Goal: Task Accomplishment & Management: Complete application form

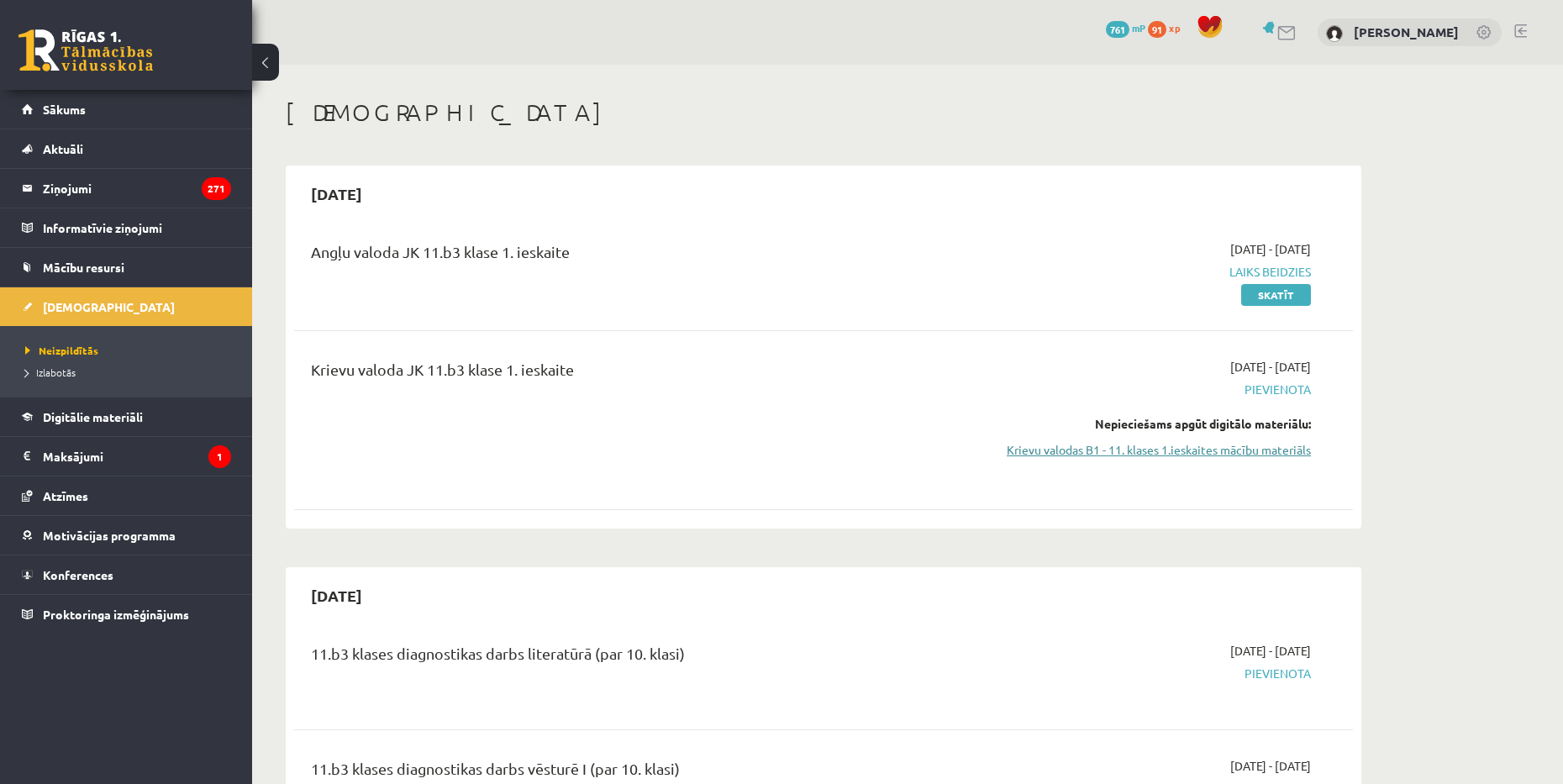
click at [1228, 445] on link "Krievu valodas B1 - 11. klases 1.ieskaites mācību materiāls" at bounding box center [1152, 450] width 317 height 17
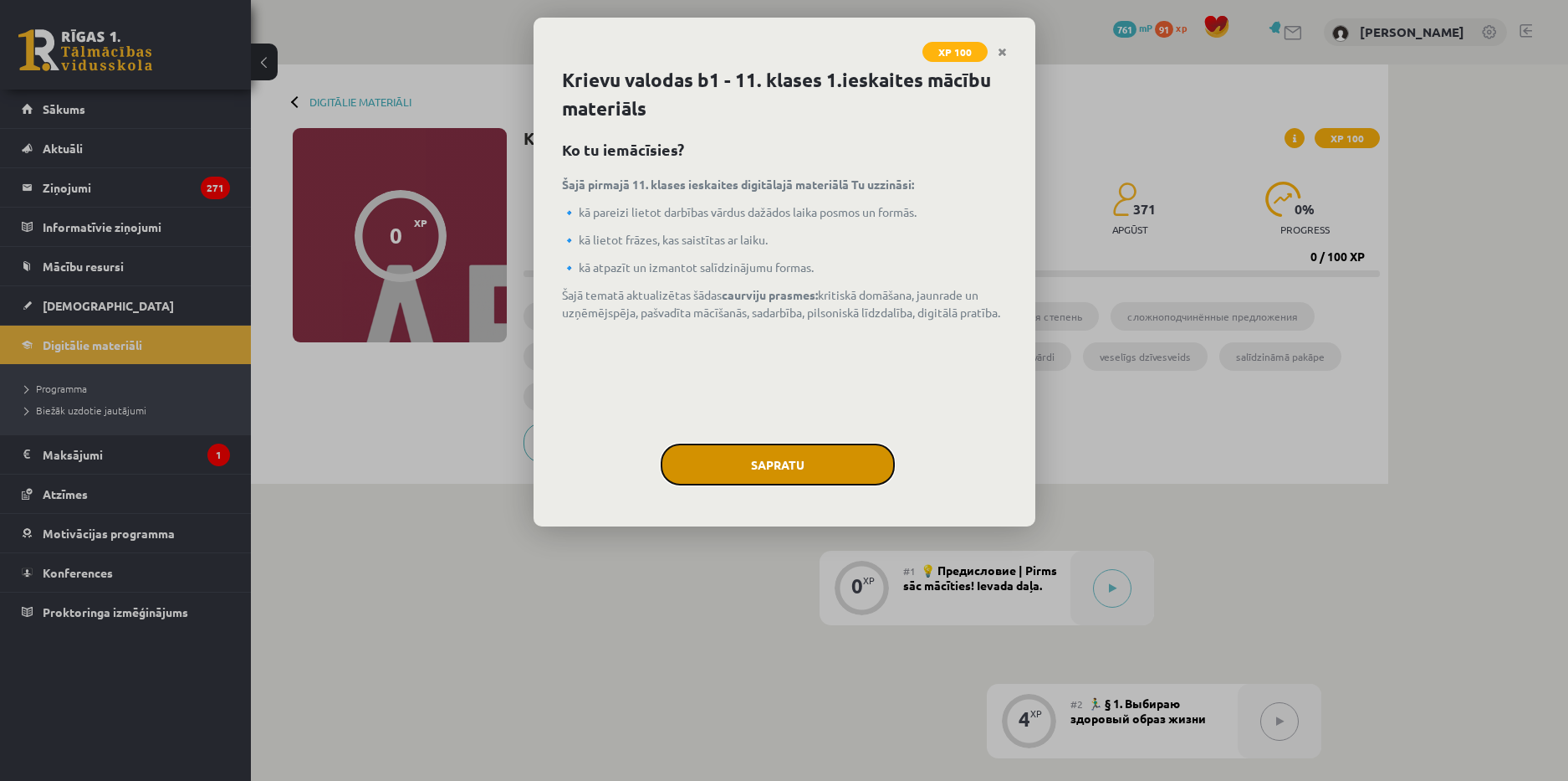
click at [784, 454] on button "Sapratu" at bounding box center [777, 464] width 234 height 42
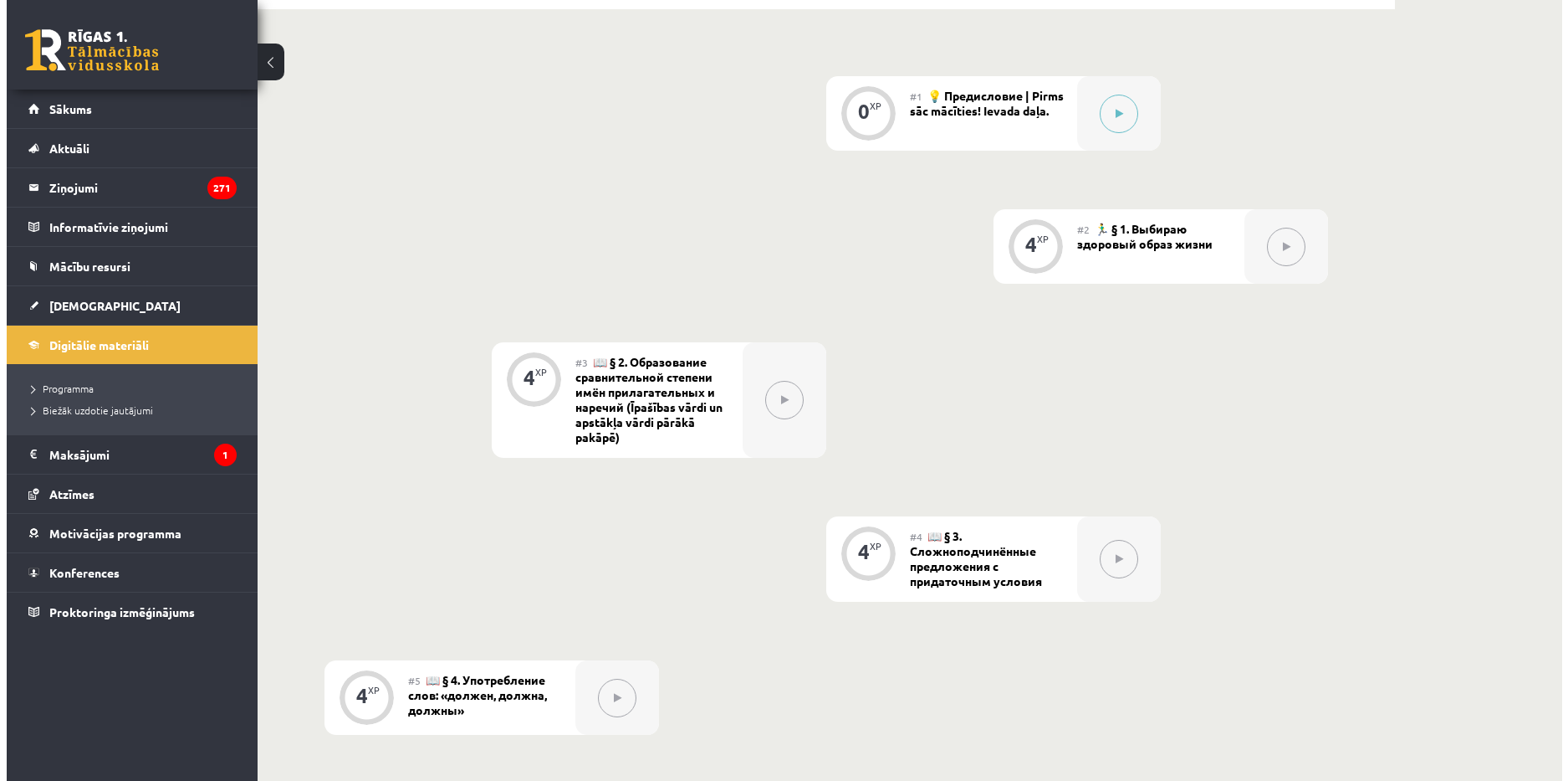
scroll to position [50, 0]
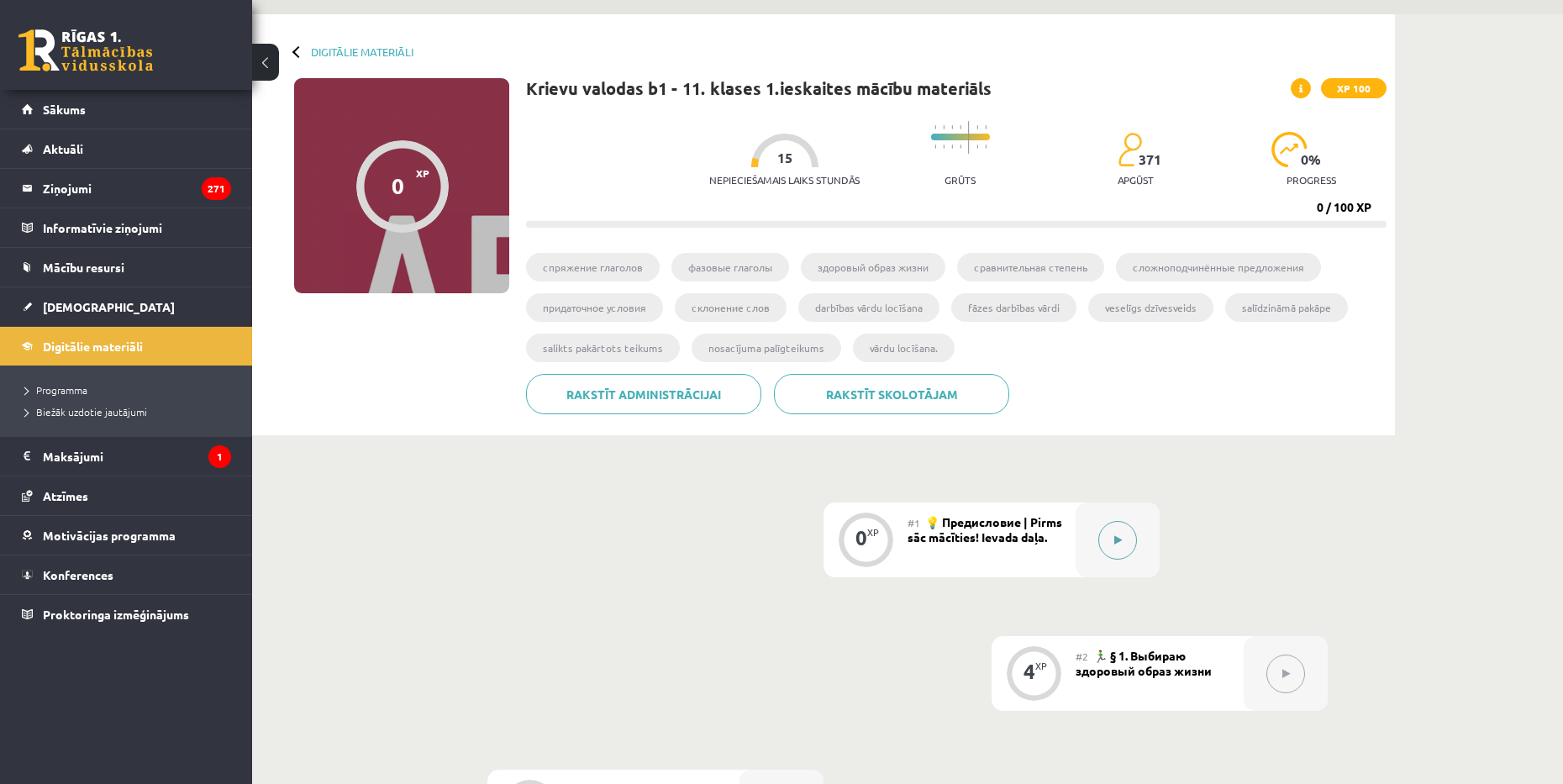
click at [1109, 533] on button at bounding box center [1118, 540] width 38 height 38
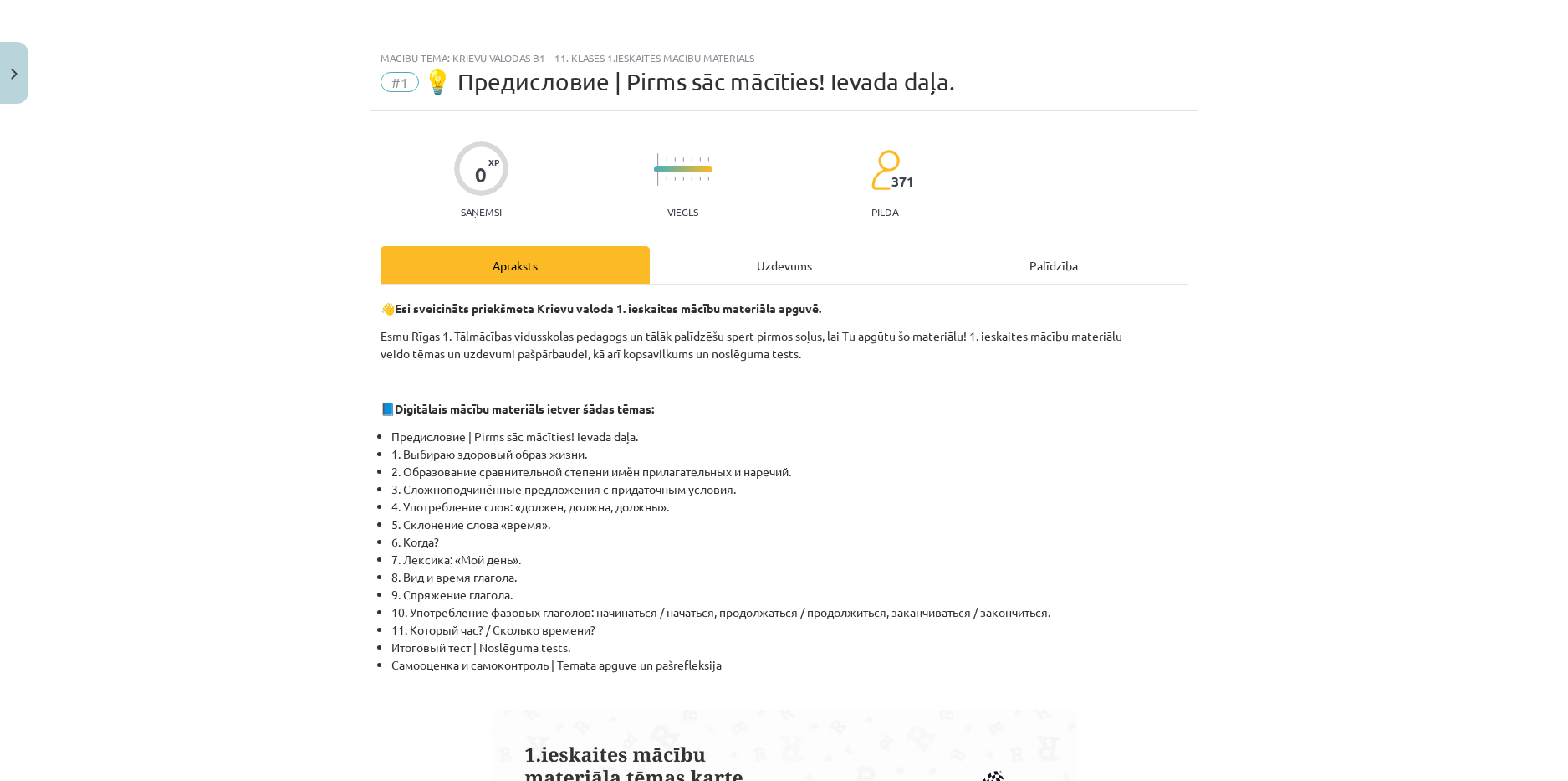
click at [774, 263] on div "Uzdevums" at bounding box center [785, 264] width 269 height 37
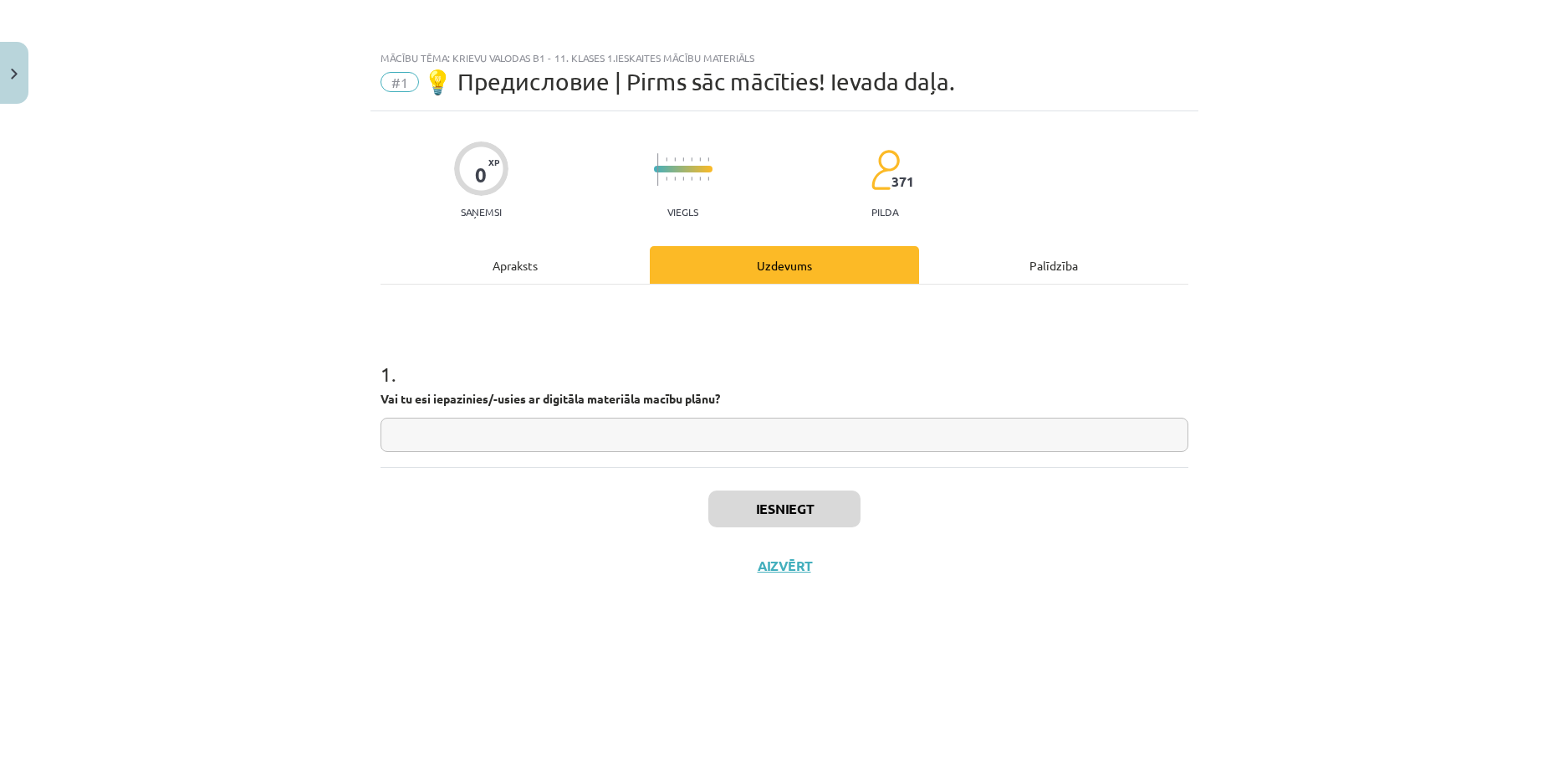
click at [606, 435] on input "text" at bounding box center [784, 434] width 807 height 34
type input "**"
click at [767, 498] on button "Iesniegt" at bounding box center [784, 509] width 152 height 37
click at [776, 565] on button "Nākamā nodarbība" at bounding box center [784, 577] width 164 height 38
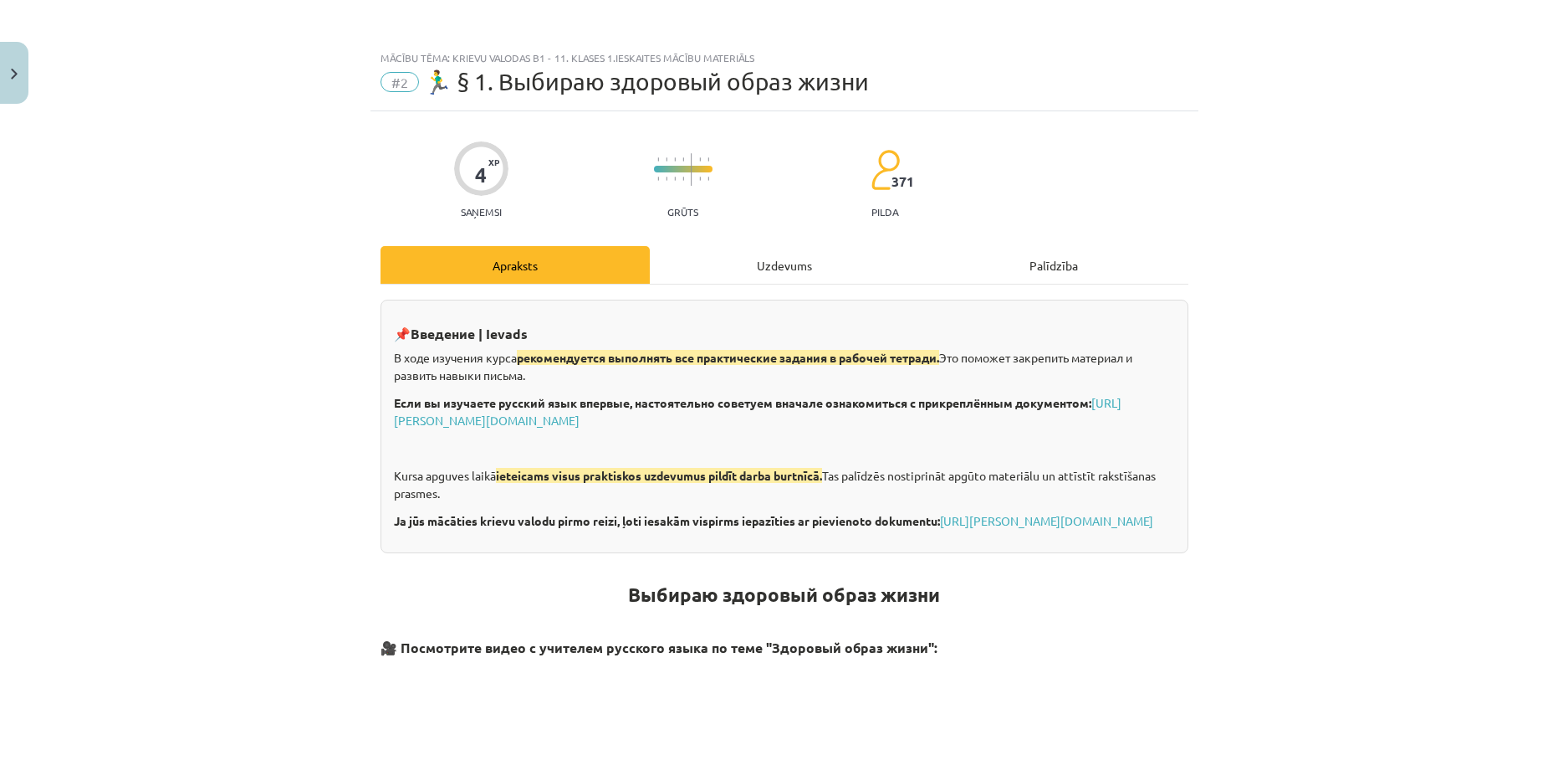
click at [763, 277] on div "Uzdevums" at bounding box center [785, 264] width 269 height 37
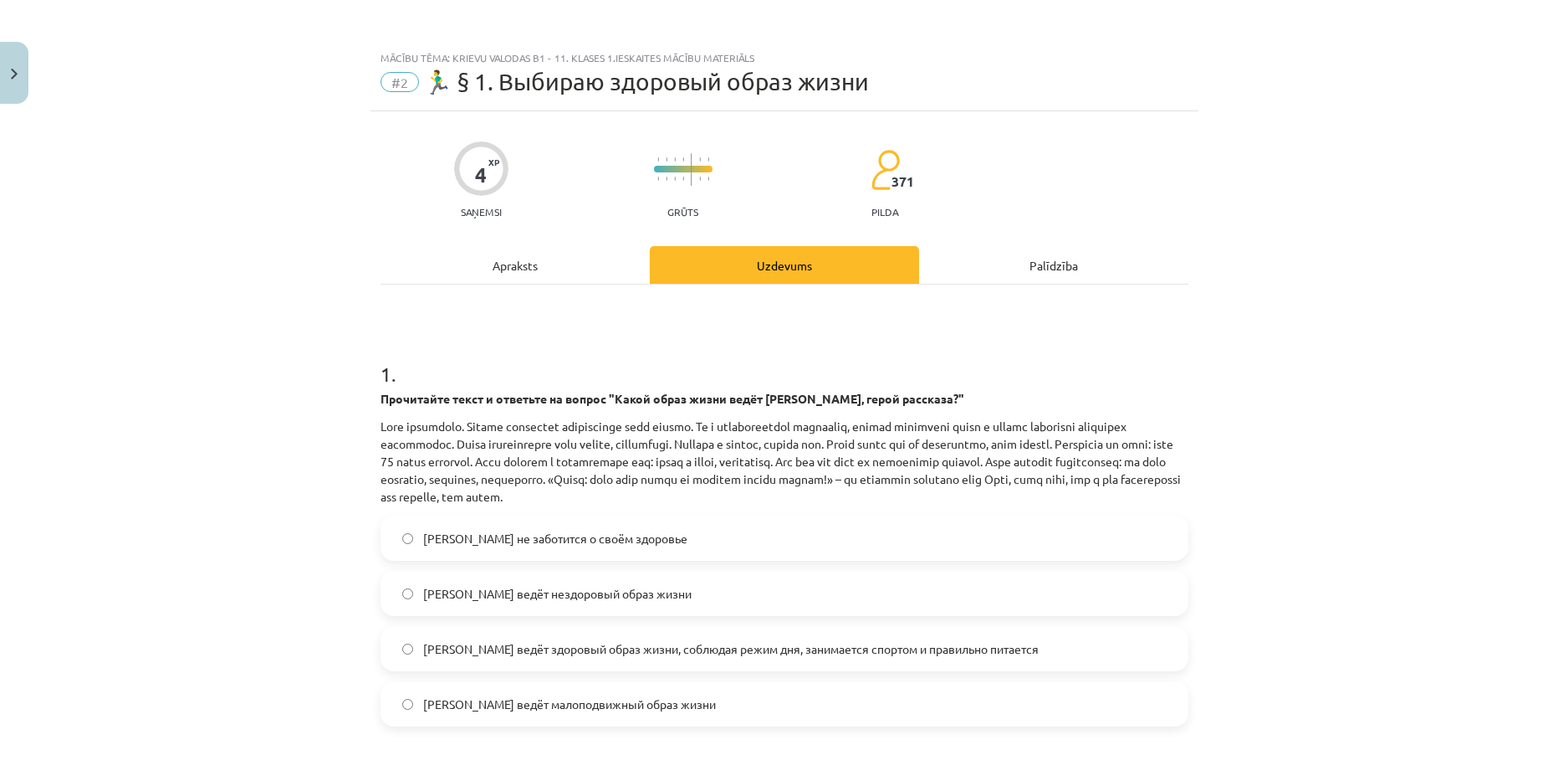
scroll to position [42, 0]
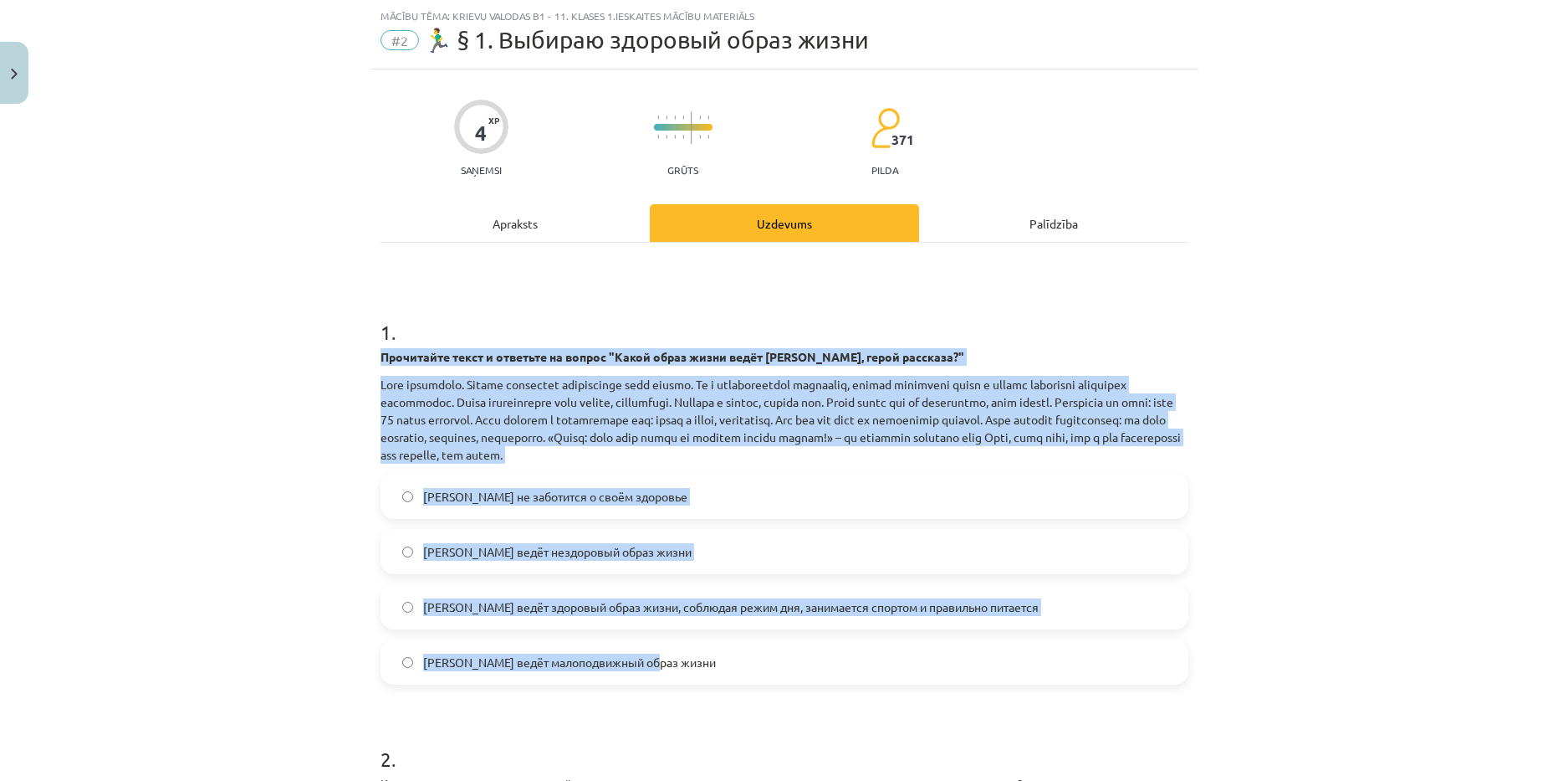
drag, startPoint x: 371, startPoint y: 354, endPoint x: 701, endPoint y: 670, distance: 456.9
click at [701, 670] on div "4 XP Saņemsi Grūts 371 pilda Apraksts Uzdevums Palīdzība 1 . Прочитайте текст и…" at bounding box center [784, 617] width 828 height 1096
copy div "Прочитайте текст и ответьте на вопрос "Какой образ жизни ведёт Олег, герой расс…"
click at [329, 446] on div "Mācību tēma: Krievu valodas b1 - 11. klases 1.ieskaites mācību materiāls #2 🏃‍♂…" at bounding box center [784, 390] width 1568 height 781
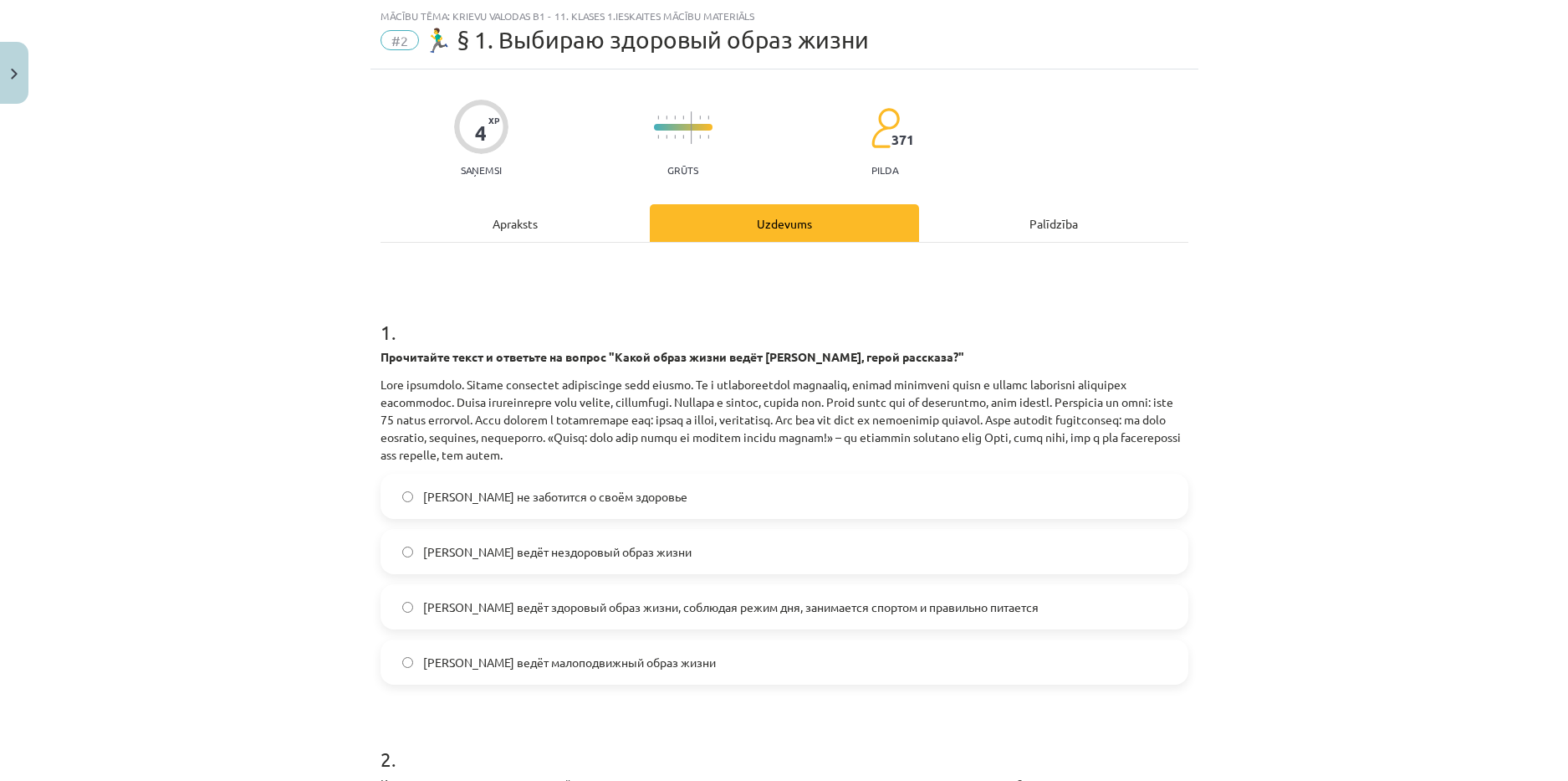
click at [427, 603] on span "Олег ведёт здоровый образ жизни, соблюдая режим дня, занимается спортом и прави…" at bounding box center [731, 607] width 615 height 17
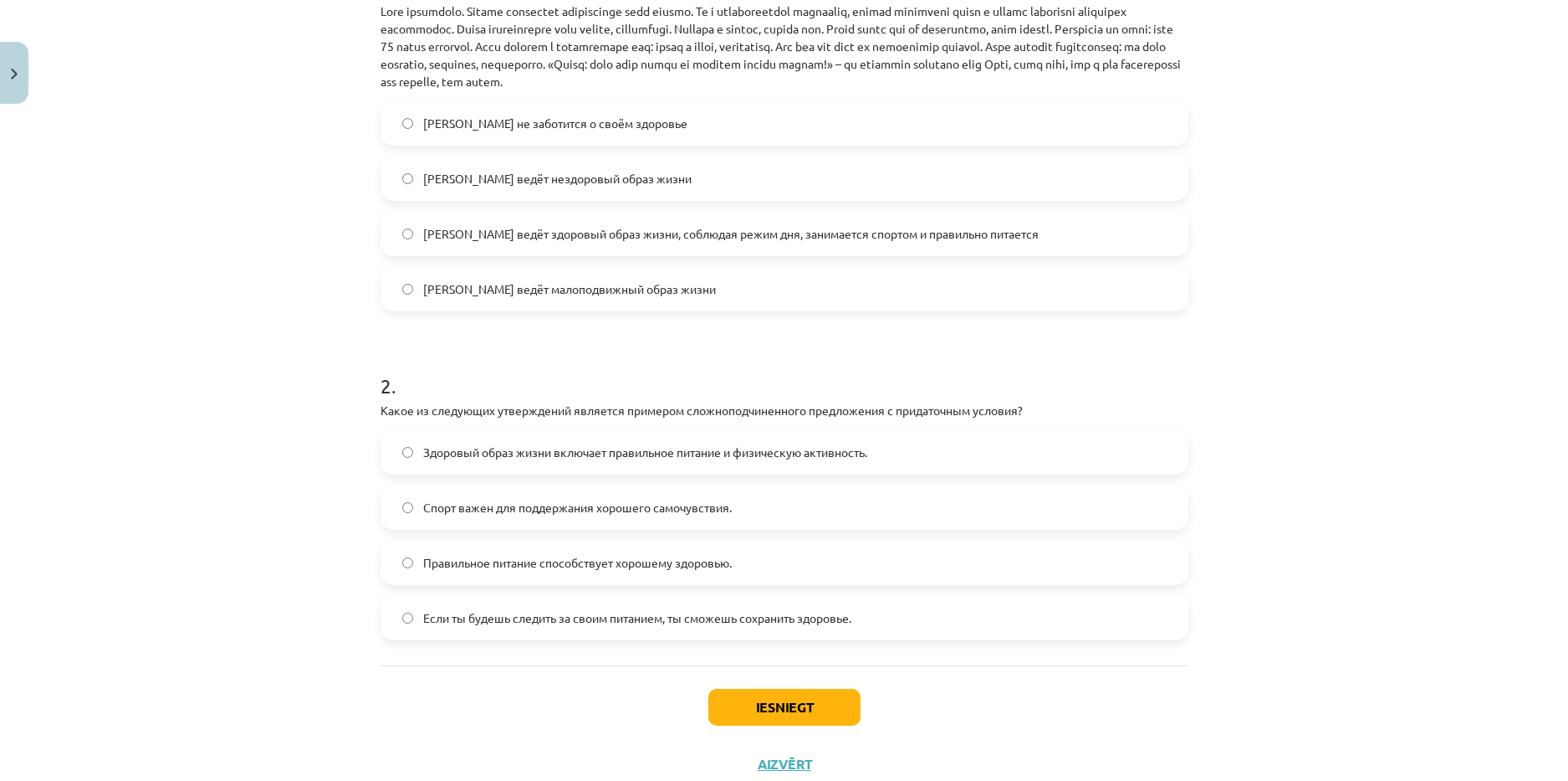
scroll to position [460, 0]
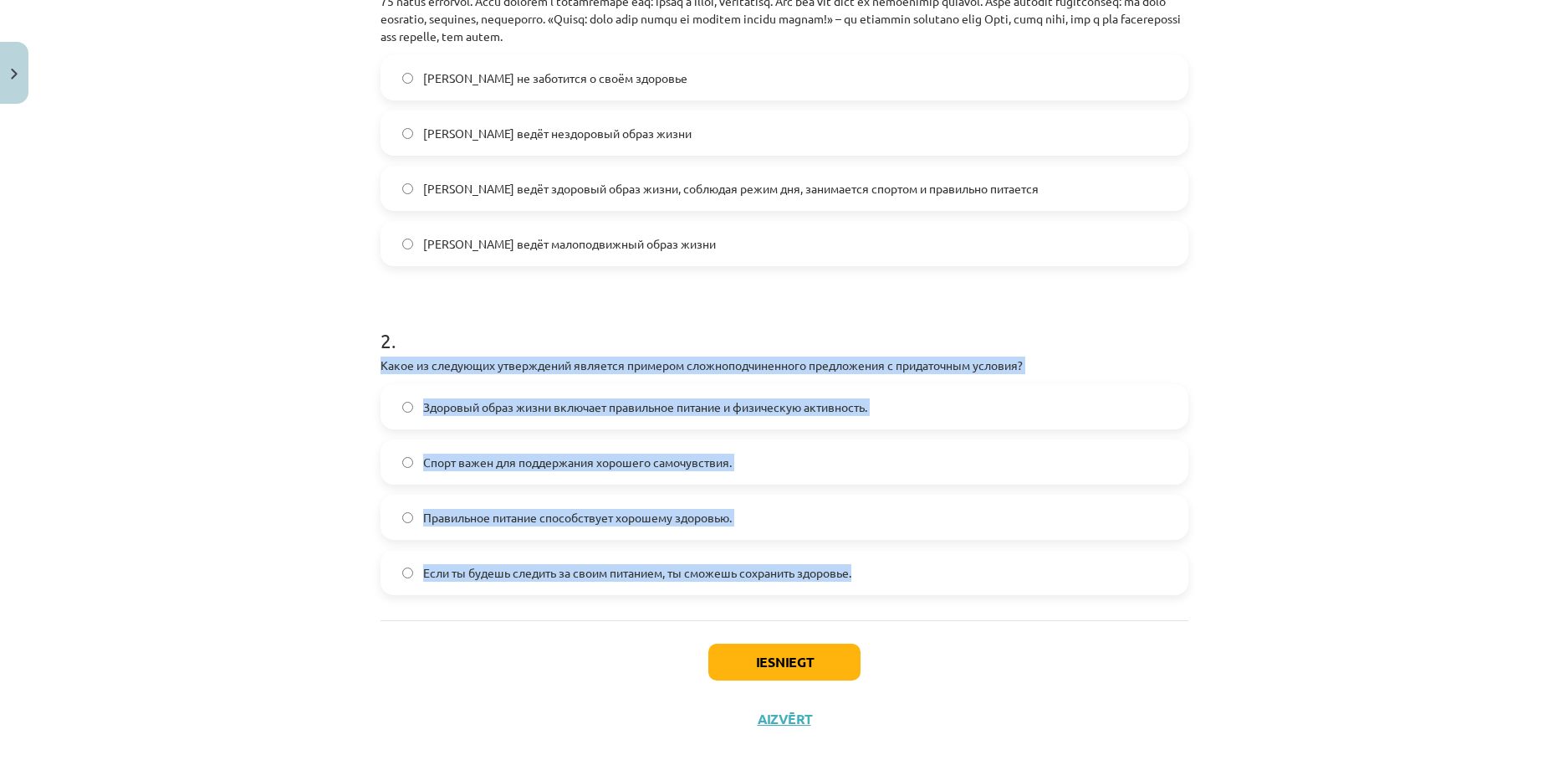
drag, startPoint x: 368, startPoint y: 357, endPoint x: 970, endPoint y: 599, distance: 648.8
click at [960, 606] on div "4 XP Saņemsi Grūts 371 pilda Apraksts Uzdevums Palīdzība 1 . Прочитайте текст и…" at bounding box center [784, 199] width 828 height 1096
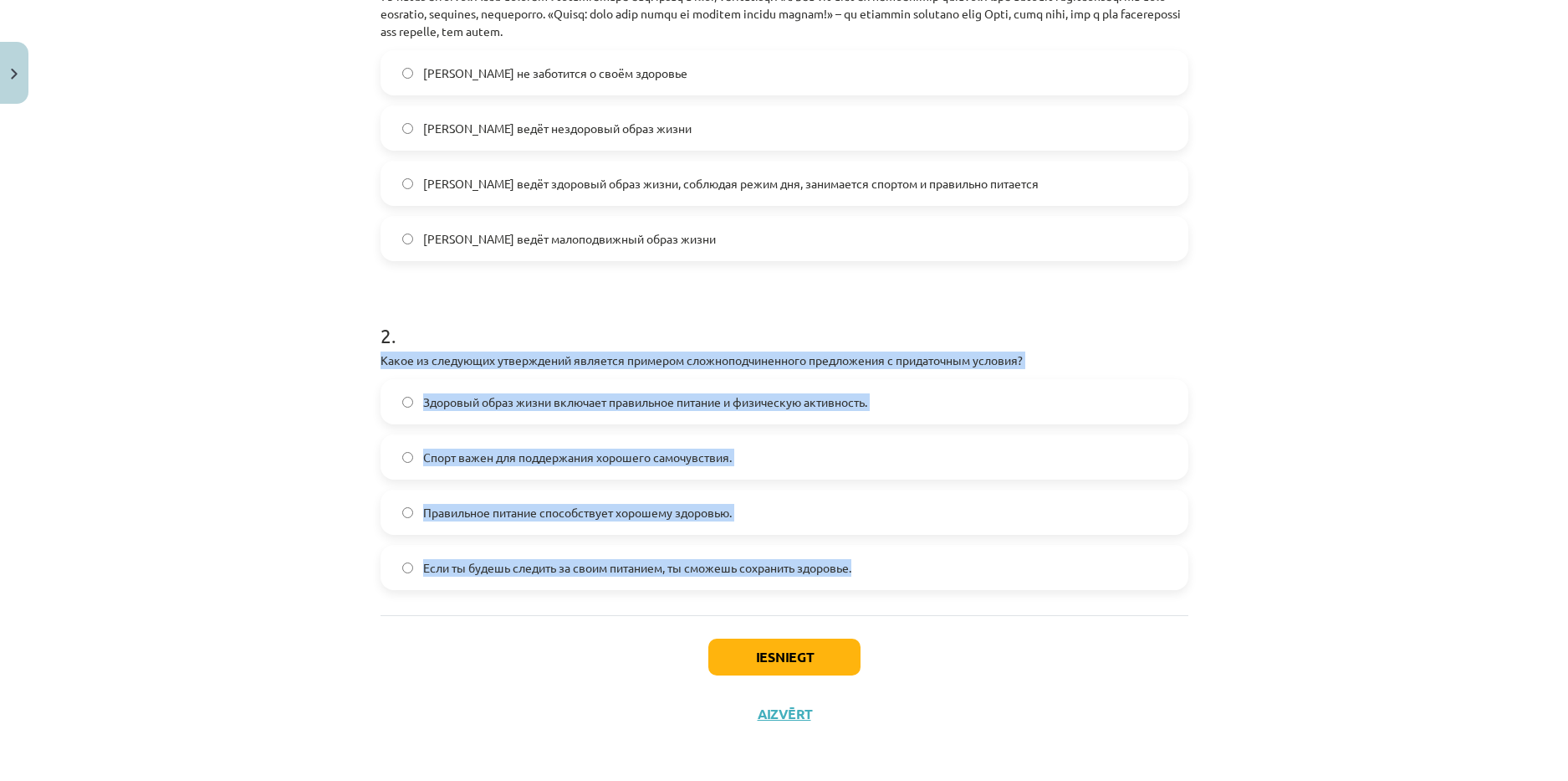
scroll to position [469, 0]
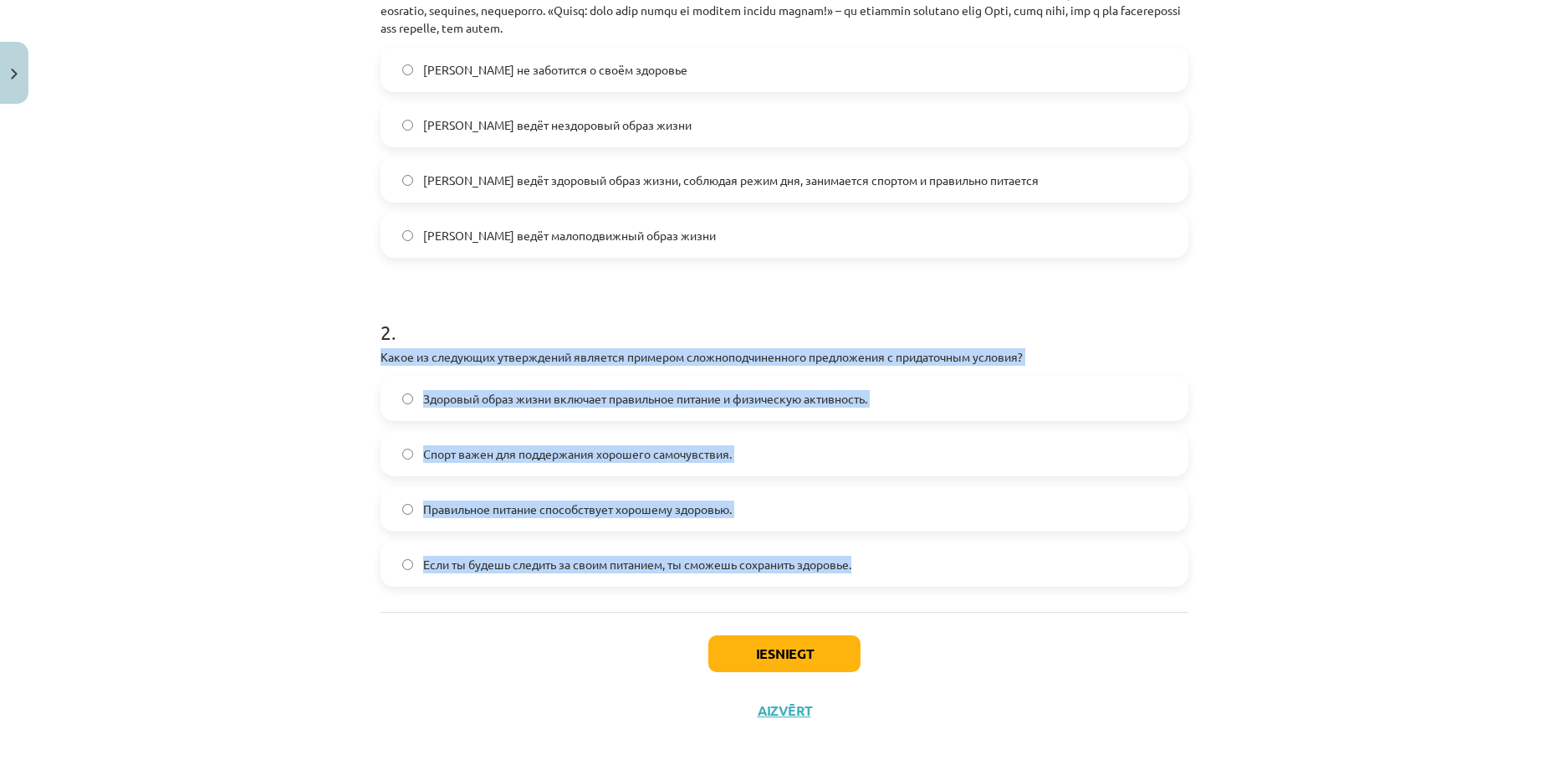
copy div "Какое из следующих утверждений является примером сложноподчиненного предложения…"
click at [301, 415] on div "Mācību tēma: Krievu valodas b1 - 11. klases 1.ieskaites mācību materiāls #2 🏃‍♂…" at bounding box center [784, 390] width 1568 height 781
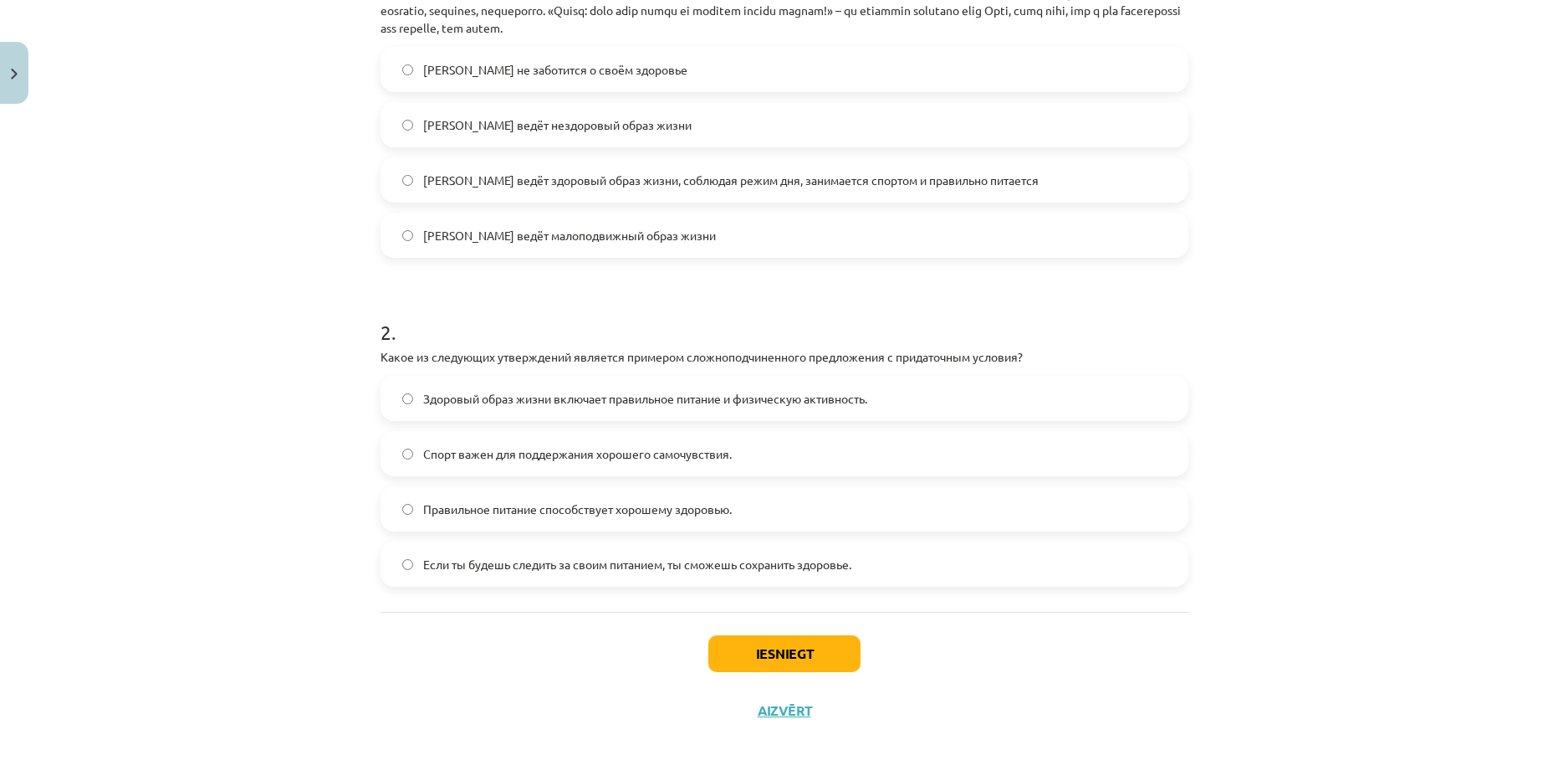
click at [487, 564] on span "Если ты будешь следить за своим питанием, ты сможешь сохранить здоровье." at bounding box center [637, 564] width 429 height 17
click at [796, 641] on button "Iesniegt" at bounding box center [784, 653] width 152 height 37
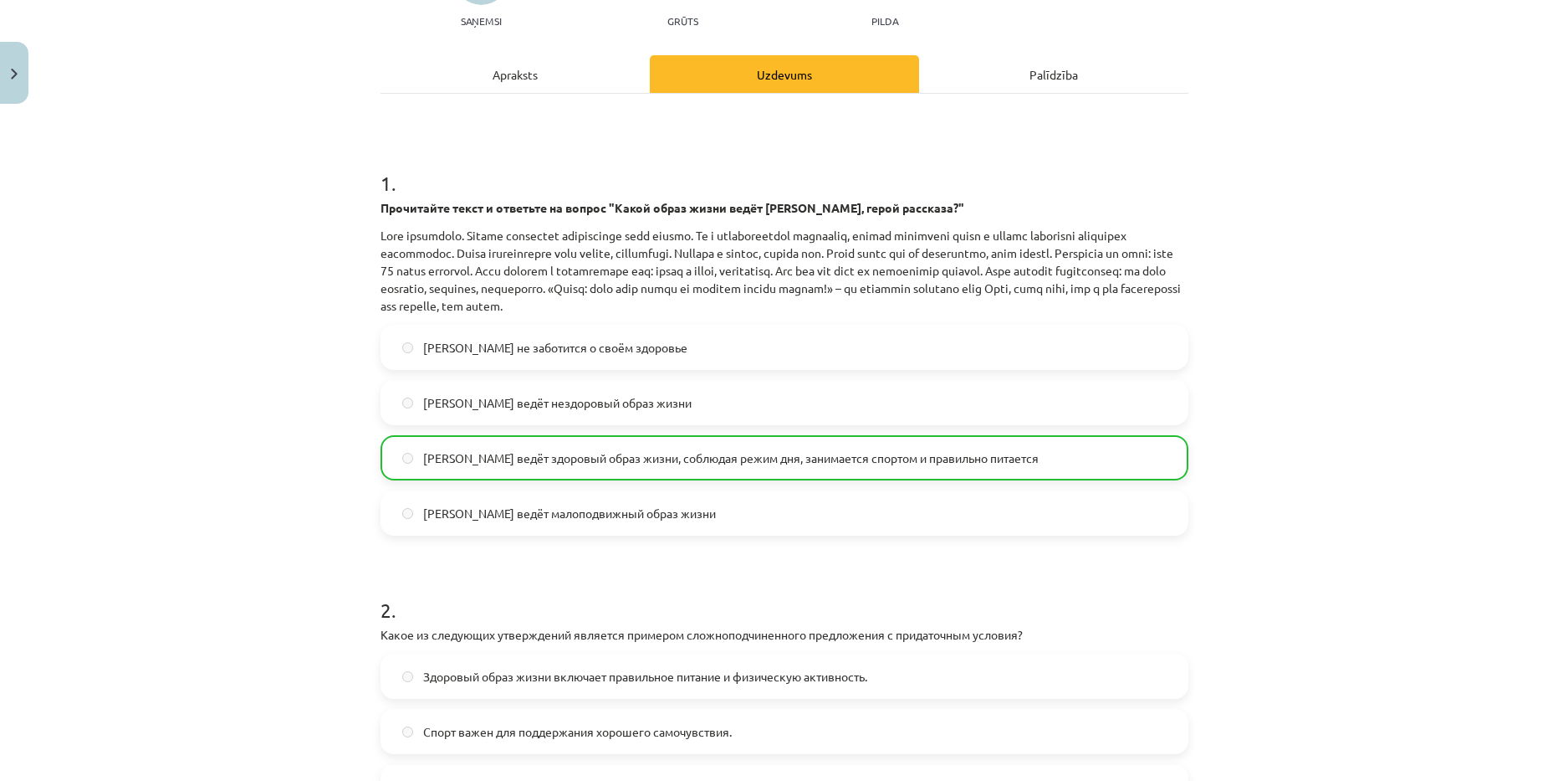
scroll to position [0, 0]
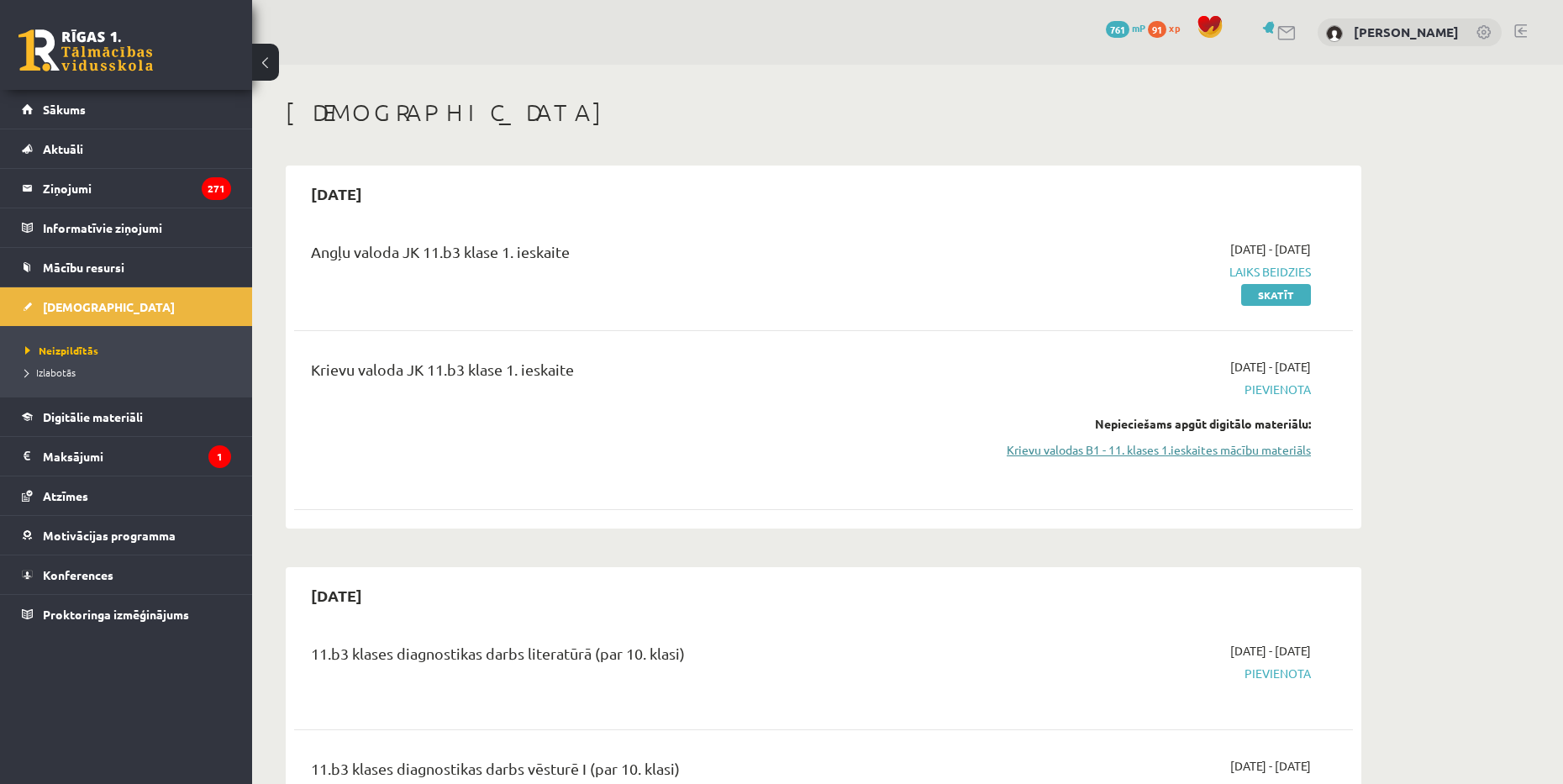
click at [1197, 450] on link "Krievu valodas B1 - 11. klases 1.ieskaites mācību materiāls" at bounding box center [1152, 450] width 317 height 17
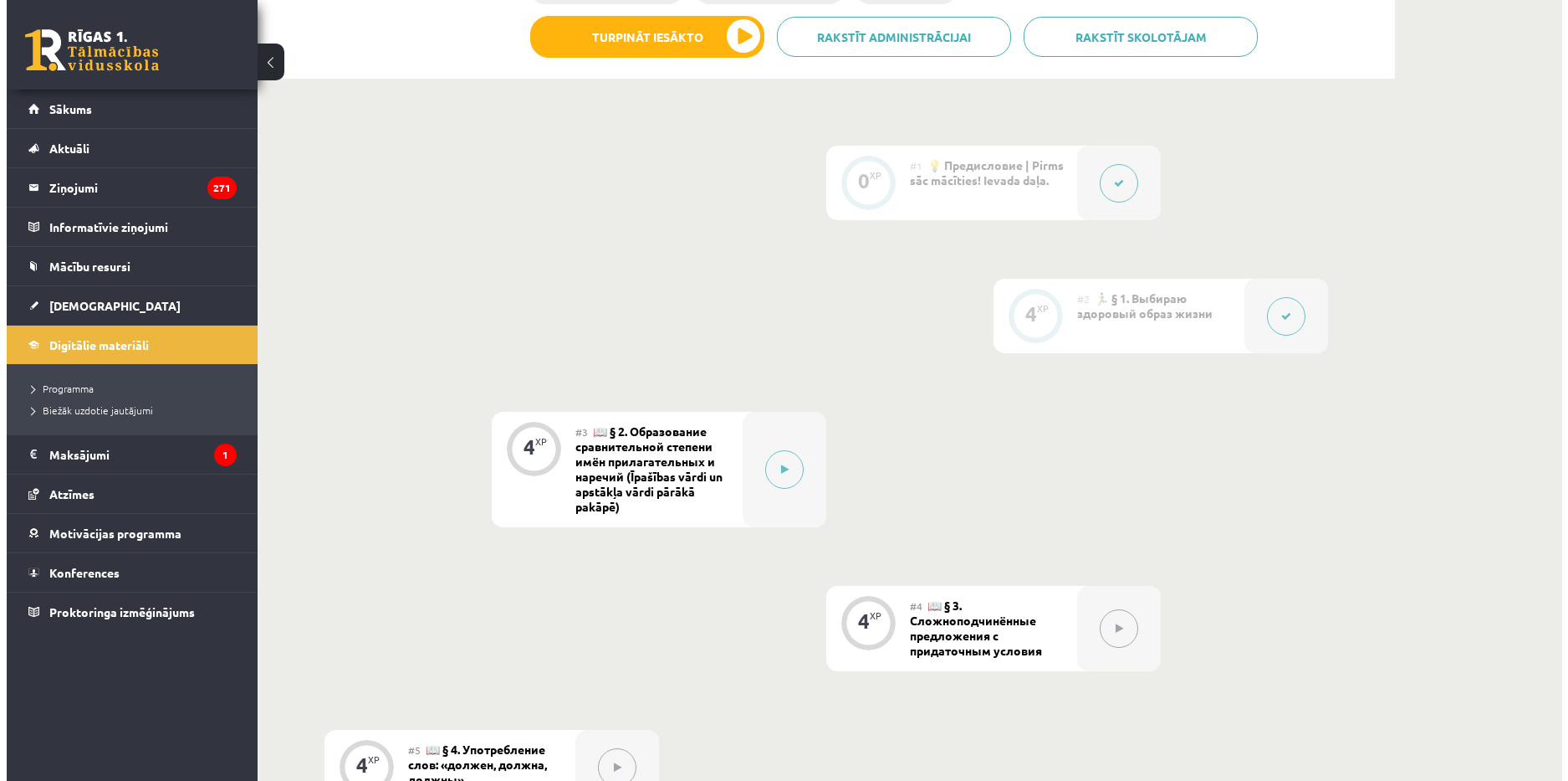
scroll to position [418, 0]
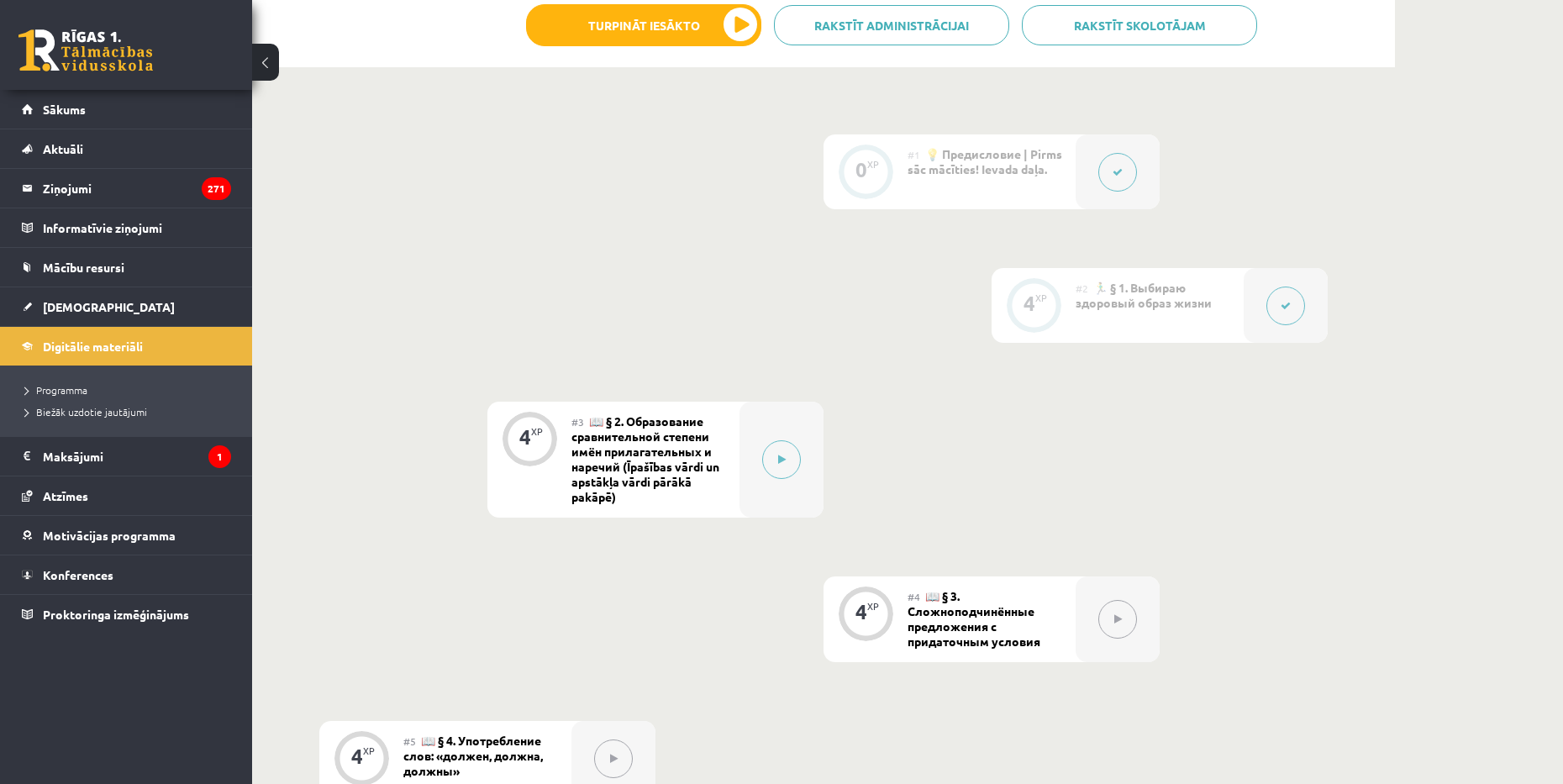
click at [535, 445] on div "4 XP" at bounding box center [529, 437] width 51 height 51
click at [788, 469] on button at bounding box center [782, 459] width 38 height 38
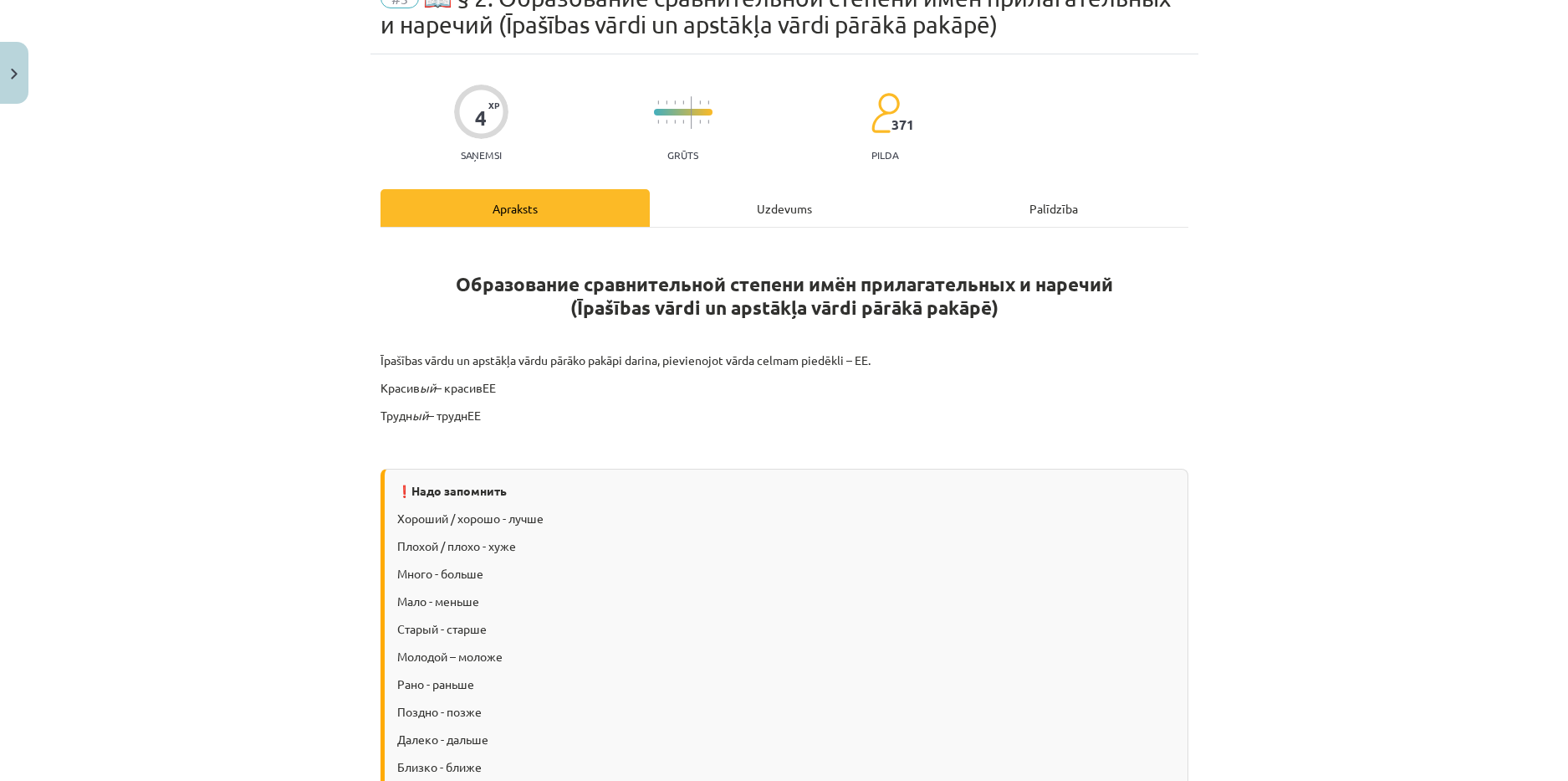
click at [726, 202] on div "Uzdevums" at bounding box center [785, 207] width 269 height 37
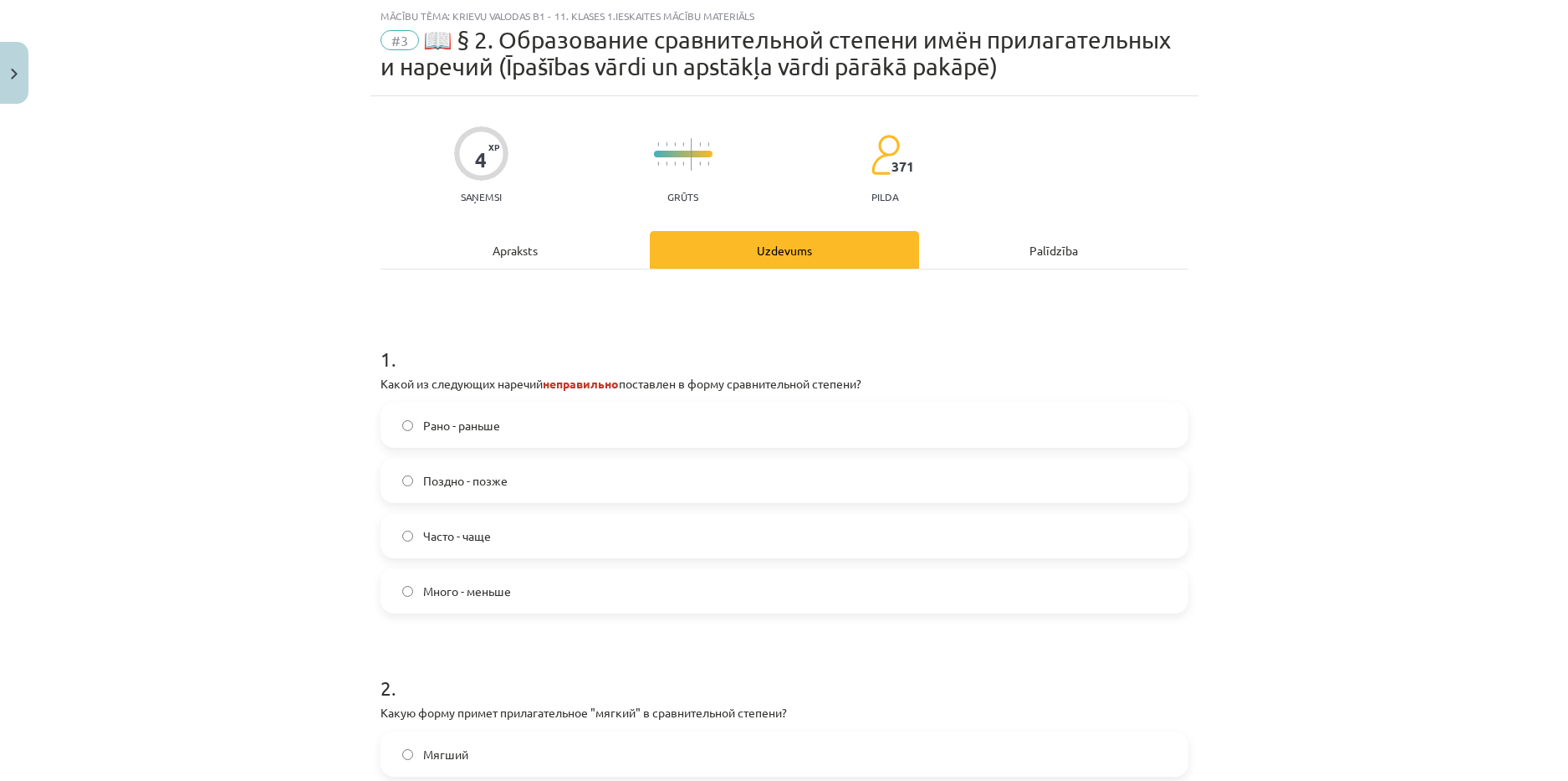
drag, startPoint x: 368, startPoint y: 344, endPoint x: 376, endPoint y: 367, distance: 24.4
click at [376, 367] on div "4 XP Saņemsi Grūts 371 pilda Apraksts Uzdevums Palīdzība 1 . Какой из следующих…" at bounding box center [784, 540] width 828 height 888
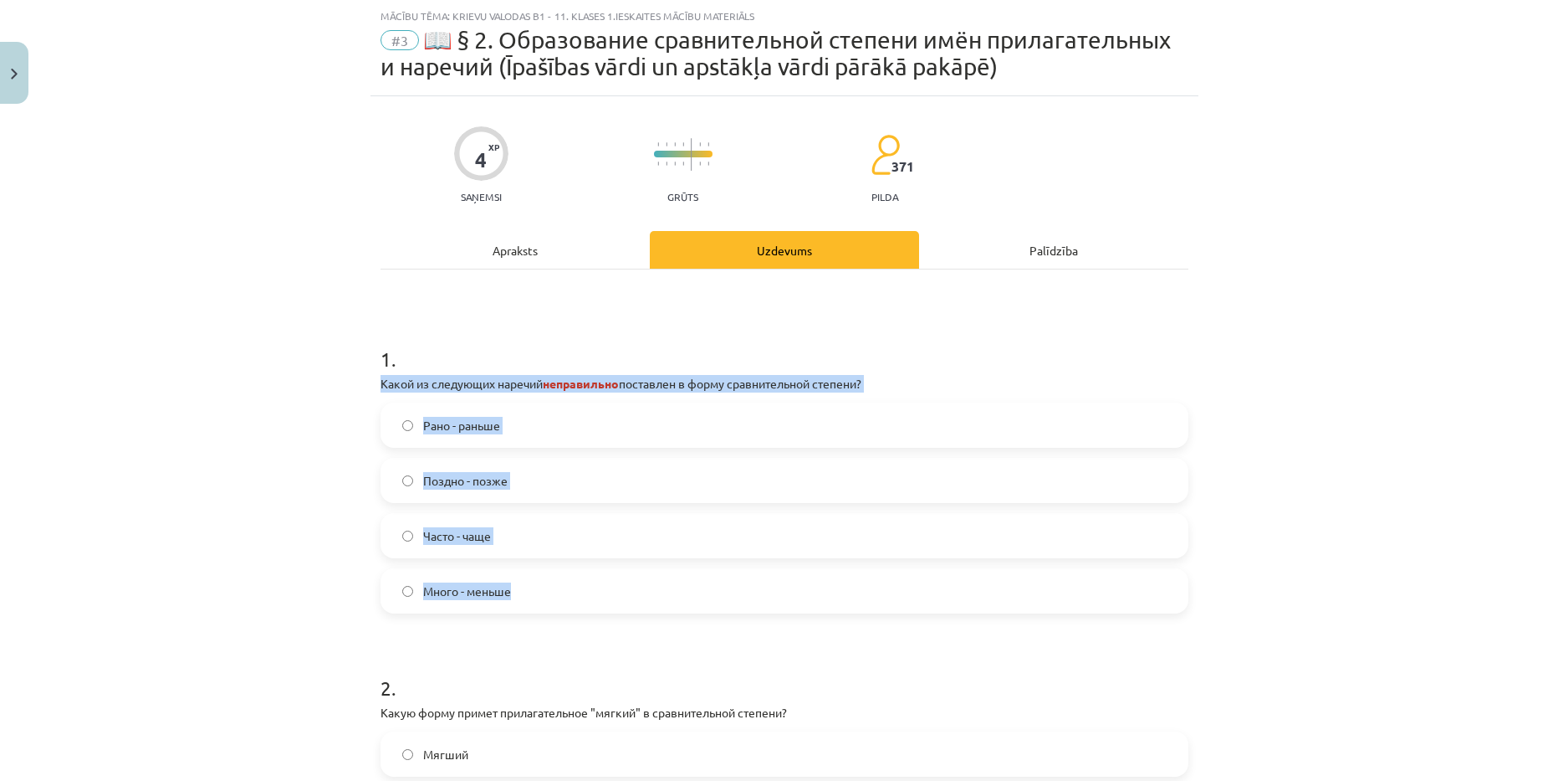
drag, startPoint x: 371, startPoint y: 380, endPoint x: 608, endPoint y: 591, distance: 317.3
click at [608, 591] on div "4 XP Saņemsi Grūts 371 pilda Apraksts Uzdevums Palīdzība 1 . Какой из следующих…" at bounding box center [784, 540] width 828 height 888
copy div "Какой из следующих наречий неправильно поставлен в форму сравнительной степени?…"
click at [321, 478] on div "Mācību tēma: Krievu valodas b1 - 11. klases 1.ieskaites mācību materiāls #3 📖 §…" at bounding box center [784, 390] width 1568 height 781
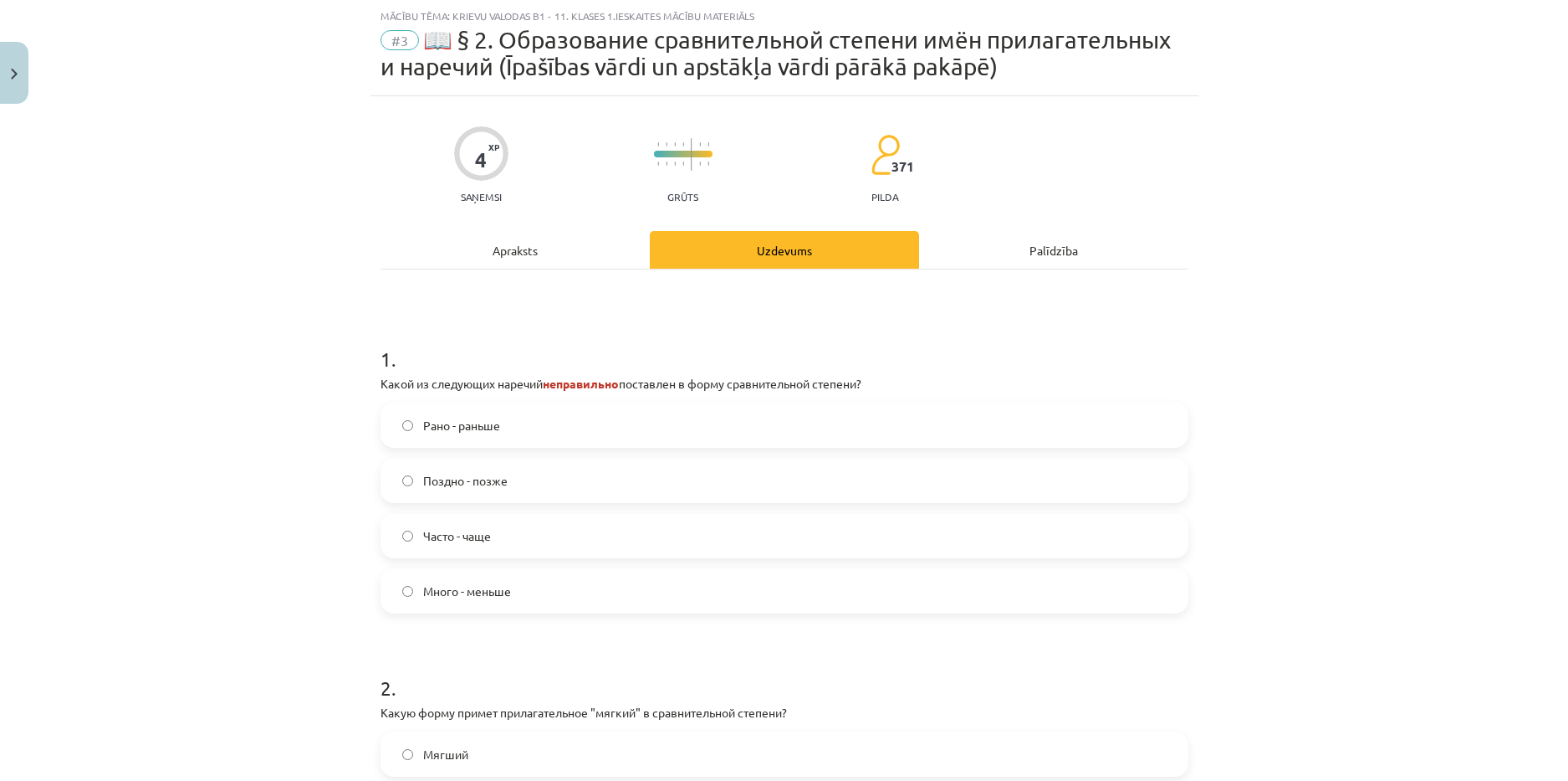
click at [458, 587] on span "Много - меньше" at bounding box center [467, 591] width 88 height 17
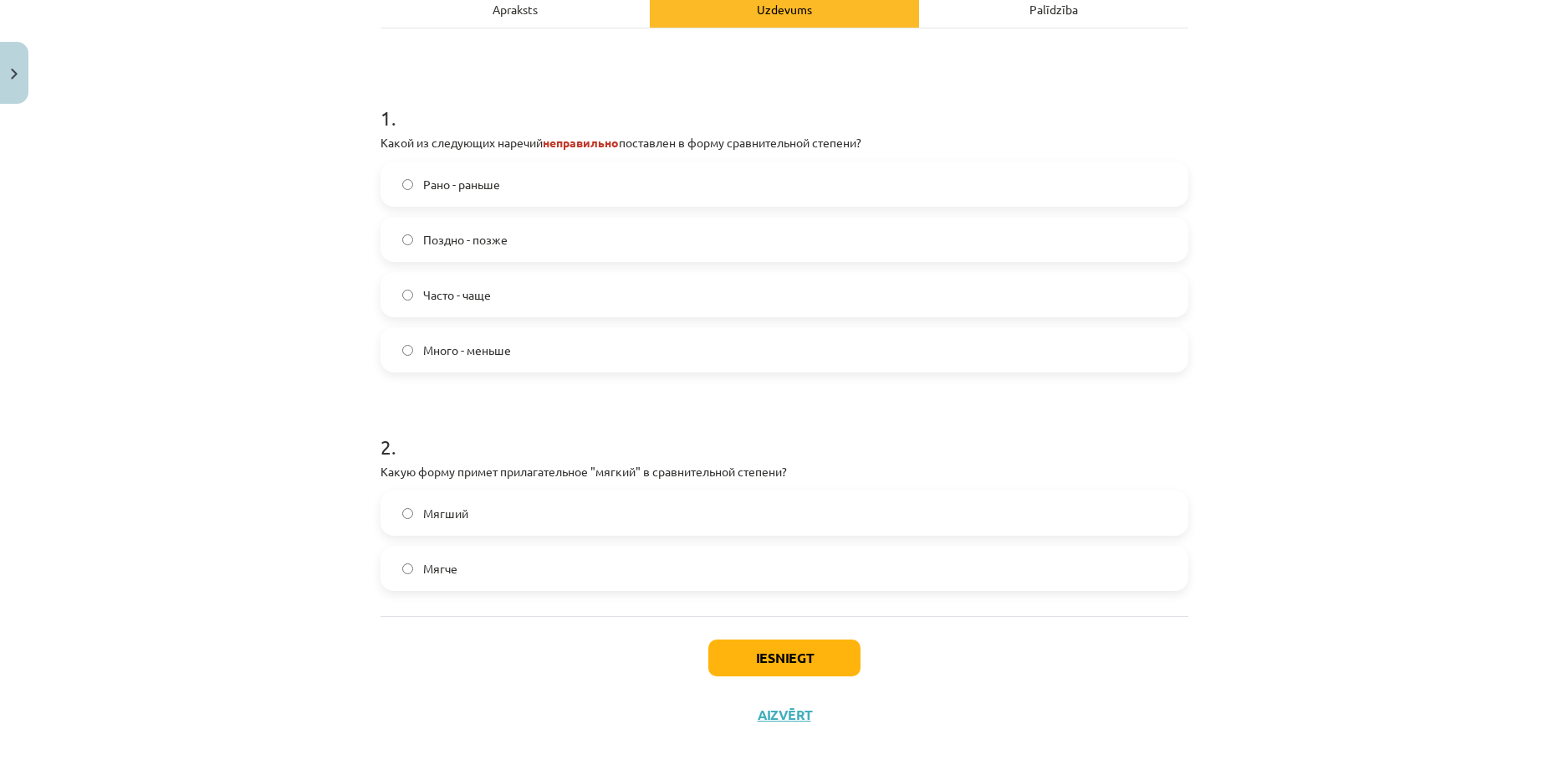
scroll to position [287, 0]
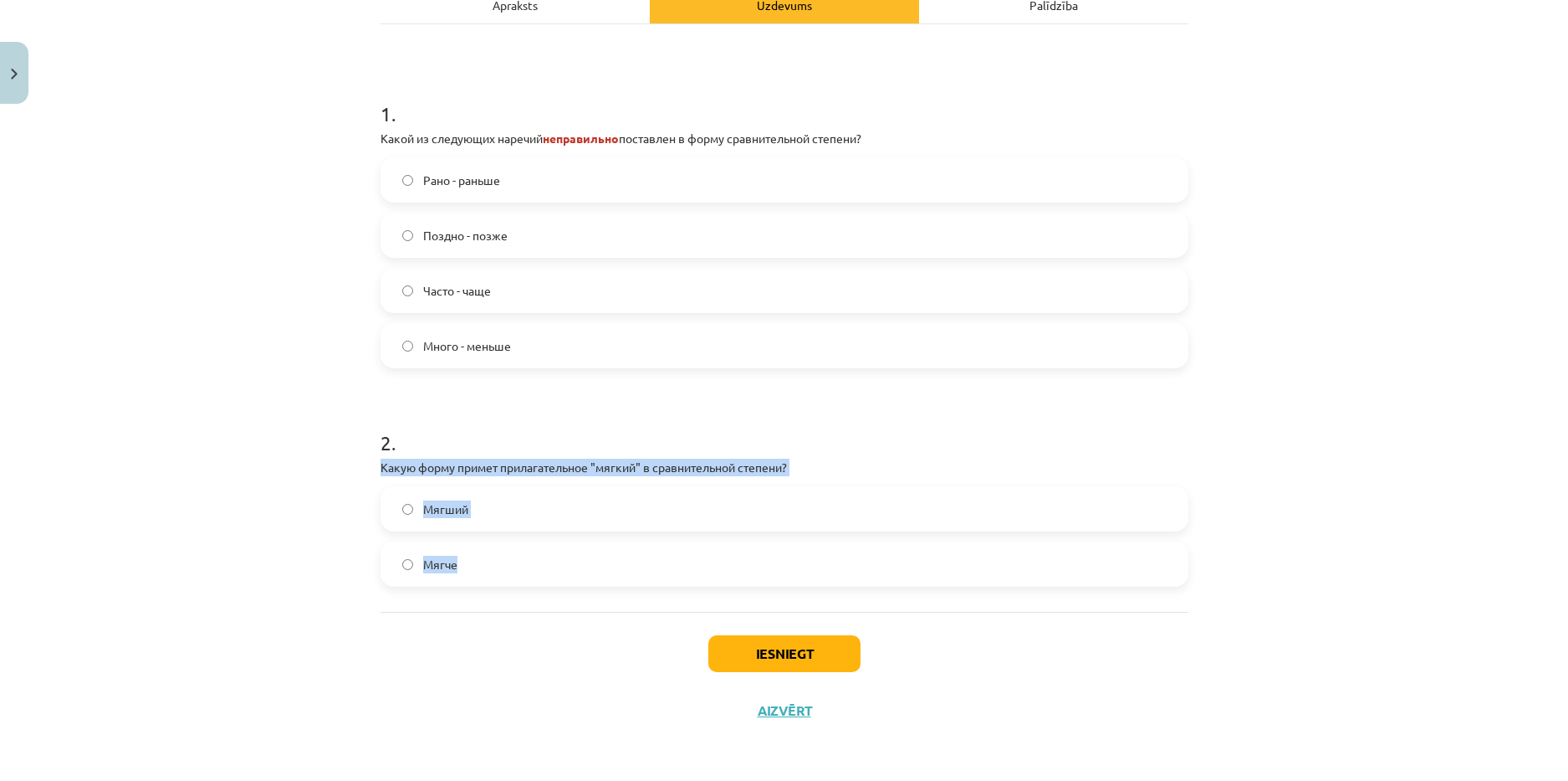
drag, startPoint x: 365, startPoint y: 463, endPoint x: 502, endPoint y: 589, distance: 186.1
click at [502, 589] on div "4 XP Saņemsi Grūts 371 pilda Apraksts Uzdevums Palīdzība 1 . Какой из следующих…" at bounding box center [784, 295] width 828 height 888
copy div "Какую форму примет прилагательное "мягкий" в сравнительной степени? Мягший Мягче"
click at [327, 552] on div "Mācību tēma: Krievu valodas b1 - 11. klases 1.ieskaites mācību materiāls #3 📖 §…" at bounding box center [784, 390] width 1568 height 781
click at [459, 565] on label "Мягче" at bounding box center [785, 564] width 805 height 42
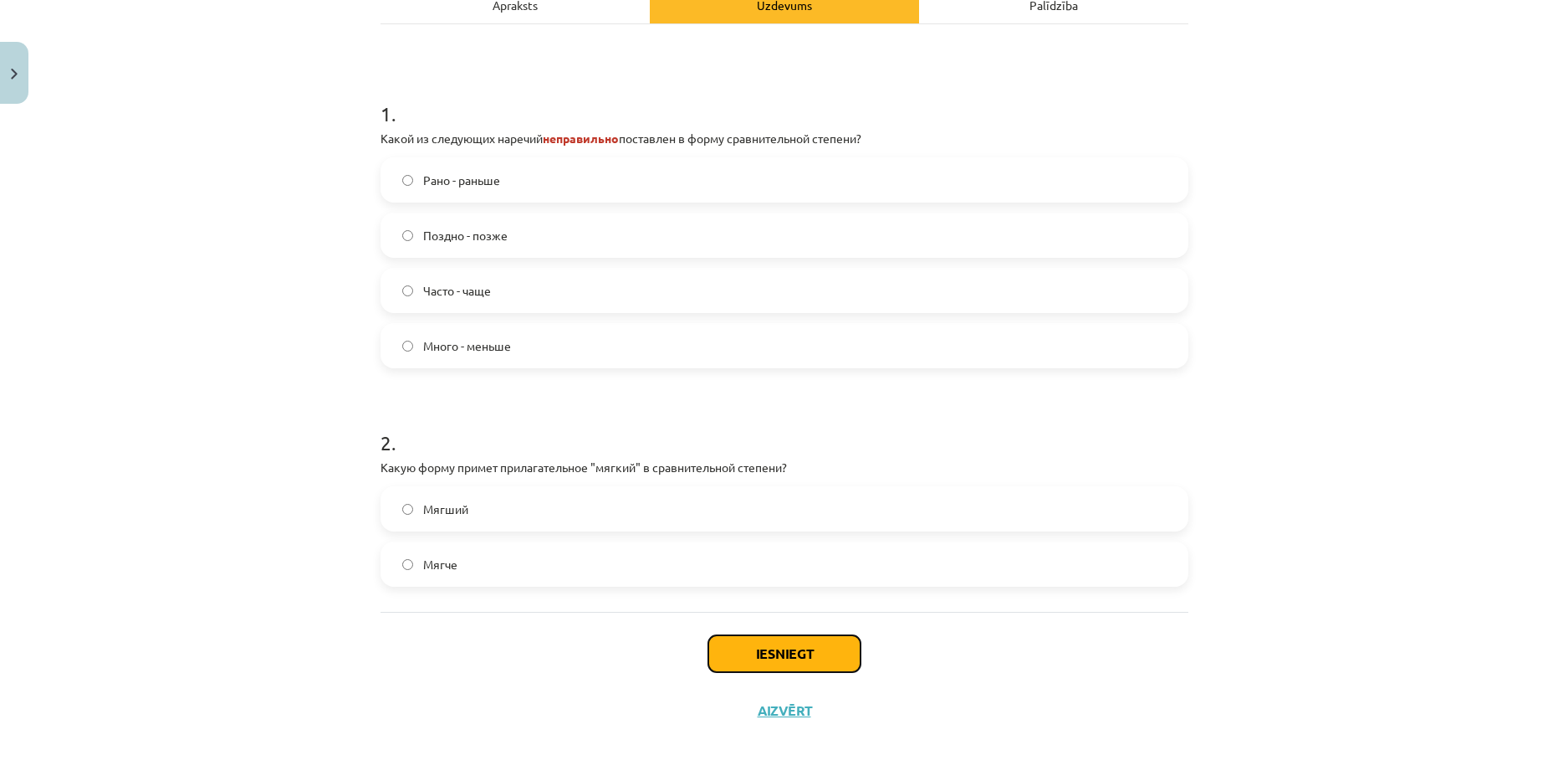
click at [755, 662] on button "Iesniegt" at bounding box center [784, 653] width 152 height 37
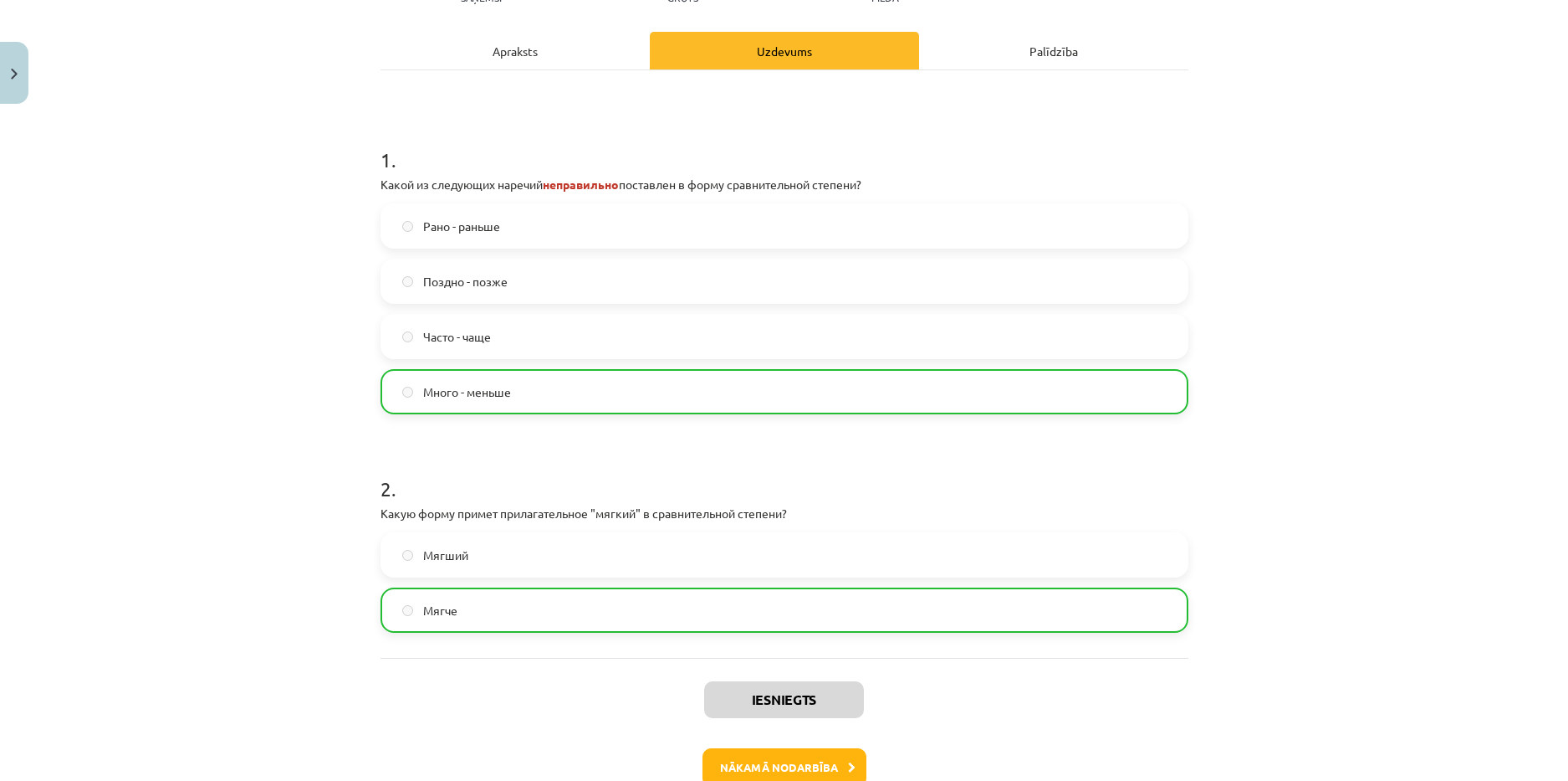
scroll to position [341, 0]
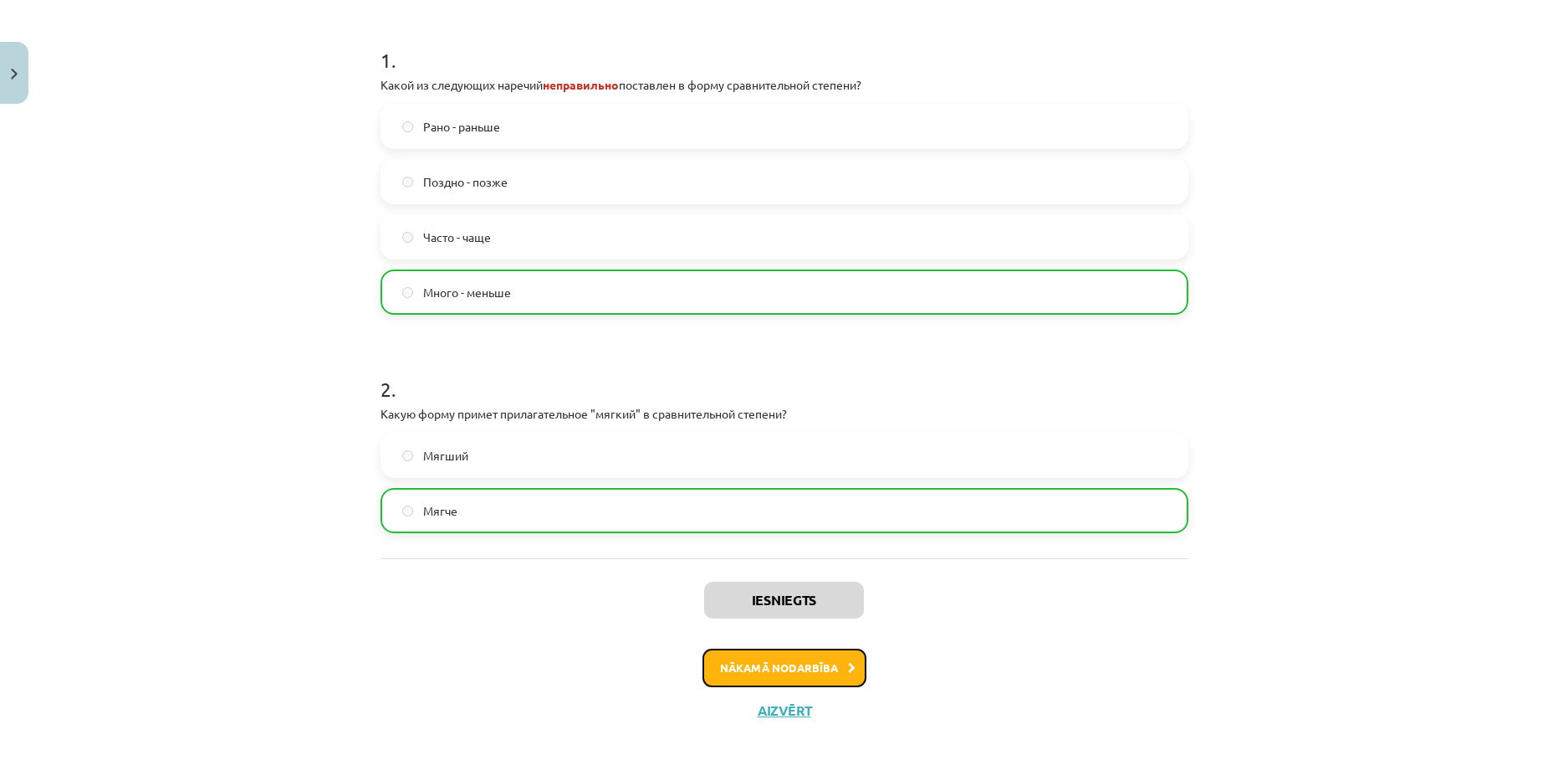
click at [763, 661] on button "Nākamā nodarbība" at bounding box center [784, 668] width 164 height 38
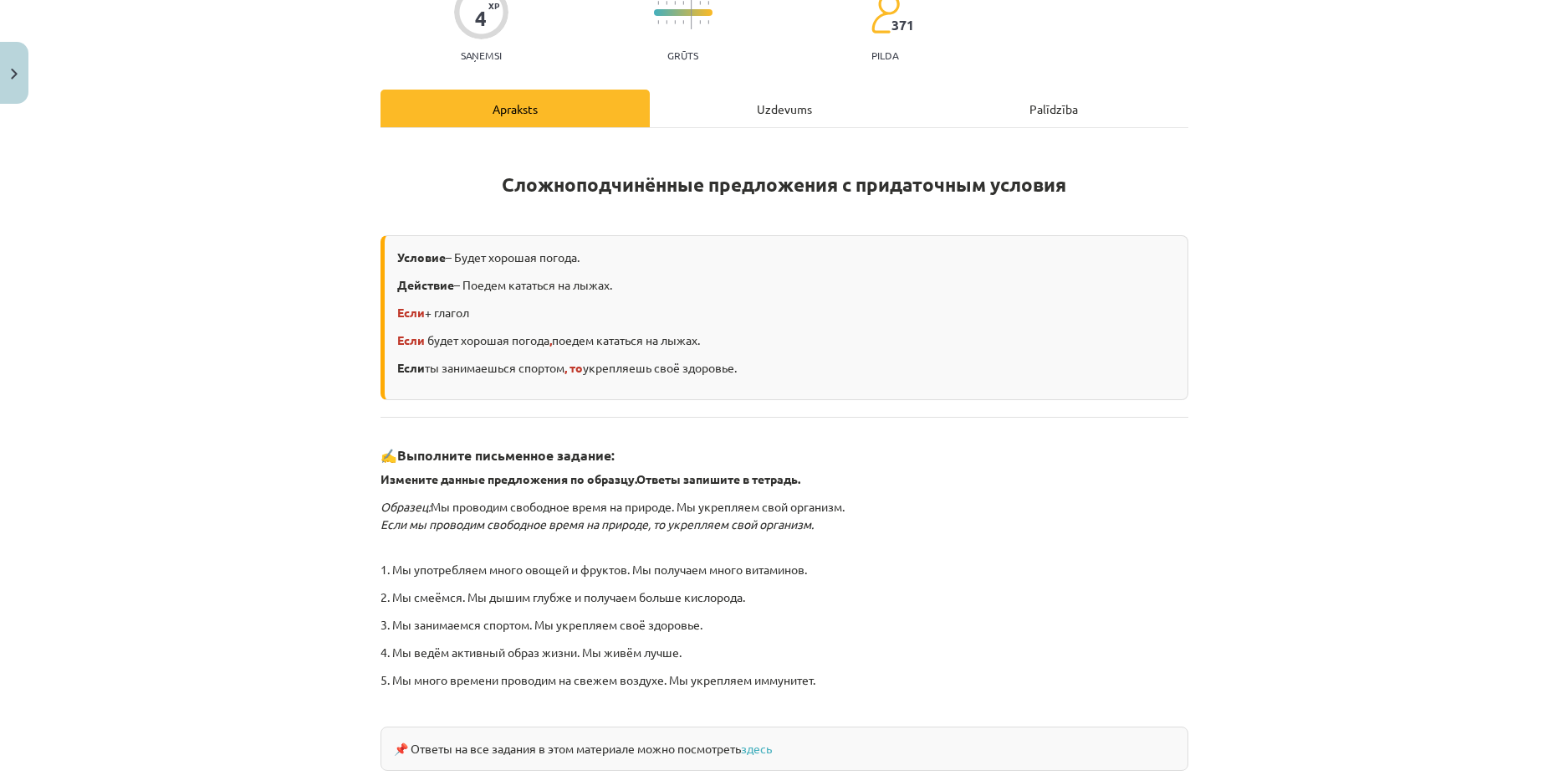
scroll to position [0, 0]
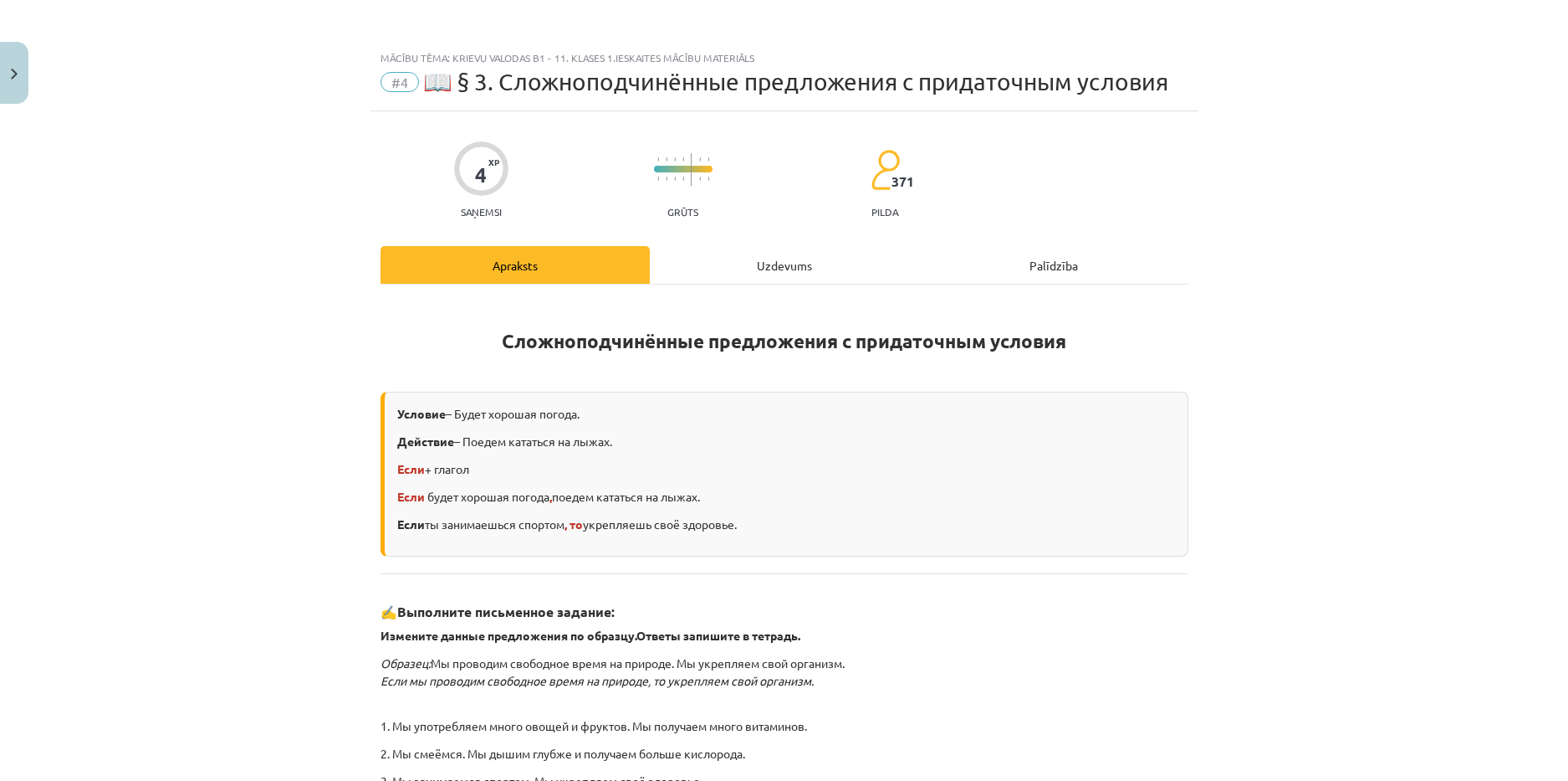
click at [734, 256] on div "Uzdevums" at bounding box center [785, 264] width 269 height 37
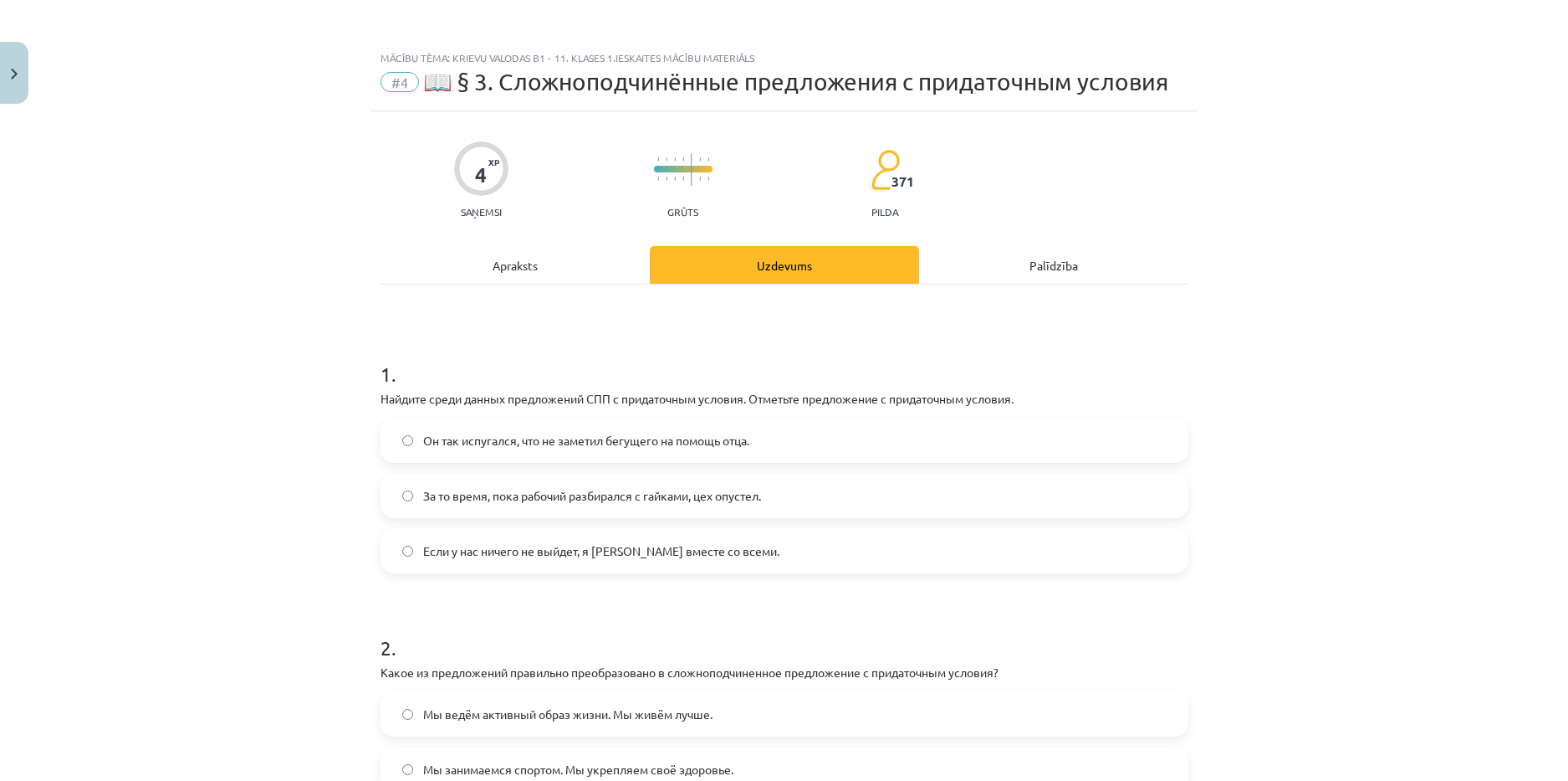
scroll to position [42, 0]
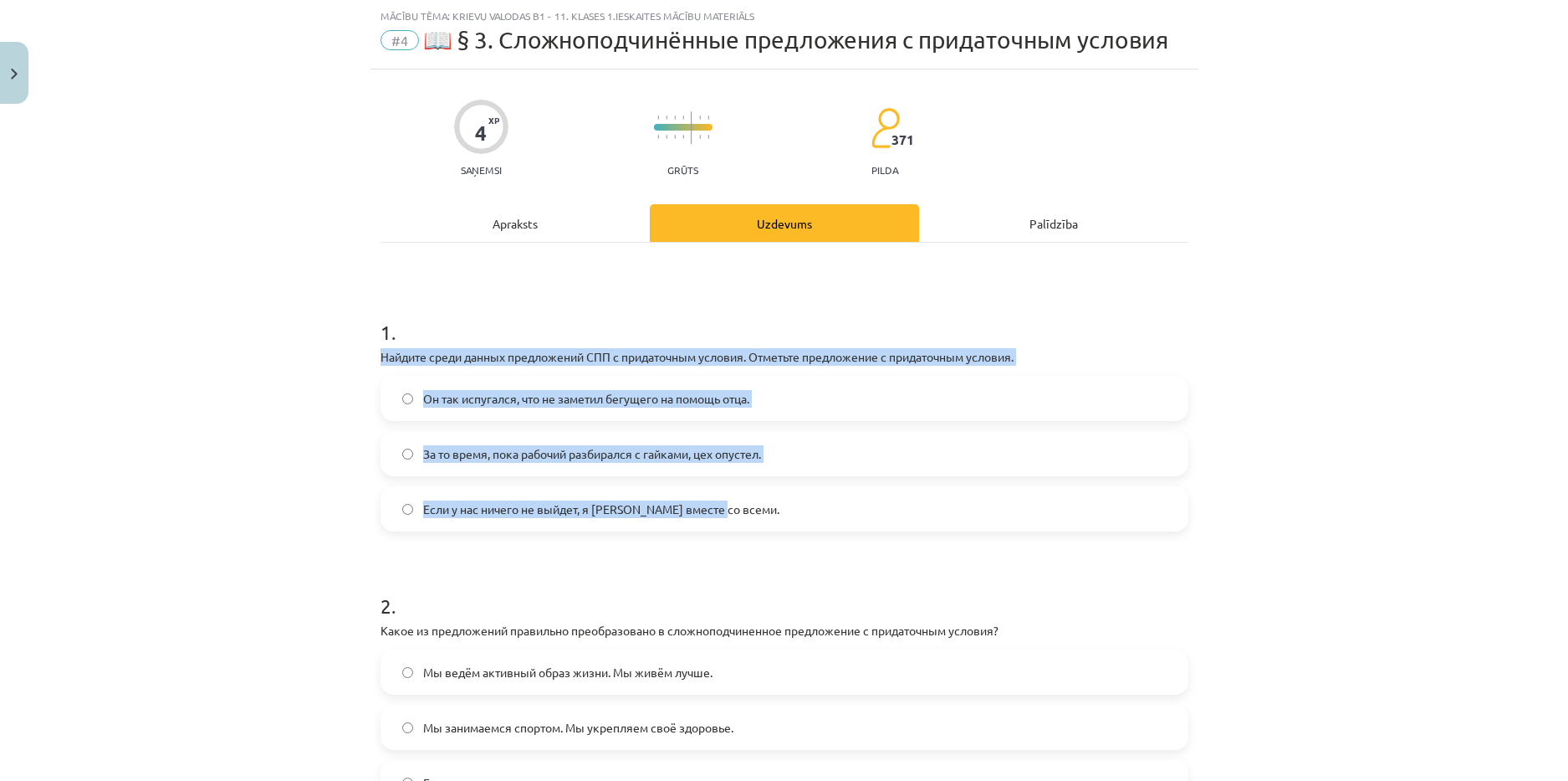
drag, startPoint x: 372, startPoint y: 359, endPoint x: 759, endPoint y: 505, distance: 413.6
click at [759, 505] on div "4 XP Saņemsi Grūts 371 pilda Apraksts Uzdevums Palīdzība 1 . Найдите среди данн…" at bounding box center [784, 513] width 828 height 888
copy div "Найдите среди данных предложений СПП с придаточным условия. Отметьте предложени…"
click at [598, 501] on span "Если у нас ничего не выйдет, я уеду вместе со всеми." at bounding box center [601, 509] width 356 height 17
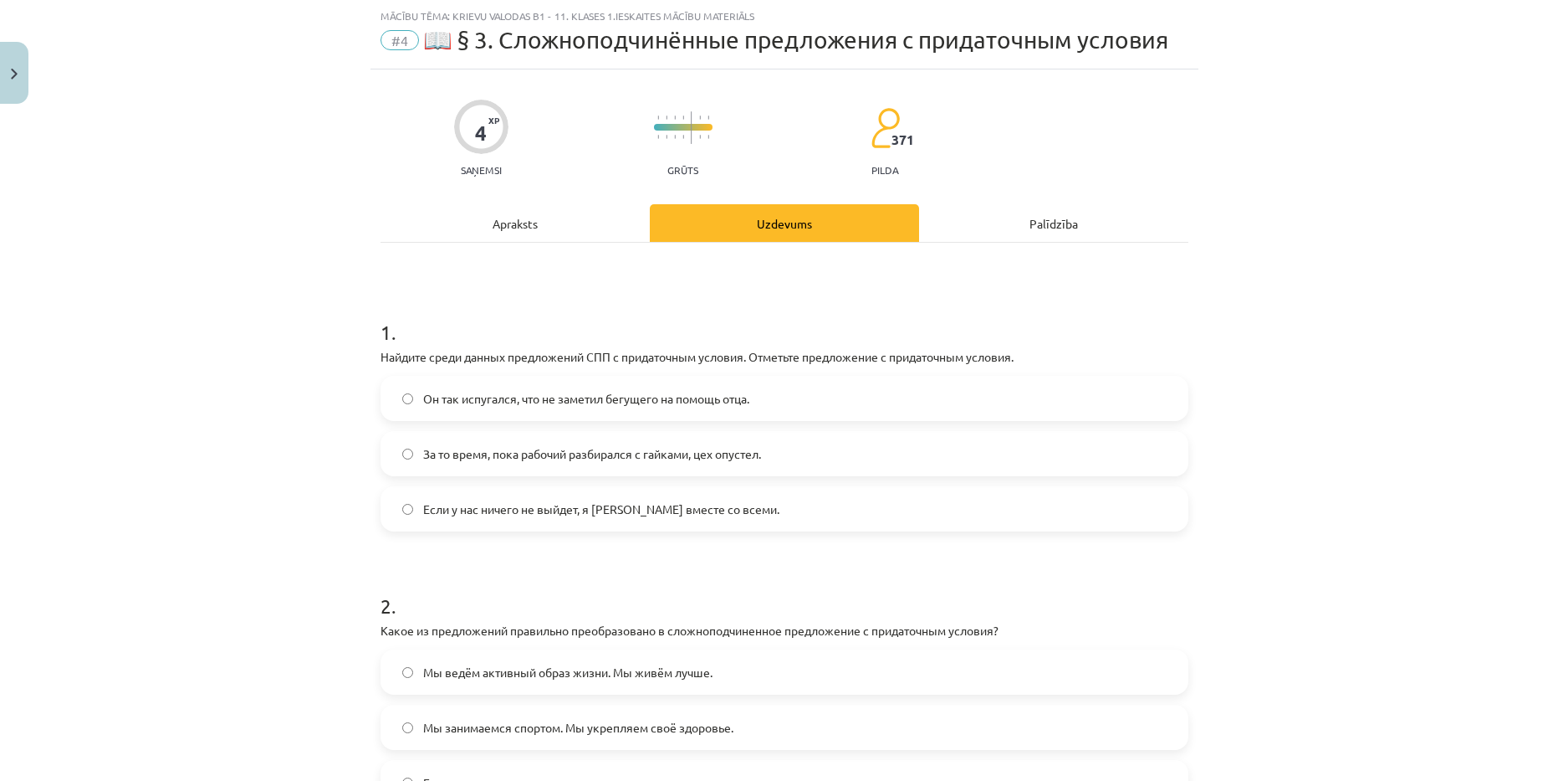
click at [600, 559] on form "1 . Найдите среди данных предложений СПП с придаточным условия. Отметьте предло…" at bounding box center [784, 548] width 807 height 514
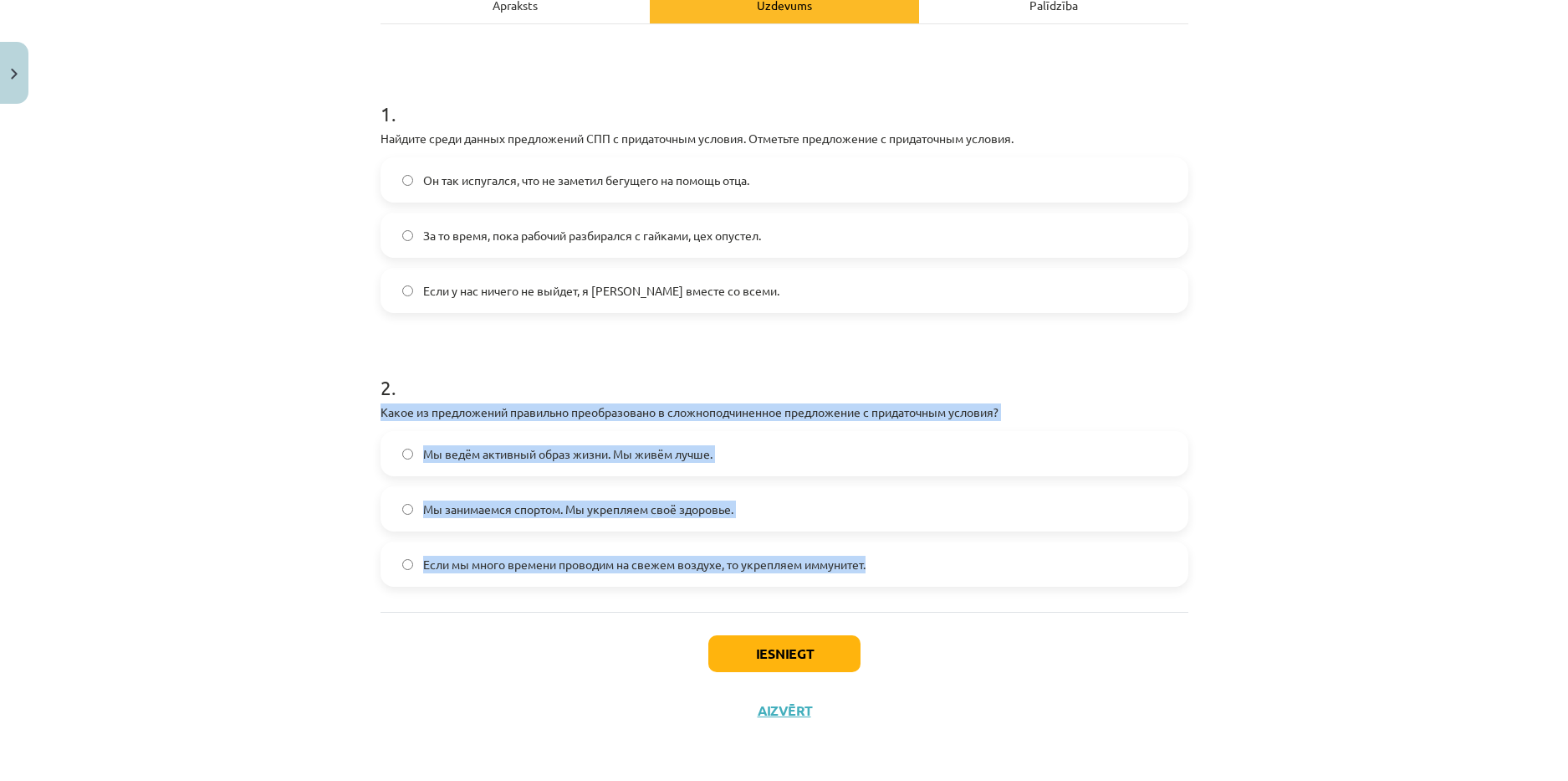
drag, startPoint x: 367, startPoint y: 410, endPoint x: 967, endPoint y: 552, distance: 616.6
click at [967, 552] on div "4 XP Saņemsi Grūts 371 pilda Apraksts Uzdevums Palīdzība 1 . Найдите среди данн…" at bounding box center [784, 295] width 828 height 888
copy div "Какое из предложений правильно преобразовано в сложноподчиненное предложение с …"
click at [526, 568] on span "Если мы много времени проводим на свежем воздухе, то укрепляем иммунитет." at bounding box center [644, 564] width 442 height 17
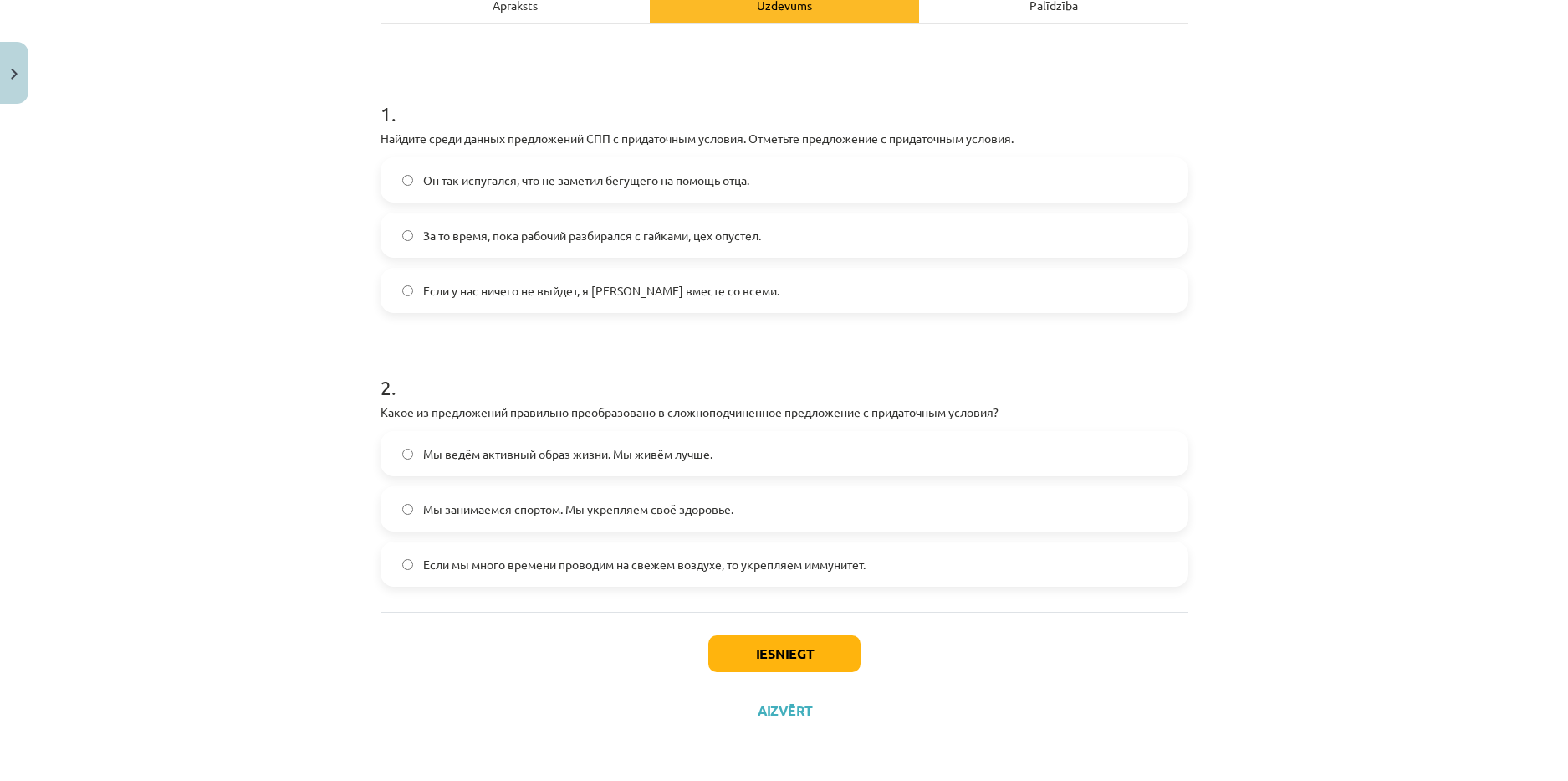
click at [544, 645] on div "Iesniegt Aizvērt" at bounding box center [784, 670] width 807 height 117
click at [796, 653] on button "Iesniegt" at bounding box center [784, 653] width 152 height 37
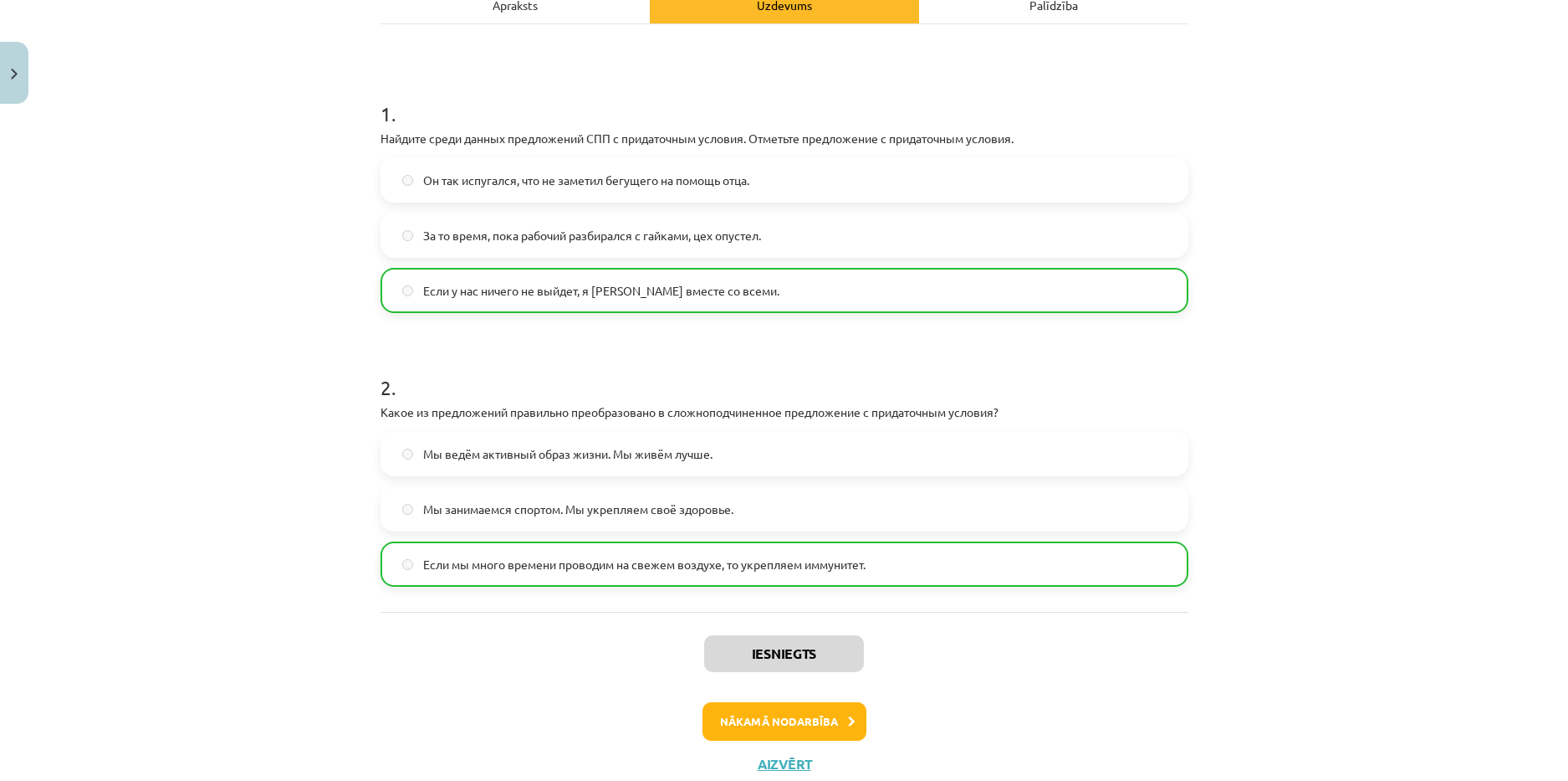
click at [515, 670] on div "Iesniegts Nākamā nodarbība Aizvērt" at bounding box center [784, 697] width 807 height 170
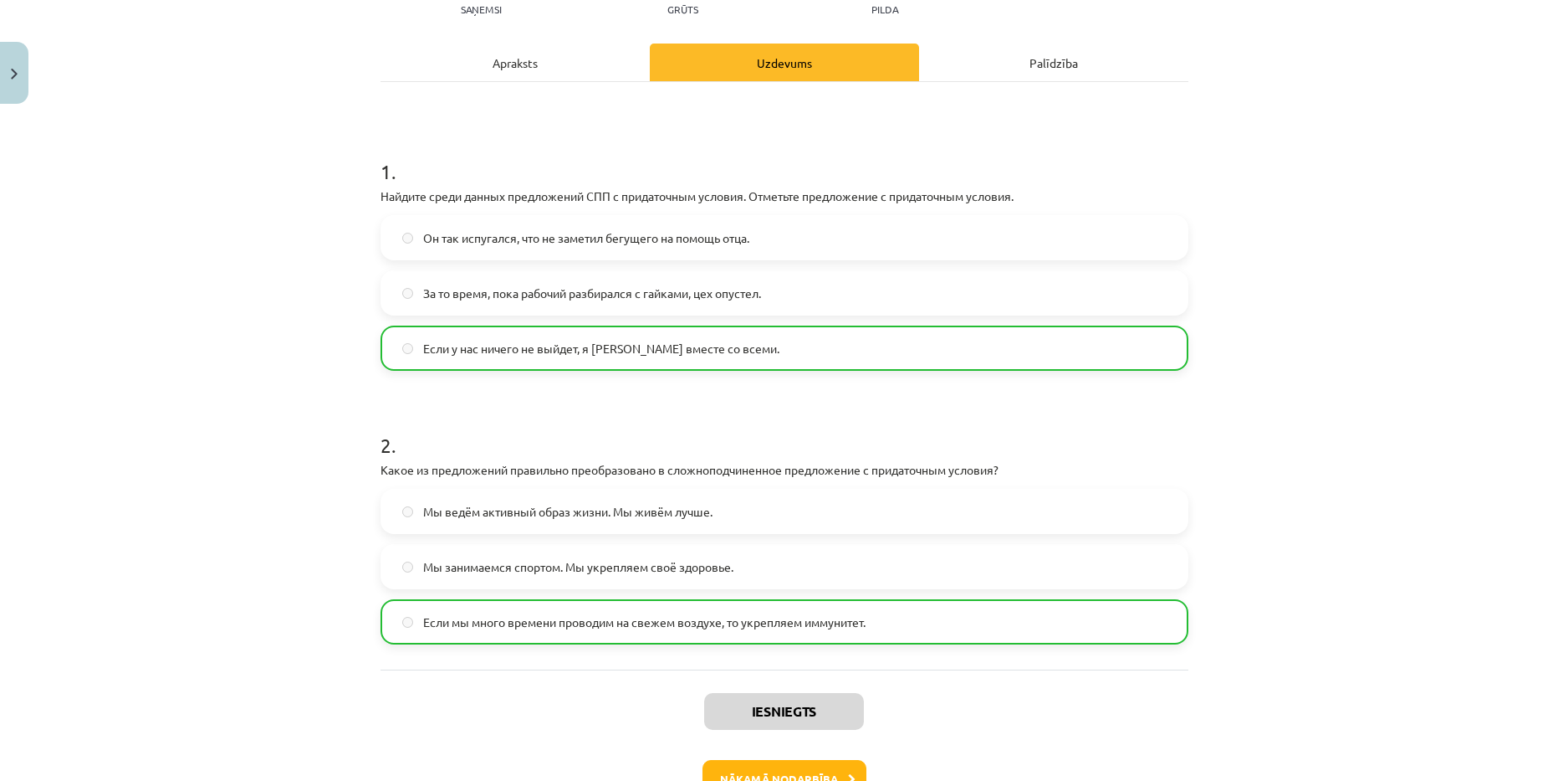
scroll to position [314, 0]
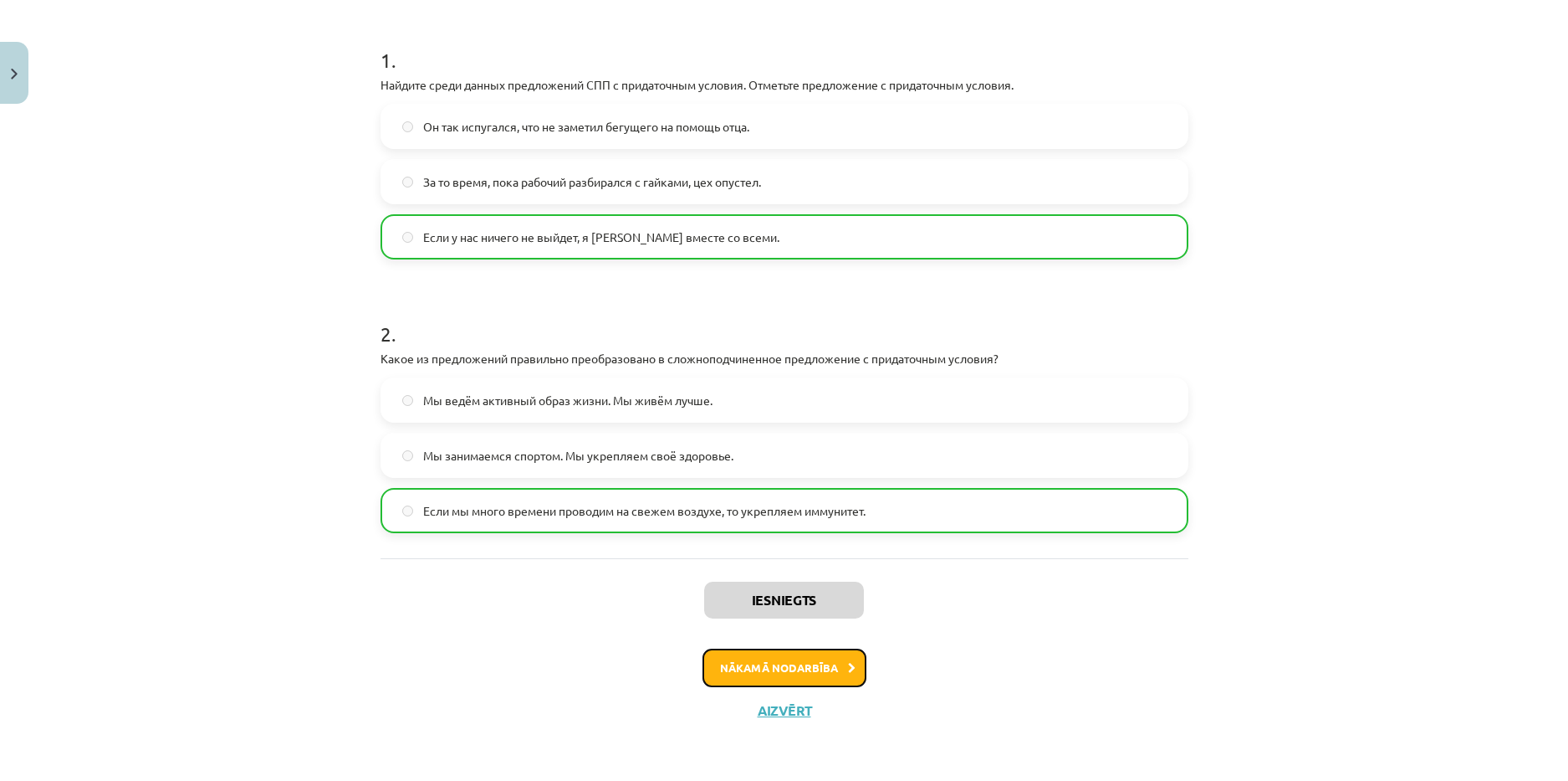
click at [801, 668] on button "Nākamā nodarbība" at bounding box center [784, 668] width 164 height 38
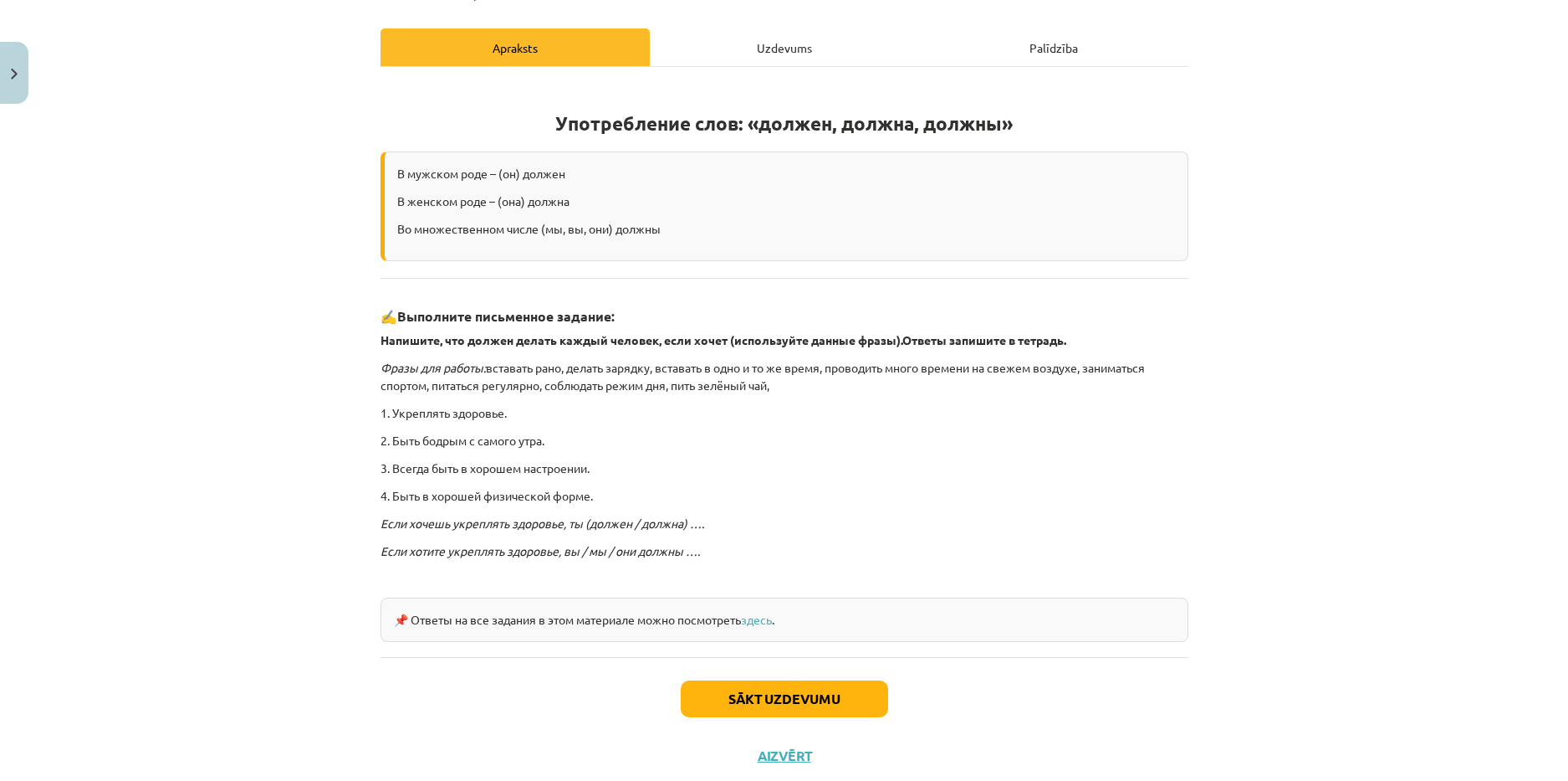
scroll to position [261, 0]
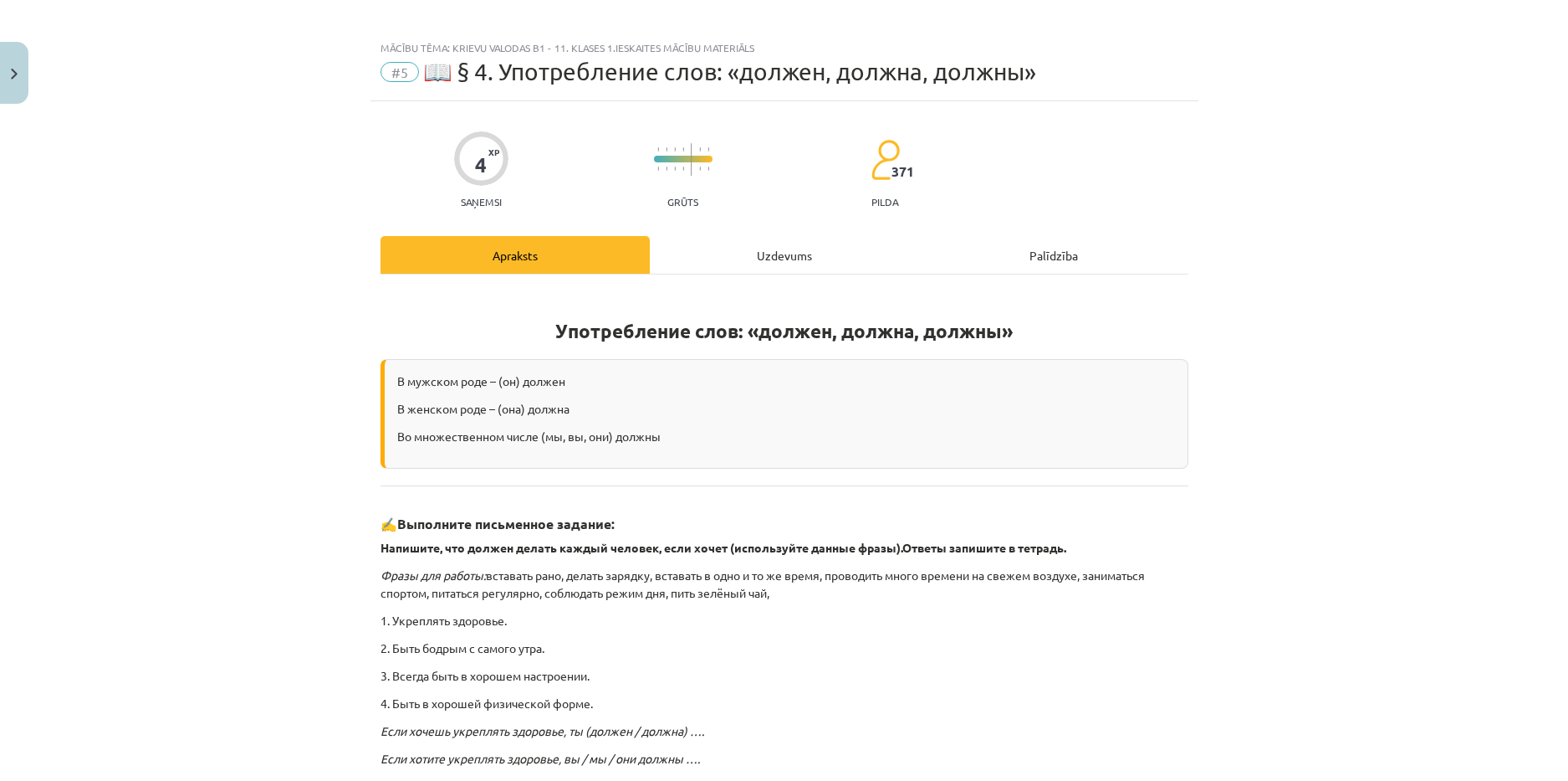
click at [747, 247] on div "Uzdevums" at bounding box center [785, 254] width 269 height 37
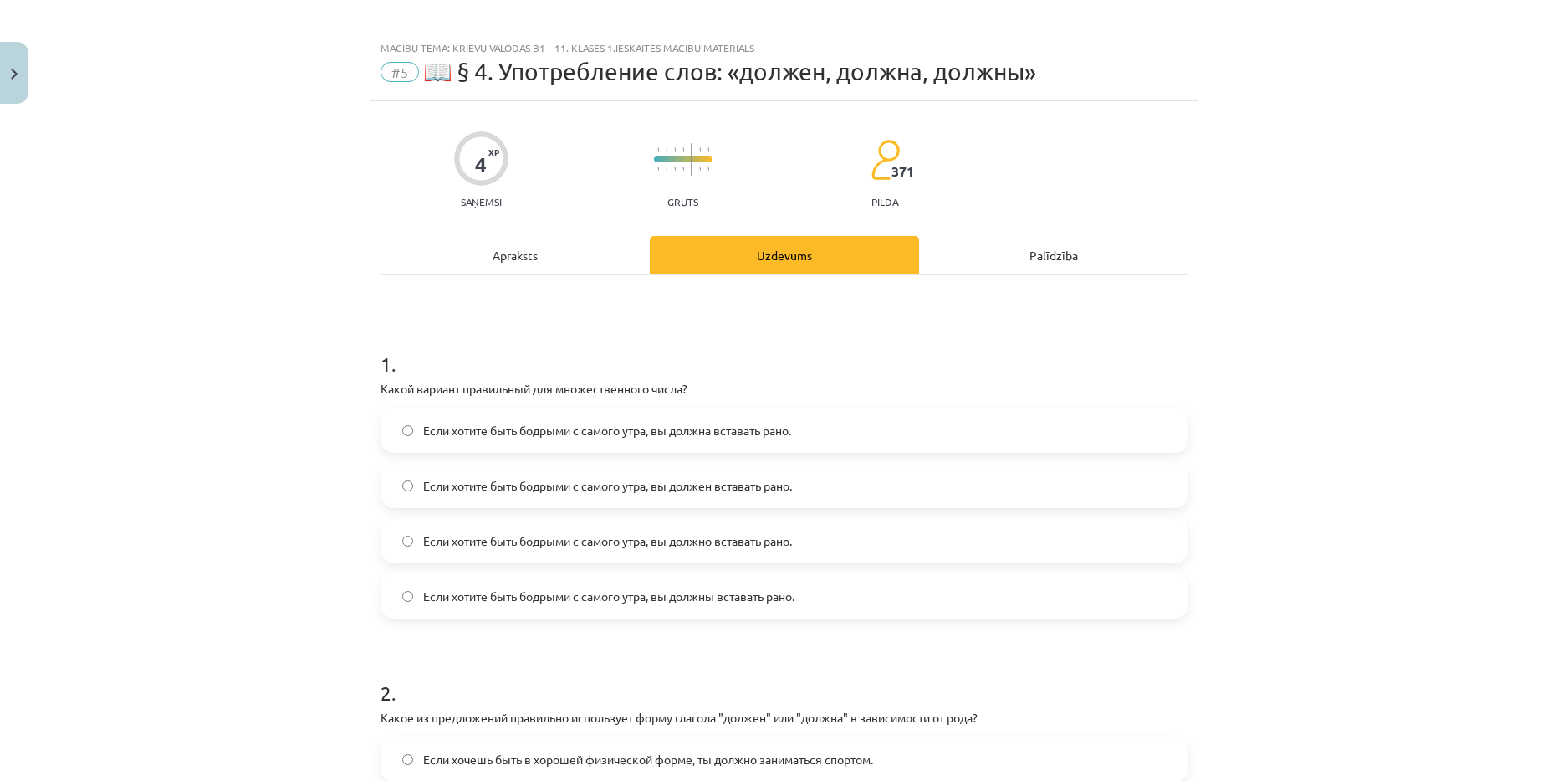
scroll to position [42, 0]
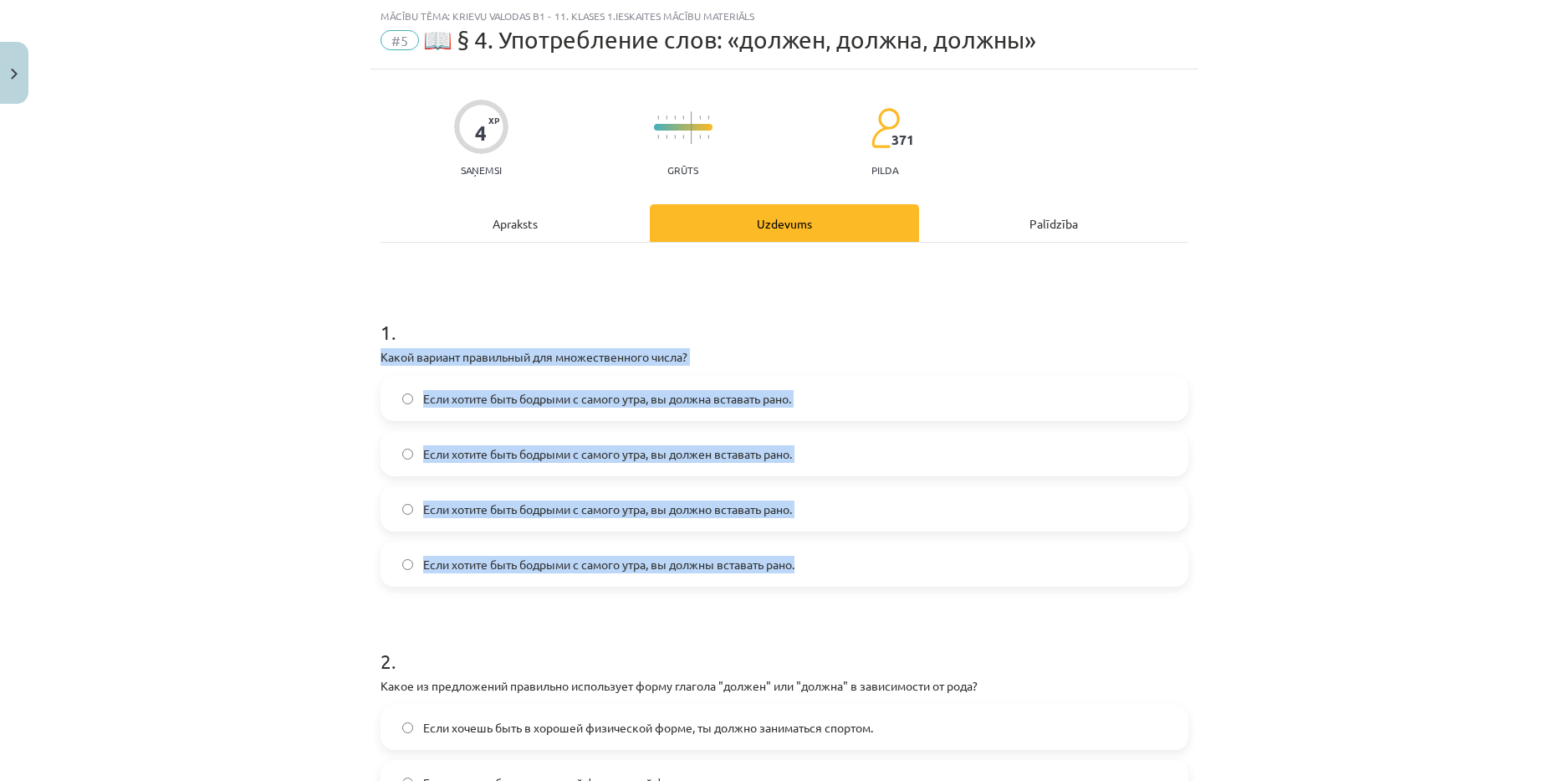
drag, startPoint x: 357, startPoint y: 358, endPoint x: 834, endPoint y: 569, distance: 521.6
click at [834, 569] on div "Mācību tēma: Krievu valodas b1 - 11. klases 1.ieskaites mācību materiāls #5 📖 §…" at bounding box center [784, 390] width 1568 height 781
copy div "Какой вариант правильный для множественного числа? Если хотите быть бодрыми с с…"
click at [284, 526] on div "Mācību tēma: Krievu valodas b1 - 11. klases 1.ieskaites mācību materiāls #5 📖 §…" at bounding box center [784, 390] width 1568 height 781
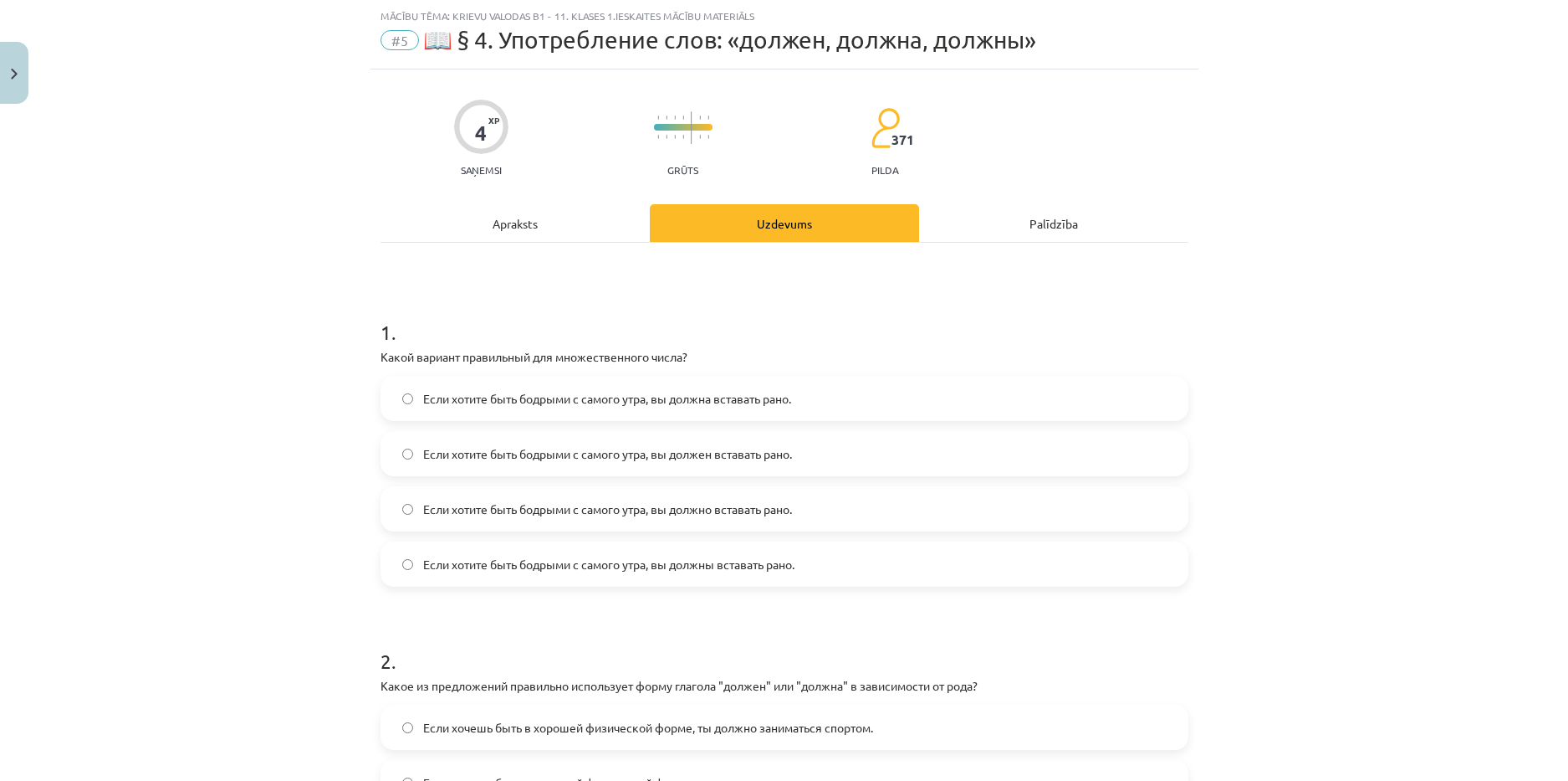
click at [448, 559] on span "Если хотите быть бодрыми с самого утра, вы должны вставать рано." at bounding box center [608, 564] width 371 height 17
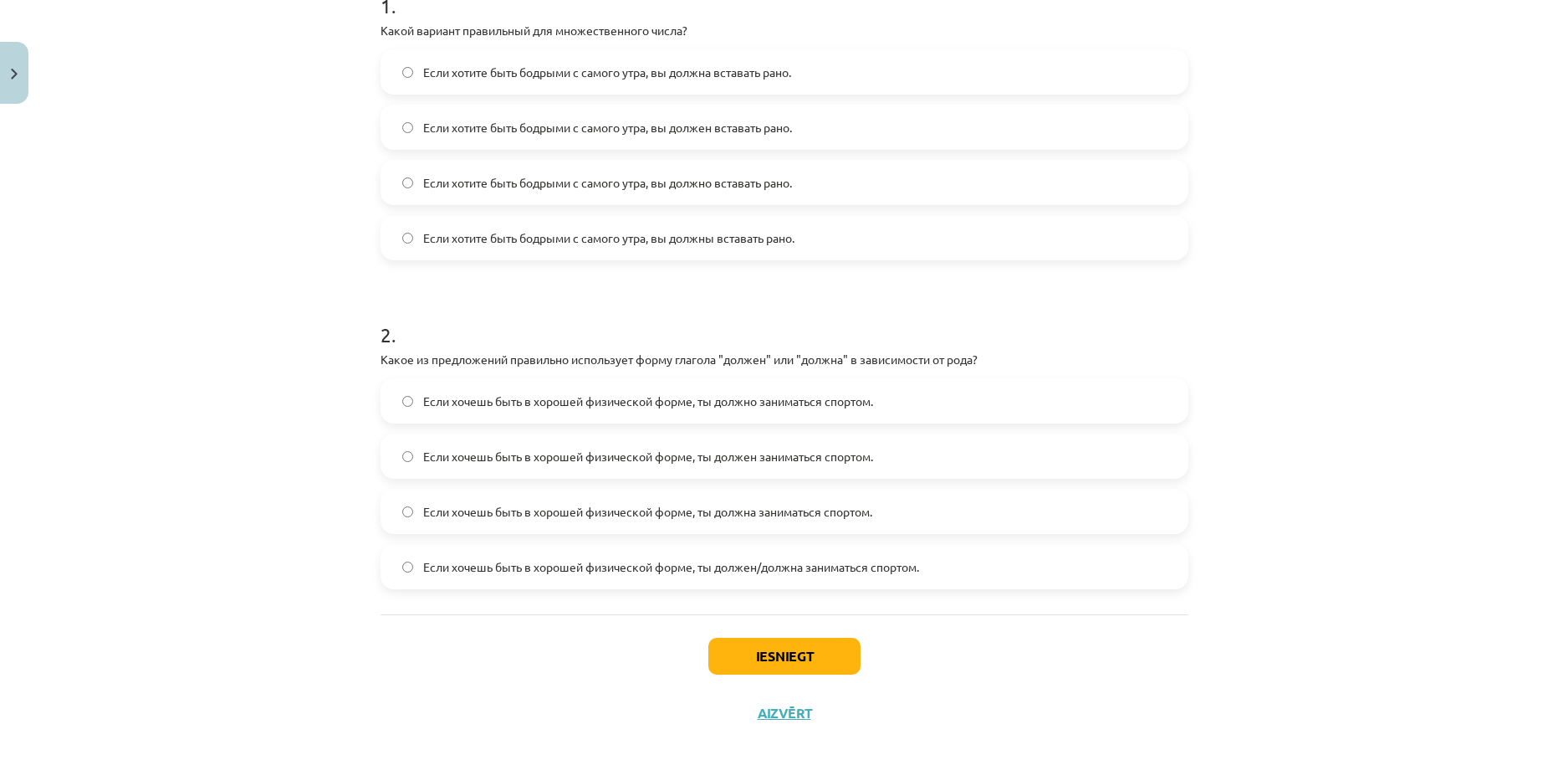
scroll to position [370, 0]
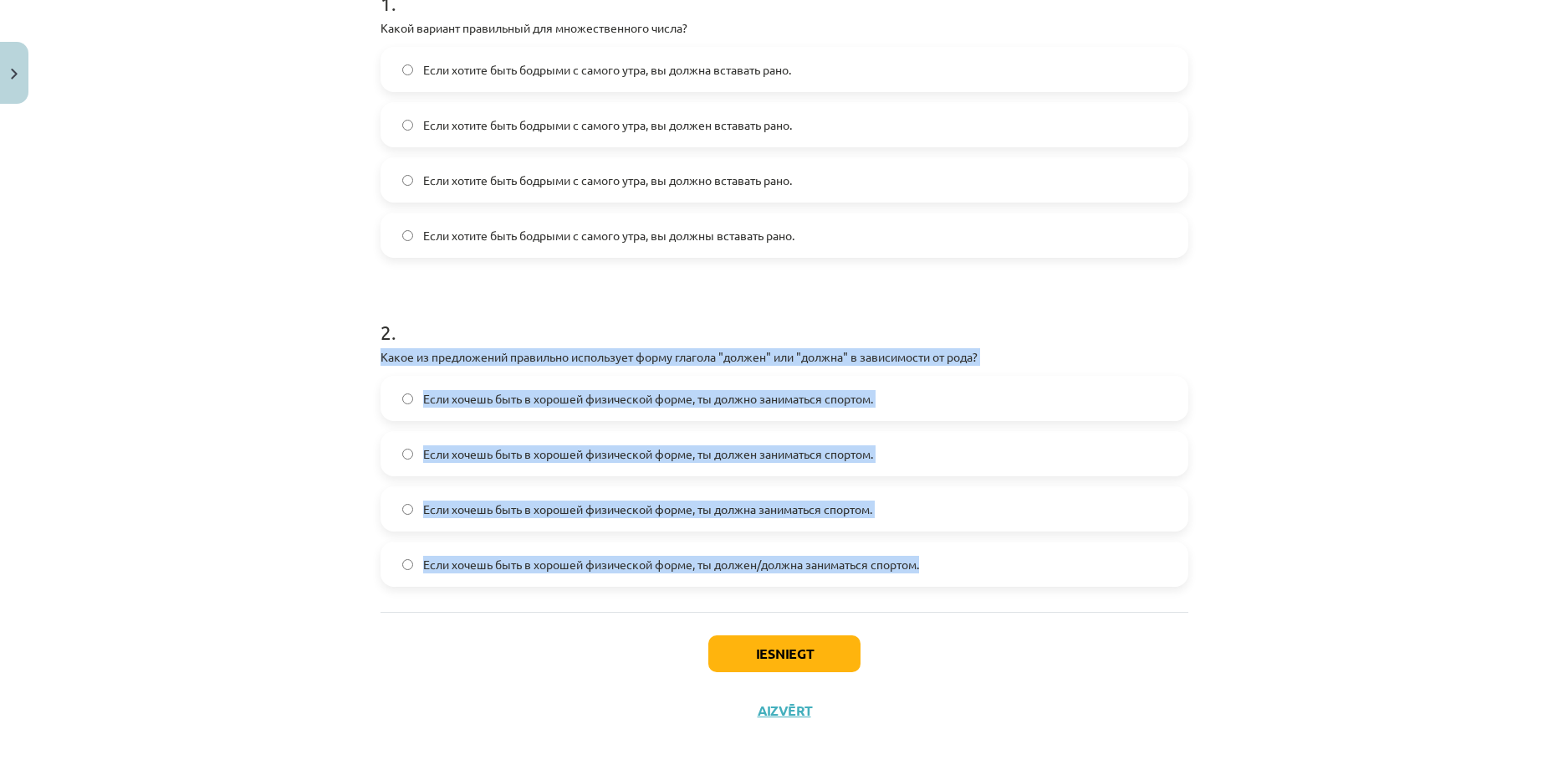
drag, startPoint x: 369, startPoint y: 356, endPoint x: 995, endPoint y: 578, distance: 664.2
click at [995, 578] on div "4 XP Saņemsi Grūts 371 pilda Apraksts Uzdevums Palīdzība 1 . Какой вариант прав…" at bounding box center [784, 240] width 828 height 998
copy div "Какое из предложений правильно использует форму глагола "должен" или "должна" в…"
click at [449, 520] on label "Если хочешь быть в хорошей физической форме, ты должна заниматься спортом." at bounding box center [785, 509] width 805 height 42
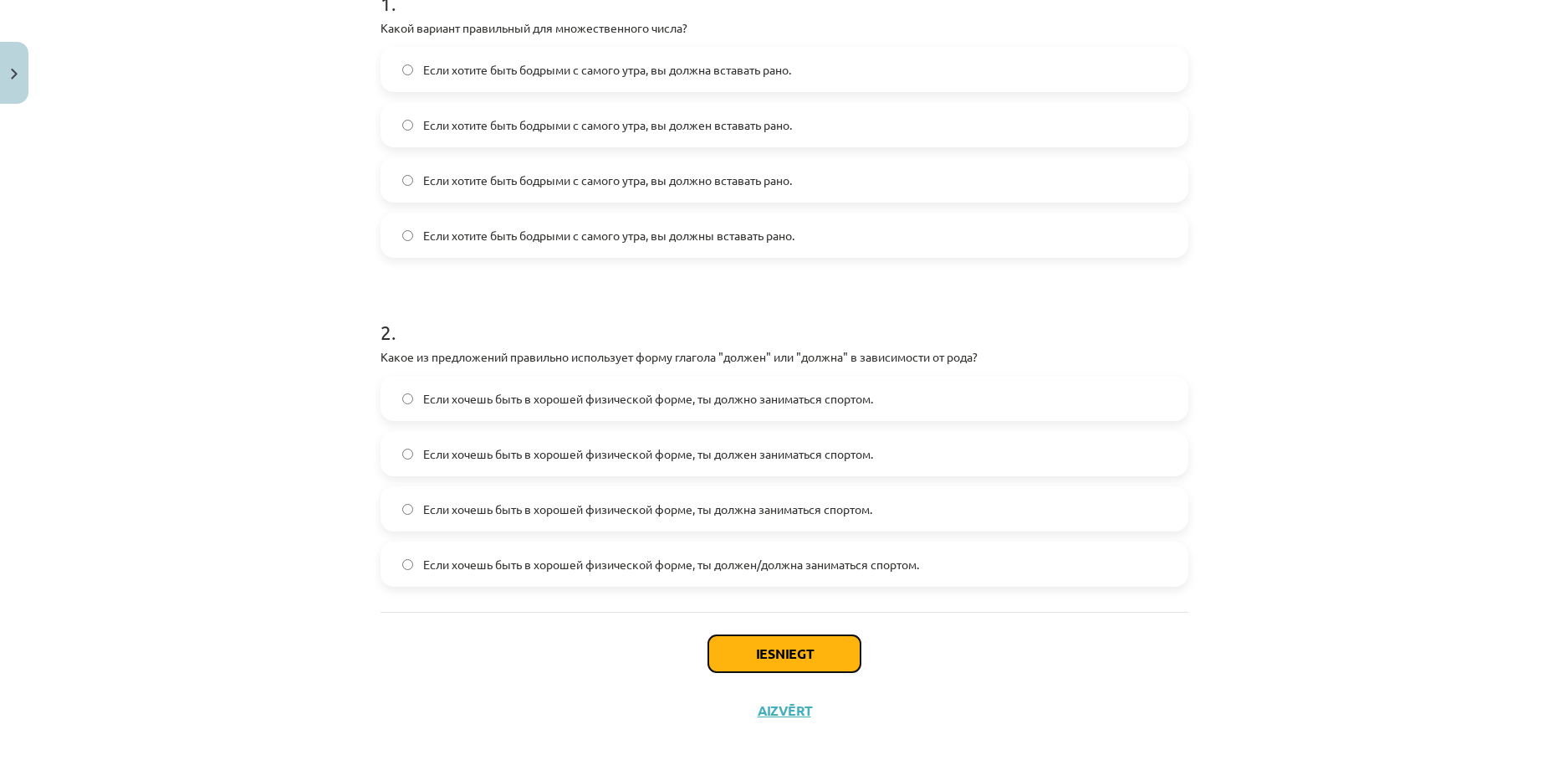
click at [734, 652] on button "Iesniegt" at bounding box center [784, 653] width 152 height 37
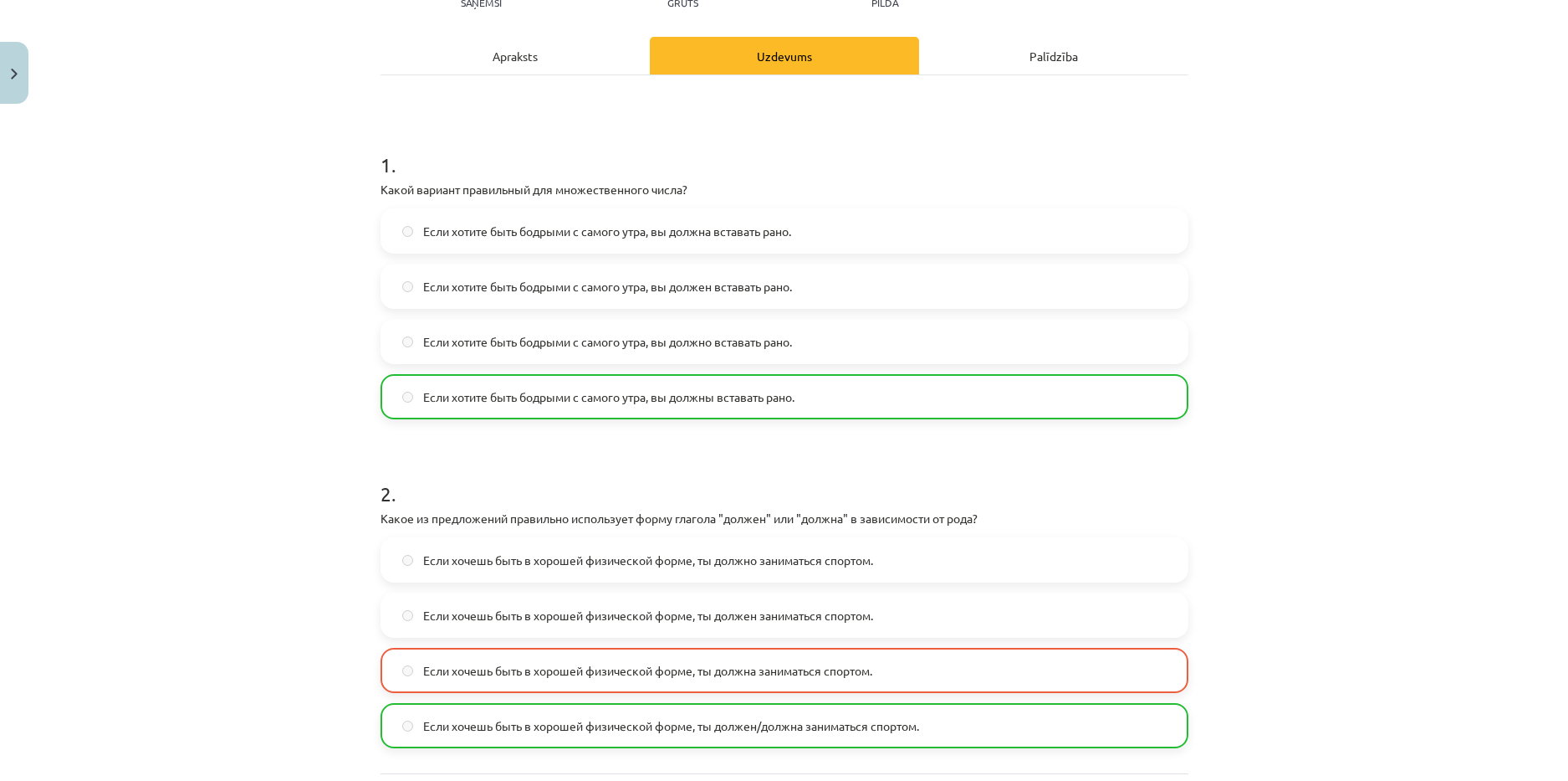
scroll to position [424, 0]
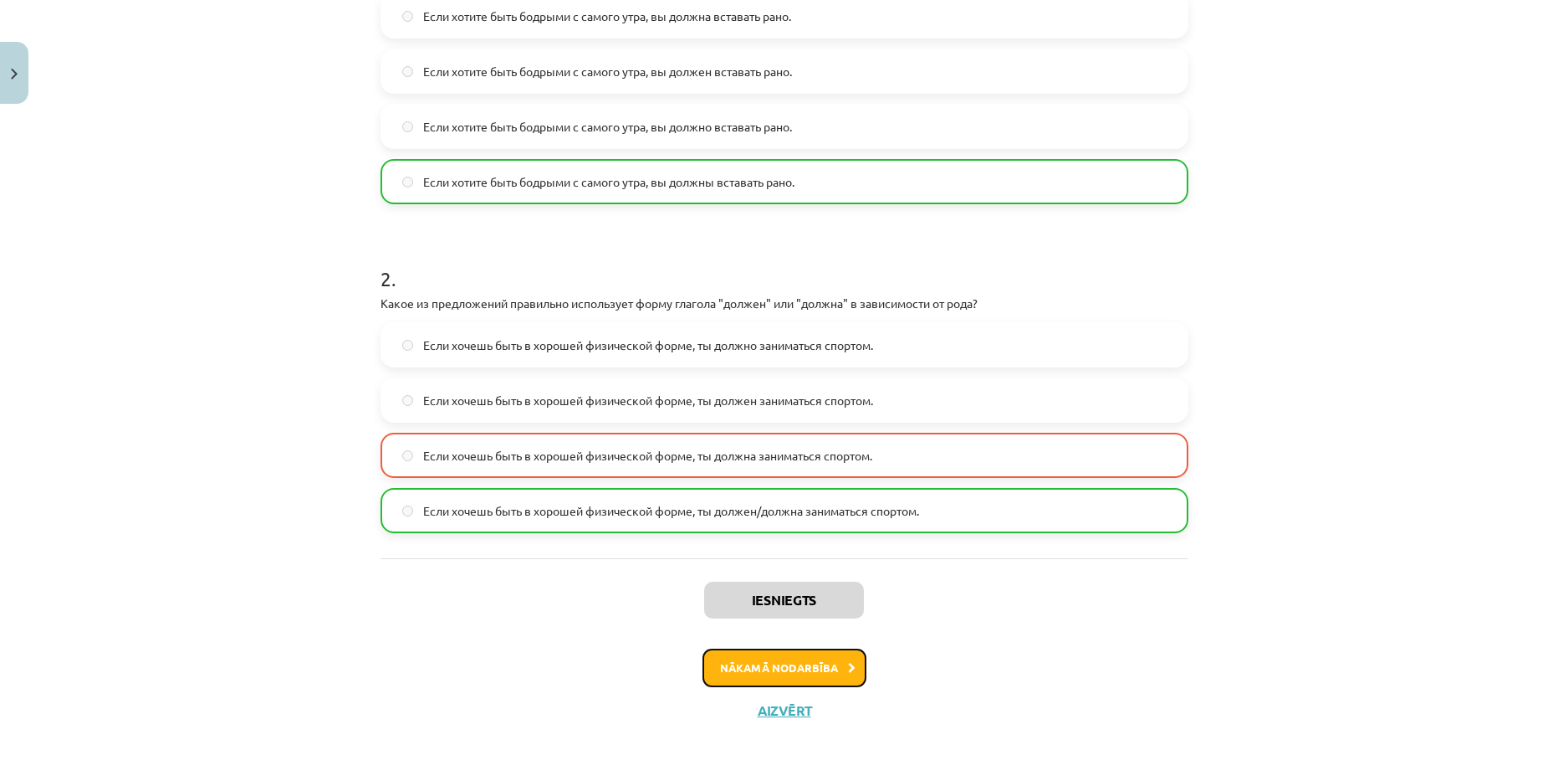
click at [785, 663] on button "Nākamā nodarbība" at bounding box center [784, 668] width 164 height 38
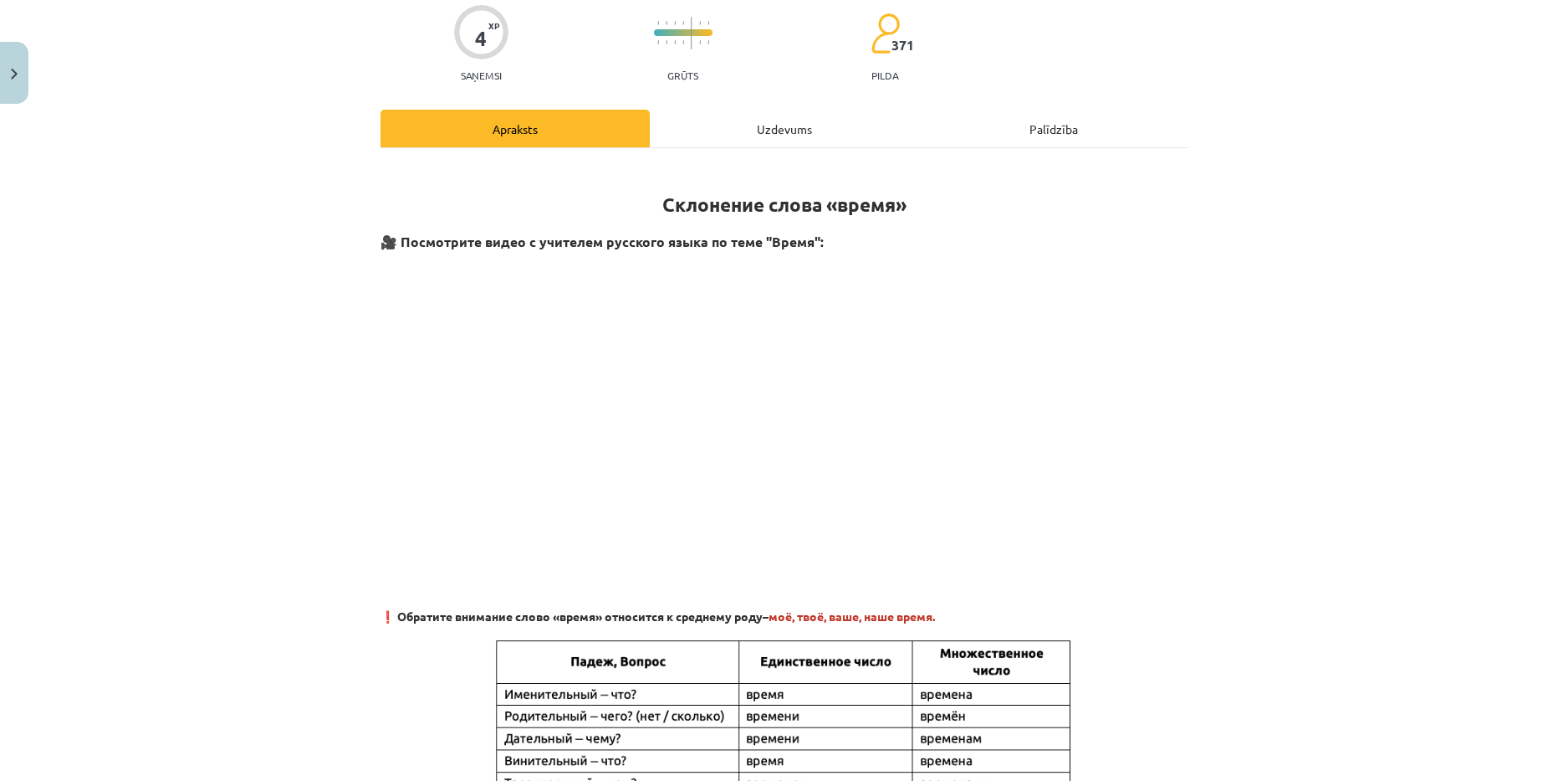
scroll to position [42, 0]
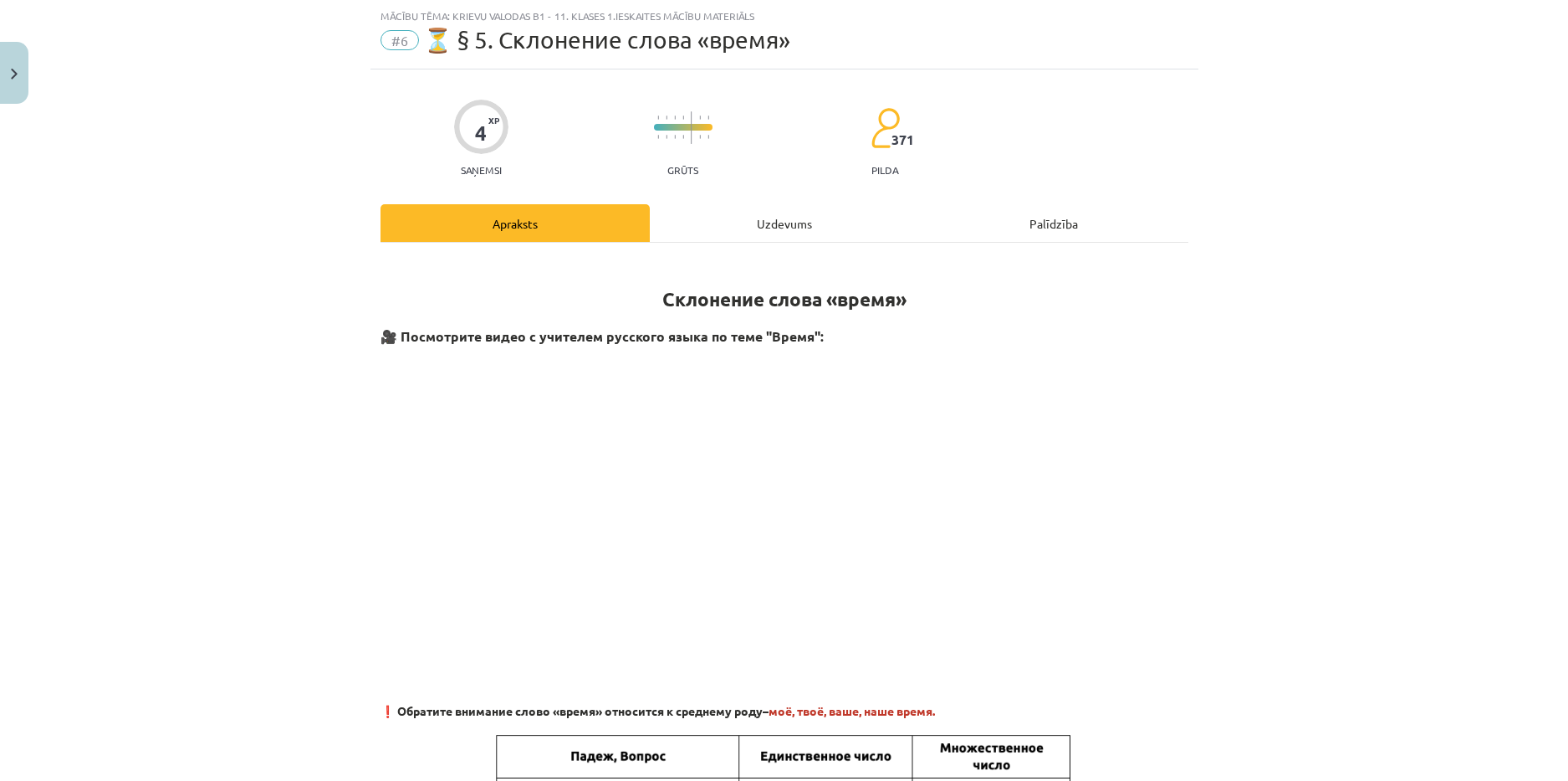
click at [716, 210] on div "Uzdevums" at bounding box center [785, 223] width 269 height 37
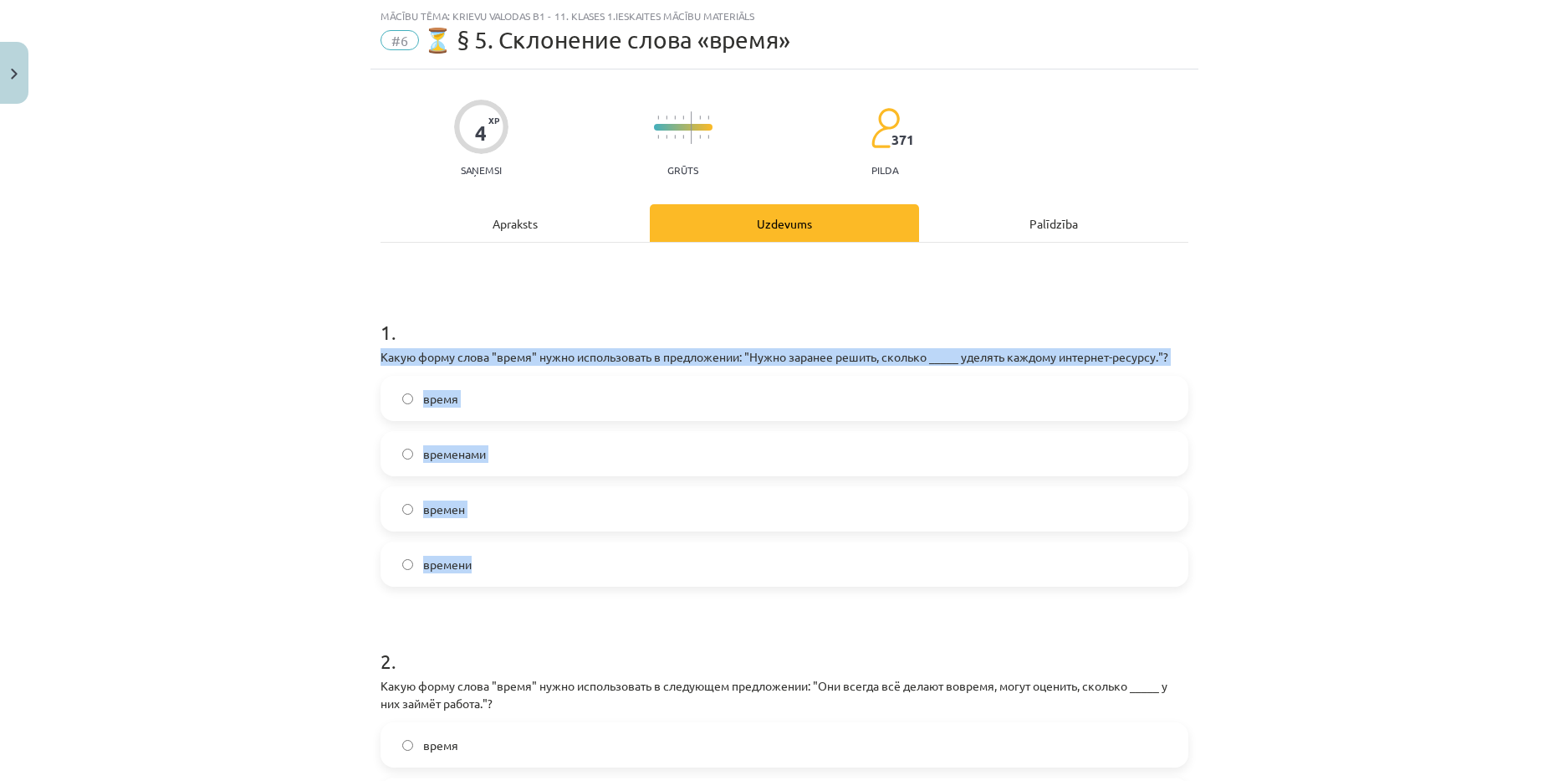
drag, startPoint x: 372, startPoint y: 358, endPoint x: 514, endPoint y: 563, distance: 249.4
click at [514, 563] on div "4 XP Saņemsi Grūts 371 pilda Apraksts Uzdevums Palīdzība 1 . Какую форму слова …" at bounding box center [784, 577] width 828 height 1016
copy div "Какую форму слова "время" нужно использовать в предложении: "Нужно заранее реши…"
click at [282, 462] on div "Mācību tēma: Krievu valodas b1 - 11. klases 1.ieskaites mācību materiāls #6 ⏳ §…" at bounding box center [784, 390] width 1568 height 781
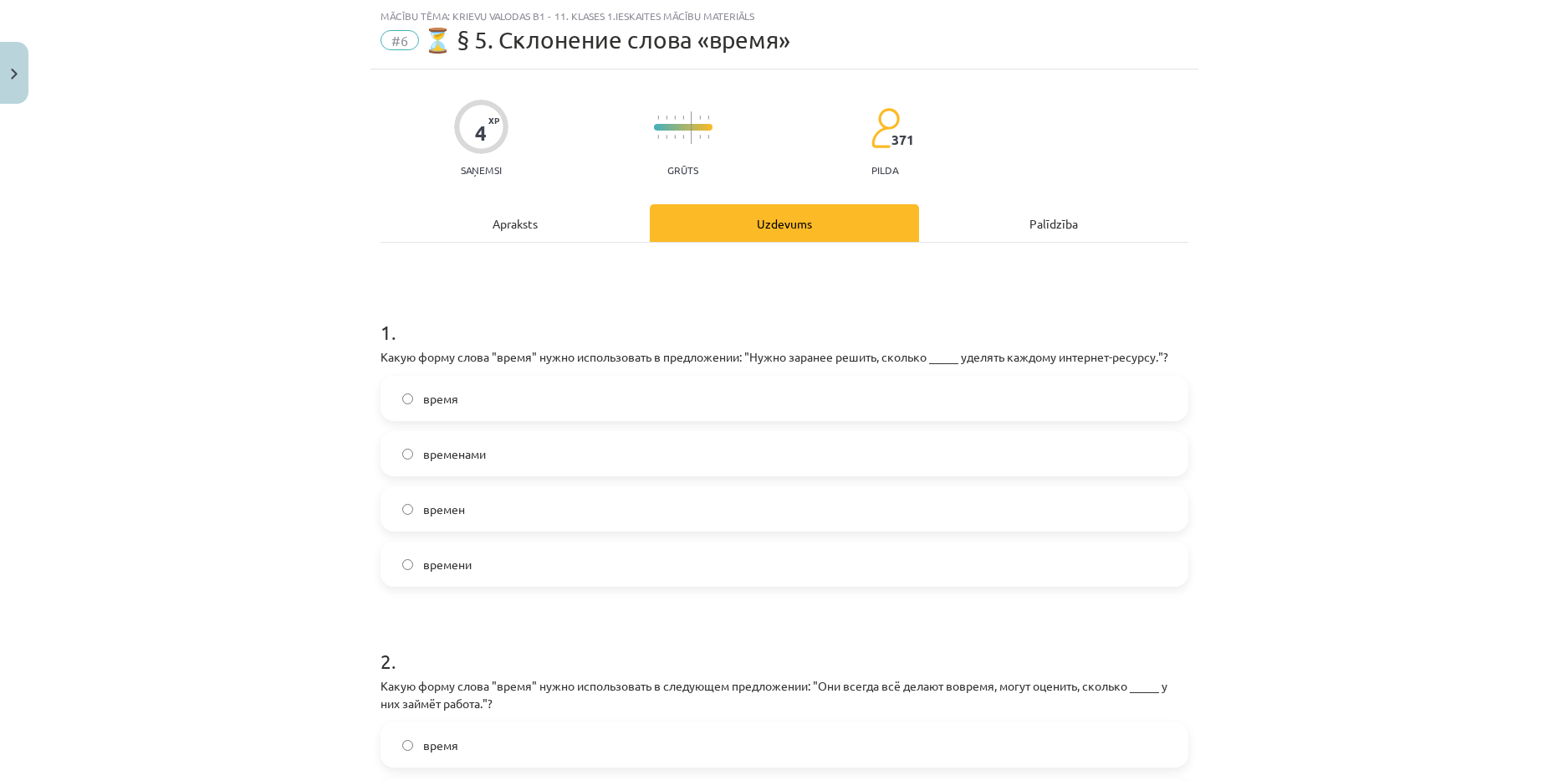
click at [454, 554] on label "времени" at bounding box center [785, 564] width 805 height 42
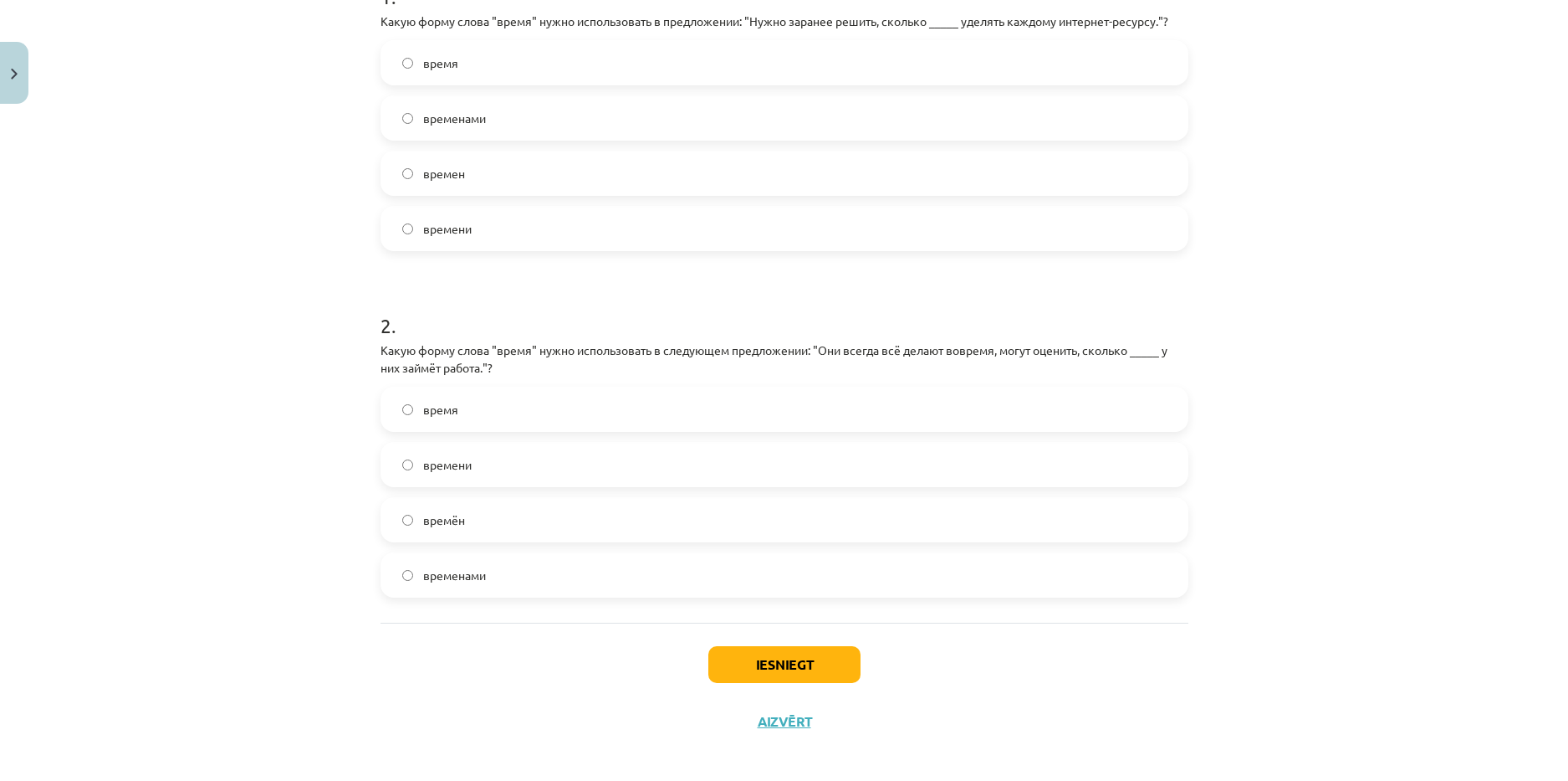
scroll to position [388, 0]
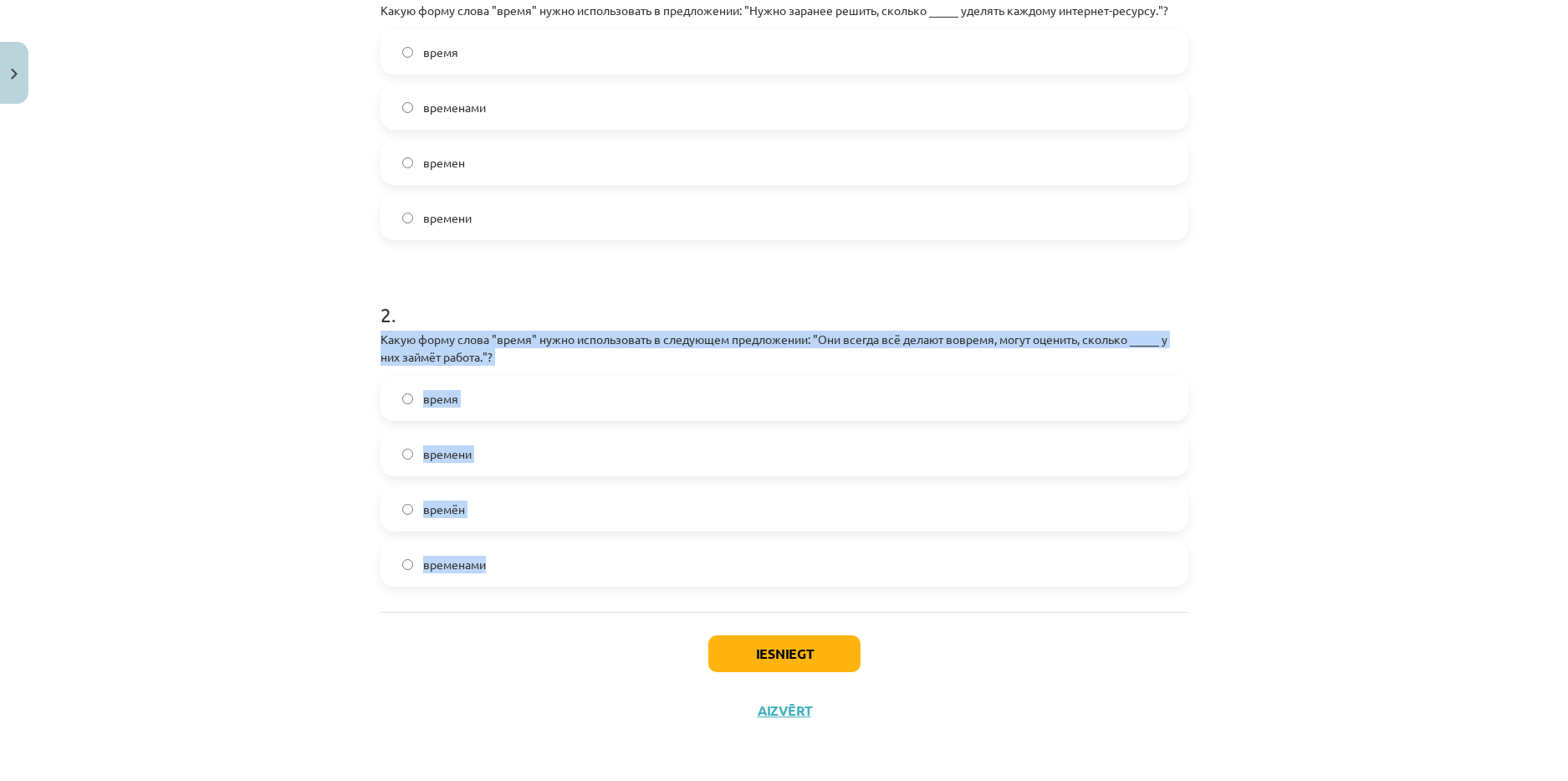
drag, startPoint x: 362, startPoint y: 343, endPoint x: 552, endPoint y: 551, distance: 281.7
click at [552, 551] on div "Mācību tēma: Krievu valodas b1 - 11. klases 1.ieskaites mācību materiāls #6 ⏳ §…" at bounding box center [784, 390] width 1568 height 781
copy div "Какую форму слова "время" нужно использовать в следующем предложении: "Они всег…"
click at [560, 457] on label "времени" at bounding box center [785, 453] width 805 height 42
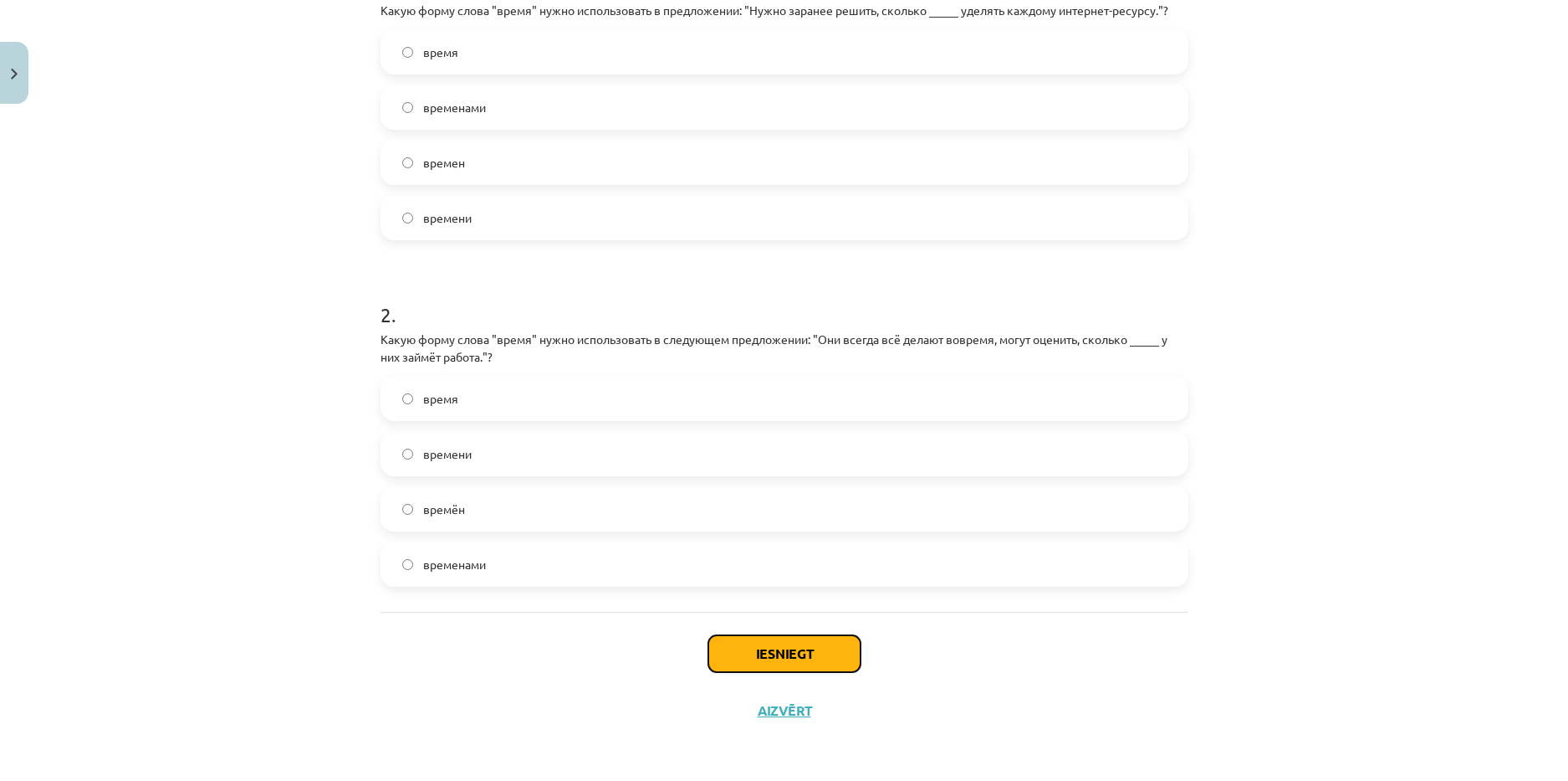
click at [743, 655] on button "Iesniegt" at bounding box center [784, 653] width 152 height 37
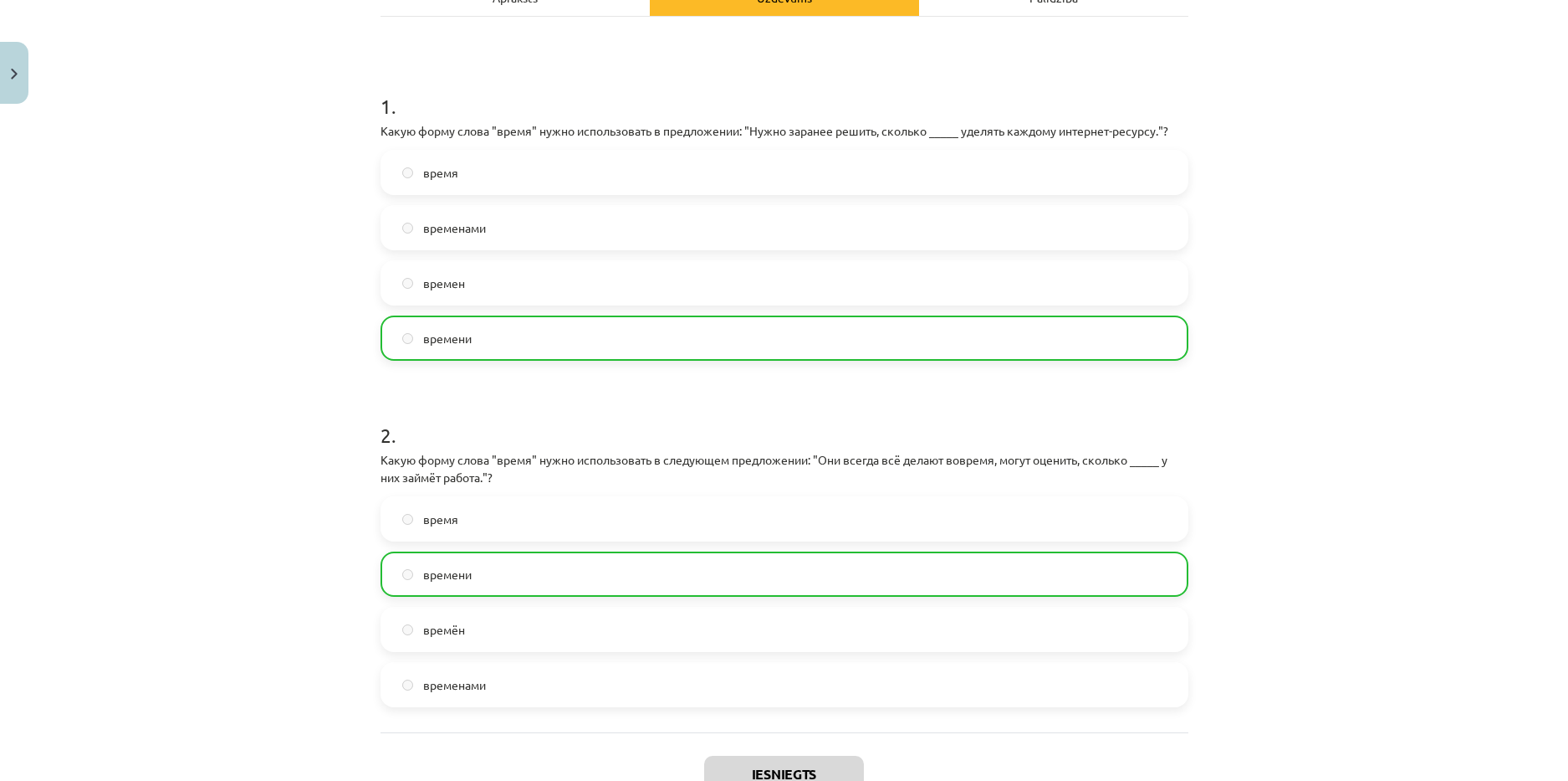
scroll to position [442, 0]
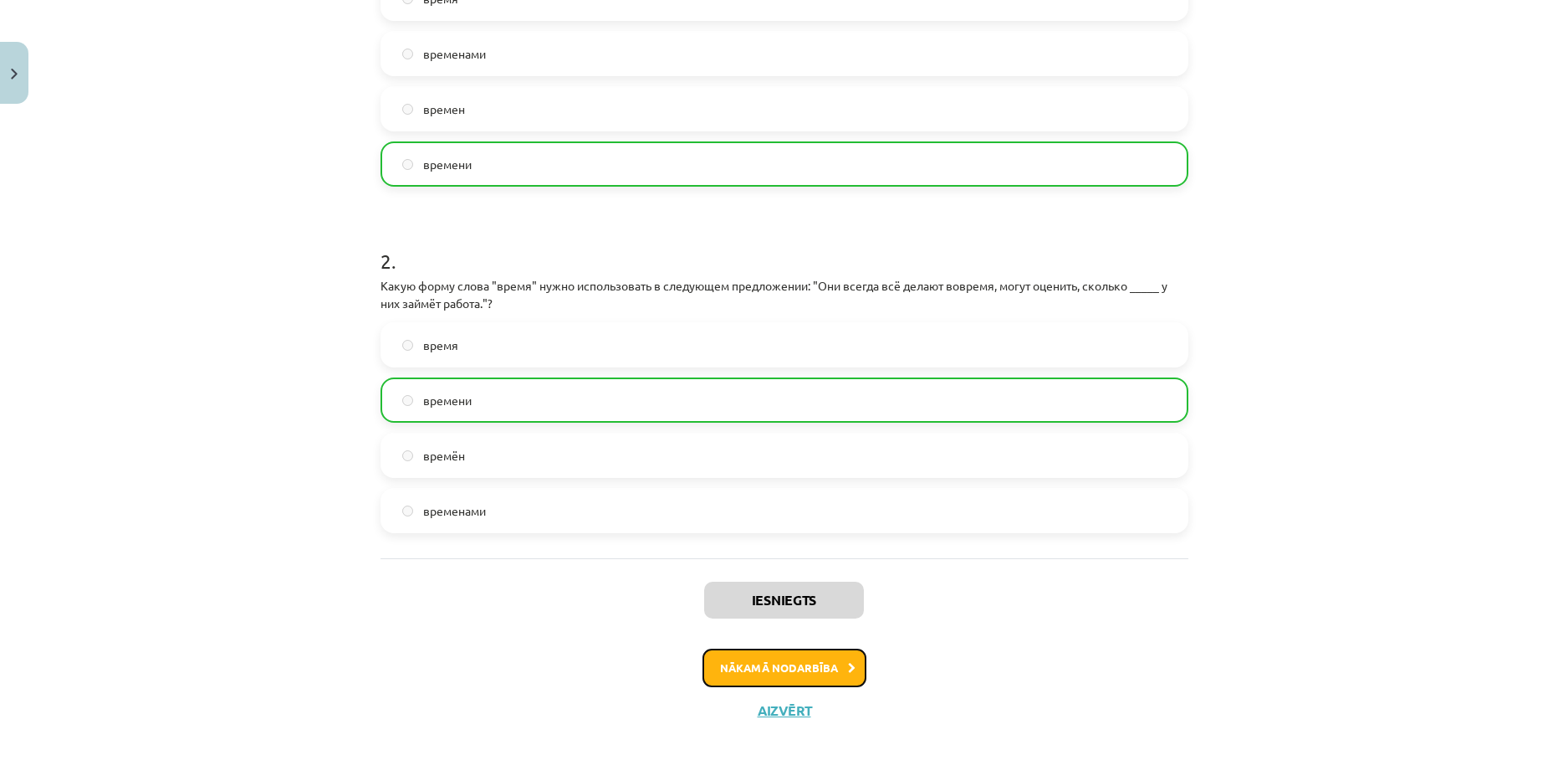
click at [829, 657] on button "Nākamā nodarbība" at bounding box center [784, 668] width 164 height 38
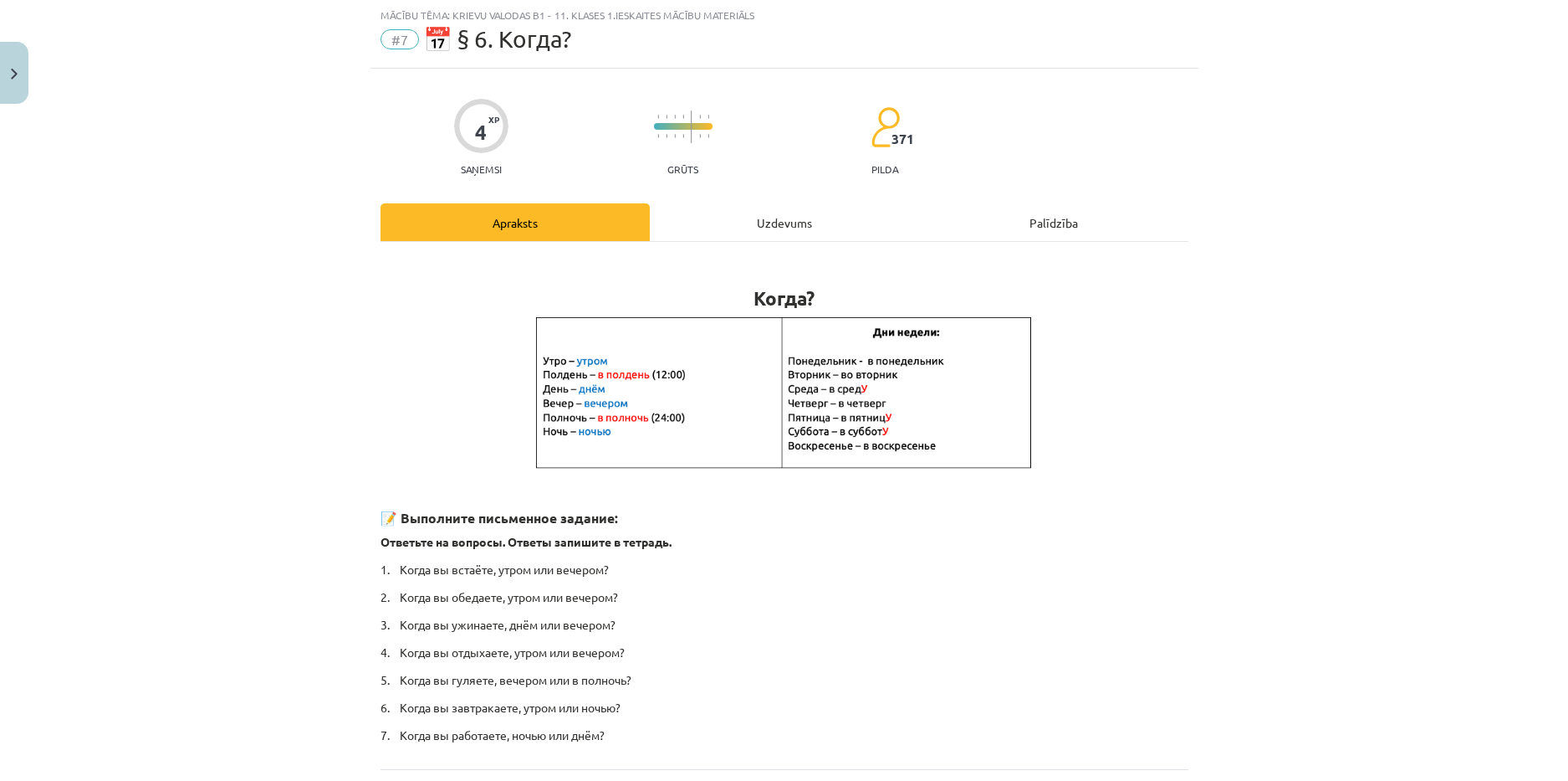
scroll to position [42, 0]
click at [714, 226] on div "Uzdevums" at bounding box center [785, 223] width 269 height 37
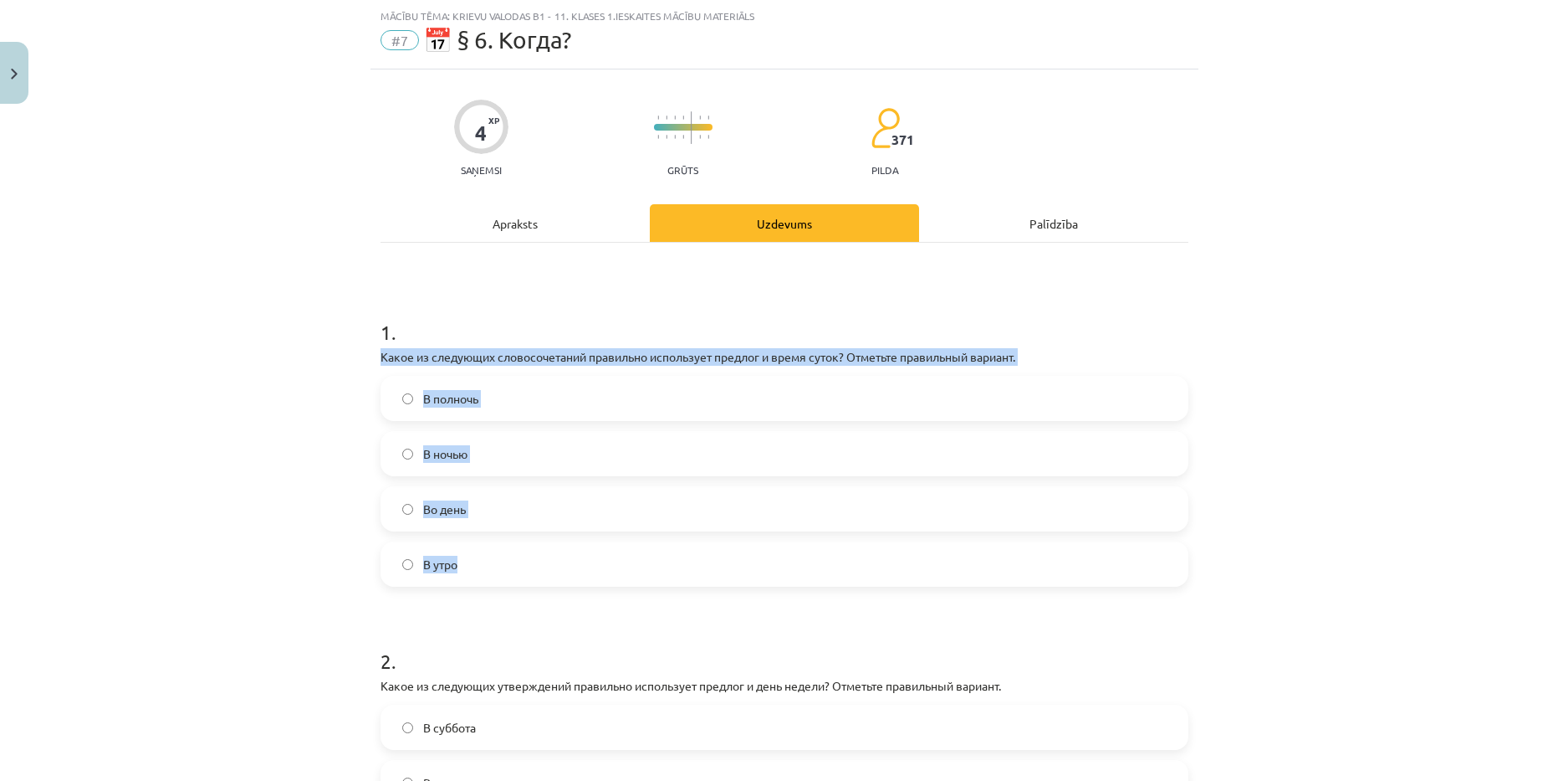
drag, startPoint x: 362, startPoint y: 357, endPoint x: 502, endPoint y: 542, distance: 232.0
click at [502, 542] on div "Mācību tēma: Krievu valodas b1 - 11. klases 1.ieskaites mācību materiāls #7 📅 §…" at bounding box center [784, 390] width 1568 height 781
copy div "Какое из следующих словосочетаний правильно использует предлог и время суток? О…"
click at [516, 411] on label "В полночь" at bounding box center [785, 398] width 805 height 42
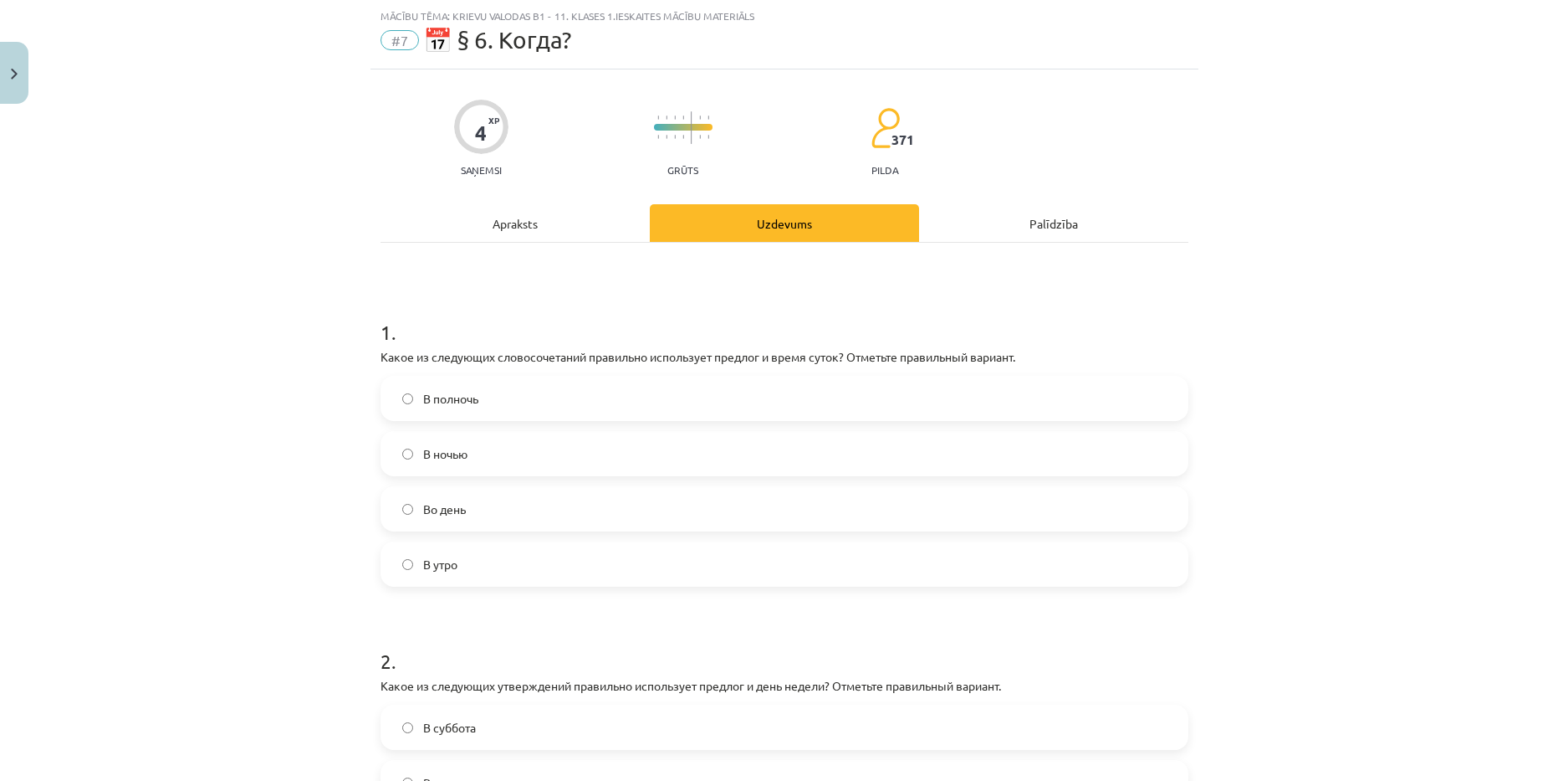
click at [285, 431] on div "Mācību tēma: Krievu valodas b1 - 11. klases 1.ieskaites mācību materiāls #7 📅 §…" at bounding box center [784, 390] width 1568 height 781
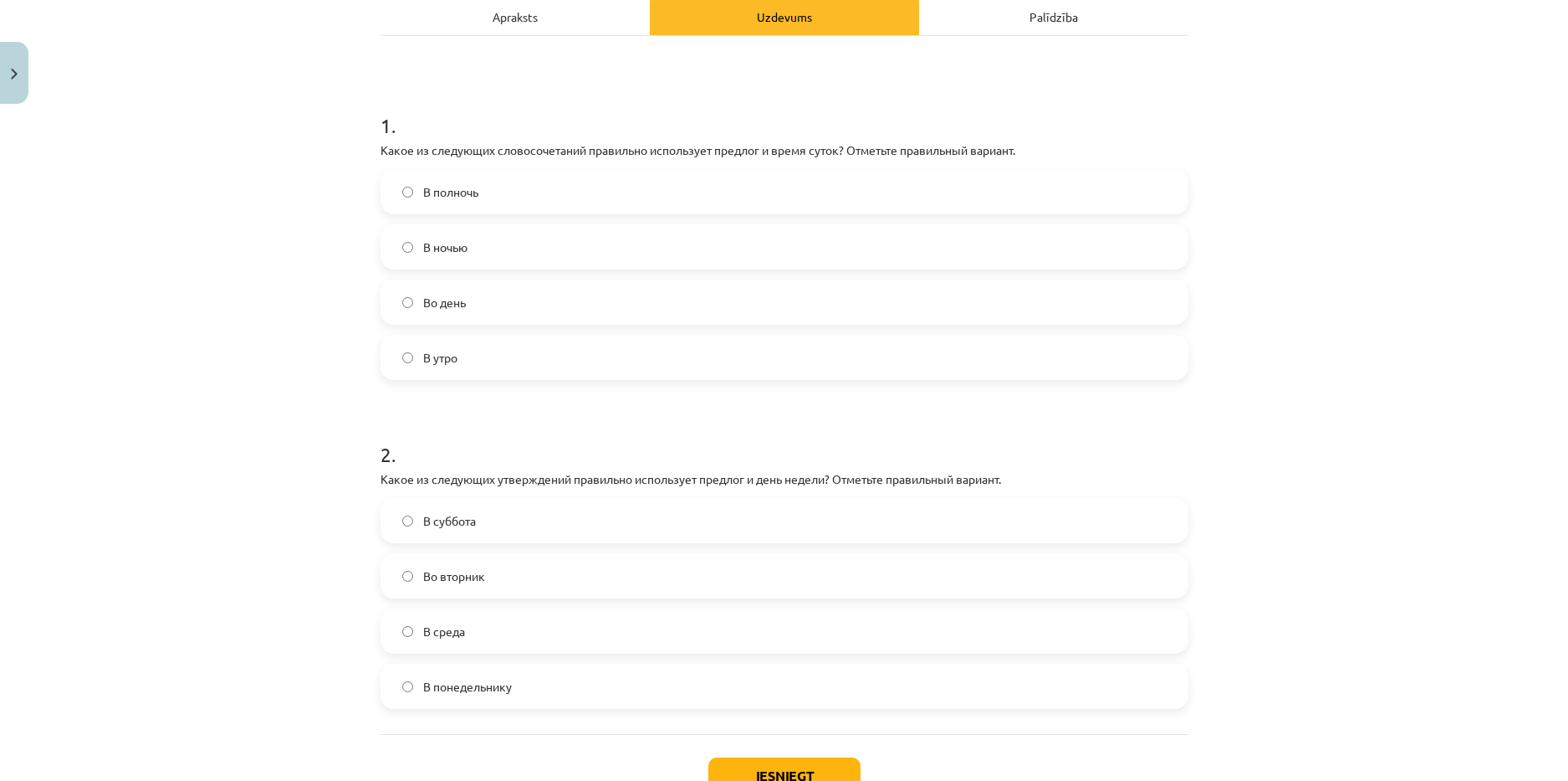
scroll to position [370, 0]
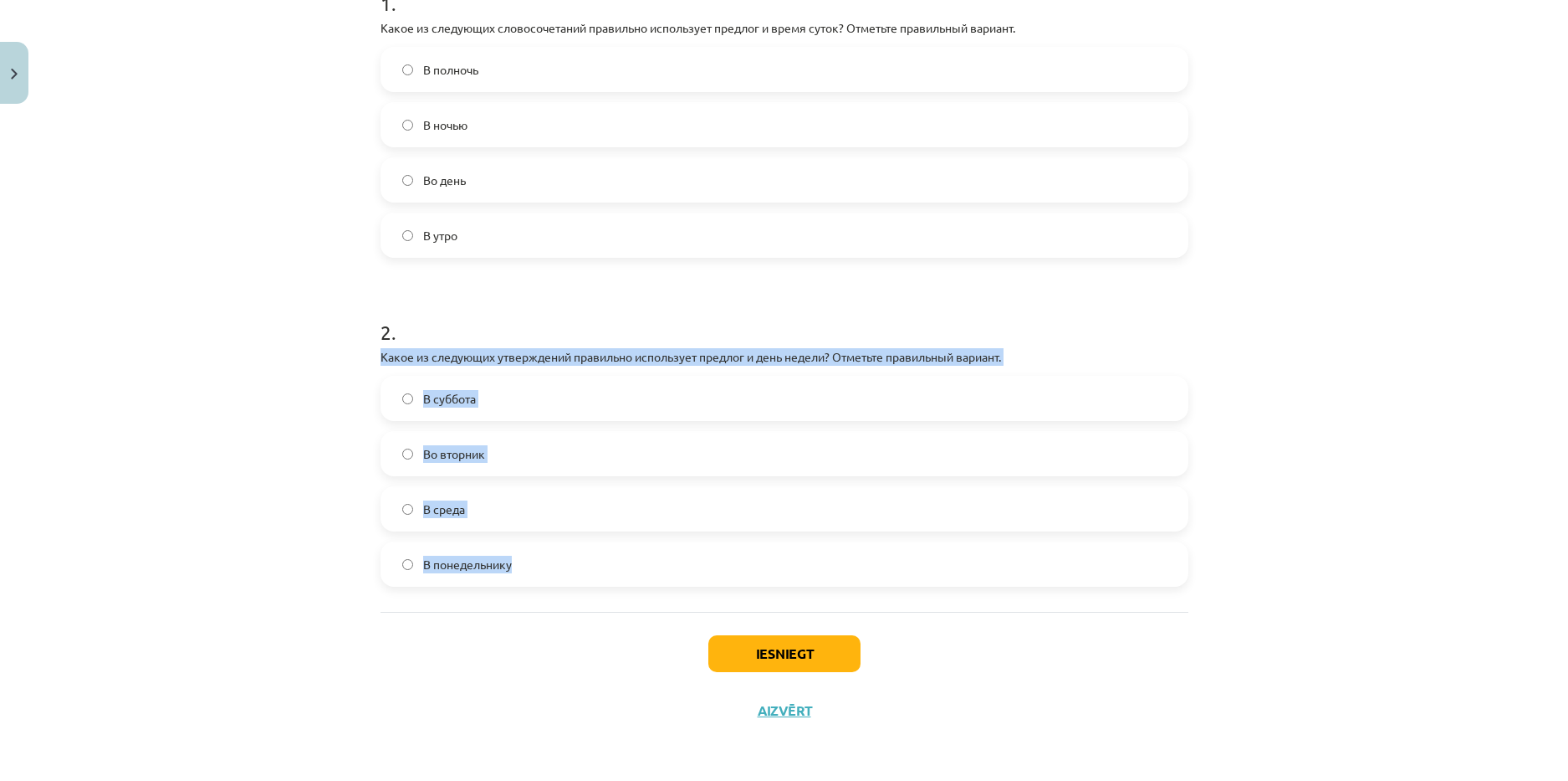
drag, startPoint x: 369, startPoint y: 356, endPoint x: 546, endPoint y: 563, distance: 272.4
click at [546, 563] on div "Mācību tēma: Krievu valodas b1 - 11. klases 1.ieskaites mācību materiāls #7 📅 §…" at bounding box center [784, 390] width 1568 height 781
copy div "Какое из следующих утверждений правильно использует предлог и день недели? Отме…"
click at [443, 457] on span "Во вторник" at bounding box center [454, 454] width 62 height 17
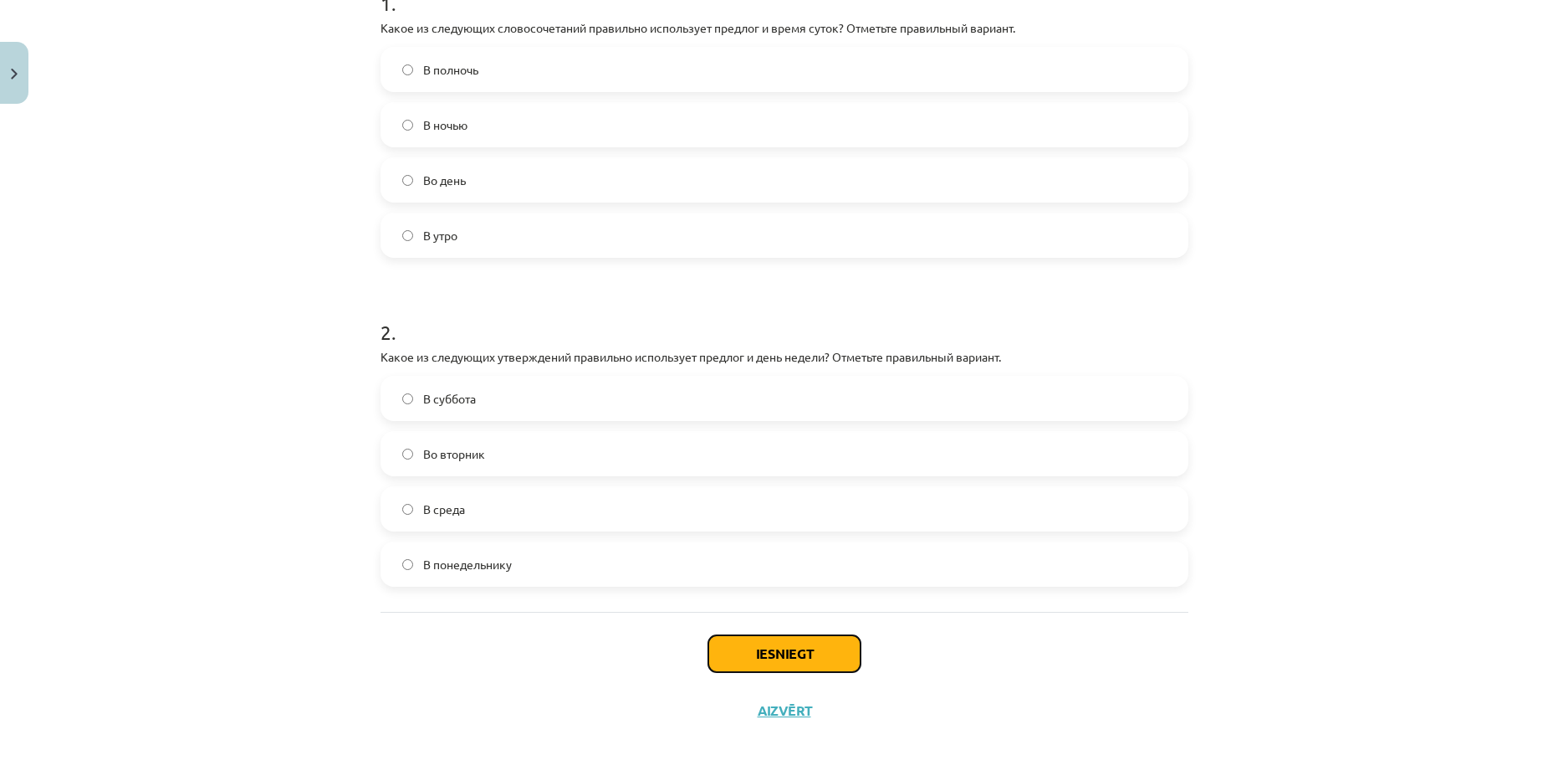
click at [773, 641] on button "Iesniegt" at bounding box center [784, 653] width 152 height 37
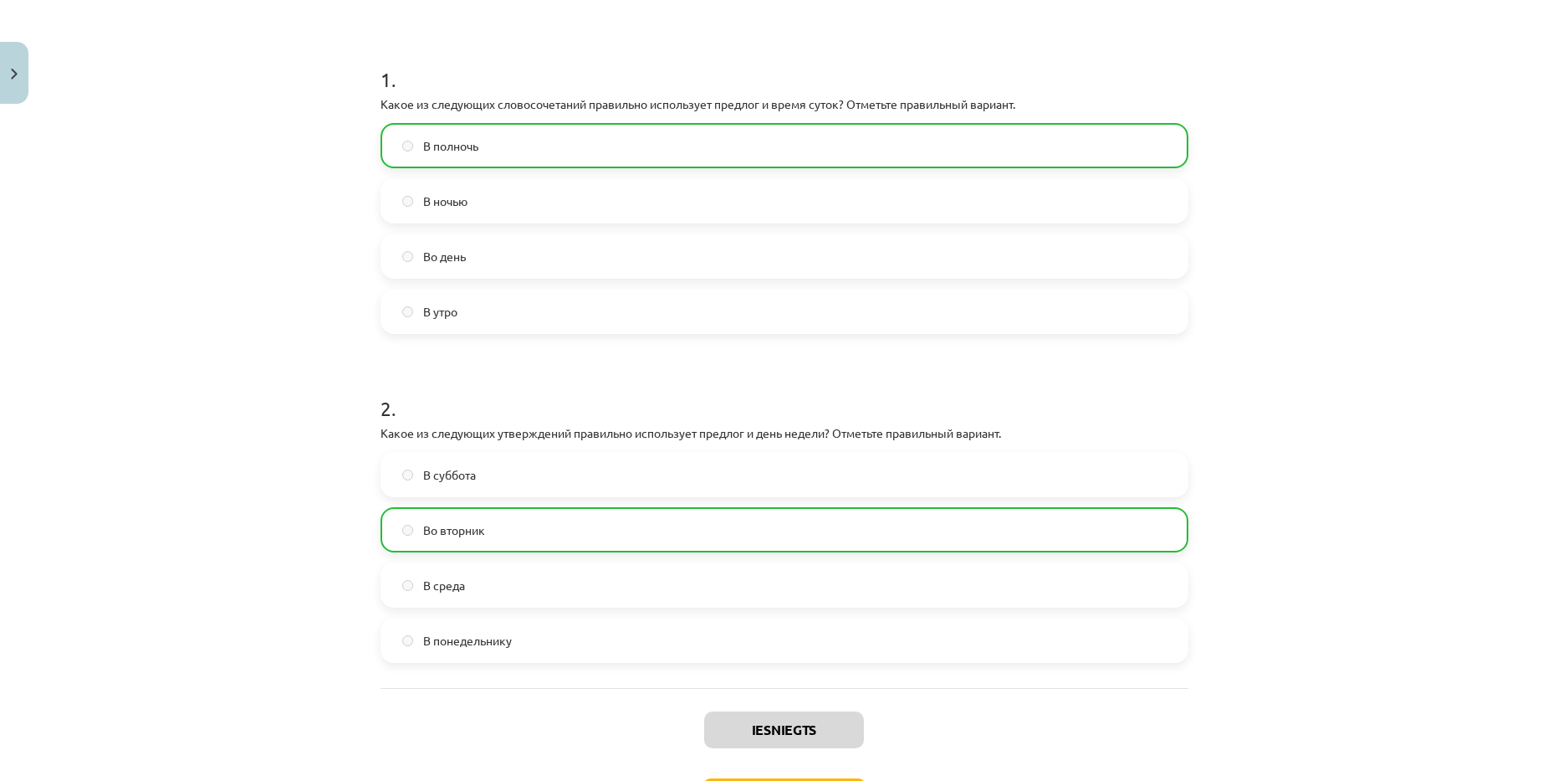
scroll to position [424, 0]
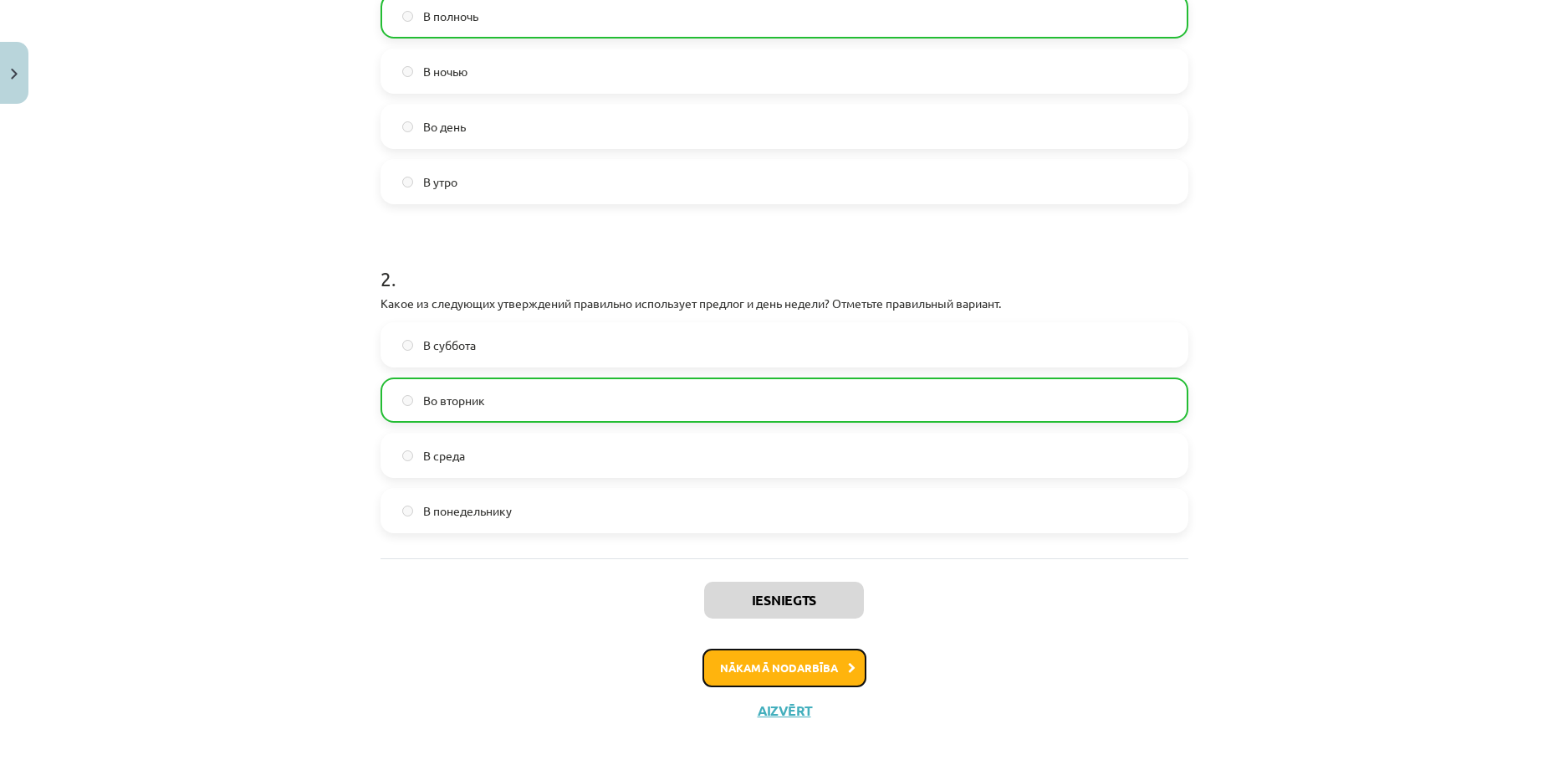
click at [819, 659] on button "Nākamā nodarbība" at bounding box center [784, 668] width 164 height 38
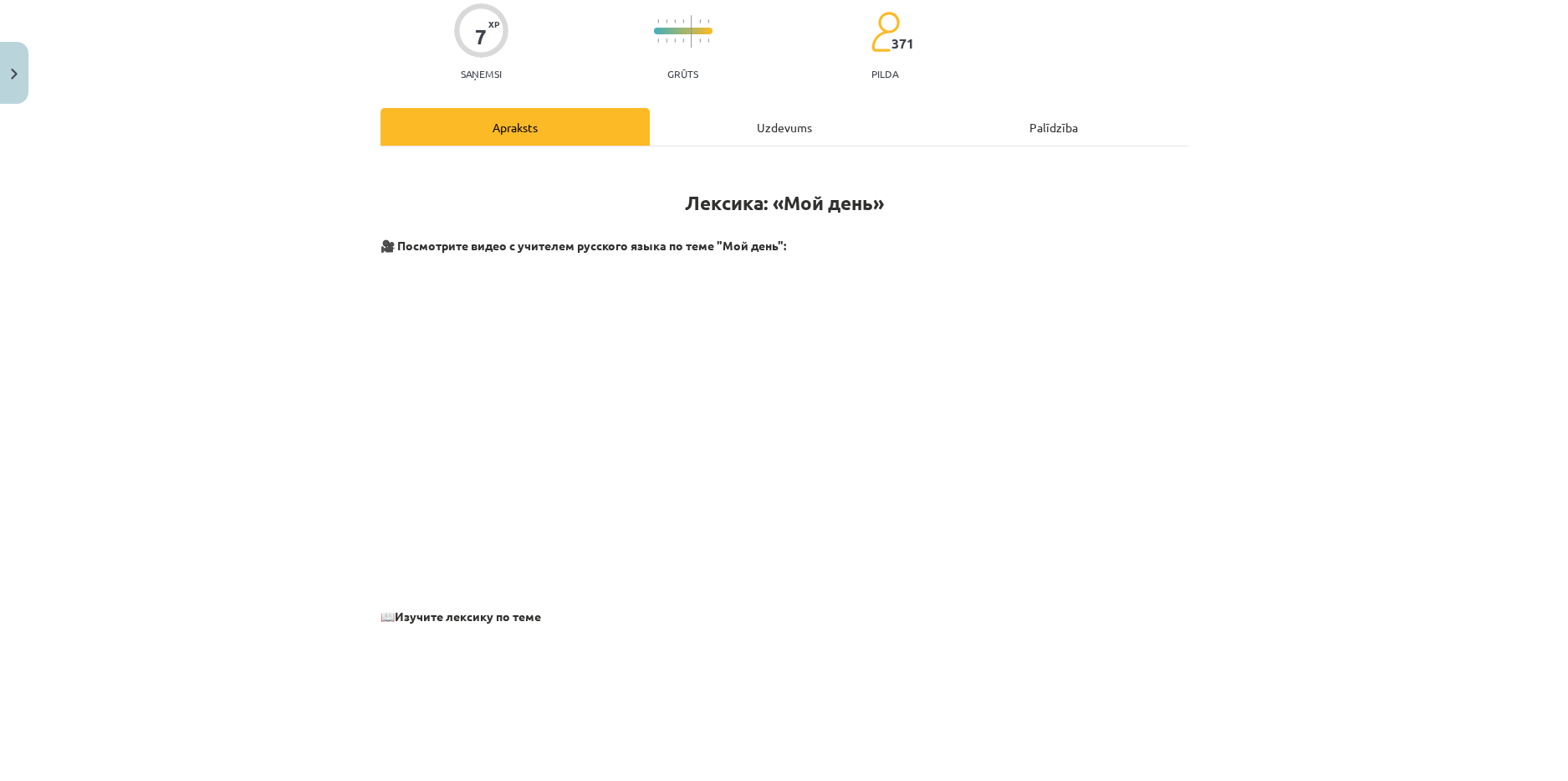
scroll to position [42, 0]
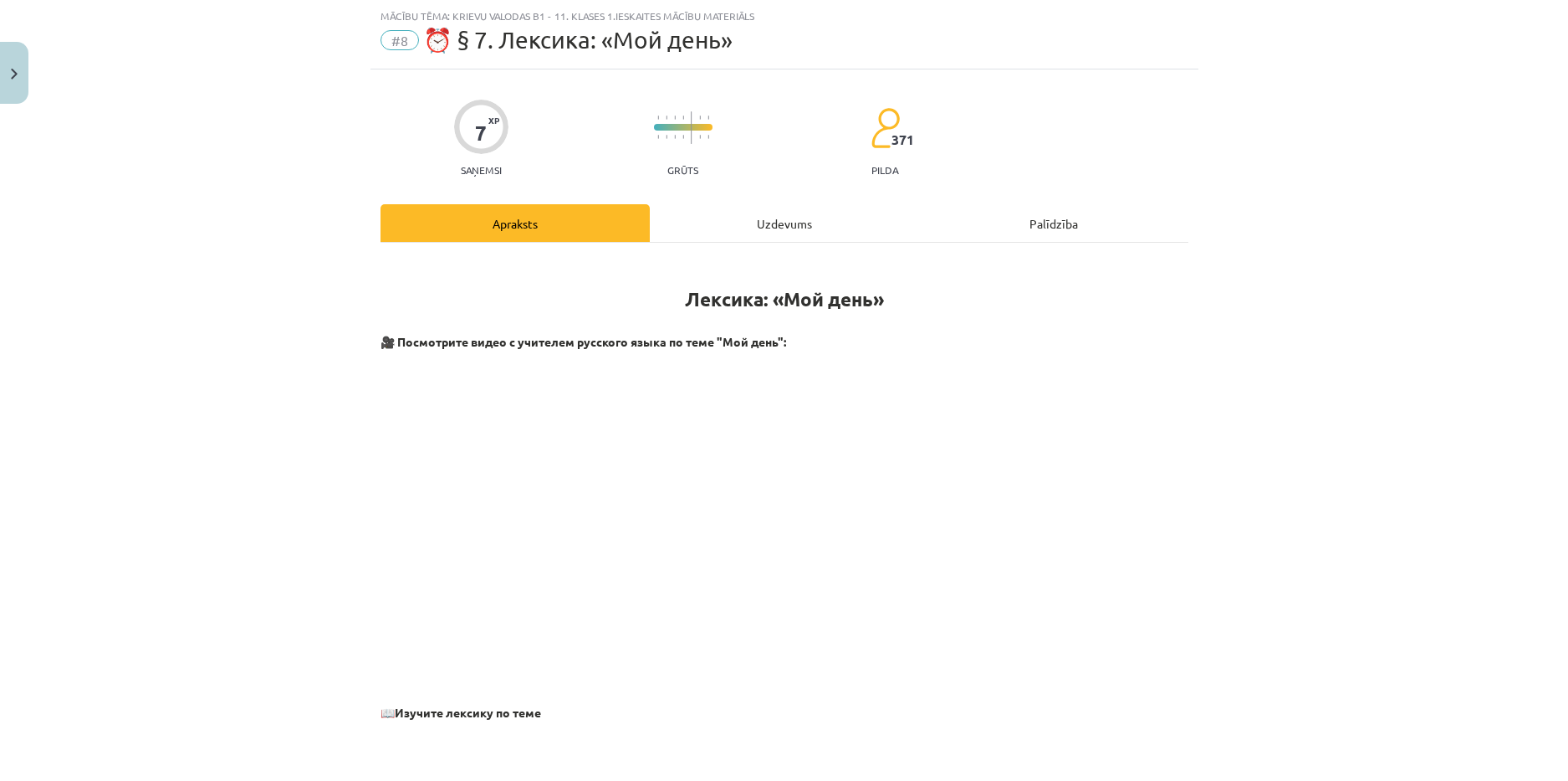
click at [768, 212] on div "Uzdevums" at bounding box center [785, 223] width 269 height 37
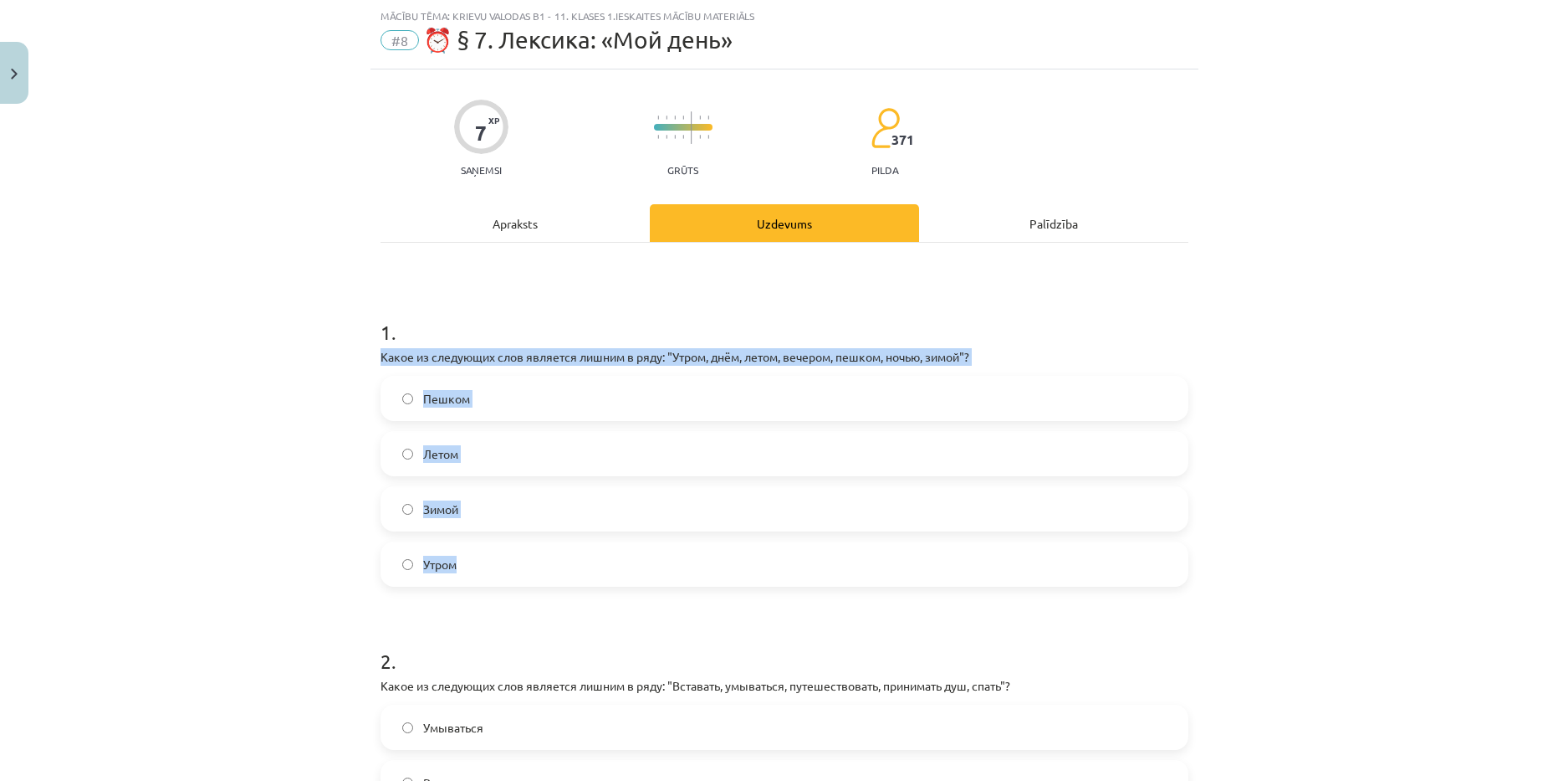
drag, startPoint x: 368, startPoint y: 356, endPoint x: 494, endPoint y: 550, distance: 231.3
click at [442, 400] on span "Пешком" at bounding box center [447, 398] width 47 height 17
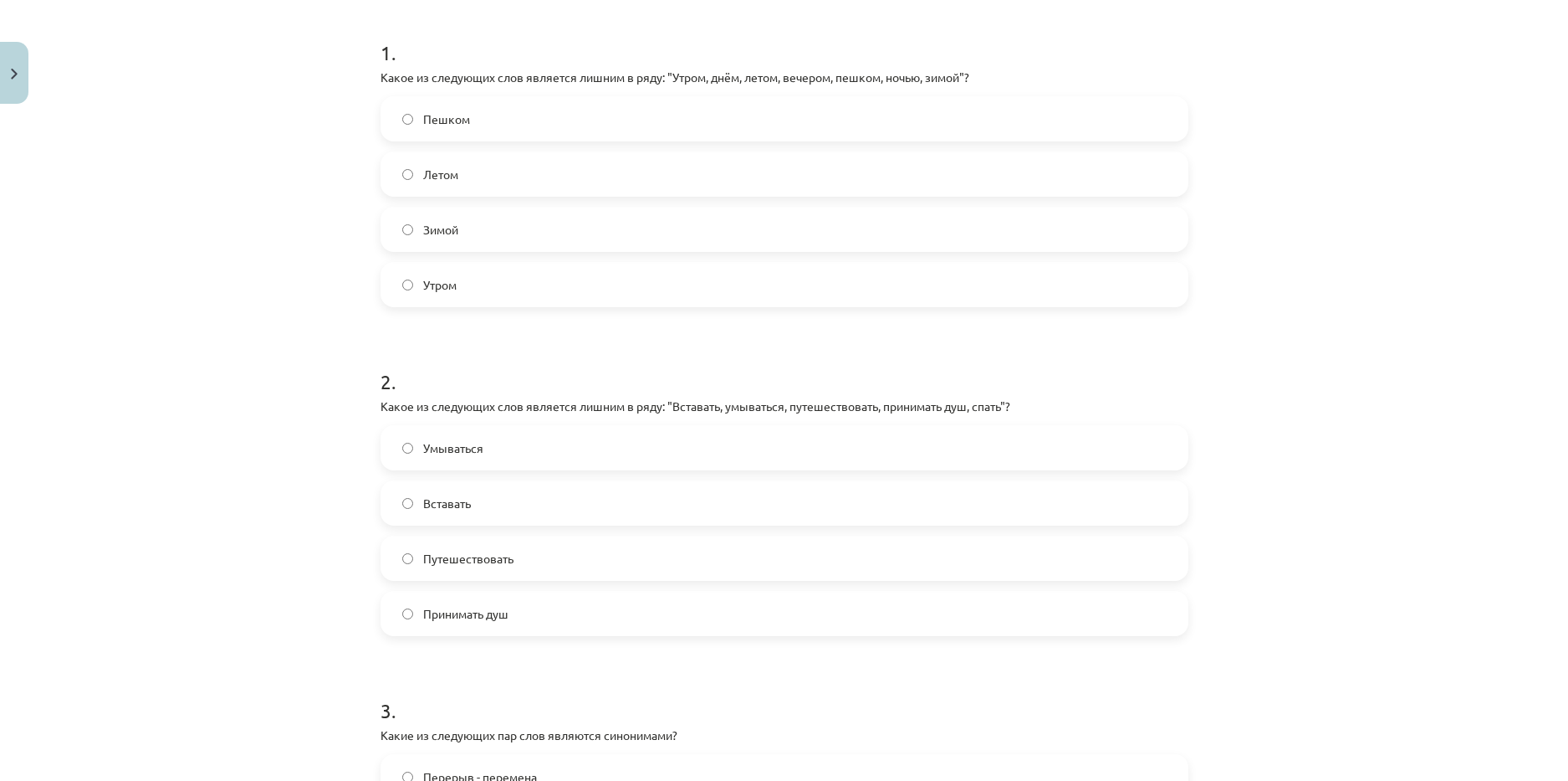
scroll to position [460, 0]
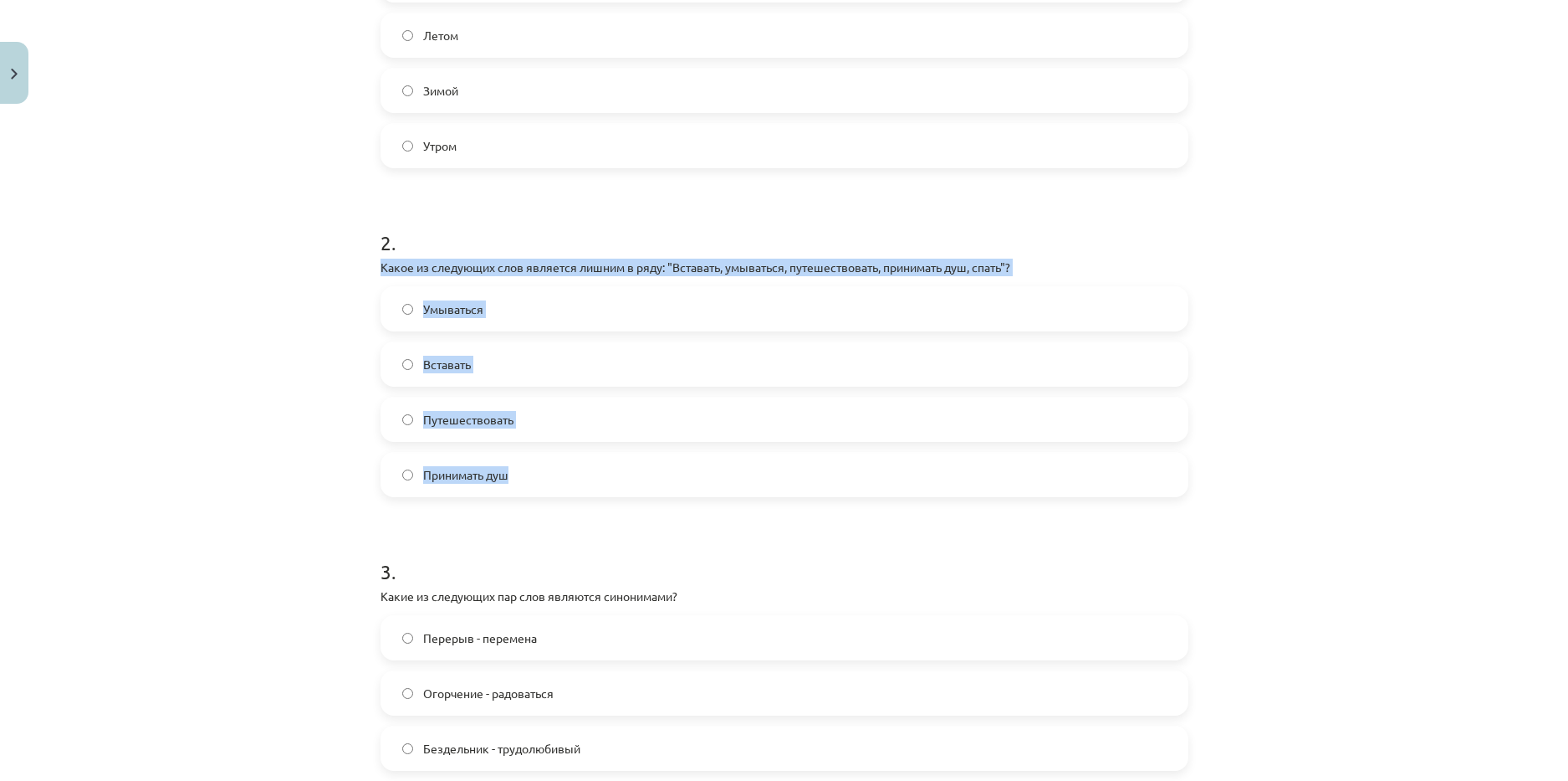
drag, startPoint x: 369, startPoint y: 267, endPoint x: 532, endPoint y: 488, distance: 274.6
click at [532, 488] on div "7 XP Saņemsi Grūts 371 pilda Apraksts Uzdevums Palīdzība 1 . Какое из следующих…" at bounding box center [784, 451] width 828 height 1601
click at [491, 419] on span "Путешествовать" at bounding box center [468, 419] width 90 height 17
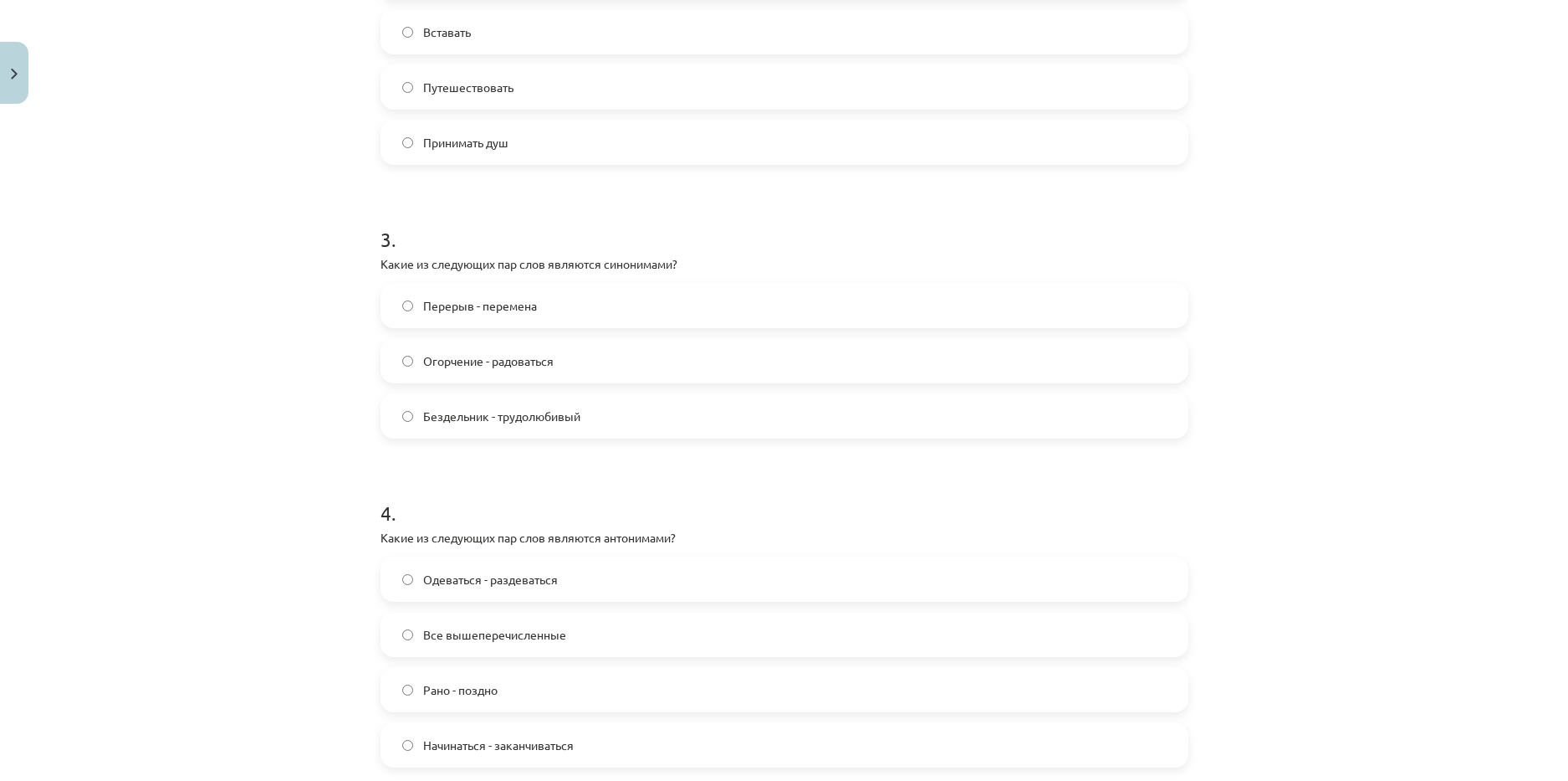
scroll to position [795, 0]
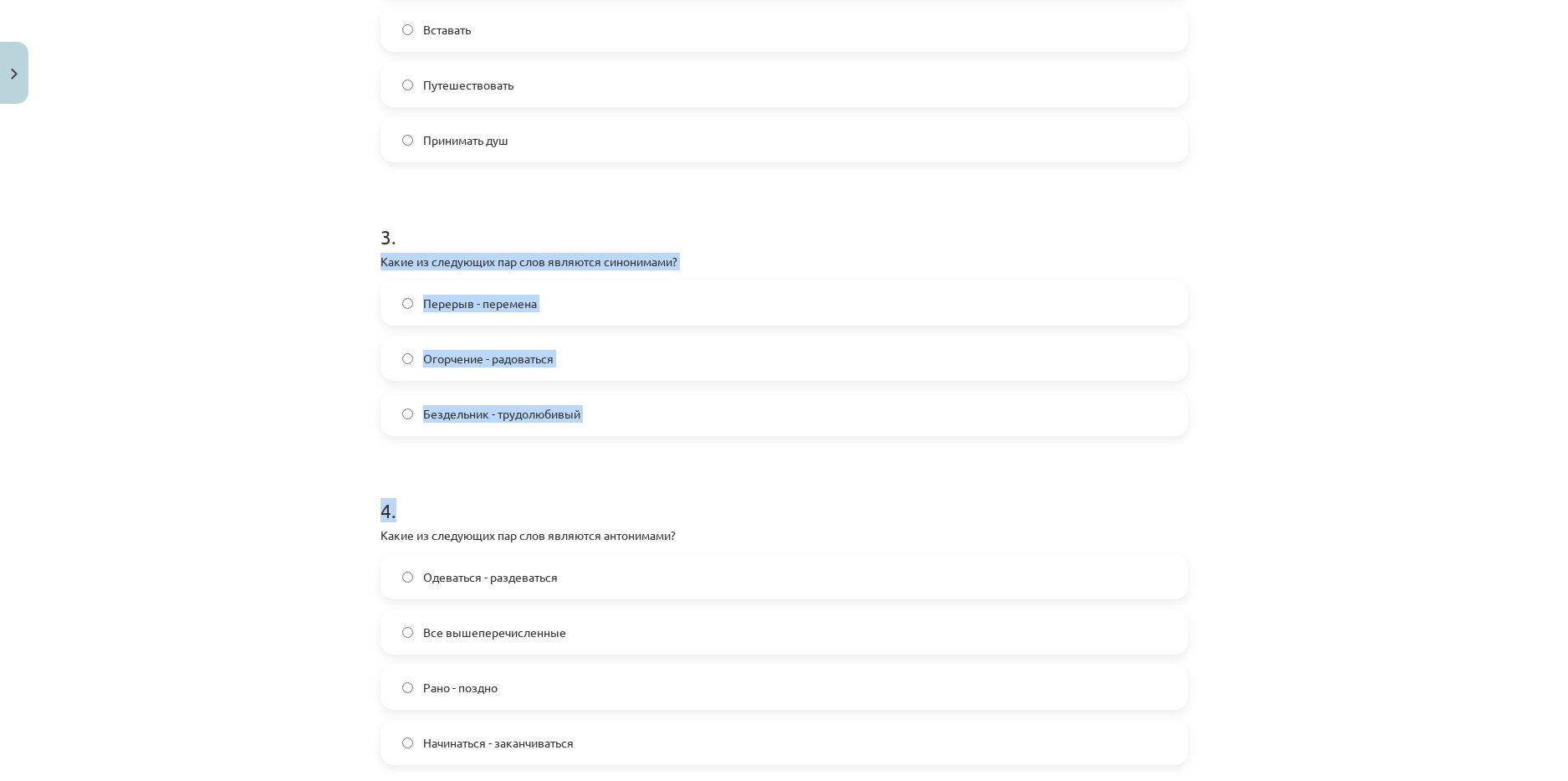
drag, startPoint x: 368, startPoint y: 255, endPoint x: 610, endPoint y: 440, distance: 304.6
click at [610, 440] on div "7 XP Saņemsi Grūts 371 pilda Apraksts Uzdevums Palīdzība 1 . Какое из следующих…" at bounding box center [784, 117] width 828 height 1601
click at [596, 425] on label "Бездельник - трудолюбивый" at bounding box center [785, 413] width 805 height 42
drag, startPoint x: 379, startPoint y: 255, endPoint x: 462, endPoint y: 277, distance: 85.9
click at [541, 317] on div "7 XP Saņemsi Grūts 371 pilda Apraksts Uzdevums Palīdzība 1 . Какое из следующих…" at bounding box center [784, 117] width 828 height 1601
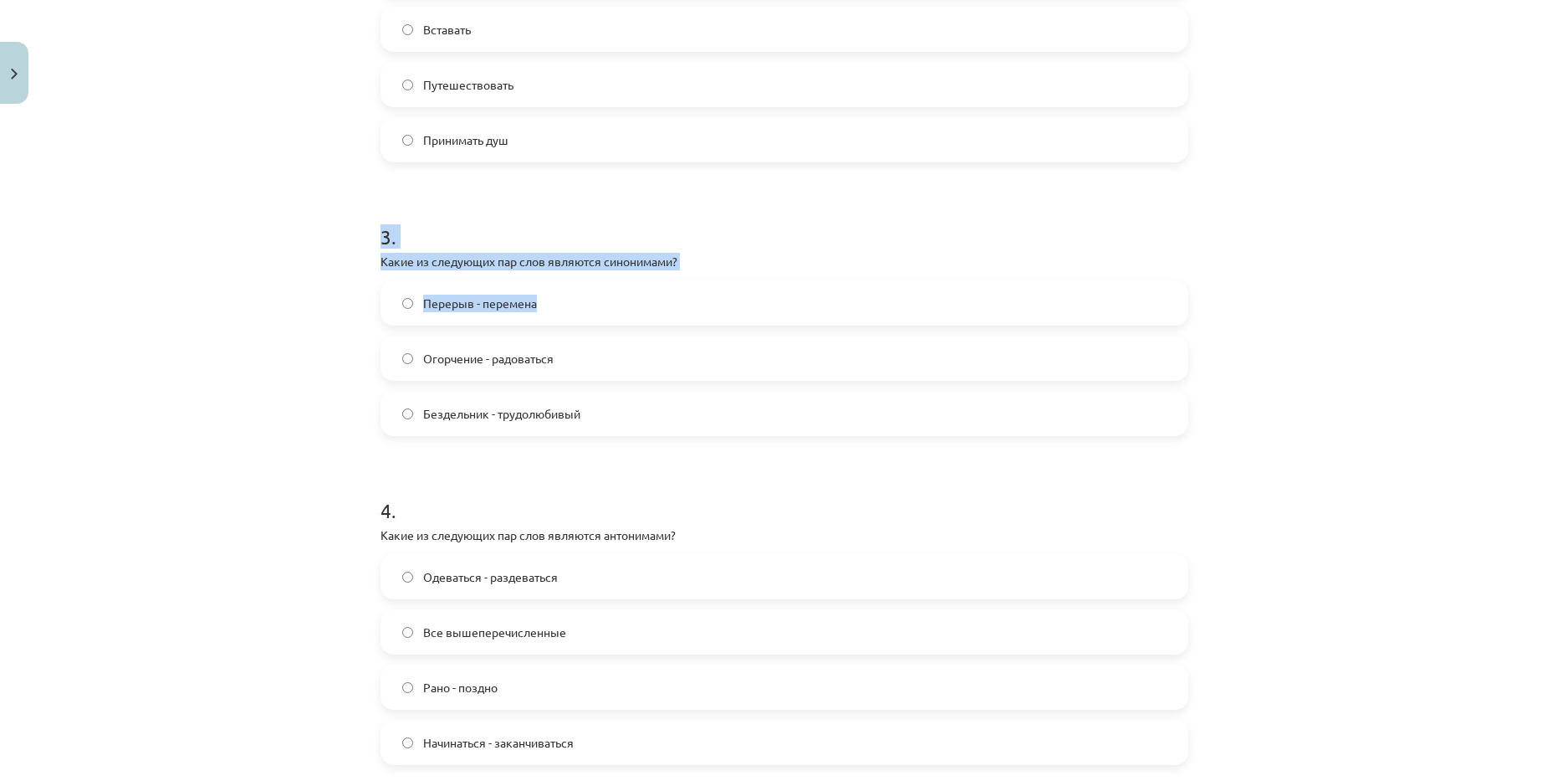
click at [356, 246] on div "Mācību tēma: Krievu valodas b1 - 11. klases 1.ieskaites mācību materiāls #8 ⏰ §…" at bounding box center [784, 390] width 1568 height 781
drag, startPoint x: 374, startPoint y: 257, endPoint x: 582, endPoint y: 406, distance: 255.9
click at [582, 406] on div "3 . Какие из следующих пар слов являются синонимами? Перерыв - перемена Огорчен…" at bounding box center [784, 316] width 807 height 240
click at [494, 300] on span "Перерыв - перемена" at bounding box center [480, 304] width 114 height 17
click at [303, 363] on div "Mācību tēma: Krievu valodas b1 - 11. klases 1.ieskaites mācību materiāls #8 ⏰ §…" at bounding box center [784, 390] width 1568 height 781
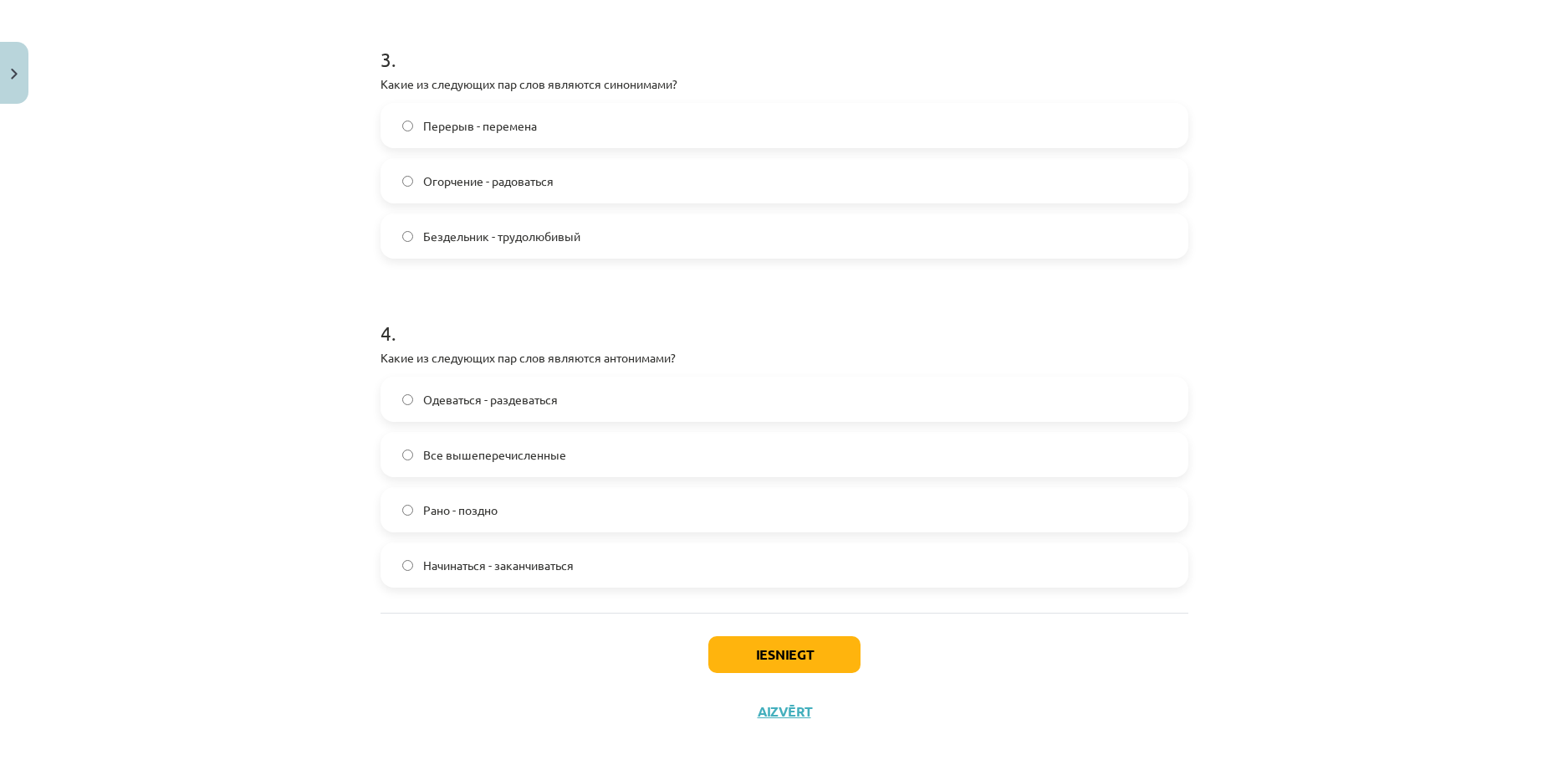
scroll to position [973, 0]
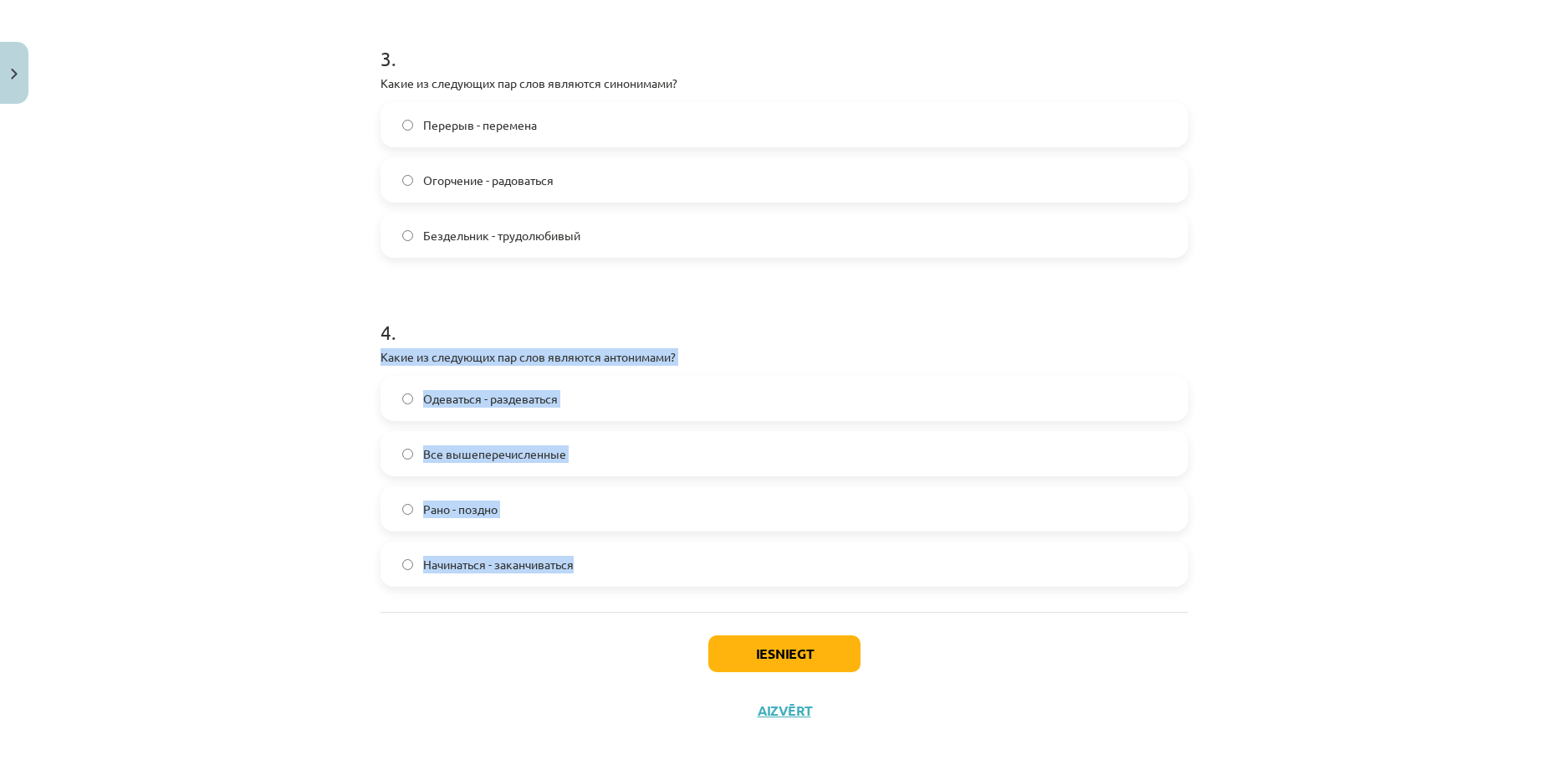
drag, startPoint x: 365, startPoint y: 349, endPoint x: 613, endPoint y: 580, distance: 338.9
click at [613, 580] on div "Mācību tēma: Krievu valodas b1 - 11. klases 1.ieskaites mācību materiāls #8 ⏰ §…" at bounding box center [784, 390] width 1568 height 781
click at [497, 452] on span "Все вышеперечисленные" at bounding box center [495, 454] width 143 height 17
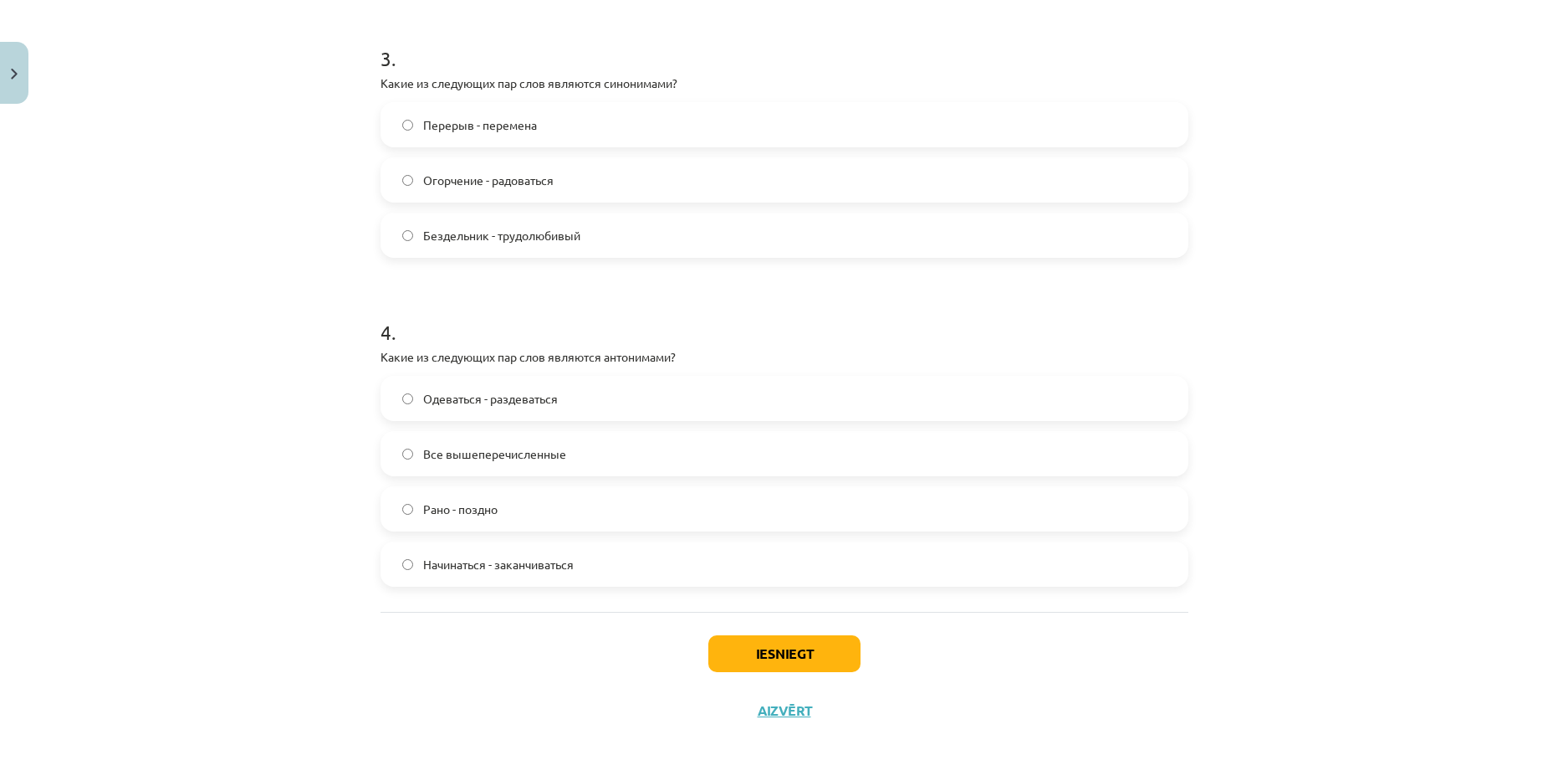
click at [515, 668] on div "Iesniegt Aizvērt" at bounding box center [784, 670] width 807 height 117
click at [785, 666] on button "Iesniegt" at bounding box center [784, 653] width 152 height 37
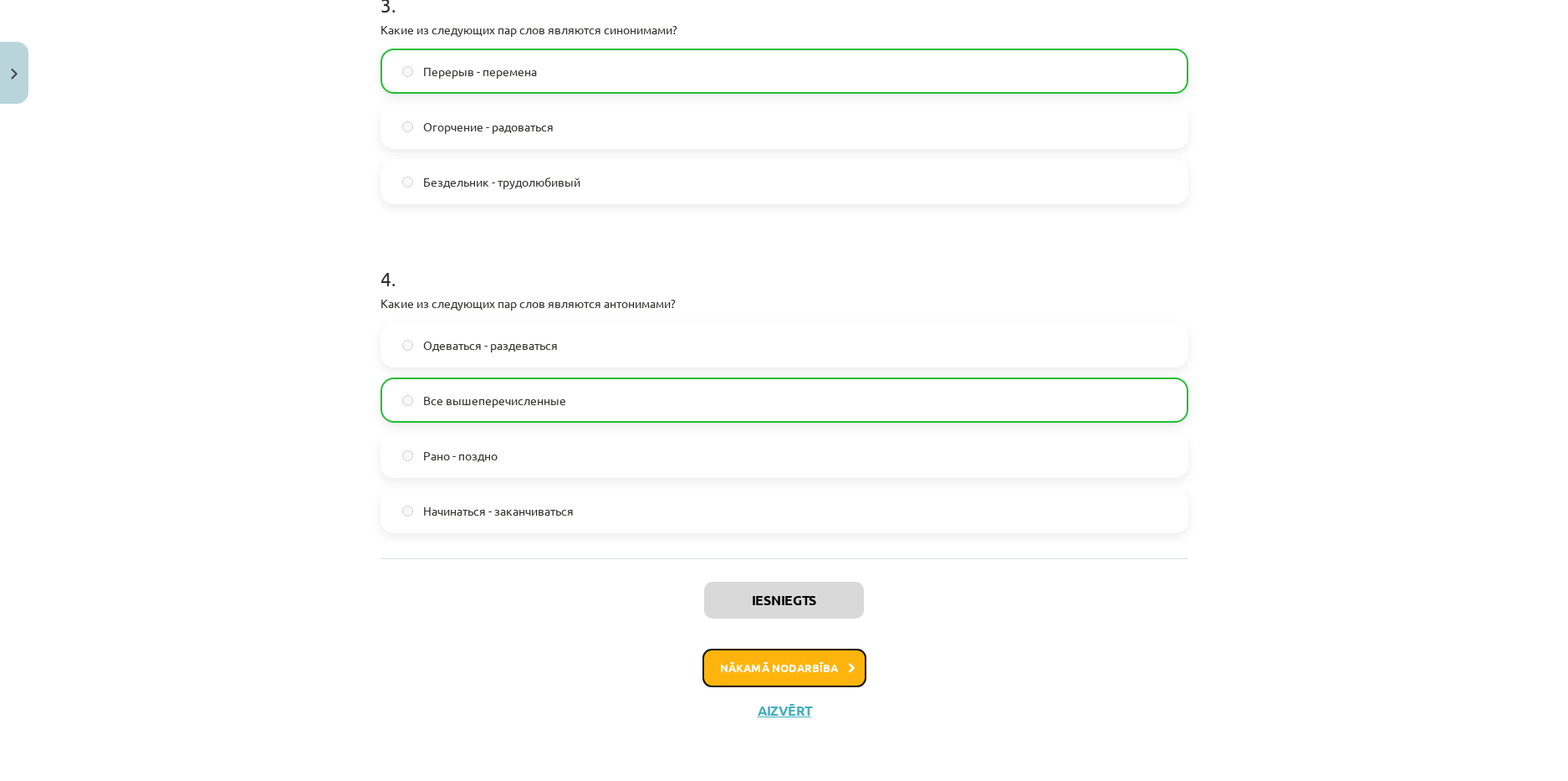
click at [825, 664] on button "Nākamā nodarbība" at bounding box center [784, 668] width 164 height 38
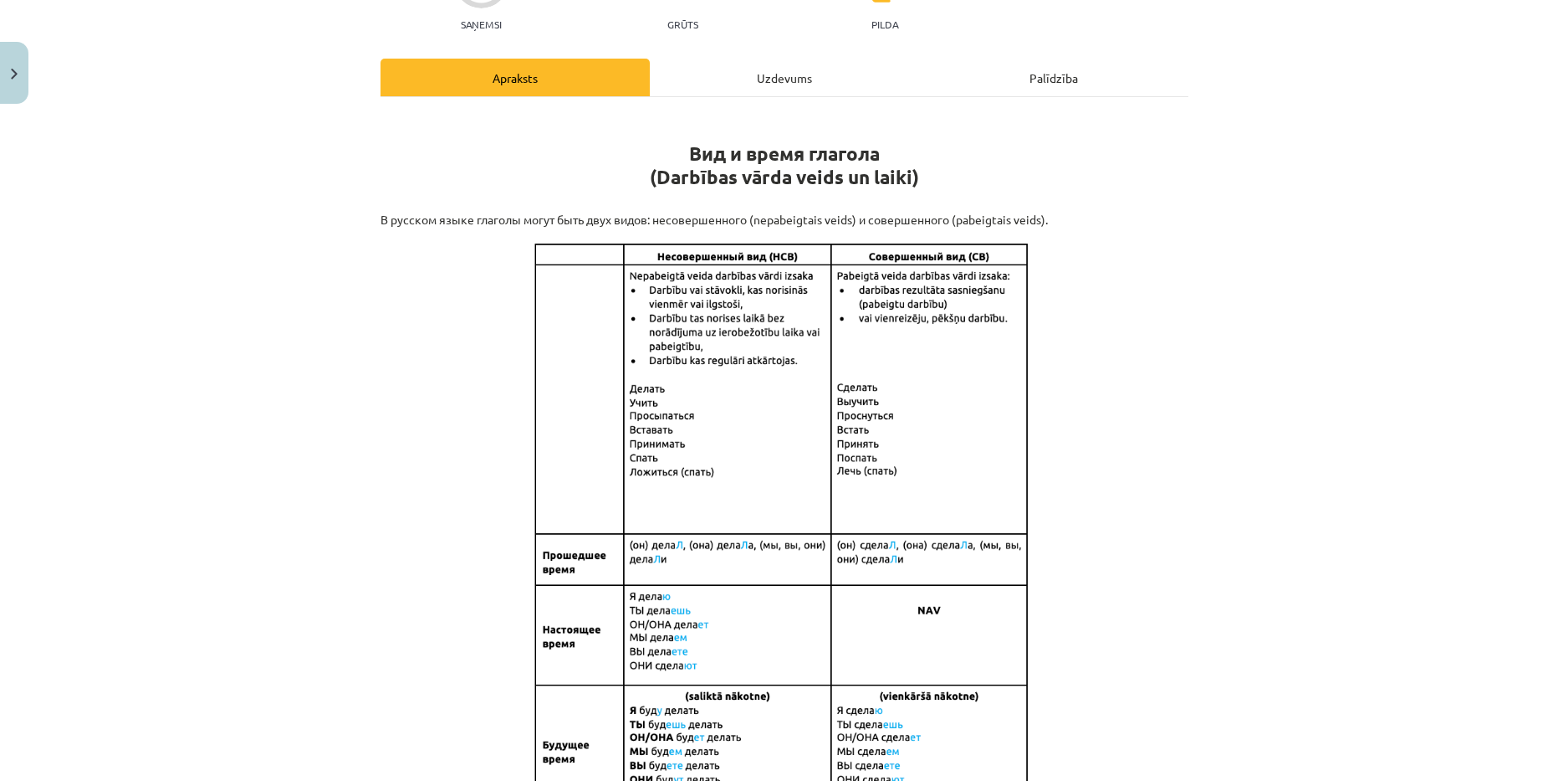
scroll to position [42, 0]
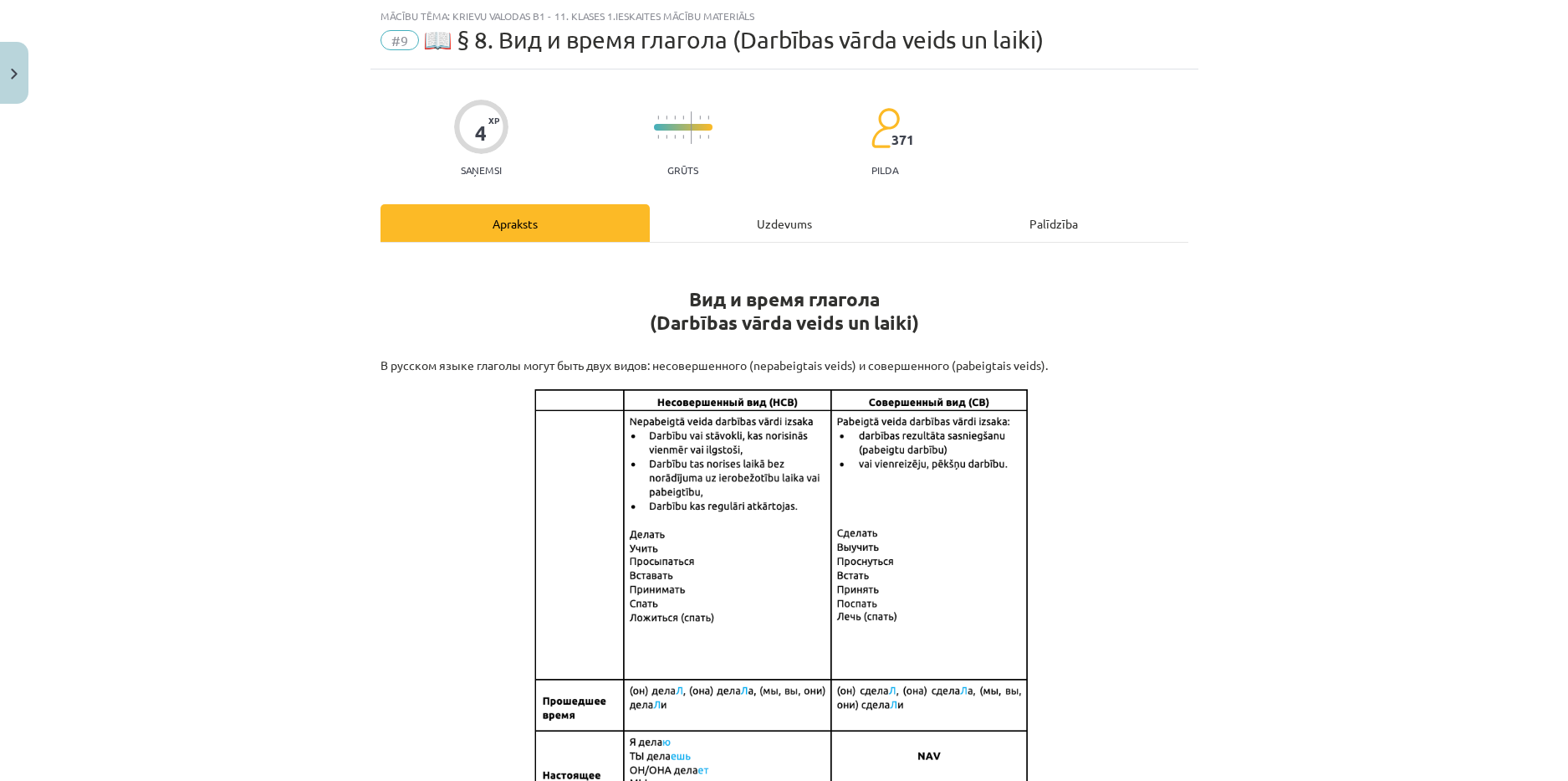
click at [767, 234] on div "Uzdevums" at bounding box center [785, 223] width 269 height 37
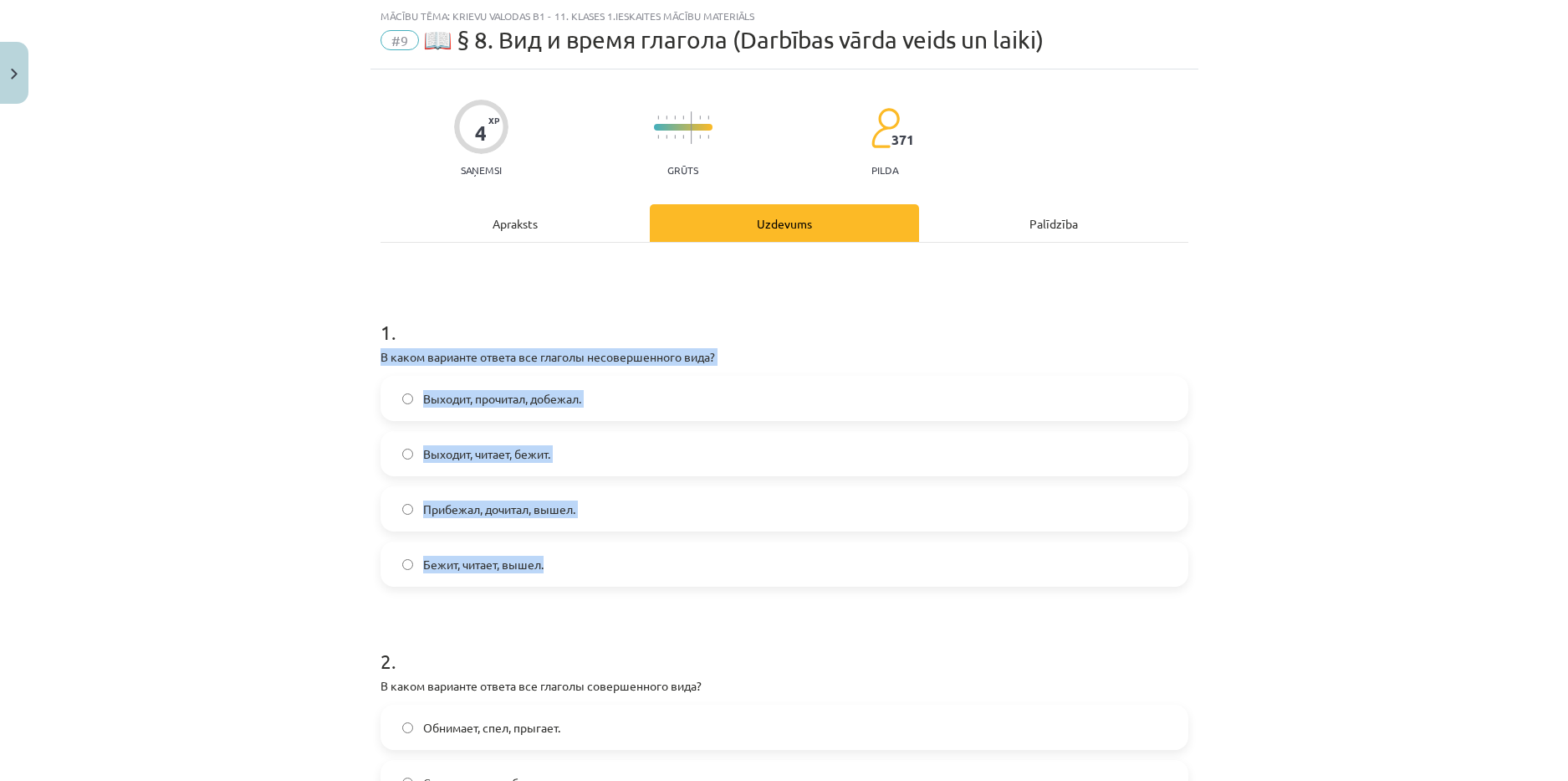
drag, startPoint x: 363, startPoint y: 352, endPoint x: 572, endPoint y: 555, distance: 291.4
click at [572, 555] on div "Mācību tēma: Krievu valodas b1 - 11. klases 1.ieskaites mācību materiāls #9 📖 §…" at bounding box center [784, 390] width 1568 height 781
click at [454, 446] on span "Выходит, читает, бежит." at bounding box center [487, 454] width 127 height 17
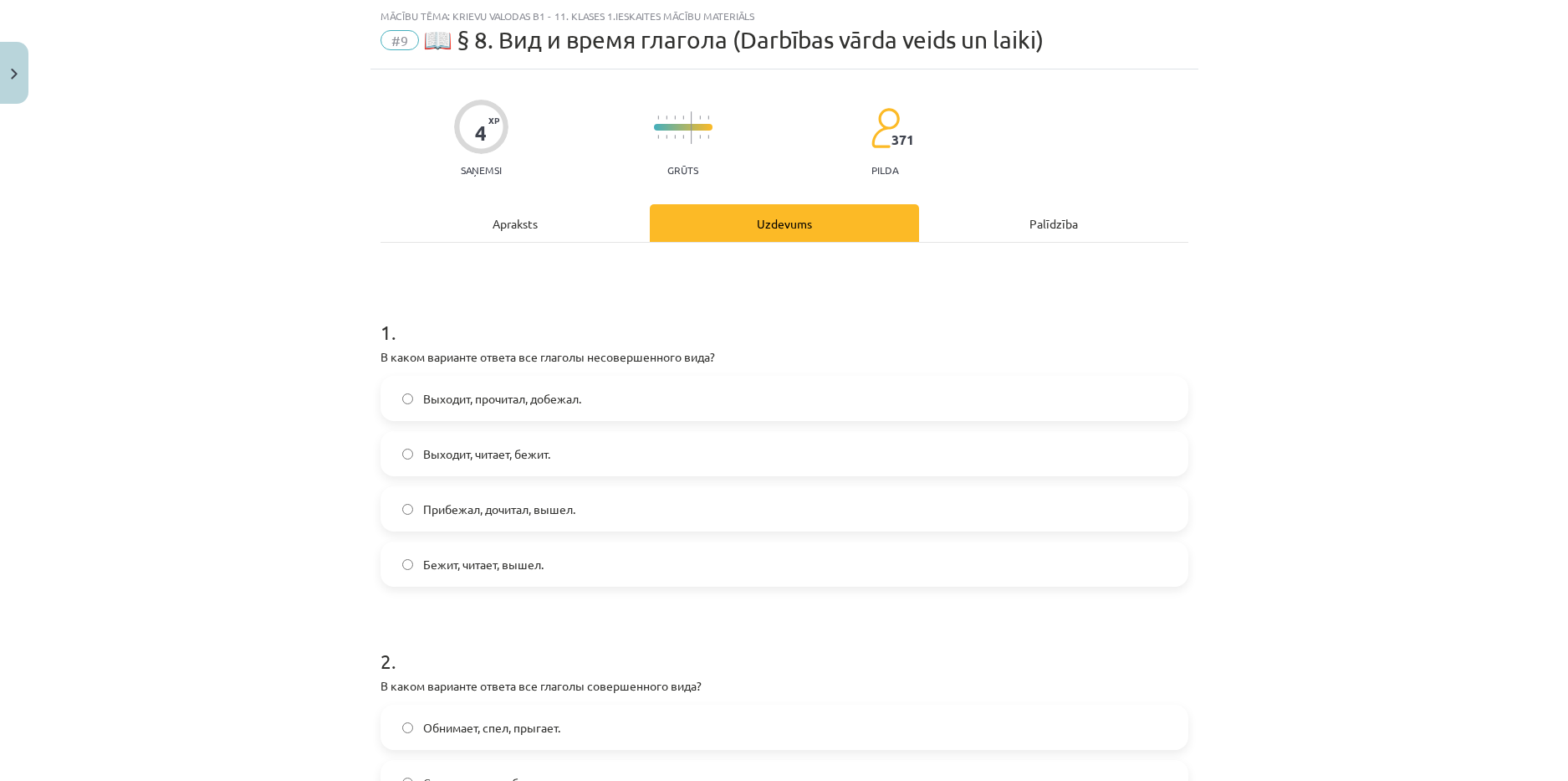
click at [289, 462] on div "Mācību tēma: Krievu valodas b1 - 11. klases 1.ieskaites mācību materiāls #9 📖 §…" at bounding box center [784, 390] width 1568 height 781
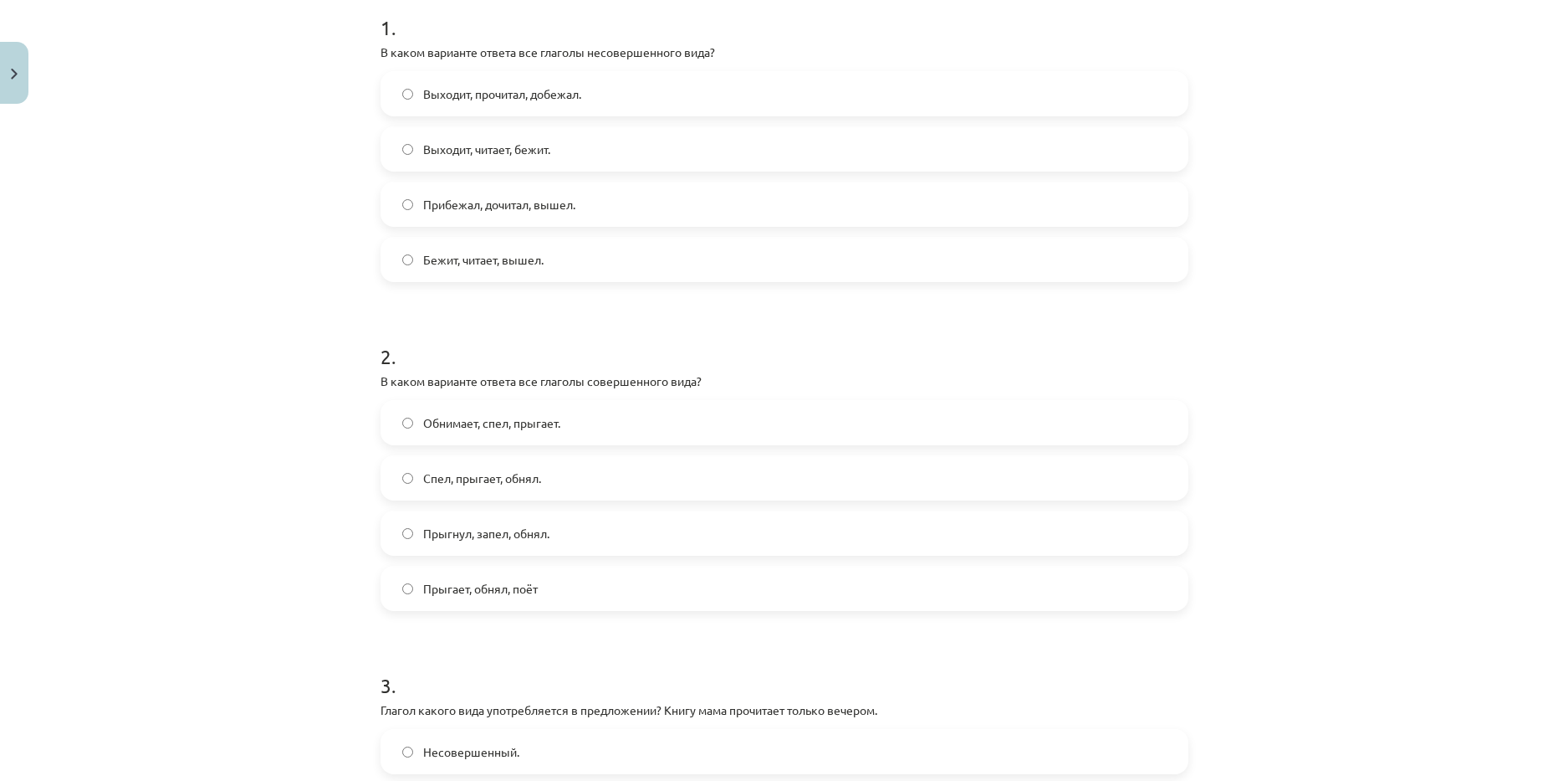
scroll to position [628, 0]
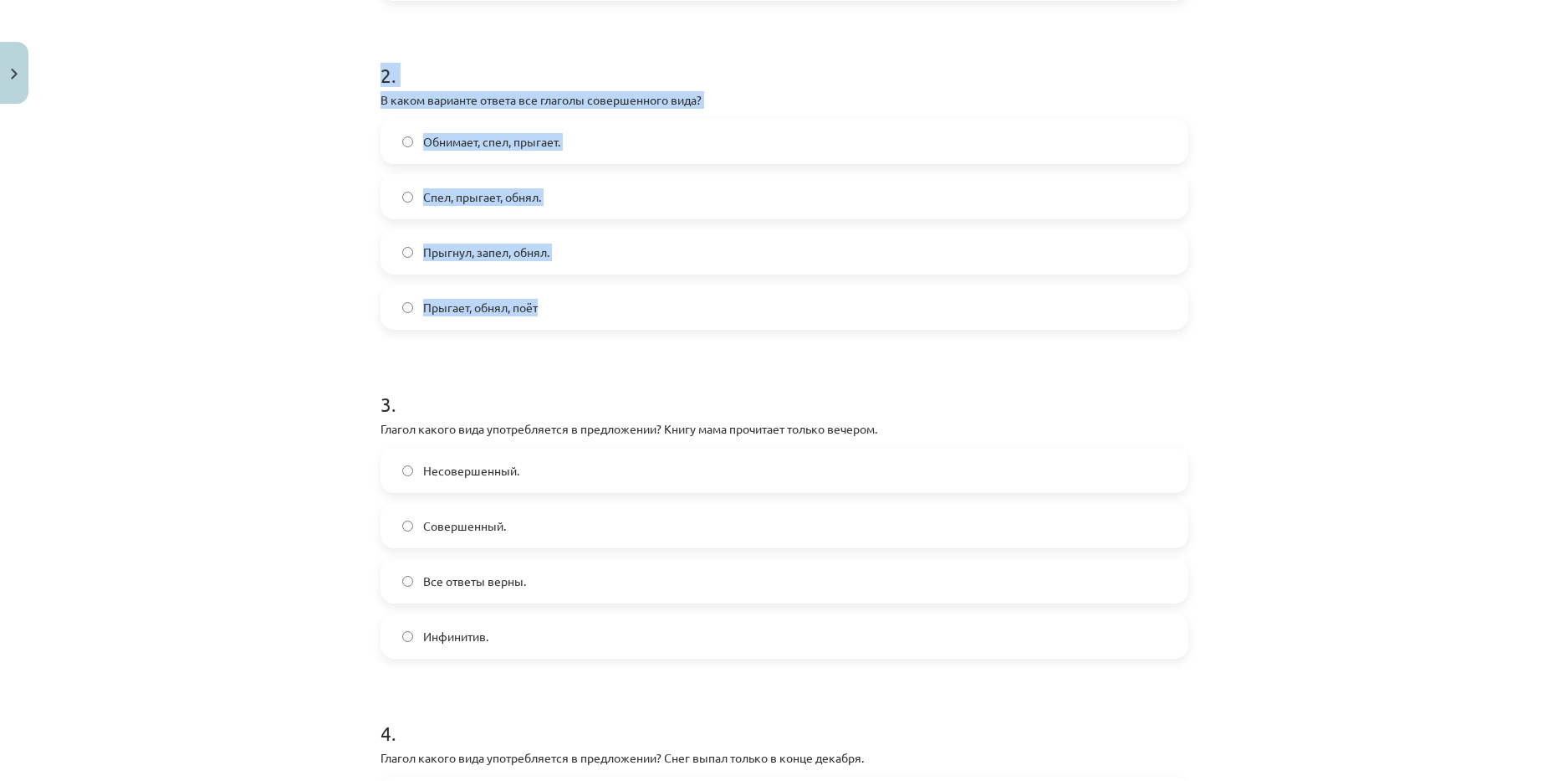
drag, startPoint x: 379, startPoint y: 94, endPoint x: 575, endPoint y: 297, distance: 282.2
click at [575, 297] on div "4 XP Saņemsi Grūts 371 pilda Apraksts Uzdevums Palīdzība 1 . В каком варианте о…" at bounding box center [784, 311] width 828 height 1656
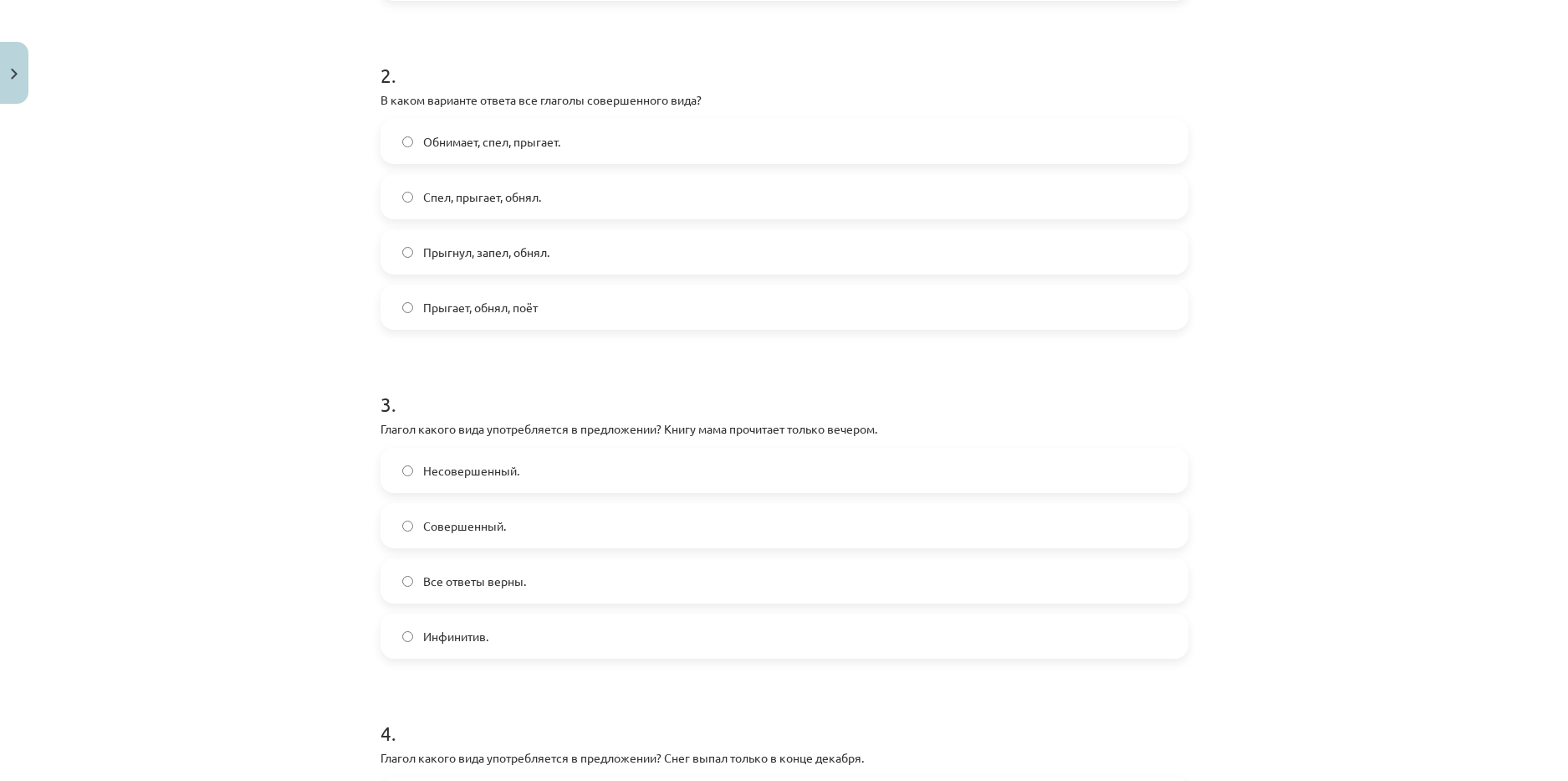
drag, startPoint x: 452, startPoint y: 360, endPoint x: 526, endPoint y: 331, distance: 79.5
click at [453, 360] on form "1 . В каком варианте ответа все глаголы несовершенного вида? Выходит, прочитал,…" at bounding box center [784, 346] width 807 height 1282
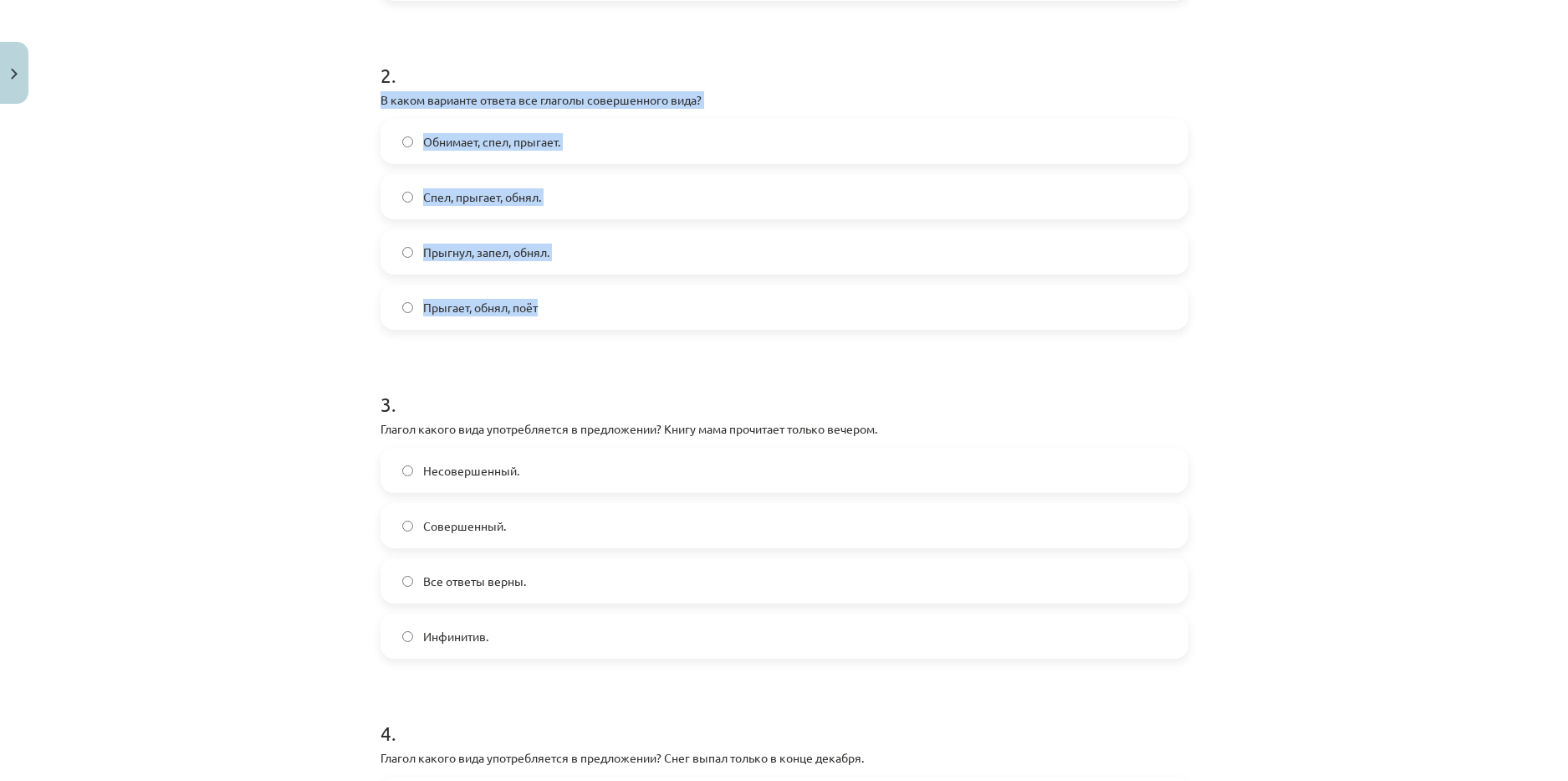
drag, startPoint x: 519, startPoint y: 289, endPoint x: 369, endPoint y: 99, distance: 242.1
click at [370, 99] on div "4 XP Saņemsi Grūts 371 pilda Apraksts Uzdevums Palīdzība 1 . В каком варианте о…" at bounding box center [784, 311] width 828 height 1656
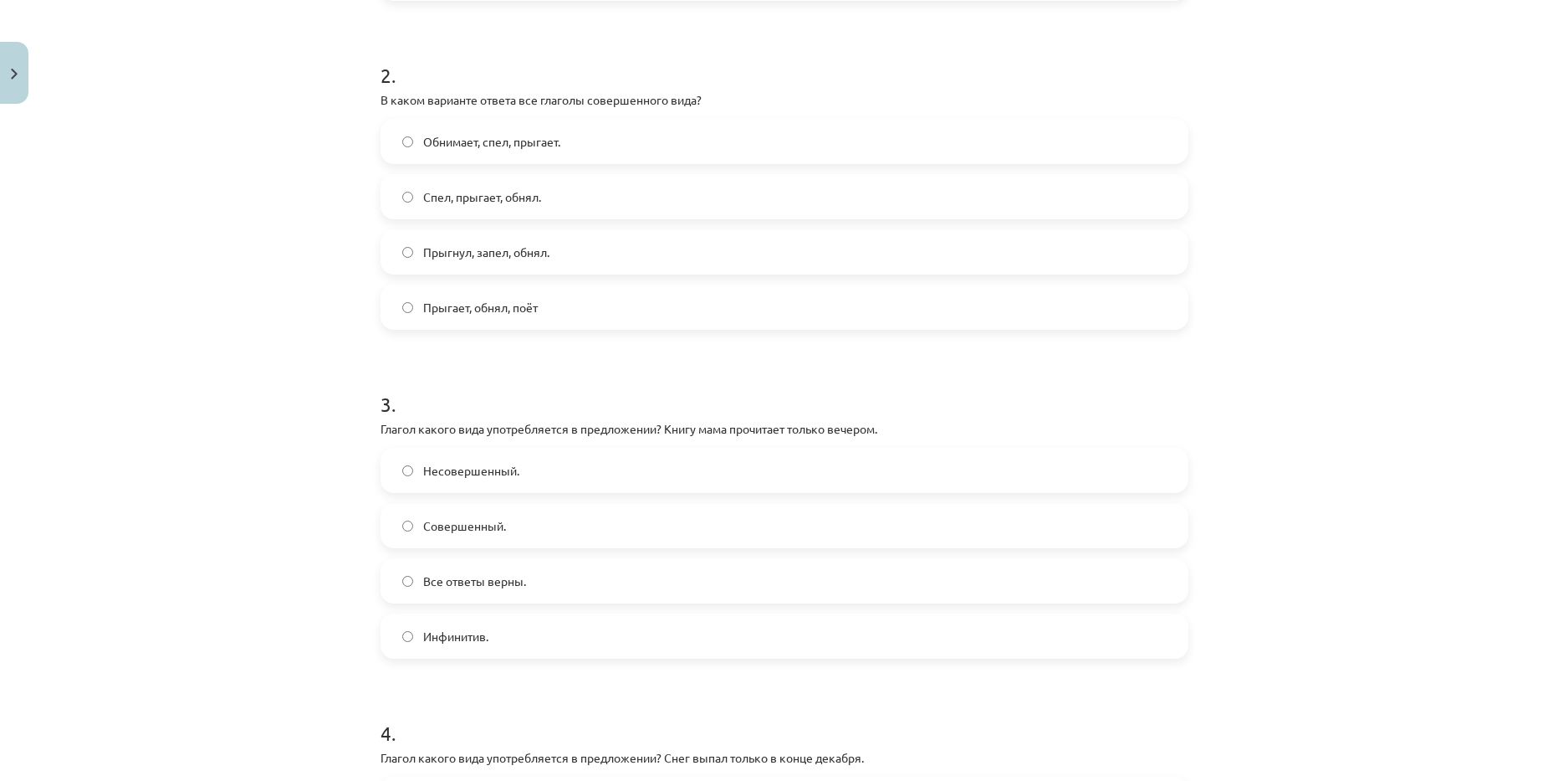
drag, startPoint x: 341, startPoint y: 380, endPoint x: 395, endPoint y: 329, distance: 74.3
click at [344, 380] on div "Mācību tēma: Krievu valodas b1 - 11. klases 1.ieskaites mācību materiāls #9 📖 §…" at bounding box center [784, 390] width 1568 height 781
click at [475, 257] on span "Прыгнул, запел, обнял." at bounding box center [486, 252] width 126 height 17
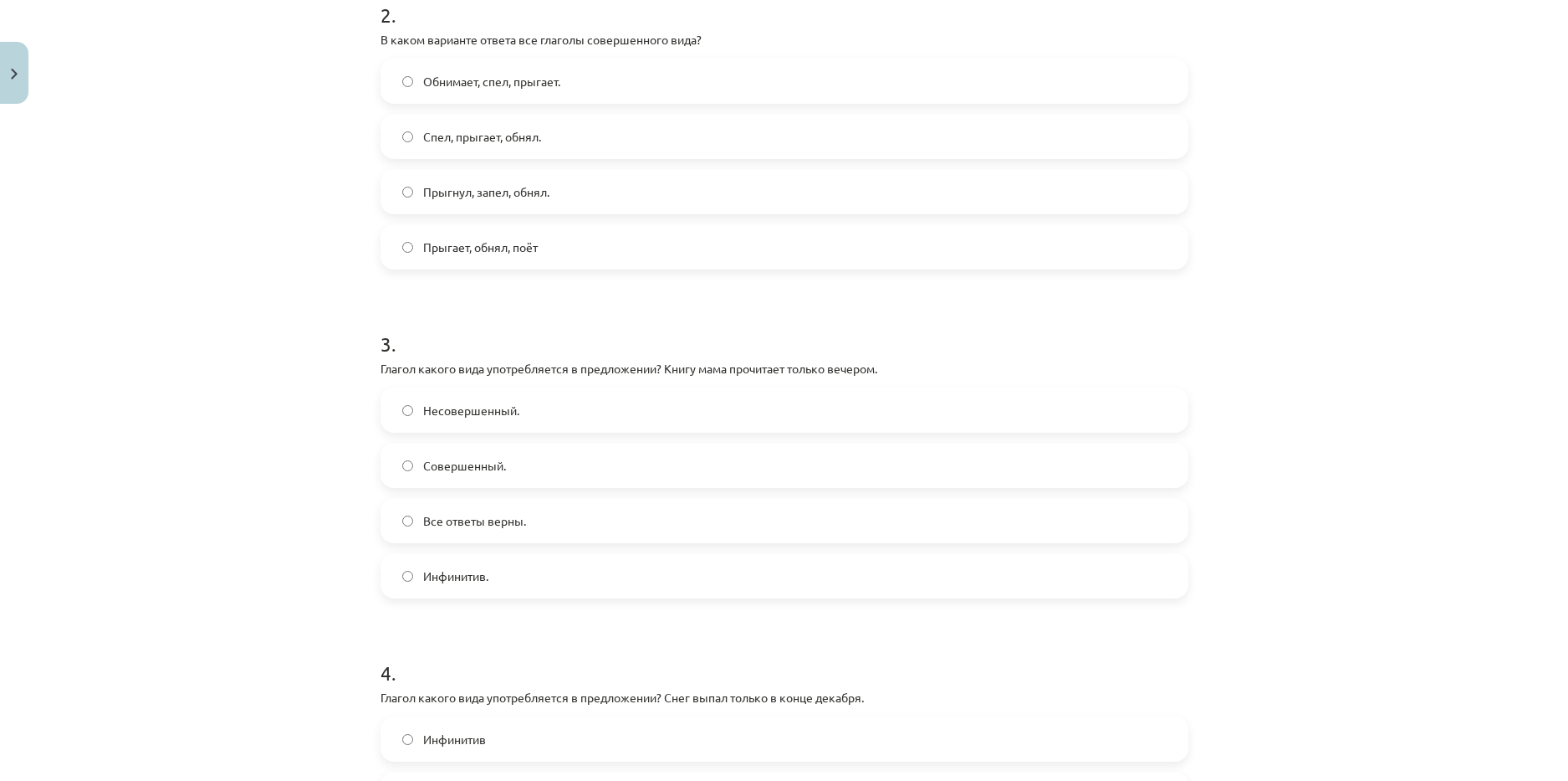
scroll to position [711, 0]
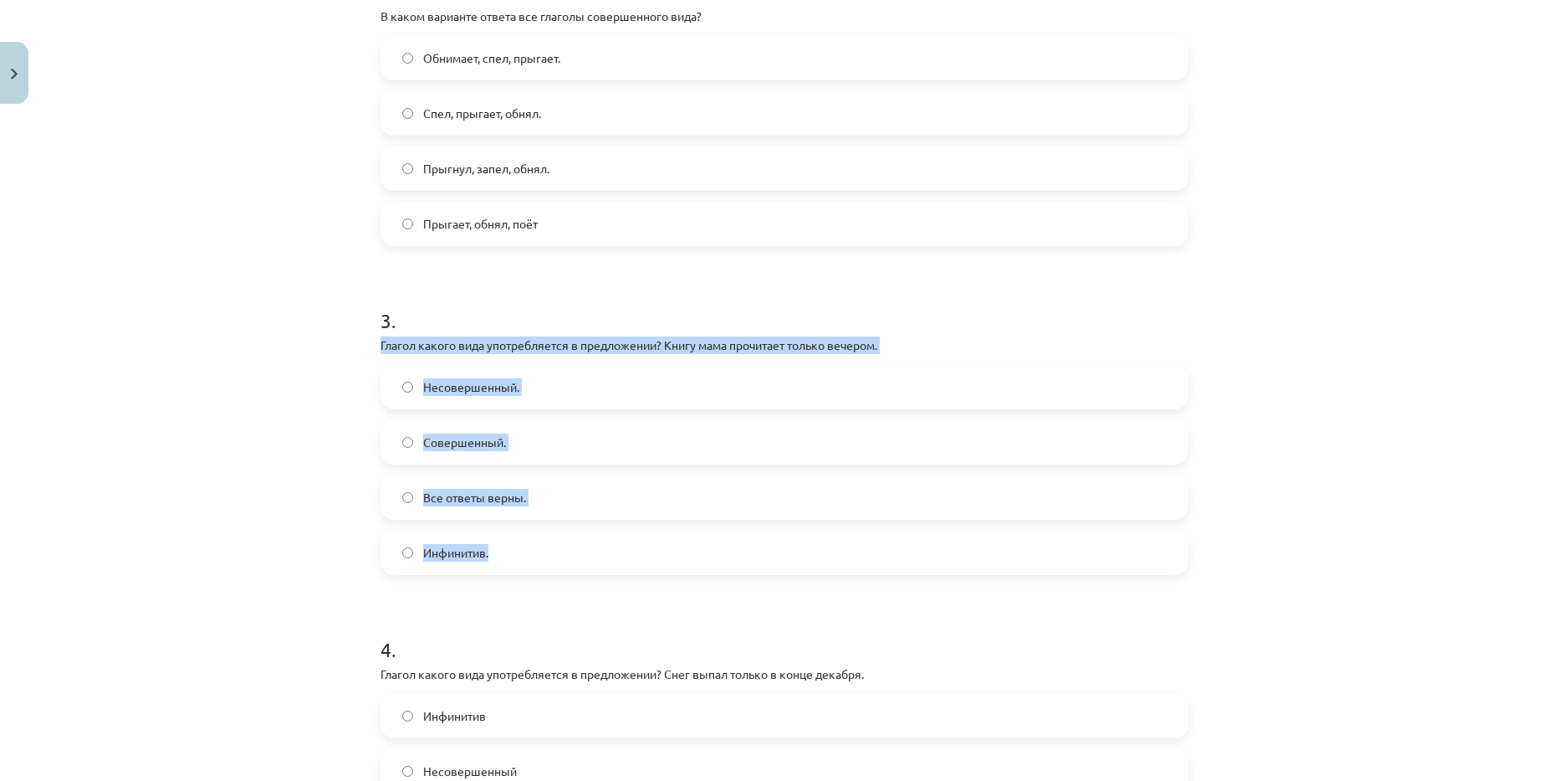
drag, startPoint x: 362, startPoint y: 346, endPoint x: 559, endPoint y: 542, distance: 277.9
click at [559, 542] on div "Mācību tēma: Krievu valodas b1 - 11. klases 1.ieskaites mācību materiāls #9 📖 §…" at bounding box center [784, 390] width 1568 height 781
click at [410, 450] on label "Совершенный." at bounding box center [785, 442] width 805 height 42
click at [336, 444] on div "Mācību tēma: Krievu valodas b1 - 11. klases 1.ieskaites mācību materiāls #9 📖 §…" at bounding box center [784, 390] width 1568 height 781
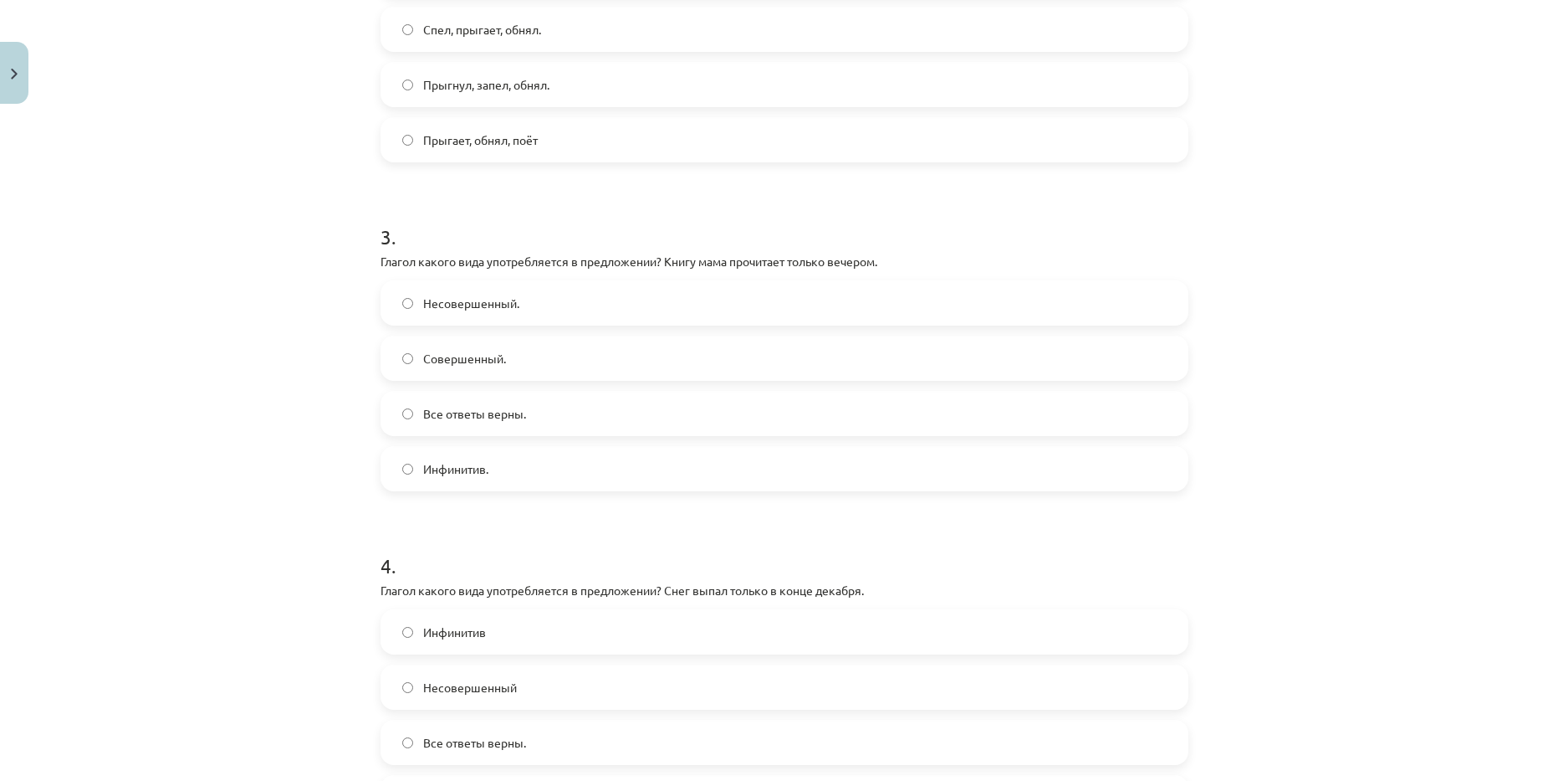
scroll to position [1029, 0]
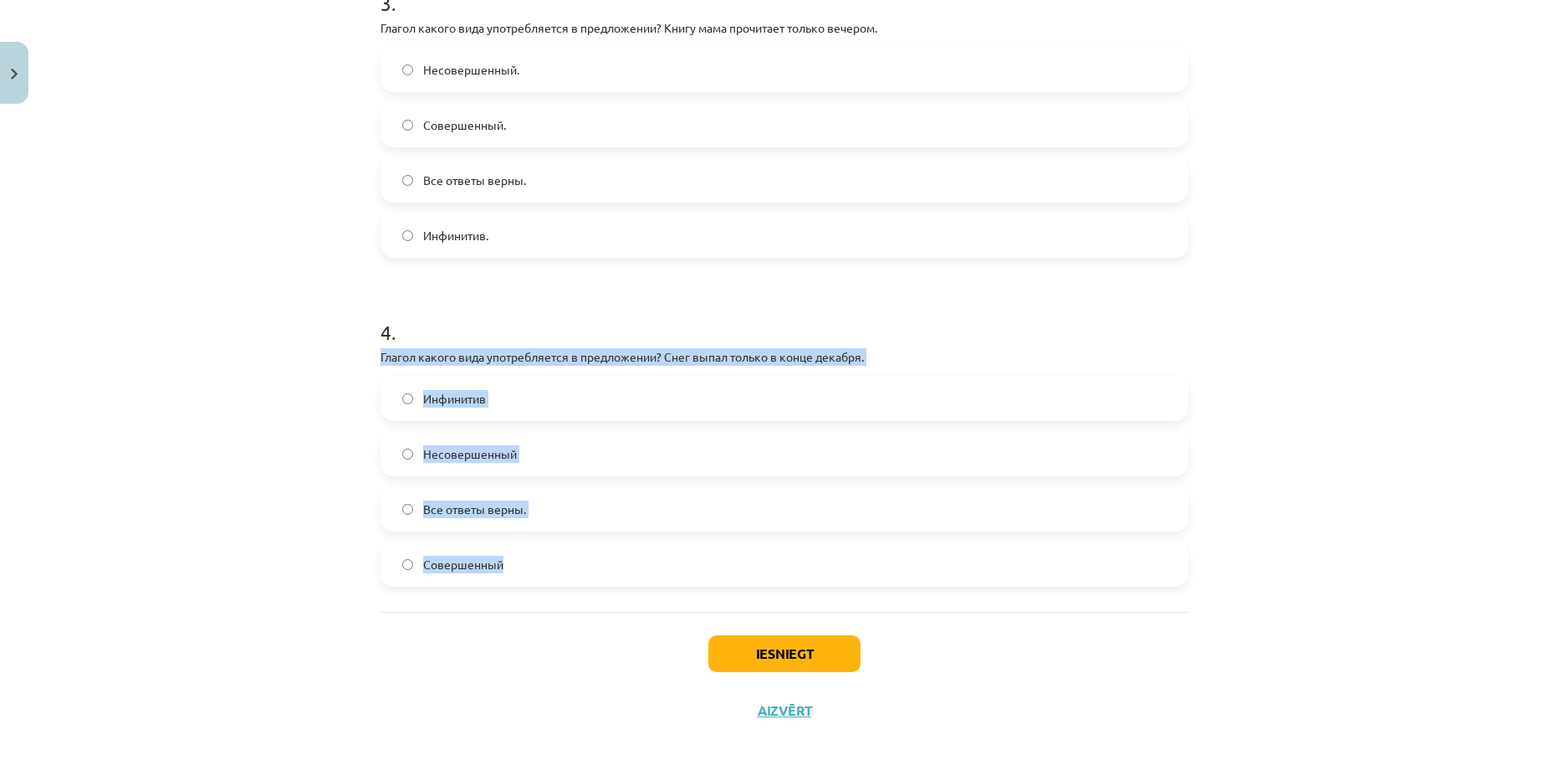
drag, startPoint x: 371, startPoint y: 358, endPoint x: 524, endPoint y: 560, distance: 253.4
click at [564, 554] on label "Совершенный" at bounding box center [785, 564] width 805 height 42
click at [763, 660] on button "Iesniegt" at bounding box center [784, 653] width 152 height 37
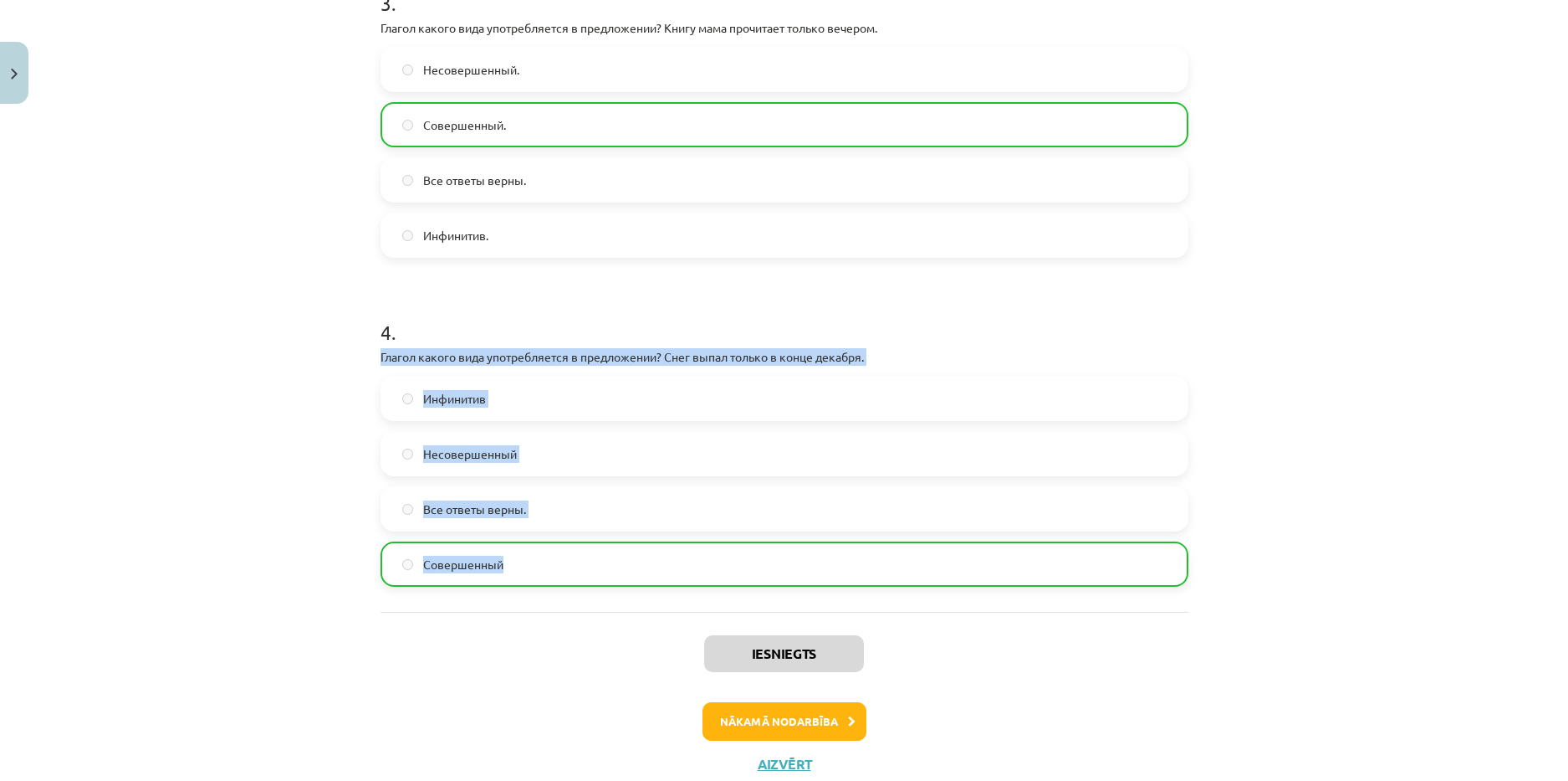
scroll to position [526, 0]
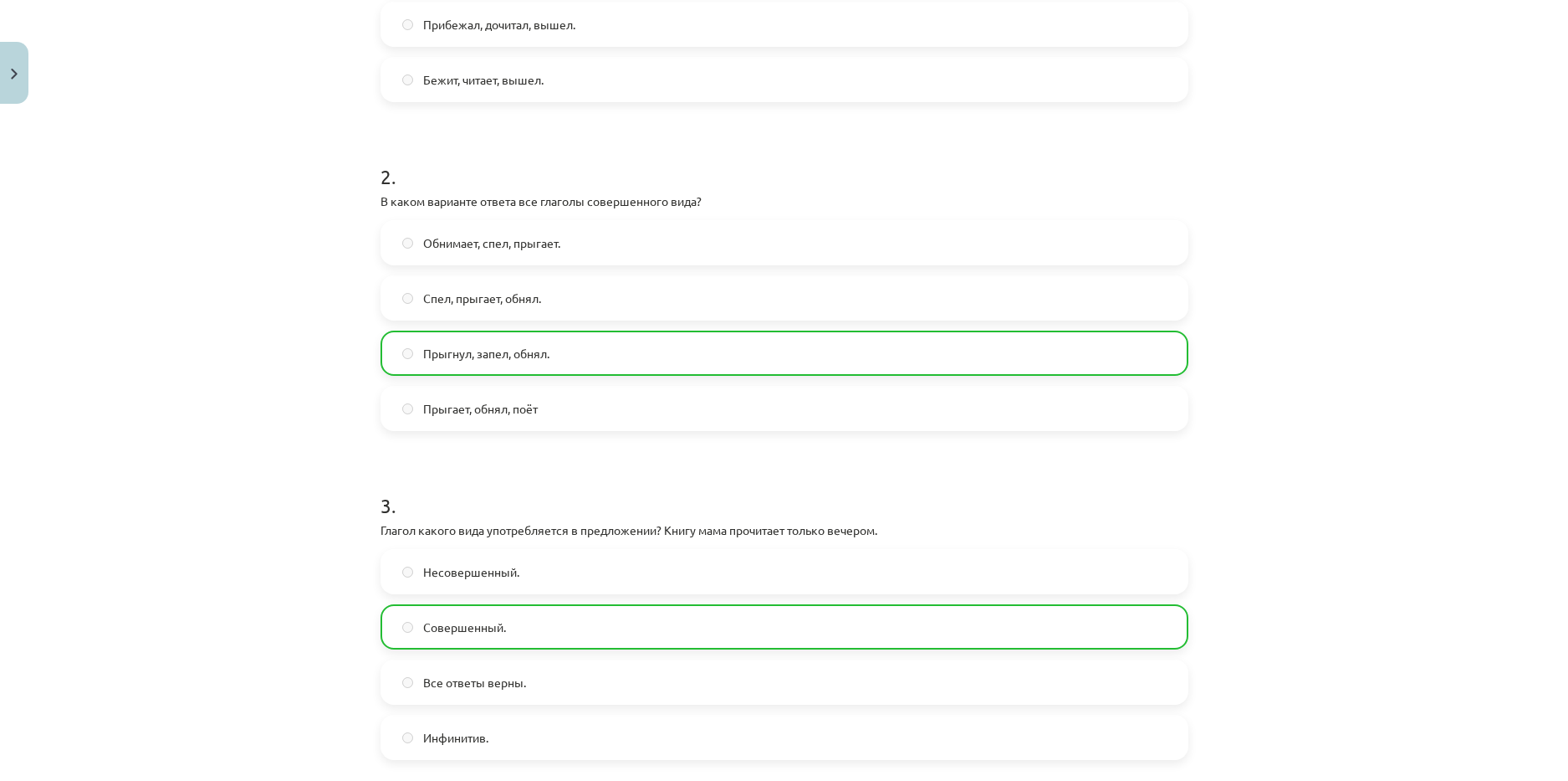
click at [232, 334] on div "Mācību tēma: Krievu valodas b1 - 11. klases 1.ieskaites mācību materiāls #9 📖 §…" at bounding box center [784, 390] width 1568 height 781
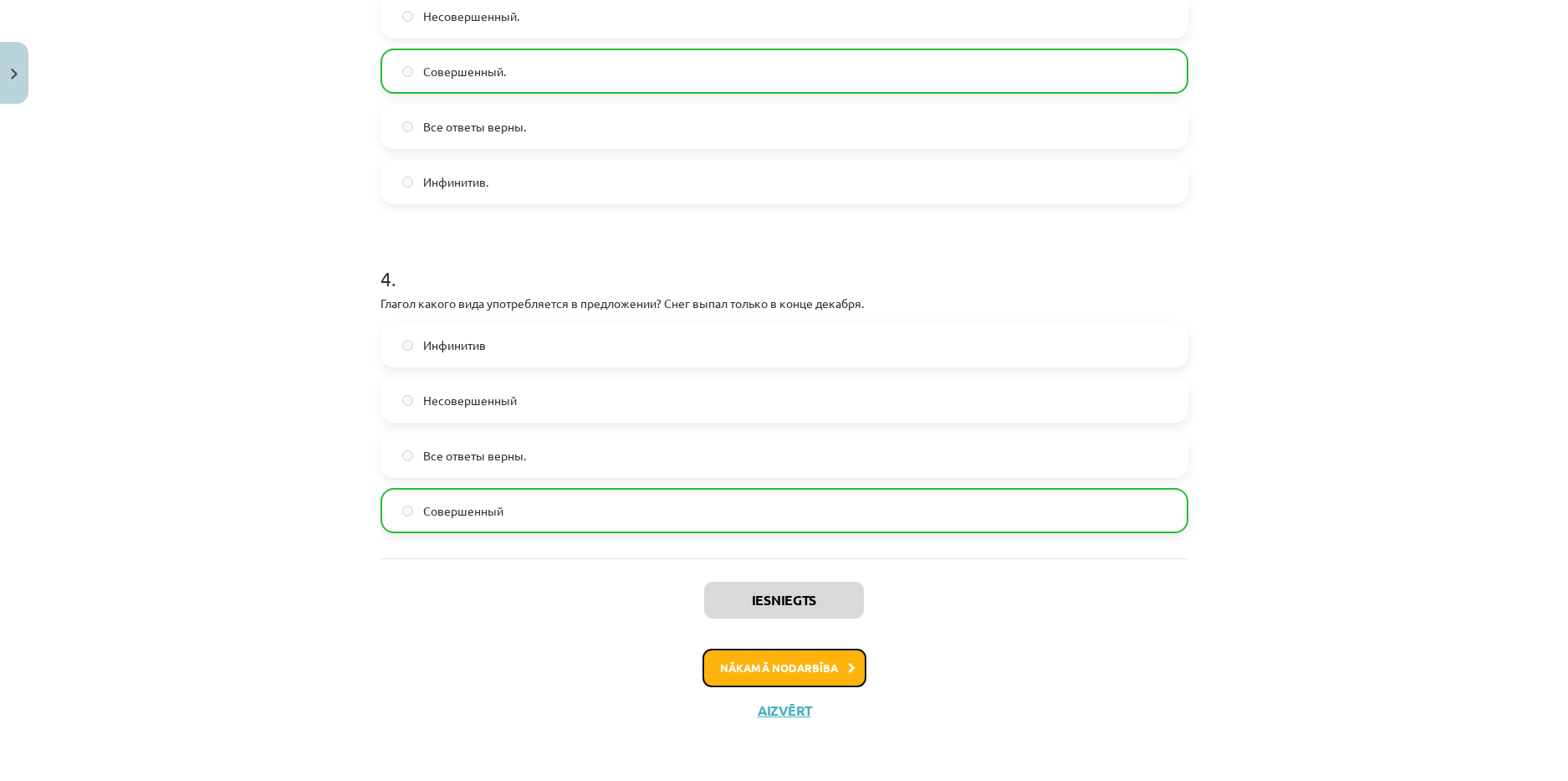
click at [763, 677] on button "Nākamā nodarbība" at bounding box center [784, 668] width 164 height 38
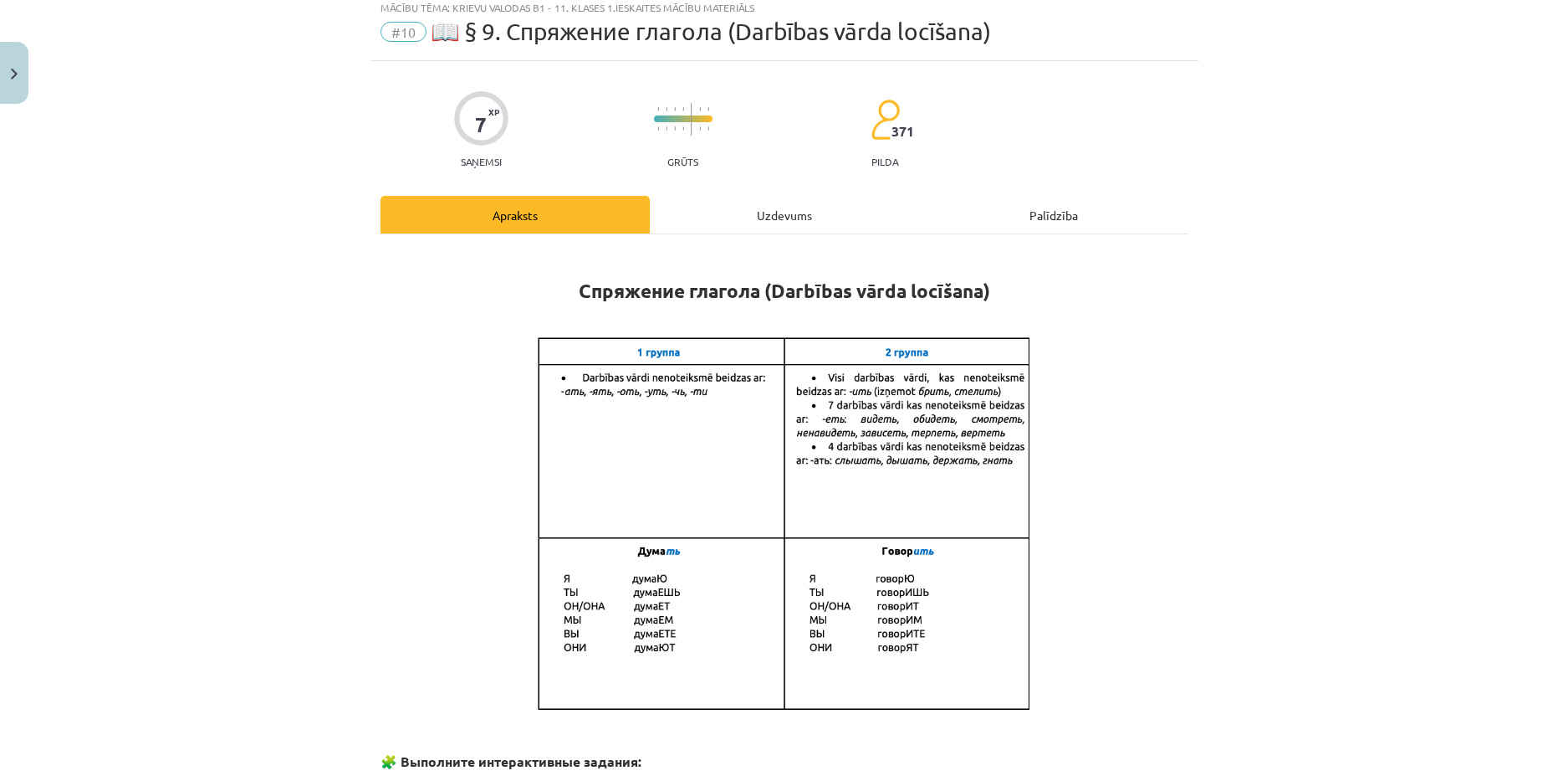
scroll to position [42, 0]
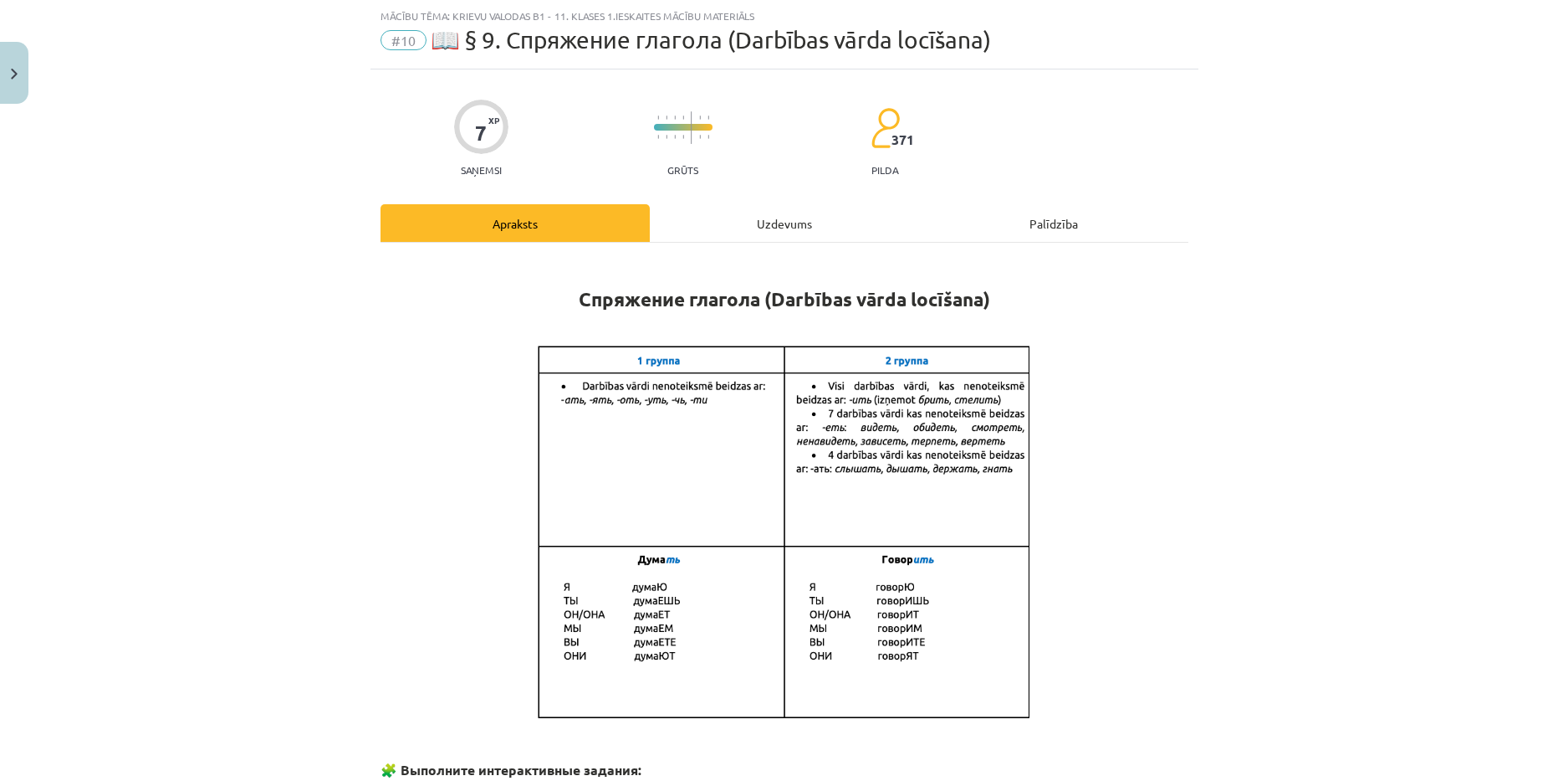
click at [764, 239] on div "Uzdevums" at bounding box center [785, 223] width 269 height 37
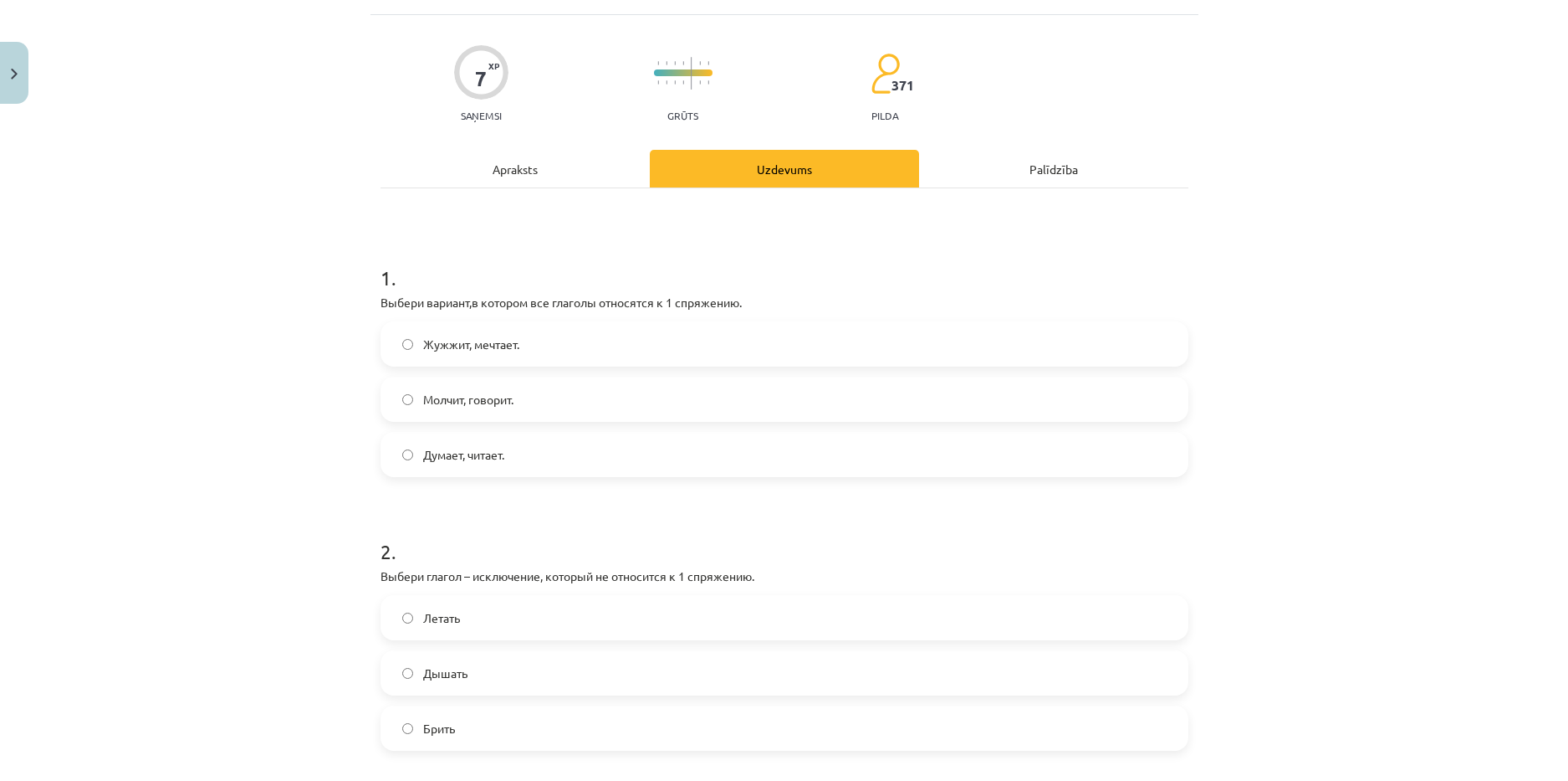
scroll to position [125, 0]
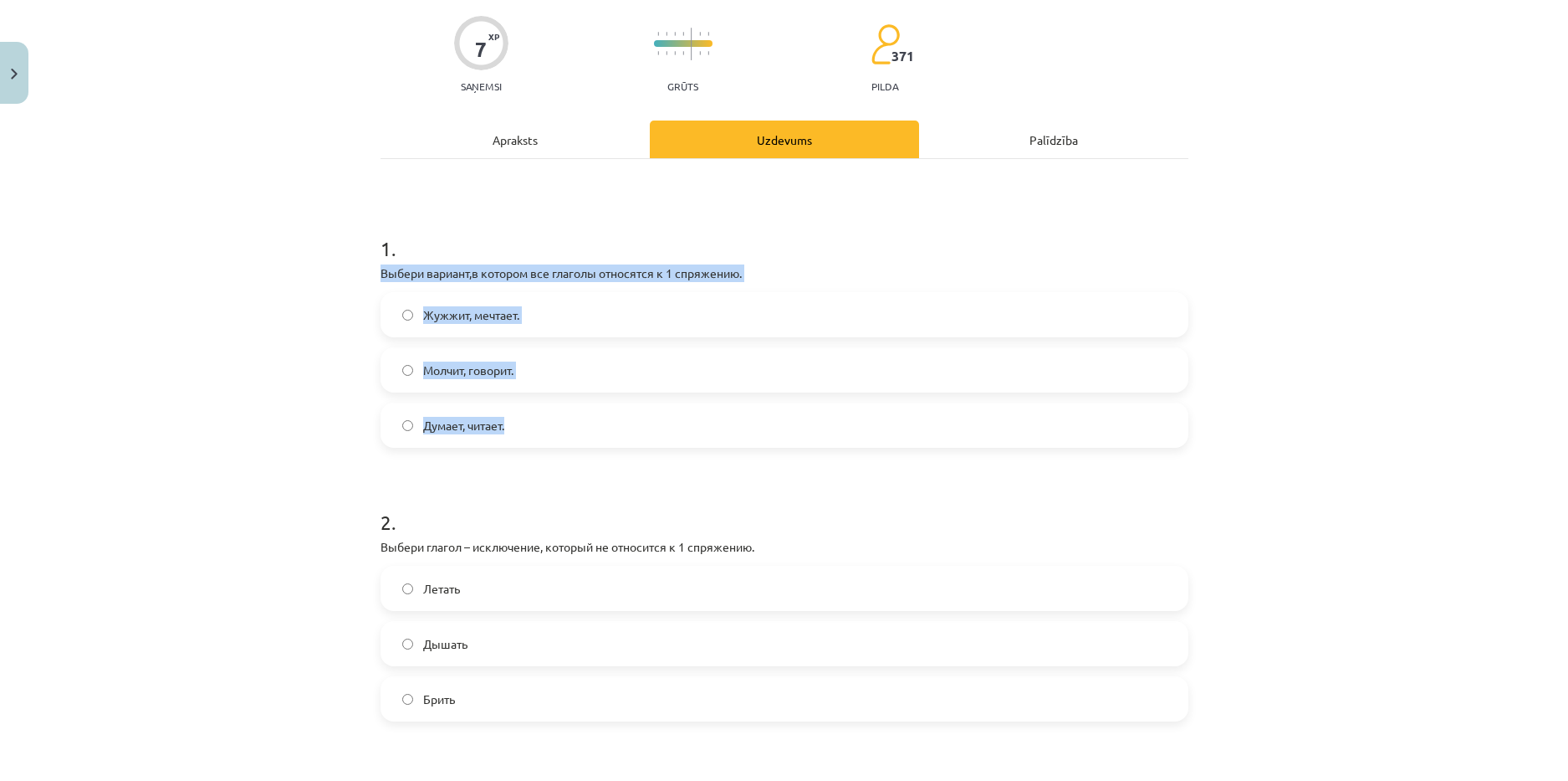
drag, startPoint x: 369, startPoint y: 267, endPoint x: 563, endPoint y: 430, distance: 253.4
click at [563, 430] on div "Mācību tēma: Krievu valodas b1 - 11. klases 1.ieskaites mācību materiāls #10 📖 …" at bounding box center [784, 390] width 1568 height 781
click at [440, 444] on label "Думает, читает." at bounding box center [785, 425] width 805 height 42
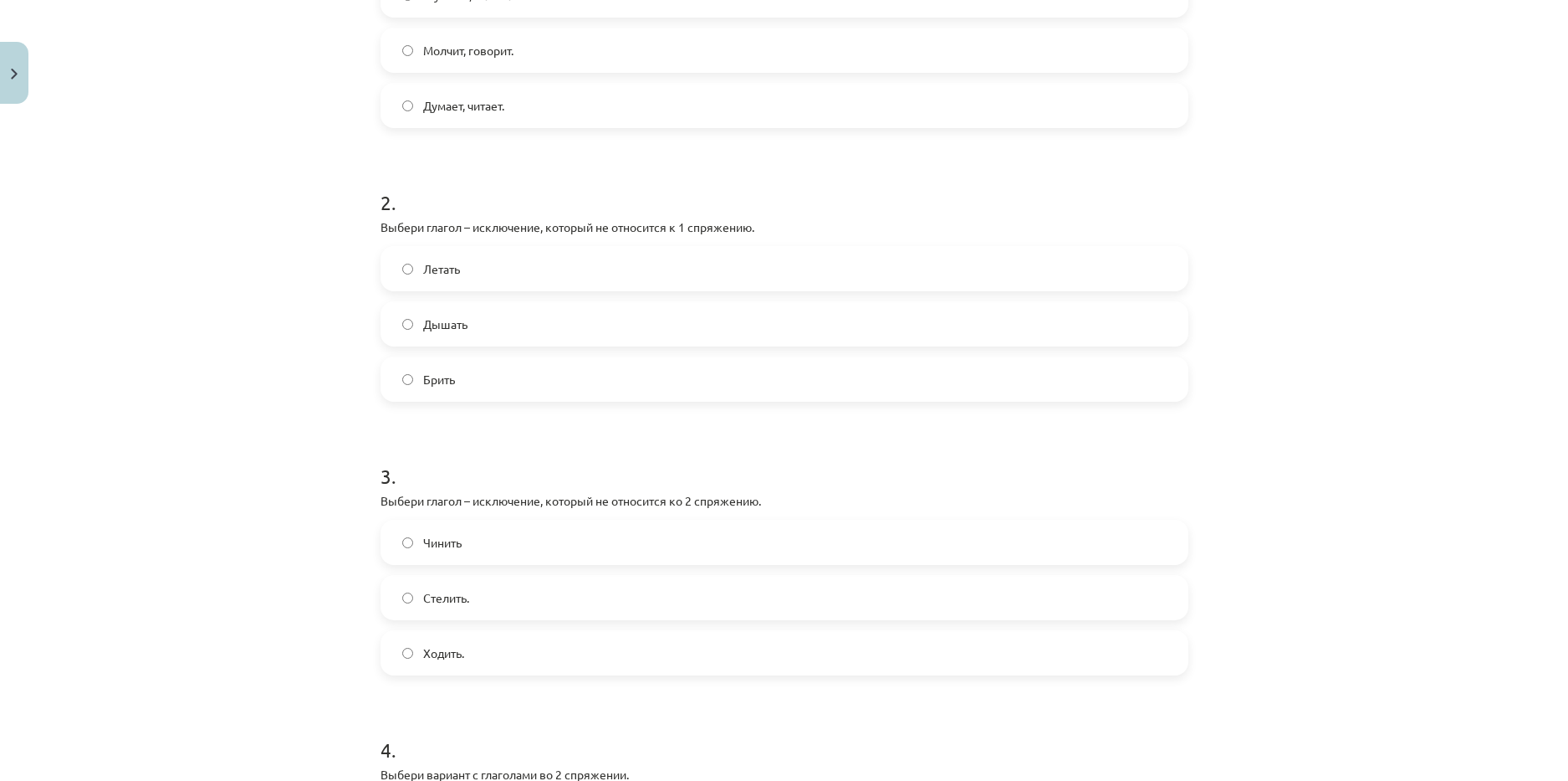
scroll to position [460, 0]
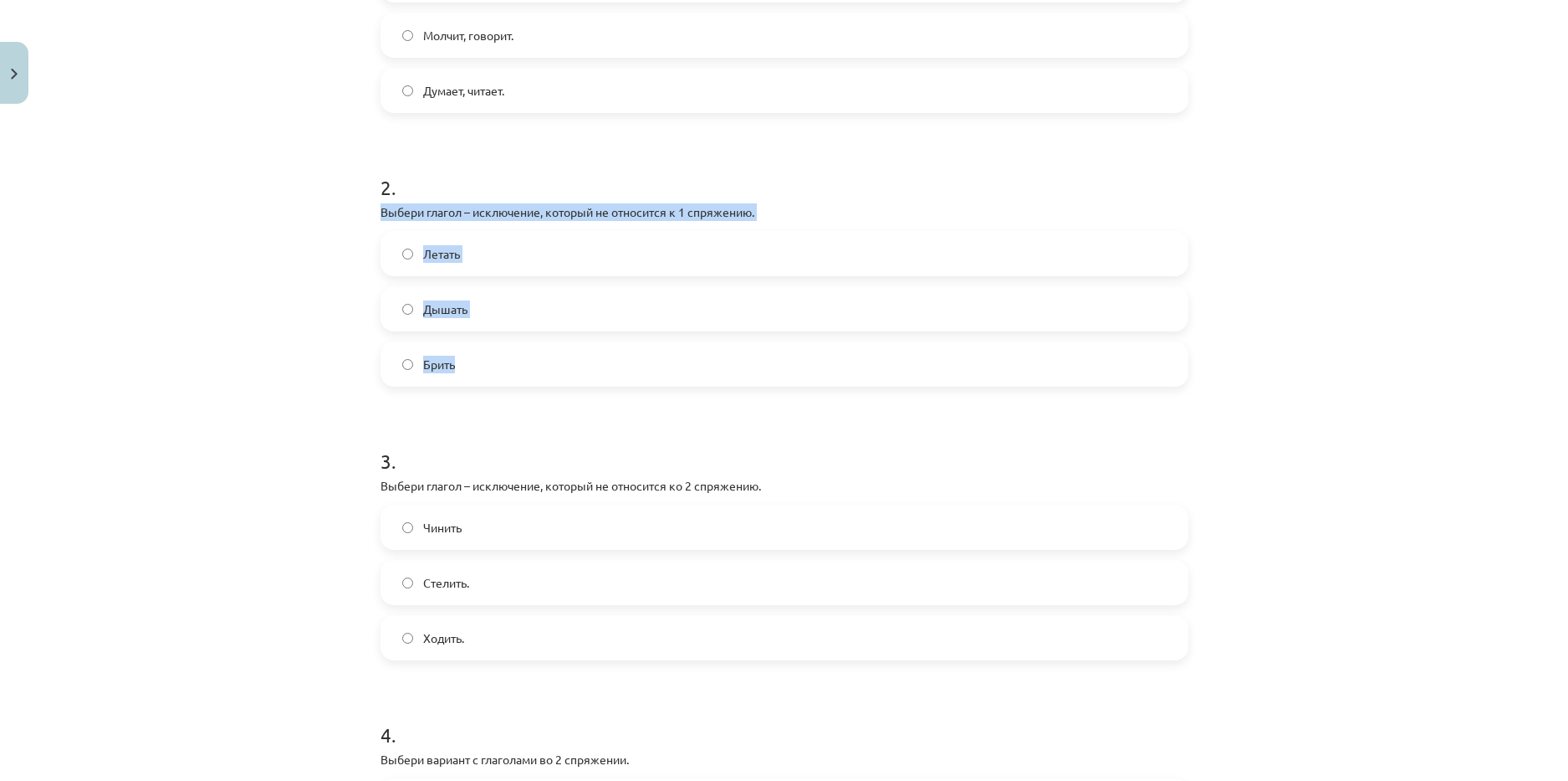
drag, startPoint x: 371, startPoint y: 219, endPoint x: 475, endPoint y: 358, distance: 173.6
click at [475, 358] on div "7 XP Saņemsi Grūts 371 pilda Apraksts Uzdevums Palīdzība 1 . Выбери вариант,в к…" at bounding box center [784, 369] width 828 height 1435
click at [440, 382] on label "Брить" at bounding box center [785, 364] width 805 height 42
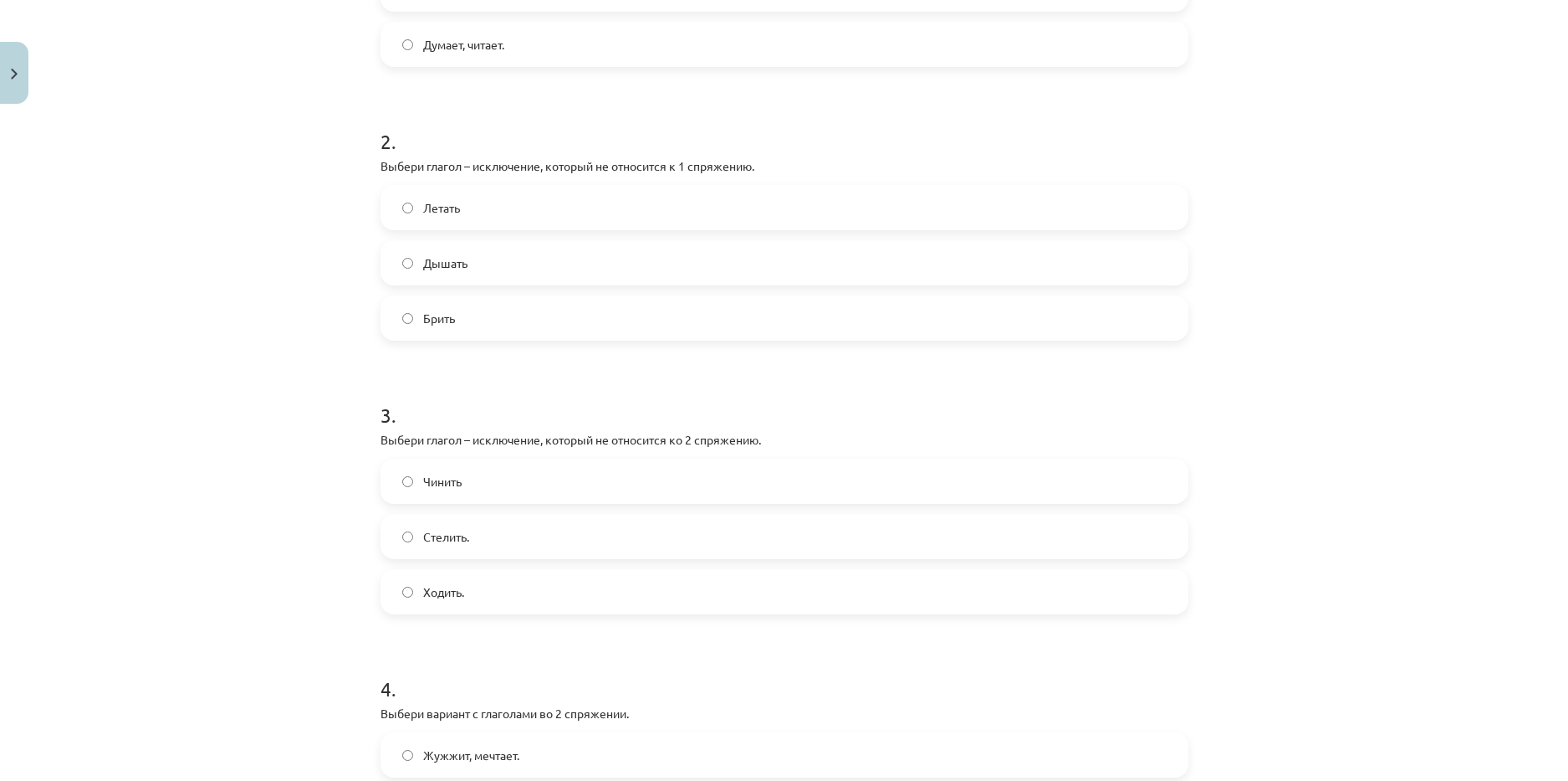
scroll to position [544, 0]
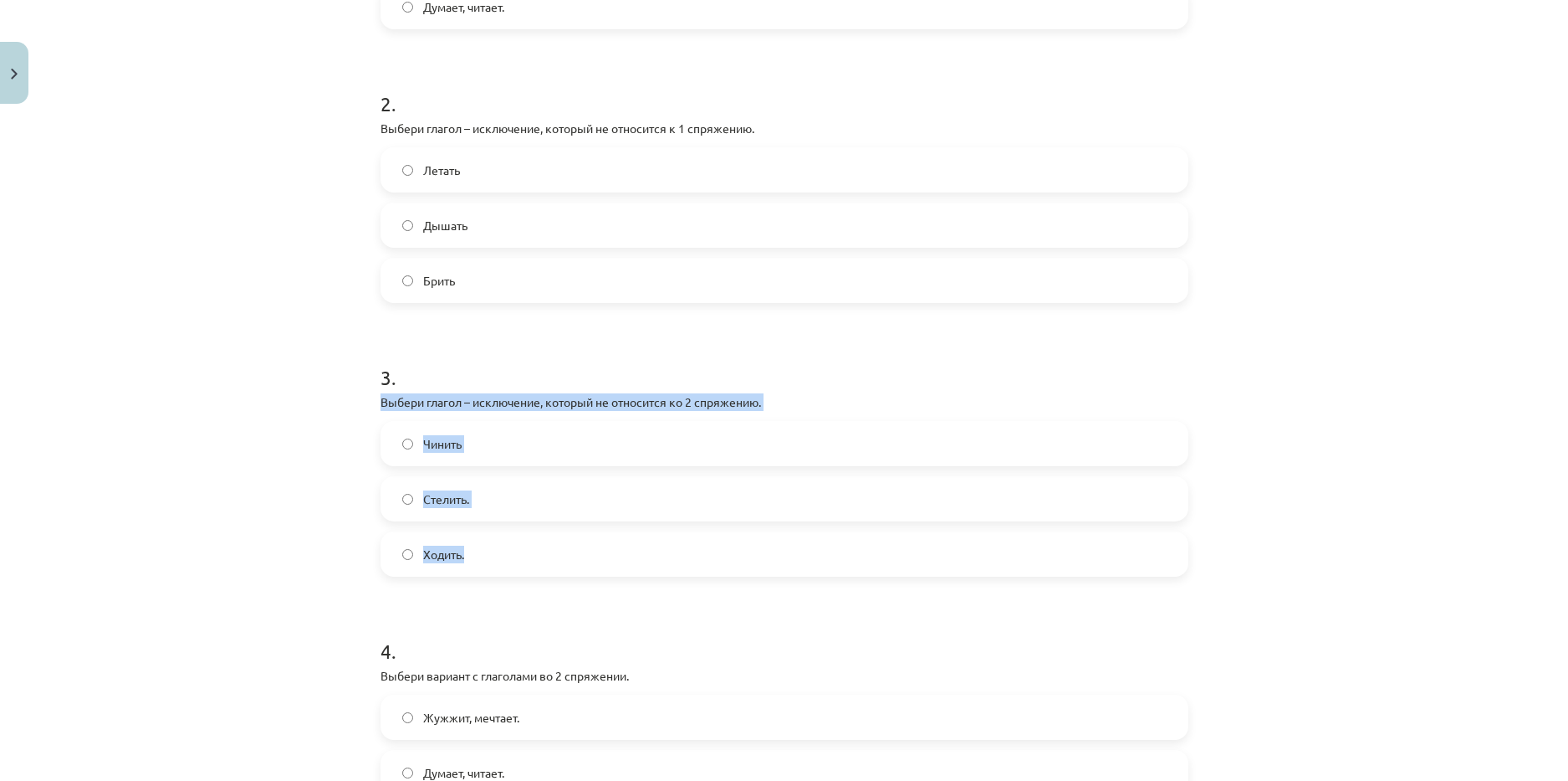
drag, startPoint x: 365, startPoint y: 398, endPoint x: 520, endPoint y: 551, distance: 217.8
click at [520, 551] on div "7 XP Saņemsi Grūts 371 pilda Apraksts Uzdevums Palīdzība 1 . Выбери вариант,в к…" at bounding box center [784, 285] width 828 height 1435
click at [440, 558] on span "Ходить." at bounding box center [443, 554] width 41 height 17
click at [442, 594] on form "1 . Выбери вариант,в котором все глаголы относятся к 1 спряжению. Жужжит, мечта…" at bounding box center [784, 320] width 807 height 1061
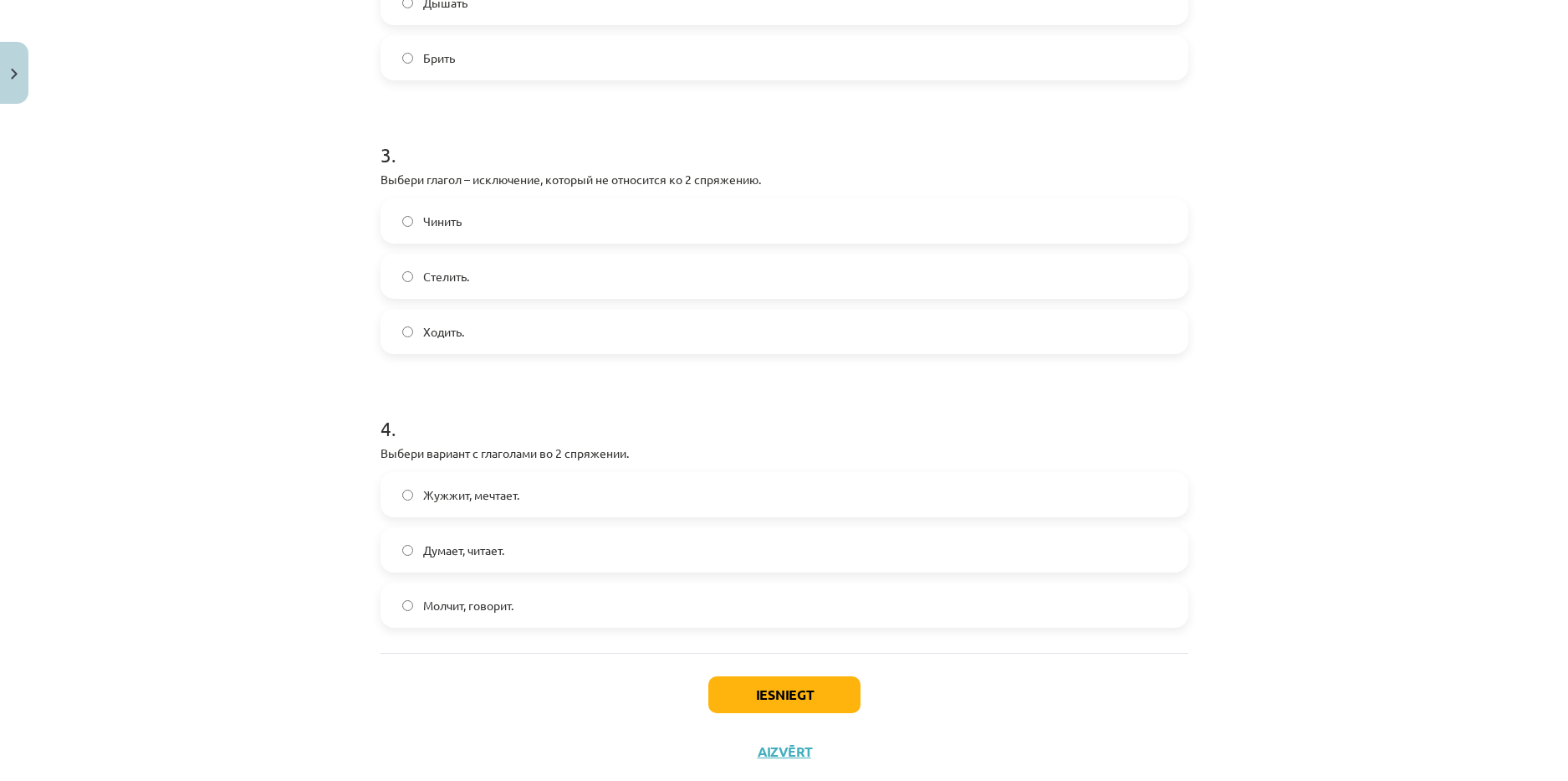
scroll to position [808, 0]
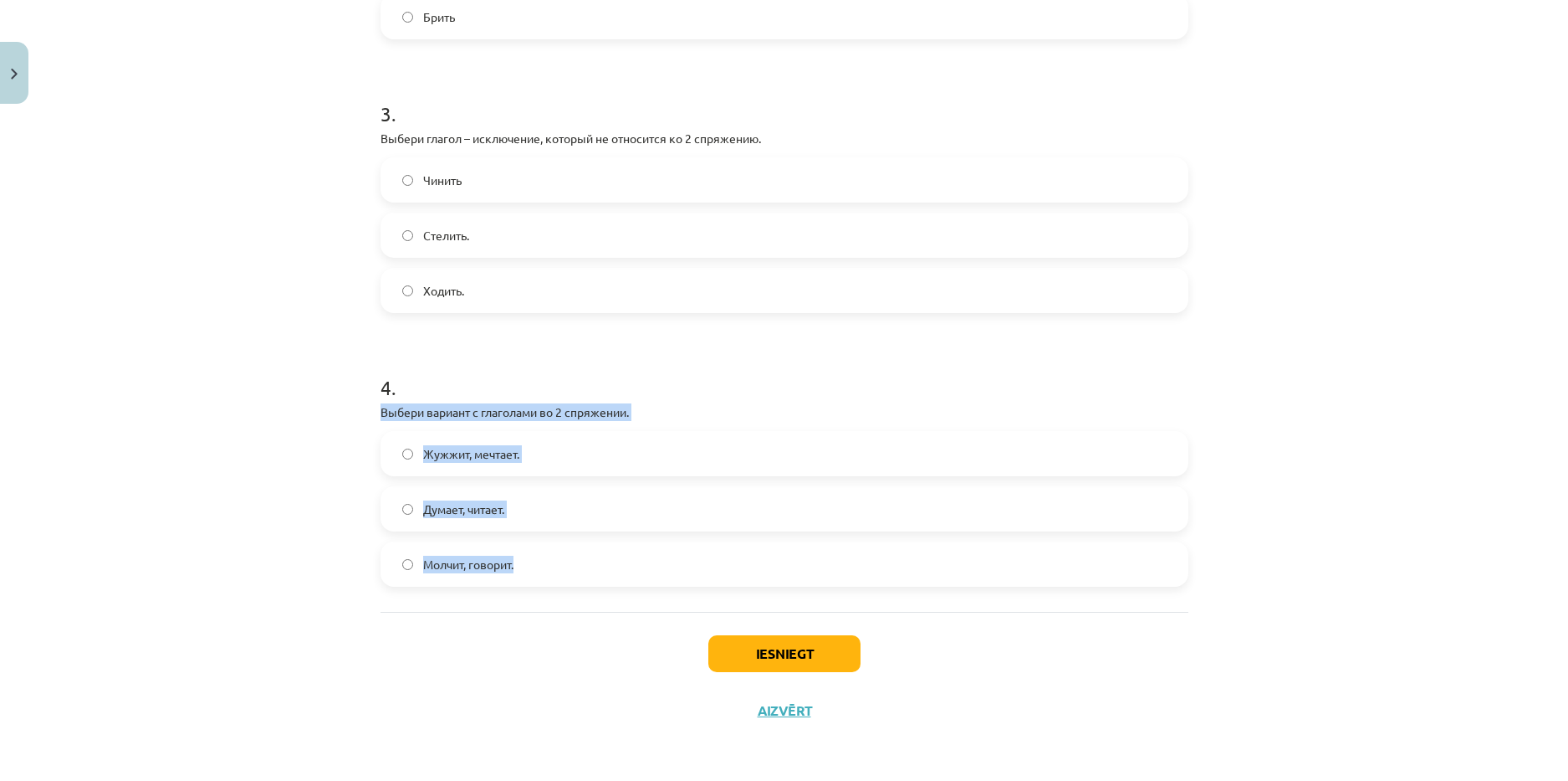
drag, startPoint x: 353, startPoint y: 404, endPoint x: 548, endPoint y: 566, distance: 253.5
click at [548, 566] on div "Mācību tēma: Krievu valodas b1 - 11. klases 1.ieskaites mācību materiāls #10 📖 …" at bounding box center [784, 390] width 1568 height 781
click at [455, 570] on span "Молчит, говорит." at bounding box center [468, 564] width 90 height 17
click at [719, 645] on button "Iesniegt" at bounding box center [784, 653] width 152 height 37
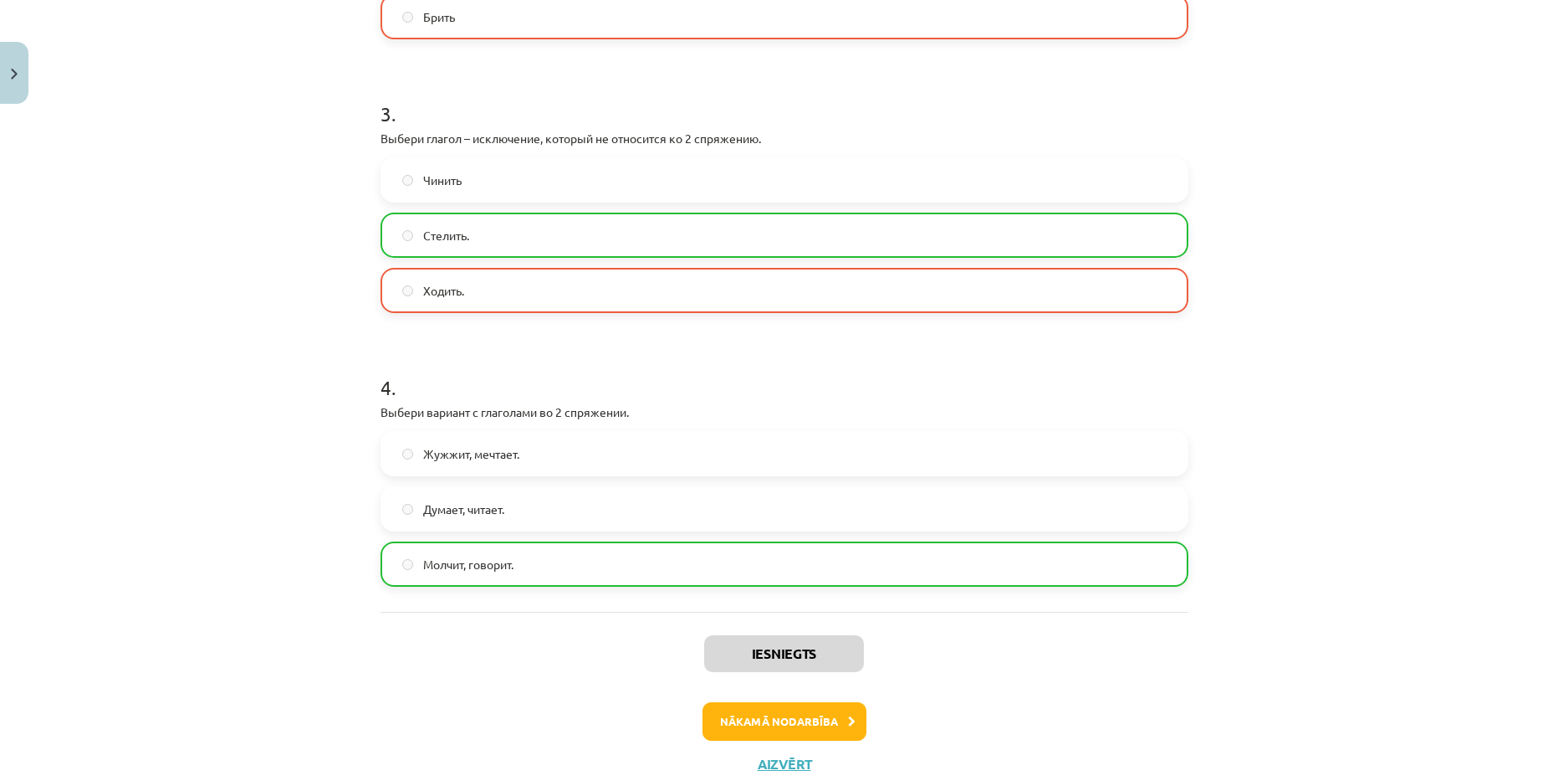
click at [643, 367] on h1 "4 ." at bounding box center [784, 372] width 807 height 52
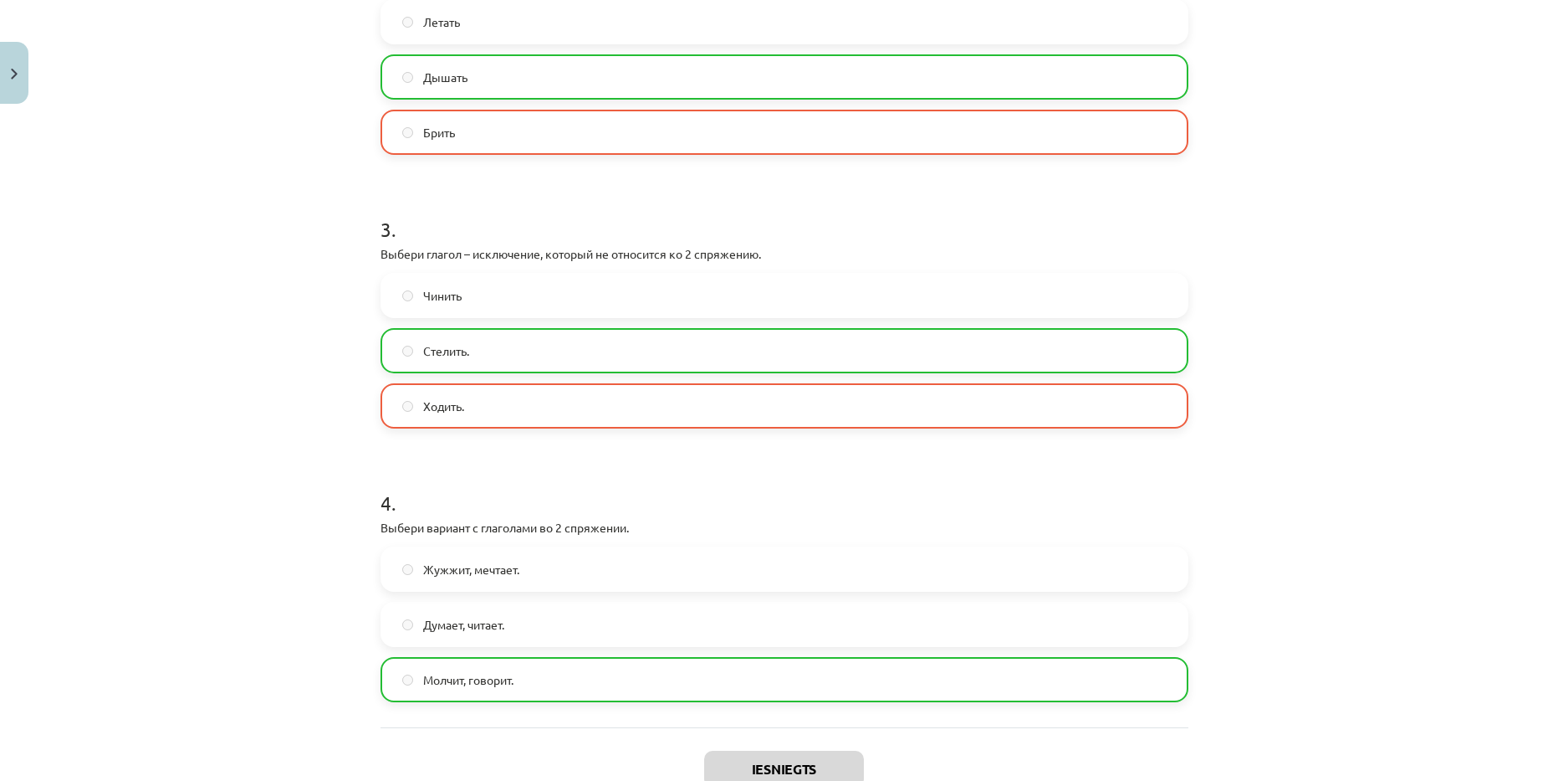
scroll to position [861, 0]
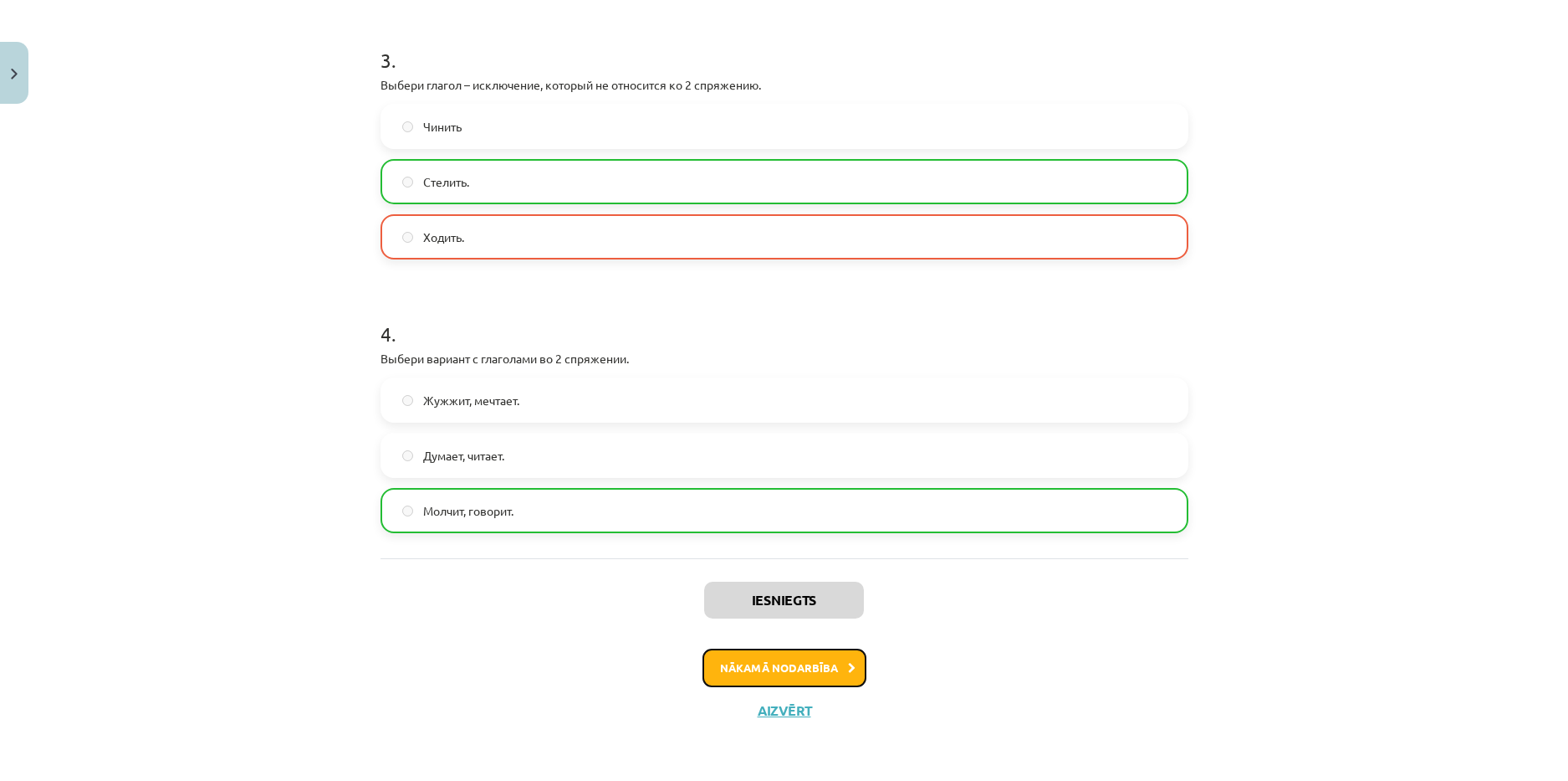
click at [779, 669] on button "Nākamā nodarbība" at bounding box center [784, 668] width 164 height 38
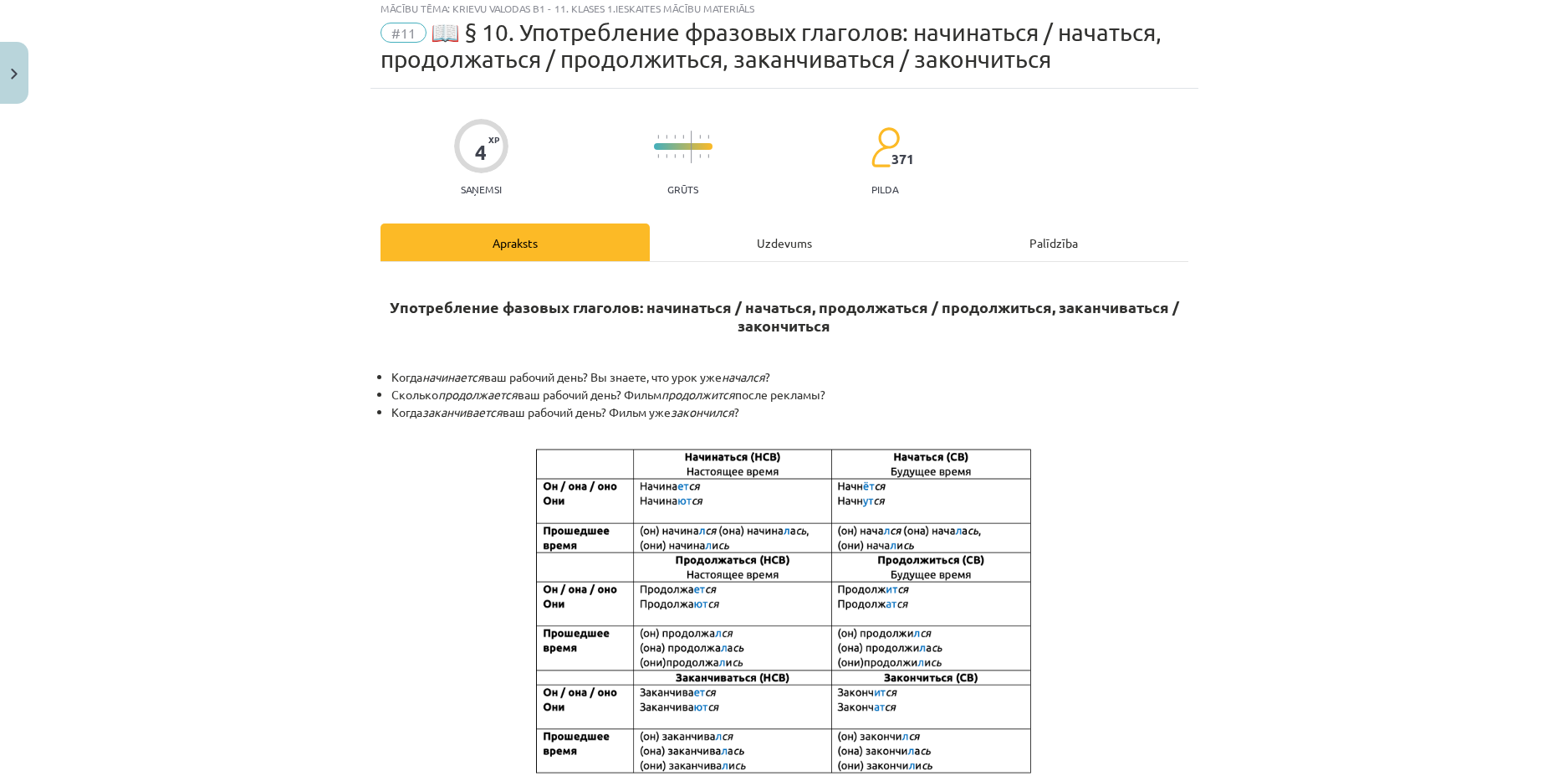
scroll to position [42, 0]
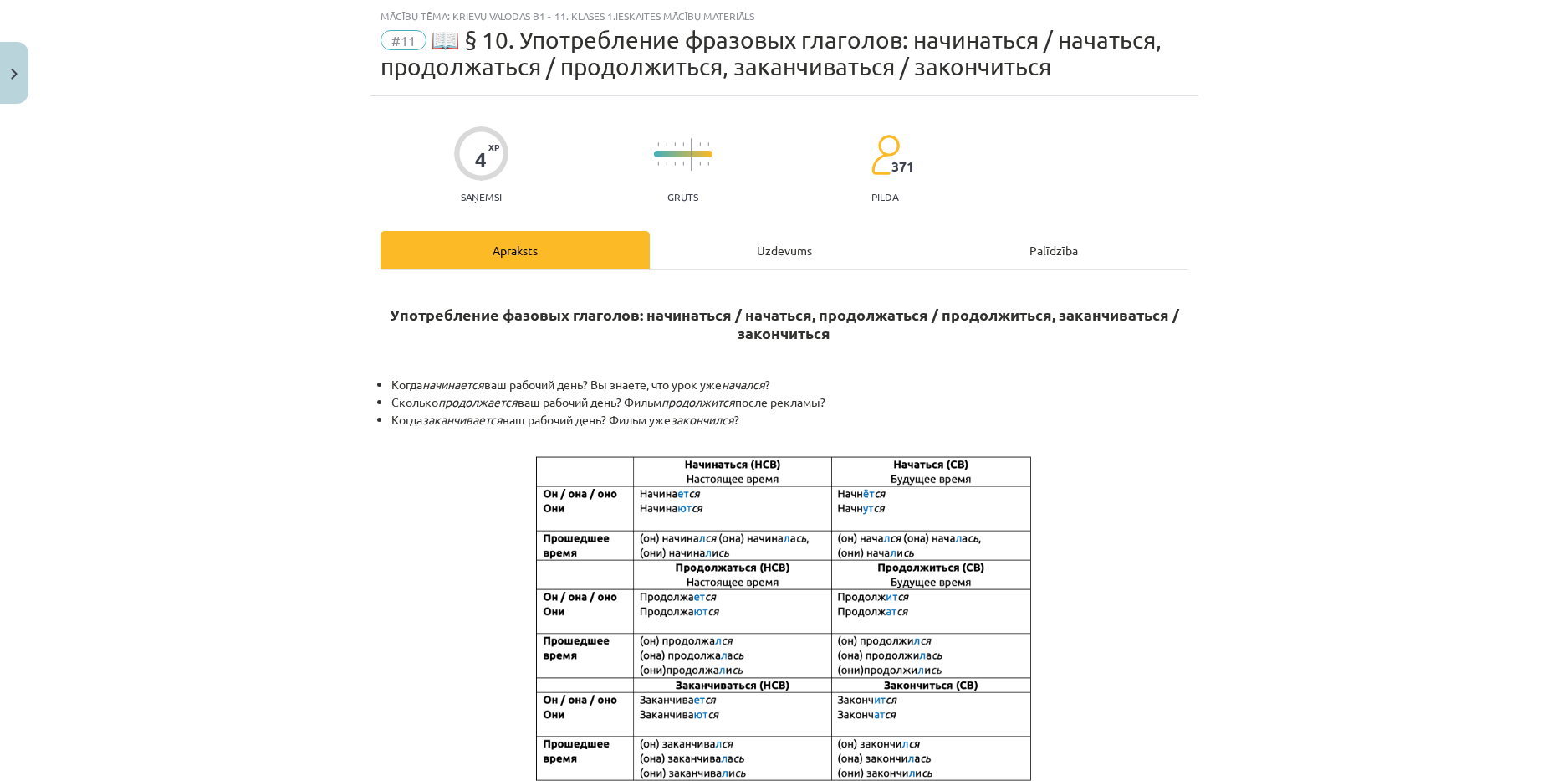
click at [786, 250] on div "Uzdevums" at bounding box center [785, 250] width 269 height 37
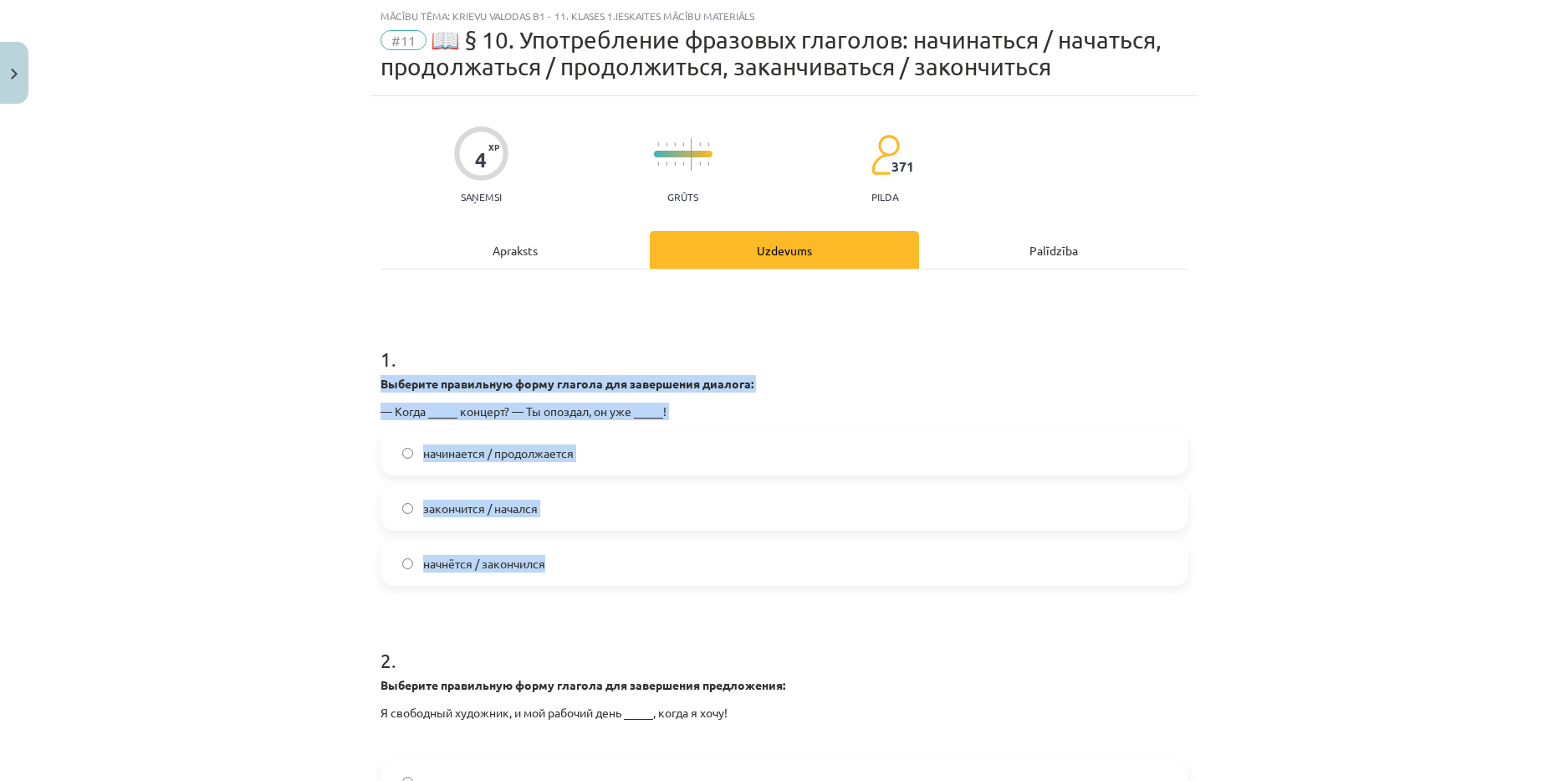
drag, startPoint x: 371, startPoint y: 382, endPoint x: 584, endPoint y: 559, distance: 276.9
click at [584, 559] on div "4 XP Saņemsi Grūts 371 pilda Apraksts Uzdevums Palīdzība 1 . Выберите правильну…" at bounding box center [784, 582] width 828 height 971
click at [499, 558] on span "начнётся / закончился" at bounding box center [484, 564] width 122 height 17
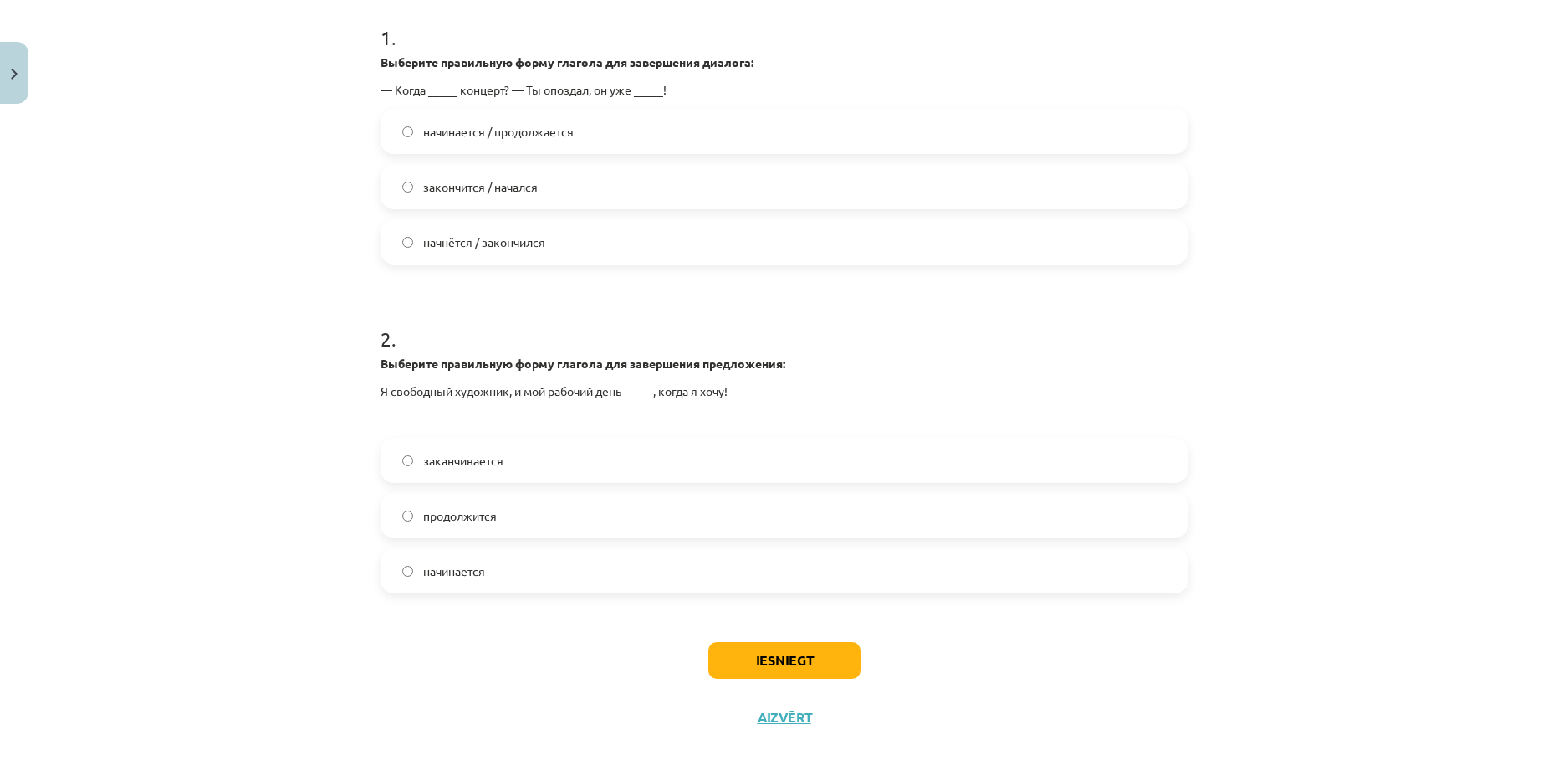
scroll to position [370, 0]
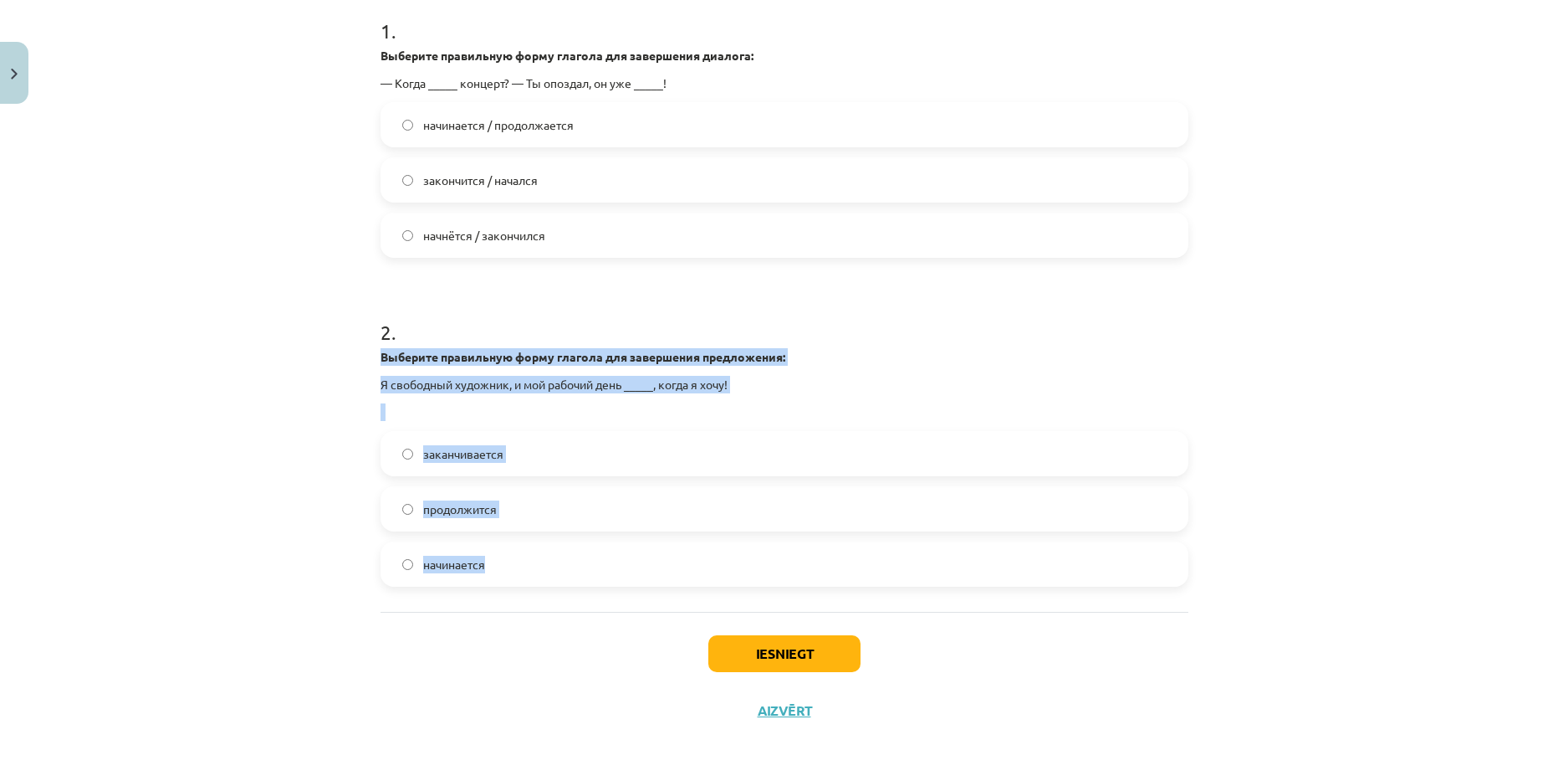
drag, startPoint x: 369, startPoint y: 351, endPoint x: 550, endPoint y: 585, distance: 295.8
click at [550, 585] on div "4 XP Saņemsi Grūts 371 pilda Apraksts Uzdevums Palīdzība 1 . Выберите правильну…" at bounding box center [784, 253] width 828 height 971
click at [515, 446] on label "заканчивается" at bounding box center [785, 453] width 805 height 42
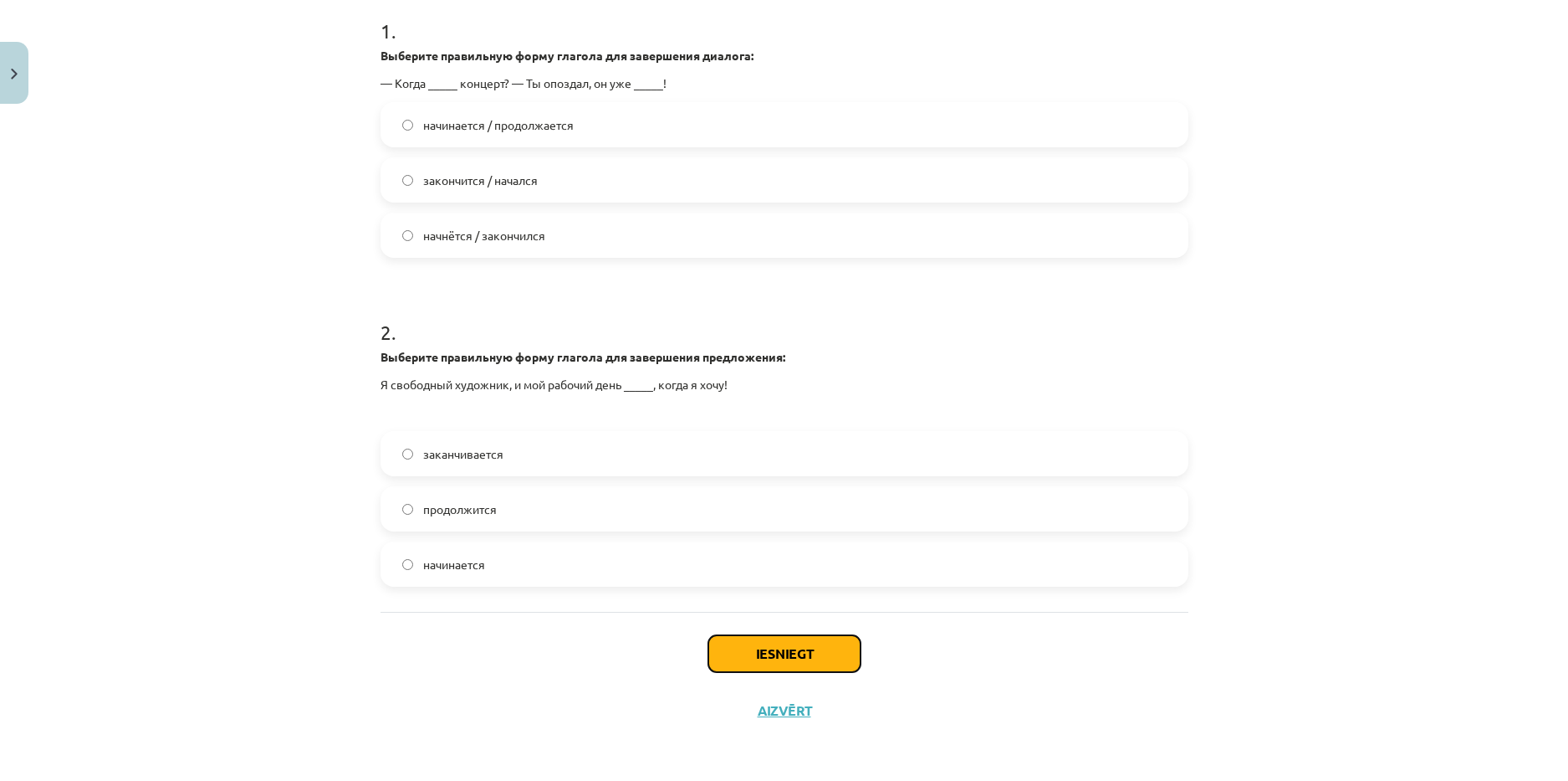
click at [741, 647] on button "Iesniegt" at bounding box center [784, 653] width 152 height 37
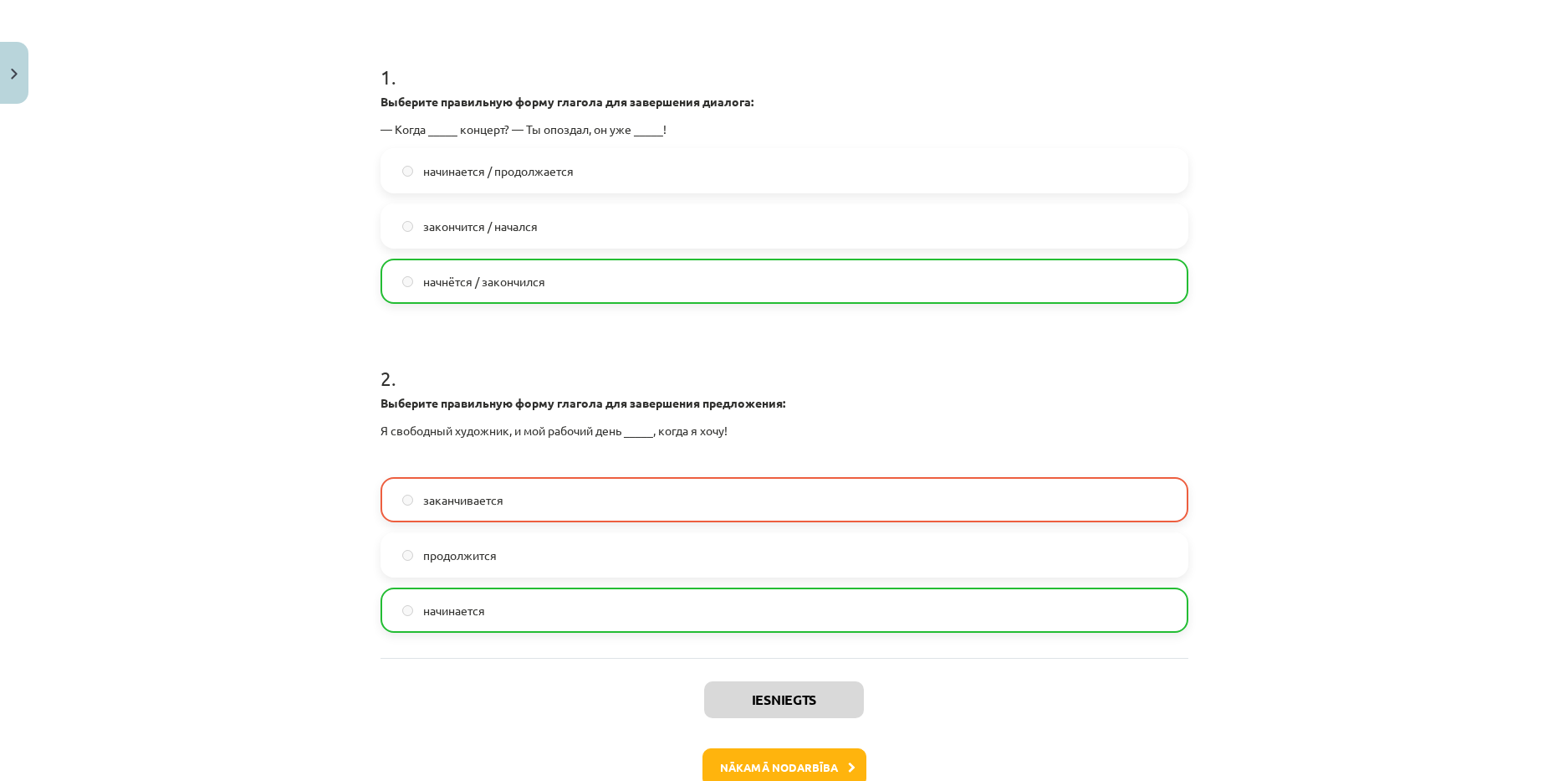
scroll to position [335, 0]
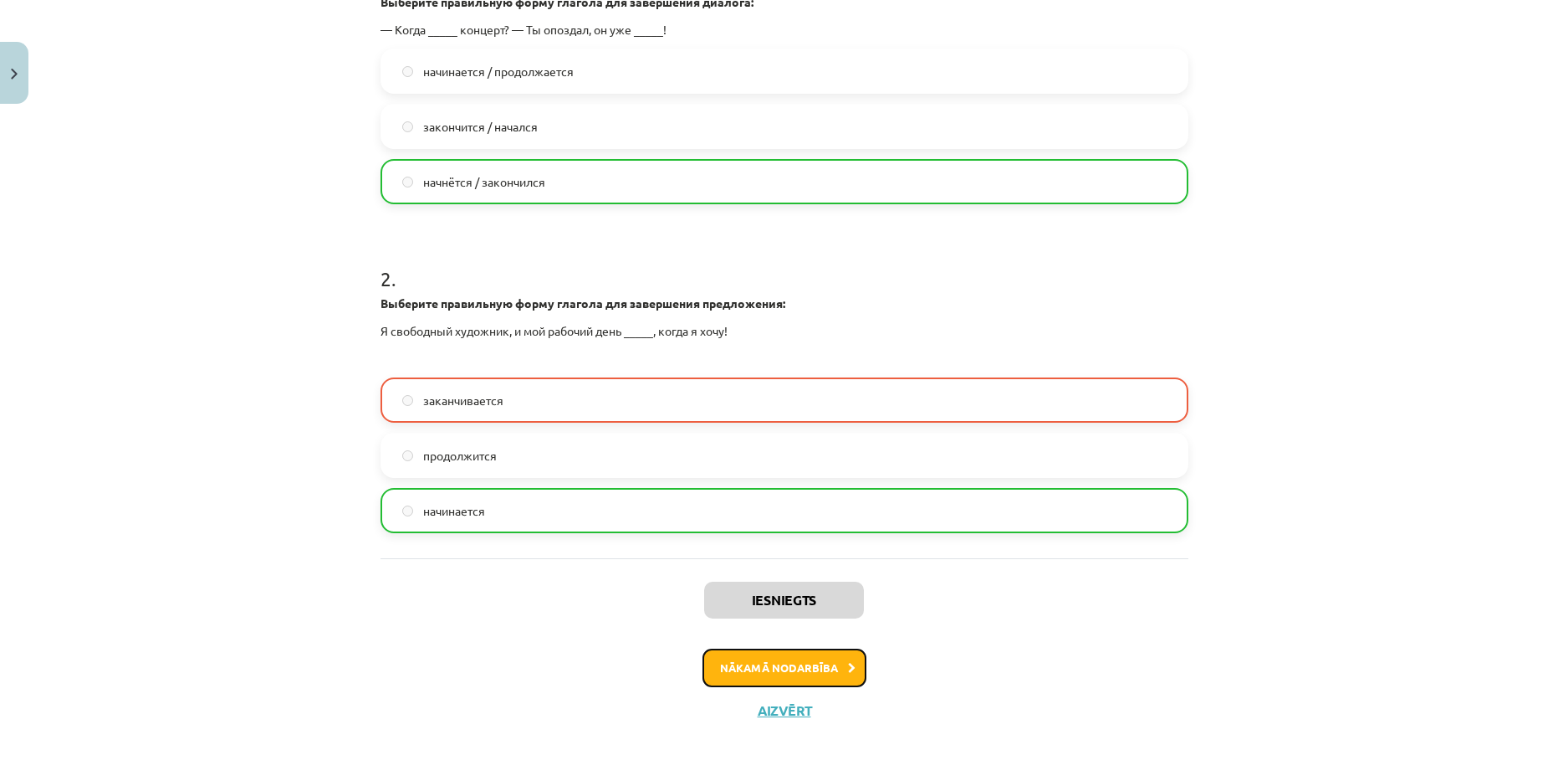
click at [817, 671] on button "Nākamā nodarbība" at bounding box center [784, 668] width 164 height 38
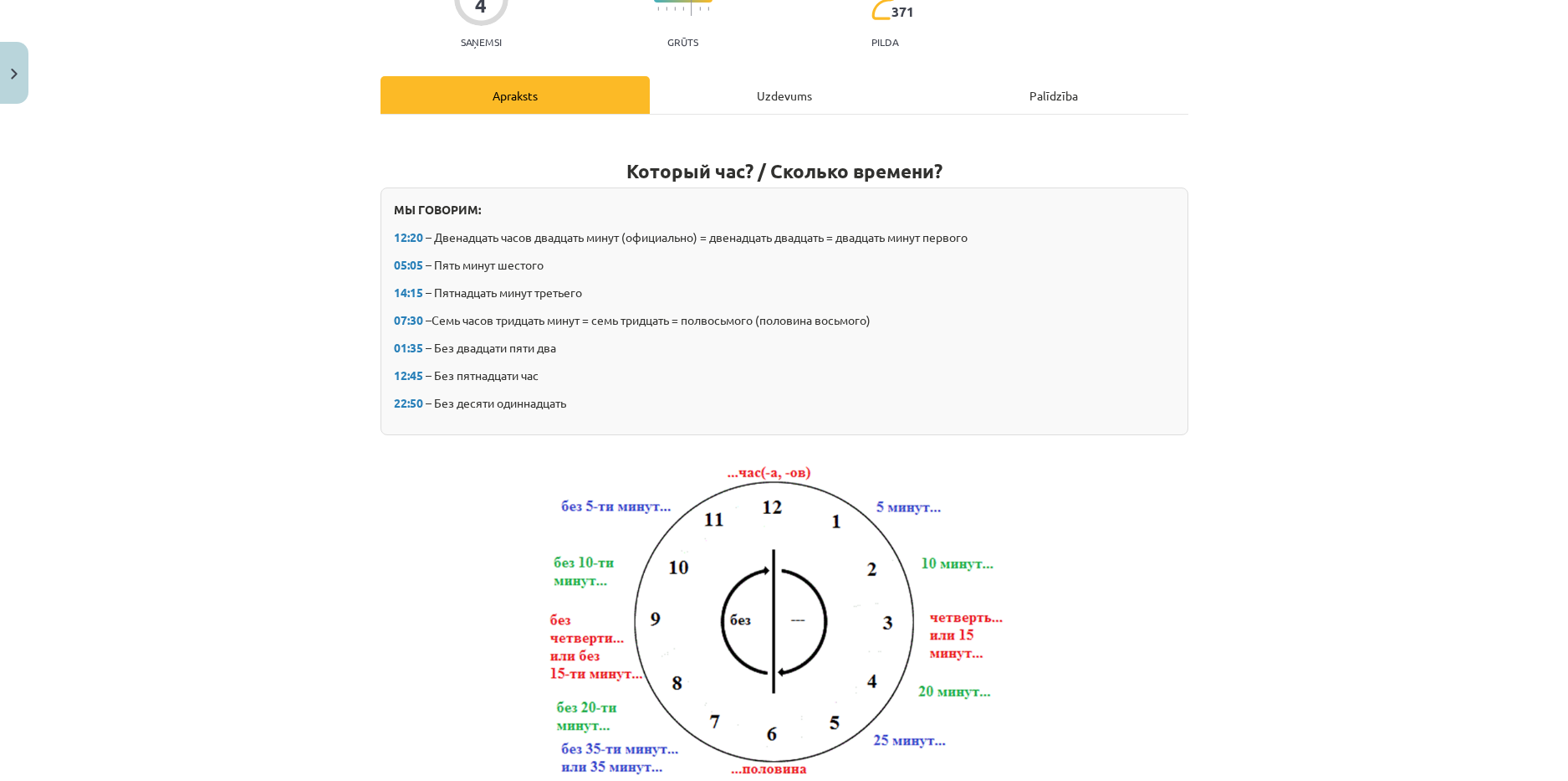
scroll to position [42, 0]
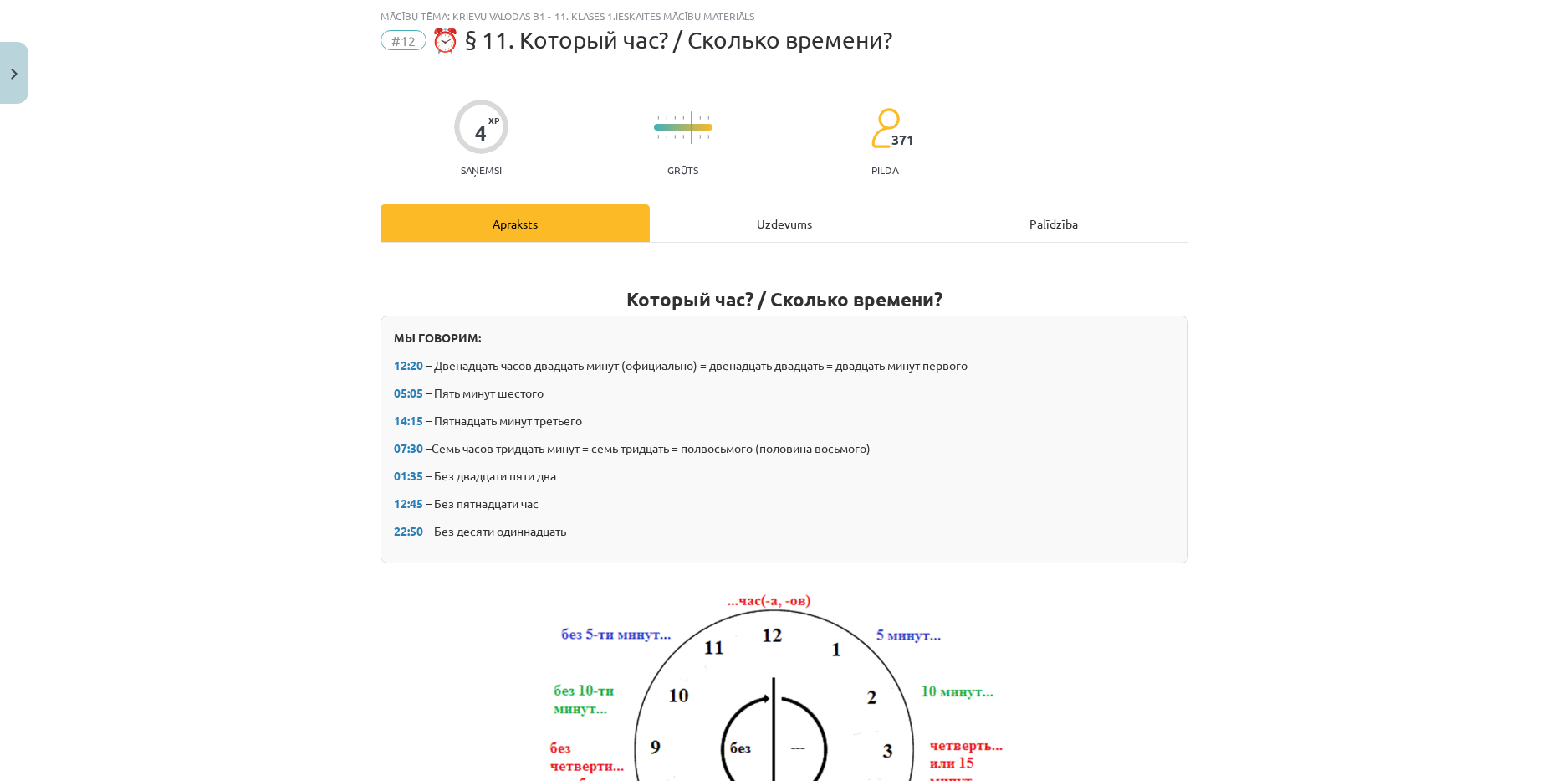
click at [723, 231] on div "Uzdevums" at bounding box center [785, 223] width 269 height 37
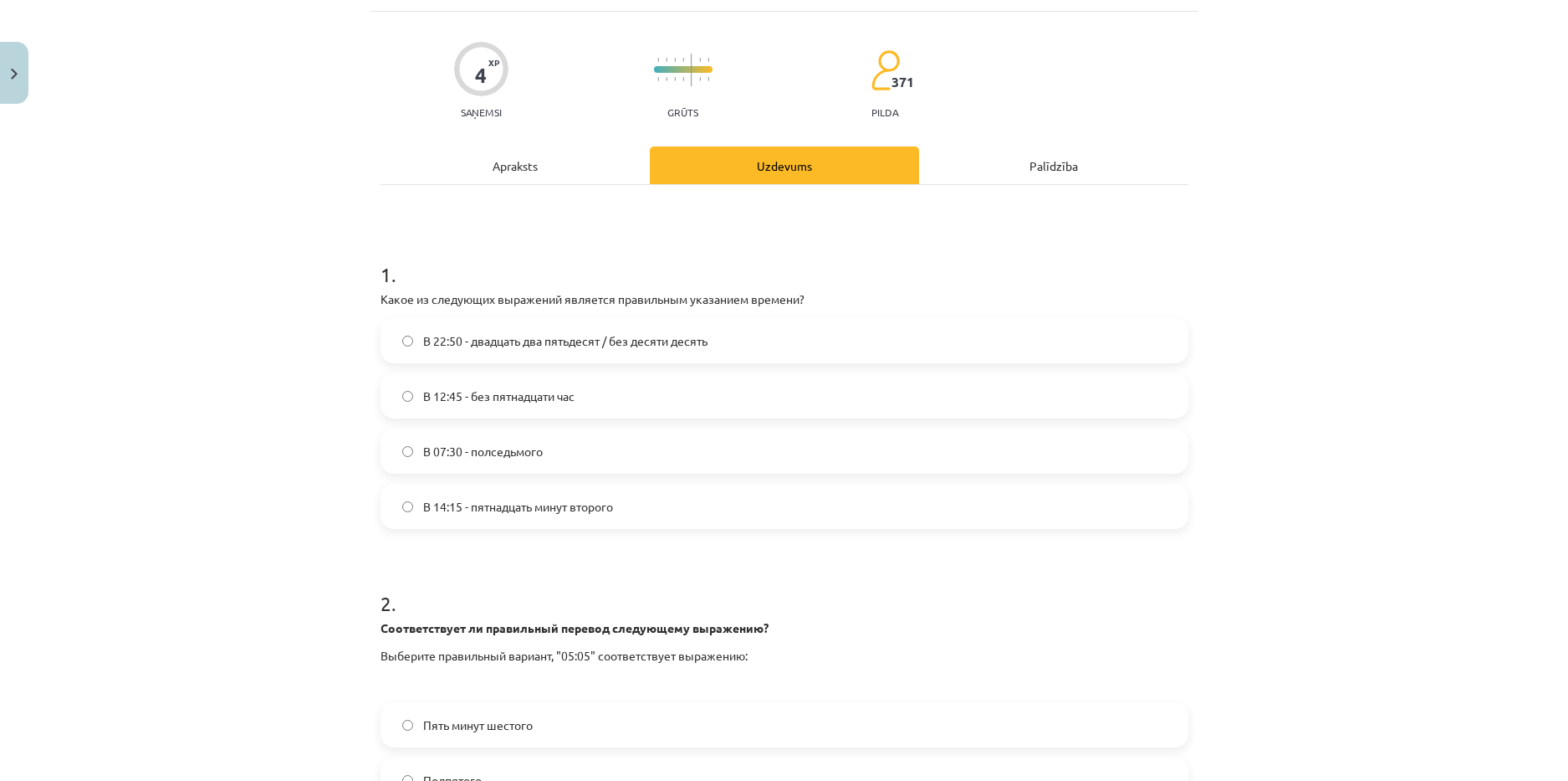
scroll to position [125, 0]
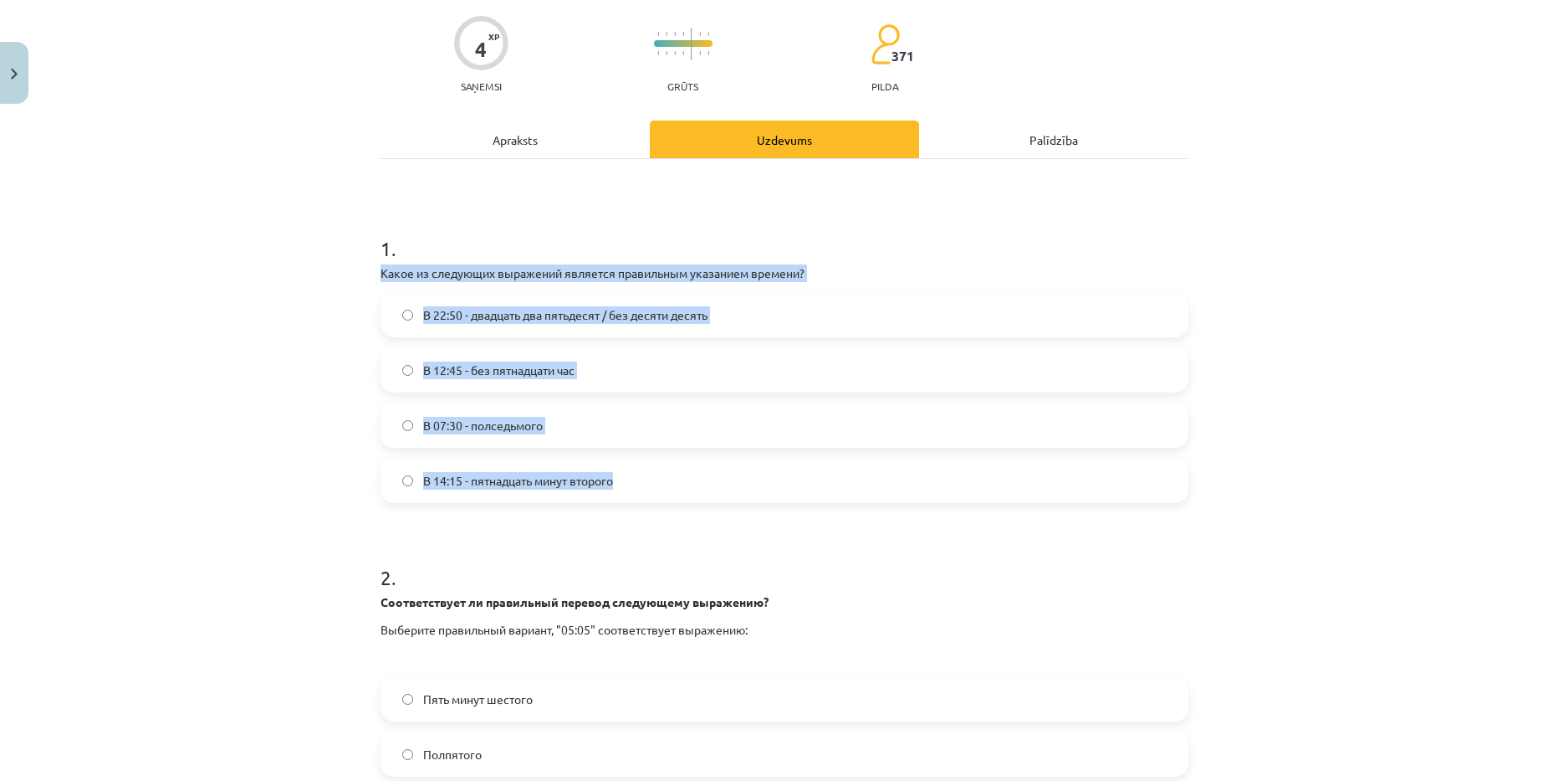
drag, startPoint x: 358, startPoint y: 270, endPoint x: 663, endPoint y: 479, distance: 369.7
click at [663, 479] on div "Mācību tēma: Krievu valodas b1 - 11. klases 1.ieskaites mācību materiāls #12 ⏰ …" at bounding box center [784, 390] width 1568 height 781
click at [542, 470] on label "В 14:15 - пятнадцать минут второго" at bounding box center [785, 480] width 805 height 42
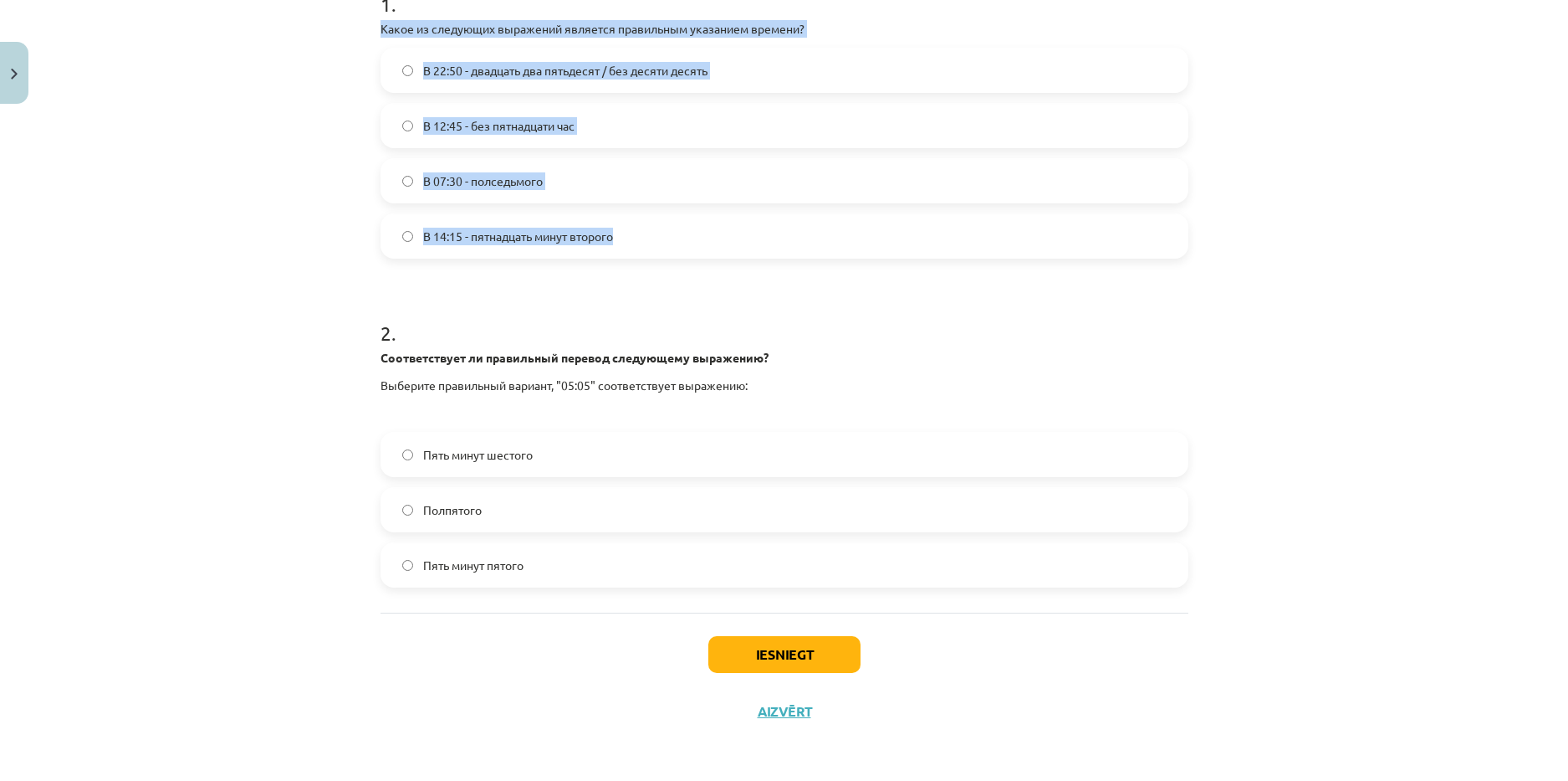
scroll to position [370, 0]
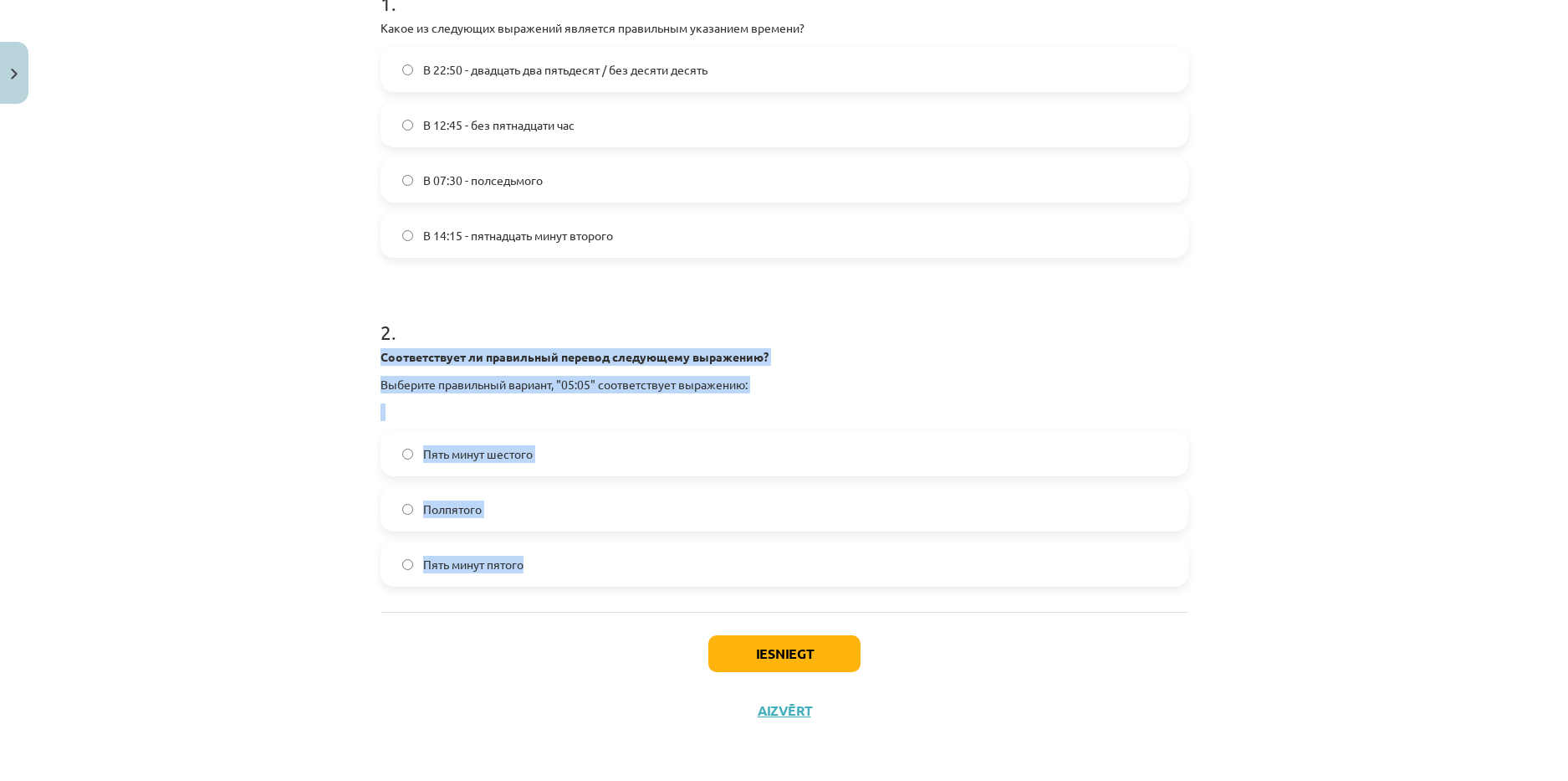
drag, startPoint x: 379, startPoint y: 362, endPoint x: 579, endPoint y: 571, distance: 289.3
click at [579, 571] on div "4 XP Saņemsi Grūts 371 pilda Apraksts Uzdevums Palīdzība 1 . Какое из следующих…" at bounding box center [784, 240] width 828 height 998
click at [539, 459] on label "Пять минут шестого" at bounding box center [785, 453] width 805 height 42
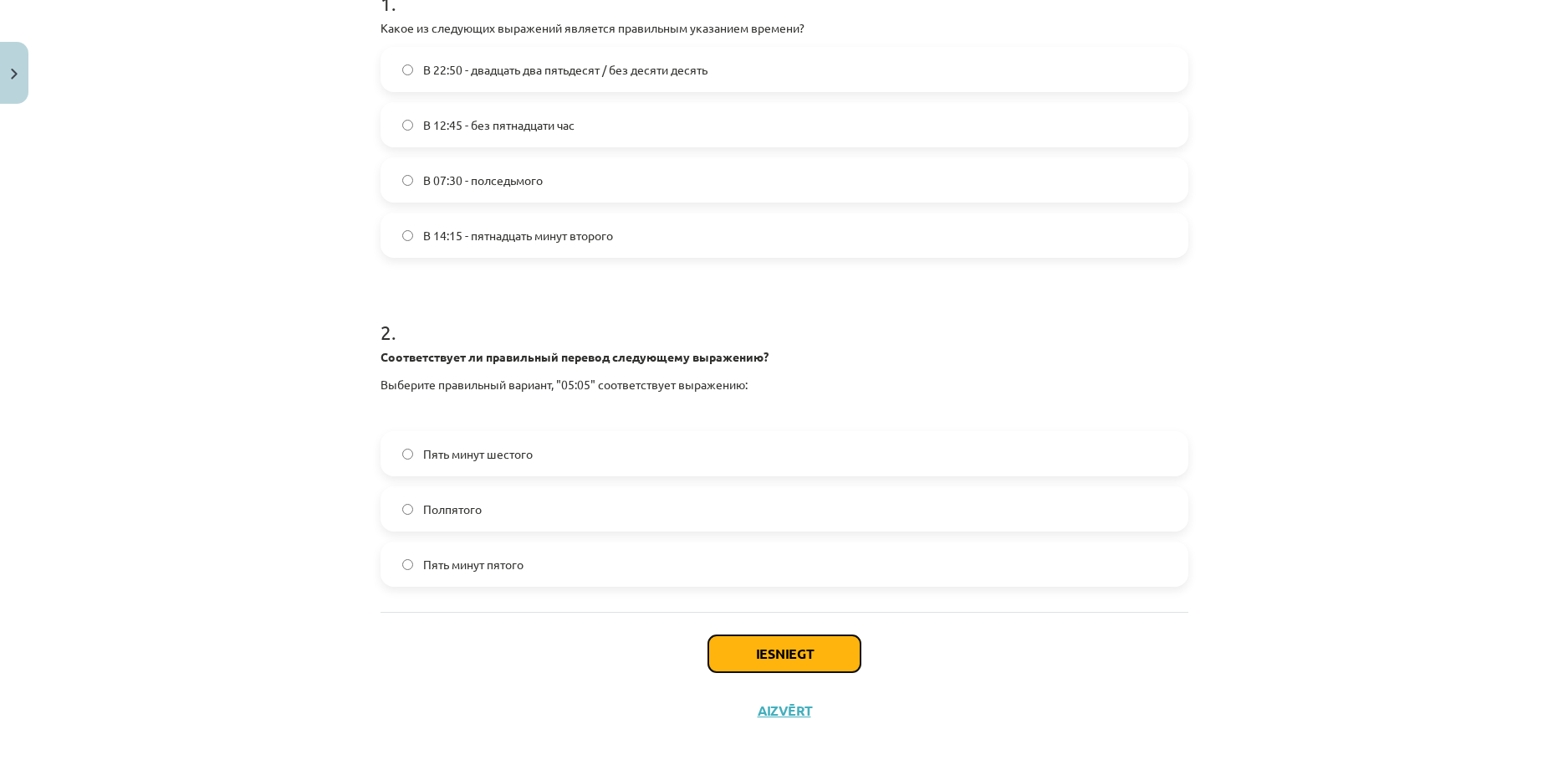
click at [746, 640] on button "Iesniegt" at bounding box center [784, 653] width 152 height 37
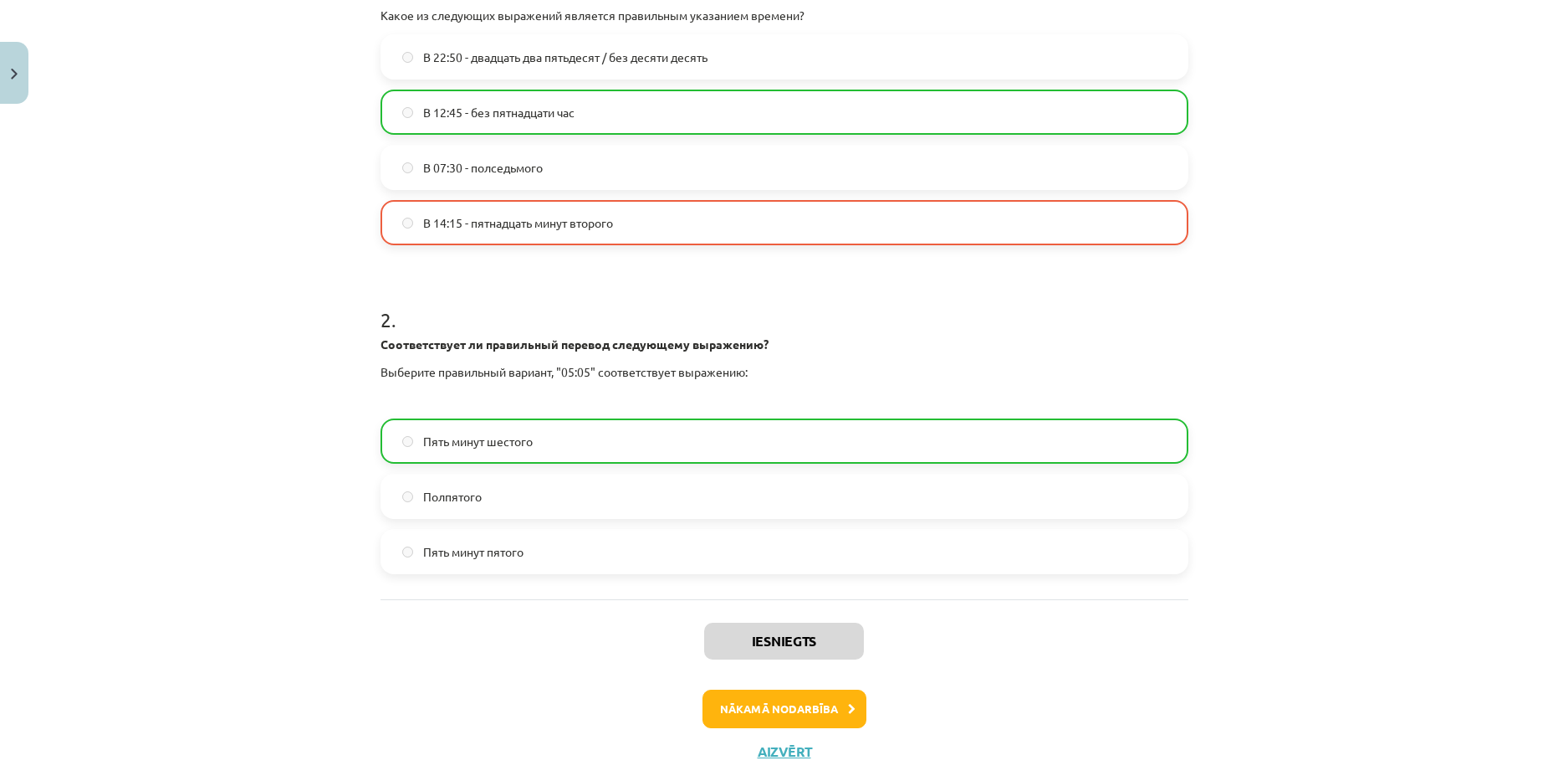
scroll to position [418, 0]
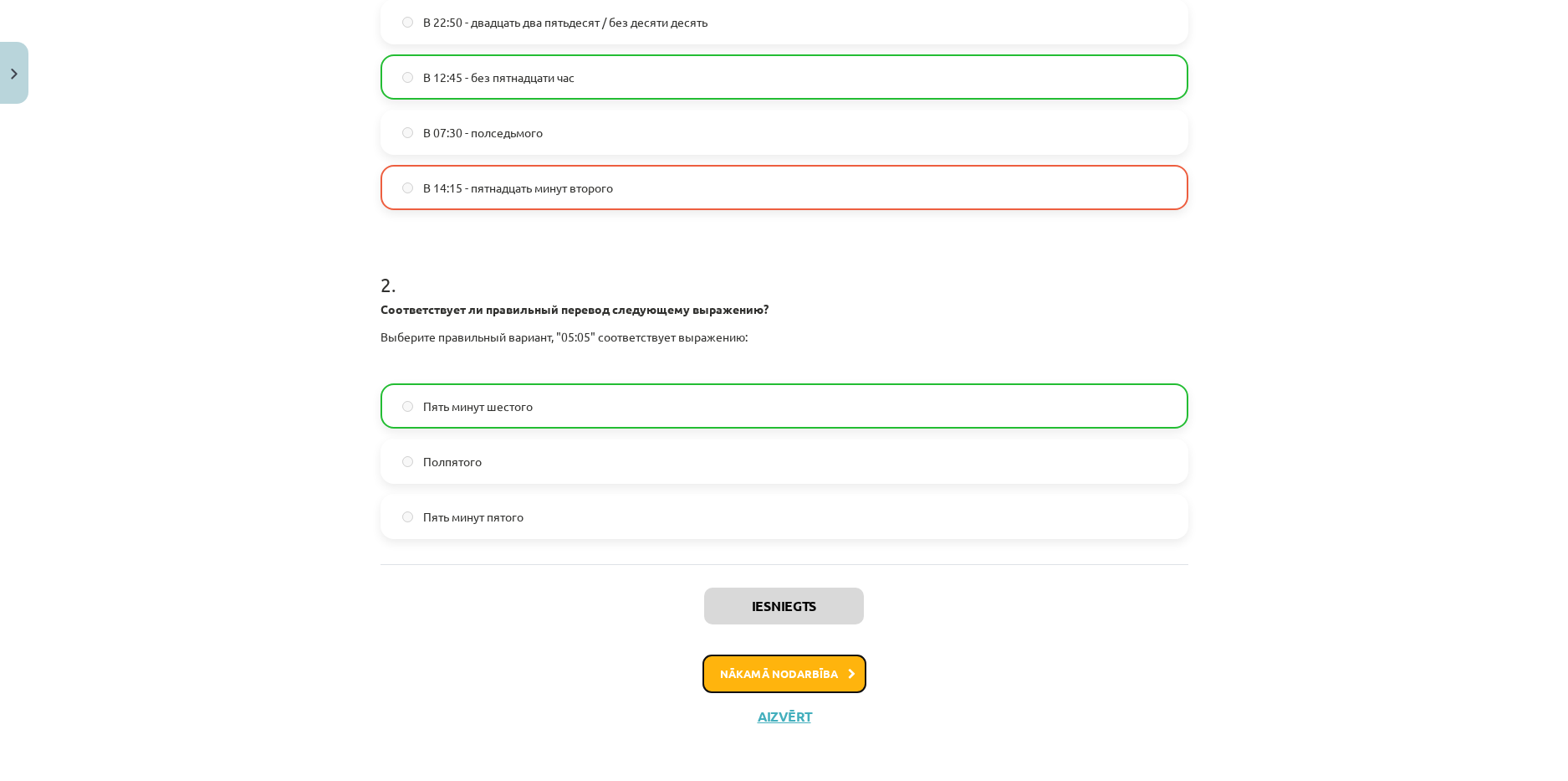
click at [802, 660] on button "Nākamā nodarbība" at bounding box center [784, 673] width 164 height 38
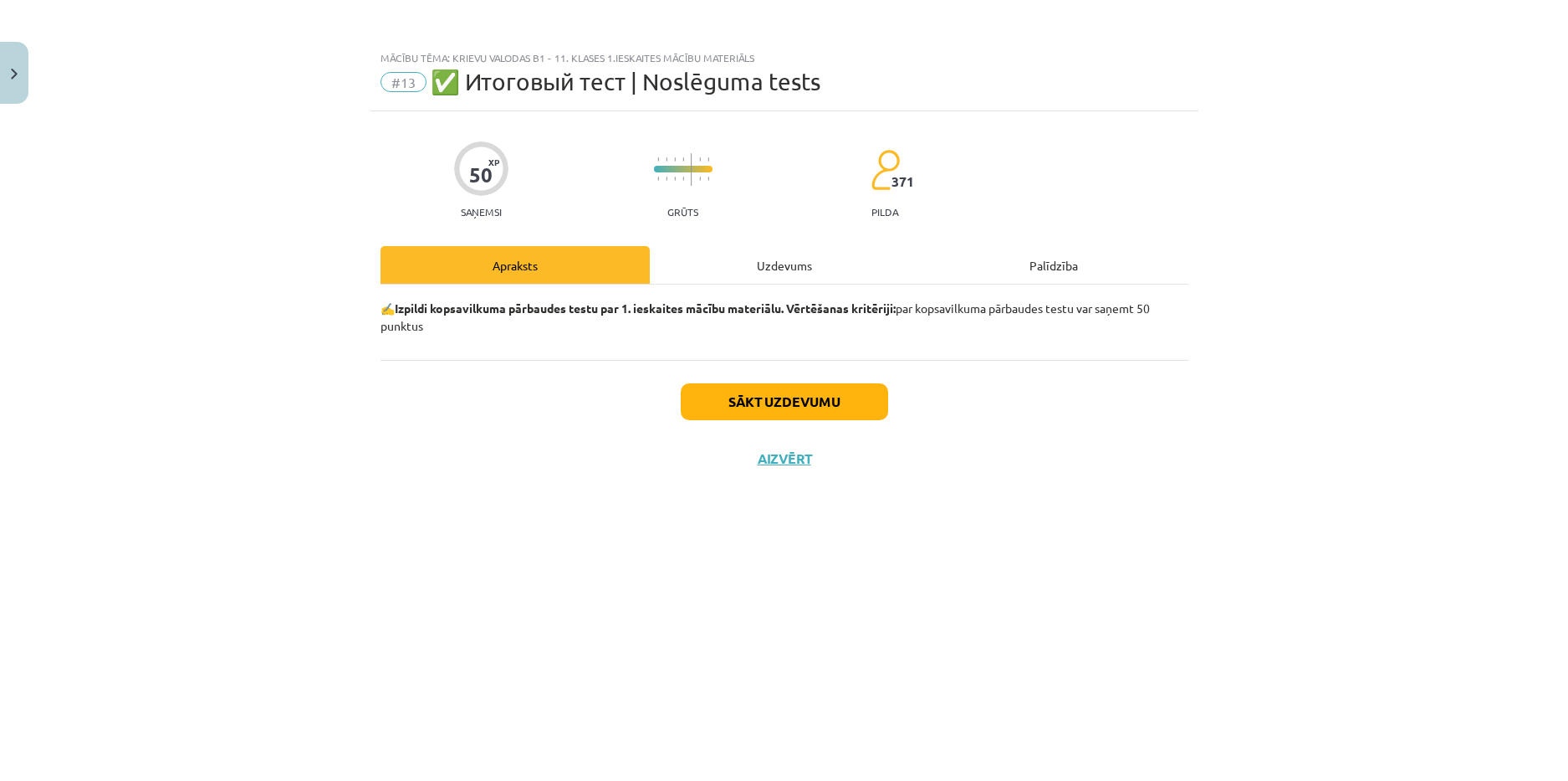
scroll to position [0, 0]
click at [777, 396] on button "Sākt uzdevumu" at bounding box center [784, 402] width 208 height 37
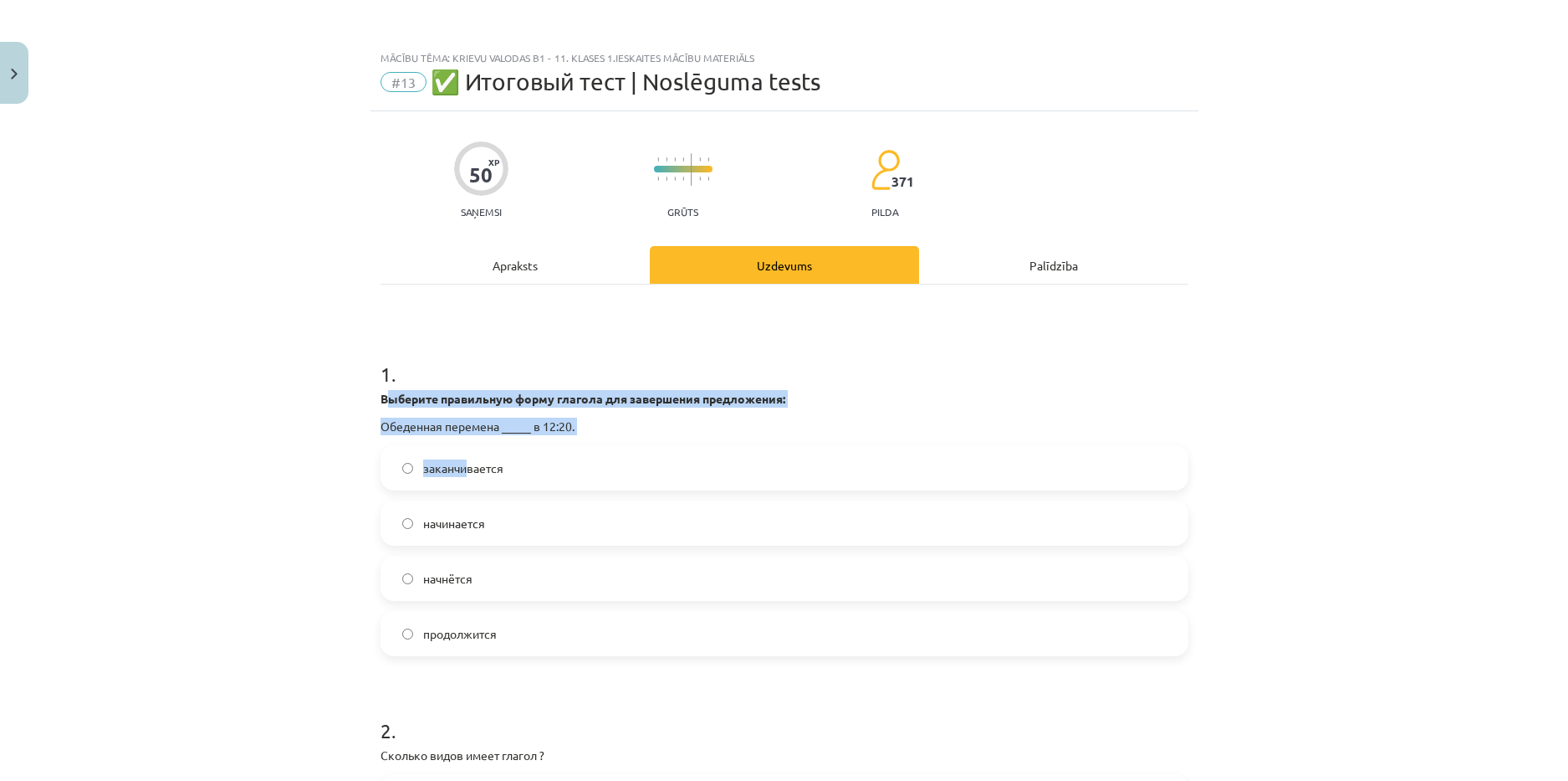
drag, startPoint x: 371, startPoint y: 401, endPoint x: 342, endPoint y: 379, distance: 36.4
click at [457, 458] on div "1 . Выберите правильную форму глагола для завершения предложения: Обеденная пер…" at bounding box center [784, 494] width 807 height 323
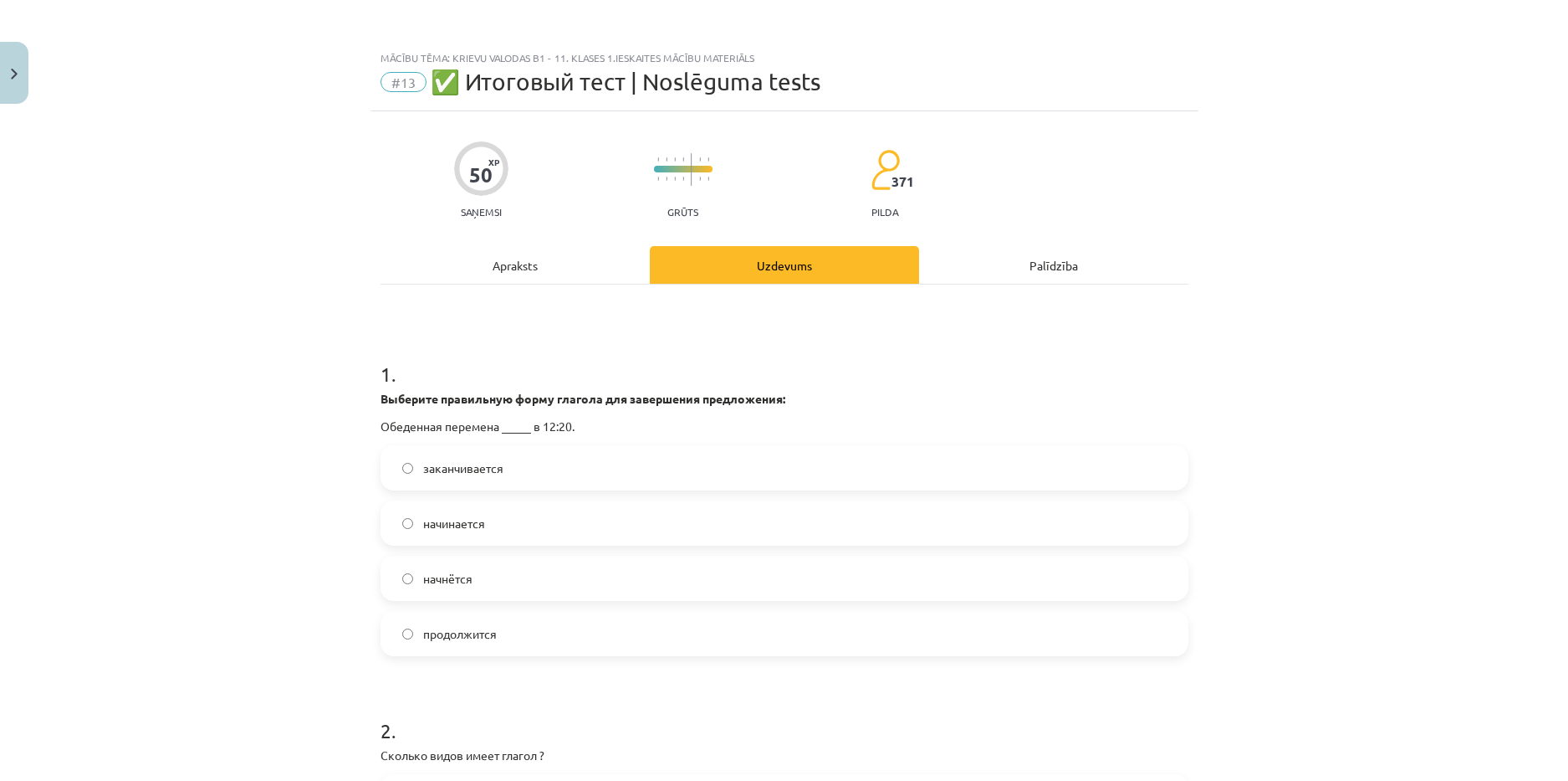
click at [337, 393] on div "Mācību tēma: Krievu valodas b1 - 11. klases 1.ieskaites mācību materiāls #13 ✅ …" at bounding box center [784, 390] width 1568 height 781
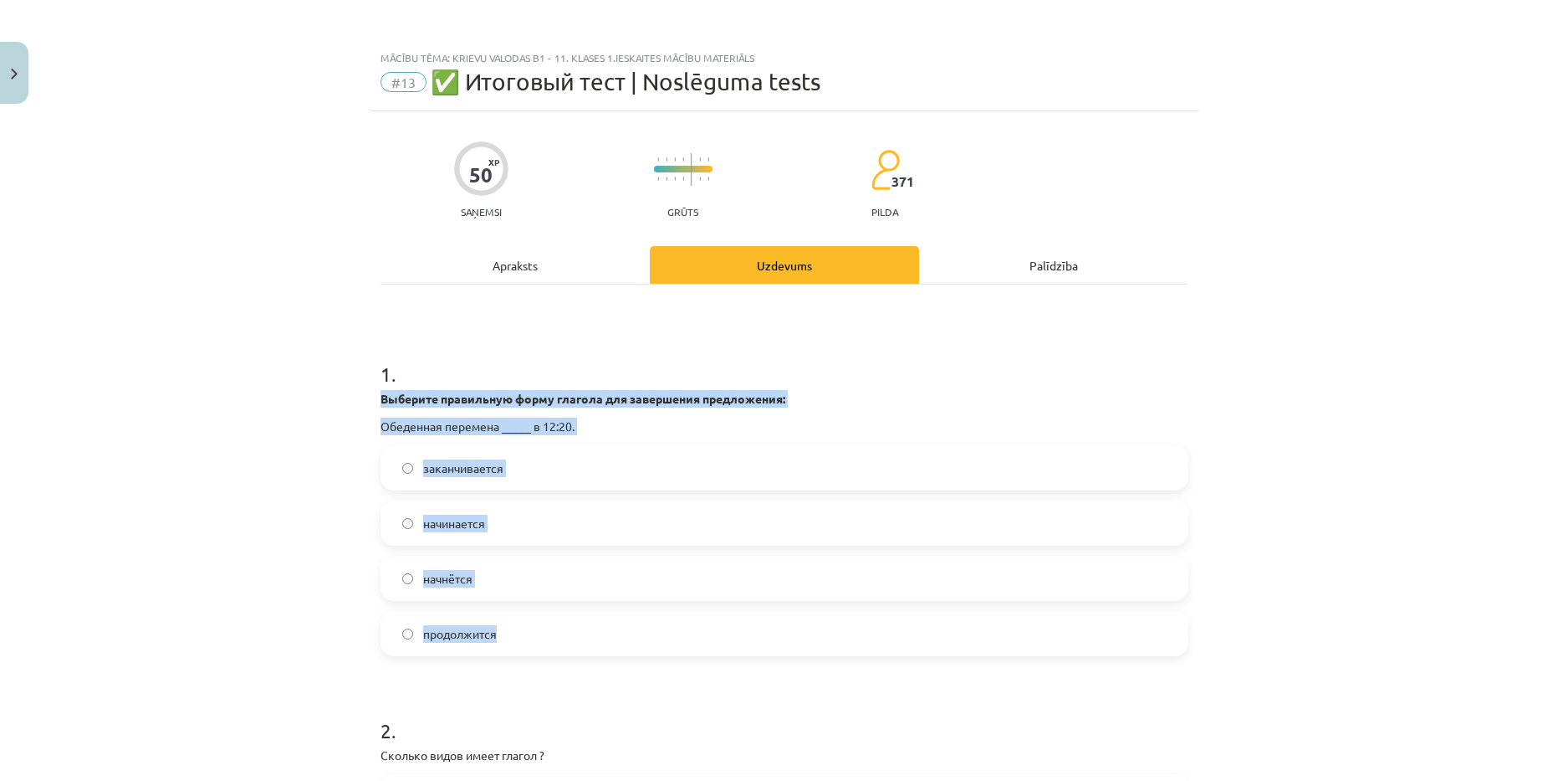
drag, startPoint x: 371, startPoint y: 401, endPoint x: 535, endPoint y: 609, distance: 264.9
click at [452, 524] on span "начинается" at bounding box center [454, 524] width 62 height 17
click at [319, 483] on div "Mācību tēma: Krievu valodas b1 - 11. klases 1.ieskaites mācību materiāls #13 ✅ …" at bounding box center [784, 390] width 1568 height 781
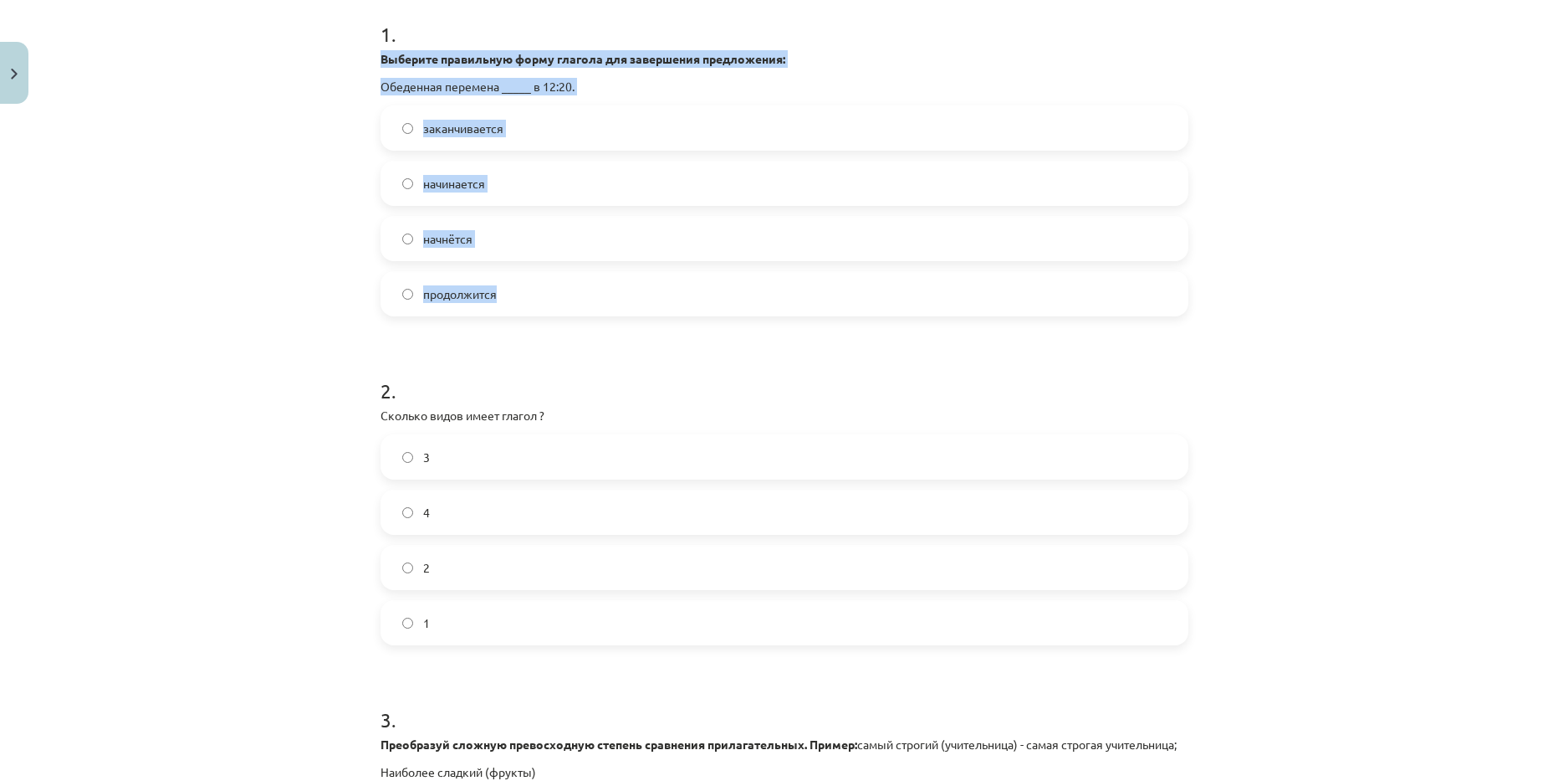
scroll to position [418, 0]
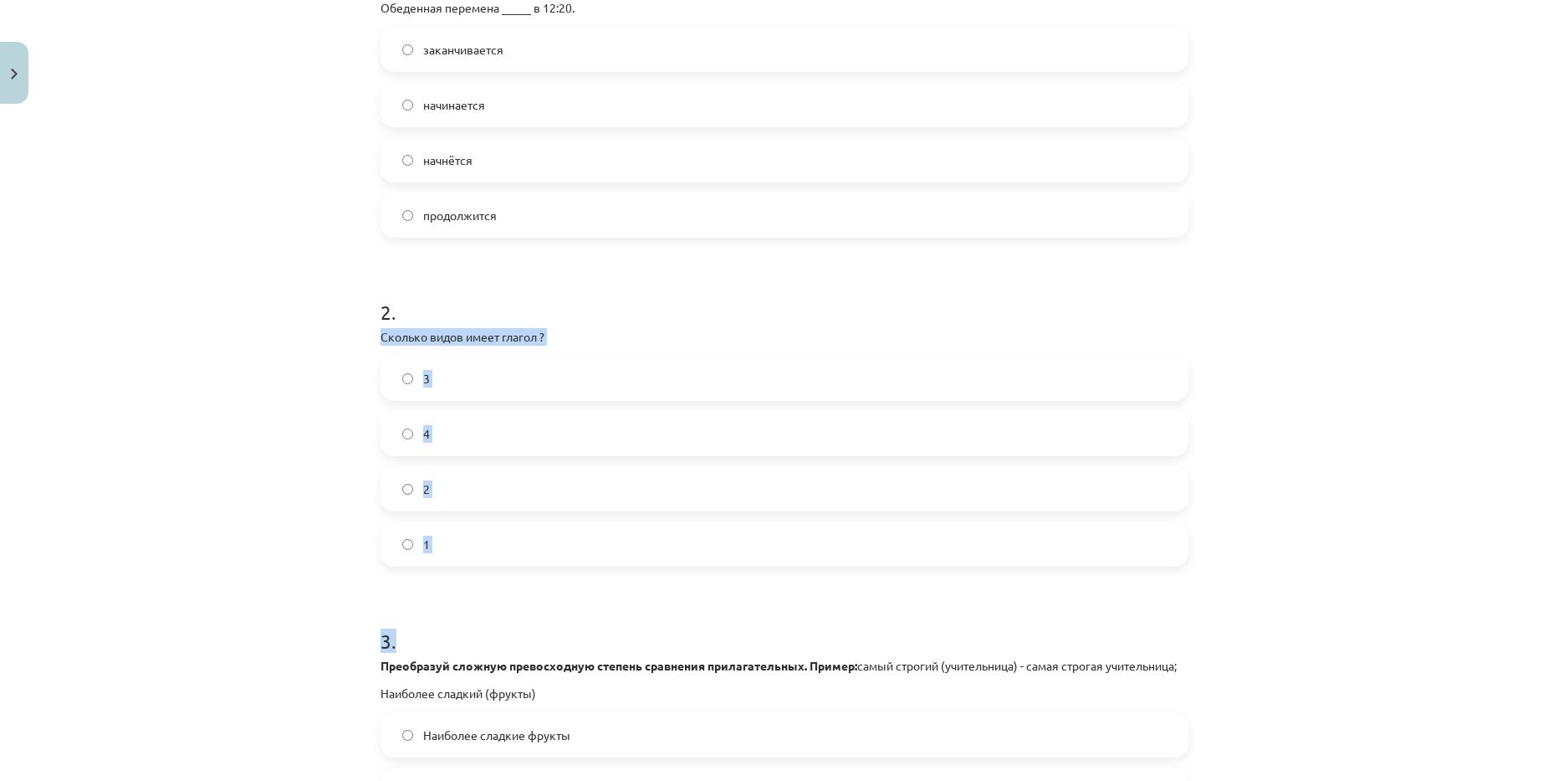
drag, startPoint x: 367, startPoint y: 336, endPoint x: 529, endPoint y: 567, distance: 282.1
drag, startPoint x: 375, startPoint y: 332, endPoint x: 473, endPoint y: 537, distance: 227.2
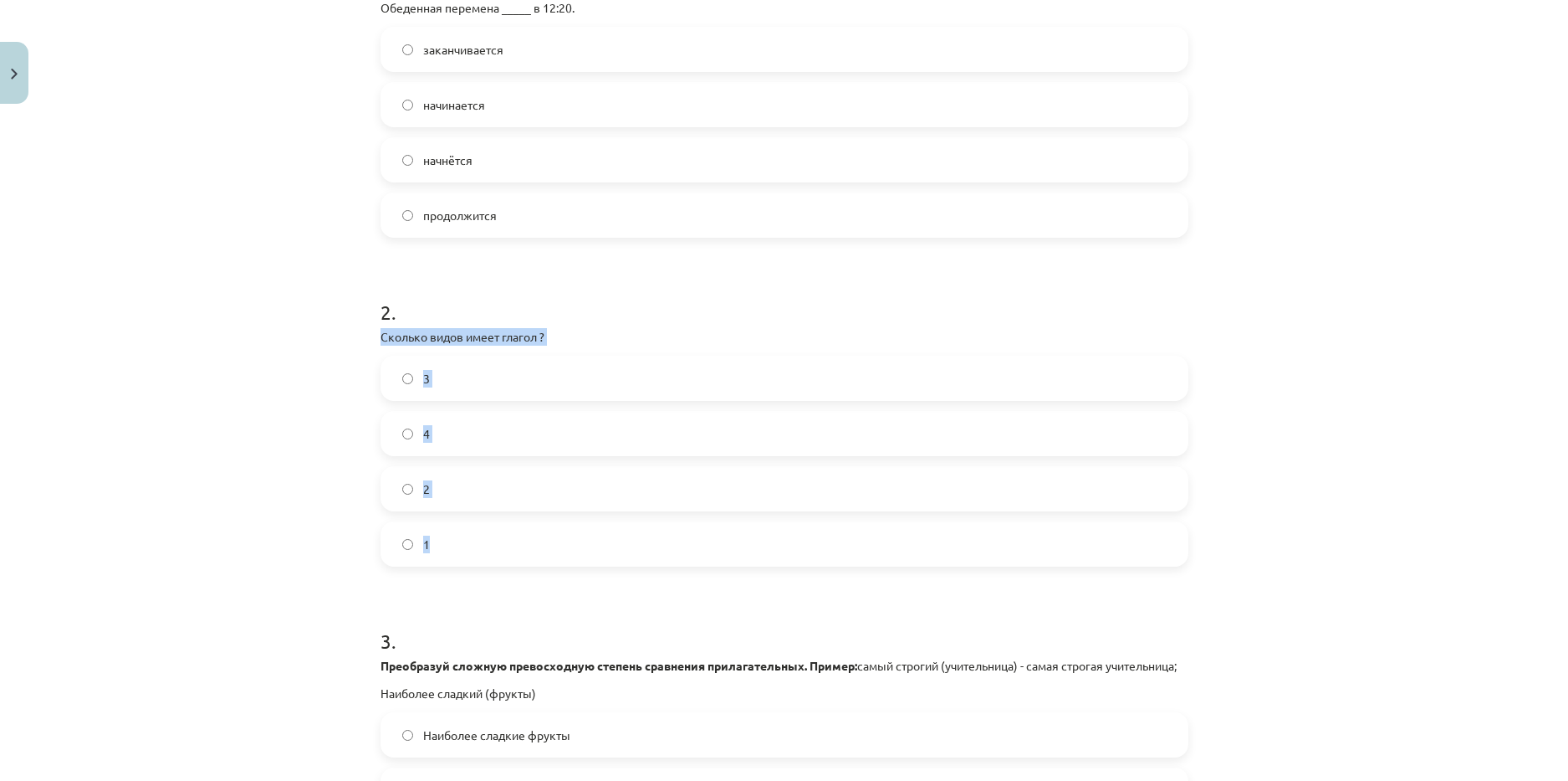
click at [423, 493] on span "2" at bounding box center [427, 489] width 7 height 17
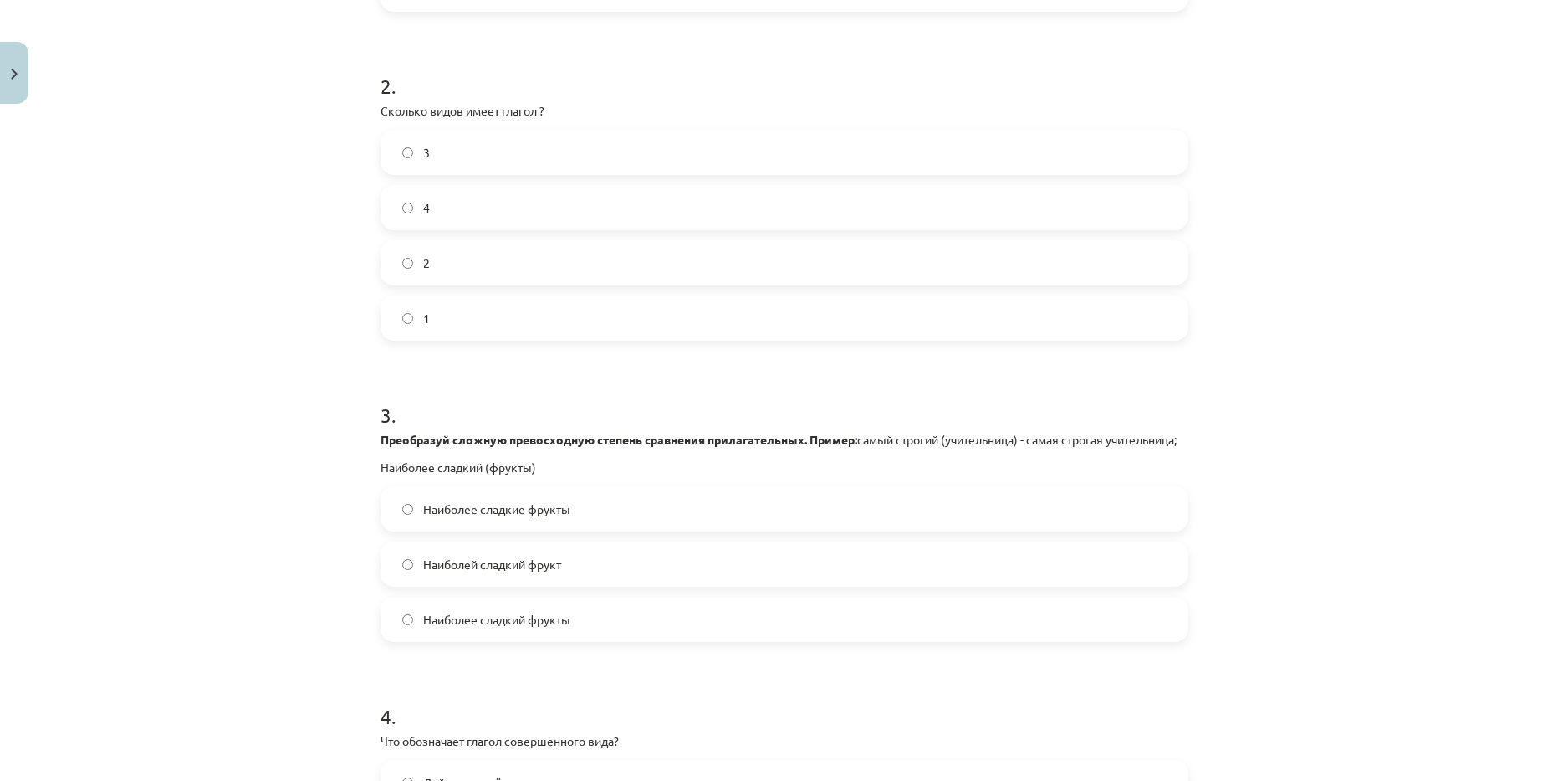
scroll to position [670, 0]
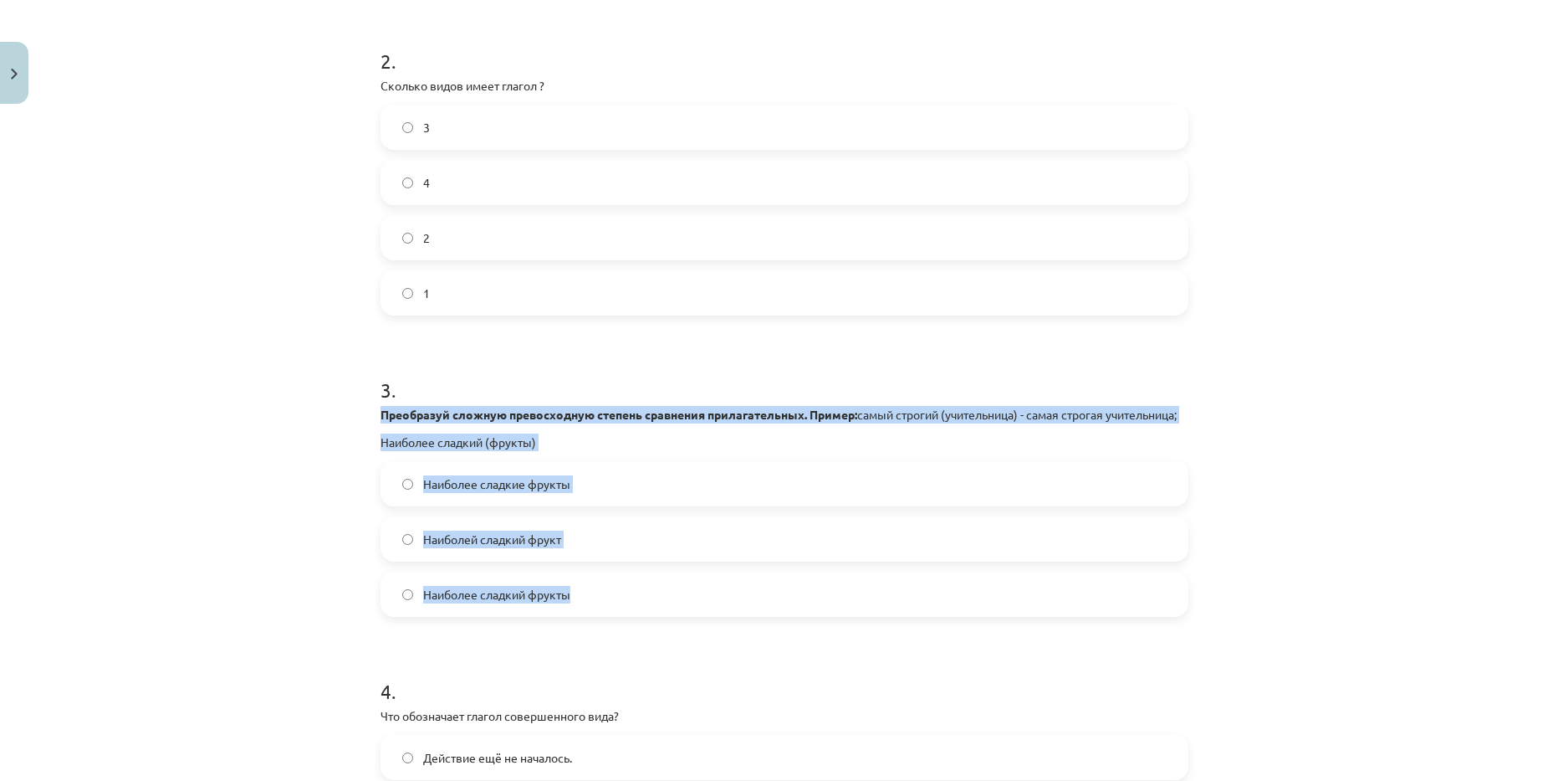
drag, startPoint x: 416, startPoint y: 450, endPoint x: 642, endPoint y: 612, distance: 278.1
click at [220, 440] on div "Mācību tēma: Krievu valodas b1 - 11. klases 1.ieskaites mācību materiāls #13 ✅ …" at bounding box center [784, 390] width 1568 height 781
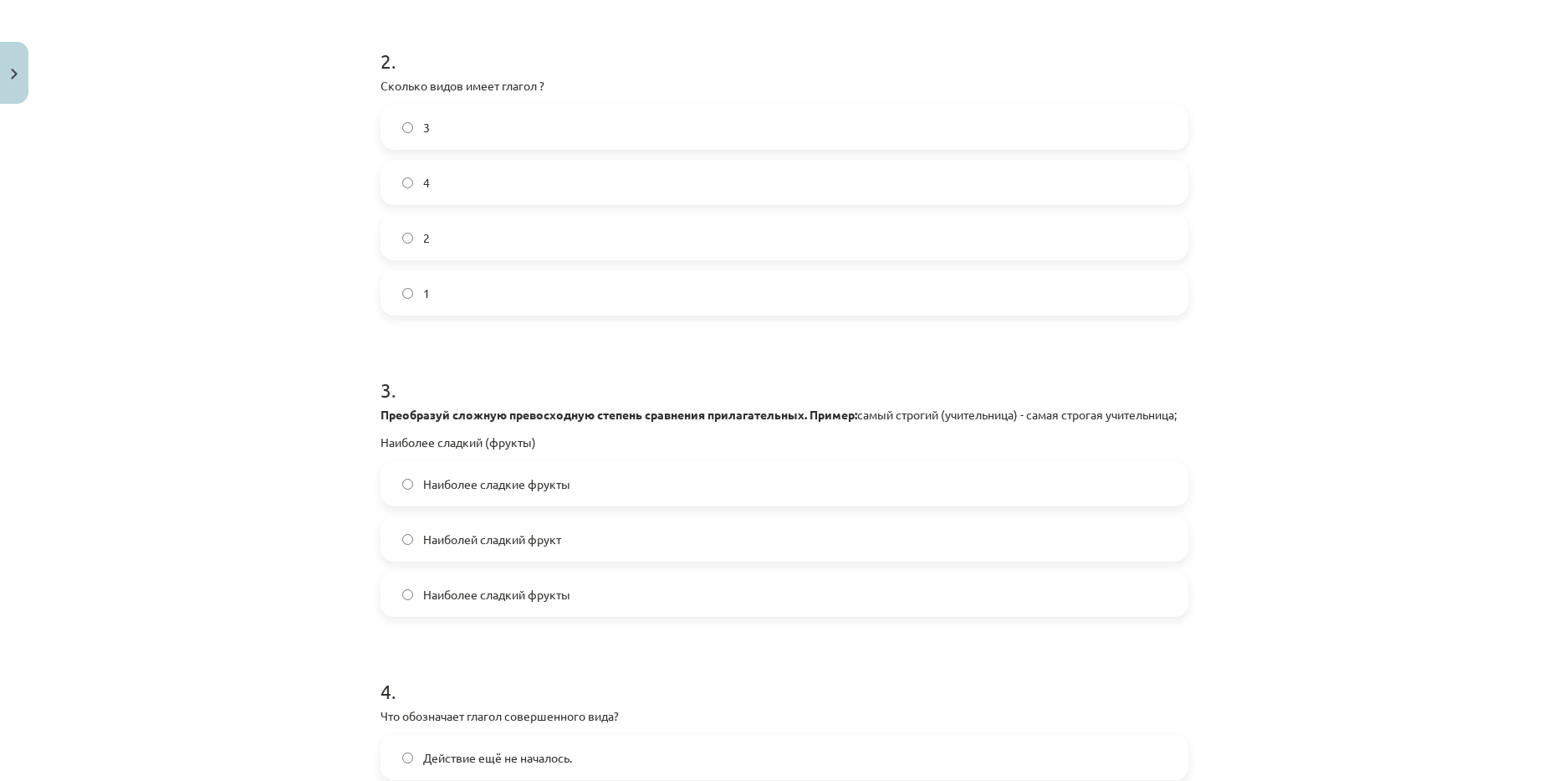
click at [517, 504] on label "Наиболее сладкие фрукты" at bounding box center [785, 484] width 805 height 42
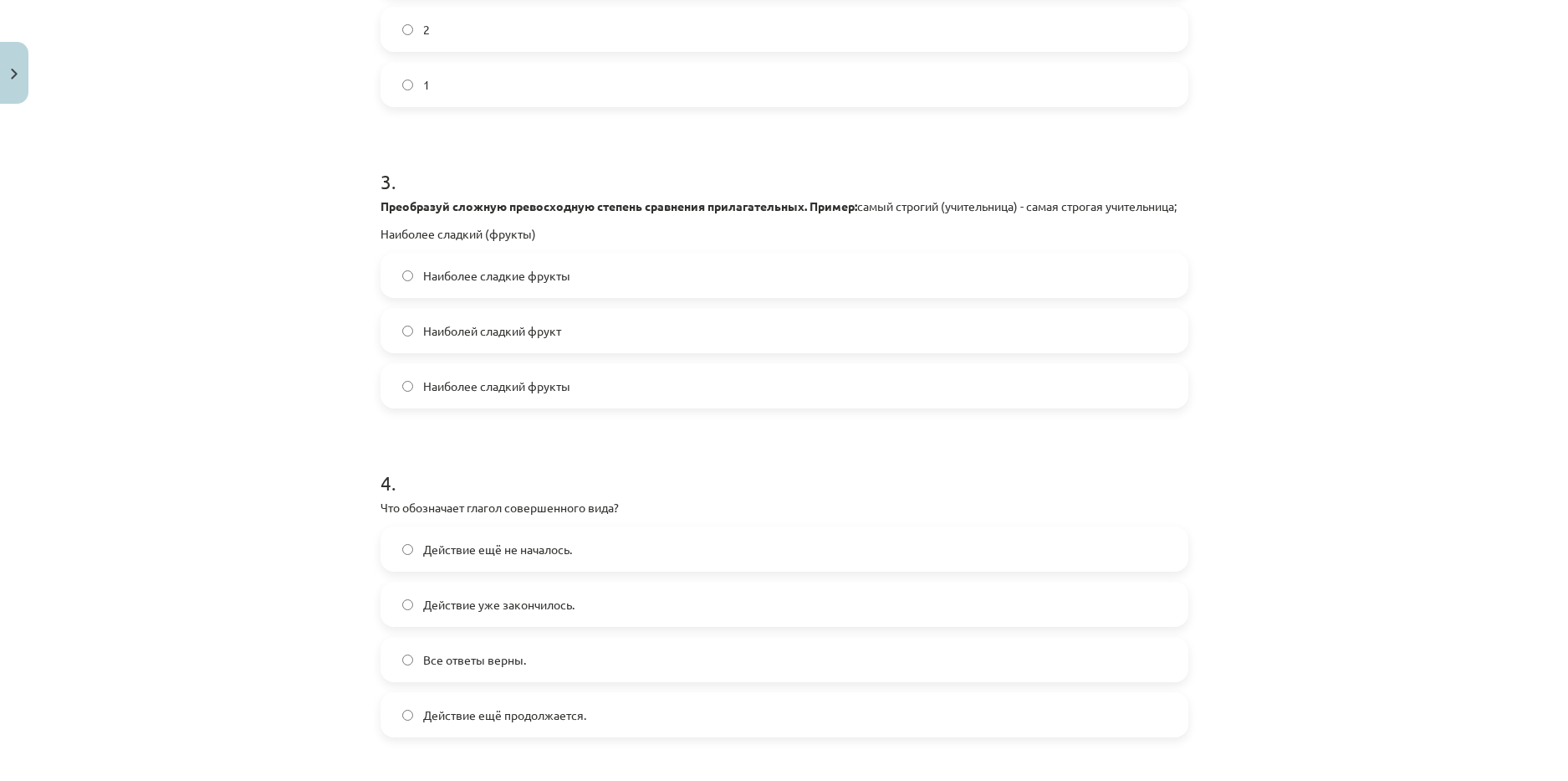
scroll to position [920, 0]
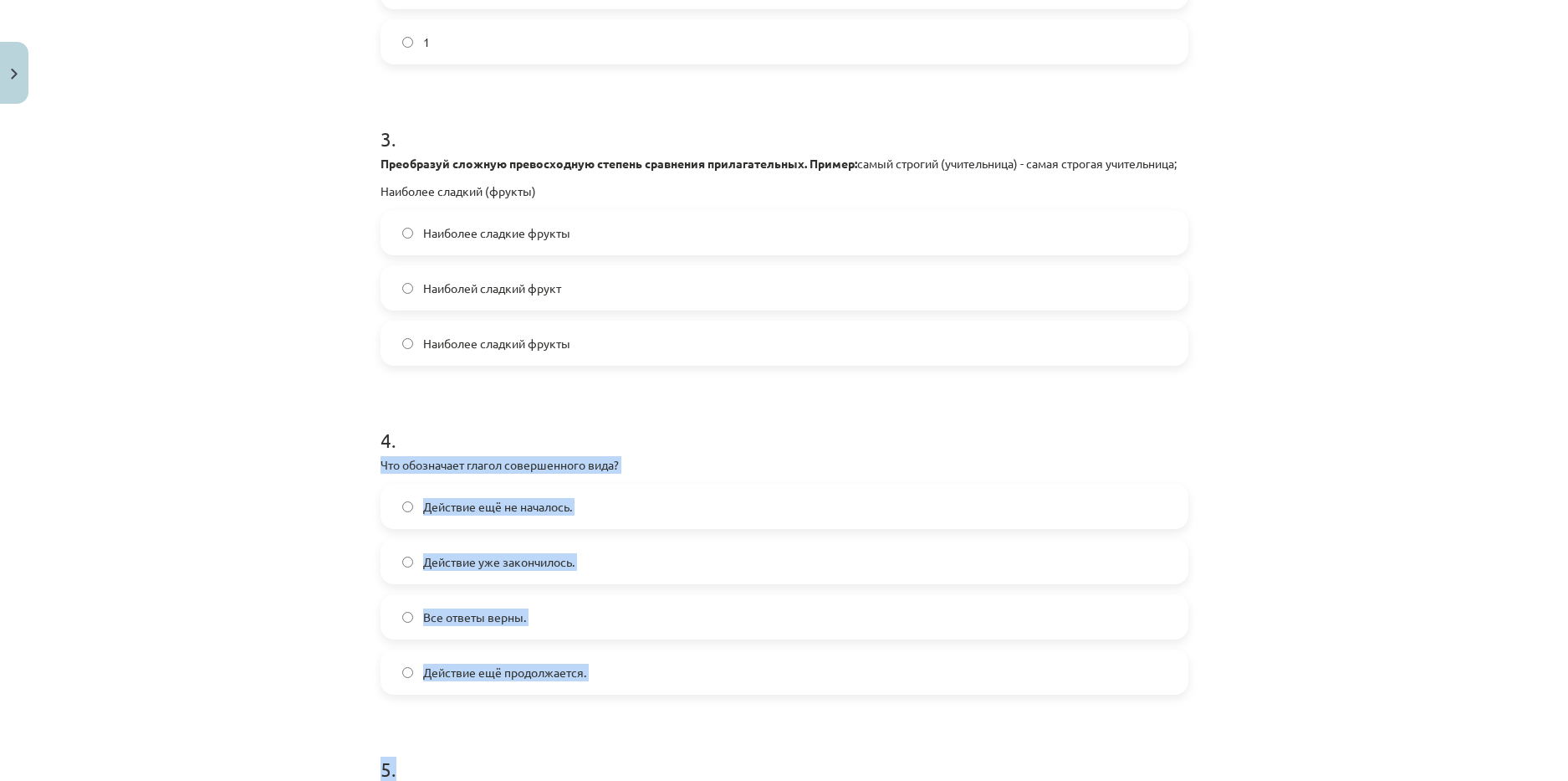
drag, startPoint x: 371, startPoint y: 483, endPoint x: 628, endPoint y: 715, distance: 346.2
click at [329, 552] on div "Mācību tēma: Krievu valodas b1 - 11. klases 1.ieskaites mācību materiāls #13 ✅ …" at bounding box center [784, 390] width 1568 height 781
drag, startPoint x: 368, startPoint y: 487, endPoint x: 629, endPoint y: 685, distance: 327.6
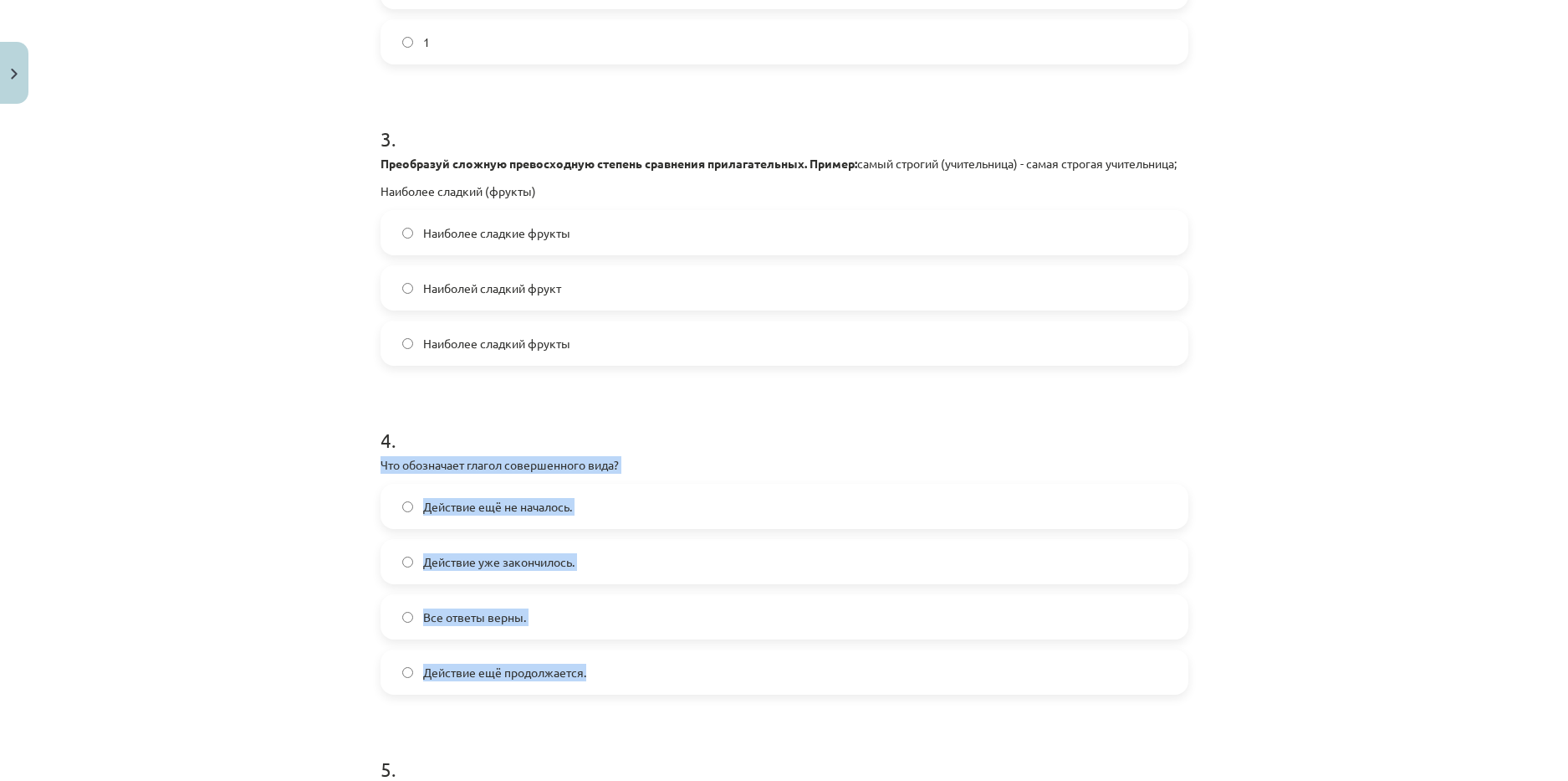
click at [454, 571] on span "Действие уже закончилось." at bounding box center [499, 562] width 151 height 17
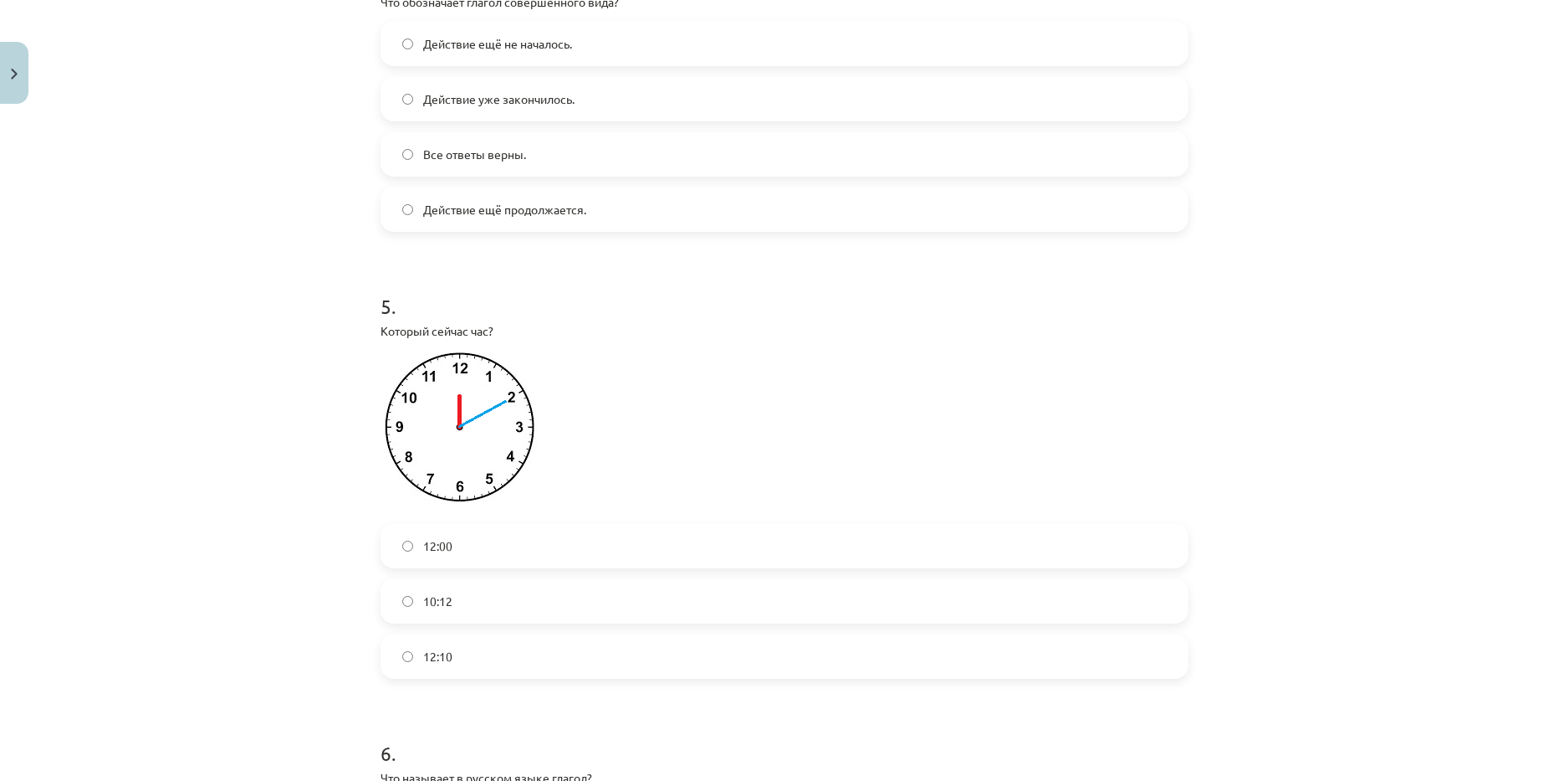
scroll to position [1506, 0]
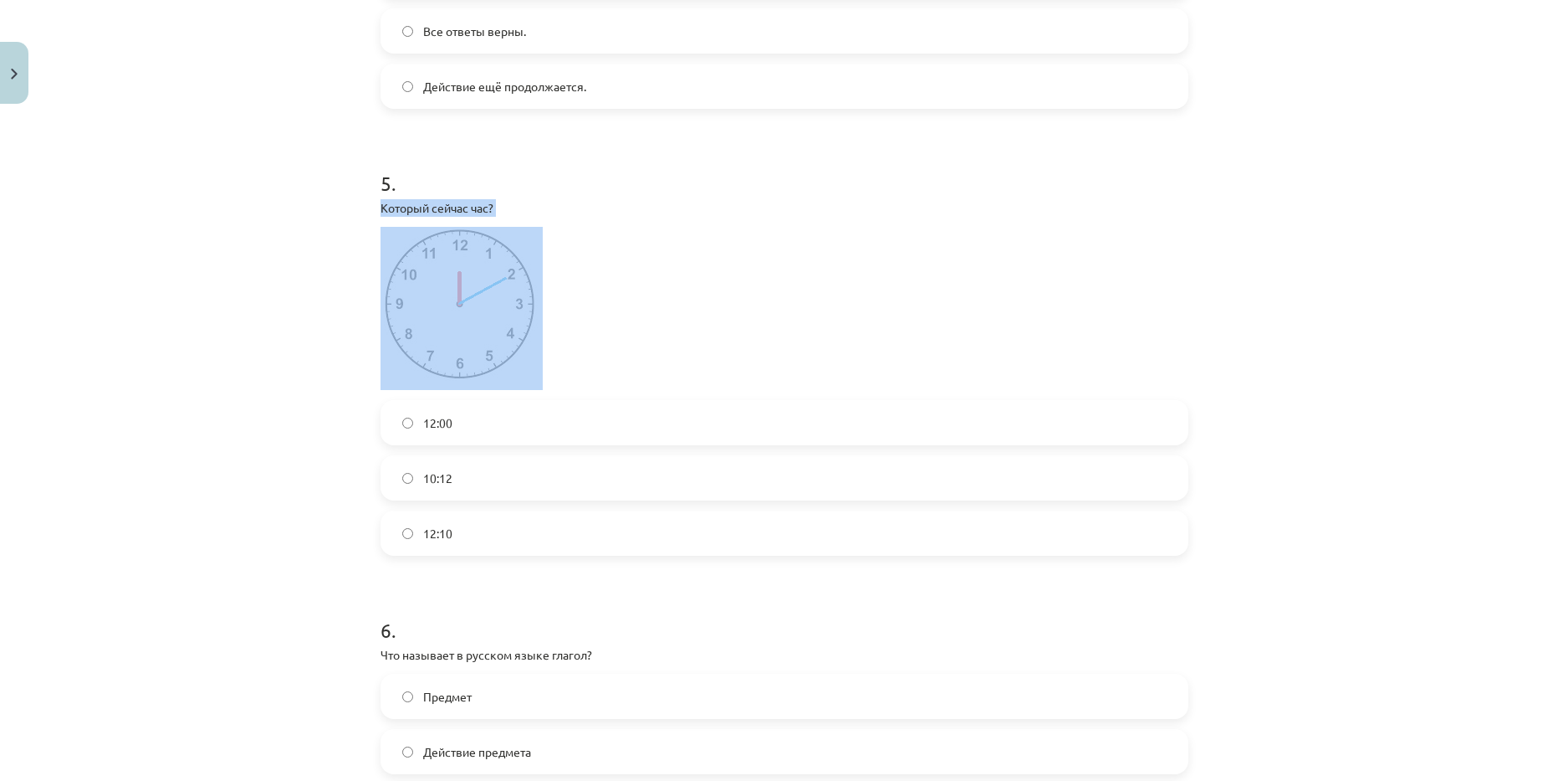
drag, startPoint x: 475, startPoint y: 350, endPoint x: 200, endPoint y: 252, distance: 291.9
click at [194, 251] on div "Mācību tēma: Krievu valodas b1 - 11. klases 1.ieskaites mācību materiāls #13 ✅ …" at bounding box center [784, 390] width 1568 height 781
click at [276, 288] on div "Mācību tēma: Krievu valodas b1 - 11. klases 1.ieskaites mācību materiāls #13 ✅ …" at bounding box center [784, 390] width 1568 height 781
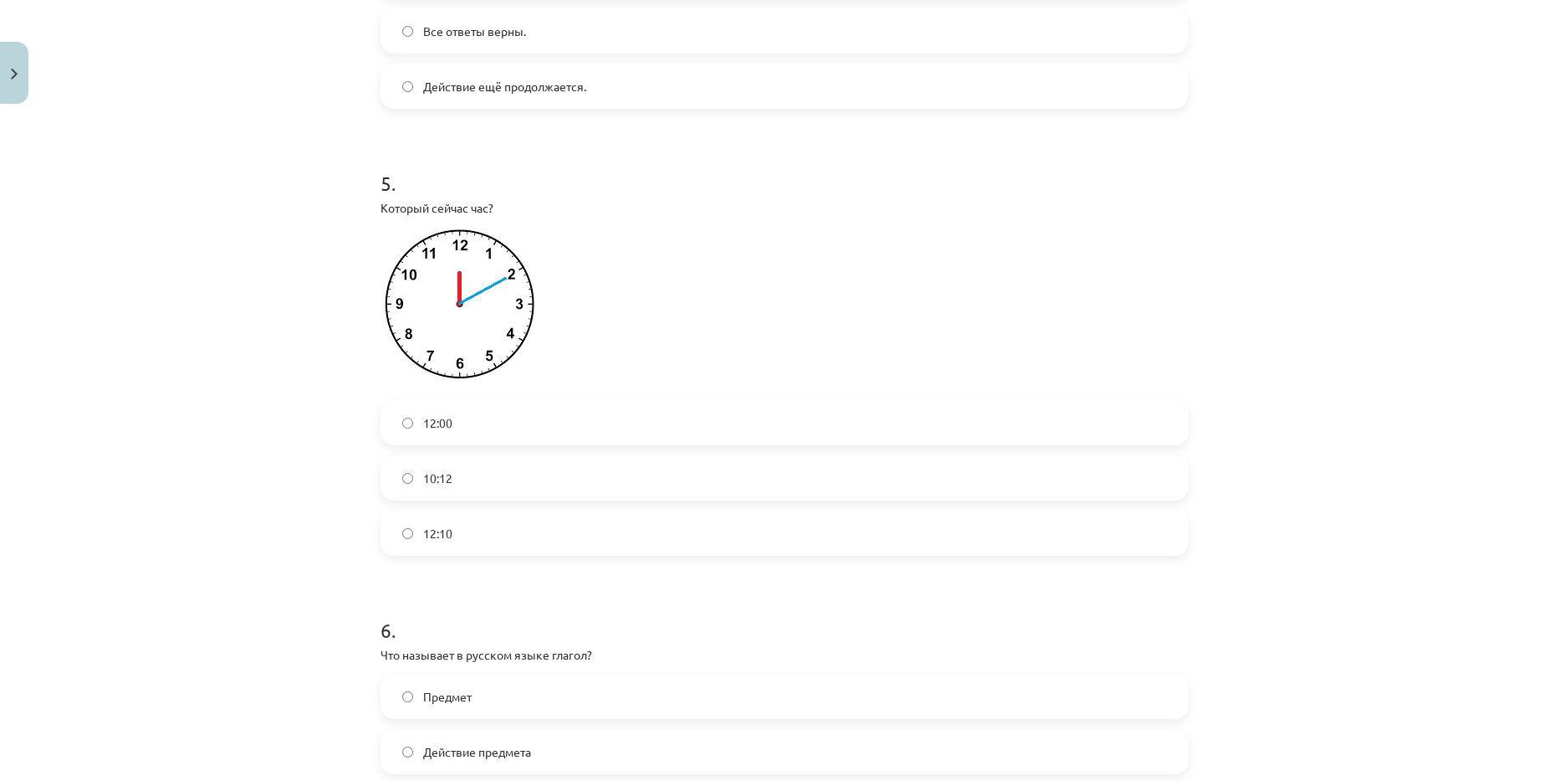
click at [471, 547] on label "12:10" at bounding box center [785, 533] width 805 height 42
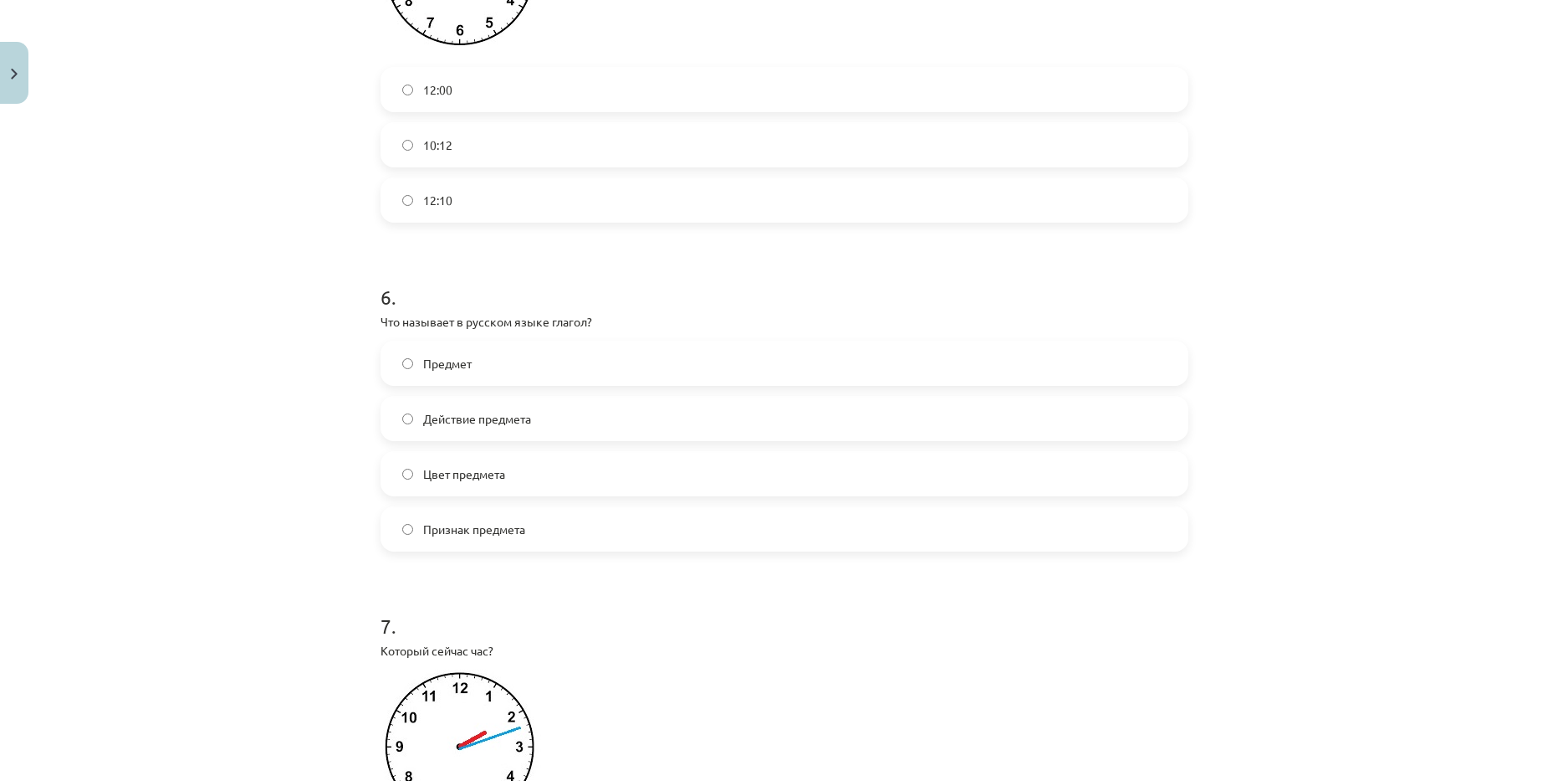
scroll to position [1841, 0]
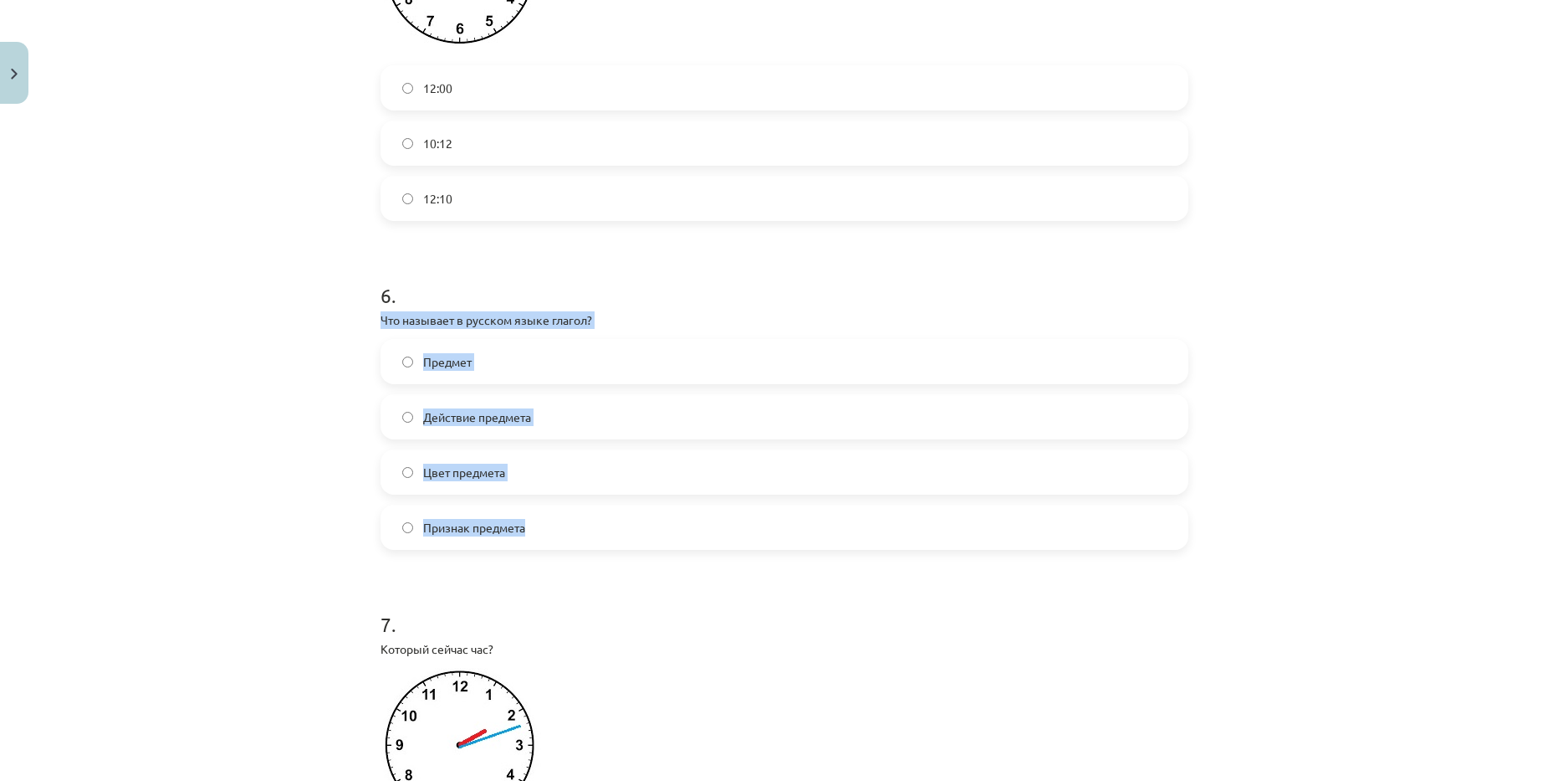
drag, startPoint x: 369, startPoint y: 338, endPoint x: 573, endPoint y: 555, distance: 297.8
click at [573, 555] on div "50 XP Saņemsi Grūts 371 pilda Apraksts Uzdevums Palīdzība 1 . Выберите правильн…" at bounding box center [784, 161] width 828 height 3782
click at [321, 512] on div "Mācību tēma: Krievu valodas b1 - 11. klases 1.ieskaites mācību materiāls #13 ✅ …" at bounding box center [784, 390] width 1568 height 781
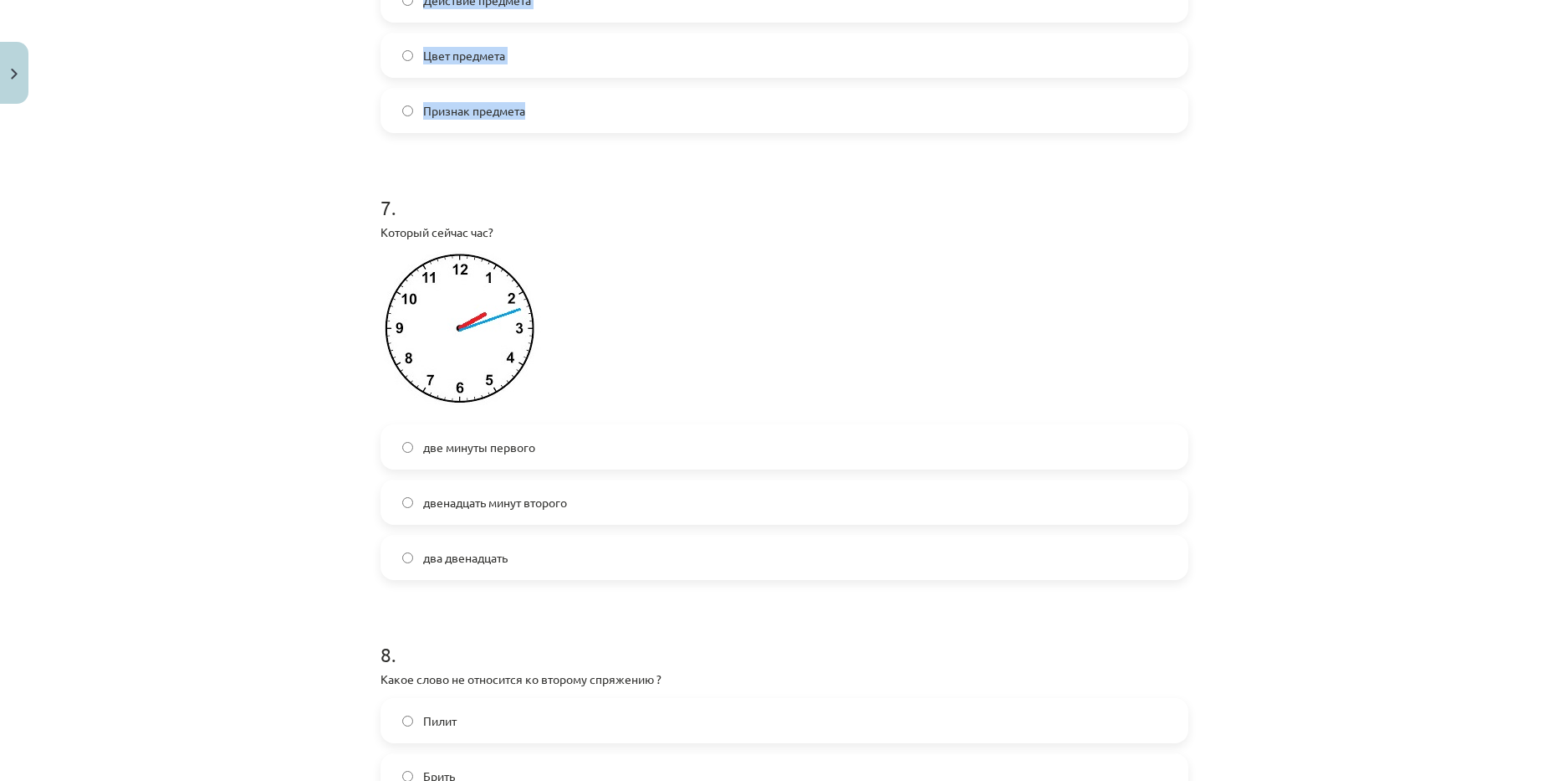
scroll to position [1925, 0]
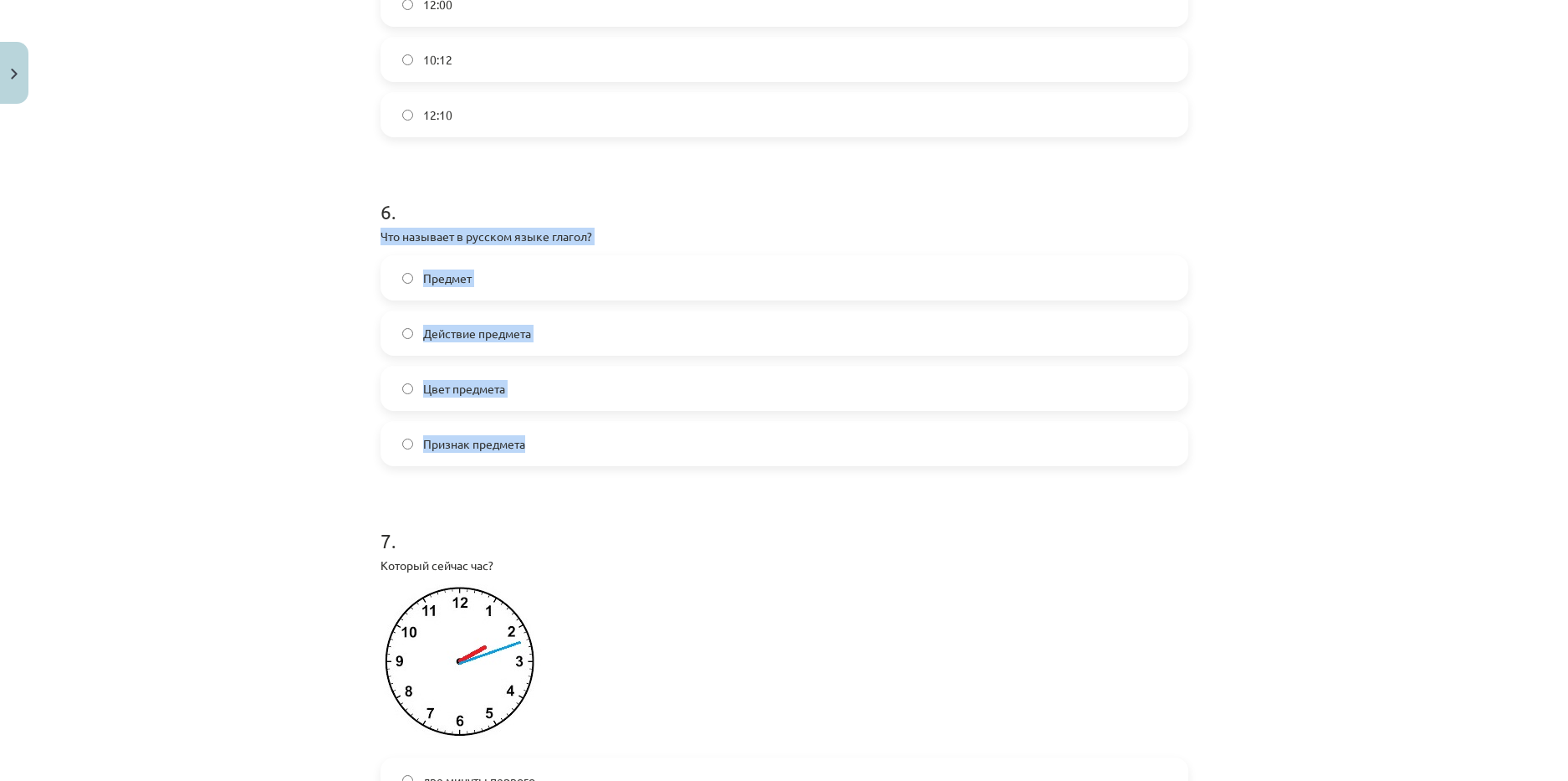
click at [265, 321] on div "Mācību tēma: Krievu valodas b1 - 11. klases 1.ieskaites mācību materiāls #13 ✅ …" at bounding box center [784, 390] width 1568 height 781
drag, startPoint x: 373, startPoint y: 254, endPoint x: 539, endPoint y: 449, distance: 256.1
click at [539, 449] on div "50 XP Saņemsi Grūts 371 pilda Apraksts Uzdevums Palīdzība 1 . Выберите правильн…" at bounding box center [784, 77] width 828 height 3782
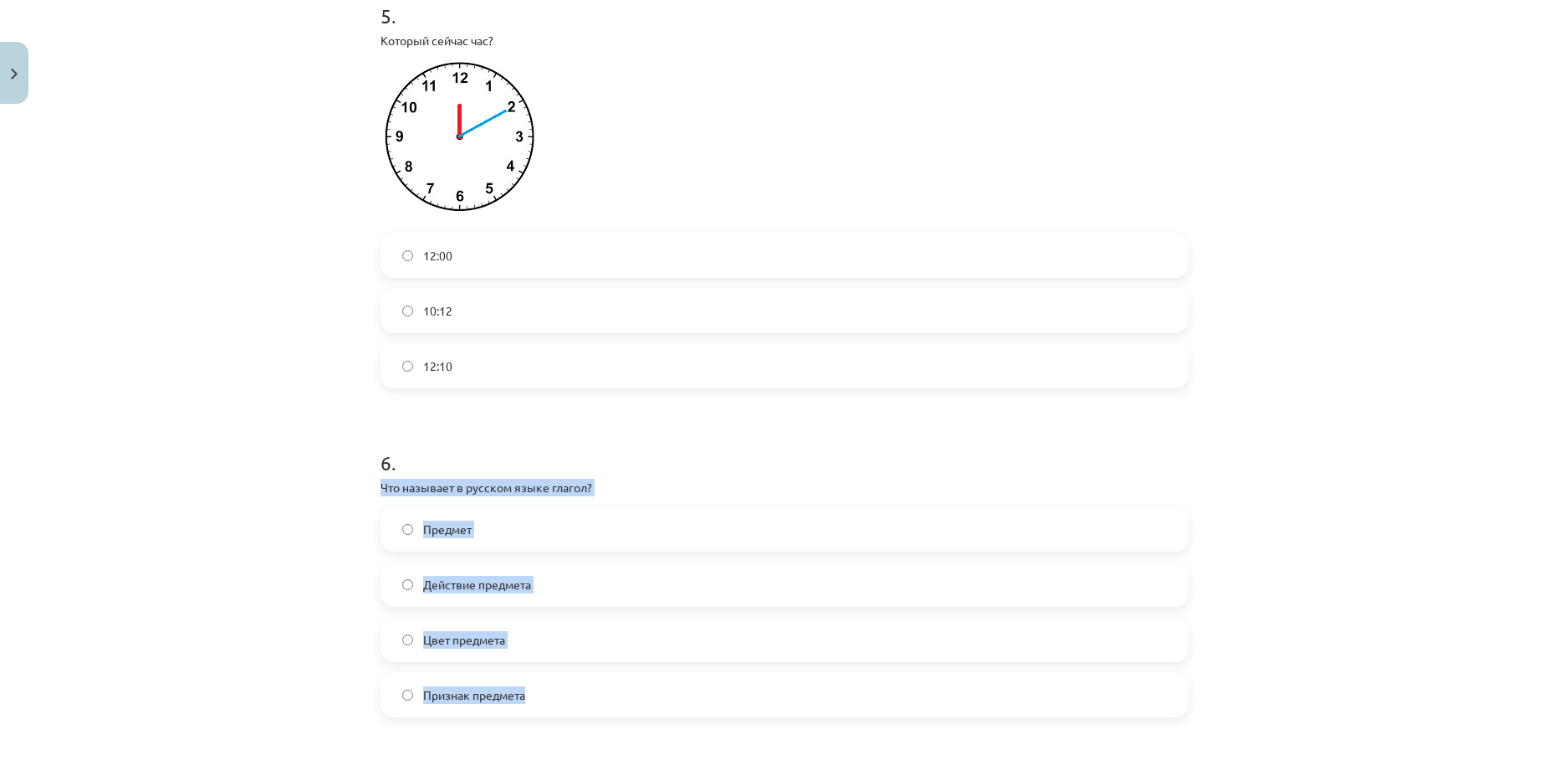
click at [536, 601] on label "Действие предмета" at bounding box center [785, 584] width 805 height 42
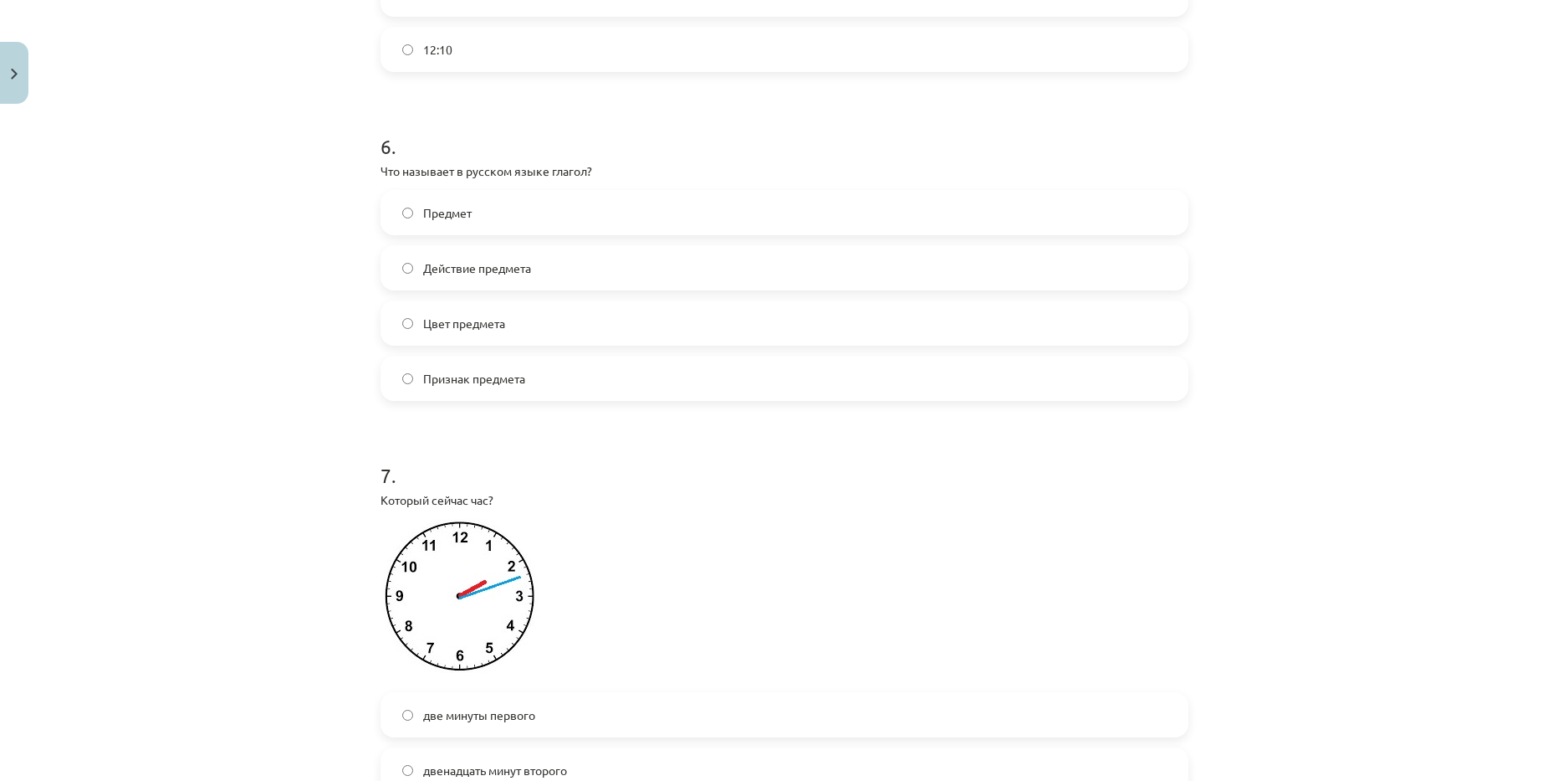
scroll to position [2176, 0]
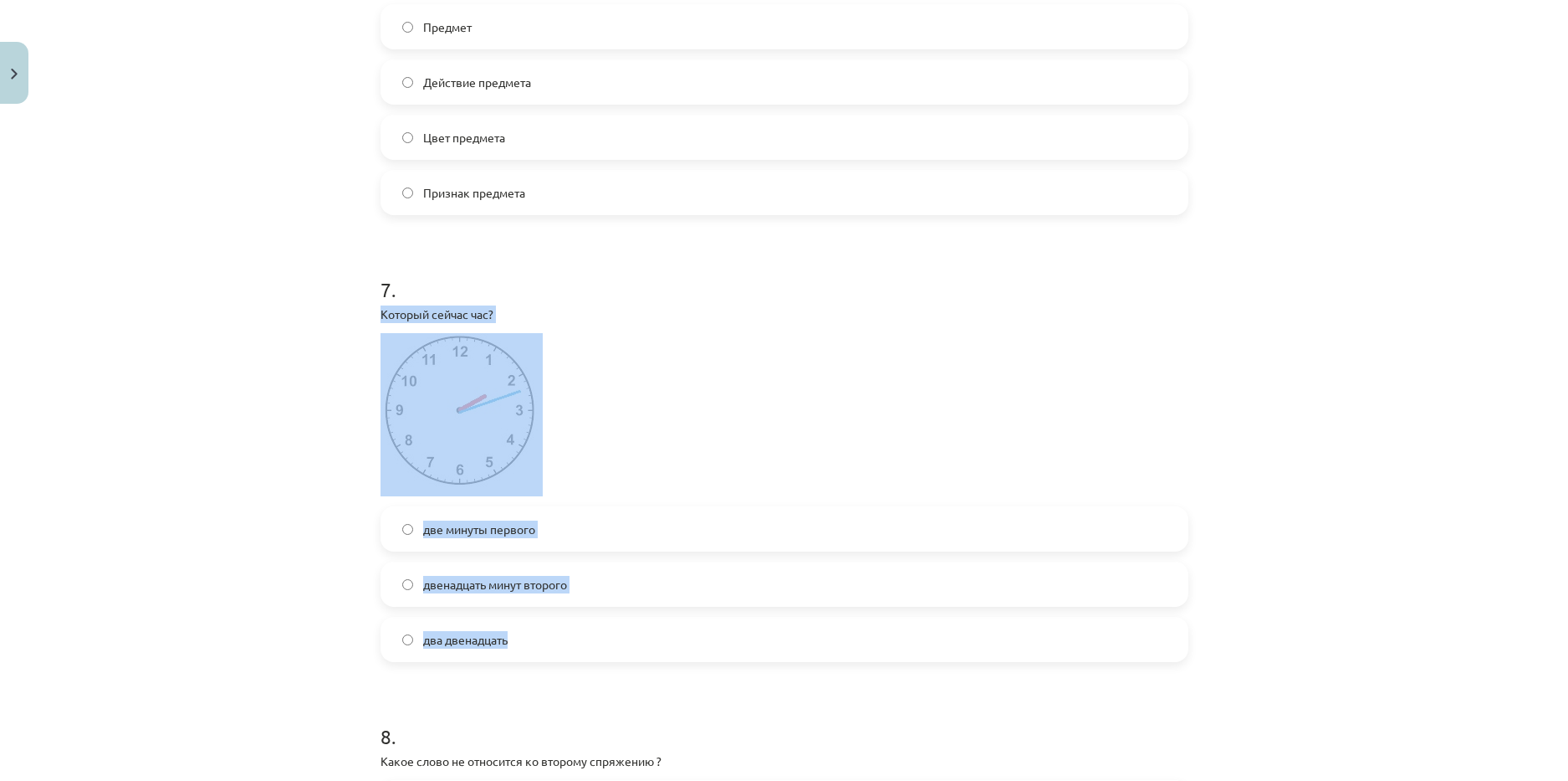
drag, startPoint x: 390, startPoint y: 364, endPoint x: 567, endPoint y: 662, distance: 346.6
click at [645, 458] on p at bounding box center [784, 415] width 807 height 164
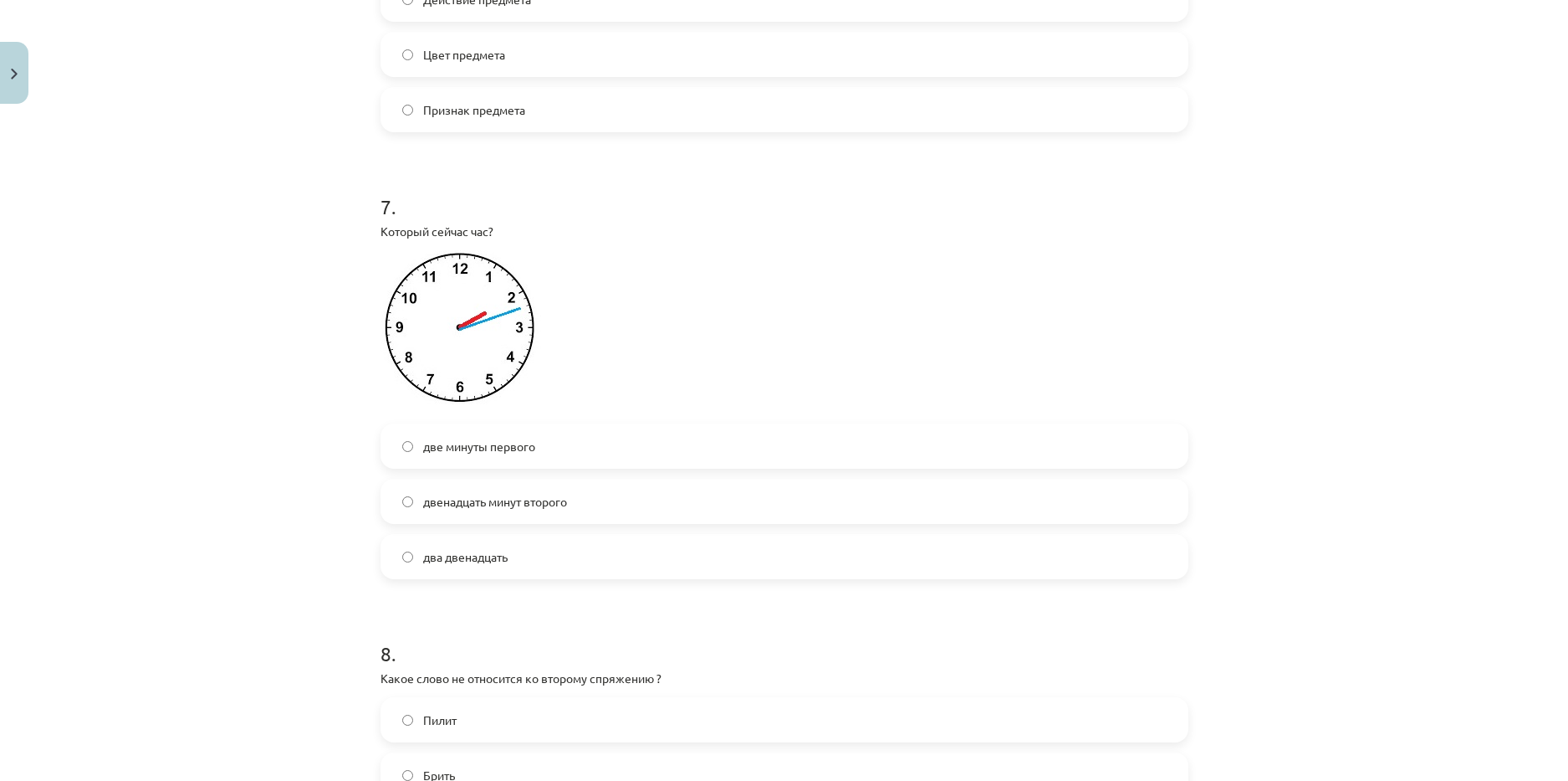
scroll to position [2260, 0]
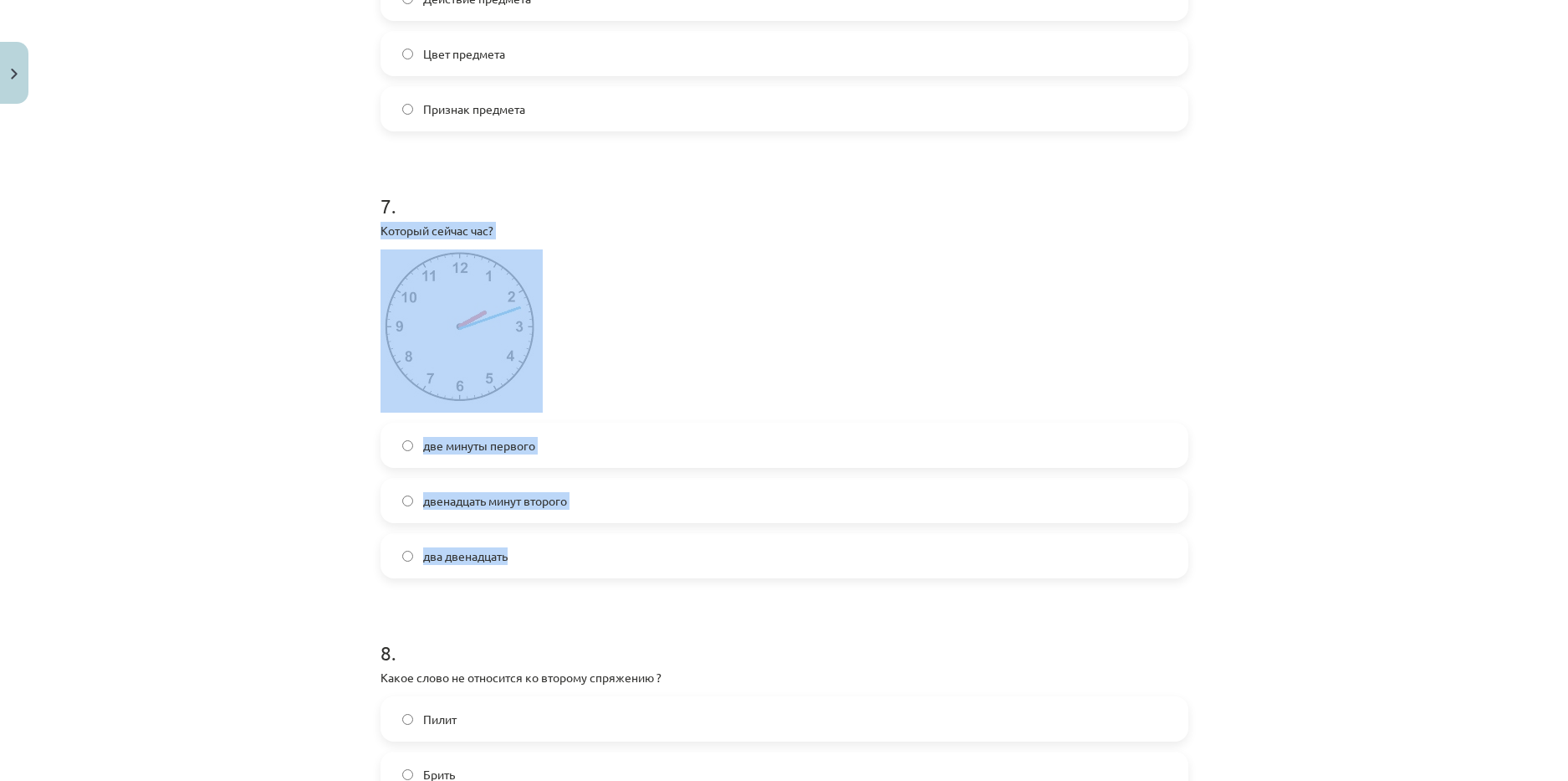
drag, startPoint x: 362, startPoint y: 242, endPoint x: 533, endPoint y: 564, distance: 364.6
click at [533, 564] on div "Mācību tēma: Krievu valodas b1 - 11. klases 1.ieskaites mācību materiāls #13 ✅ …" at bounding box center [784, 390] width 1568 height 781
click at [703, 237] on div "7 . Который сейчас час? две минуты первого двенадцать минут второго два двенадц…" at bounding box center [784, 371] width 807 height 413
click at [675, 276] on p at bounding box center [784, 331] width 807 height 164
click at [220, 243] on div "Mācību tēma: Krievu valodas b1 - 11. klases 1.ieskaites mācību materiāls #13 ✅ …" at bounding box center [784, 390] width 1568 height 781
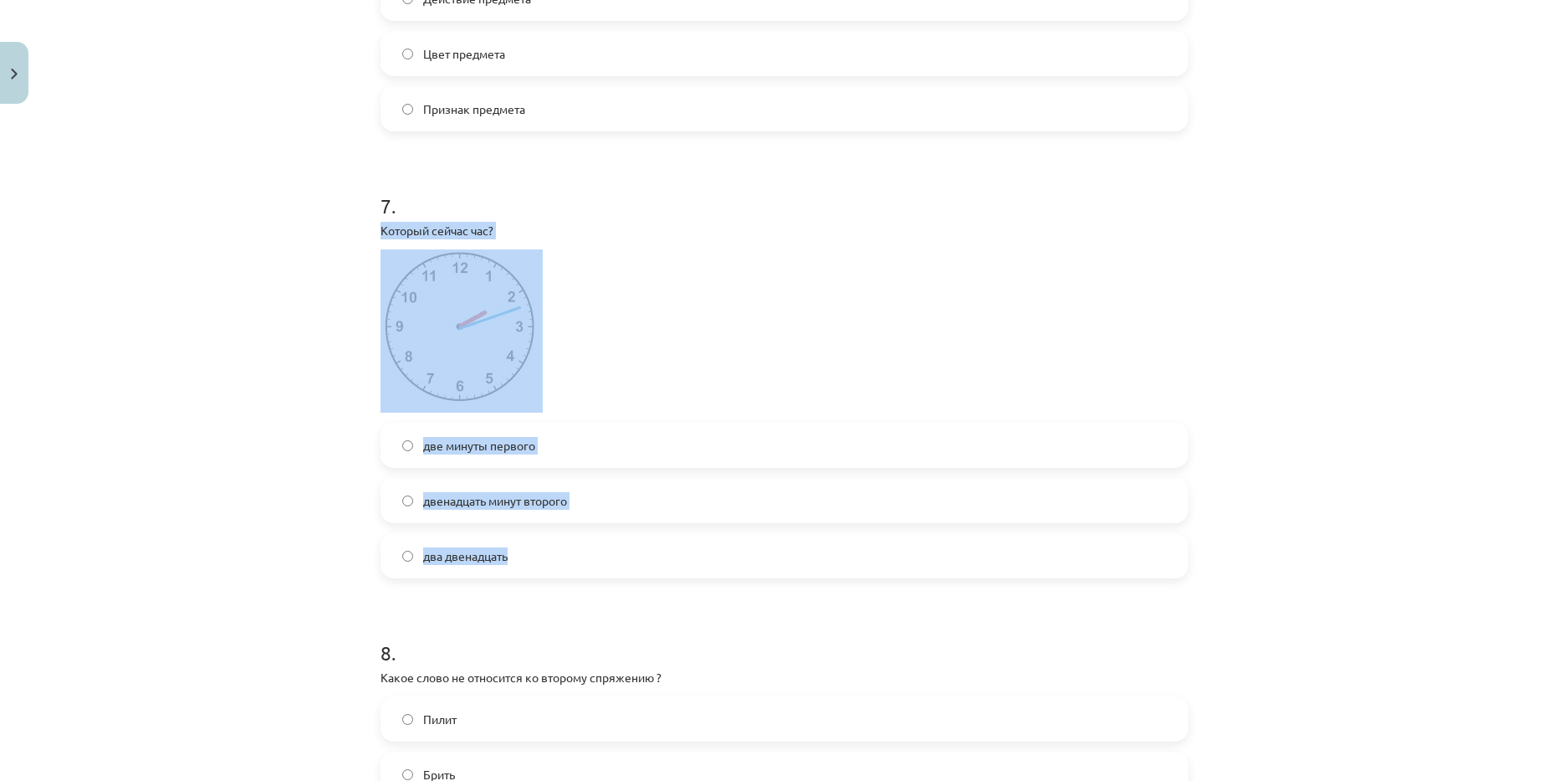
click at [475, 350] on img at bounding box center [462, 331] width 163 height 164
click at [462, 577] on label "два двенадцать" at bounding box center [785, 556] width 805 height 42
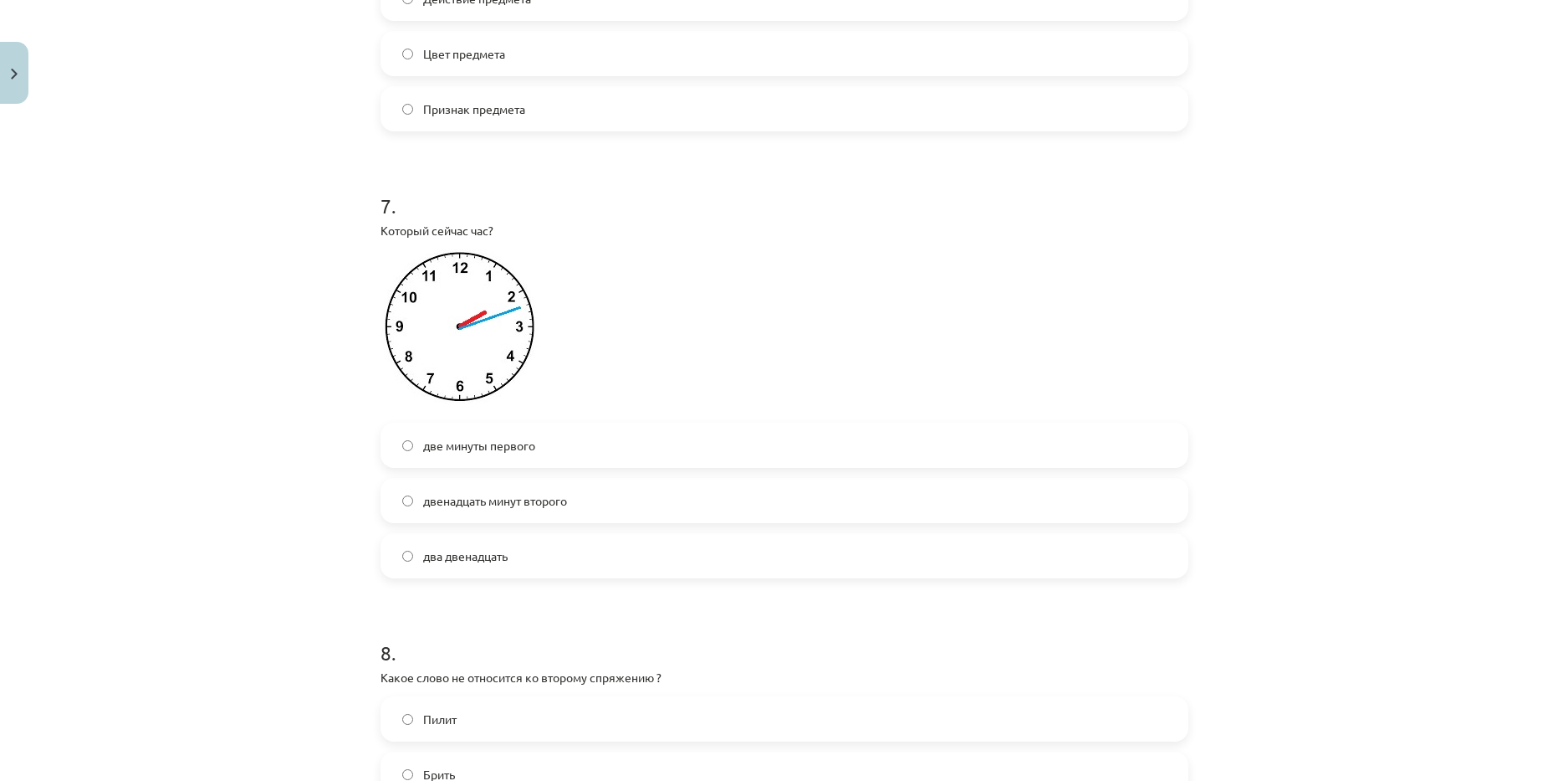
click at [297, 549] on div "Mācību tēma: Krievu valodas b1 - 11. klases 1.ieskaites mācību materiāls #13 ✅ …" at bounding box center [784, 390] width 1568 height 781
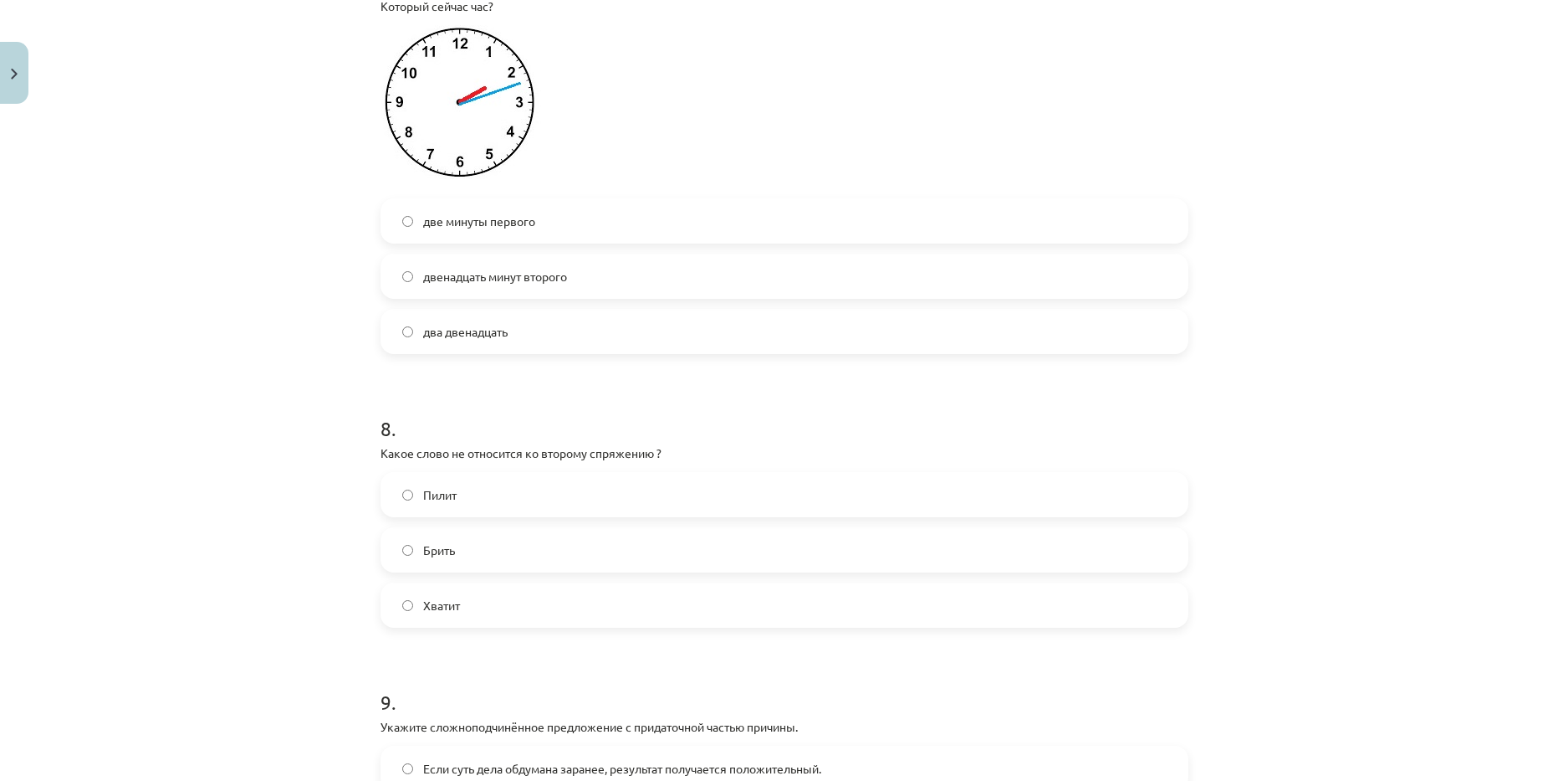
scroll to position [2594, 0]
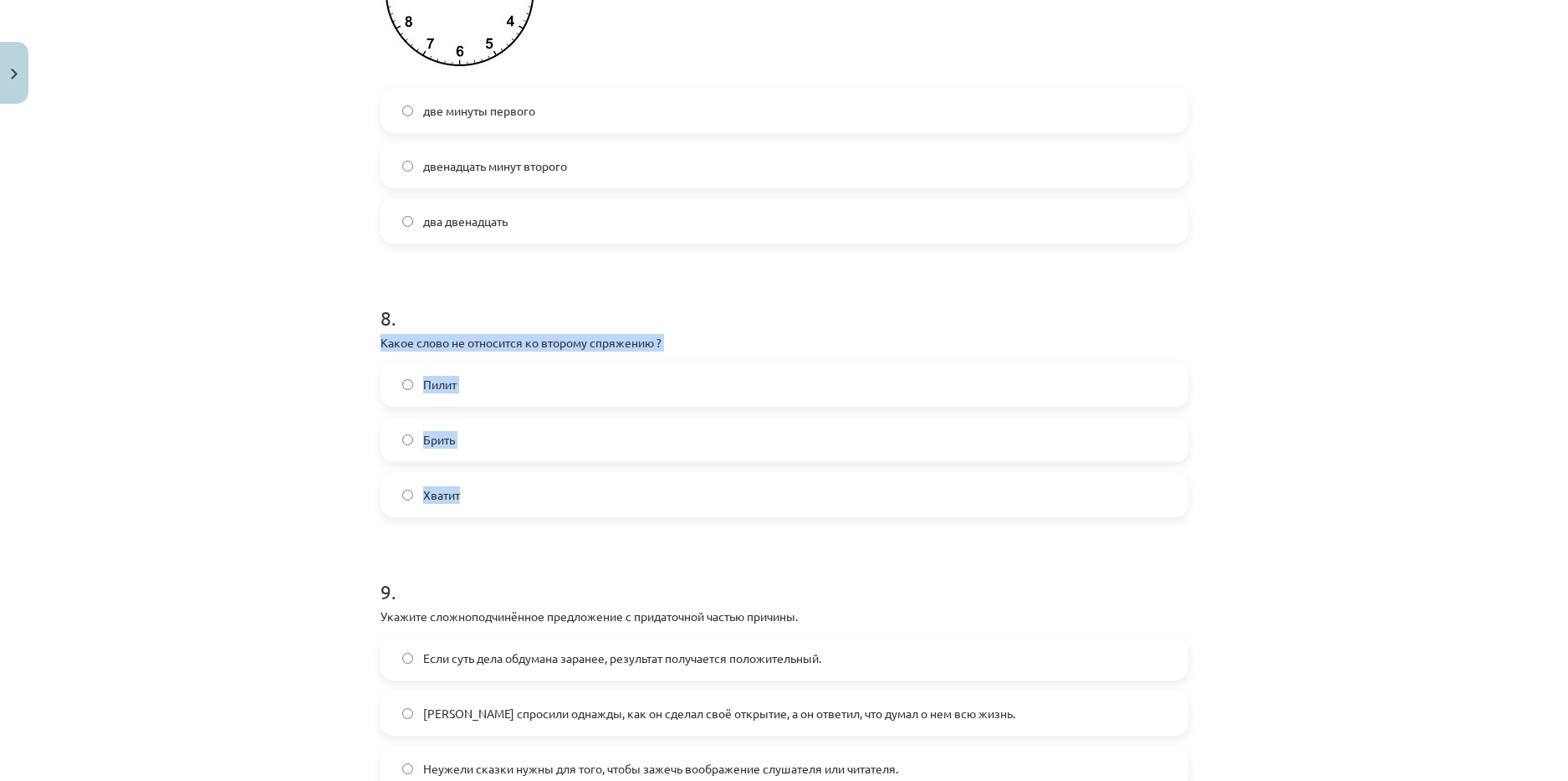
drag, startPoint x: 384, startPoint y: 372, endPoint x: 475, endPoint y: 504, distance: 160.3
click at [438, 393] on span "Пилит" at bounding box center [440, 384] width 33 height 17
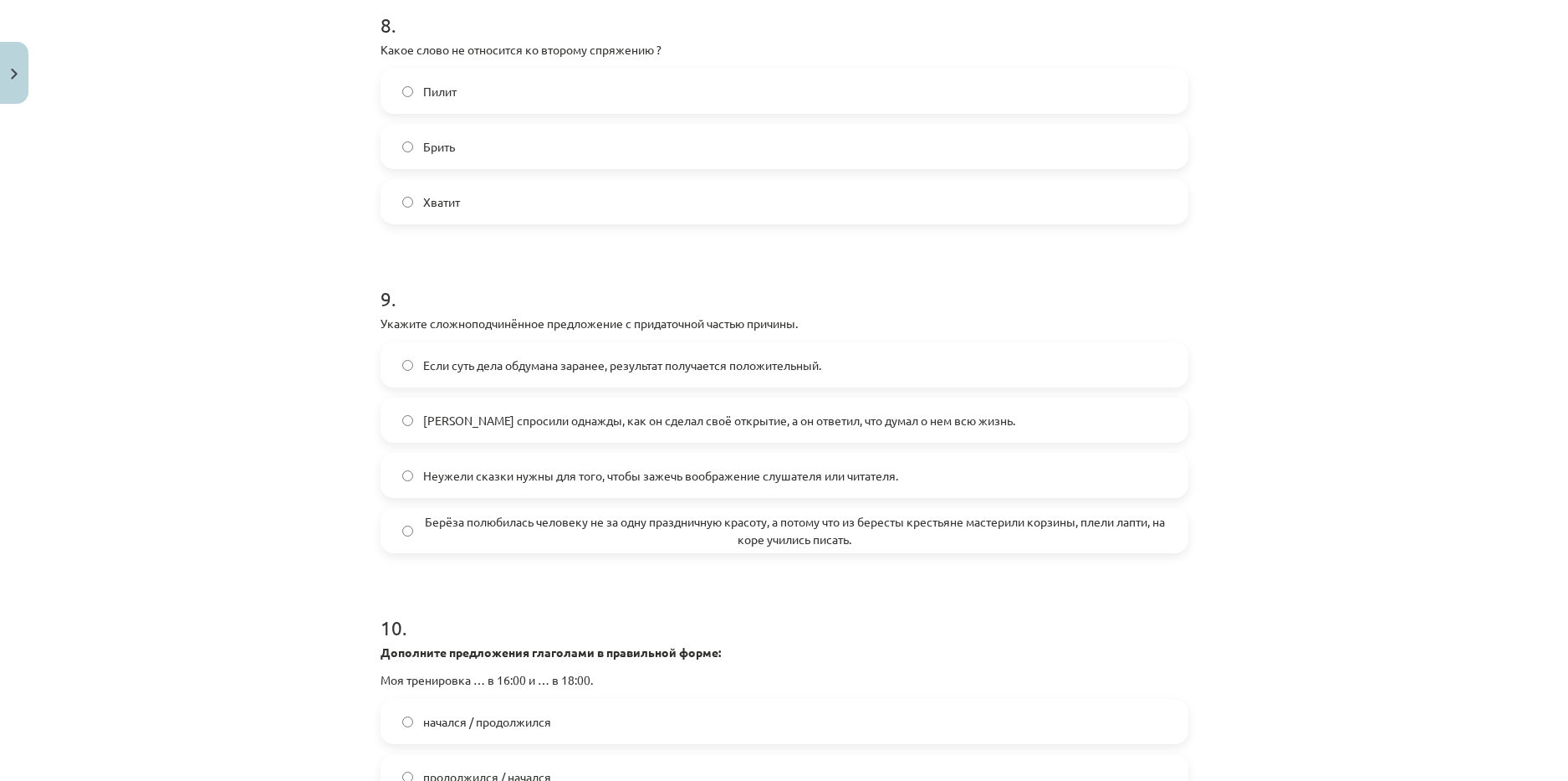
scroll to position [2929, 0]
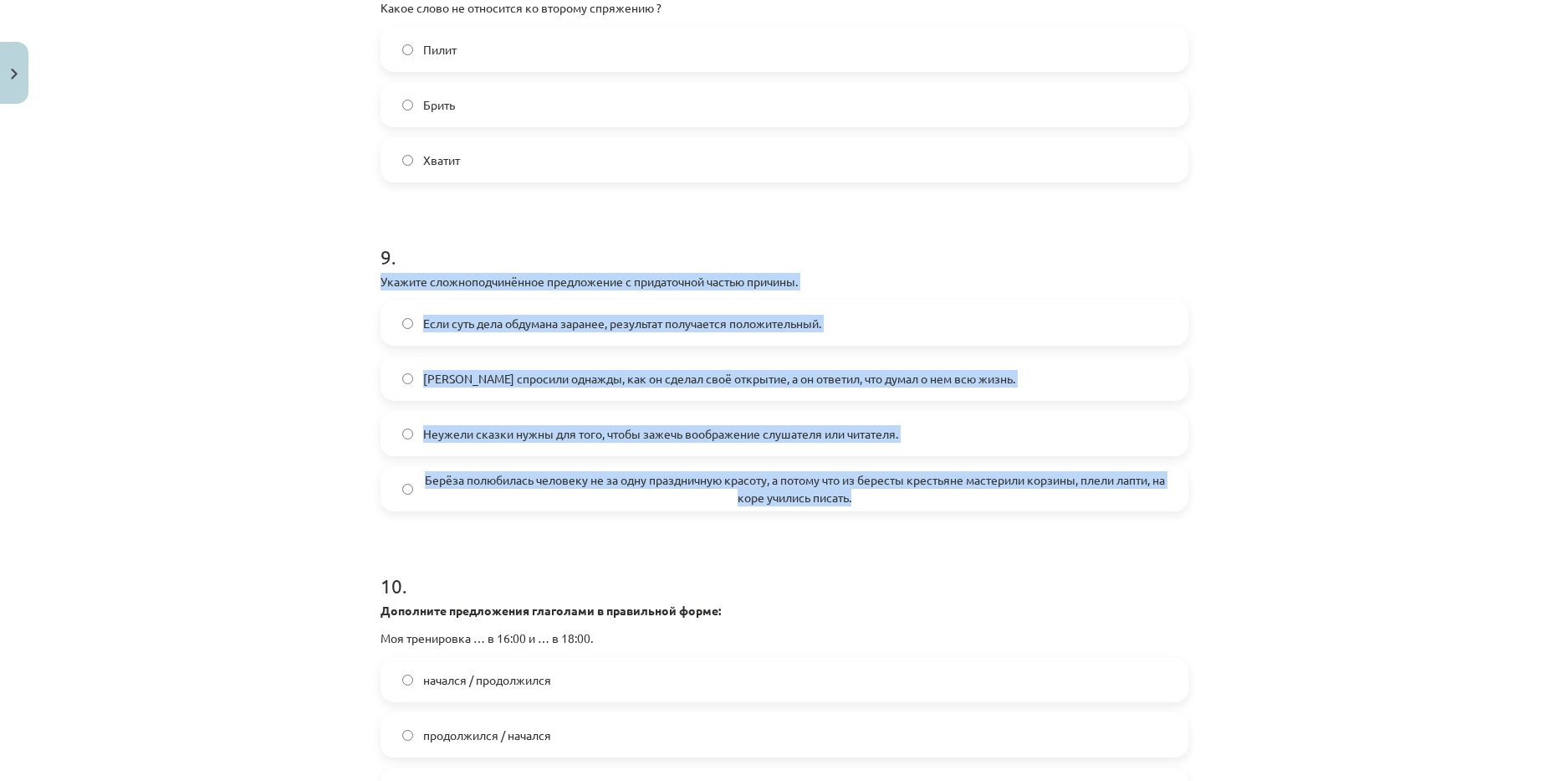
drag, startPoint x: 368, startPoint y: 298, endPoint x: 1004, endPoint y: 514, distance: 671.7
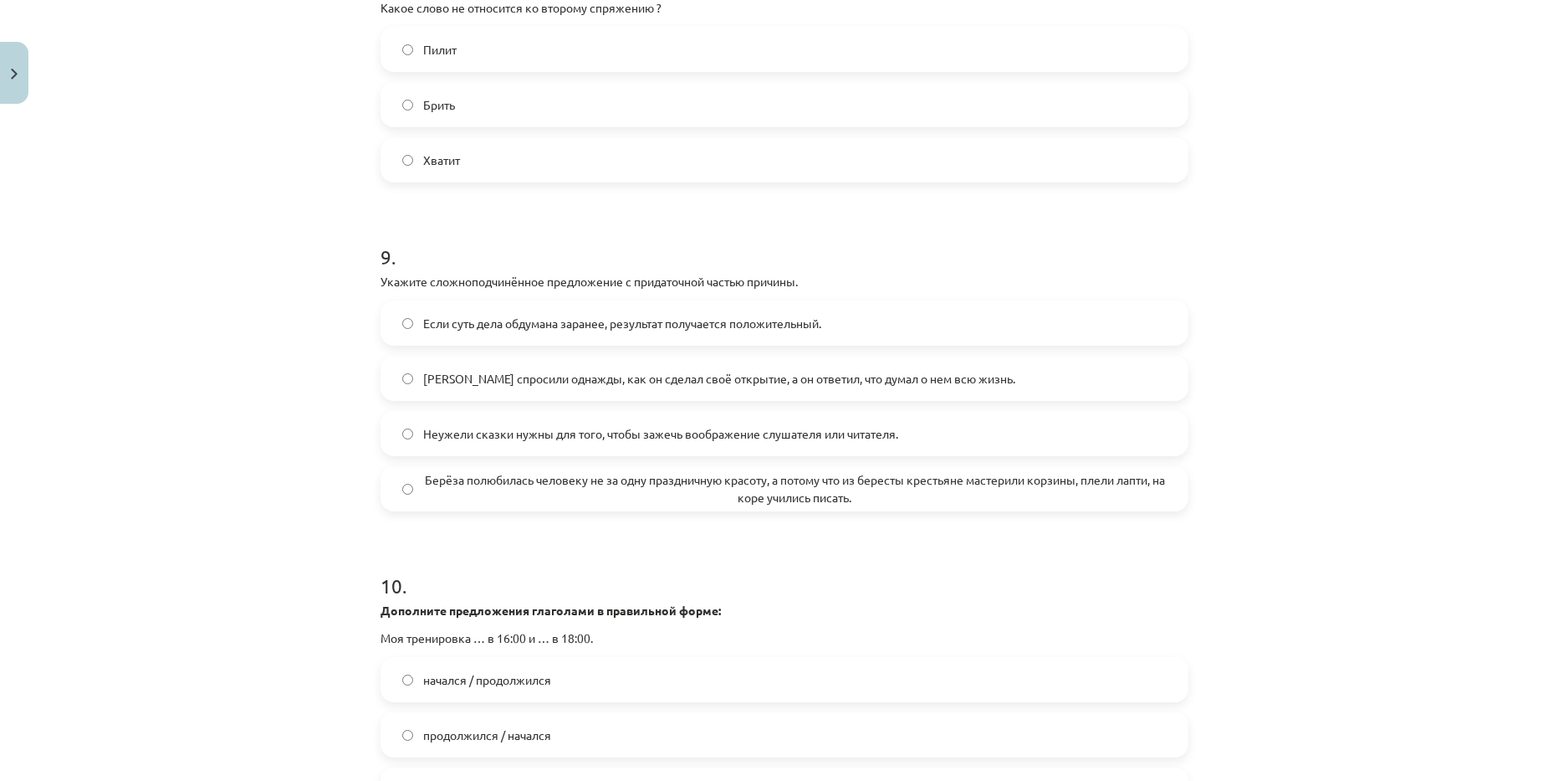
click at [482, 573] on h1 "10 ." at bounding box center [784, 571] width 807 height 52
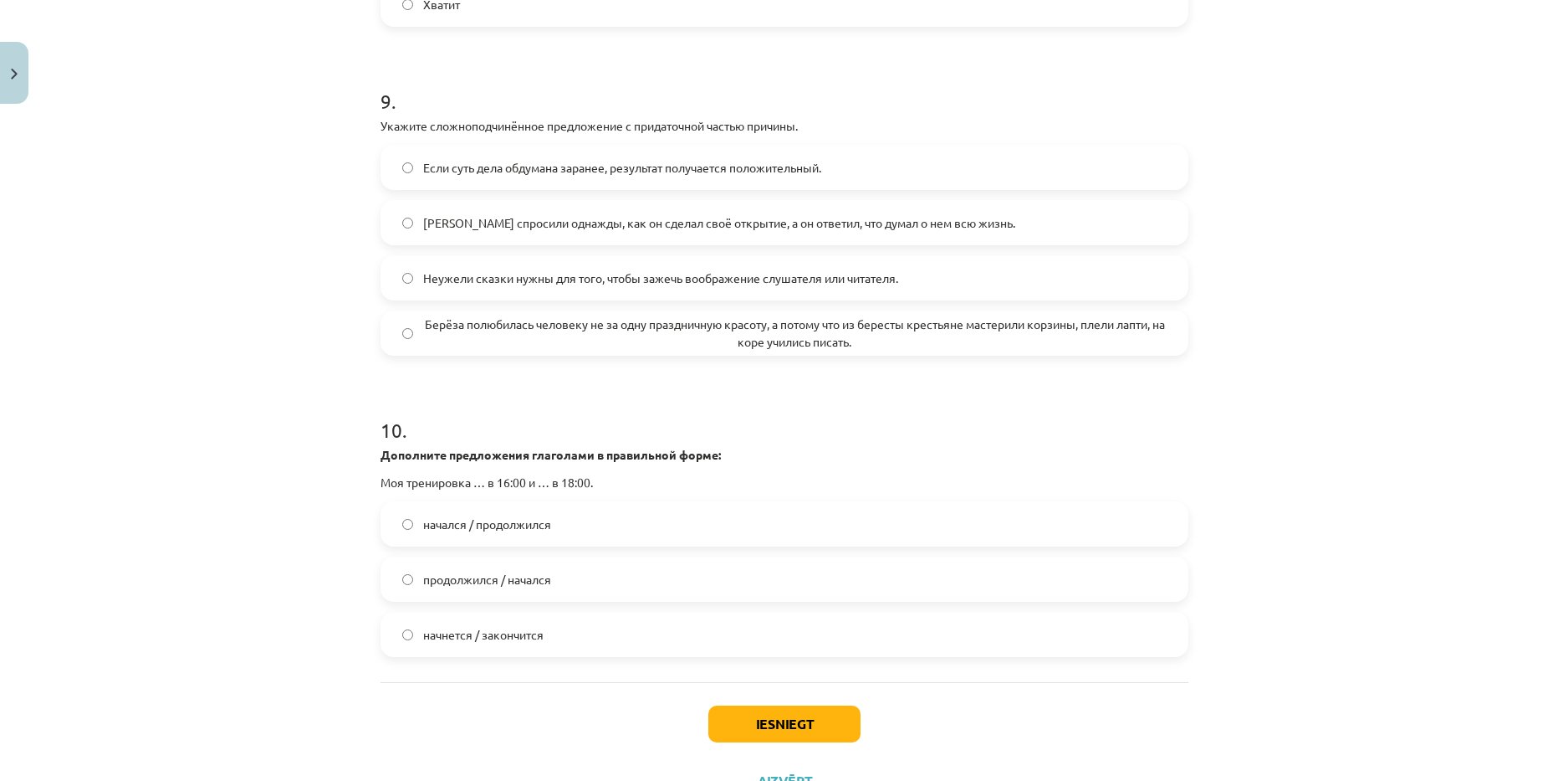
scroll to position [3173, 0]
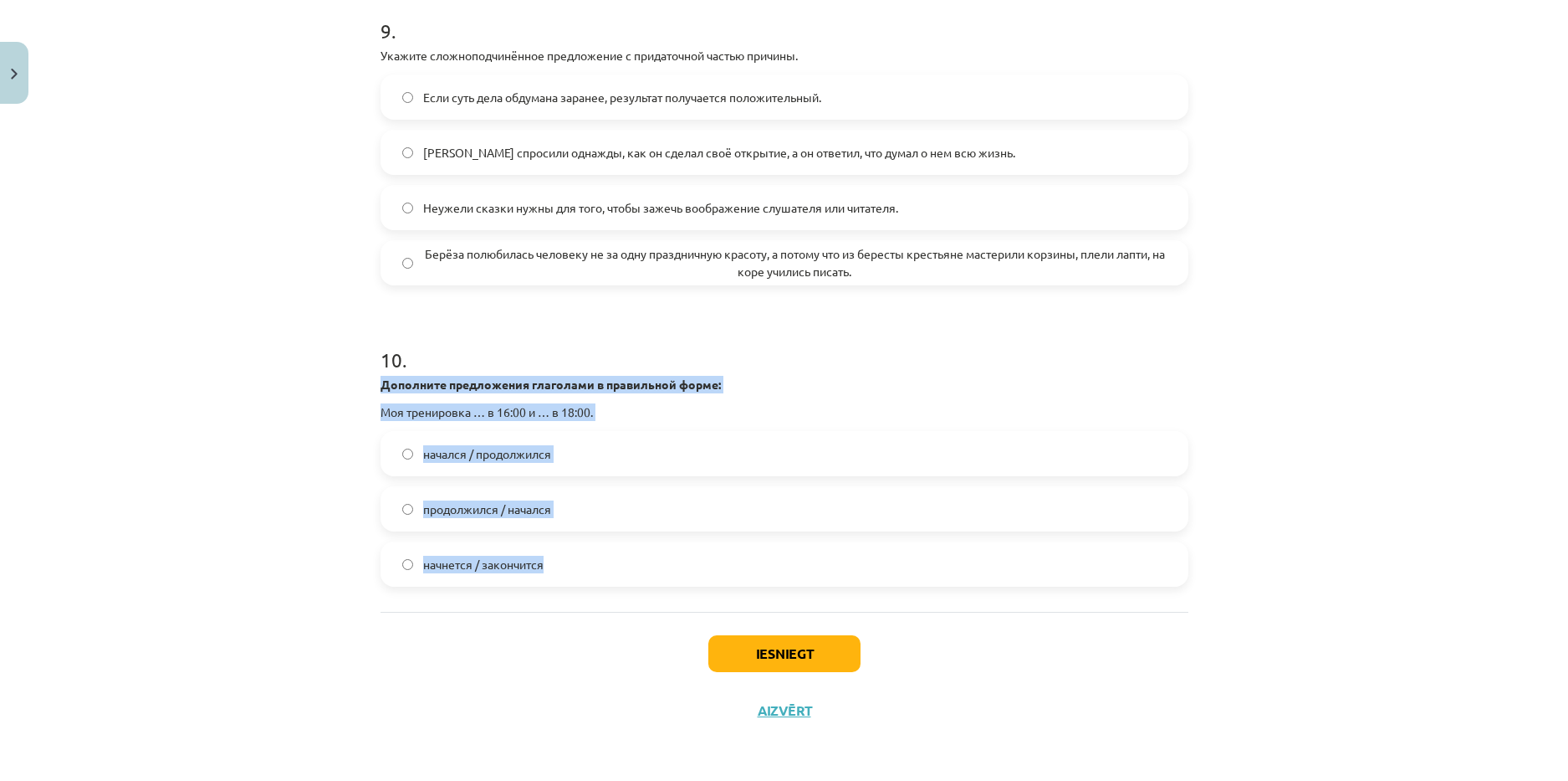
drag, startPoint x: 371, startPoint y: 378, endPoint x: 589, endPoint y: 547, distance: 275.8
click at [525, 557] on span "начнется / закончится" at bounding box center [483, 564] width 121 height 17
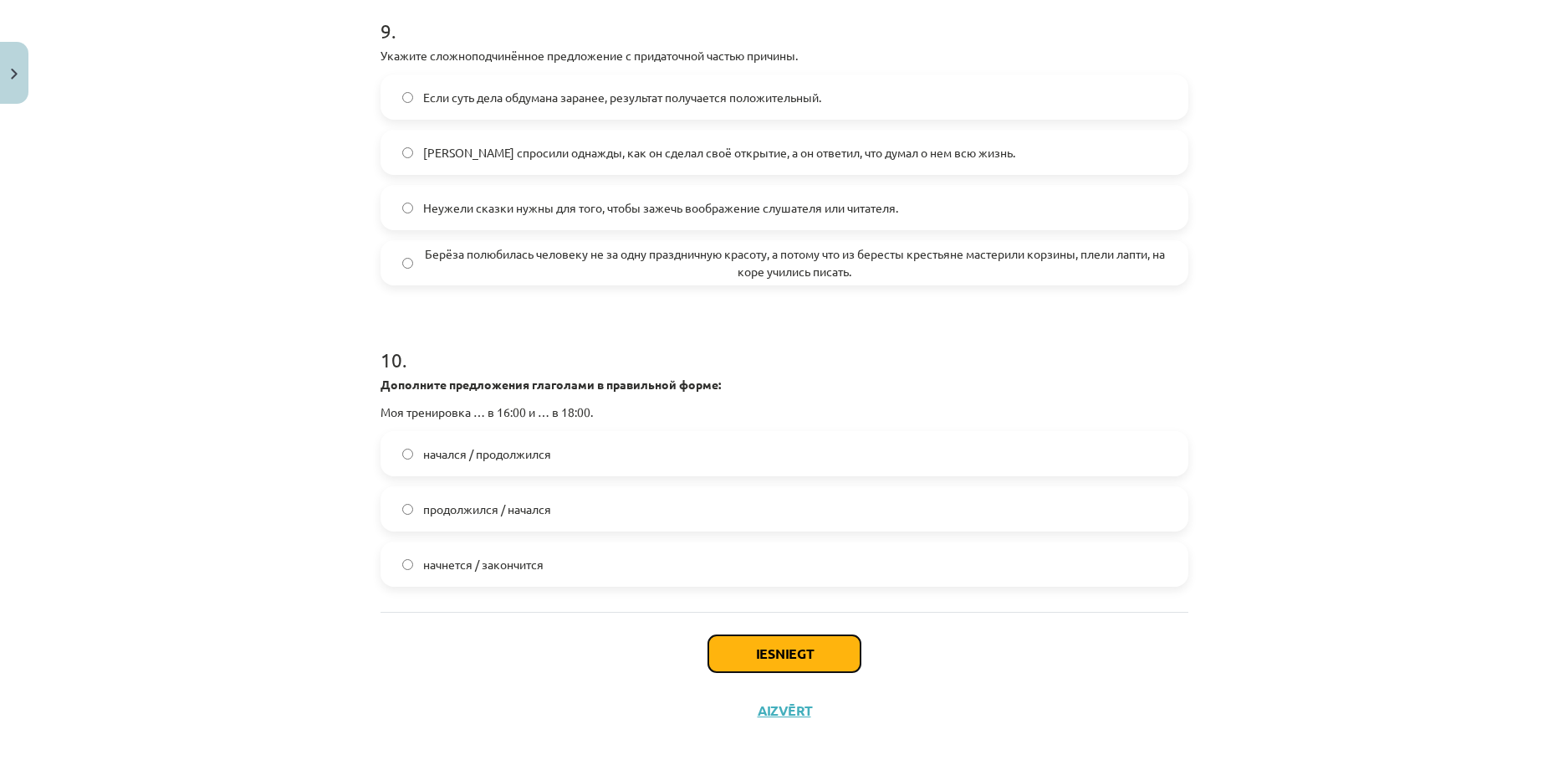
click at [721, 647] on button "Iesniegt" at bounding box center [784, 653] width 152 height 37
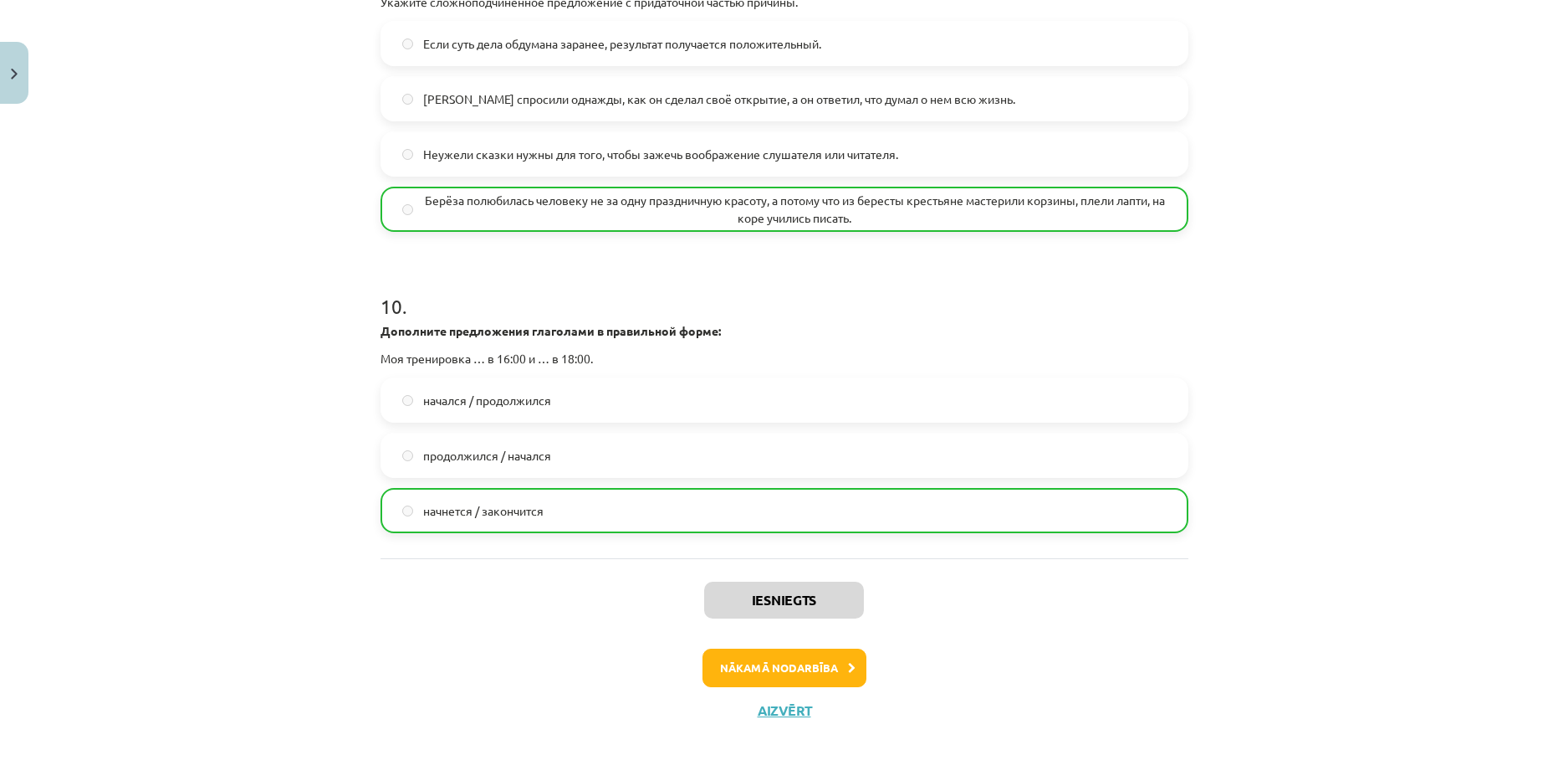
scroll to position [3226, 0]
click at [788, 675] on button "Nākamā nodarbība" at bounding box center [784, 668] width 164 height 38
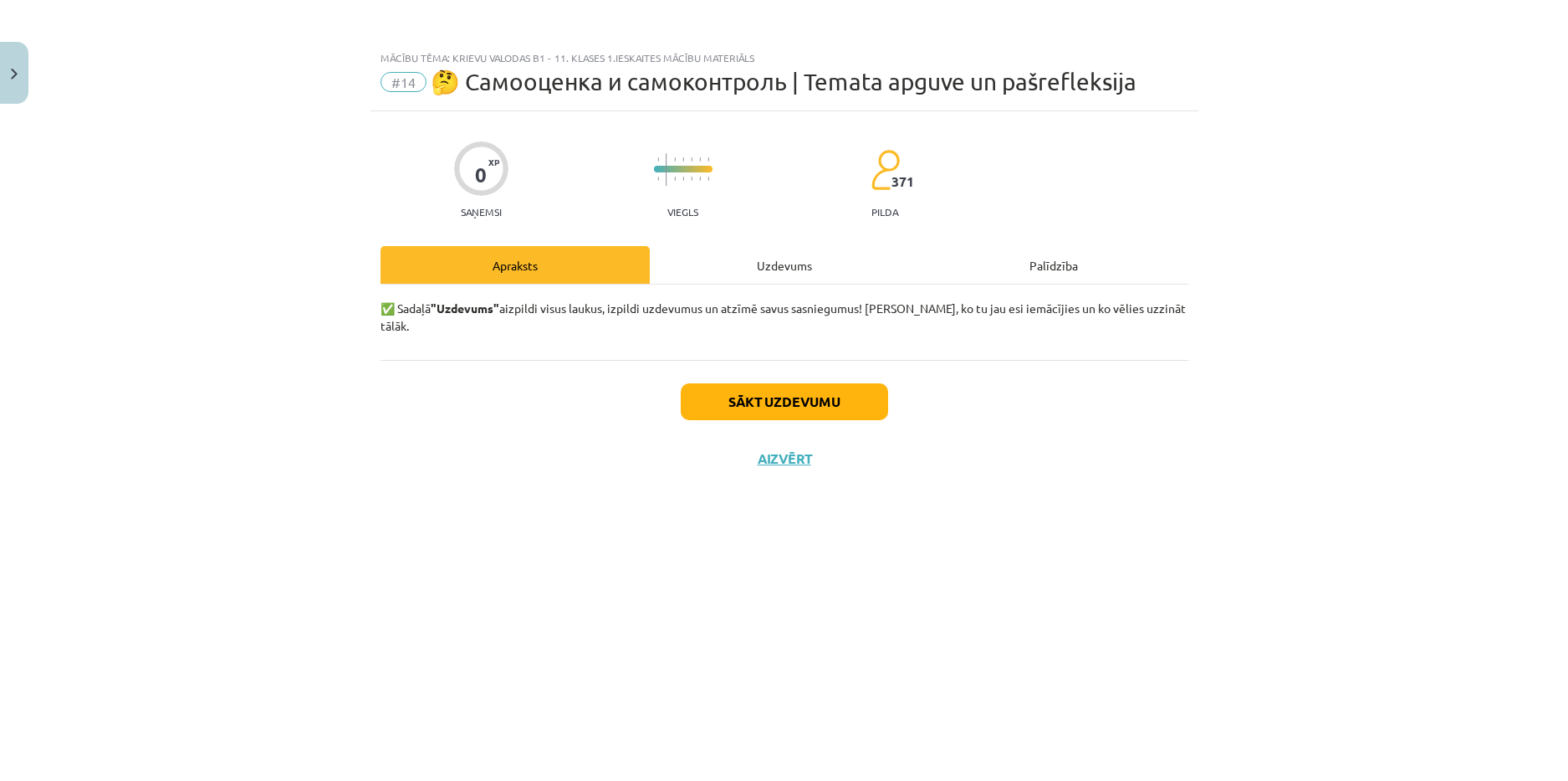
click at [767, 249] on div "Uzdevums" at bounding box center [785, 264] width 269 height 37
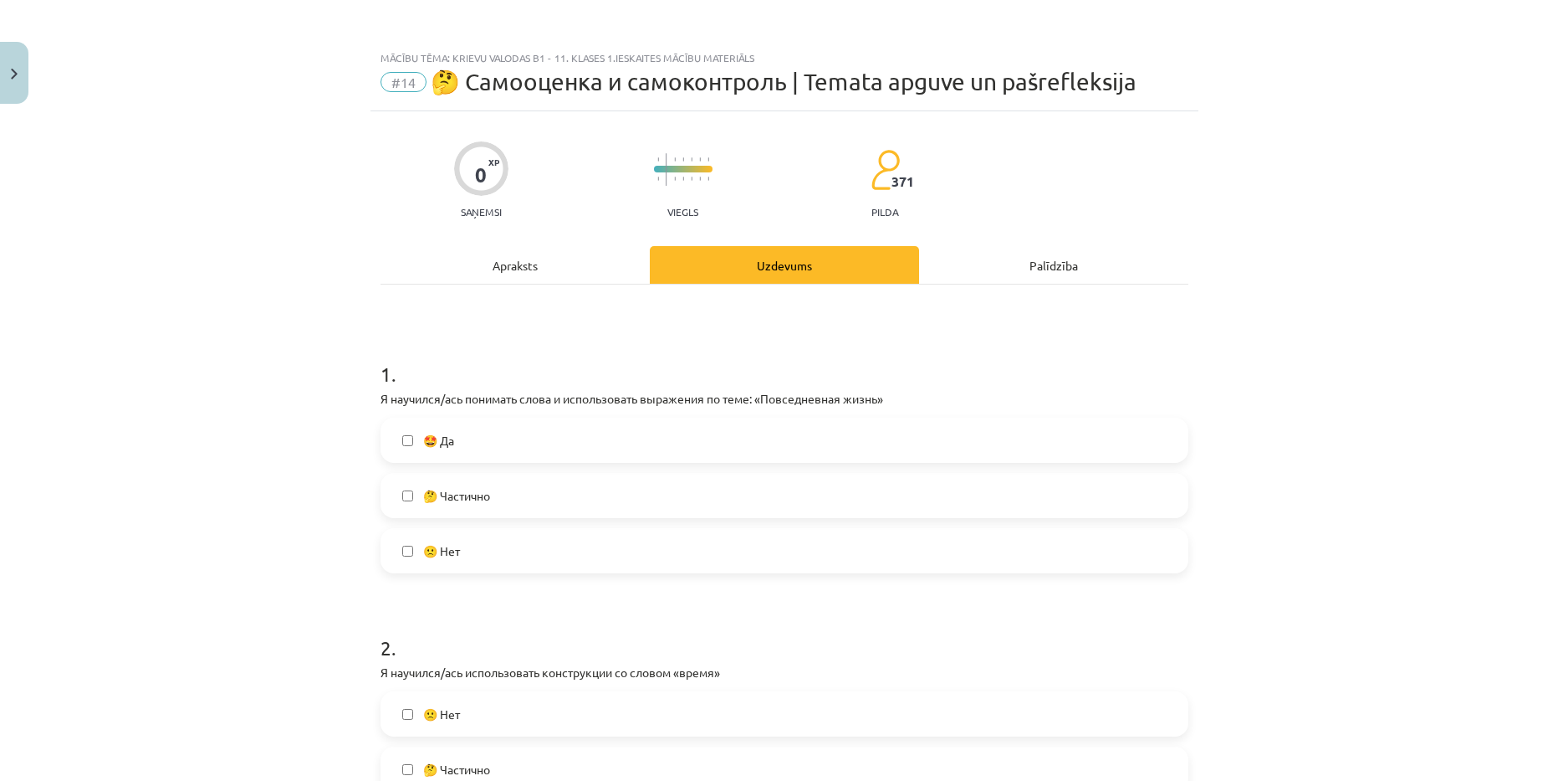
click at [482, 496] on span "🤔 Частично" at bounding box center [456, 496] width 67 height 17
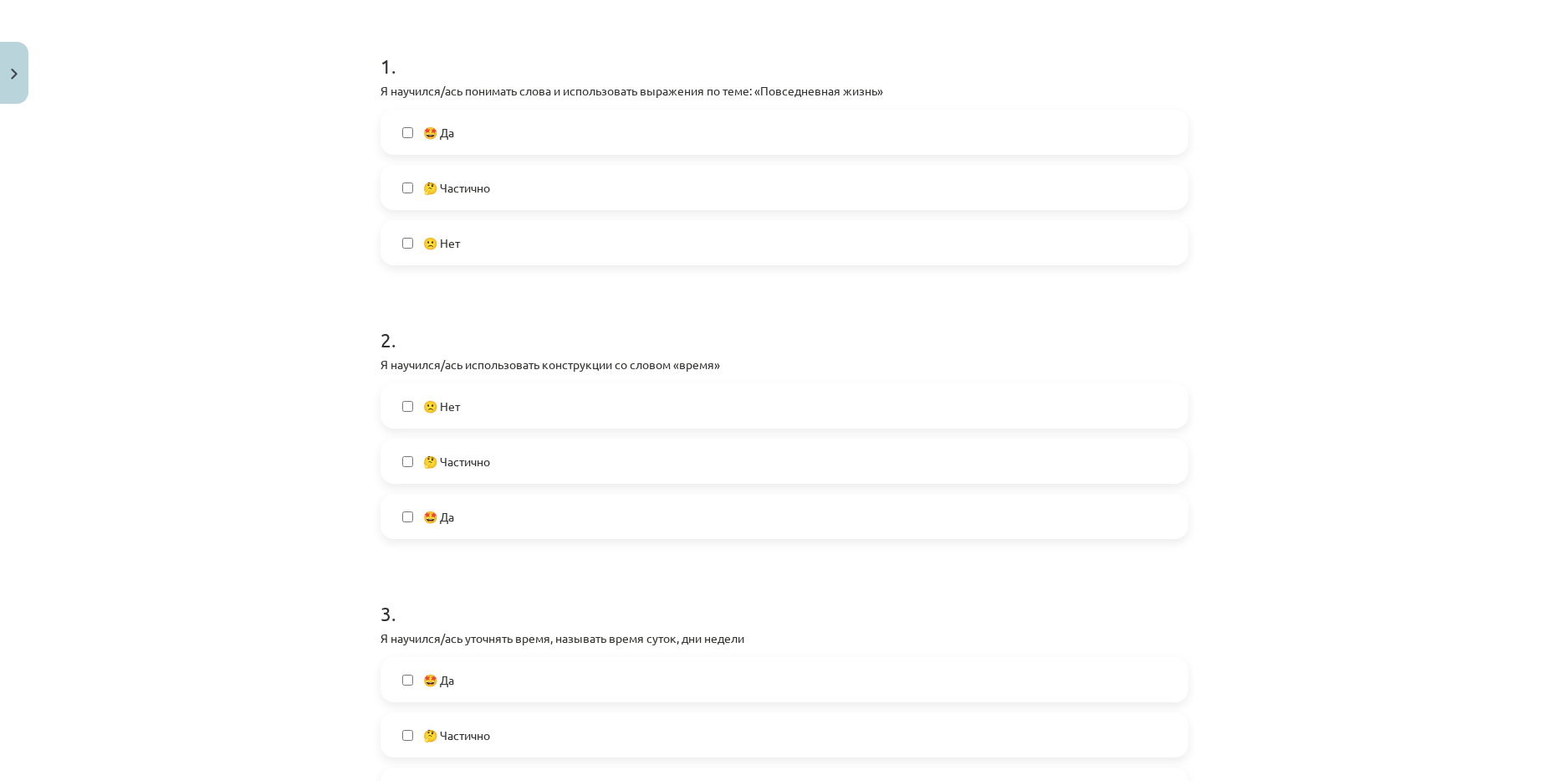
scroll to position [335, 0]
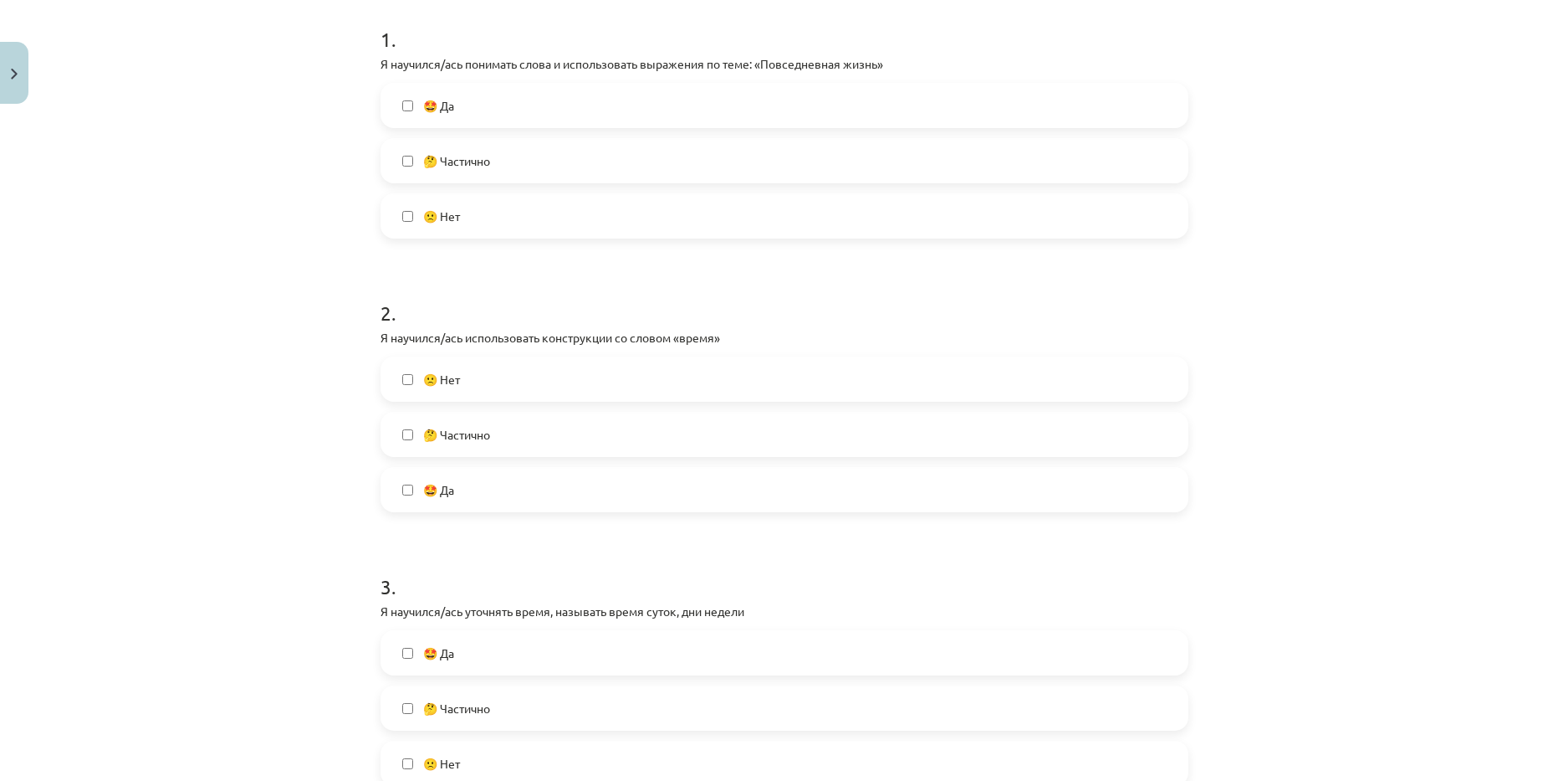
click at [465, 444] on label "🤔 Частично" at bounding box center [785, 434] width 805 height 42
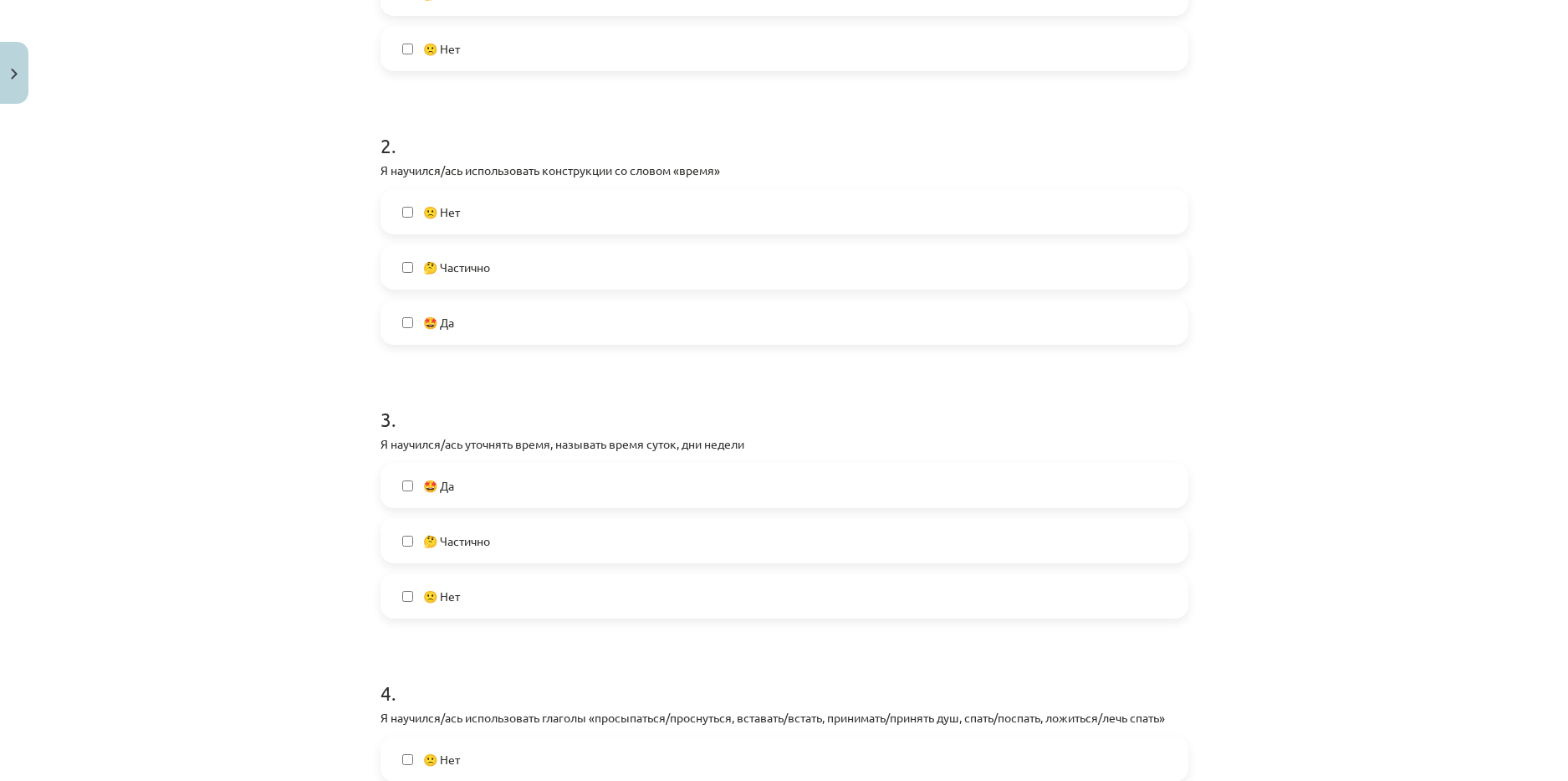
click at [454, 547] on span "🤔 Частично" at bounding box center [456, 541] width 67 height 17
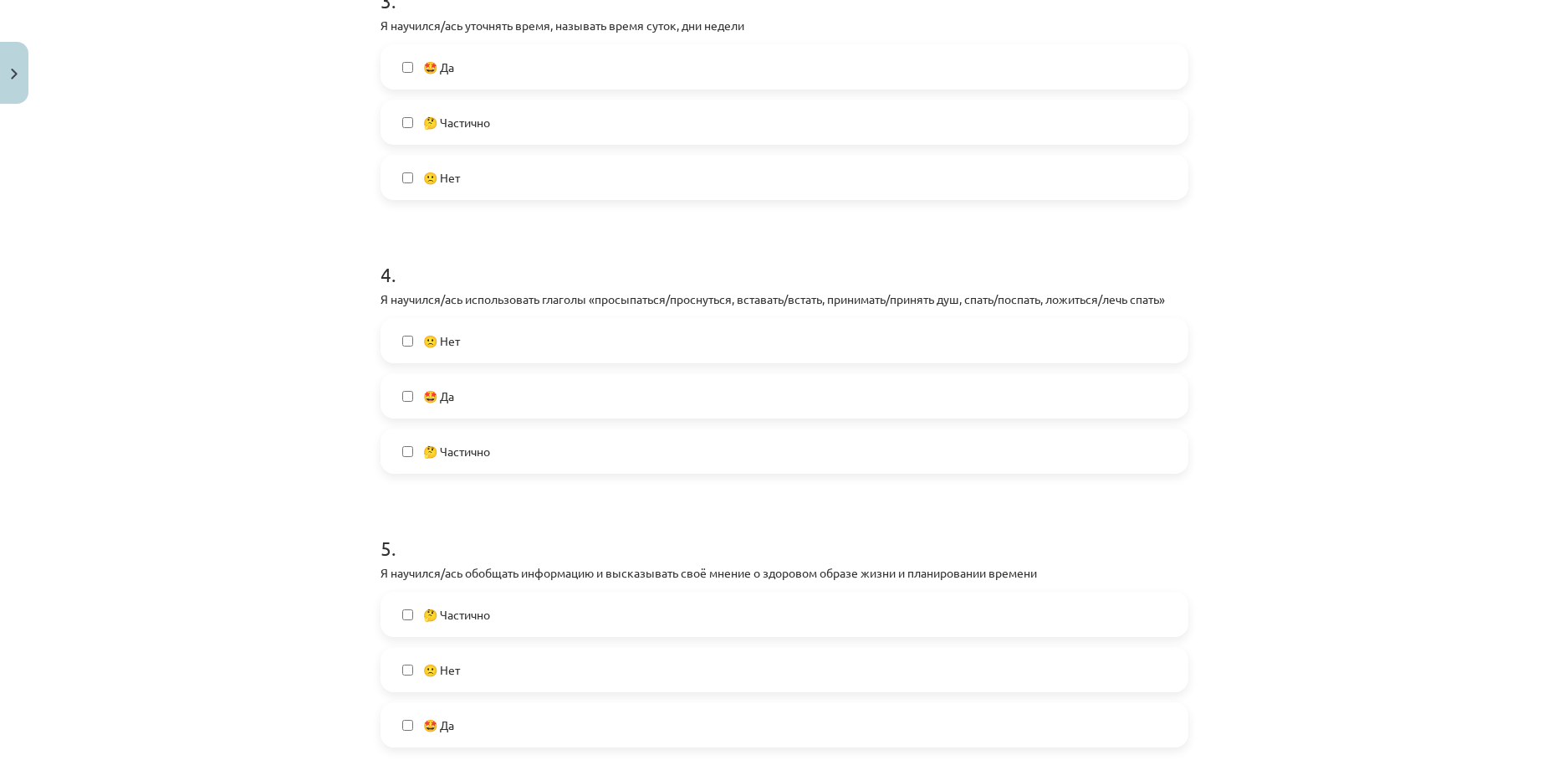
click at [458, 423] on div "🙁 Нет 🤩 Да 🤔 Частично" at bounding box center [784, 396] width 807 height 156
click at [467, 451] on span "🤔 Частично" at bounding box center [456, 451] width 67 height 17
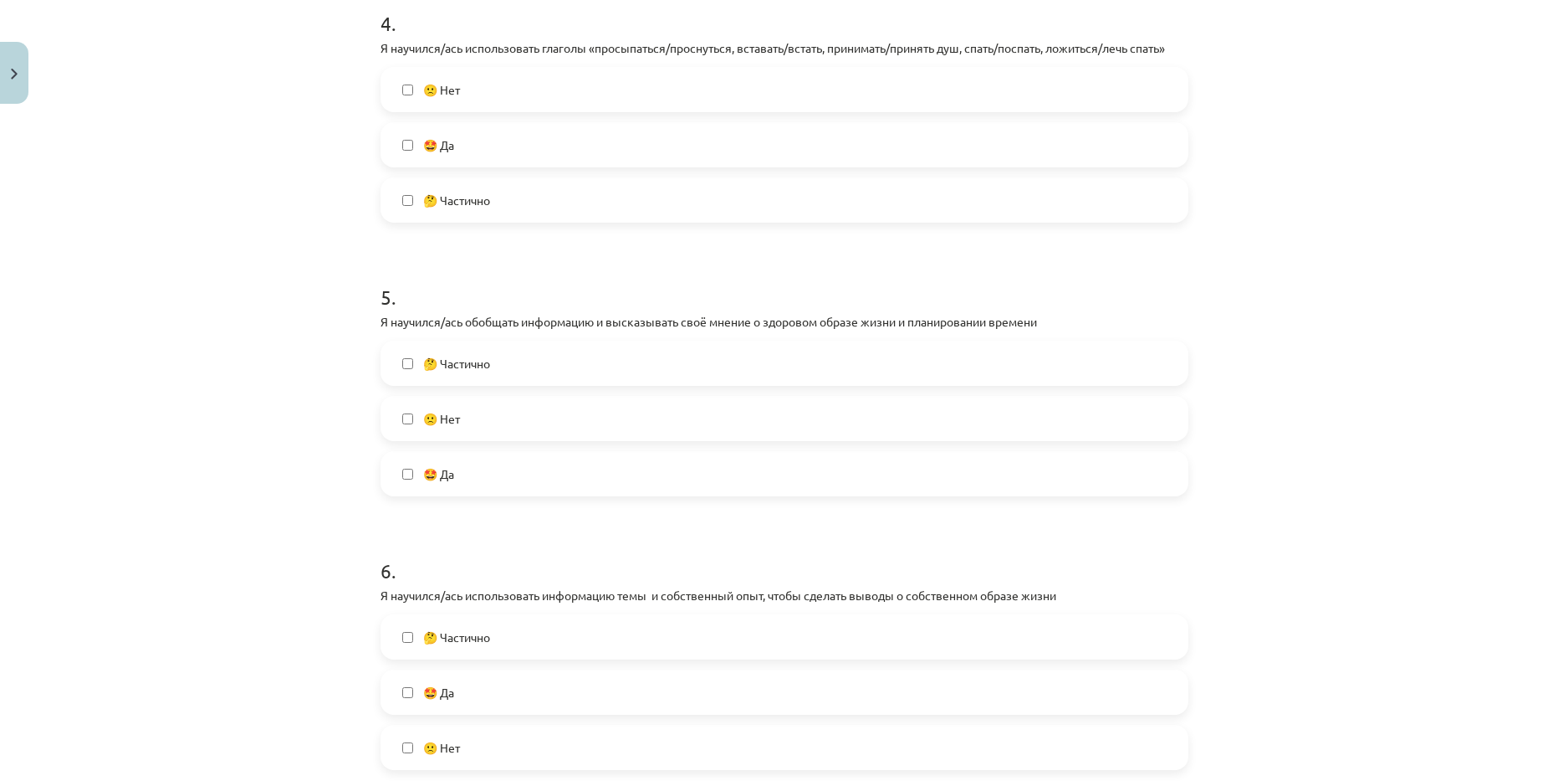
click at [470, 424] on label "🙁 Нет" at bounding box center [785, 418] width 805 height 42
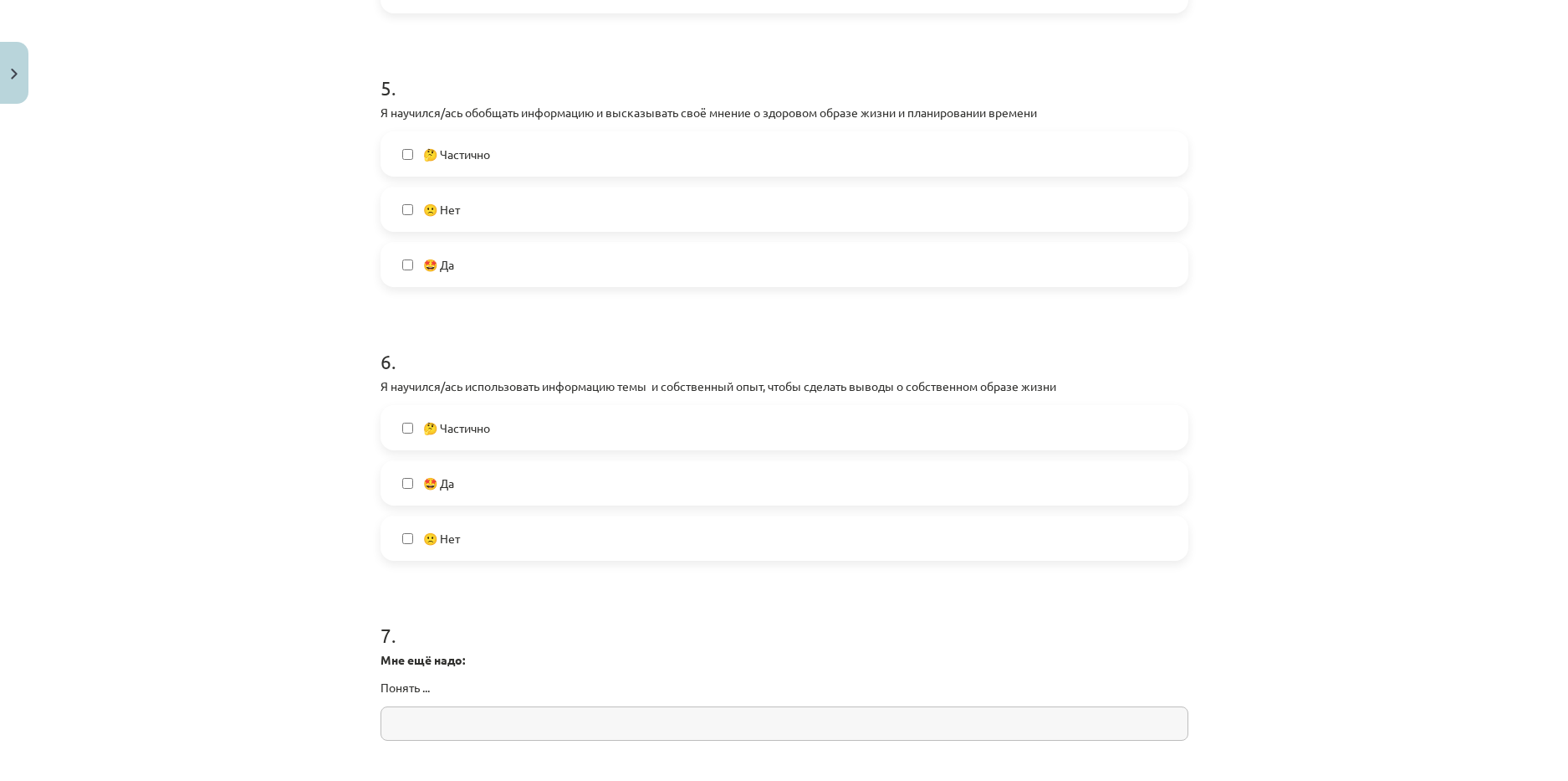
scroll to position [1423, 0]
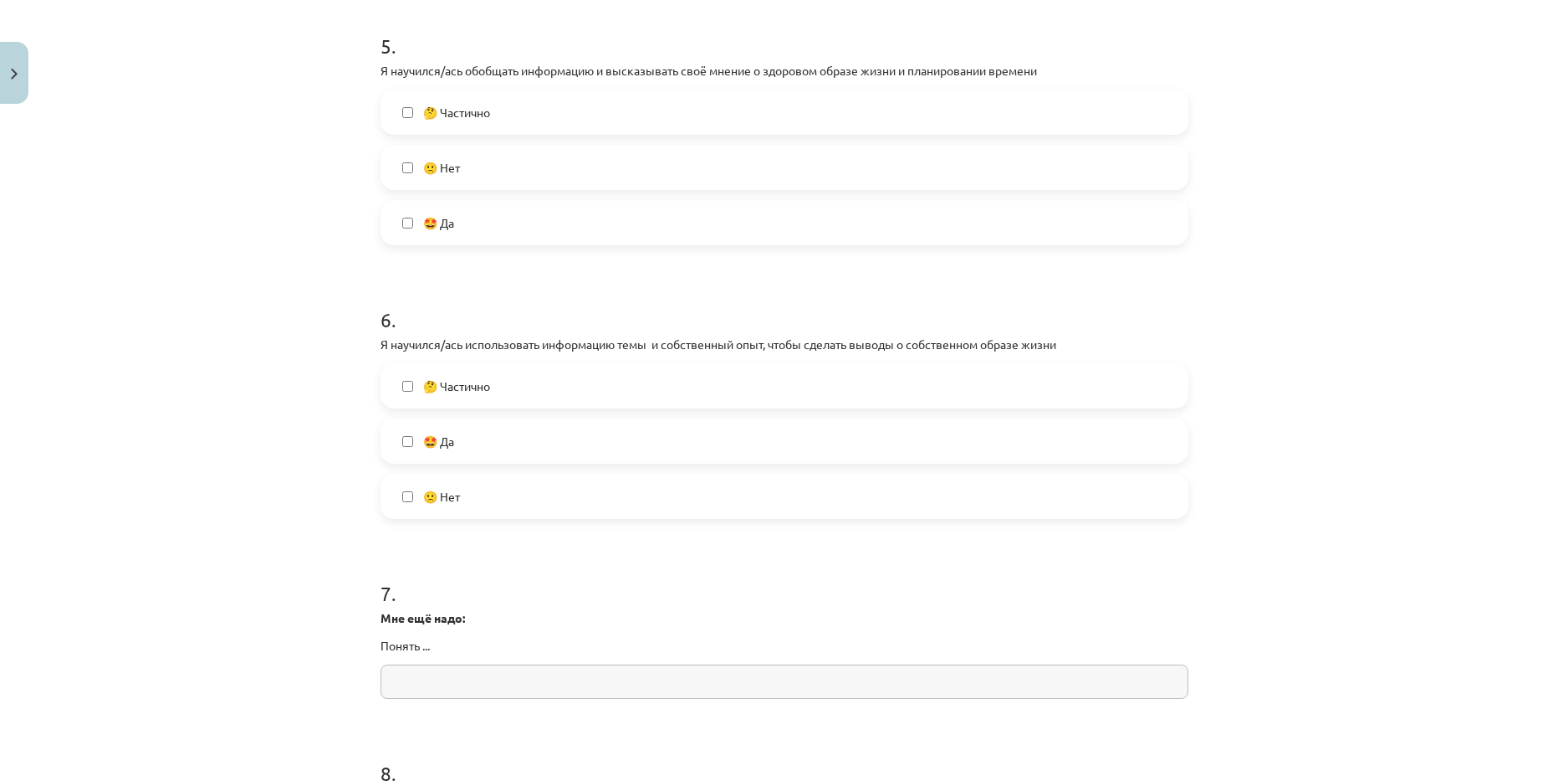
click at [457, 396] on label "🤔 Частично" at bounding box center [785, 386] width 805 height 42
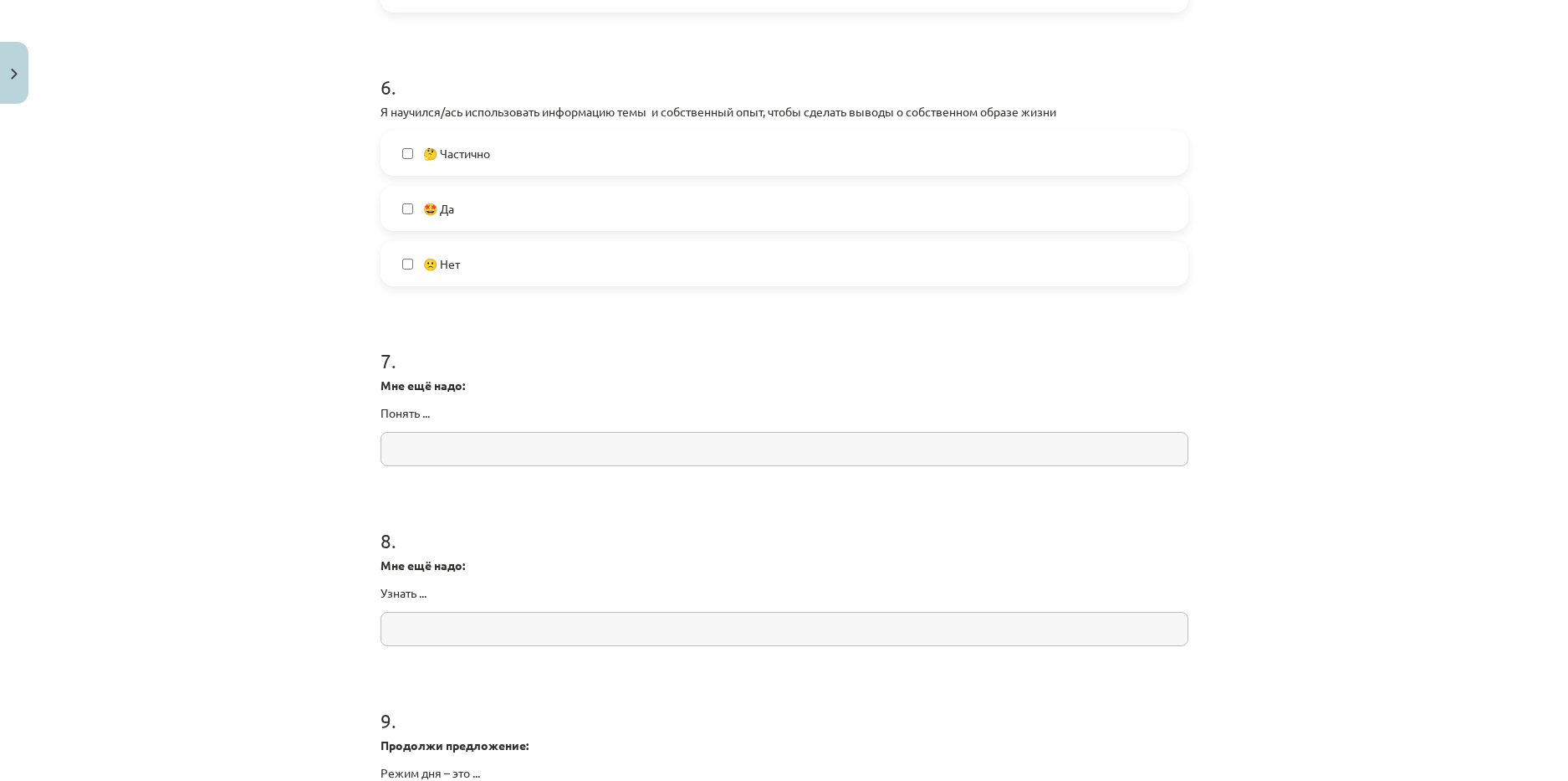
scroll to position [1673, 0]
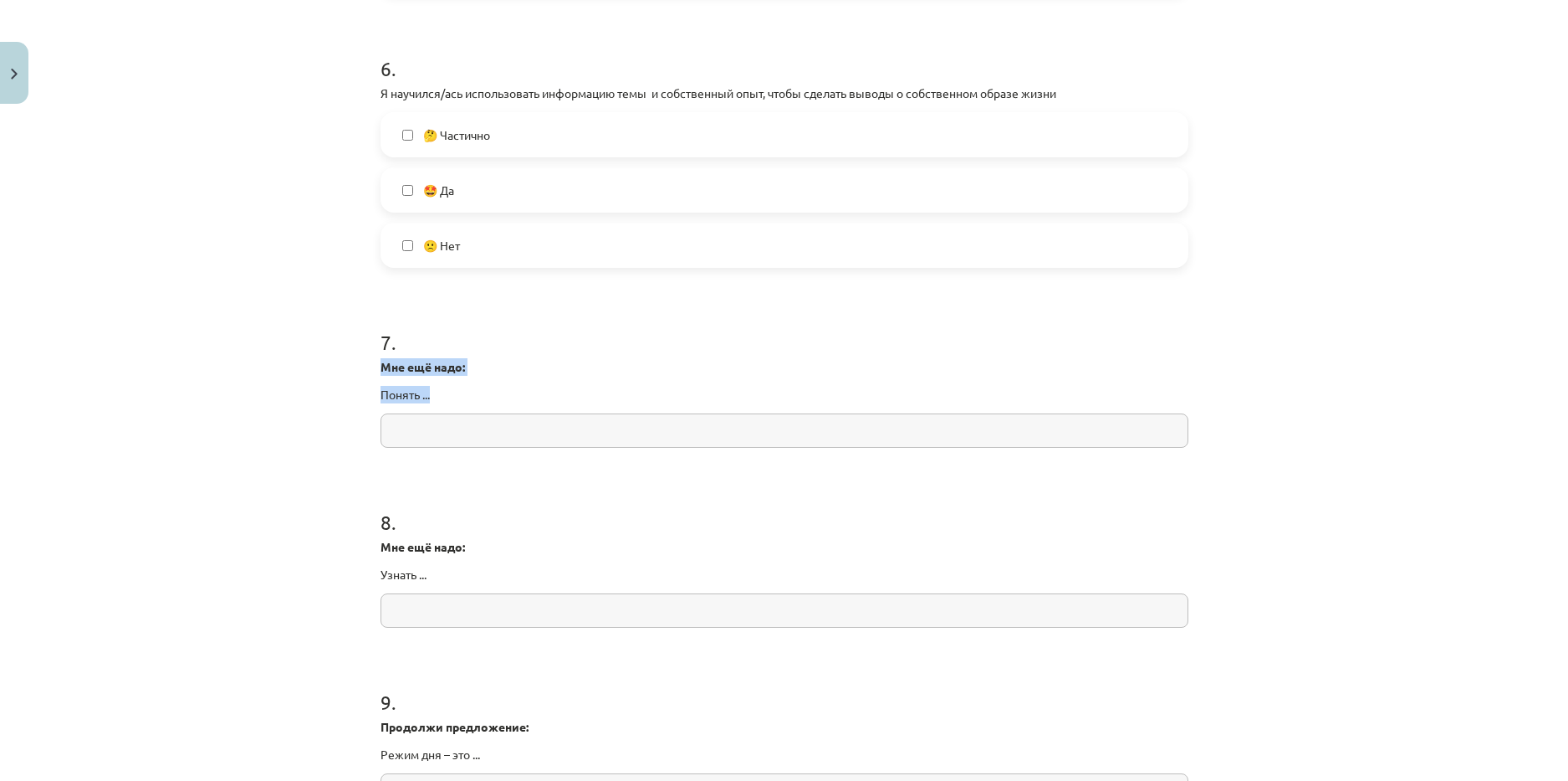
drag, startPoint x: 375, startPoint y: 369, endPoint x: 431, endPoint y: 396, distance: 62.2
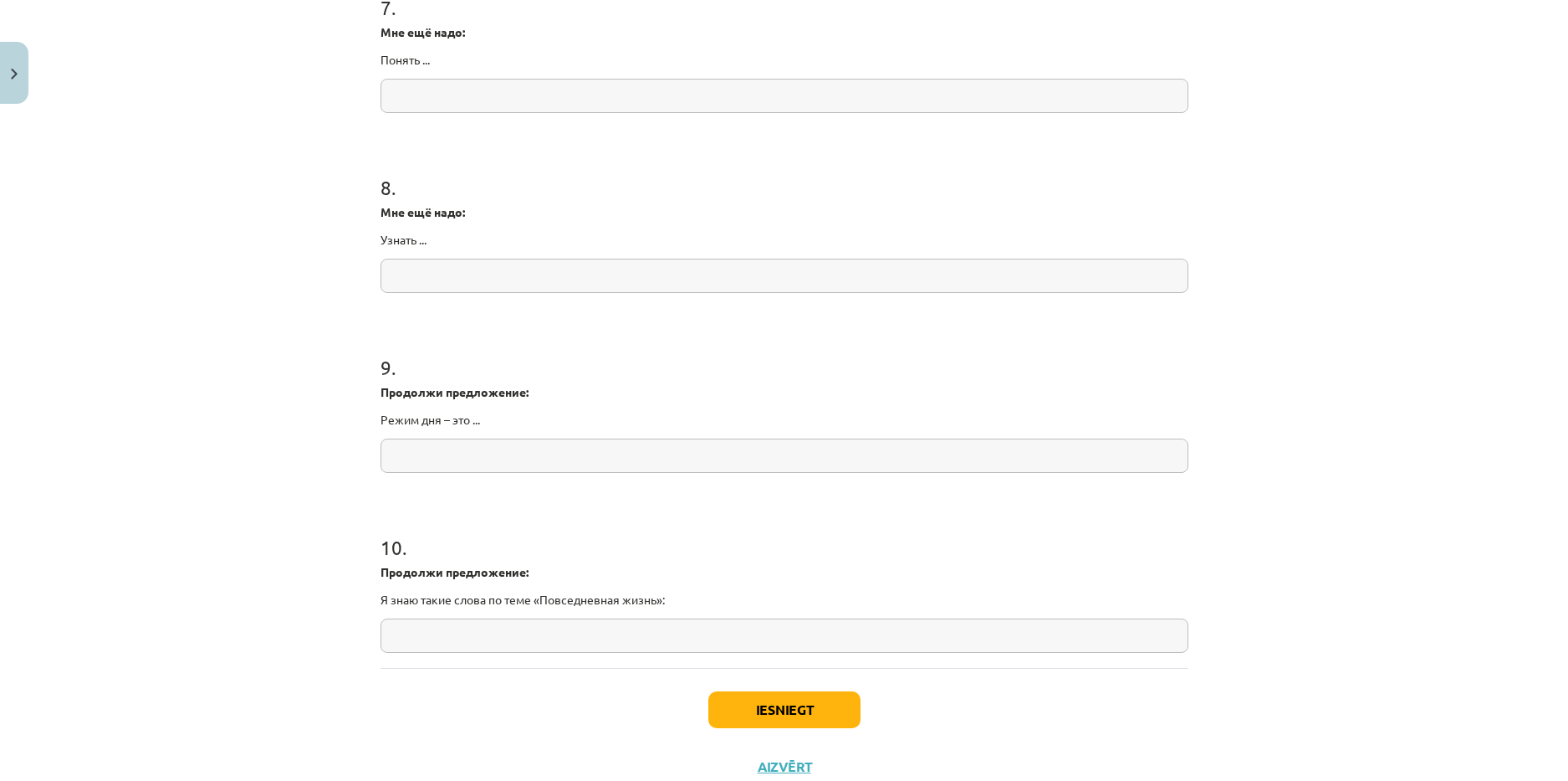
scroll to position [2065, 0]
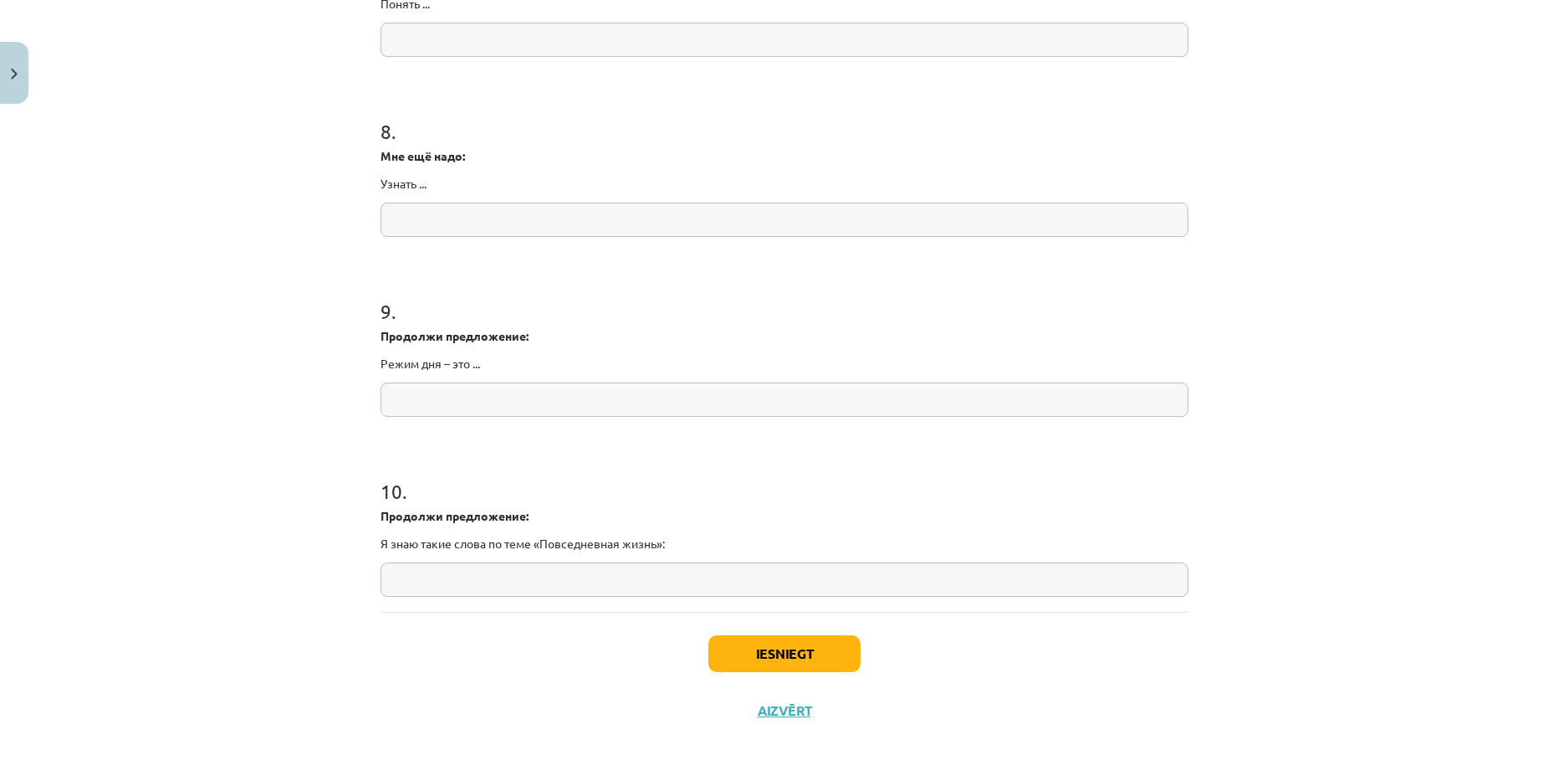
drag, startPoint x: 391, startPoint y: 515, endPoint x: 681, endPoint y: 552, distance: 292.4
drag, startPoint x: 379, startPoint y: 325, endPoint x: 477, endPoint y: 367, distance: 106.6
click at [477, 367] on div "9 . Продолжи предложение: Режим дня – это ..." at bounding box center [784, 344] width 807 height 146
click at [645, 328] on p "Продолжи предложение:" at bounding box center [784, 336] width 807 height 17
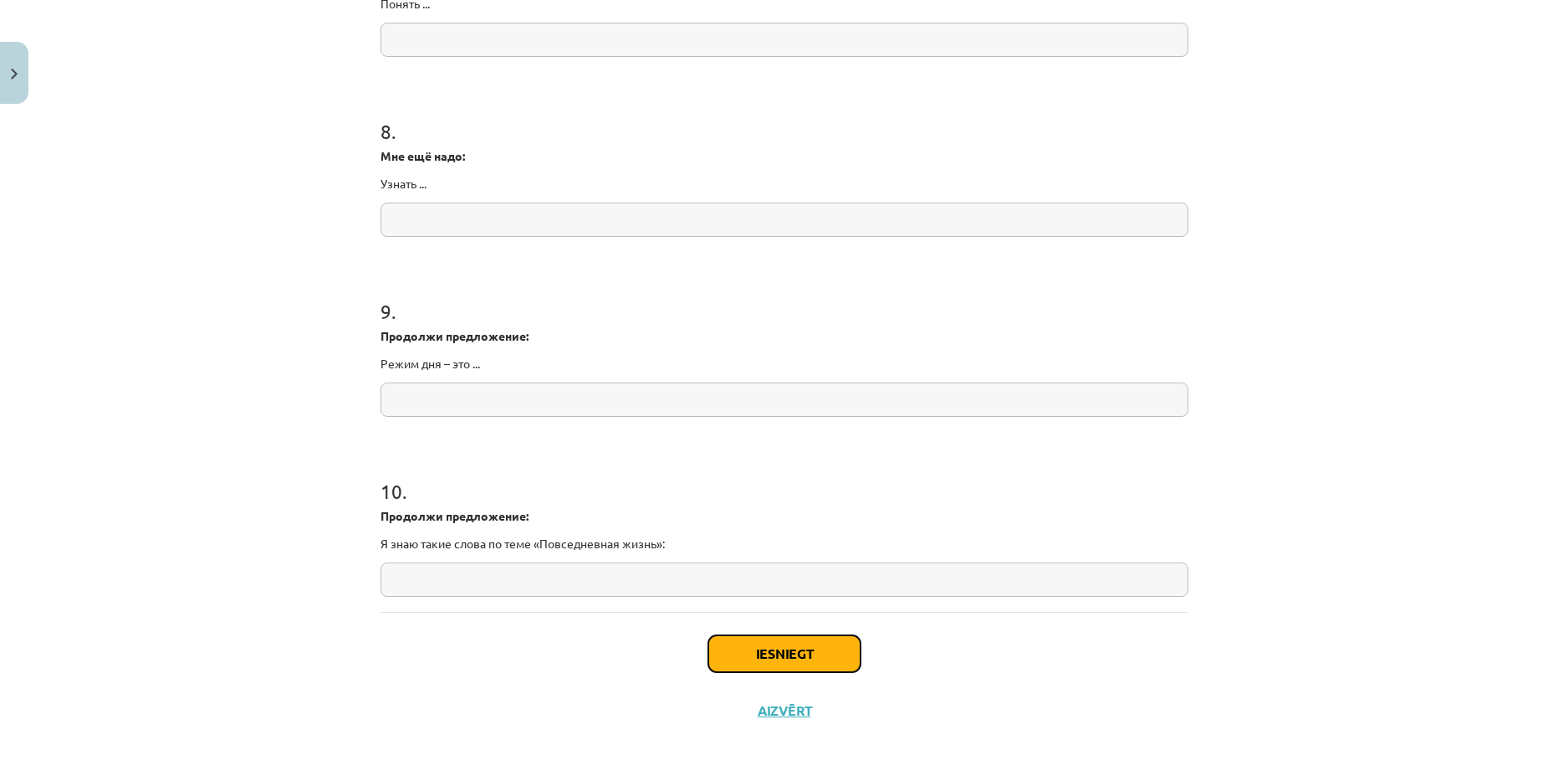
click at [785, 659] on button "Iesniegt" at bounding box center [784, 653] width 152 height 37
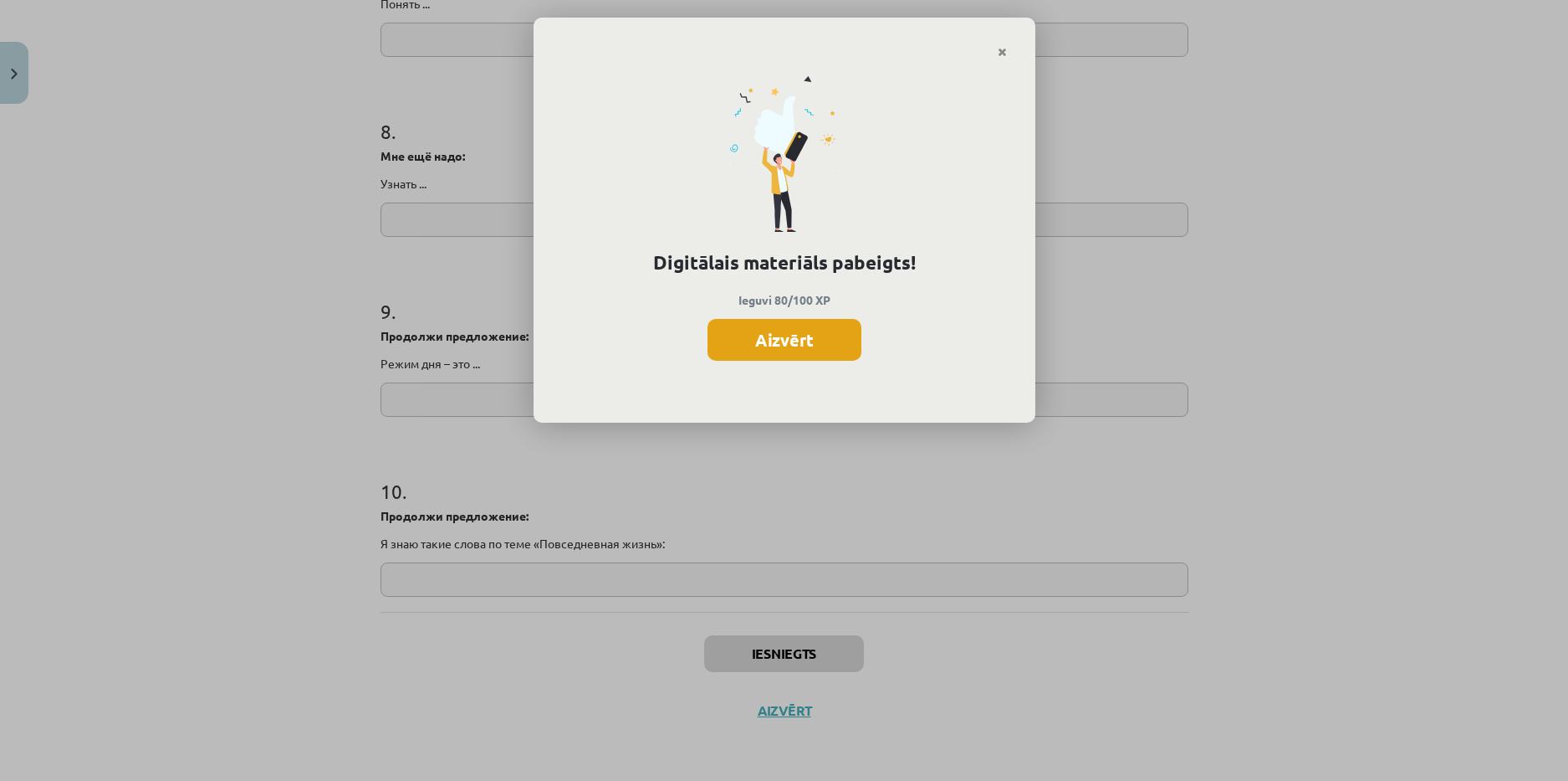
click at [800, 346] on button "Aizvērt" at bounding box center [784, 340] width 154 height 42
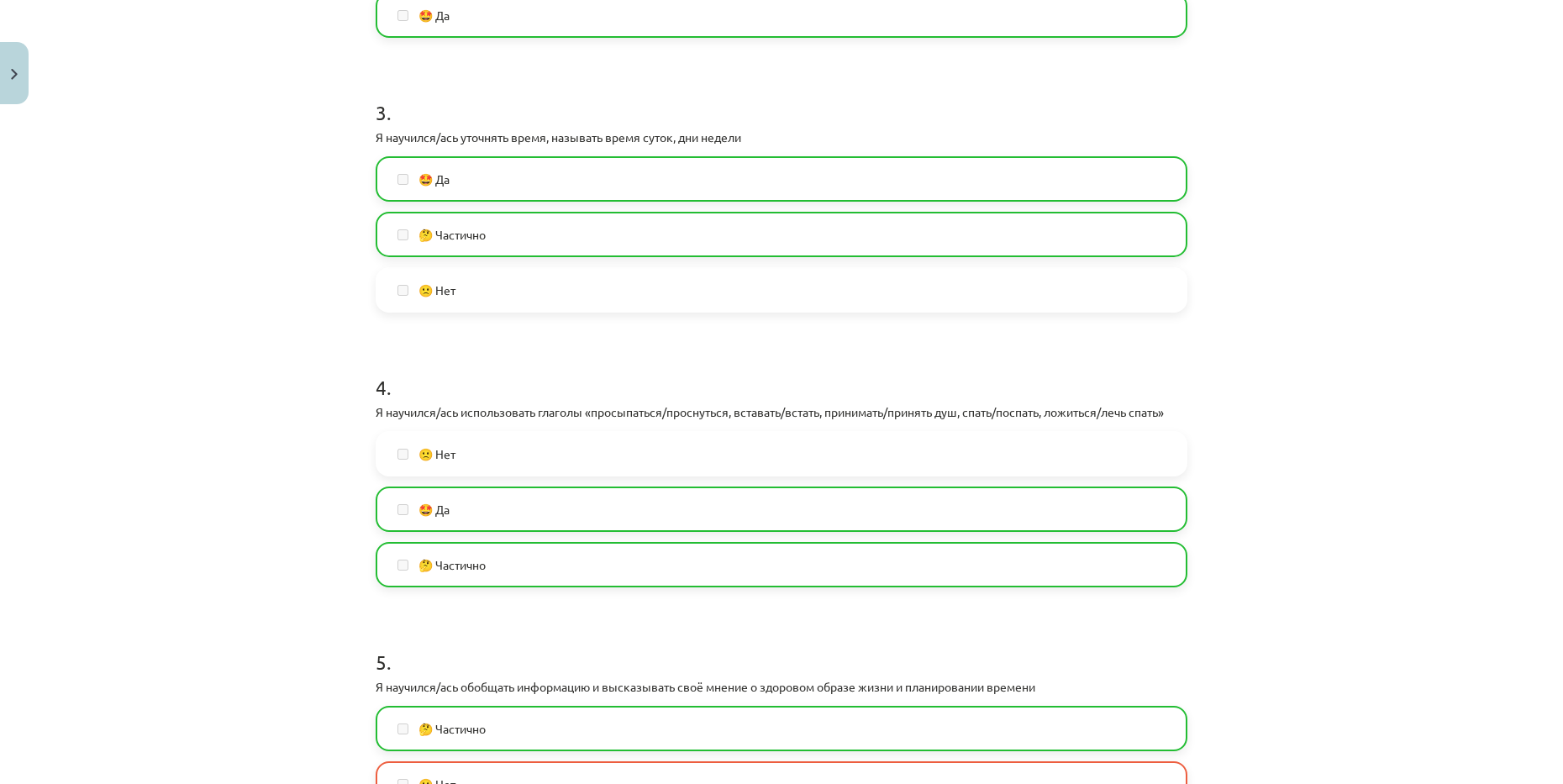
scroll to position [980, 0]
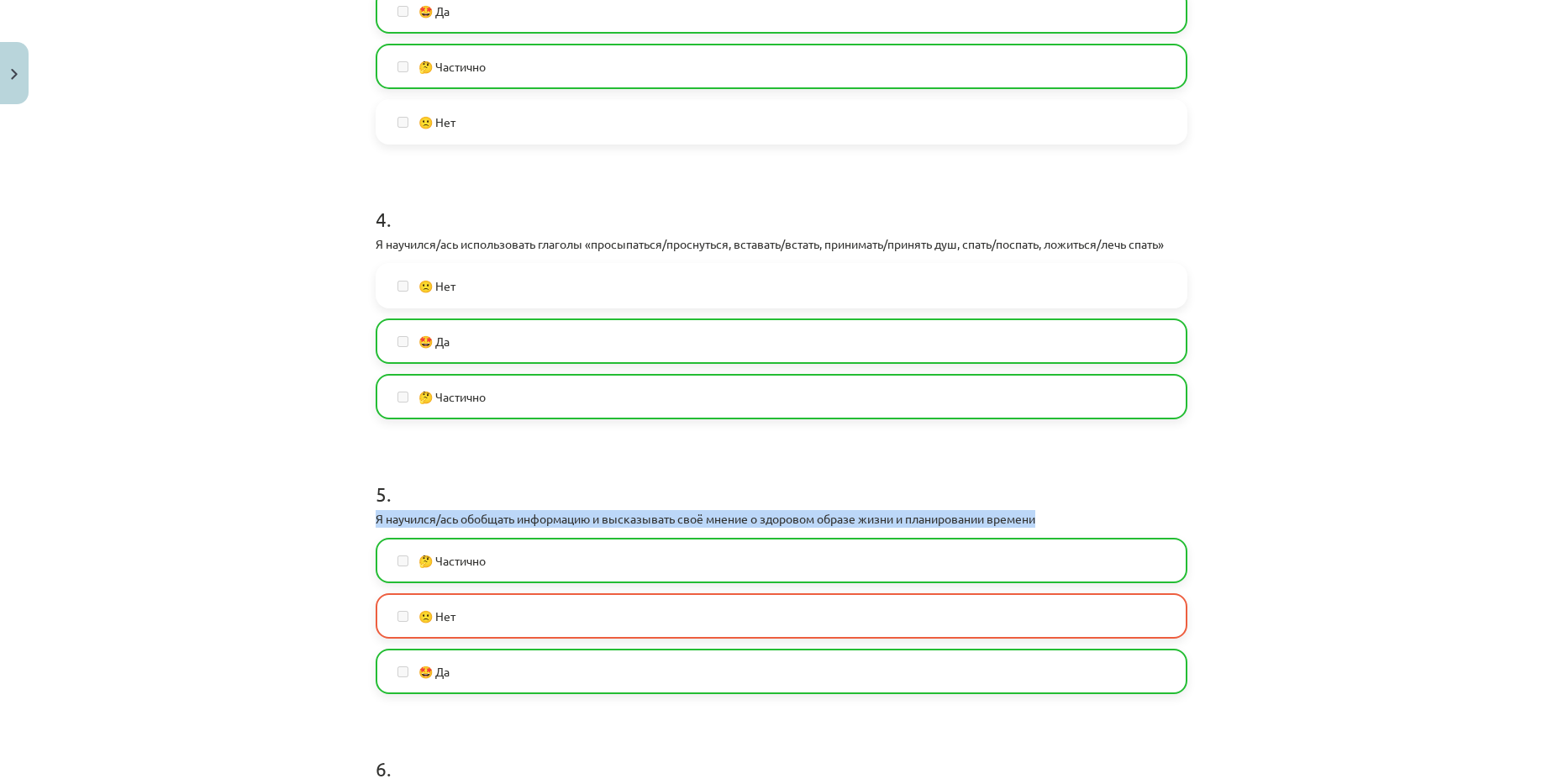
drag, startPoint x: 348, startPoint y: 513, endPoint x: 1065, endPoint y: 517, distance: 717.0
click at [1063, 519] on div "Mācību tēma: Krievu valodas b1 - 11. klases 1.ieskaites mācību materiāls #14 🤔 …" at bounding box center [782, 392] width 1563 height 784
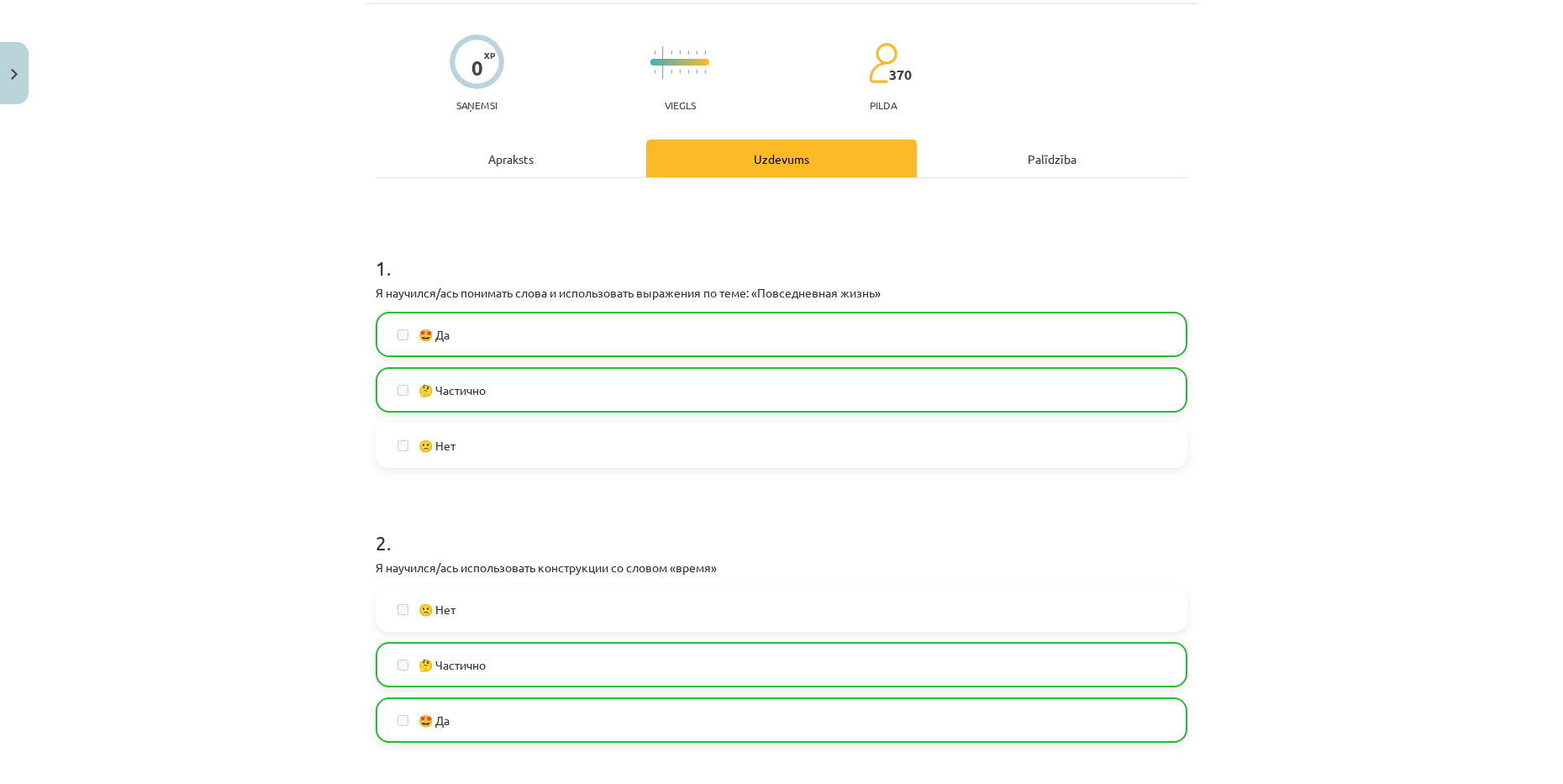
scroll to position [0, 0]
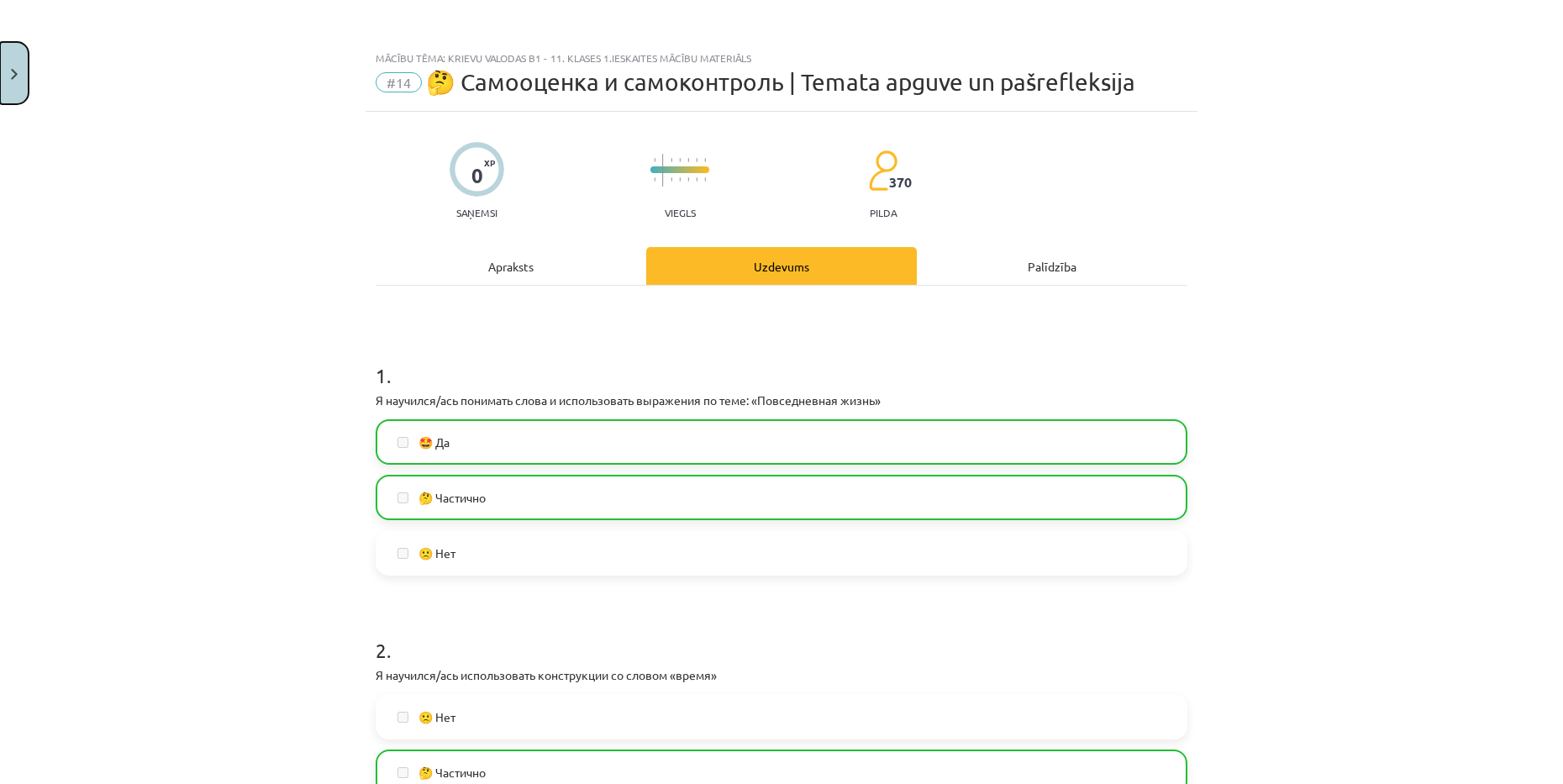
click at [15, 63] on button "Close" at bounding box center [14, 72] width 29 height 62
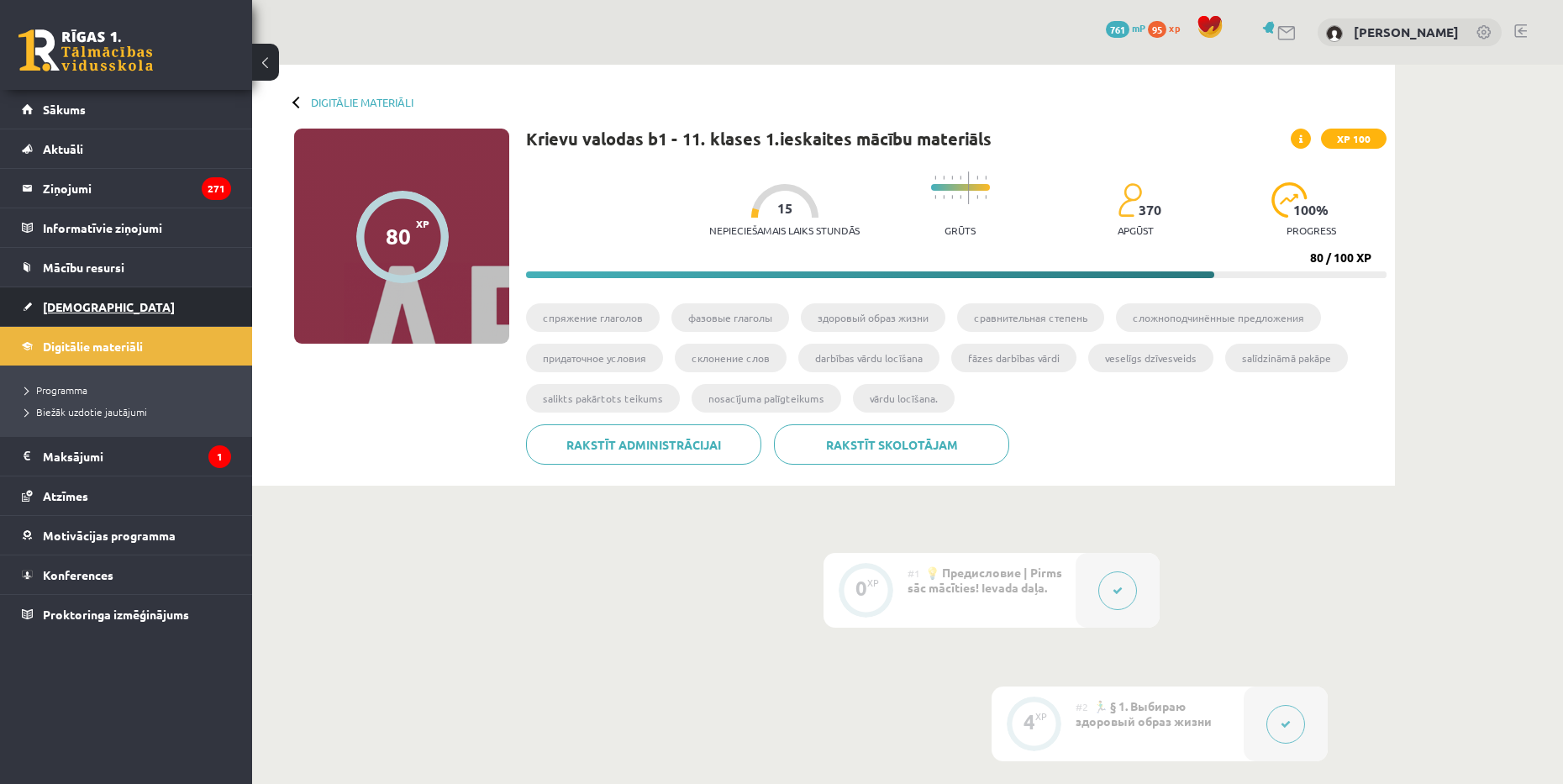
click at [67, 292] on link "[DEMOGRAPHIC_DATA]" at bounding box center [127, 306] width 210 height 38
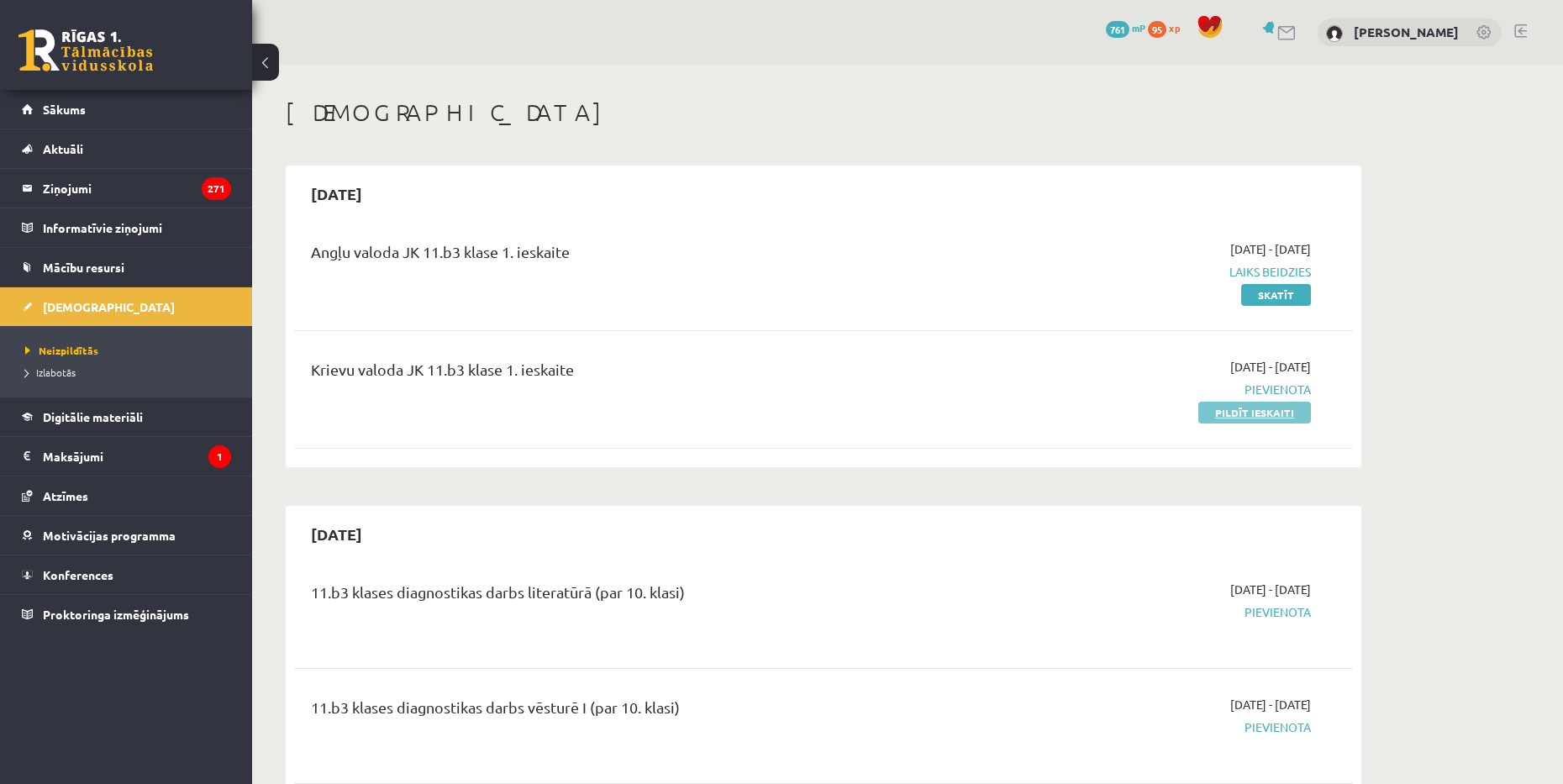
click at [1297, 411] on link "Pildīt ieskaiti" at bounding box center [1254, 412] width 113 height 22
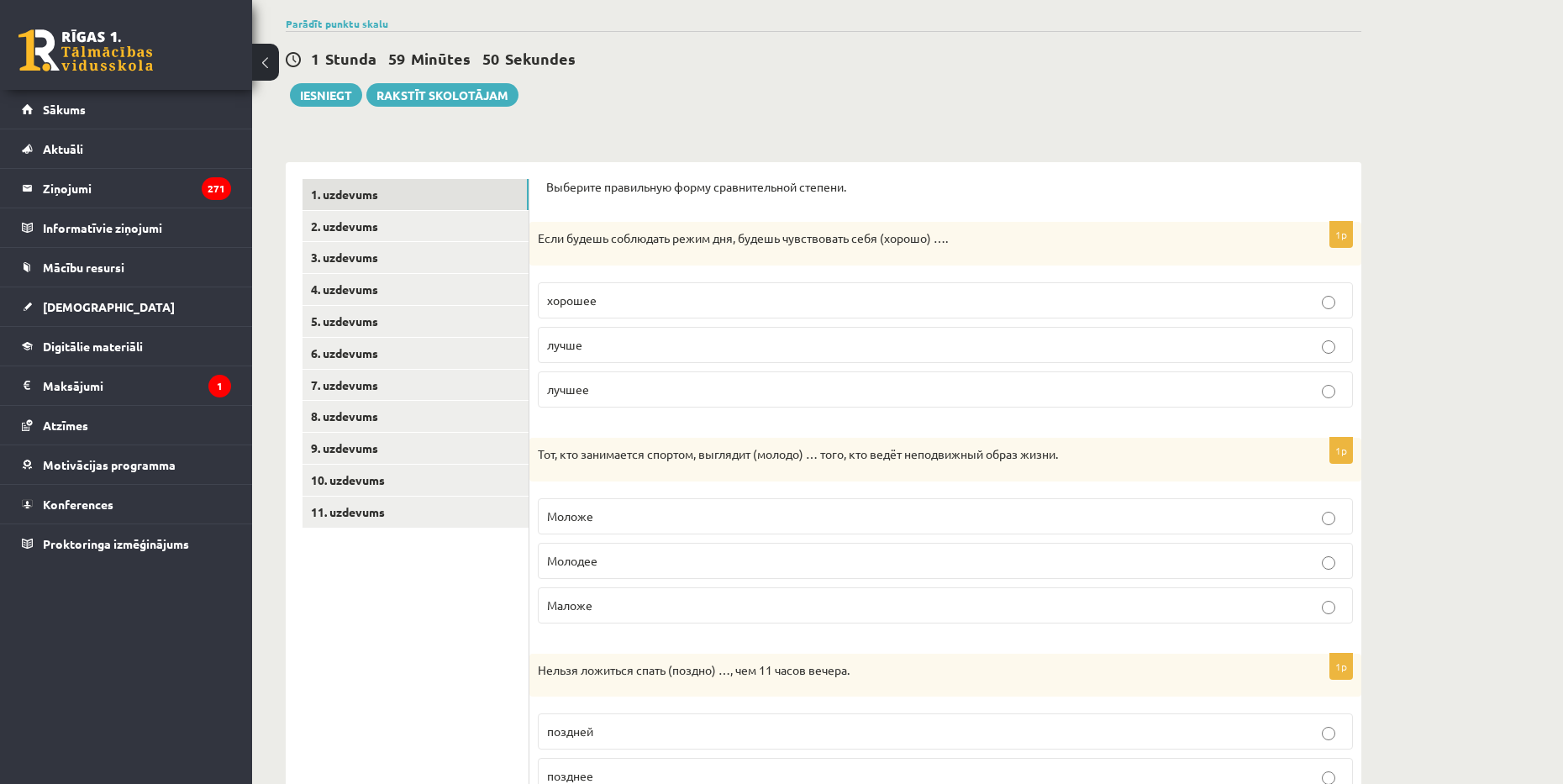
scroll to position [85, 0]
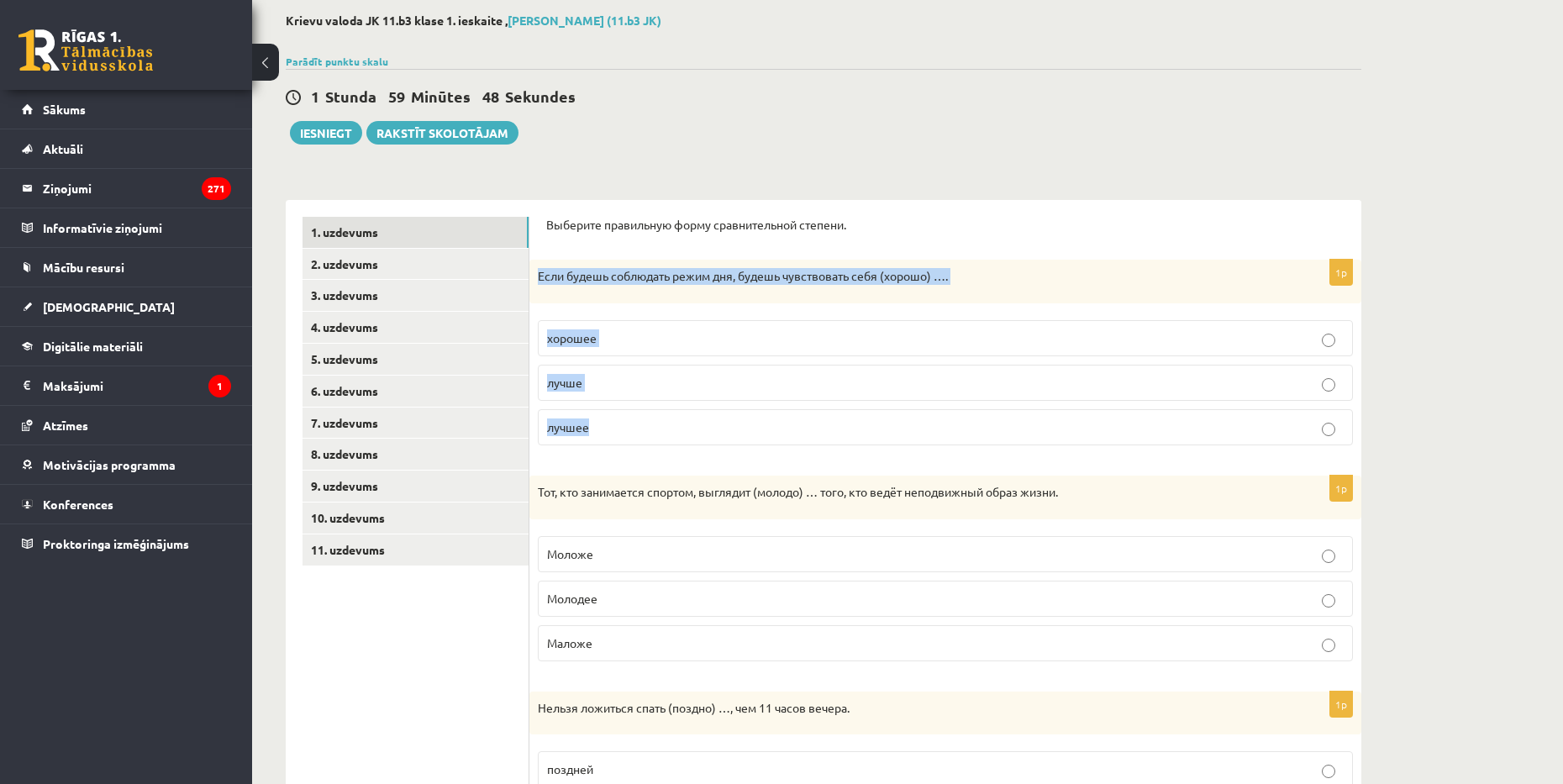
drag, startPoint x: 537, startPoint y: 269, endPoint x: 635, endPoint y: 409, distance: 170.9
click at [635, 409] on div "1p Если будешь соблюдать режим дня, будешь чувствовать себя (хорошо) …. хорошее…" at bounding box center [945, 359] width 832 height 199
copy div "Если будешь соблюдать режим дня, будешь чувствовать себя (хорошо) …. хорошее лу…"
click at [591, 389] on p "лучше" at bounding box center [945, 382] width 796 height 17
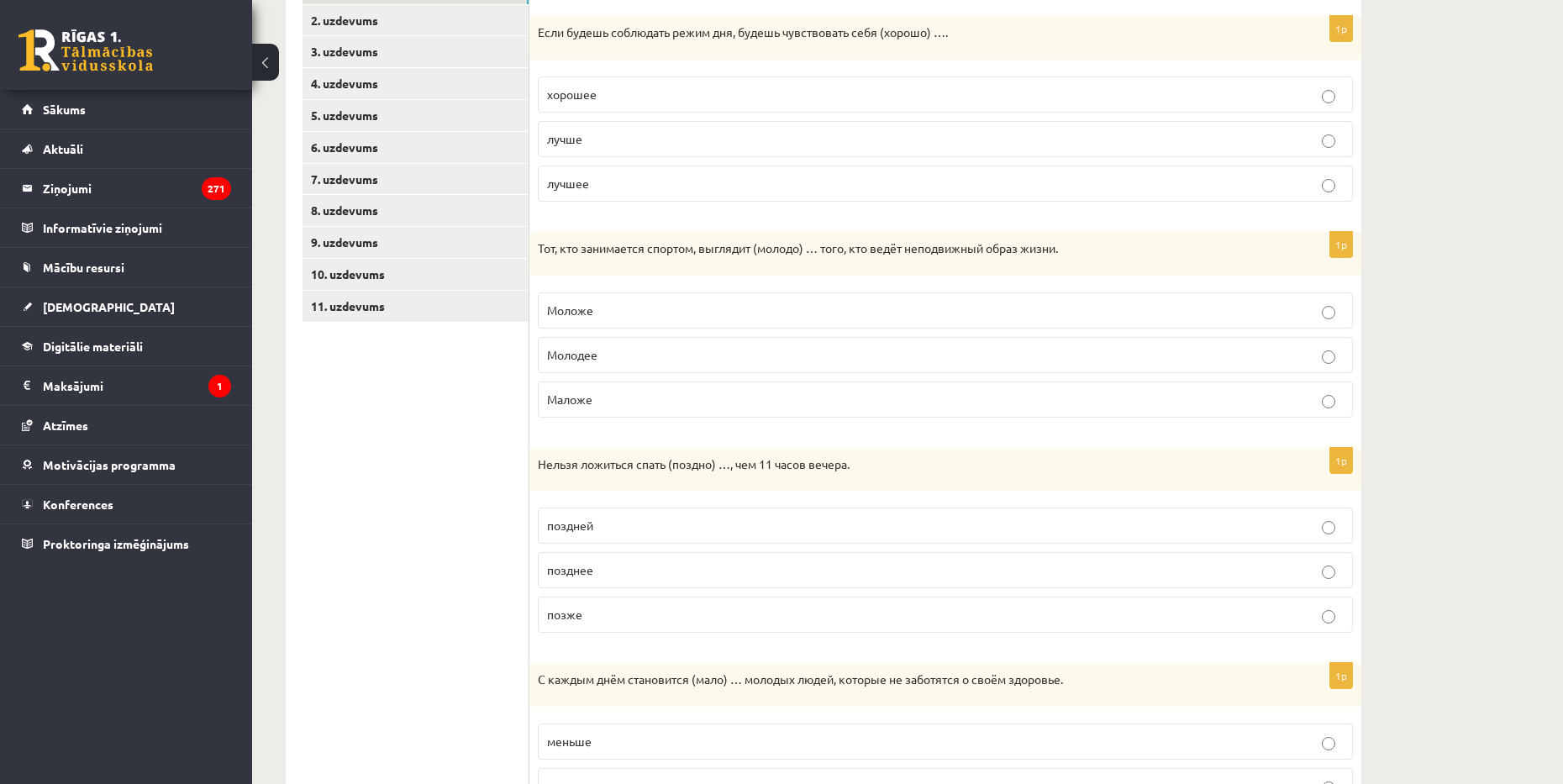
scroll to position [337, 0]
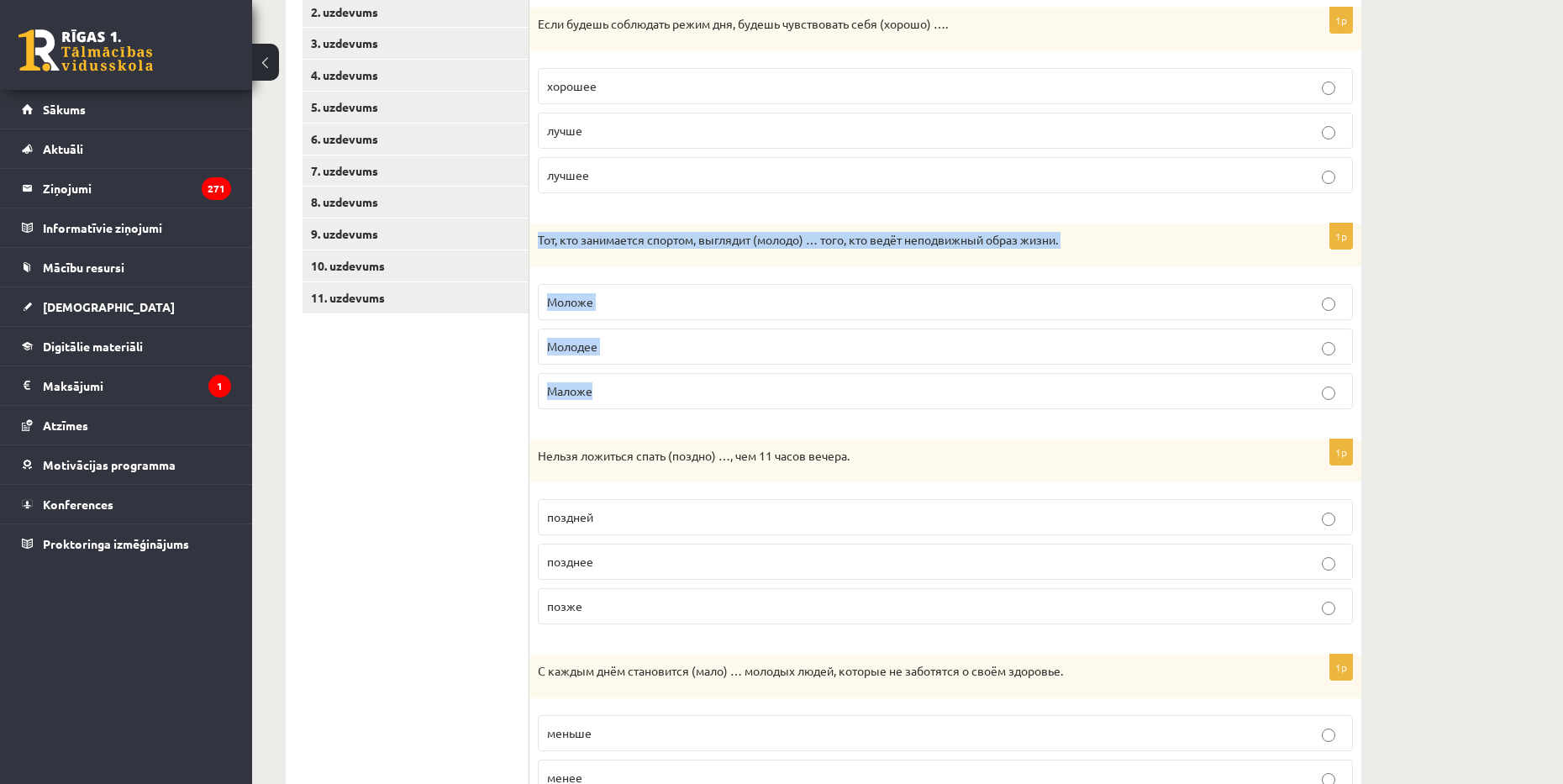
drag, startPoint x: 539, startPoint y: 237, endPoint x: 627, endPoint y: 372, distance: 161.1
click at [627, 372] on div "1p Тот, кто занимается спортом, выглядит (молодо) … того, кто ведёт неподвижный…" at bounding box center [945, 323] width 832 height 199
copy div "Тот, кто занимается спортом, выглядит (молодо) … того, кто ведёт неподвижный об…"
click at [608, 294] on p "Моложе" at bounding box center [945, 302] width 796 height 17
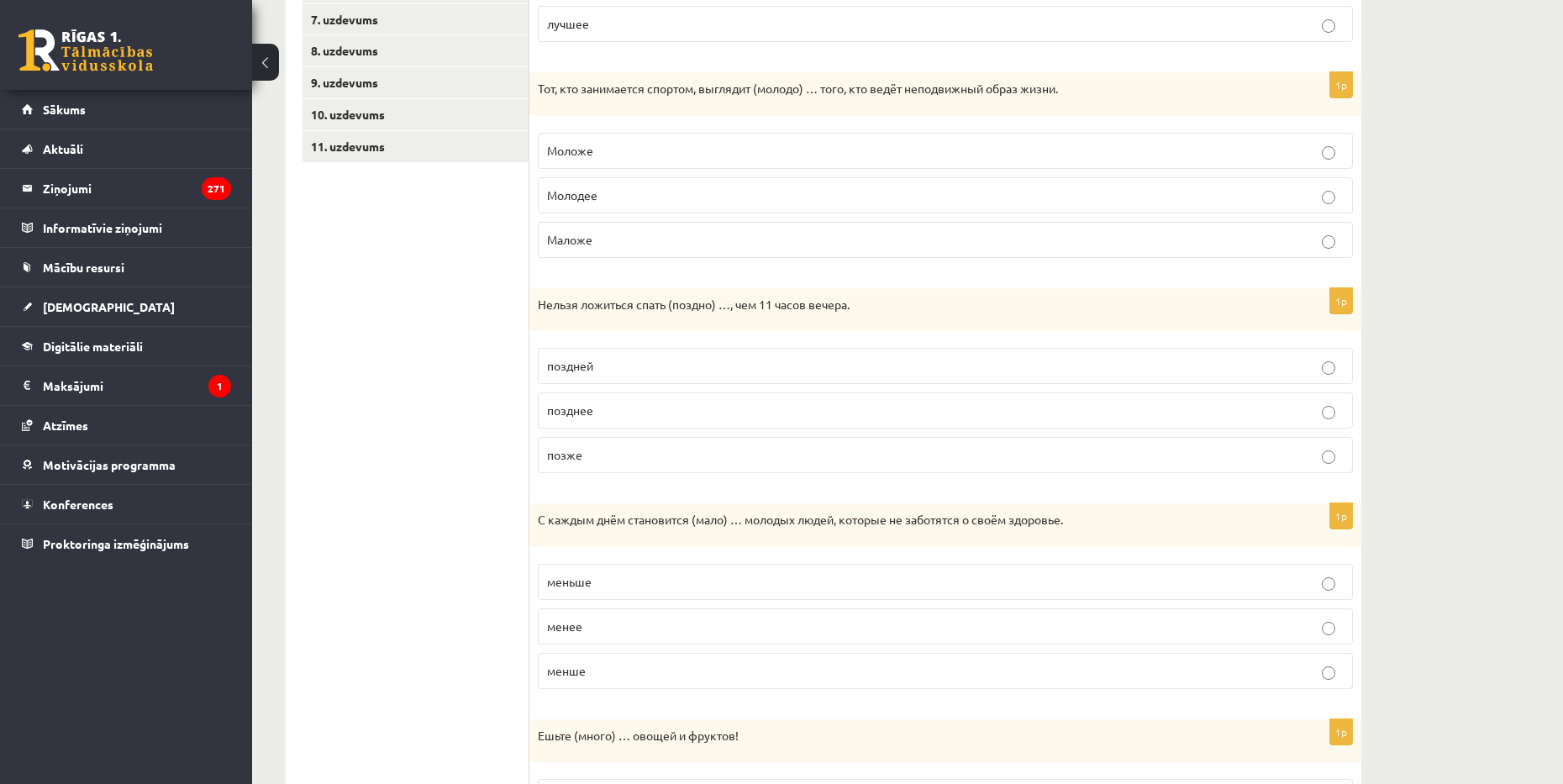
scroll to position [588, 0]
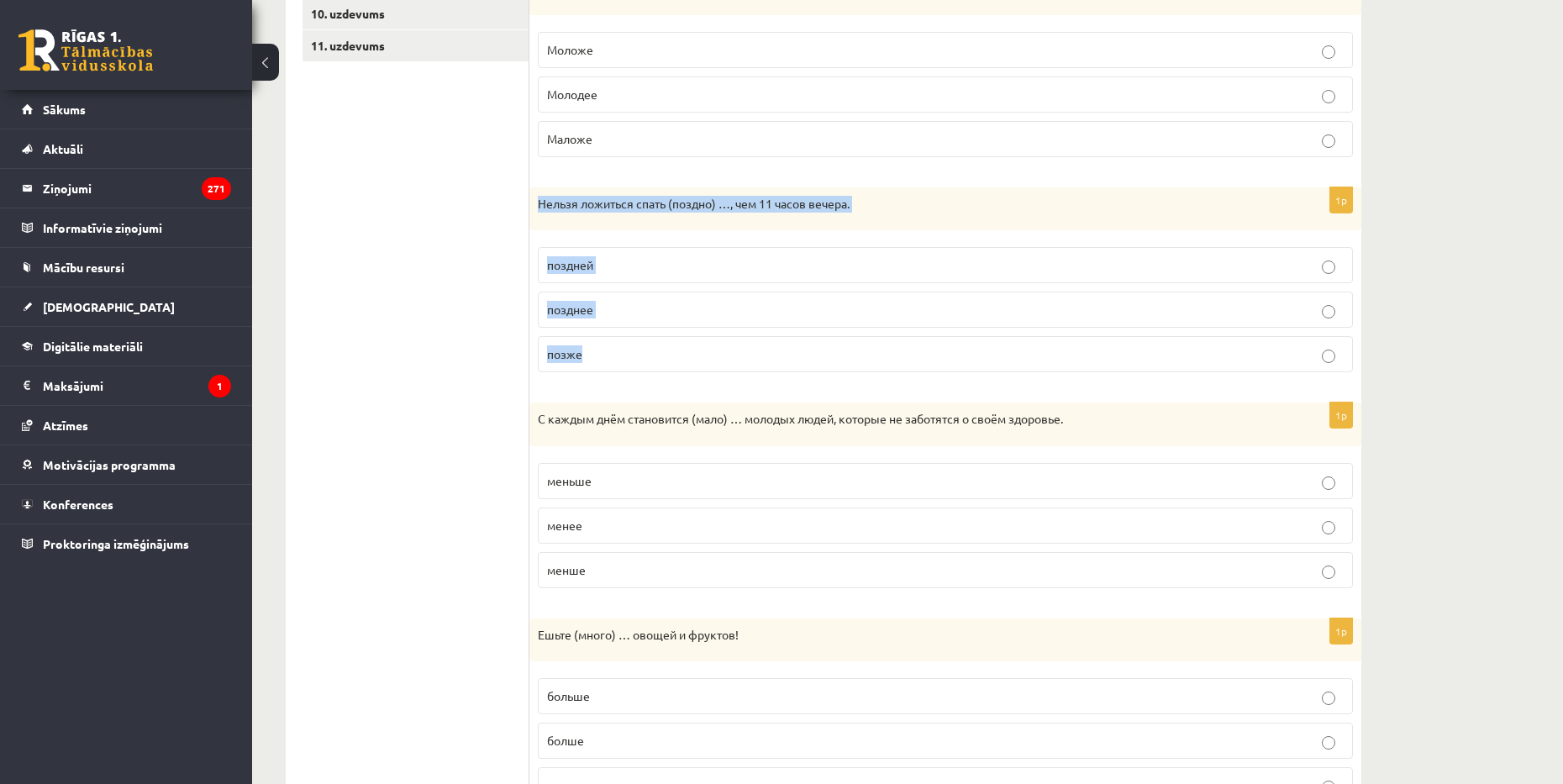
drag, startPoint x: 539, startPoint y: 209, endPoint x: 620, endPoint y: 347, distance: 160.0
click at [620, 347] on div "1p Нельзя ложиться спать (поздно) …, чем 11 часов вечера. поздней позднее позже" at bounding box center [945, 287] width 832 height 199
copy div "Нельзя ложиться спать (поздно) …, чем 11 часов вечера. поздней позднее позже"
click at [623, 374] on fieldset "поздней позднее позже" at bounding box center [945, 307] width 815 height 139
click at [623, 370] on label "позже" at bounding box center [945, 354] width 815 height 36
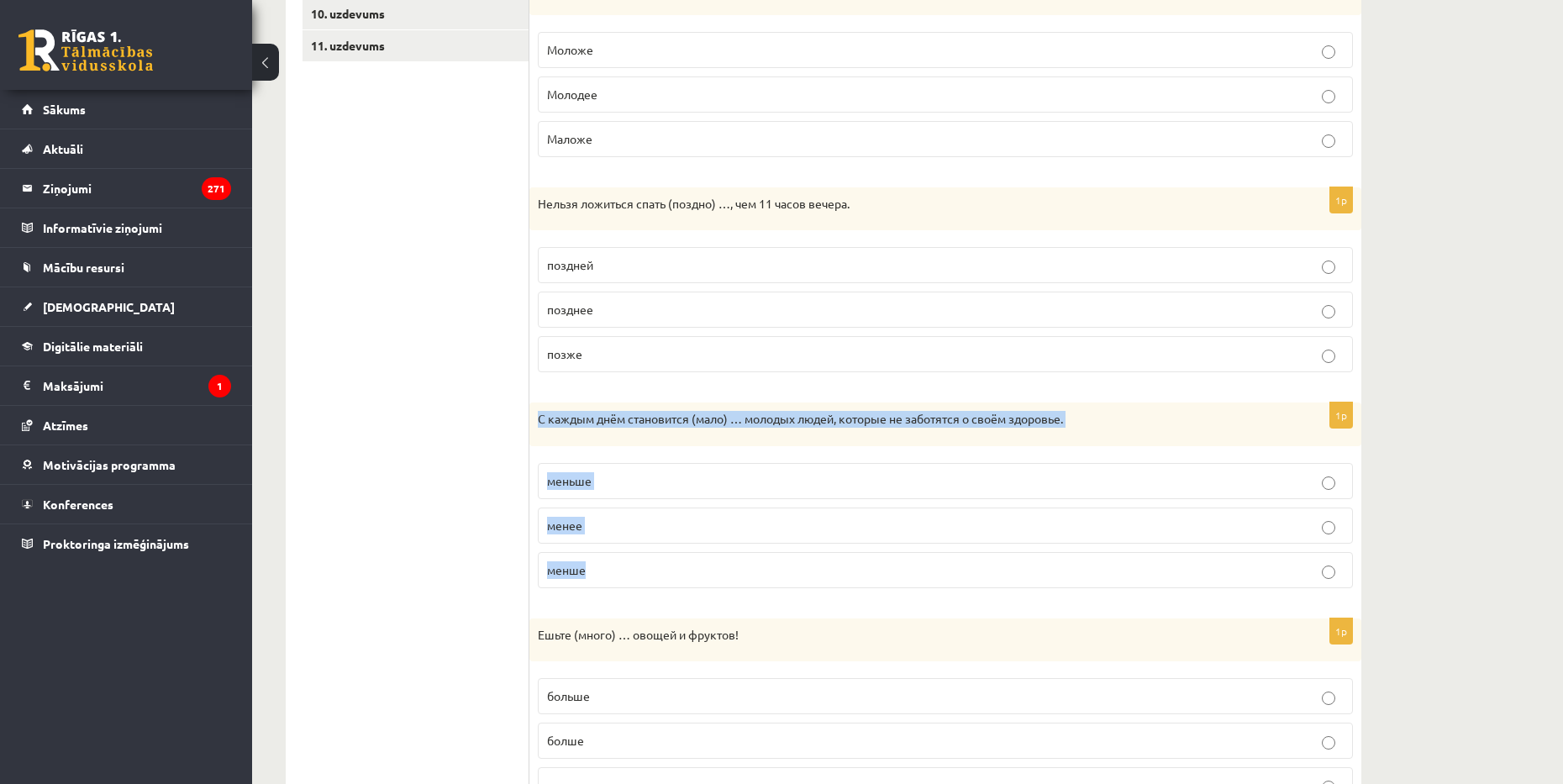
drag, startPoint x: 536, startPoint y: 419, endPoint x: 649, endPoint y: 554, distance: 176.1
click at [649, 554] on div "1p С каждым днём становится (мало) … молодых людей, которые не заботятся о своё…" at bounding box center [945, 502] width 832 height 199
copy div "С каждым днём становится (мало) … молодых людей, которые не заботятся о своём з…"
click at [601, 478] on p "меньше" at bounding box center [945, 481] width 796 height 17
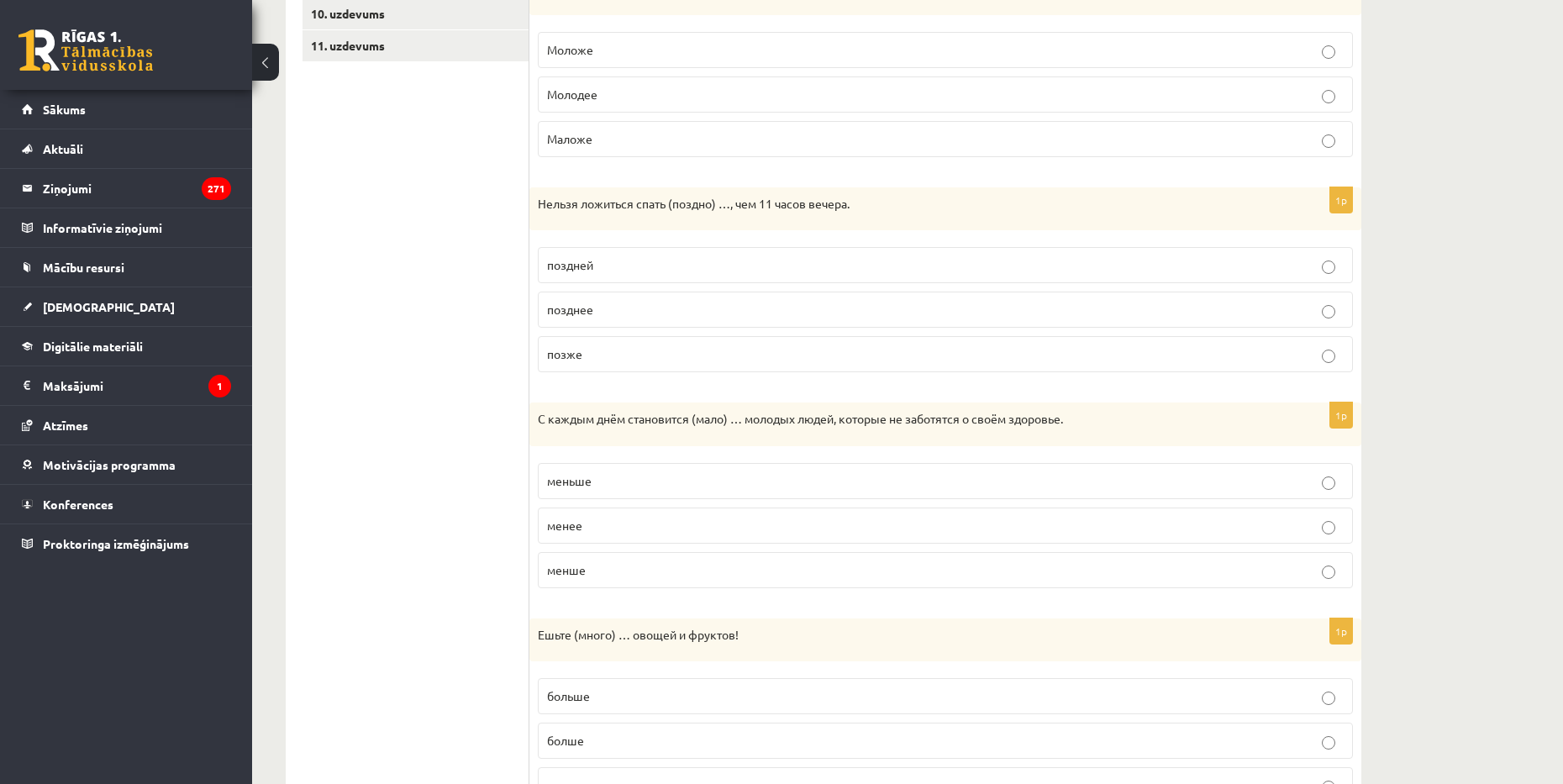
scroll to position [673, 0]
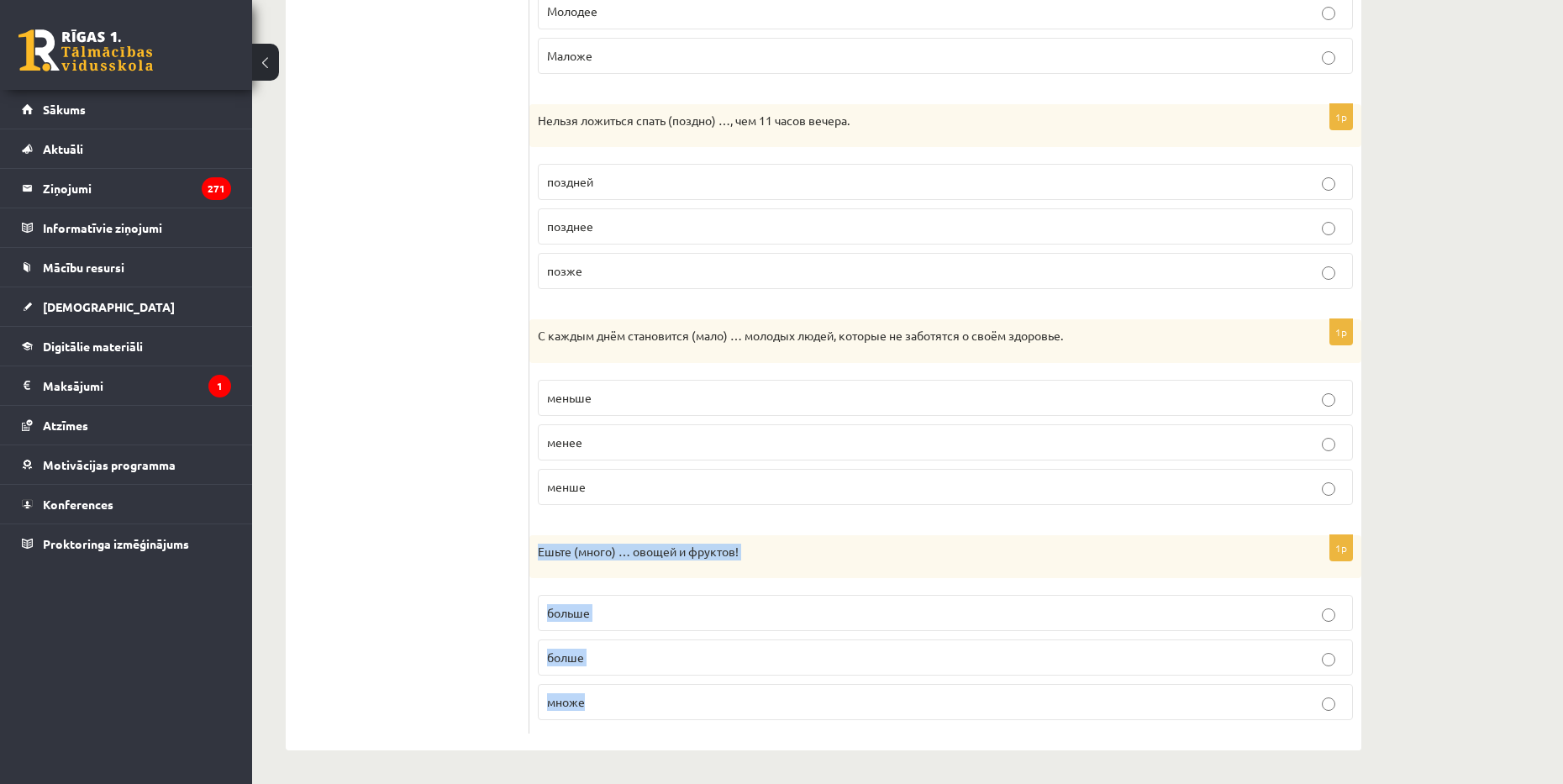
drag, startPoint x: 536, startPoint y: 549, endPoint x: 625, endPoint y: 691, distance: 167.6
click at [625, 691] on div "1p Ешьте (много) … овощей и фруктов! больше болше множе" at bounding box center [945, 635] width 832 height 199
copy div "Ешьте (много) … овощей и фруктов! больше болше множе"
click at [603, 596] on label "больше" at bounding box center [945, 612] width 815 height 36
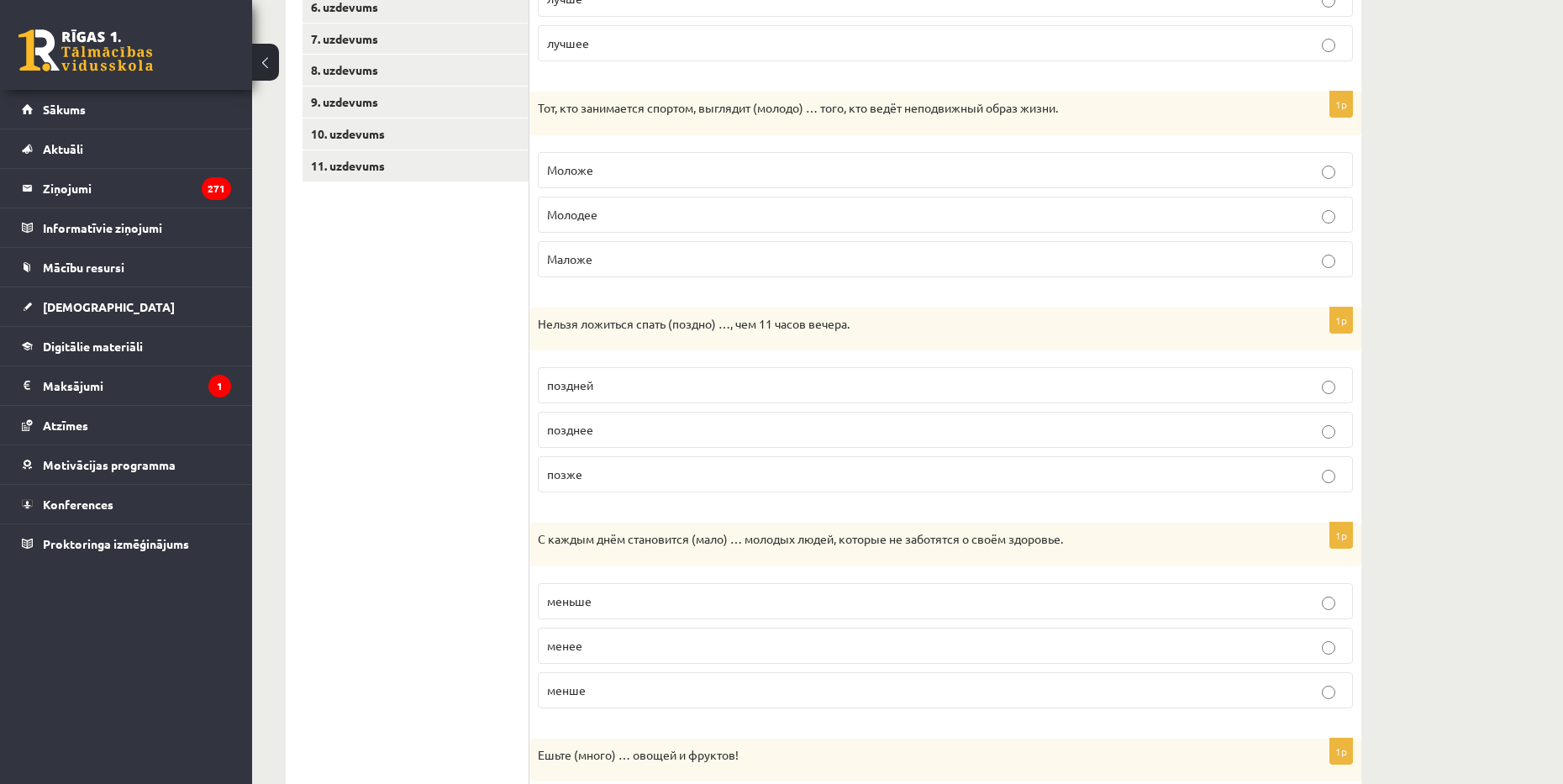
scroll to position [168, 0]
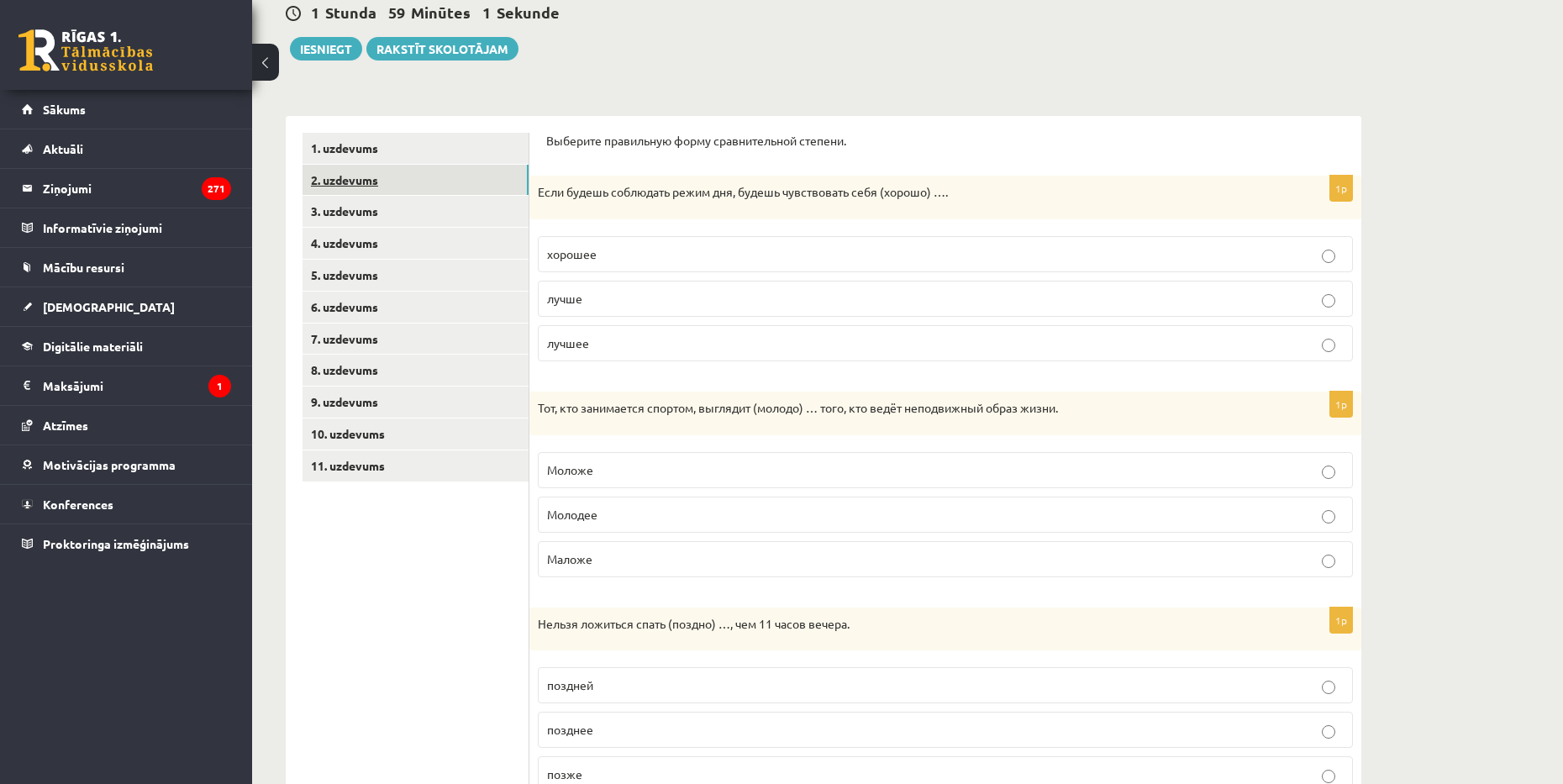
click at [378, 173] on link "2. uzdevums" at bounding box center [415, 181] width 226 height 31
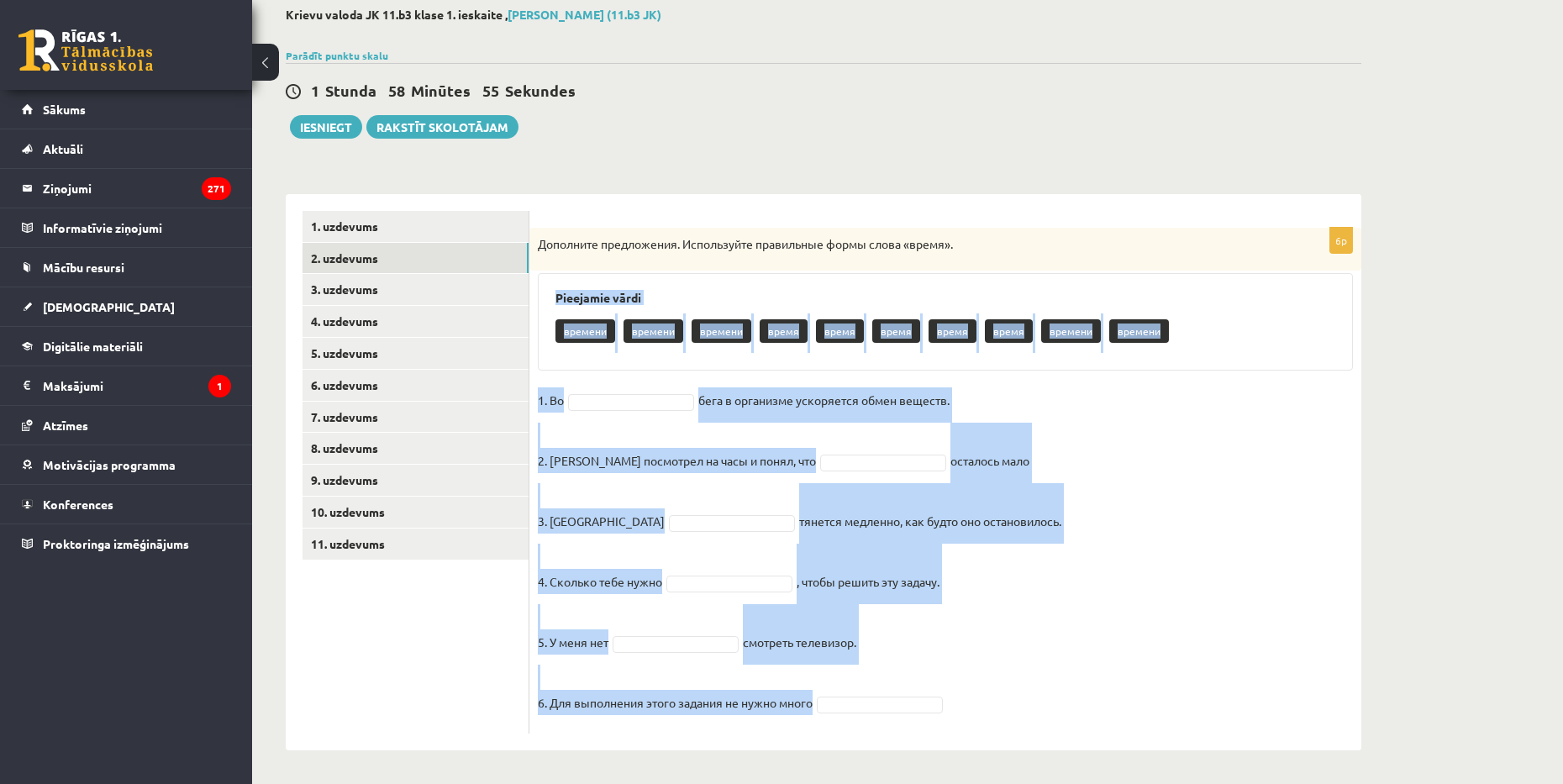
drag, startPoint x: 547, startPoint y: 296, endPoint x: 887, endPoint y: 683, distance: 515.1
click at [887, 683] on div "6p Дополните предложения. Используйте правильные формы слова «время». Pieejamie…" at bounding box center [945, 480] width 832 height 505
copy div "Pieejamie vārdi времени времени времени время время время время время времени в…"
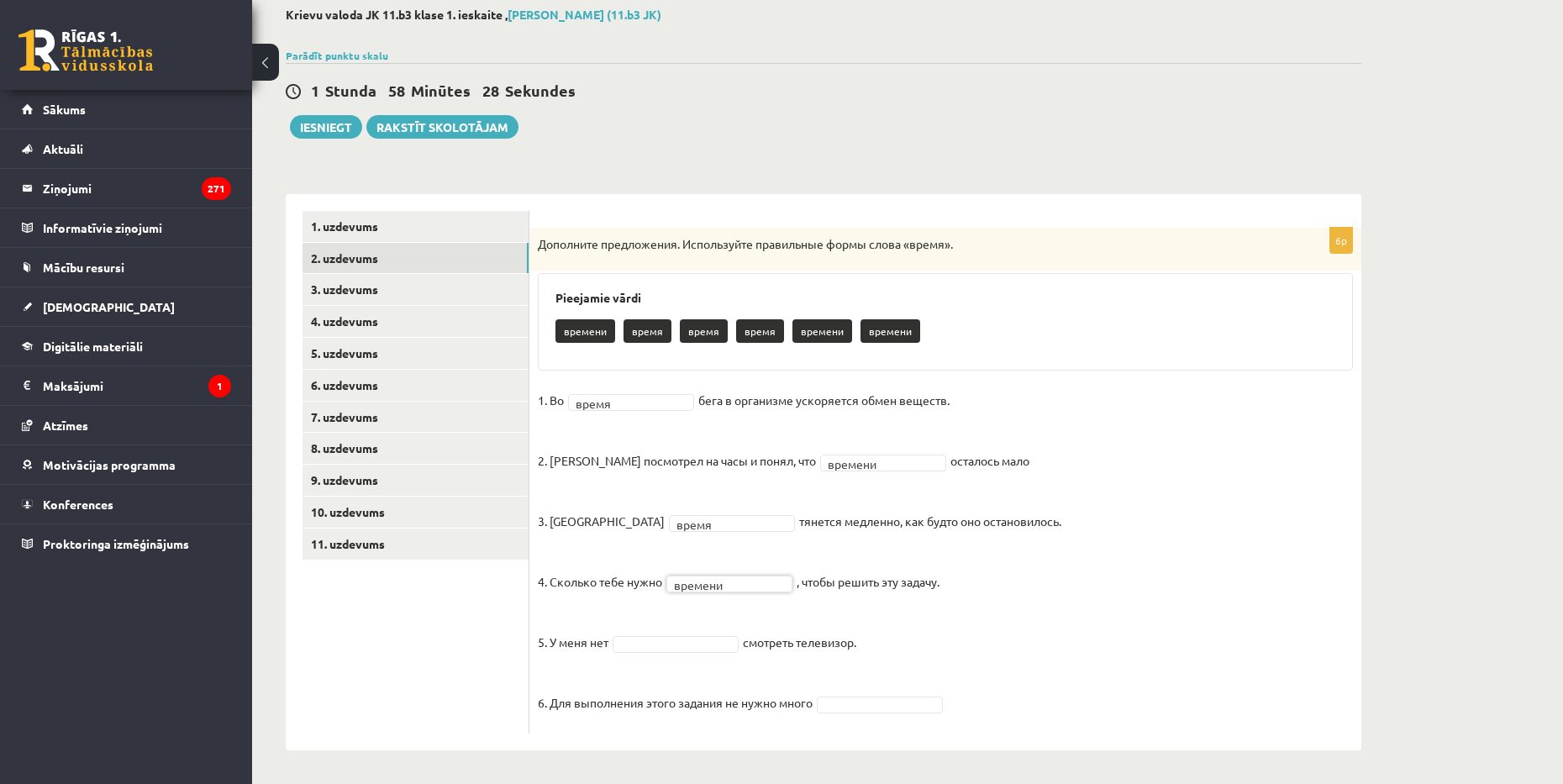
click at [671, 652] on fieldset "1. Во время ***** бега в организме ускоряется обмен веществ. 2. Андрис посмотре…" at bounding box center [945, 556] width 815 height 338
click at [703, 664] on fieldset "1. Во время ***** бега в организме ускоряется обмен веществ. 2. Андрис посмотре…" at bounding box center [945, 556] width 815 height 338
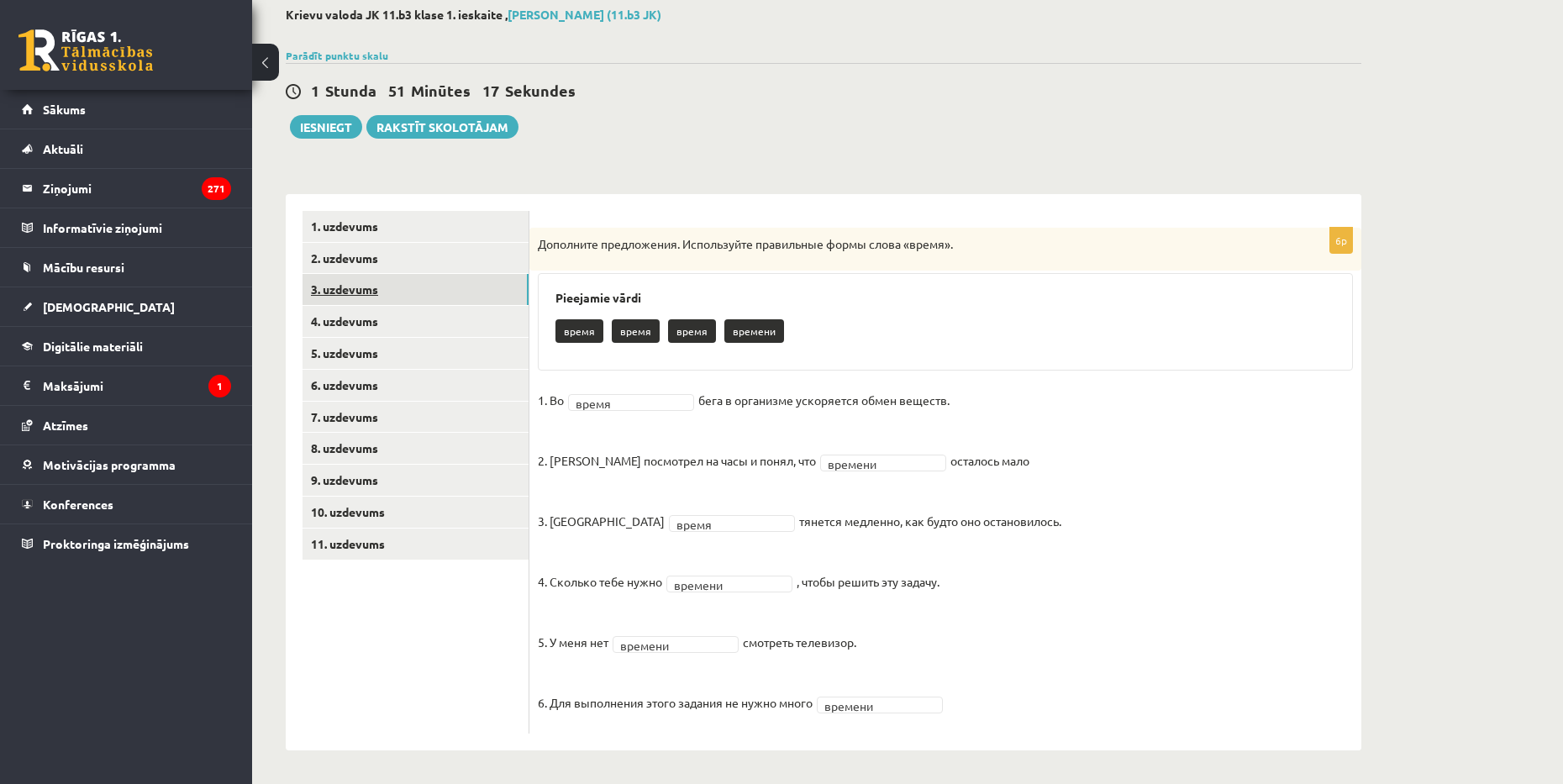
click at [398, 292] on link "3. uzdevums" at bounding box center [415, 290] width 226 height 31
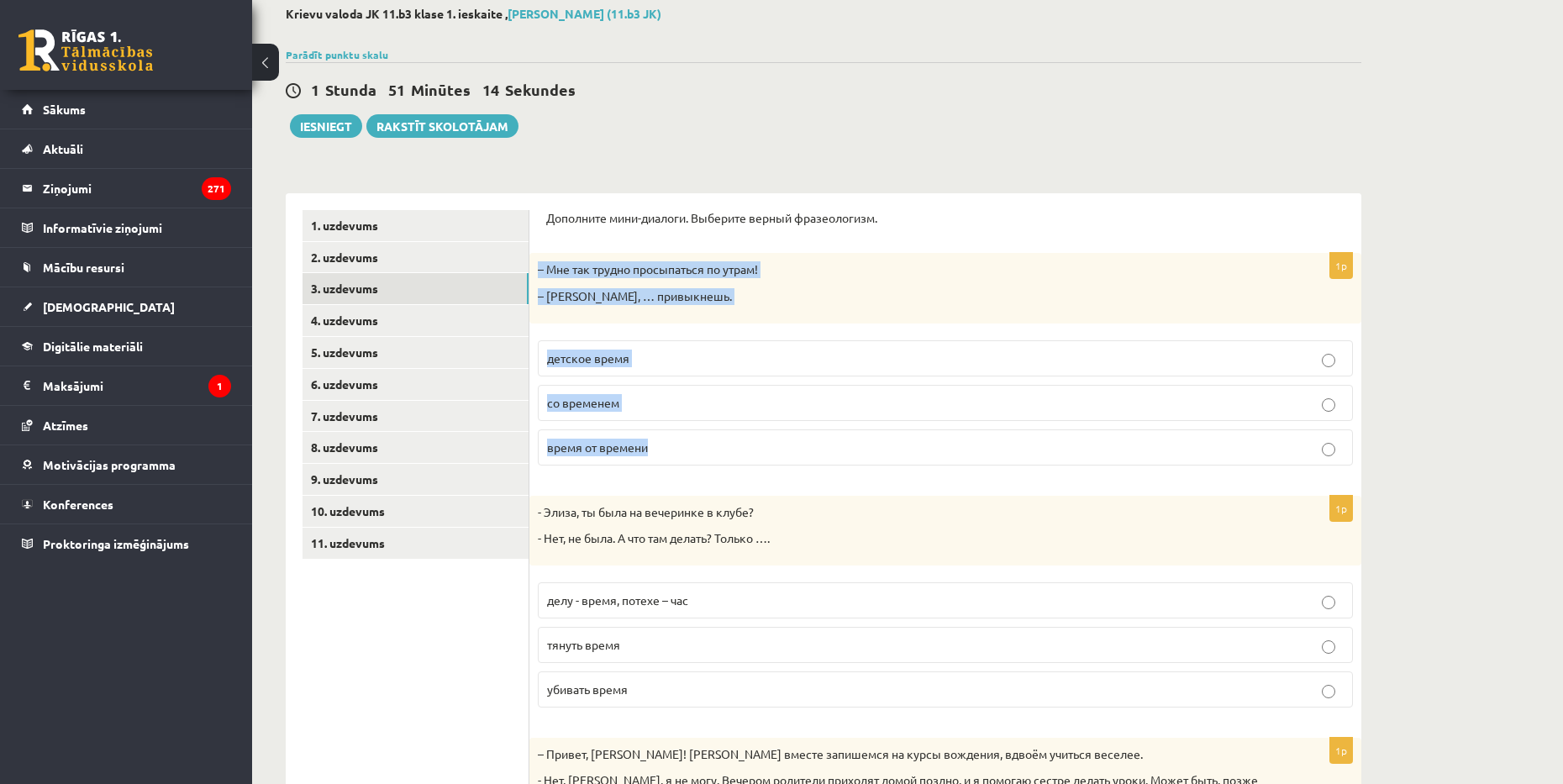
drag, startPoint x: 539, startPoint y: 271, endPoint x: 654, endPoint y: 434, distance: 199.5
click at [654, 434] on div "1p – Мне так трудно просыпаться по утрам! – Ничего, … привыкнешь. детское время…" at bounding box center [945, 366] width 832 height 225
copy div "– Мне так трудно просыпаться по утрам! – Ничего, … привыкнешь. детское время со…"
click at [580, 389] on label "со временем" at bounding box center [945, 402] width 815 height 36
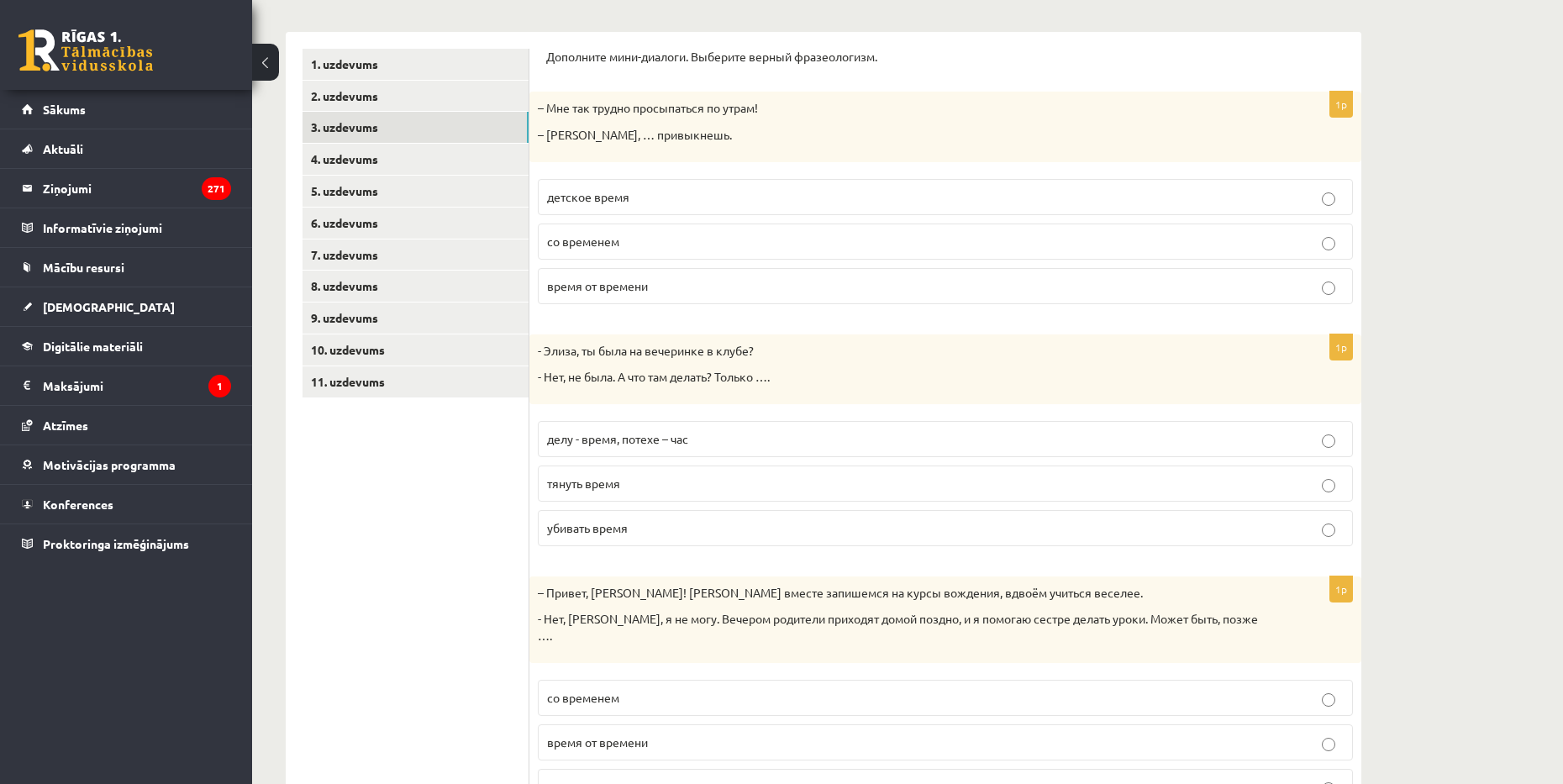
scroll to position [259, 0]
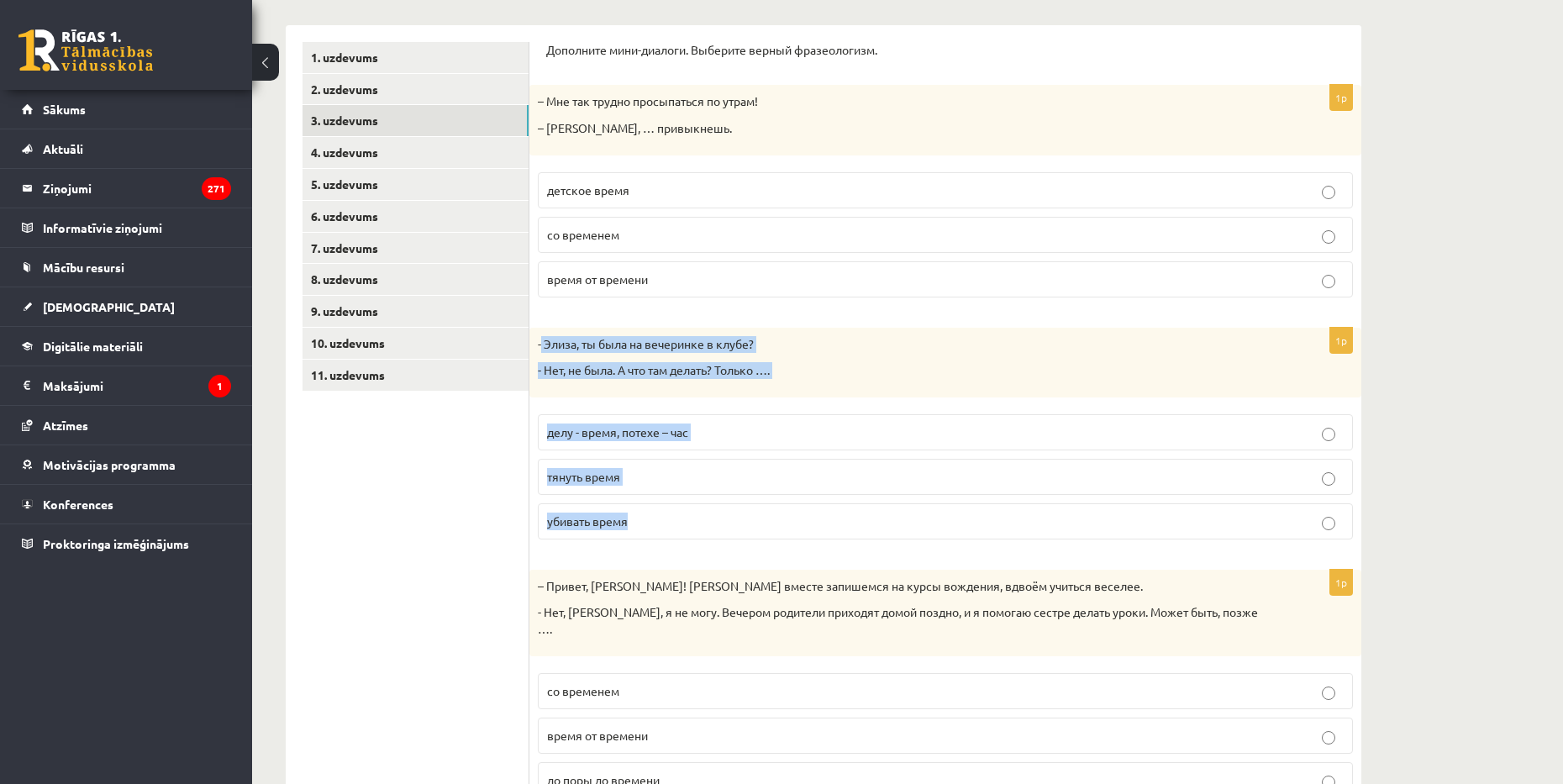
drag, startPoint x: 542, startPoint y: 340, endPoint x: 651, endPoint y: 512, distance: 203.6
click at [651, 512] on div "1p - Элиза, ты была на вечеринке в клубе? - Нет, не была. А что там делать? Тол…" at bounding box center [945, 440] width 832 height 225
copy div "Элиза, ты была на вечеринке в клубе? - Нет, не была. А что там делать? Только ……"
click at [618, 527] on span "убивать время" at bounding box center [587, 520] width 80 height 15
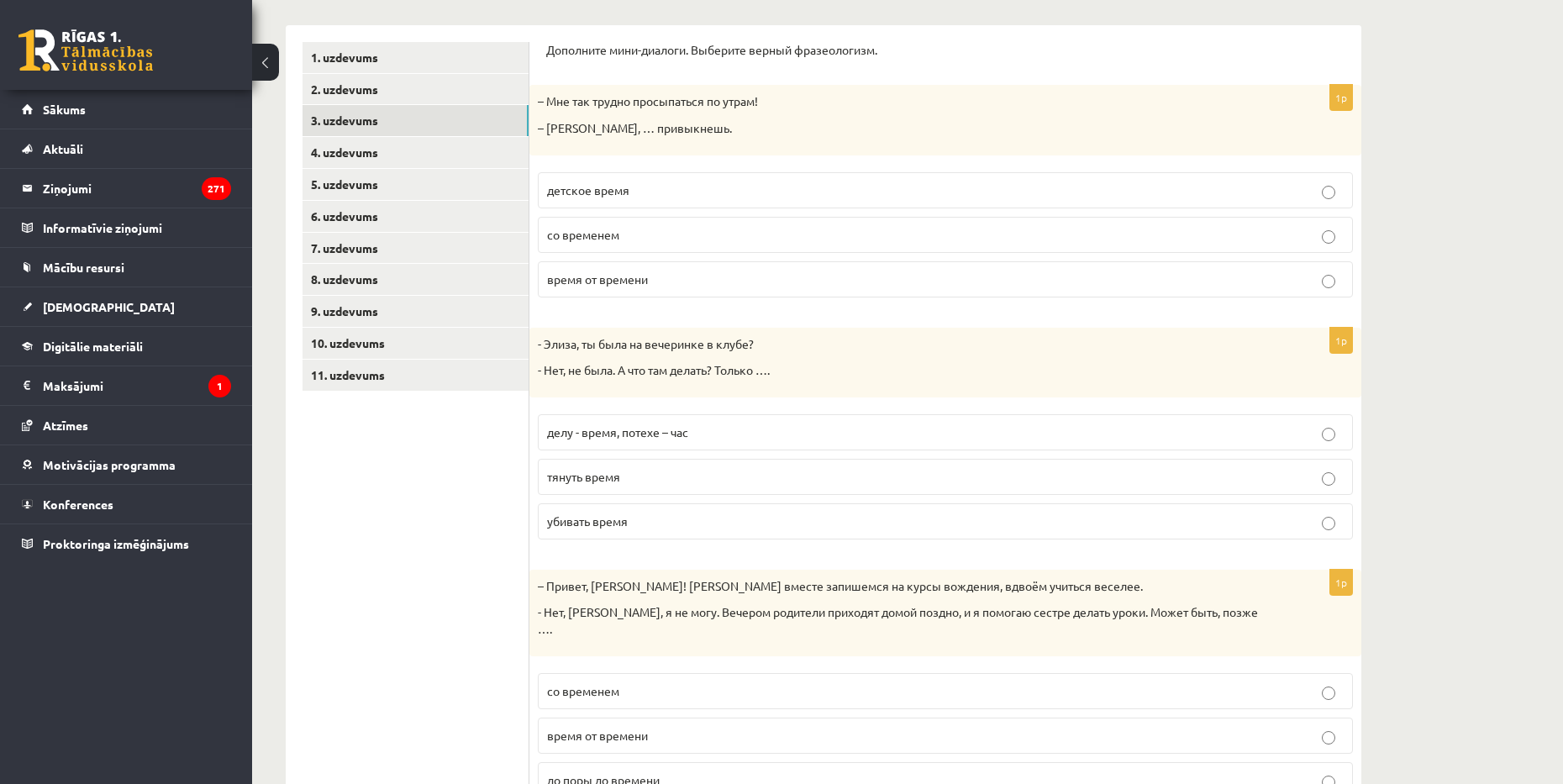
scroll to position [428, 0]
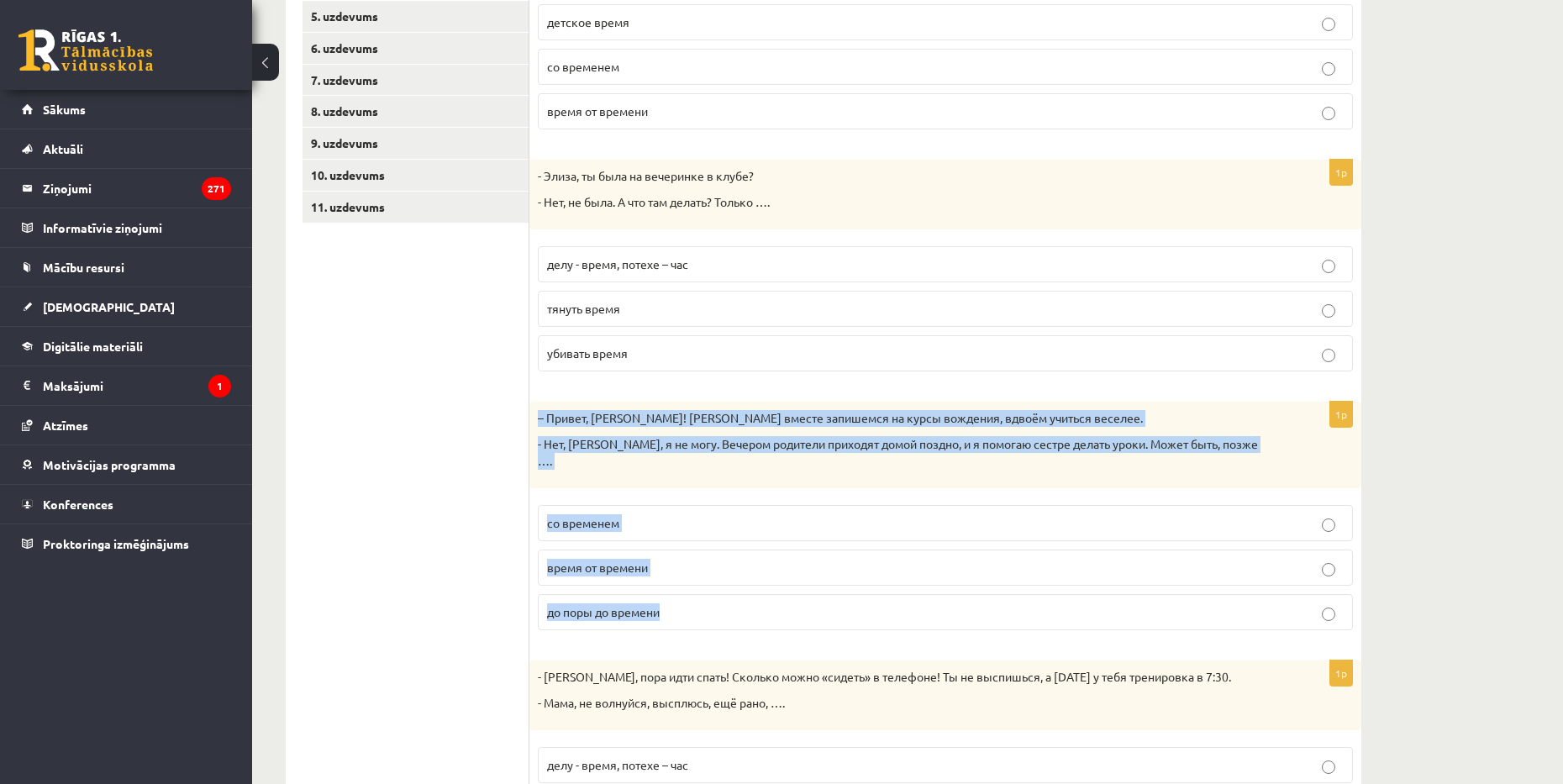
drag, startPoint x: 535, startPoint y: 416, endPoint x: 683, endPoint y: 588, distance: 226.9
click at [683, 588] on div "1p – Привет, Янис! Давай вместе запишемся на курсы вождения, вдвоём учиться вес…" at bounding box center [945, 522] width 832 height 242
copy div "– Привет, Янис! Давай вместе запишемся на курсы вождения, вдвоём учиться веселе…"
click at [614, 515] on p "со временем" at bounding box center [945, 523] width 796 height 17
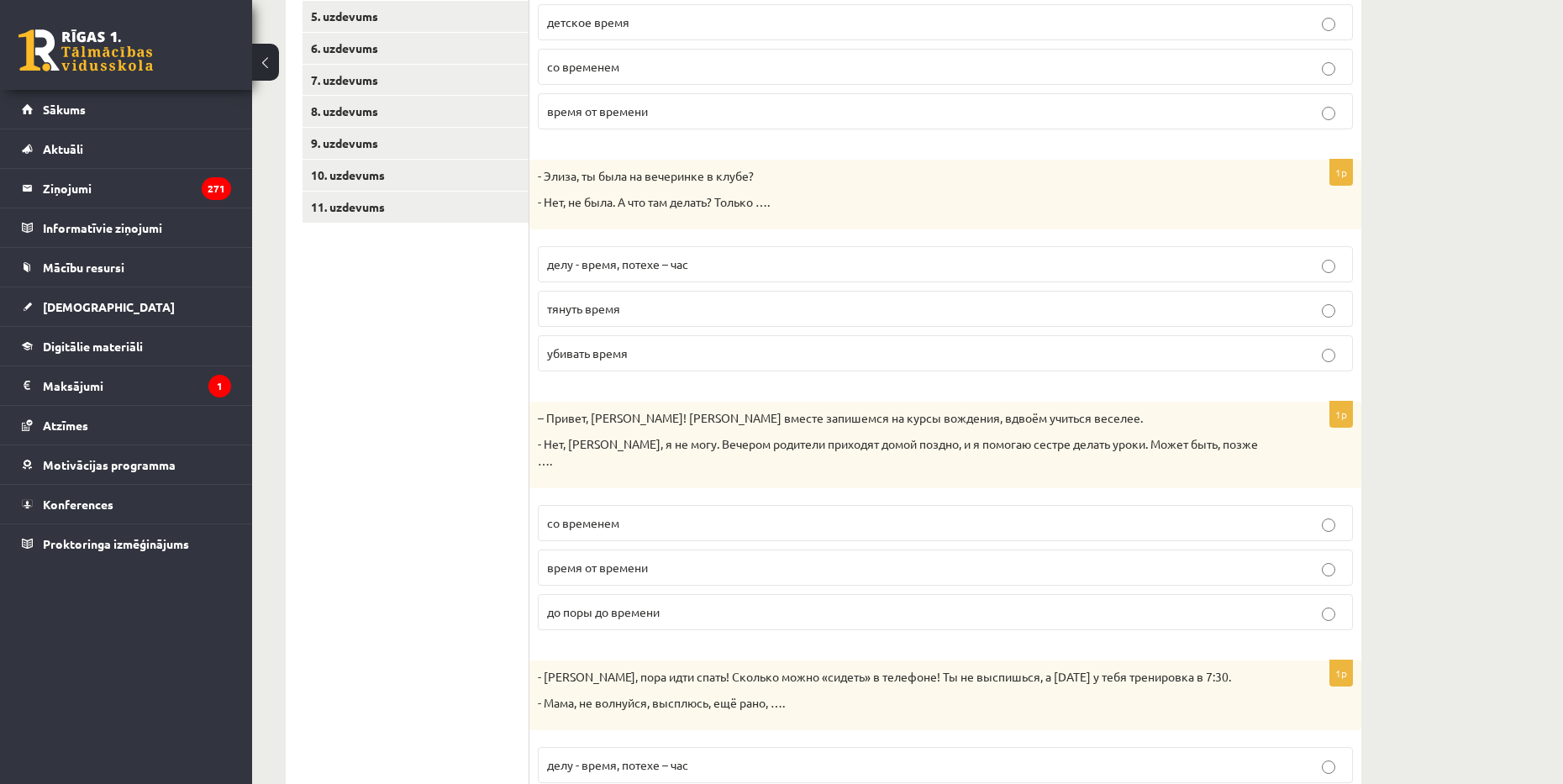
scroll to position [564, 0]
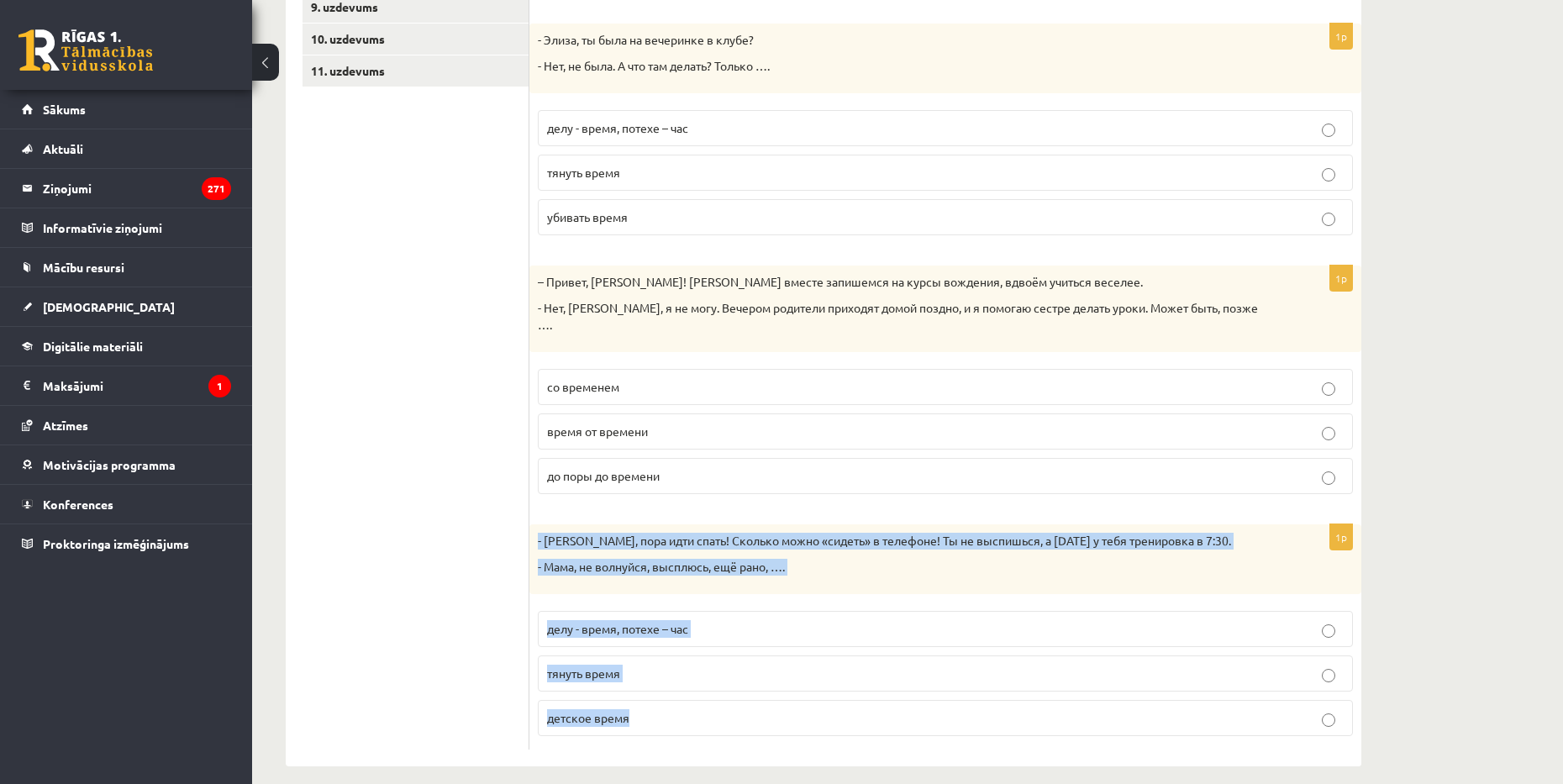
drag, startPoint x: 538, startPoint y: 523, endPoint x: 669, endPoint y: 692, distance: 213.8
click at [669, 692] on div "1p - Антон, пора идти спать! Сколько можно «сидеть» в телефоне! Ты не выспишься…" at bounding box center [945, 636] width 832 height 225
copy div "- Антон, пора идти спать! Сколько можно «сидеть» в телефоне! Ты не выспишься, а…"
click at [621, 621] on span "делу - время, потехе – час" at bounding box center [617, 628] width 141 height 15
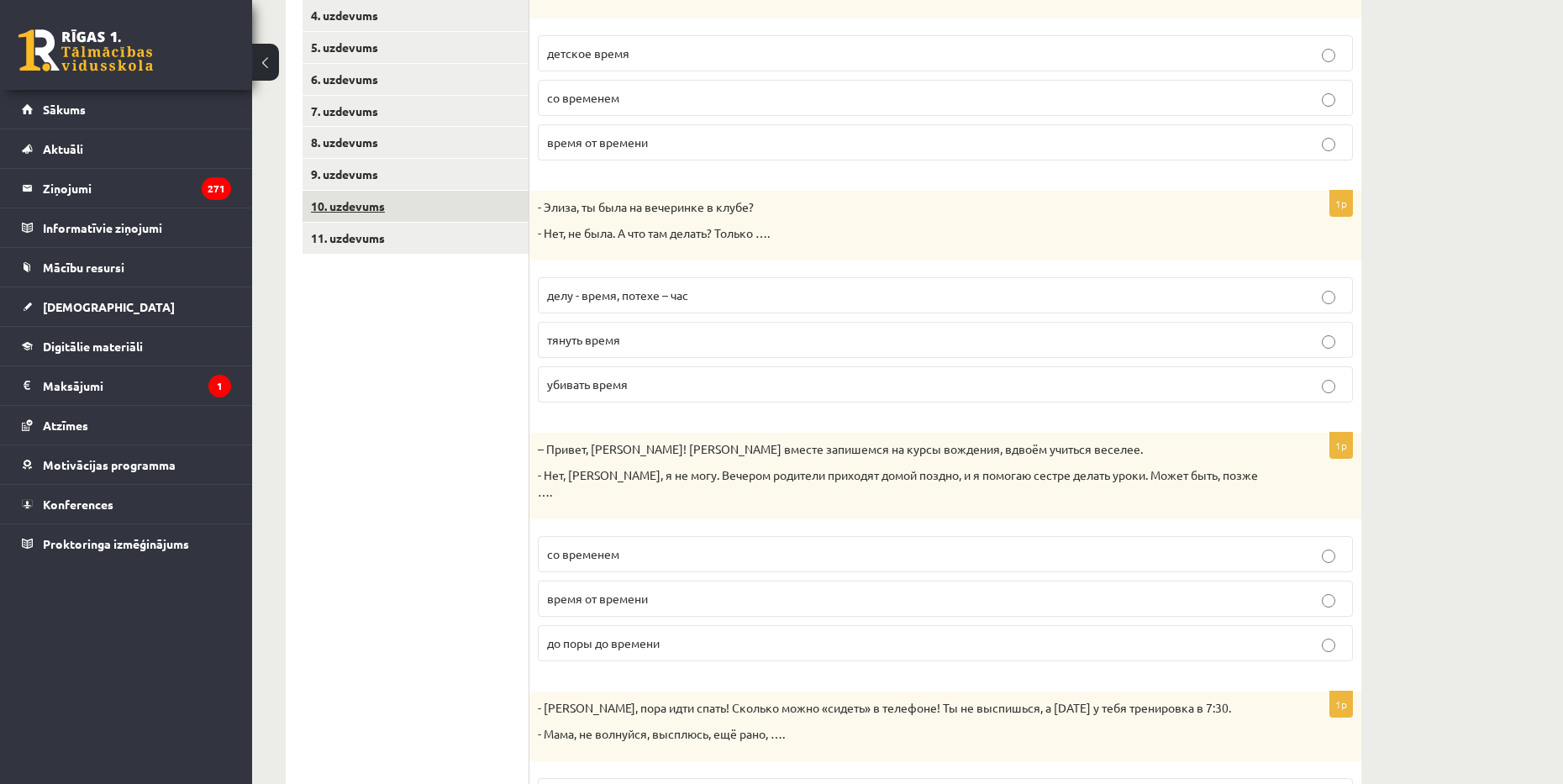
scroll to position [228, 0]
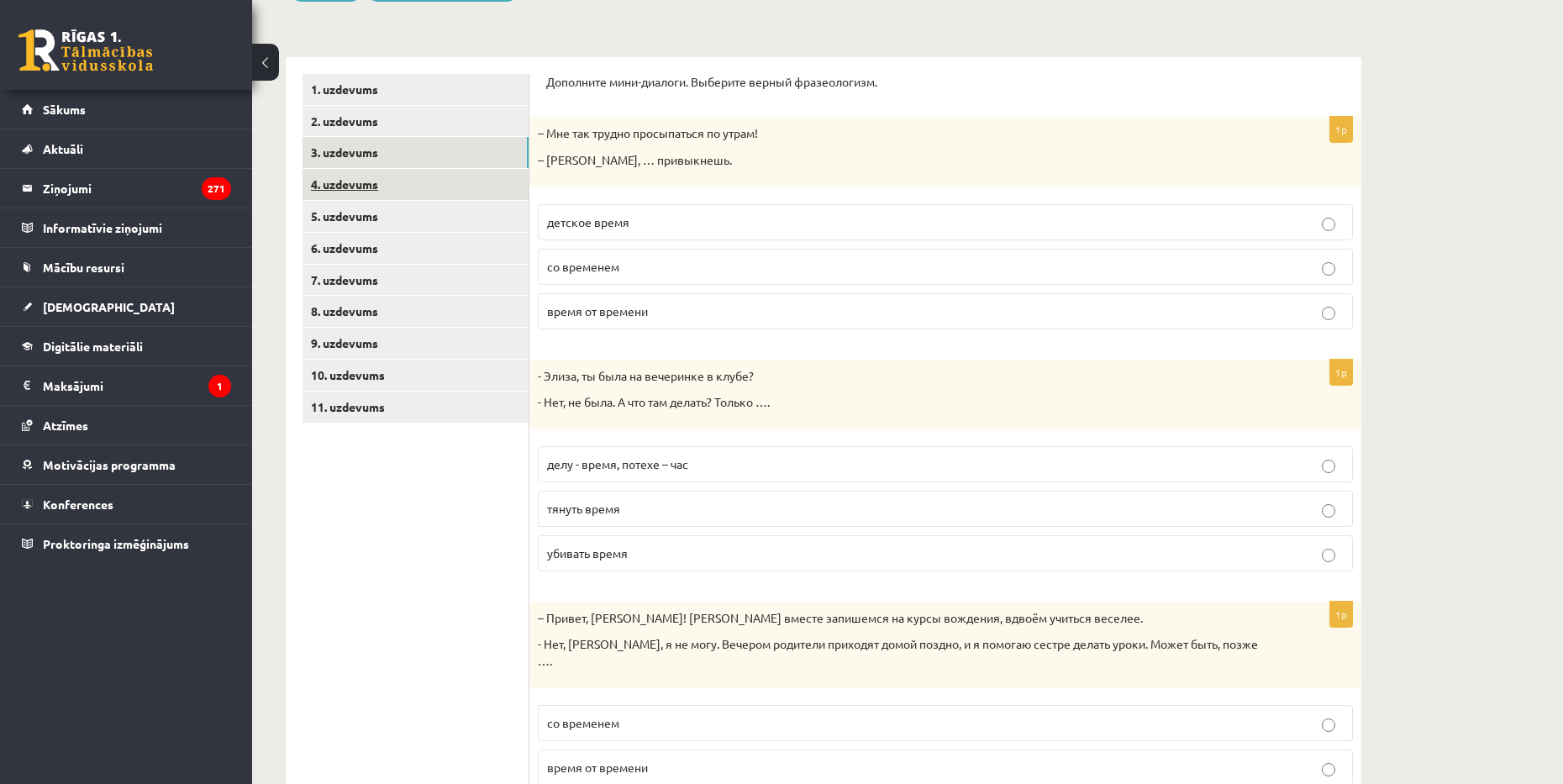
click at [361, 172] on link "4. uzdevums" at bounding box center [415, 184] width 226 height 31
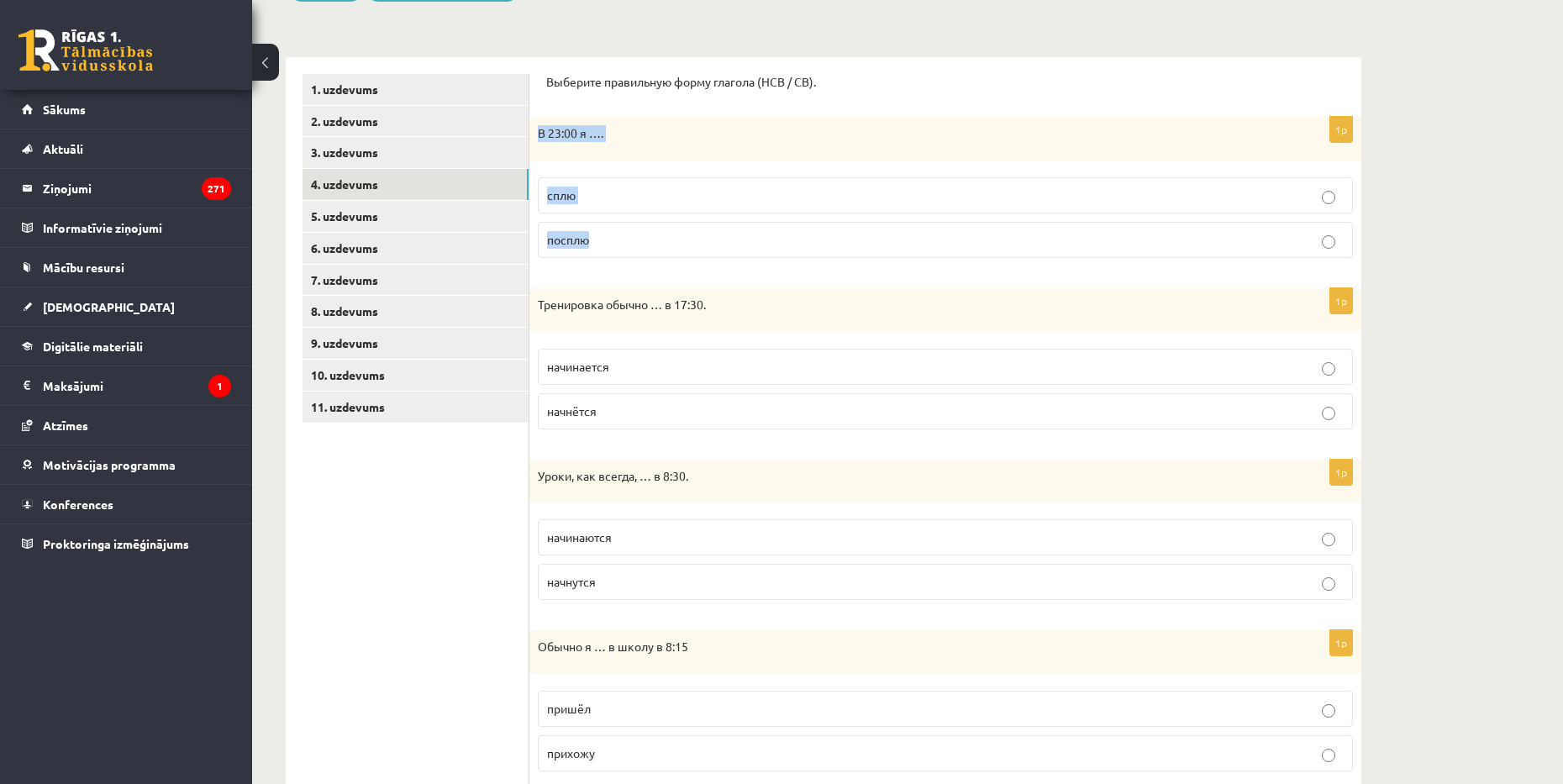
drag, startPoint x: 535, startPoint y: 135, endPoint x: 617, endPoint y: 256, distance: 146.2
click at [617, 256] on div "1p В 23:00 я …. сплю посплю" at bounding box center [945, 194] width 832 height 155
click at [549, 185] on label "сплю" at bounding box center [945, 195] width 815 height 36
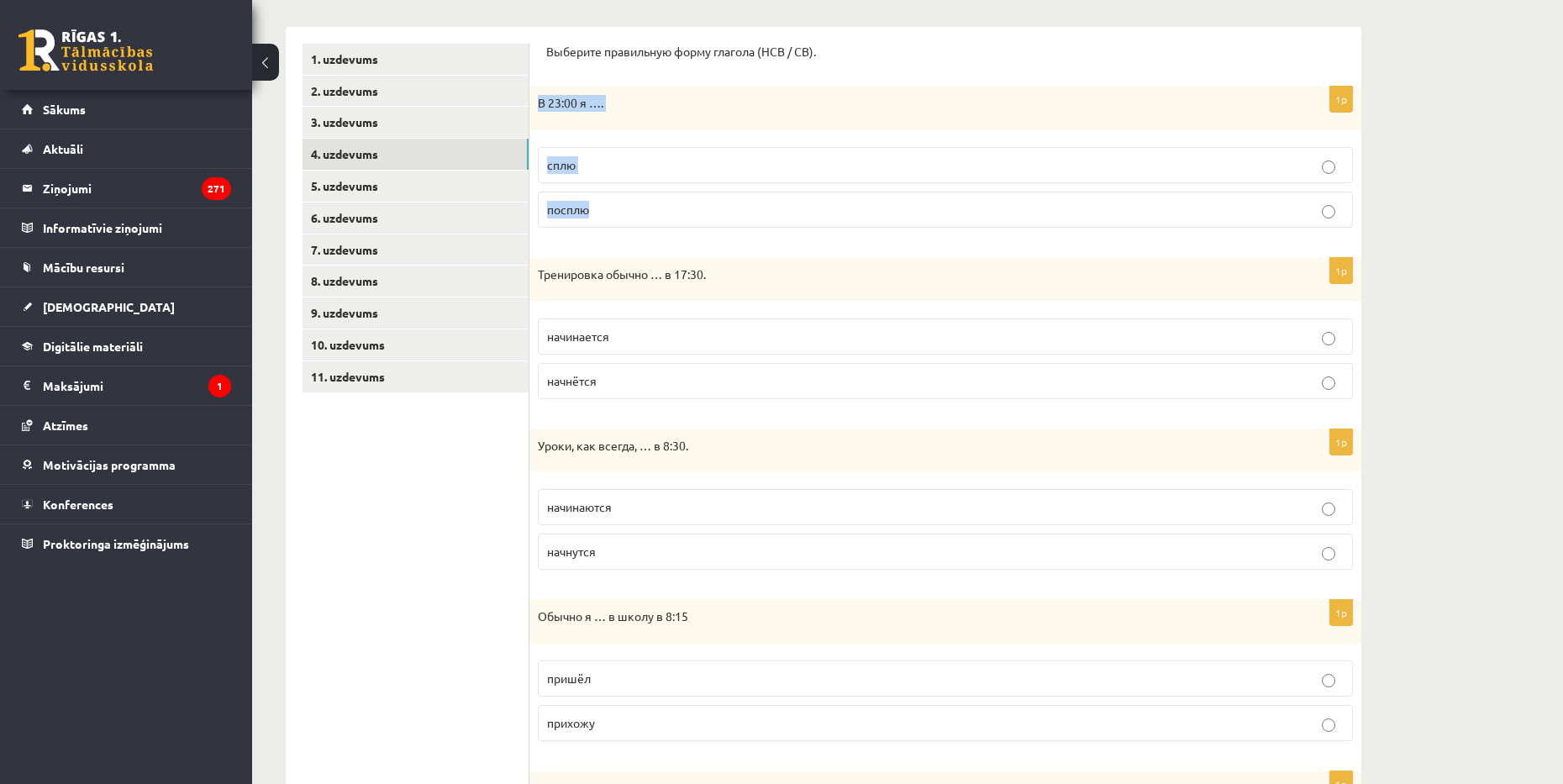
scroll to position [312, 0]
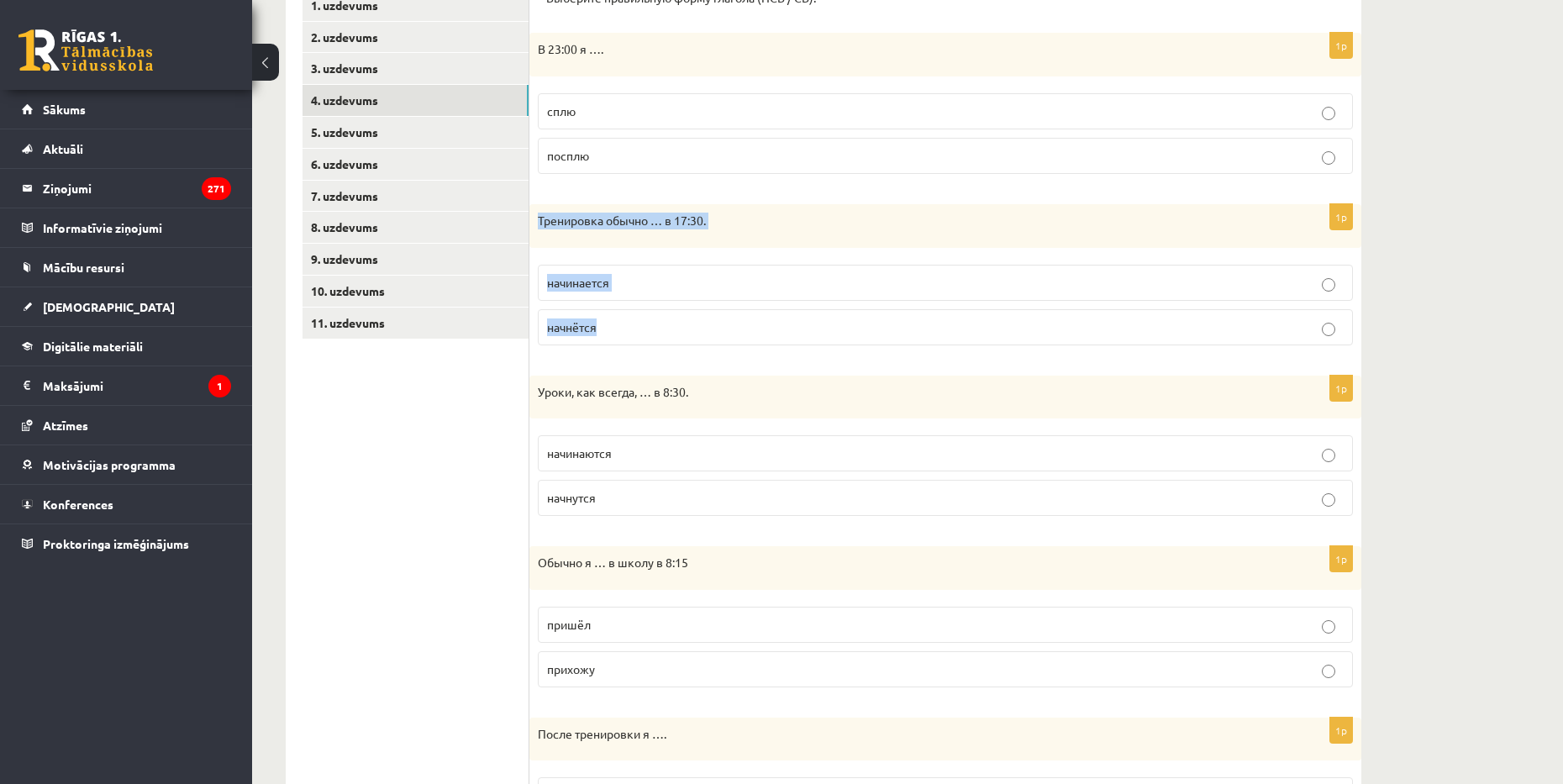
drag, startPoint x: 535, startPoint y: 223, endPoint x: 623, endPoint y: 323, distance: 133.2
click at [623, 323] on div "1p Тренировка обычно … в 17:30. начинается начнётся" at bounding box center [945, 281] width 832 height 155
click at [574, 281] on span "начинается" at bounding box center [577, 282] width 62 height 15
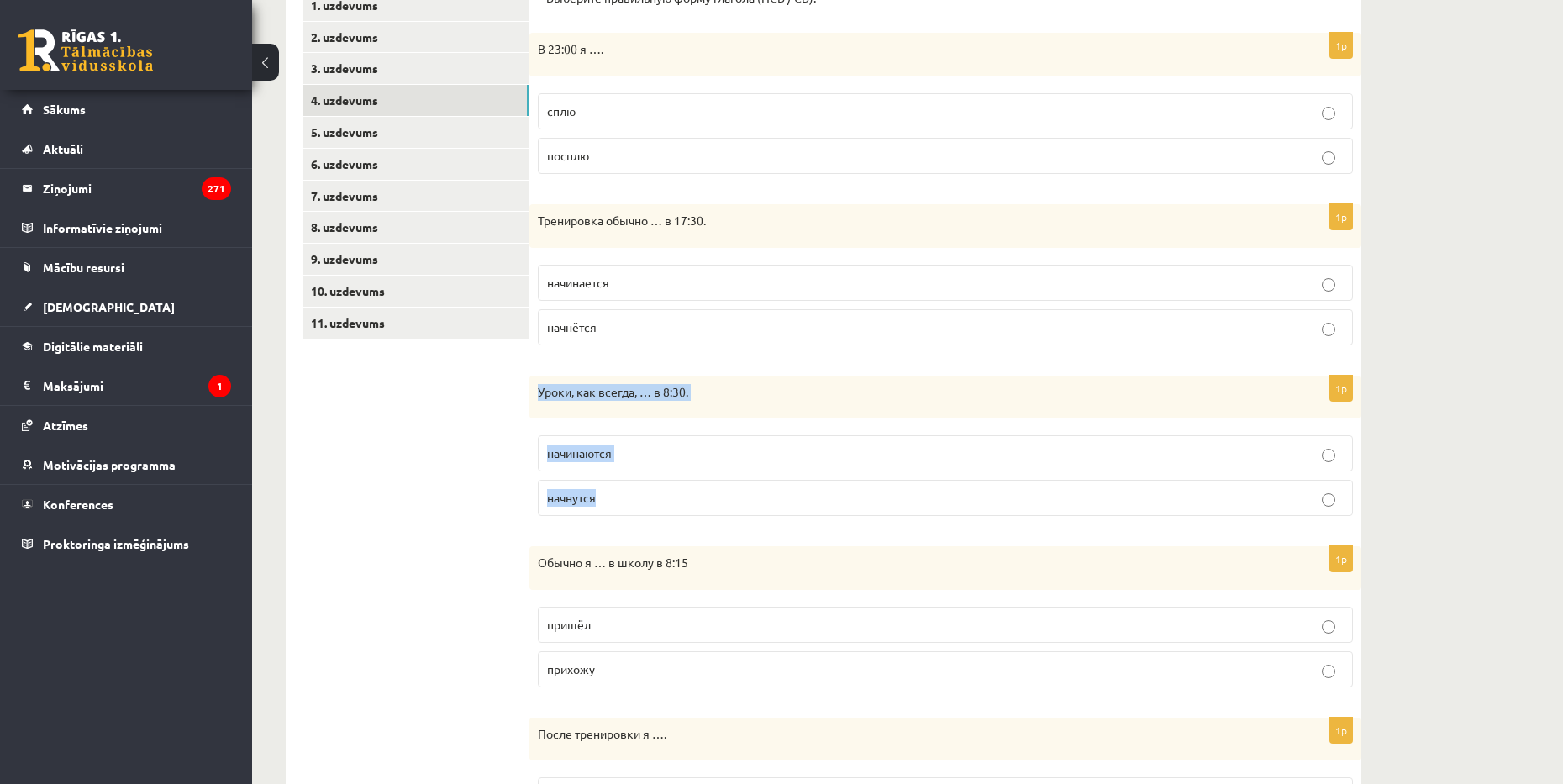
drag, startPoint x: 530, startPoint y: 389, endPoint x: 619, endPoint y: 492, distance: 136.1
click at [619, 492] on div "1p Уроки, как всегда, … в 8:30. начинаются начнутся" at bounding box center [945, 452] width 832 height 155
click at [589, 451] on span "начинаются" at bounding box center [579, 452] width 65 height 15
drag, startPoint x: 537, startPoint y: 567, endPoint x: 614, endPoint y: 660, distance: 120.7
click at [614, 660] on div "1p Обычно я … в школу в 8:15 пришёл прихожу" at bounding box center [945, 622] width 832 height 155
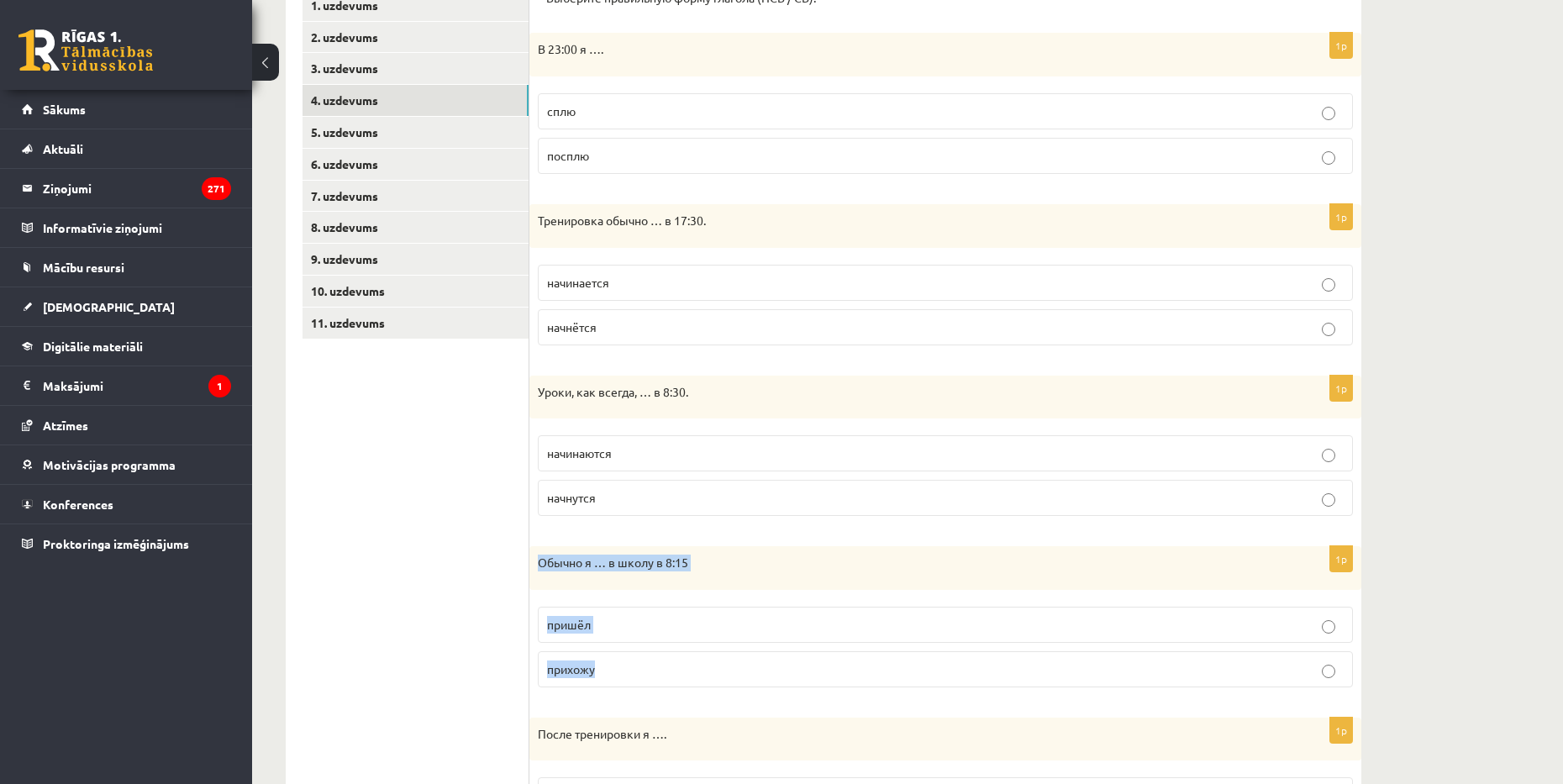
click at [600, 664] on p "прихожу" at bounding box center [945, 669] width 796 height 17
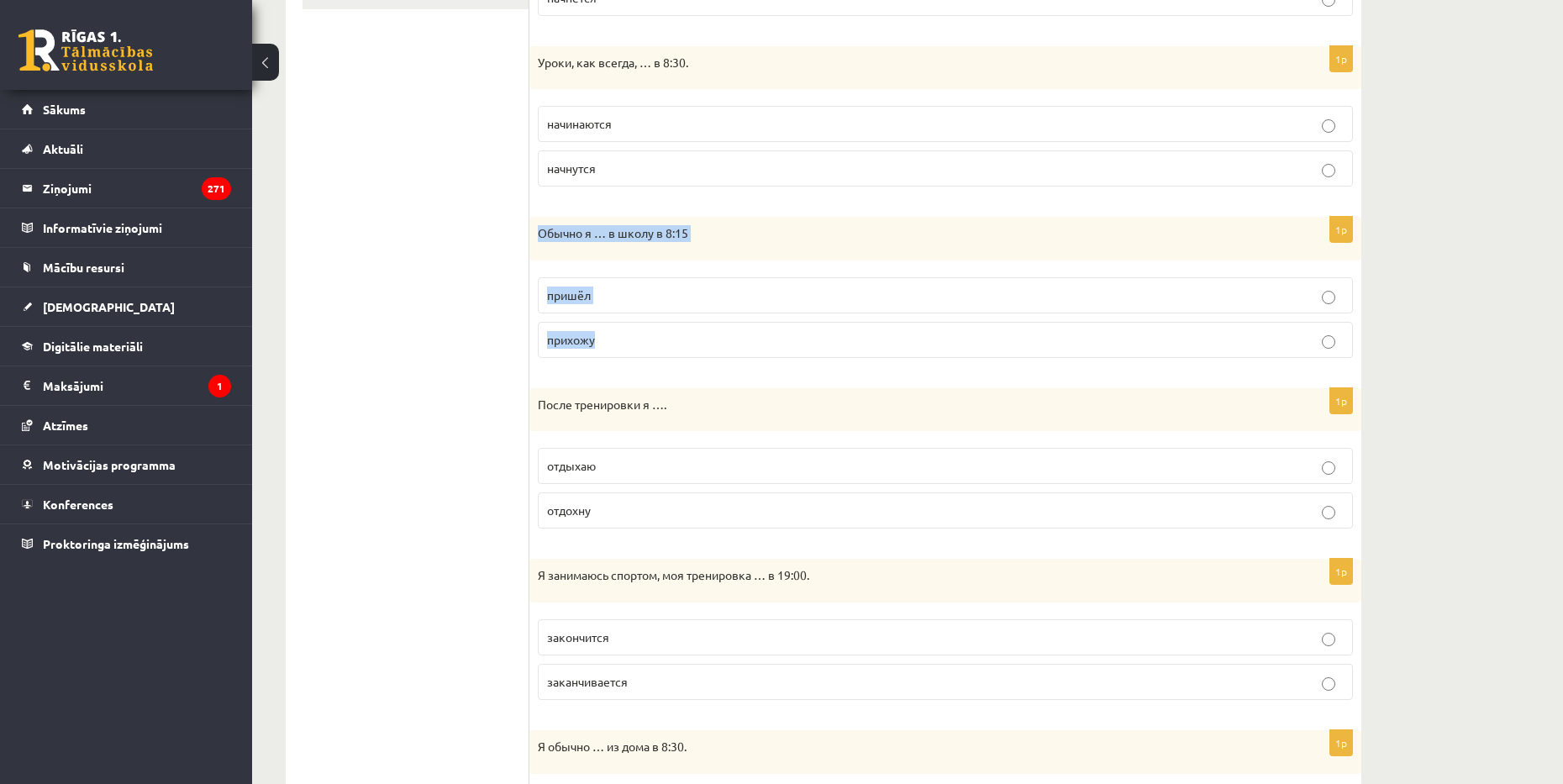
scroll to position [648, 0]
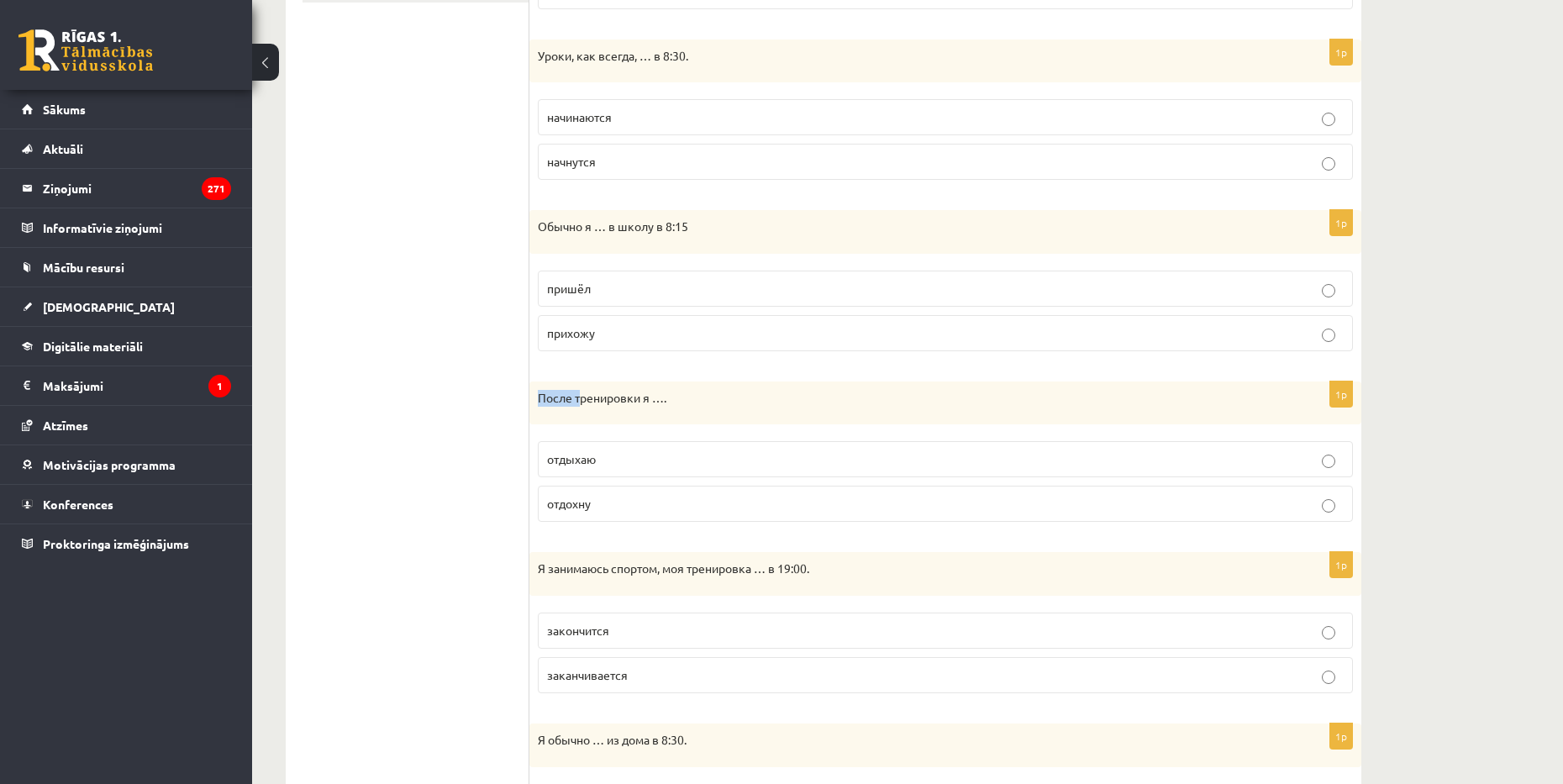
drag, startPoint x: 530, startPoint y: 397, endPoint x: 581, endPoint y: 417, distance: 54.8
click at [581, 417] on div "После тренировки я …." at bounding box center [945, 403] width 832 height 44
click at [583, 410] on div "После тренировки я …." at bounding box center [945, 403] width 832 height 44
drag, startPoint x: 540, startPoint y: 398, endPoint x: 608, endPoint y: 491, distance: 115.2
click at [608, 491] on div "1p После тренировки я …. отдыхаю отдохну" at bounding box center [945, 458] width 832 height 155
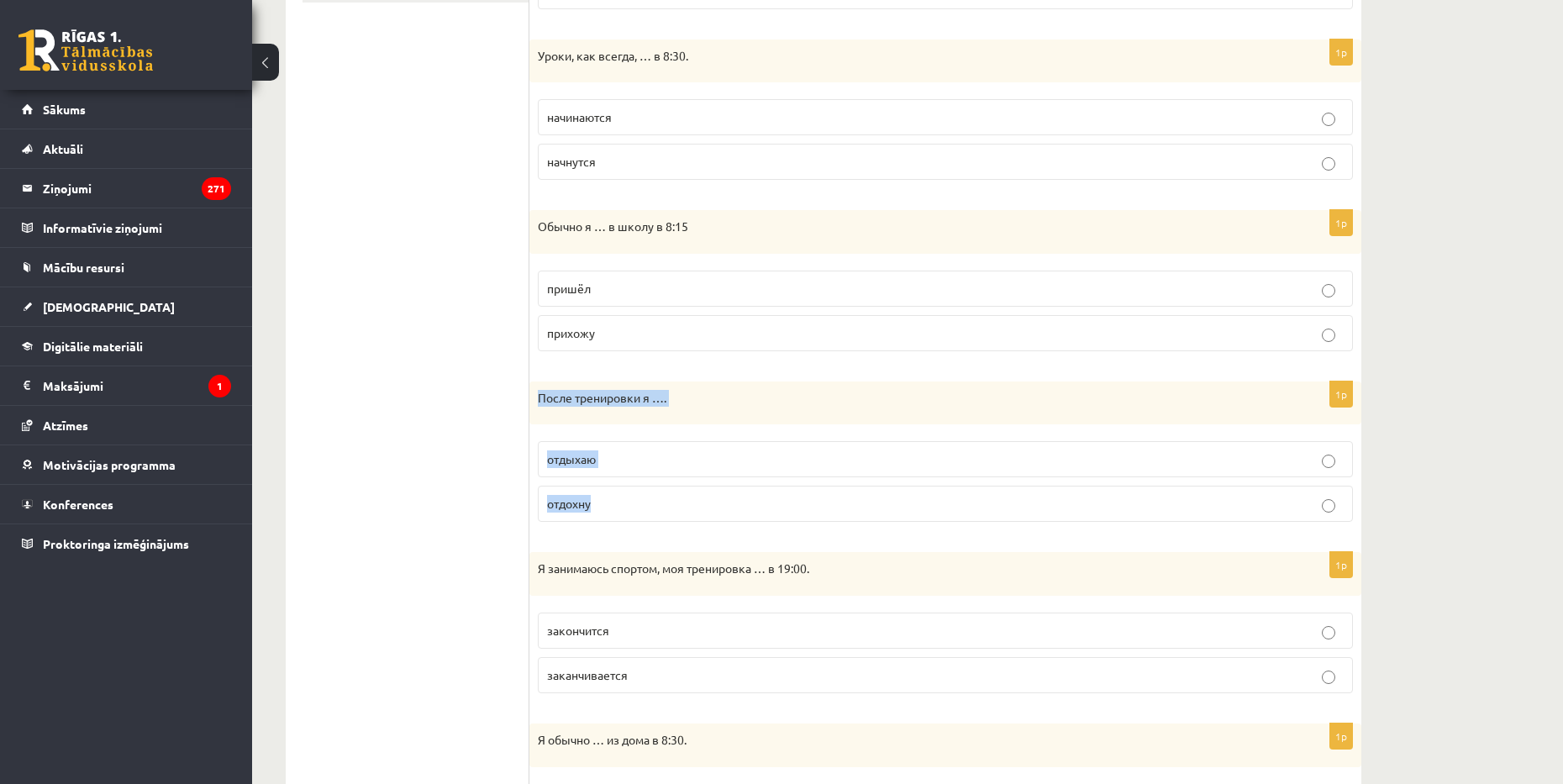
click at [602, 468] on p "отдыхаю" at bounding box center [945, 459] width 796 height 17
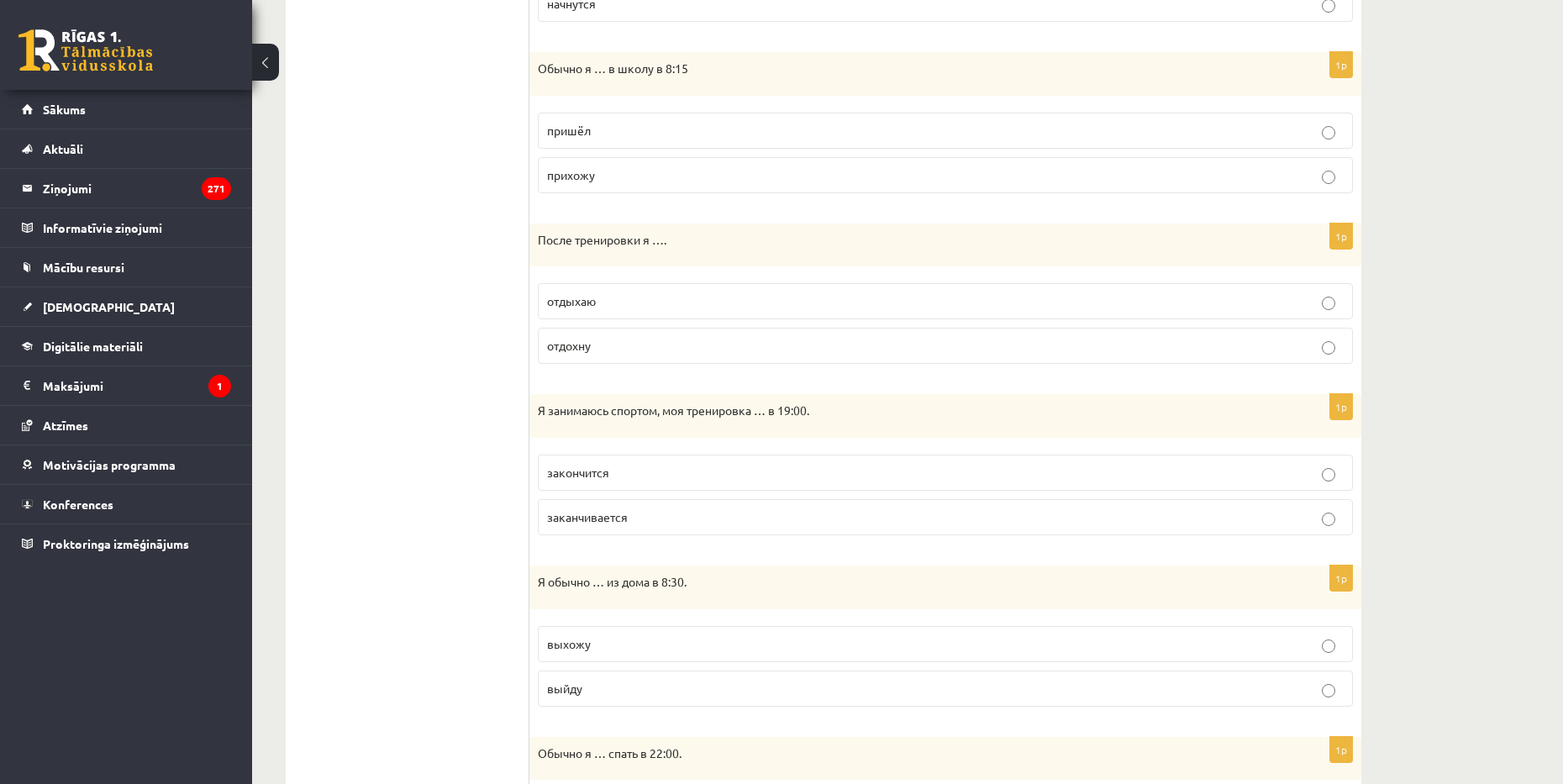
scroll to position [815, 0]
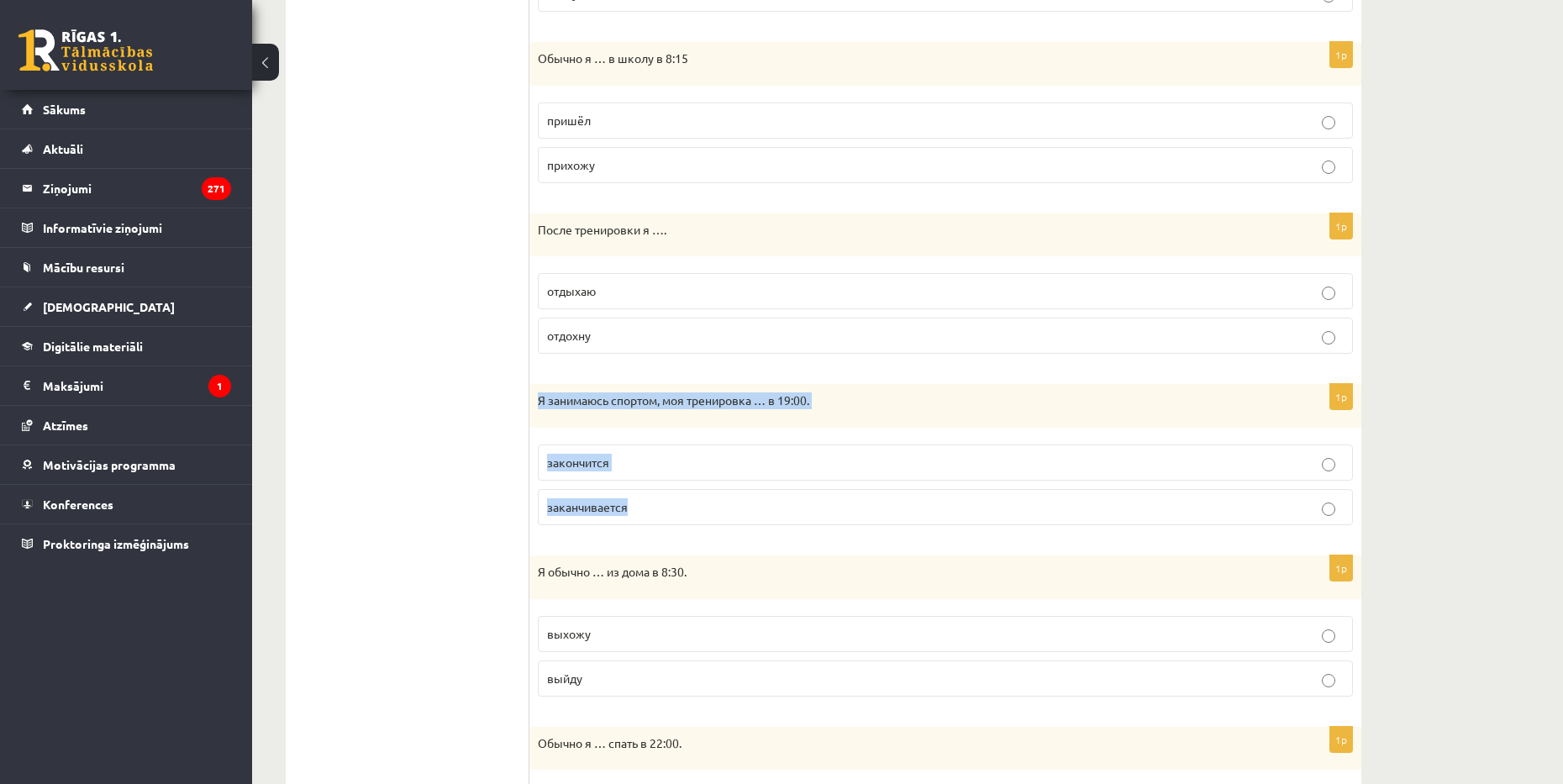
drag, startPoint x: 536, startPoint y: 398, endPoint x: 644, endPoint y: 509, distance: 154.9
click at [644, 509] on div "1p Я занимаюсь спортом, моя тренировка … в 19:00. закончится заканчивается" at bounding box center [945, 461] width 832 height 155
click at [605, 499] on p "заканчивается" at bounding box center [945, 507] width 796 height 17
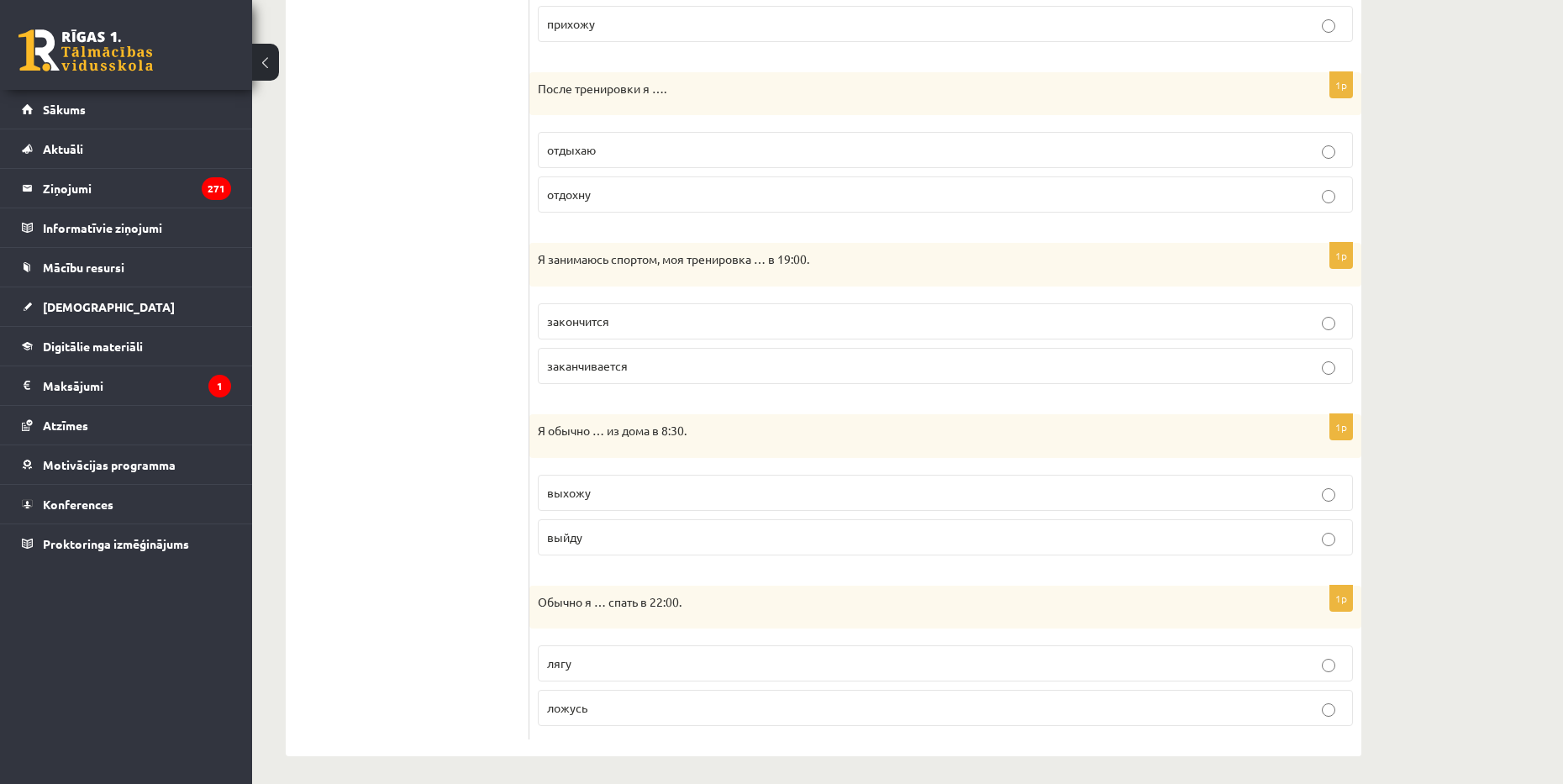
scroll to position [964, 0]
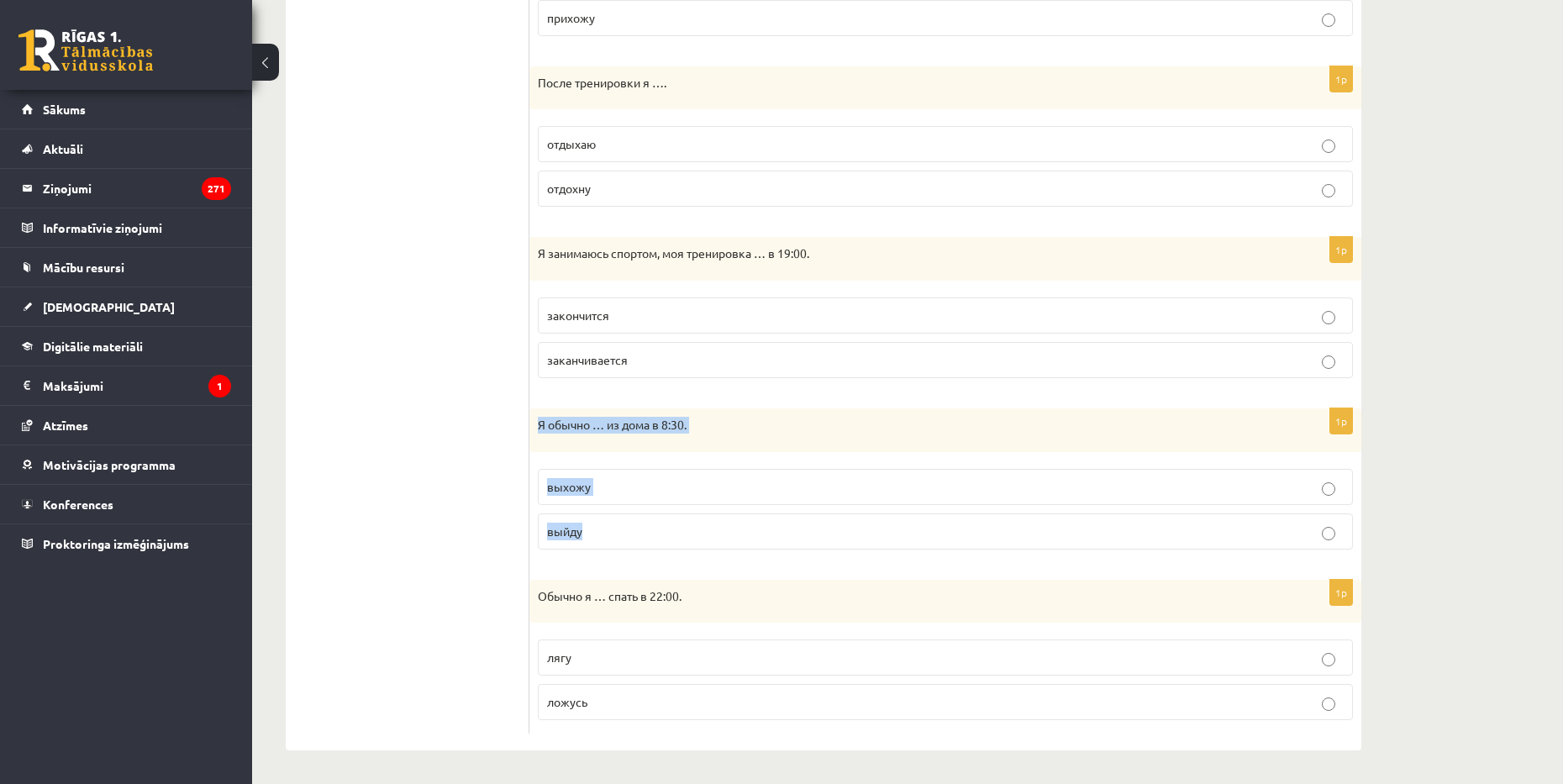
drag, startPoint x: 537, startPoint y: 426, endPoint x: 653, endPoint y: 526, distance: 153.2
click at [653, 526] on div "1p Я обычно … из дома в 8:30. выхожу выйду" at bounding box center [945, 485] width 832 height 155
click at [585, 480] on span "выхожу" at bounding box center [568, 485] width 44 height 15
drag, startPoint x: 532, startPoint y: 595, endPoint x: 610, endPoint y: 698, distance: 129.2
click at [610, 698] on div "1p Обычно я … спать в 22:00. лягу ложусь" at bounding box center [945, 657] width 832 height 155
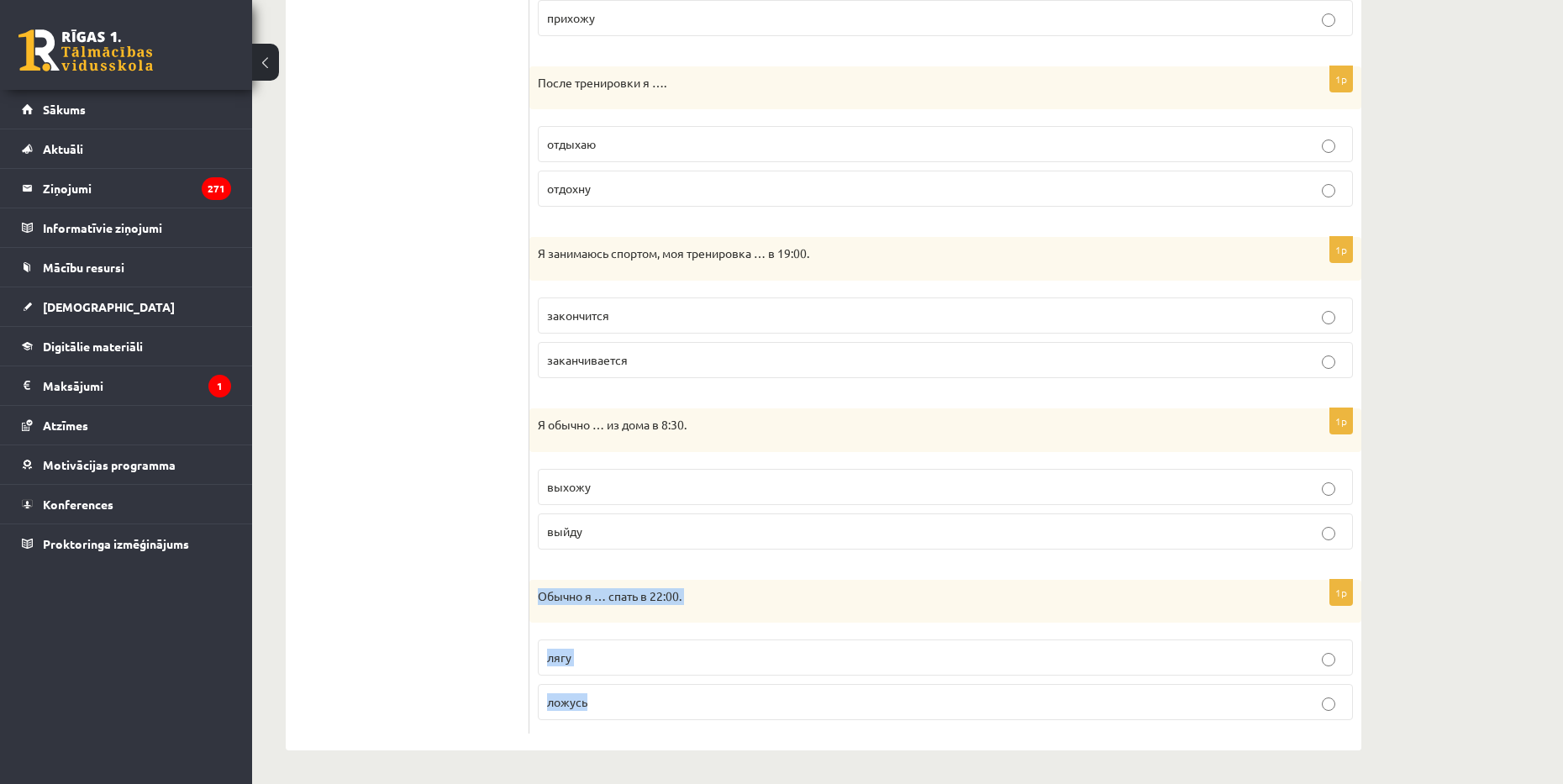
click at [623, 692] on label "ложусь" at bounding box center [945, 701] width 815 height 36
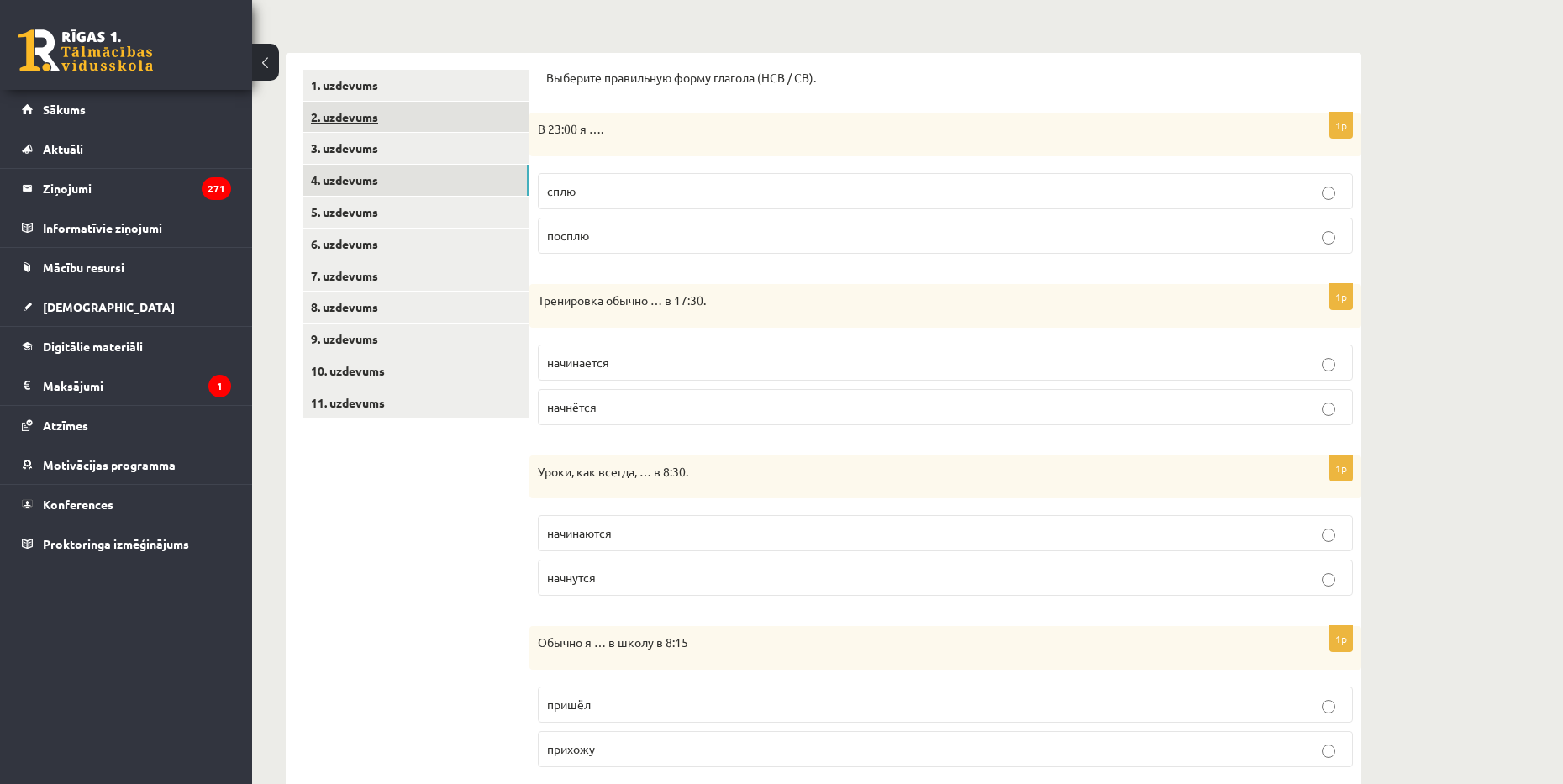
scroll to position [0, 0]
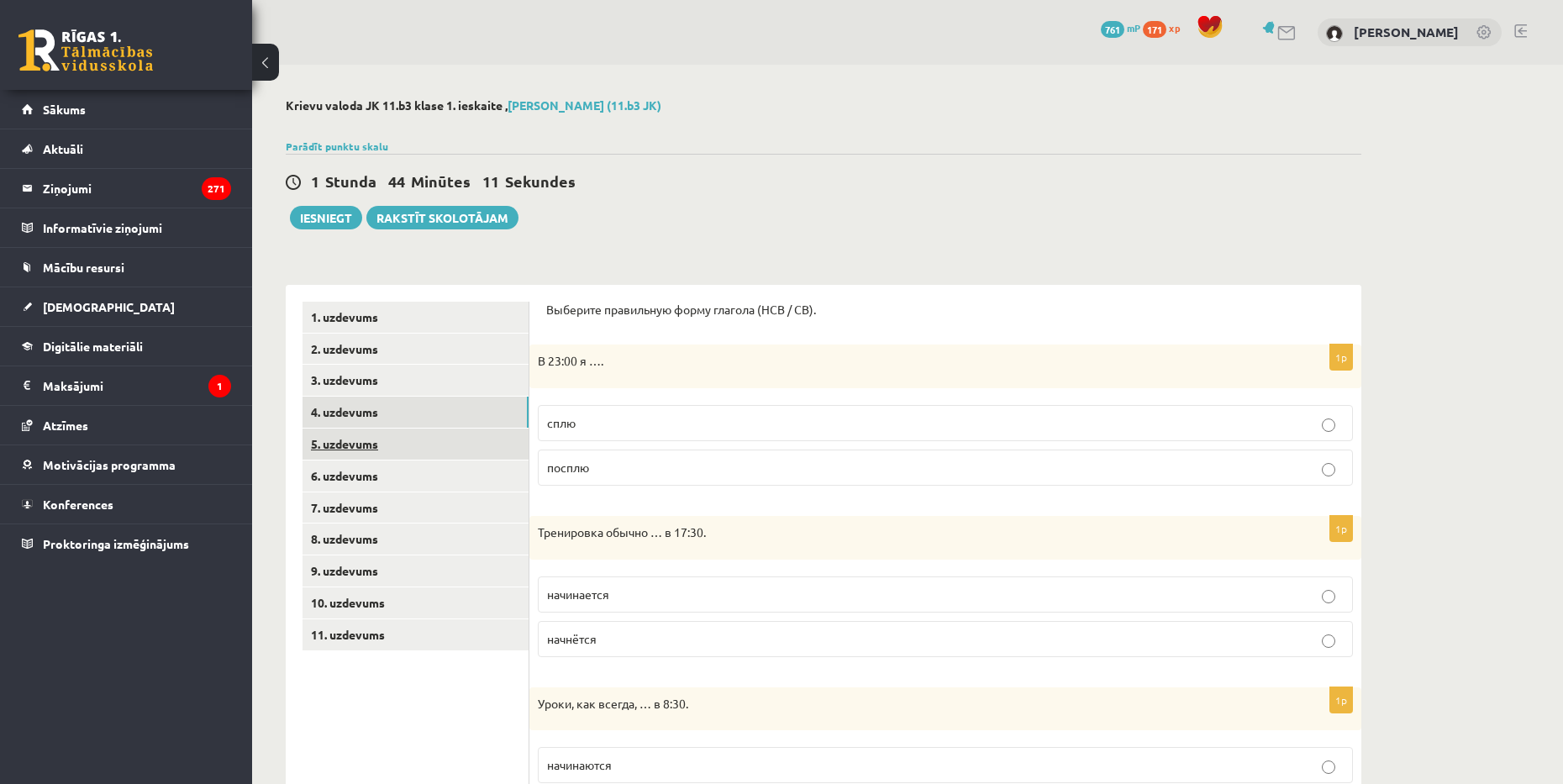
click at [482, 433] on link "5. uzdevums" at bounding box center [415, 444] width 226 height 31
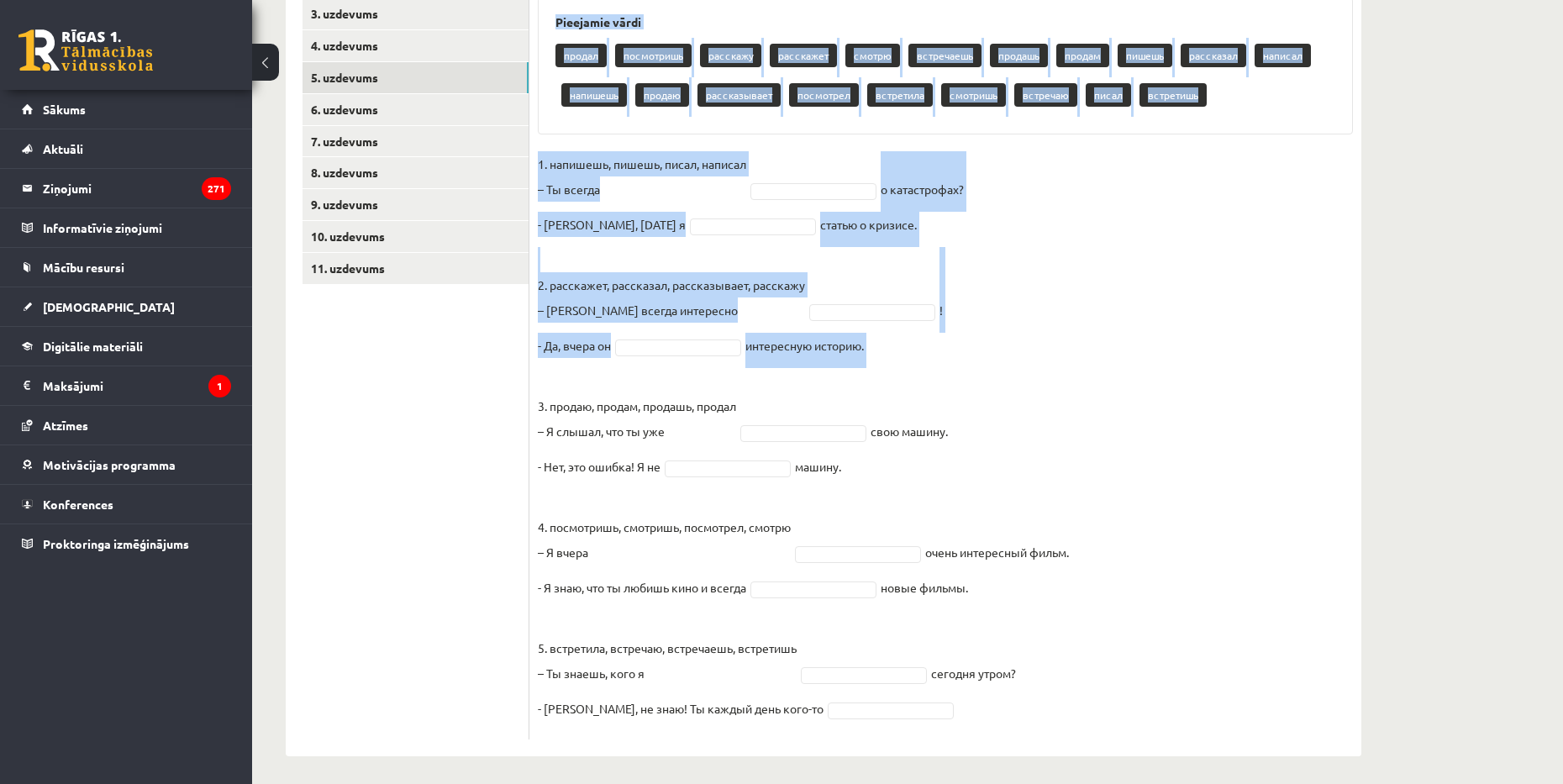
scroll to position [373, 0]
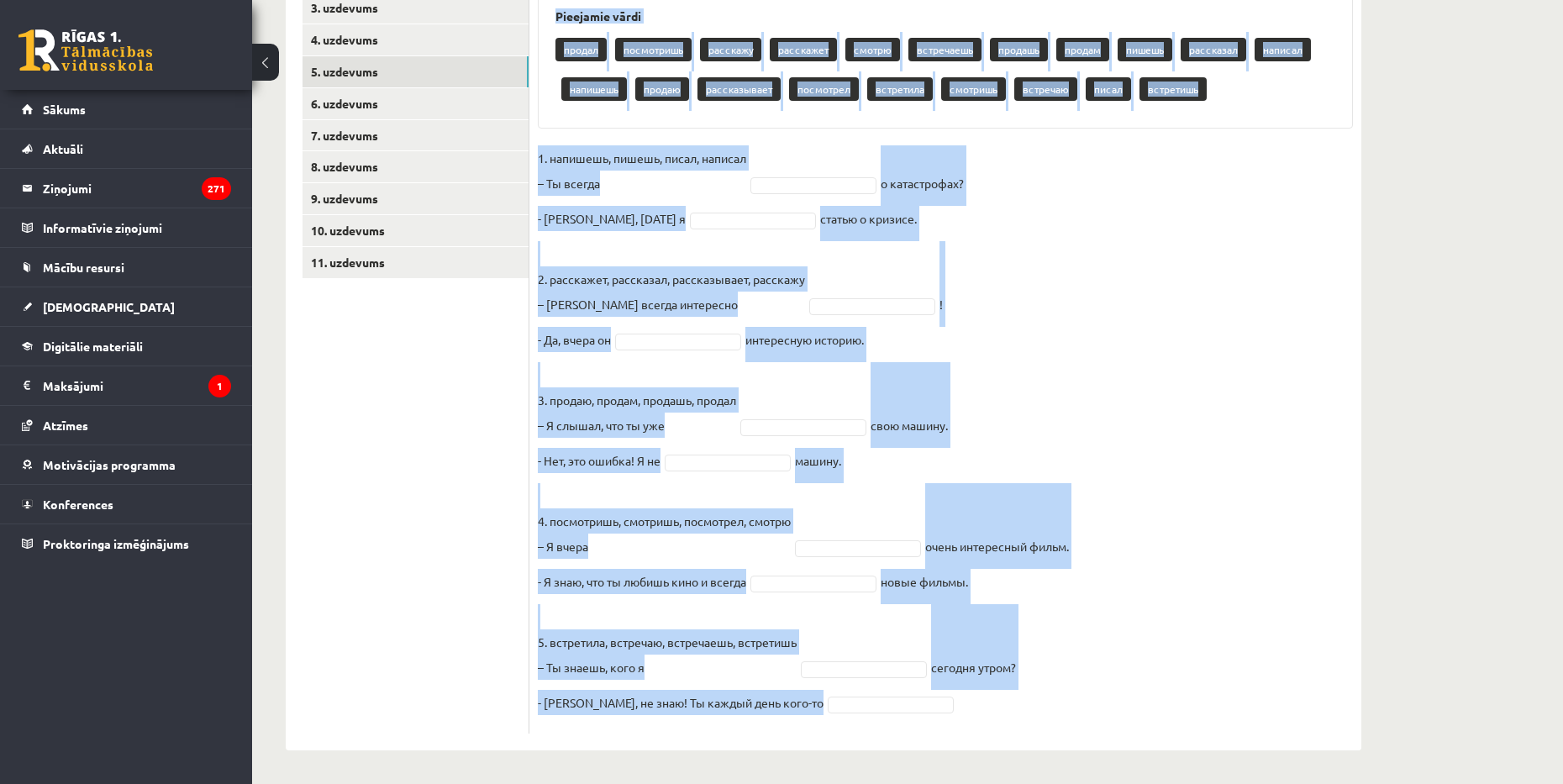
drag, startPoint x: 546, startPoint y: 183, endPoint x: 1023, endPoint y: 712, distance: 712.3
click at [1023, 712] on div "10p Выберите правильную форму глагола (НСВ / СВ). Pieejamie vārdi продал посмот…" at bounding box center [945, 340] width 832 height 787
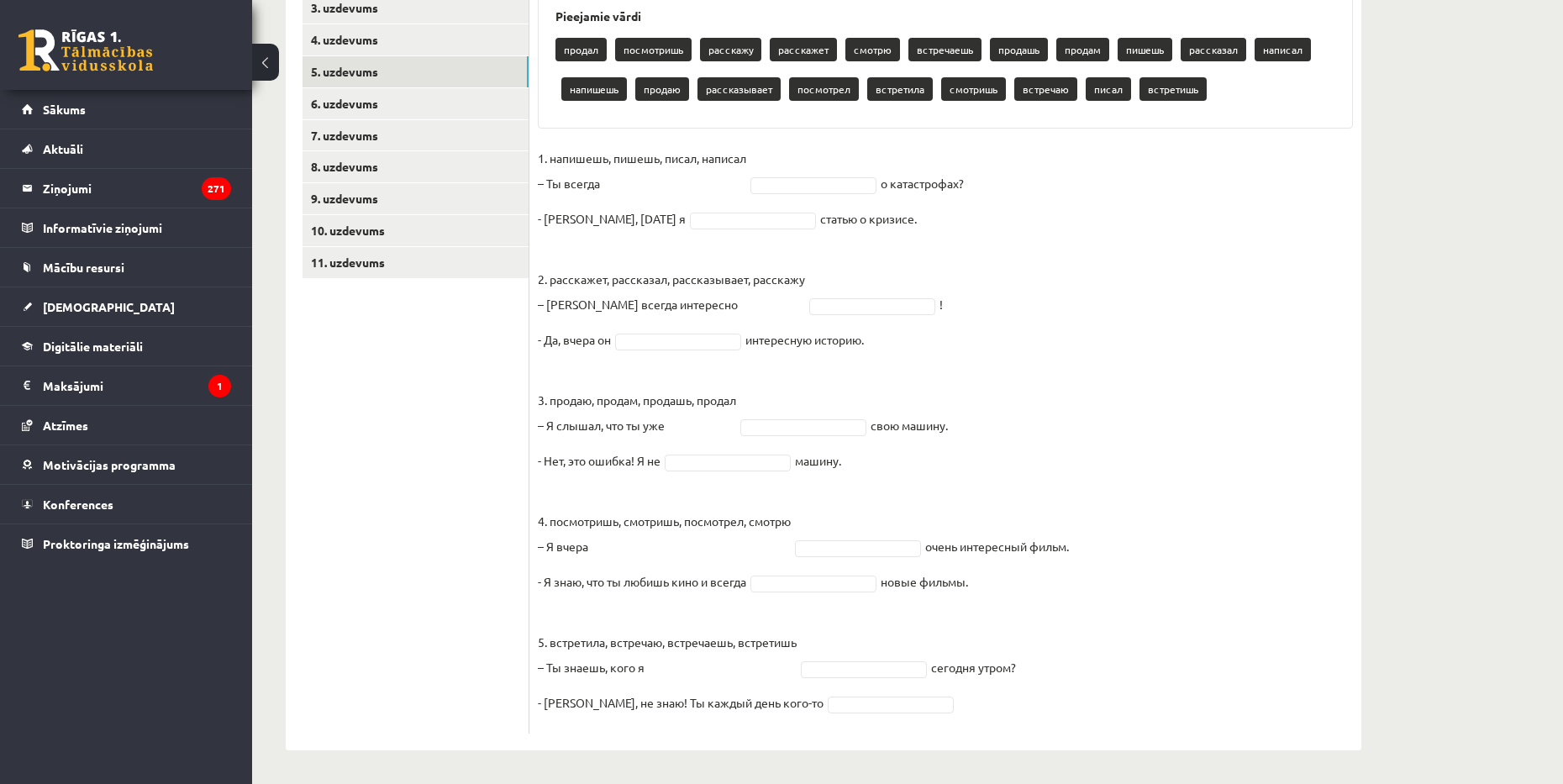
click at [491, 334] on ul "1. uzdevums 2. uzdevums 3. uzdevums 4. uzdevums 5. uzdevums 6. uzdevums 7. uzde…" at bounding box center [416, 331] width 227 height 804
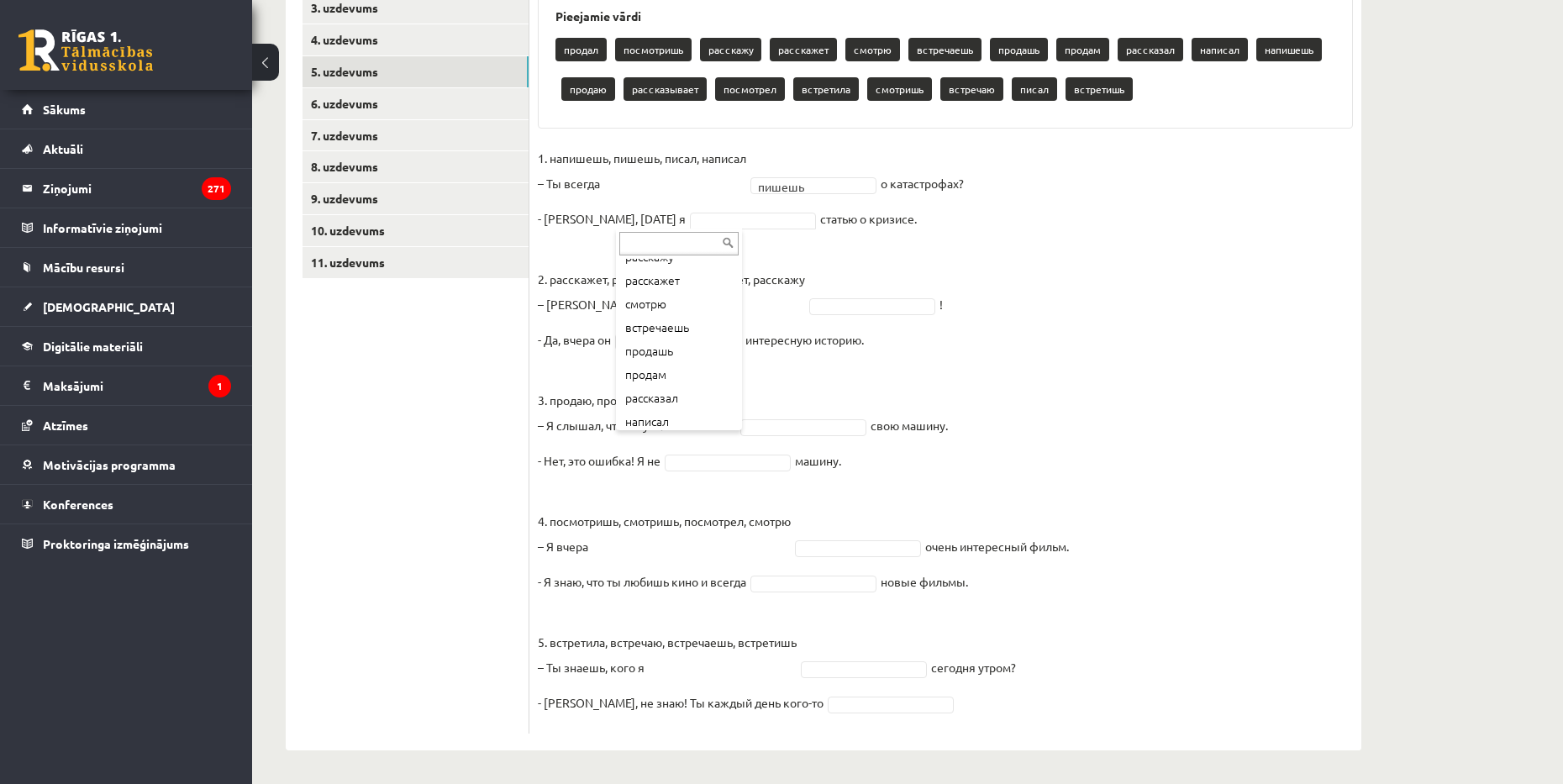
scroll to position [168, 0]
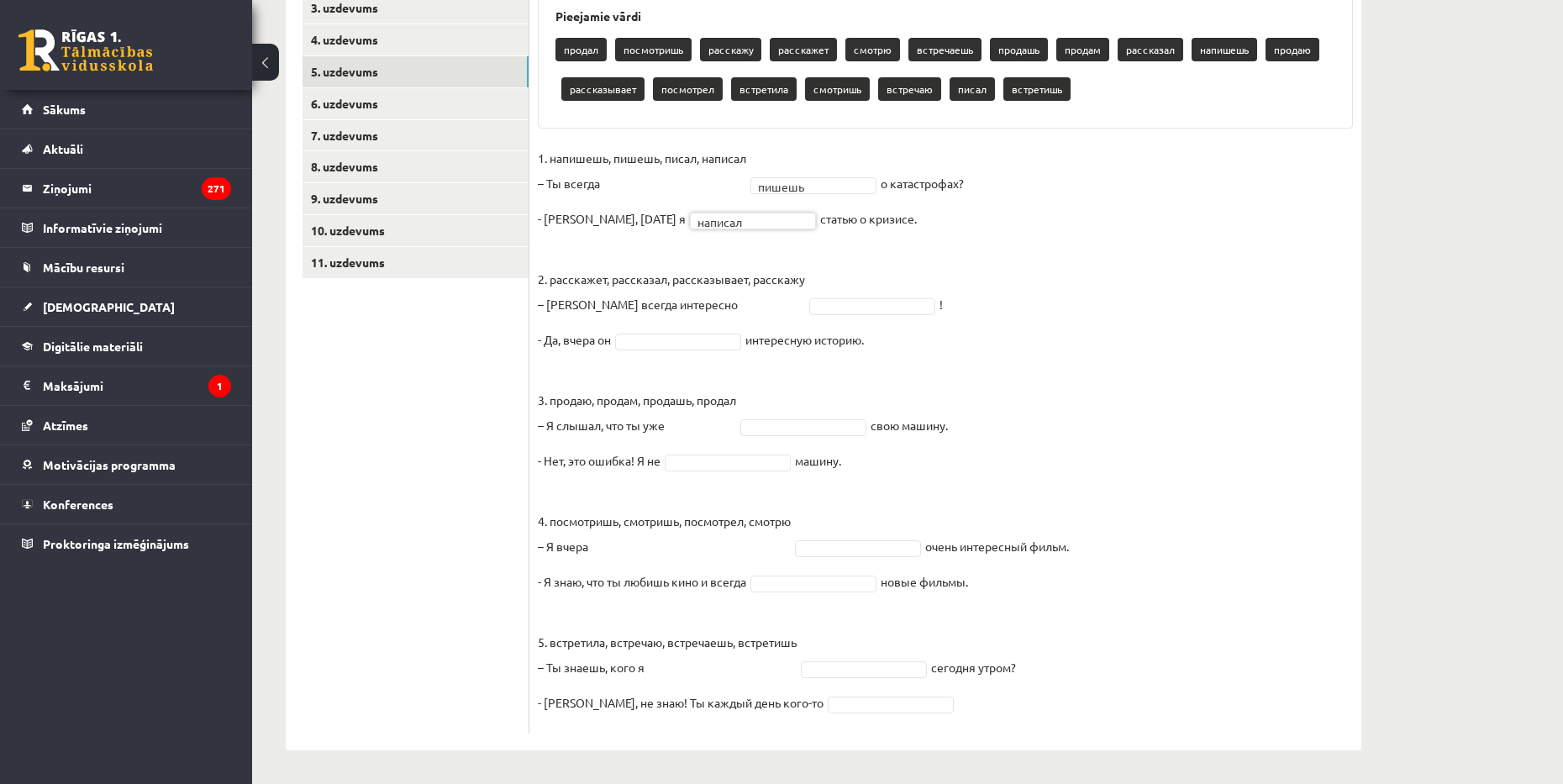
click at [835, 293] on fieldset "1. напишешь, пишешь, писал, написал – Ты всегда пишешь ****** о катастрофах? - …" at bounding box center [945, 435] width 815 height 580
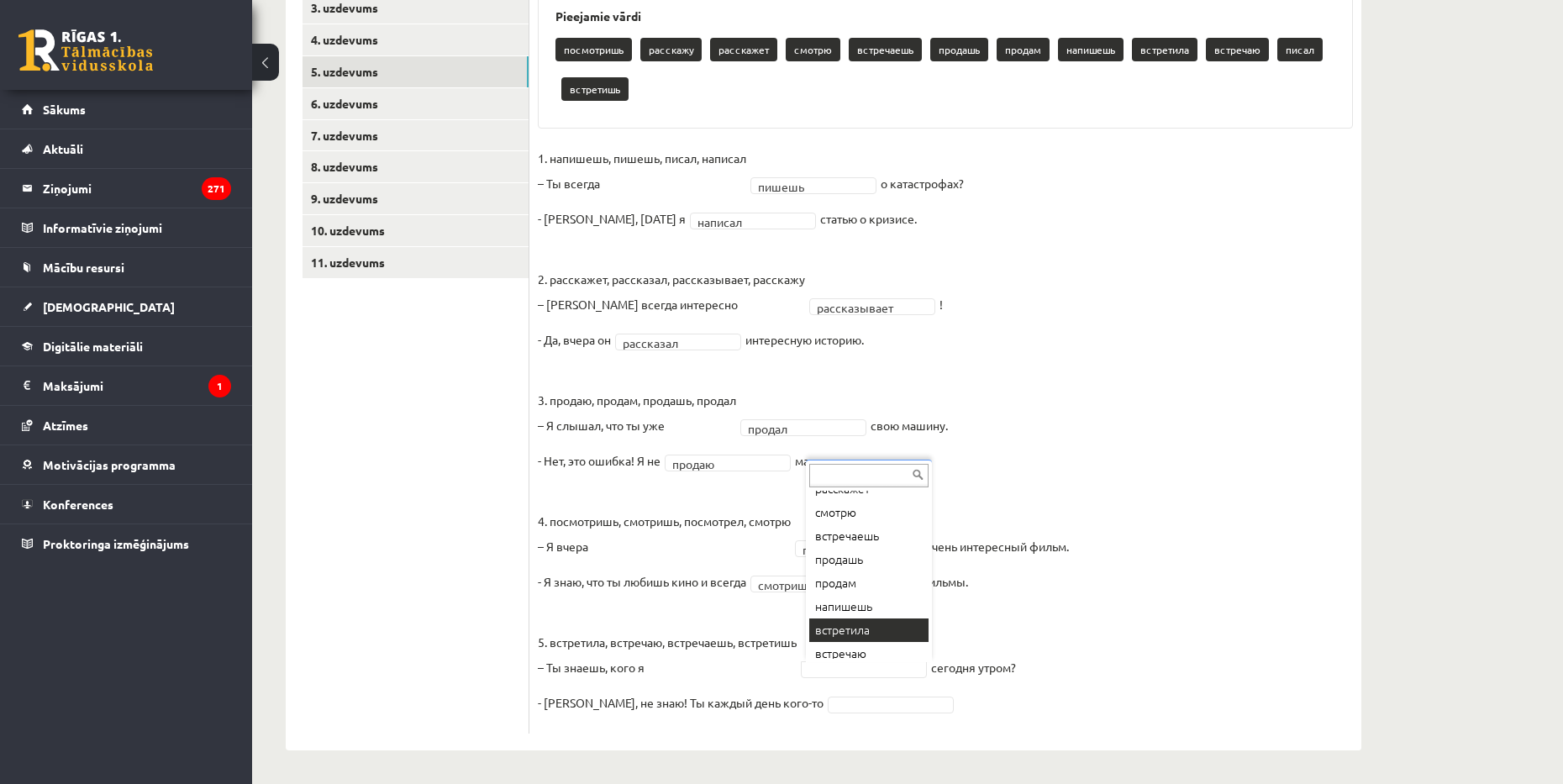
scroll to position [334, 0]
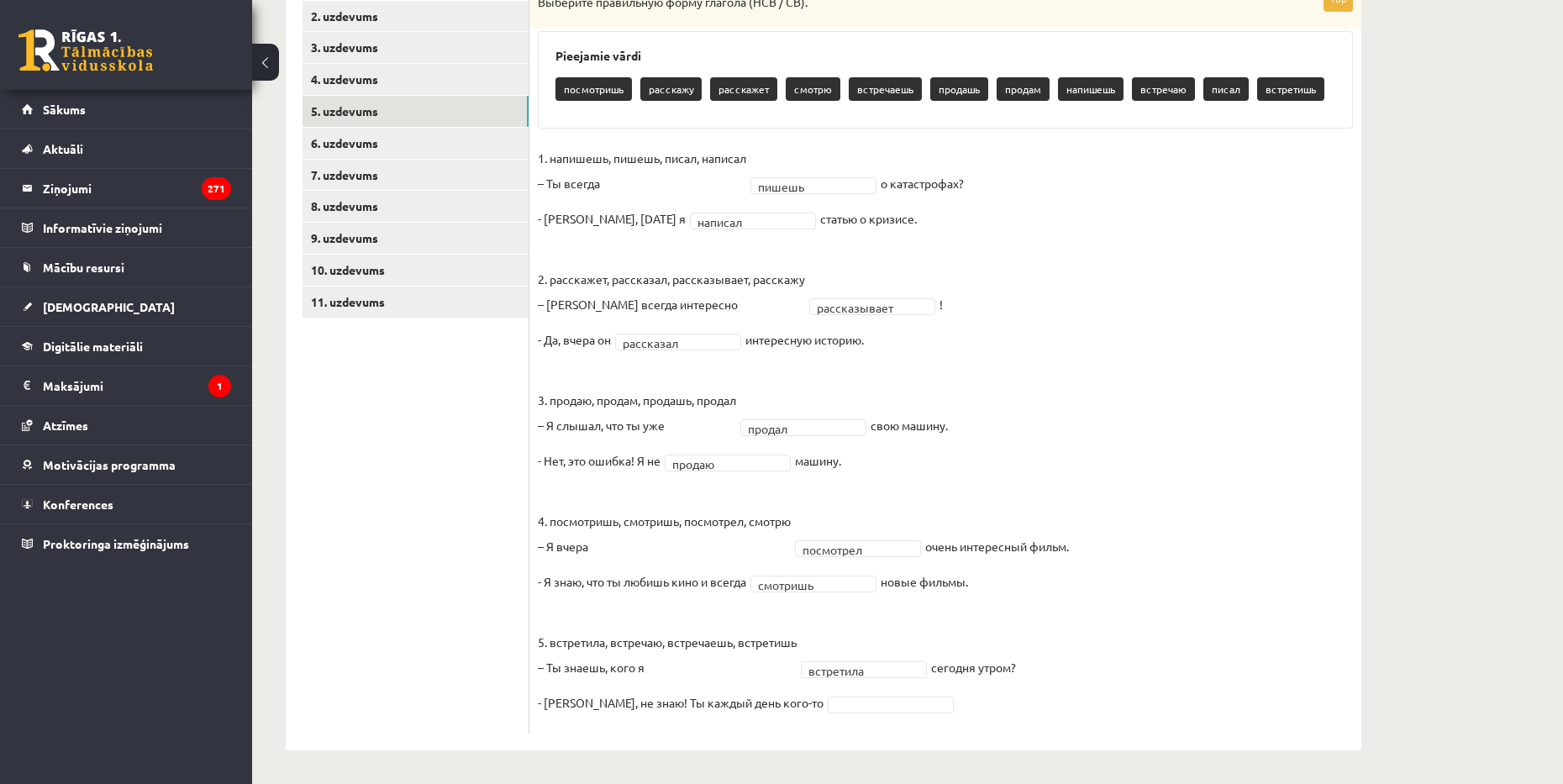
click at [827, 716] on fieldset "**********" at bounding box center [945, 435] width 815 height 580
click at [818, 694] on fieldset "**********" at bounding box center [945, 435] width 815 height 580
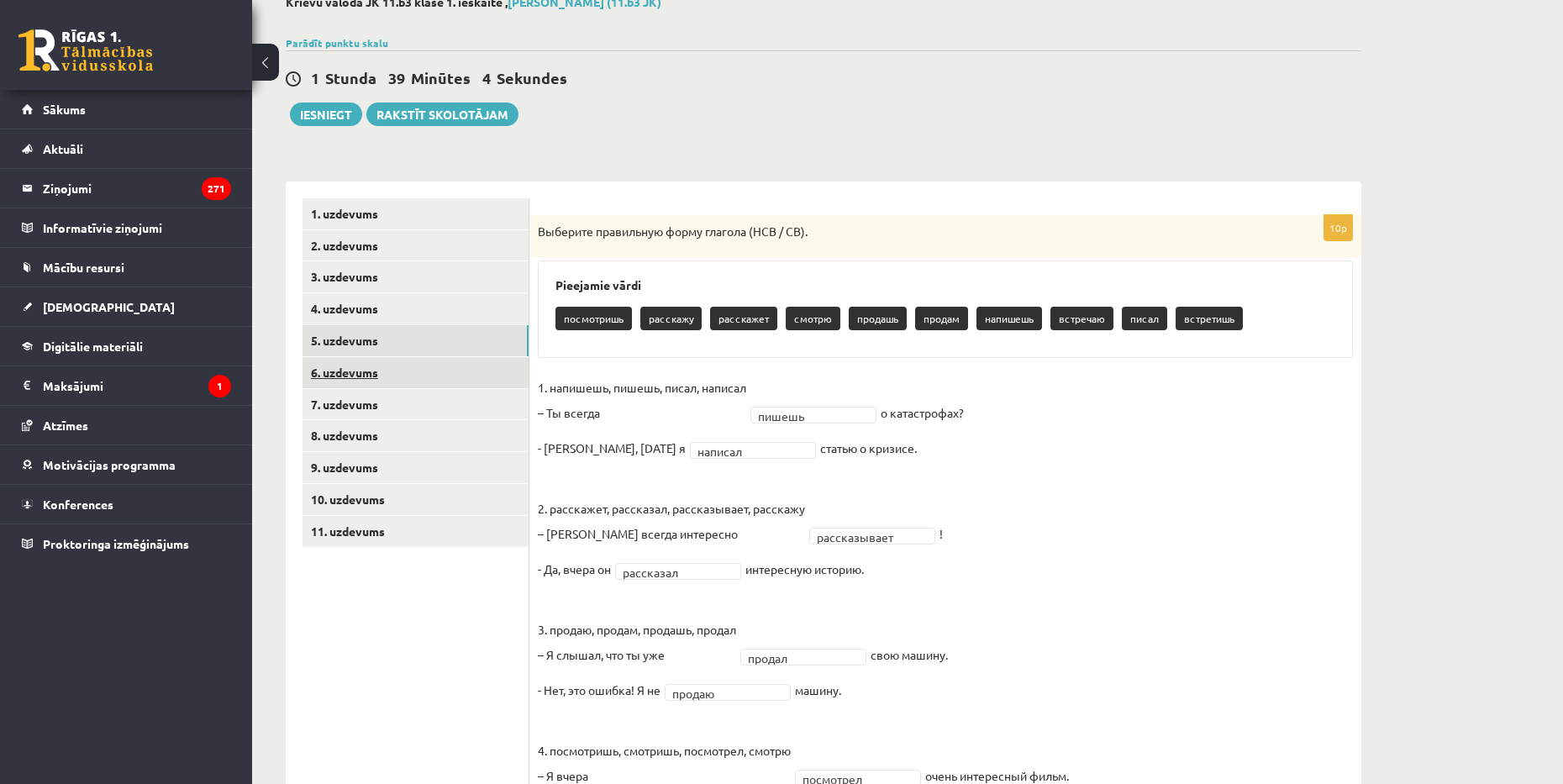
scroll to position [81, 0]
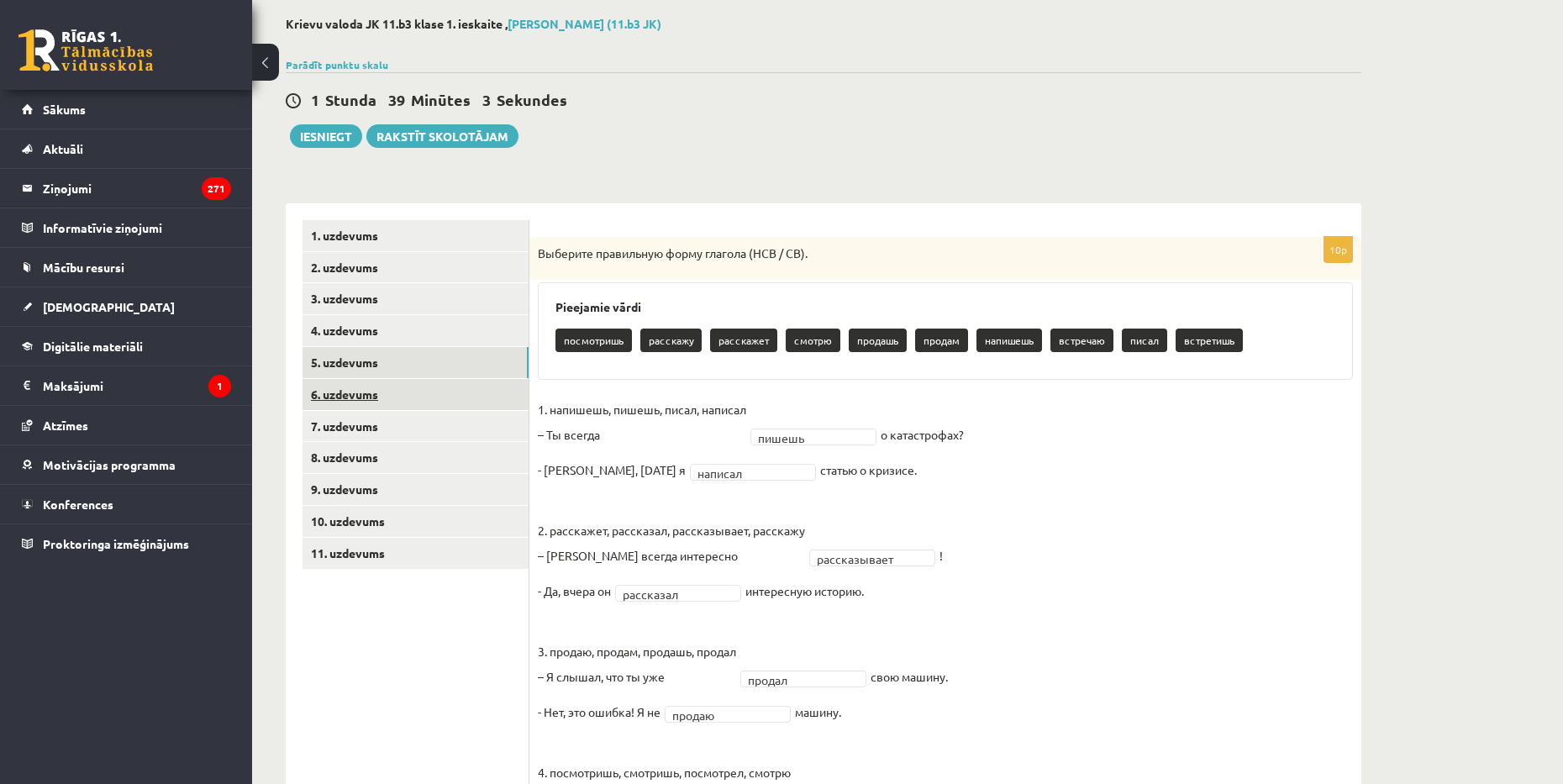
click at [368, 402] on link "6. uzdevums" at bounding box center [415, 395] width 226 height 31
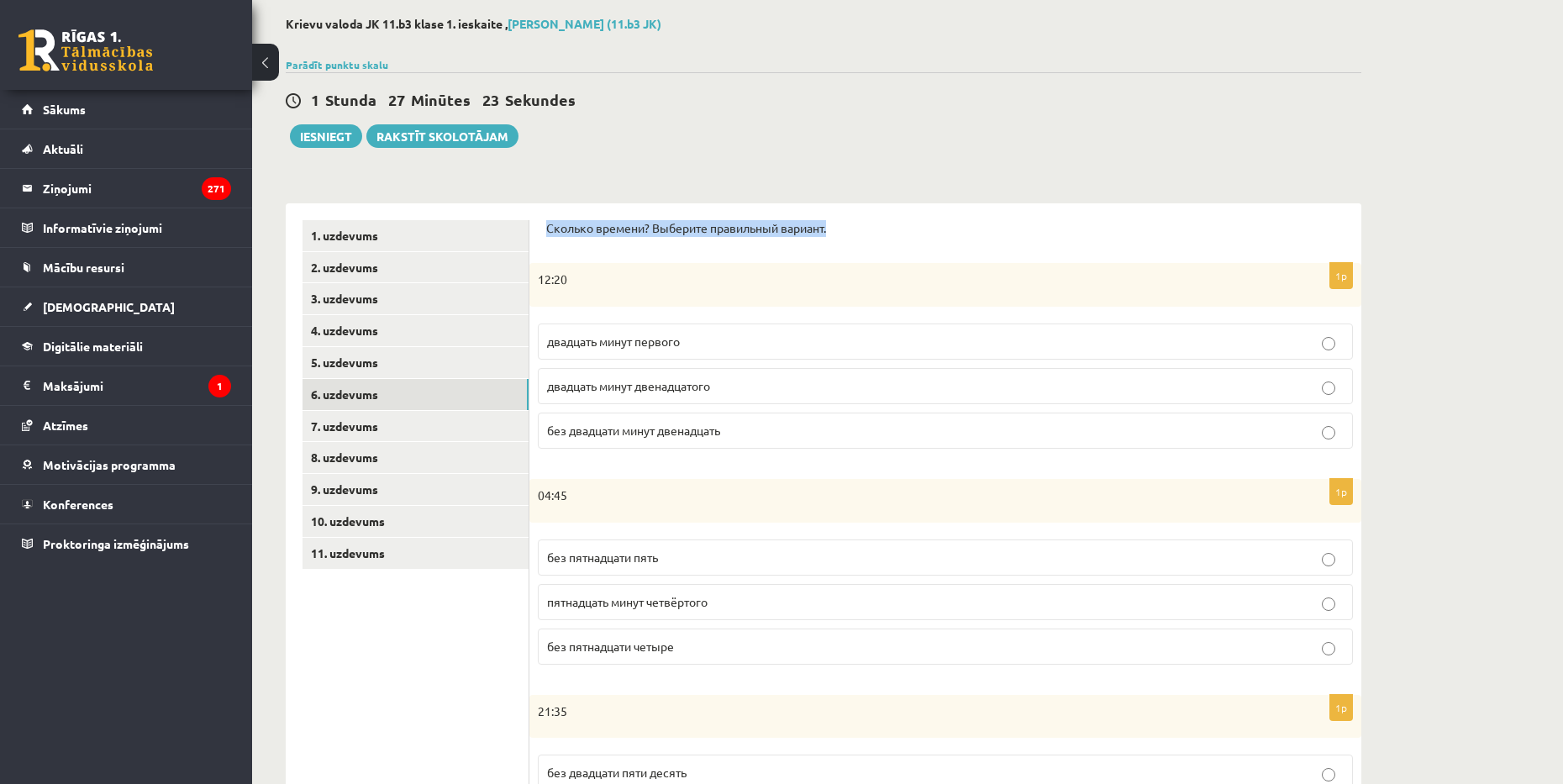
drag, startPoint x: 540, startPoint y: 216, endPoint x: 899, endPoint y: 226, distance: 359.1
click at [899, 226] on div "Сколько времени? Выберите правильный вариант. 1p 12:20 двадцать минут первого д…" at bounding box center [945, 773] width 832 height 1138
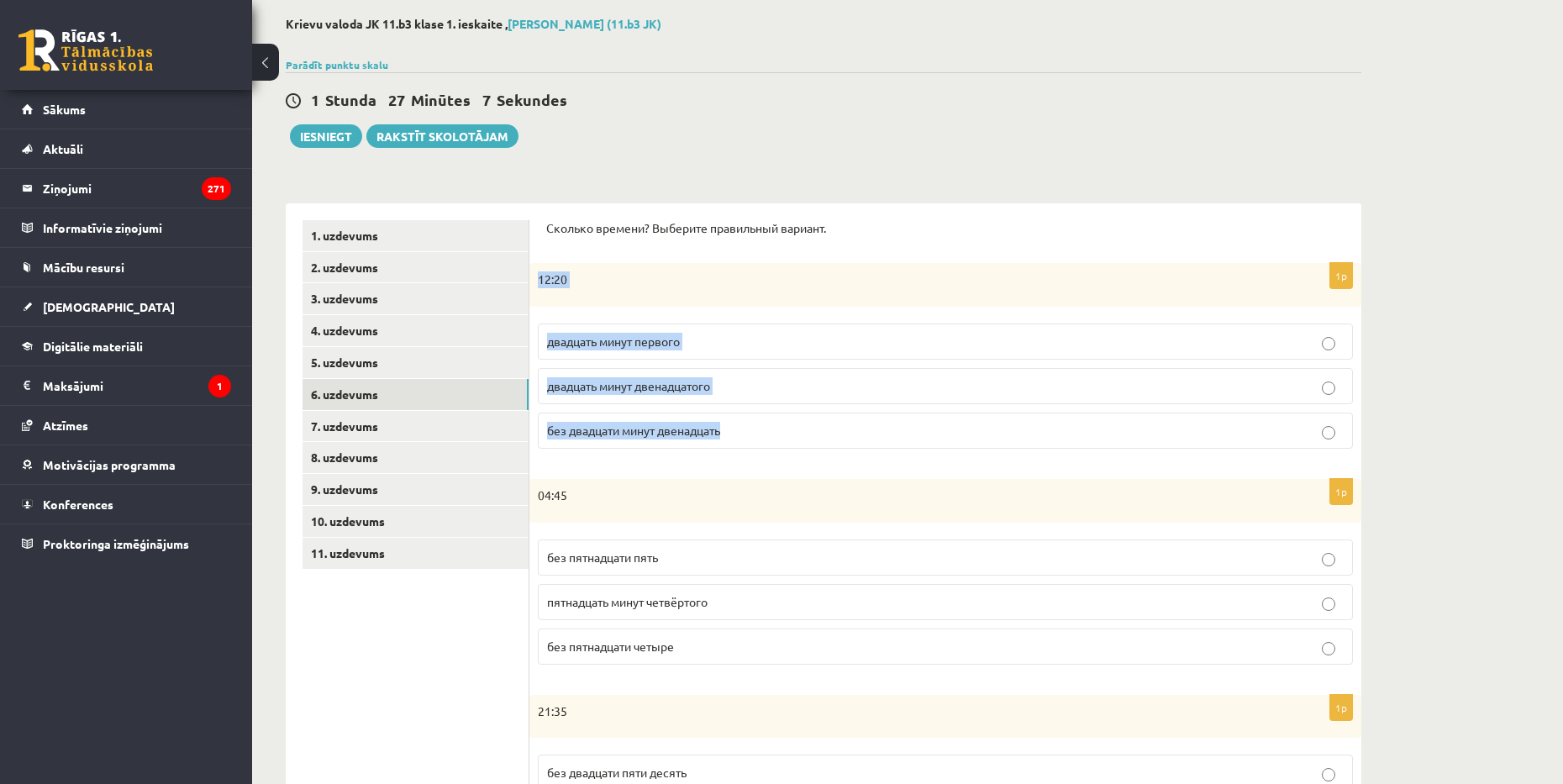
drag, startPoint x: 535, startPoint y: 282, endPoint x: 740, endPoint y: 423, distance: 248.8
click at [740, 423] on div "1p 12:20 двадцать минут первого двадцать минут двенадцатого без двадцати минут …" at bounding box center [945, 362] width 832 height 199
click at [624, 347] on span "двадцать минут первого" at bounding box center [613, 340] width 133 height 15
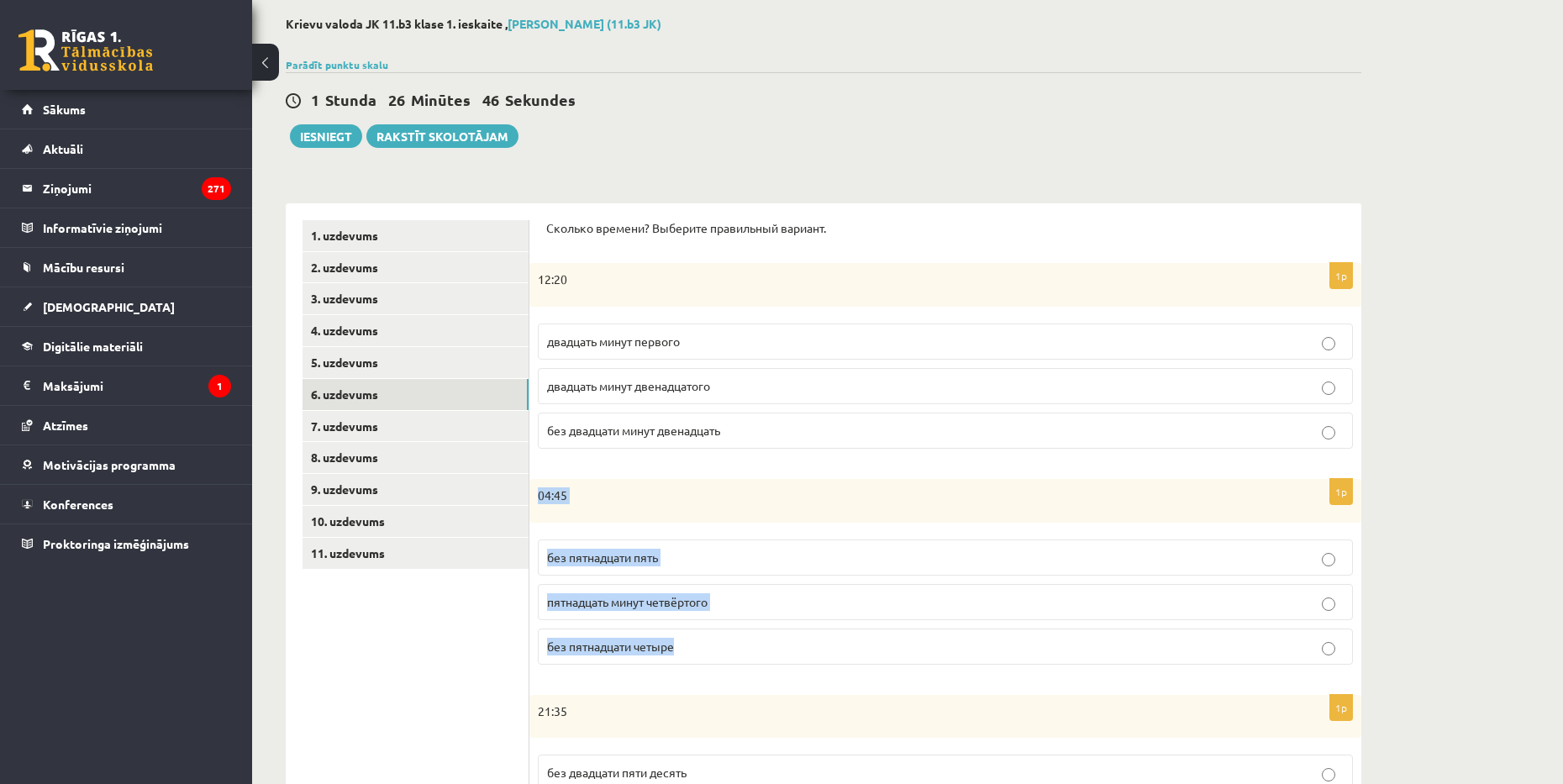
drag, startPoint x: 535, startPoint y: 489, endPoint x: 692, endPoint y: 639, distance: 217.1
click at [692, 639] on div "1p 04:45 без пятнадцати пять пятнадцать минут четвёртого без пятнадцати четыре" at bounding box center [945, 578] width 832 height 199
click at [616, 559] on span "без пятнадцати пять" at bounding box center [602, 556] width 111 height 15
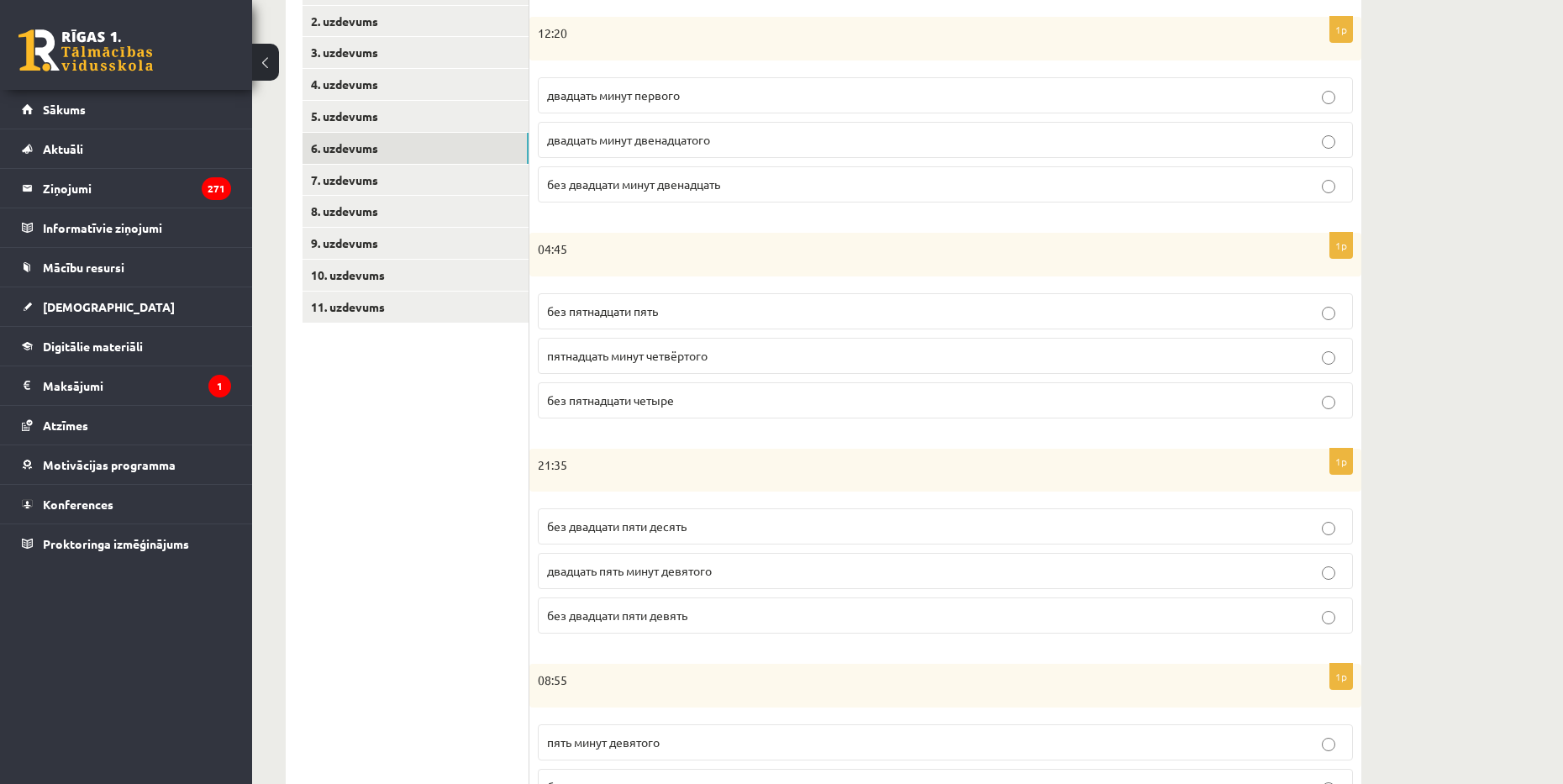
scroll to position [417, 0]
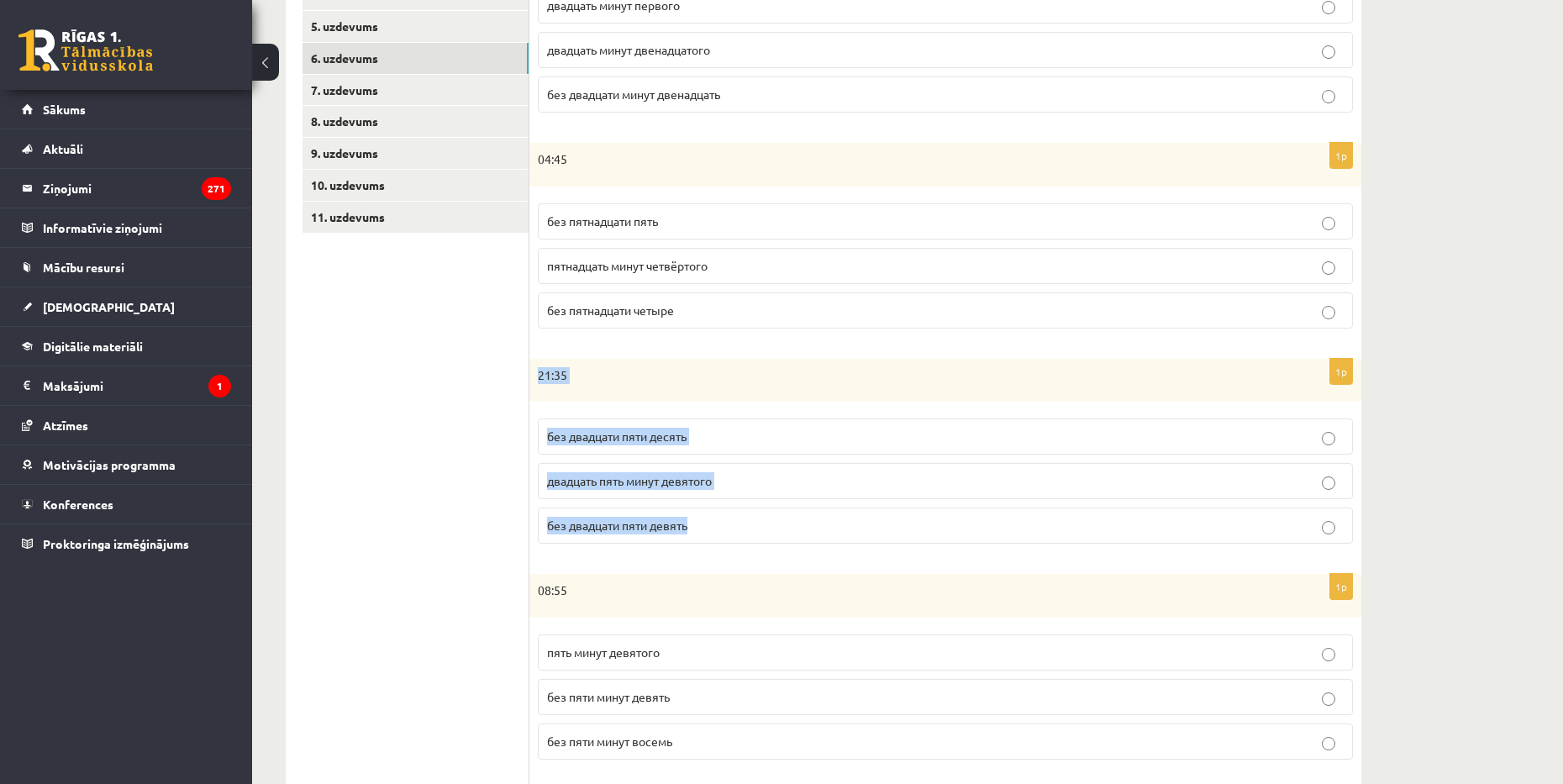
drag, startPoint x: 533, startPoint y: 374, endPoint x: 699, endPoint y: 526, distance: 225.1
click at [699, 526] on div "1p 21:35 без двадцати пяти десять двадцать пять минут девятого без двадцати пят…" at bounding box center [945, 458] width 832 height 199
click at [667, 445] on p "без двадцати пяти десять" at bounding box center [945, 437] width 796 height 17
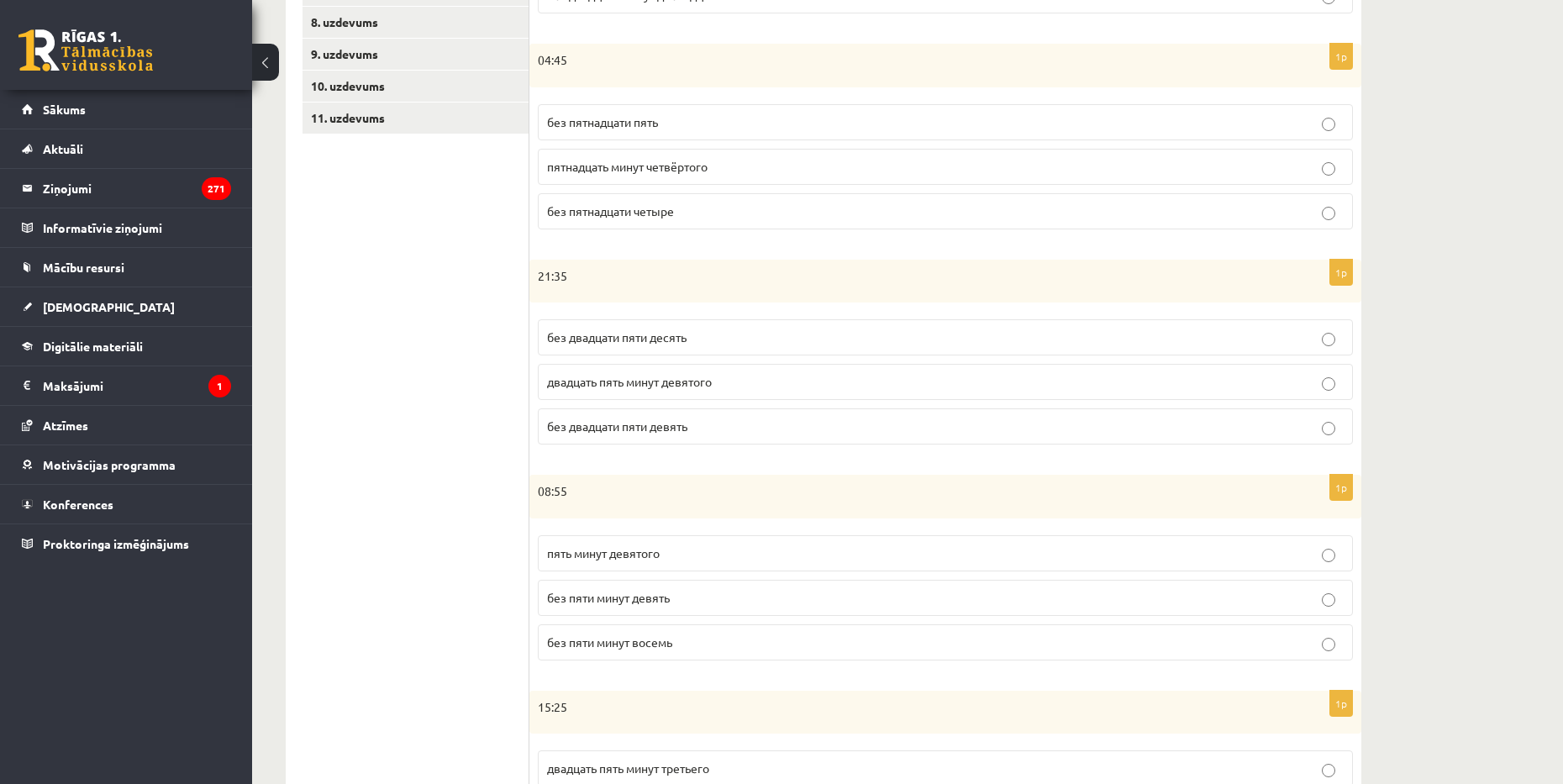
scroll to position [586, 0]
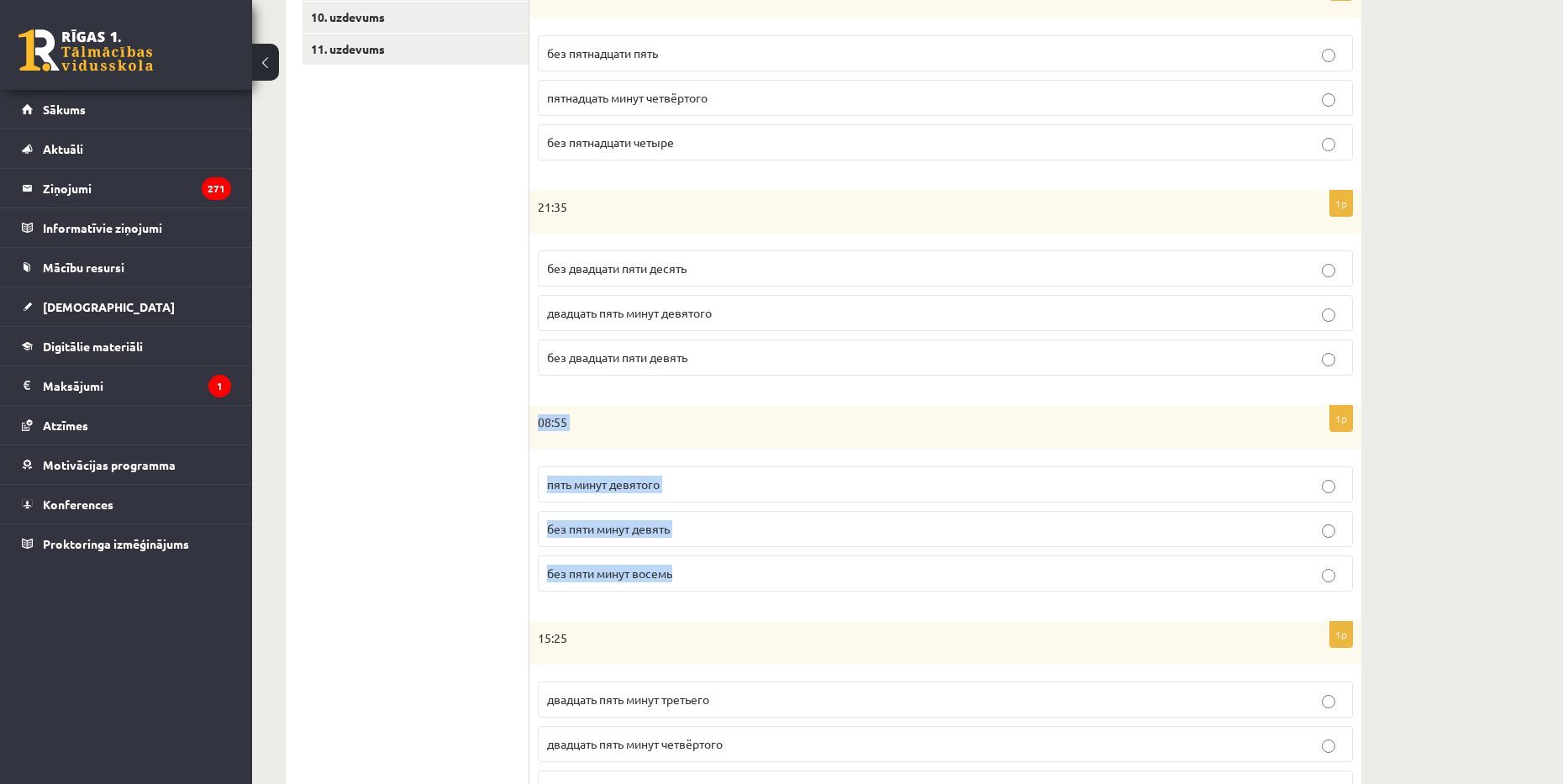
drag, startPoint x: 537, startPoint y: 418, endPoint x: 703, endPoint y: 555, distance: 215.2
click at [703, 555] on div "1p 08:55 пять минут девятого без пяти минут девять без пяти минут восемь" at bounding box center [945, 505] width 832 height 199
click at [584, 536] on p "без пяти минут девять" at bounding box center [945, 529] width 796 height 17
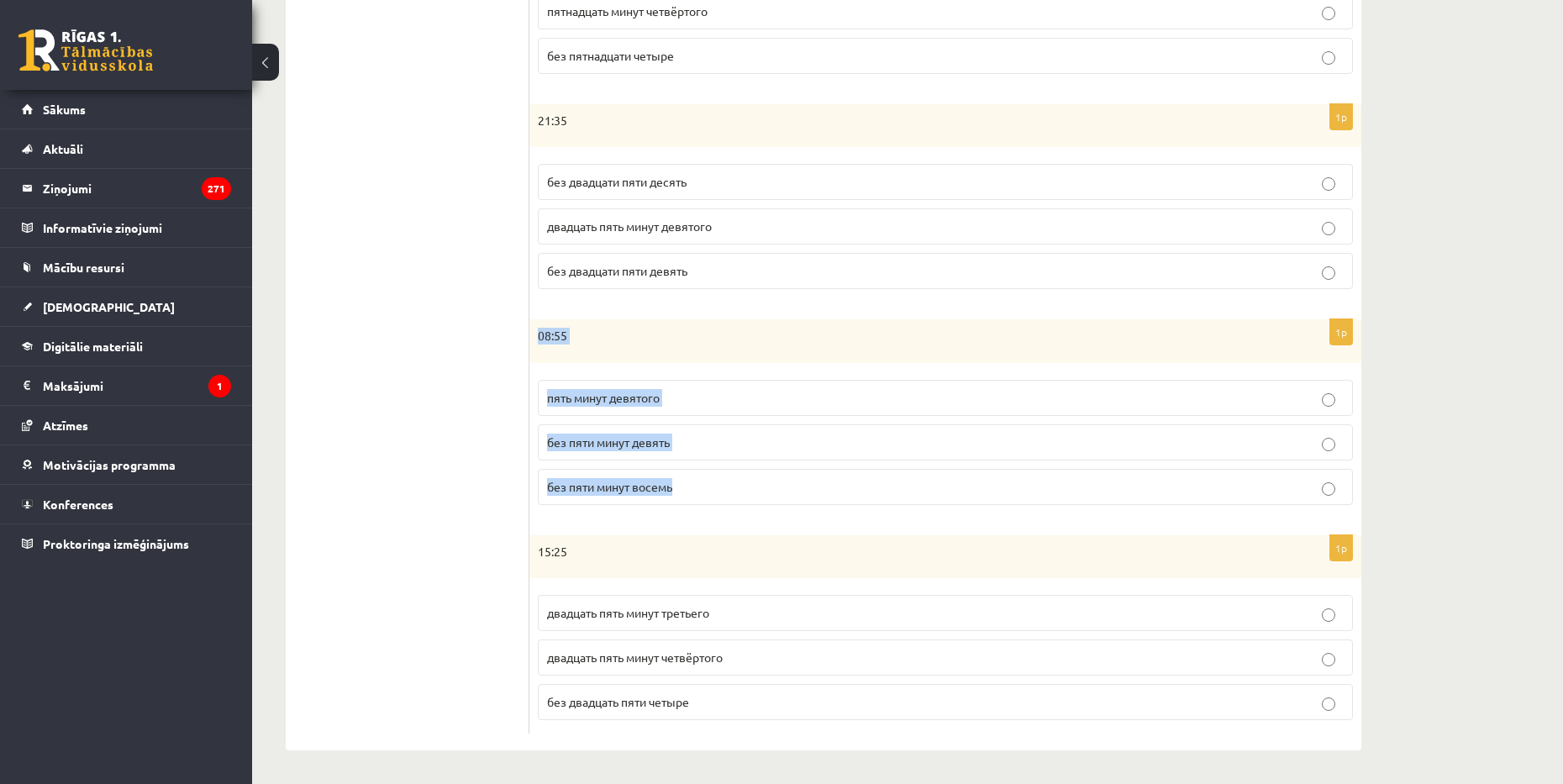
scroll to position [673, 0]
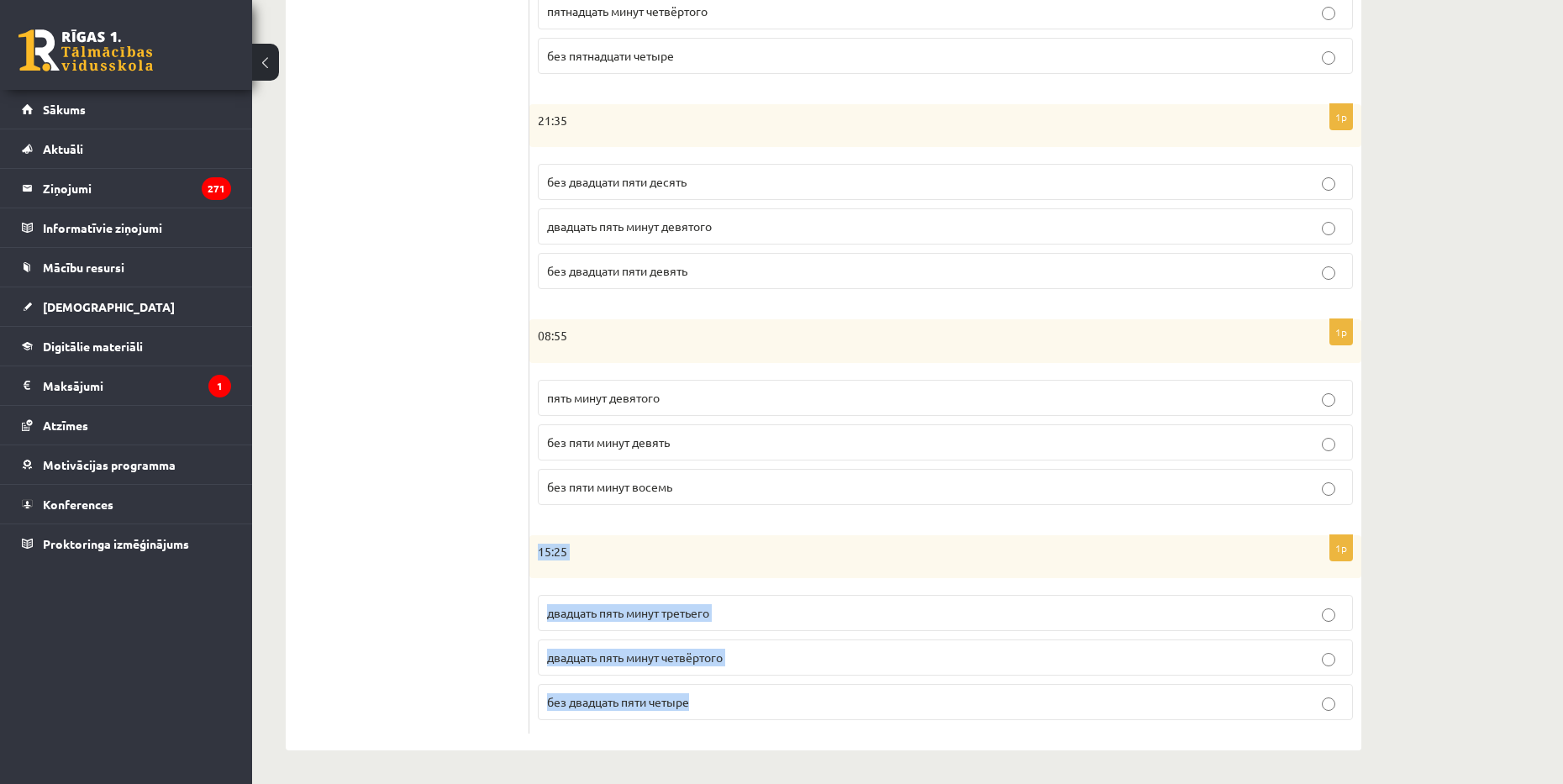
drag, startPoint x: 538, startPoint y: 552, endPoint x: 698, endPoint y: 714, distance: 227.7
click at [698, 714] on div "1p 15:25 двадцать пять минут третьего двадцать пять минут четвёртого без двадца…" at bounding box center [945, 635] width 832 height 199
click at [619, 644] on label "двадцать пять минут четвёртого" at bounding box center [945, 657] width 815 height 36
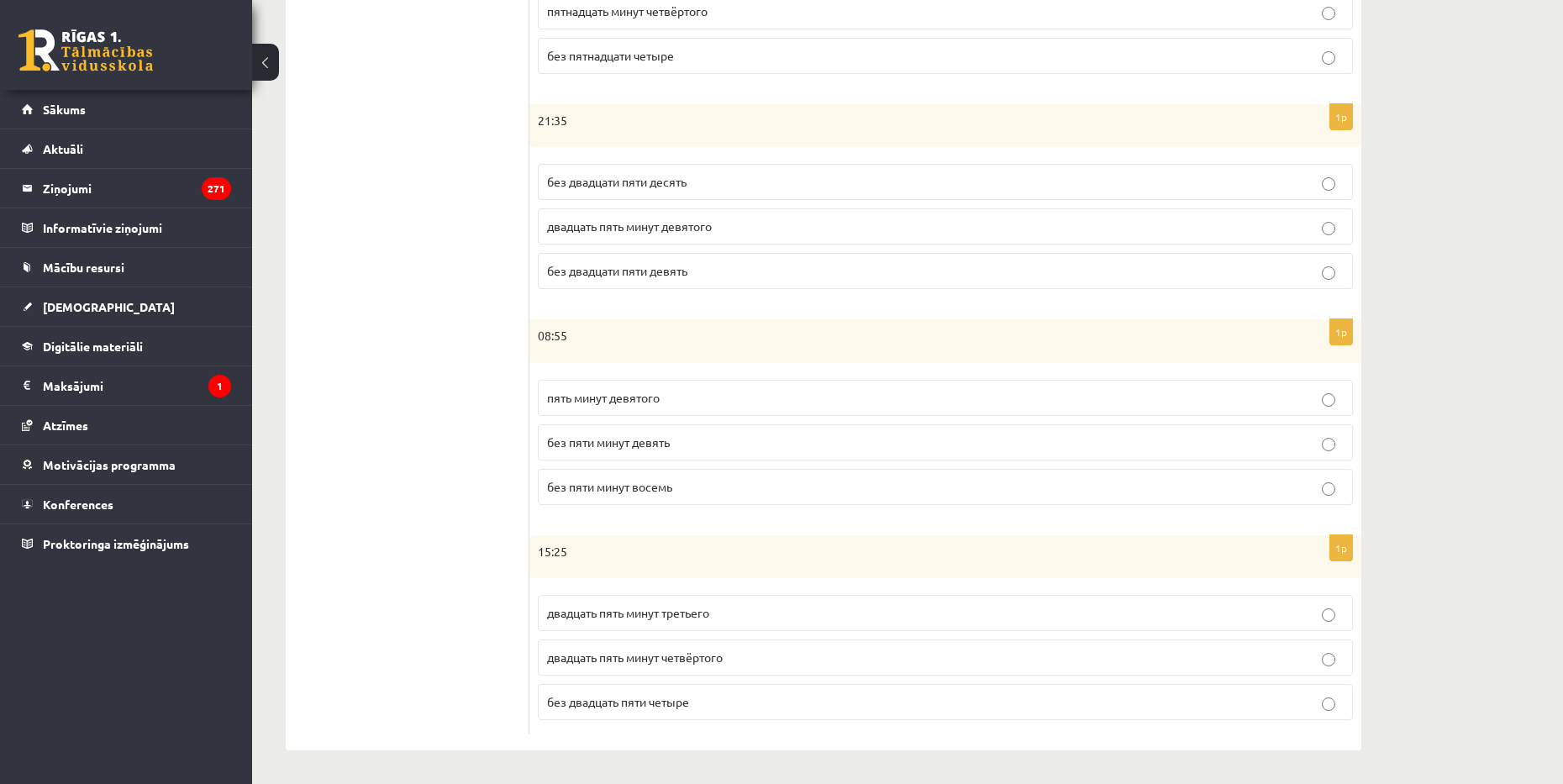
drag, startPoint x: 447, startPoint y: 471, endPoint x: 455, endPoint y: 463, distance: 11.3
click at [448, 470] on ul "1. uzdevums 2. uzdevums 3. uzdevums 4. uzdevums 5. uzdevums 6. uzdevums 7. uzde…" at bounding box center [416, 182] width 227 height 1104
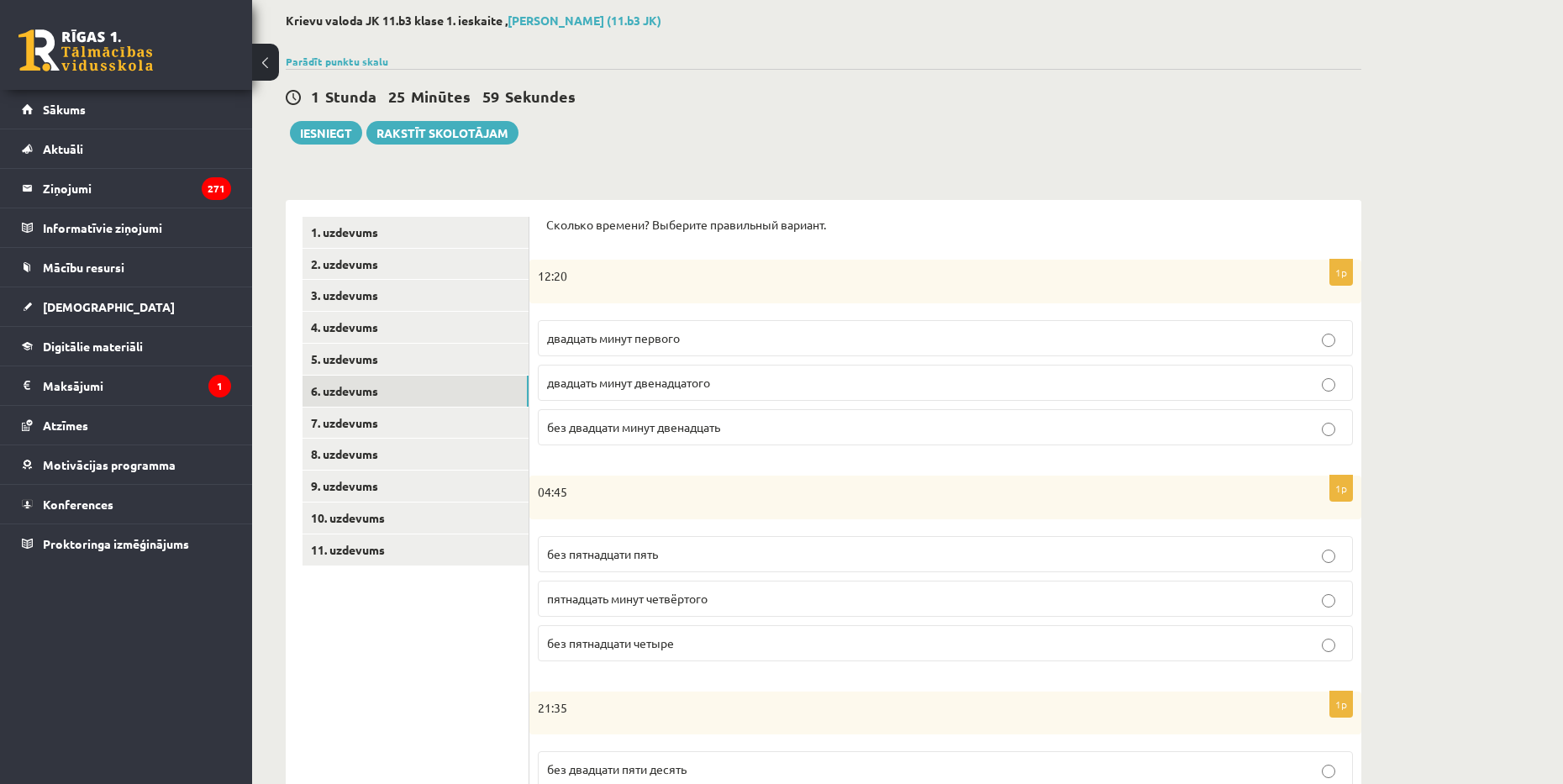
scroll to position [0, 0]
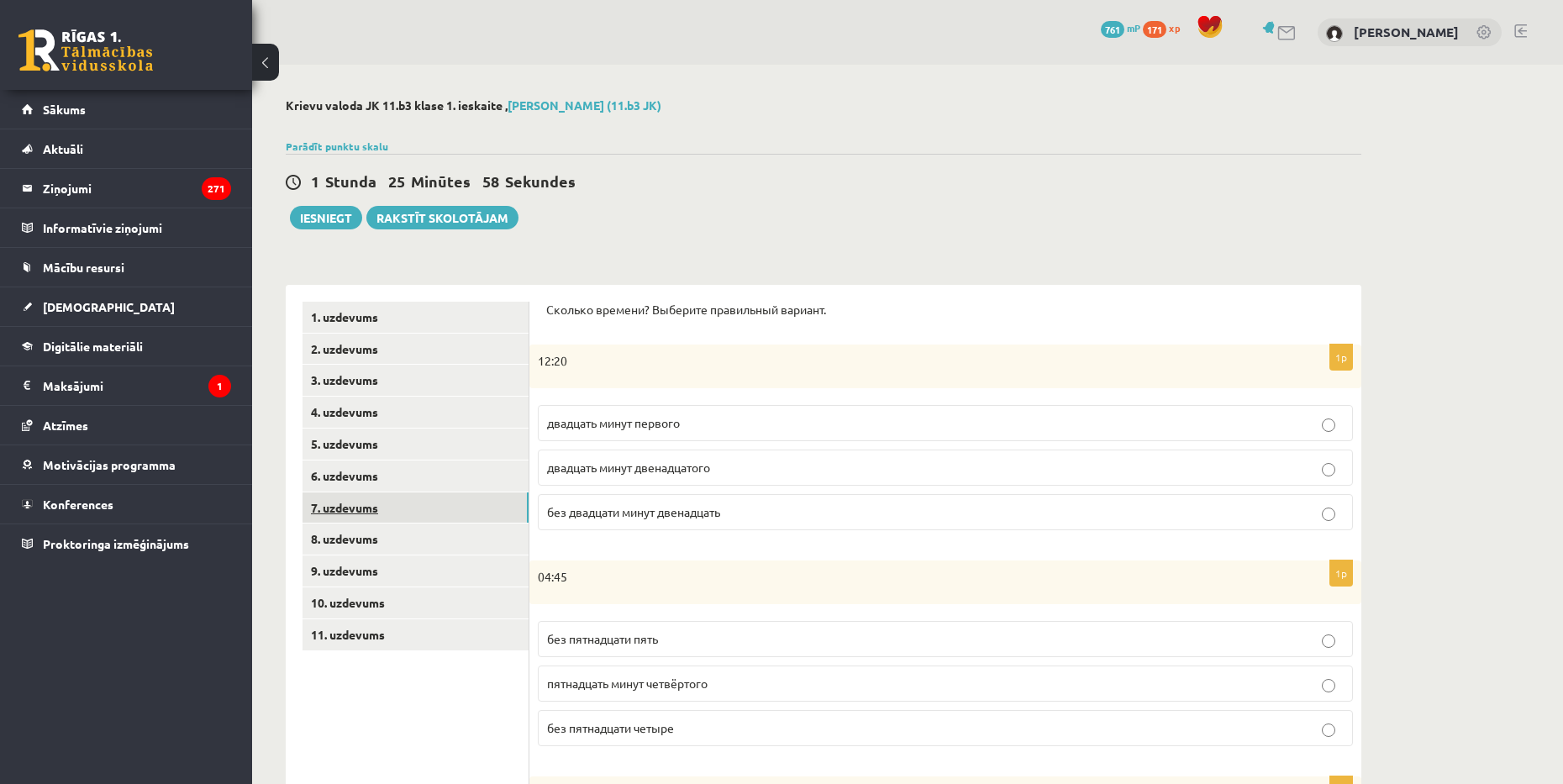
click at [409, 513] on link "7. uzdevums" at bounding box center [415, 508] width 226 height 31
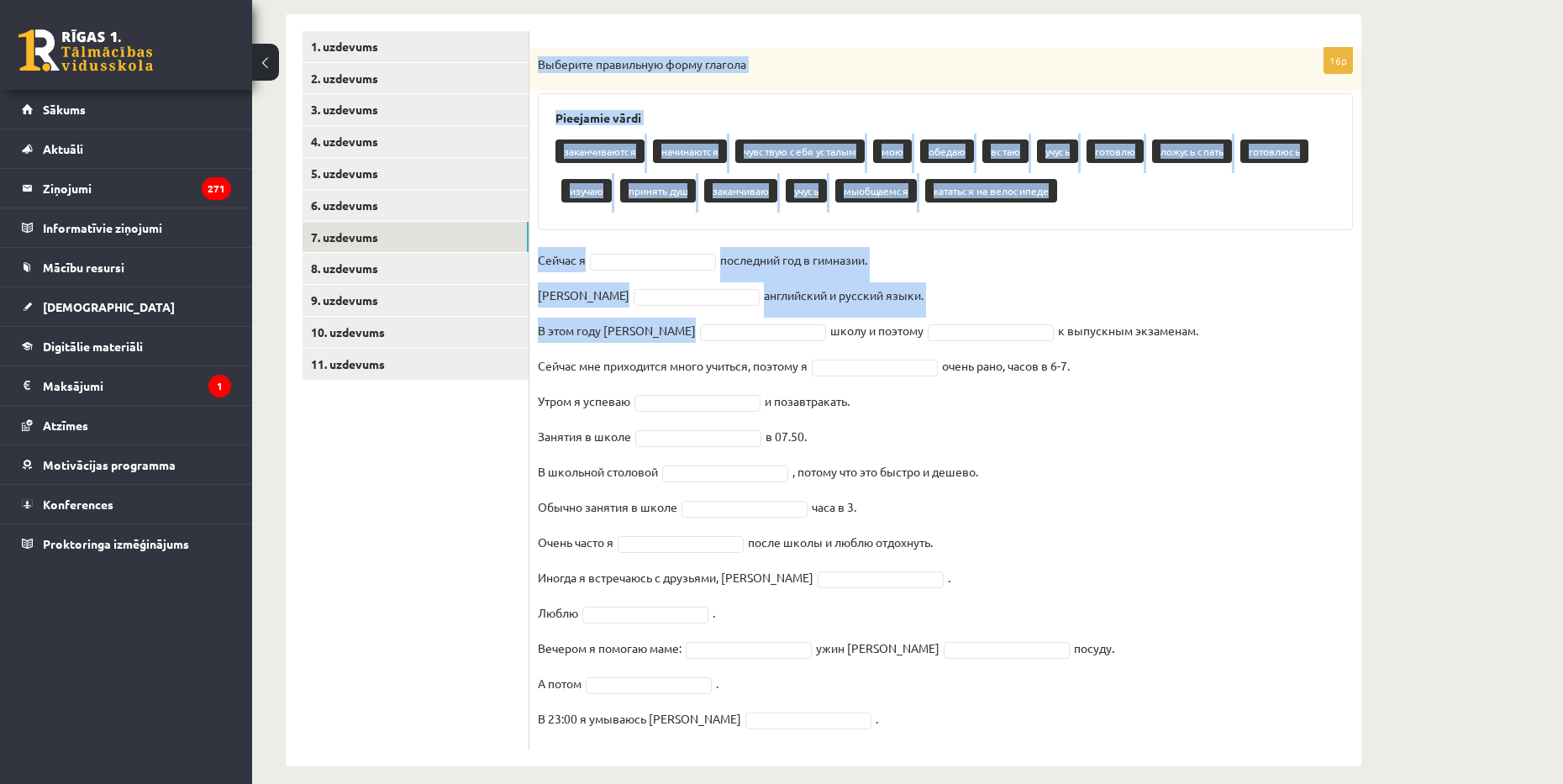
scroll to position [287, 0]
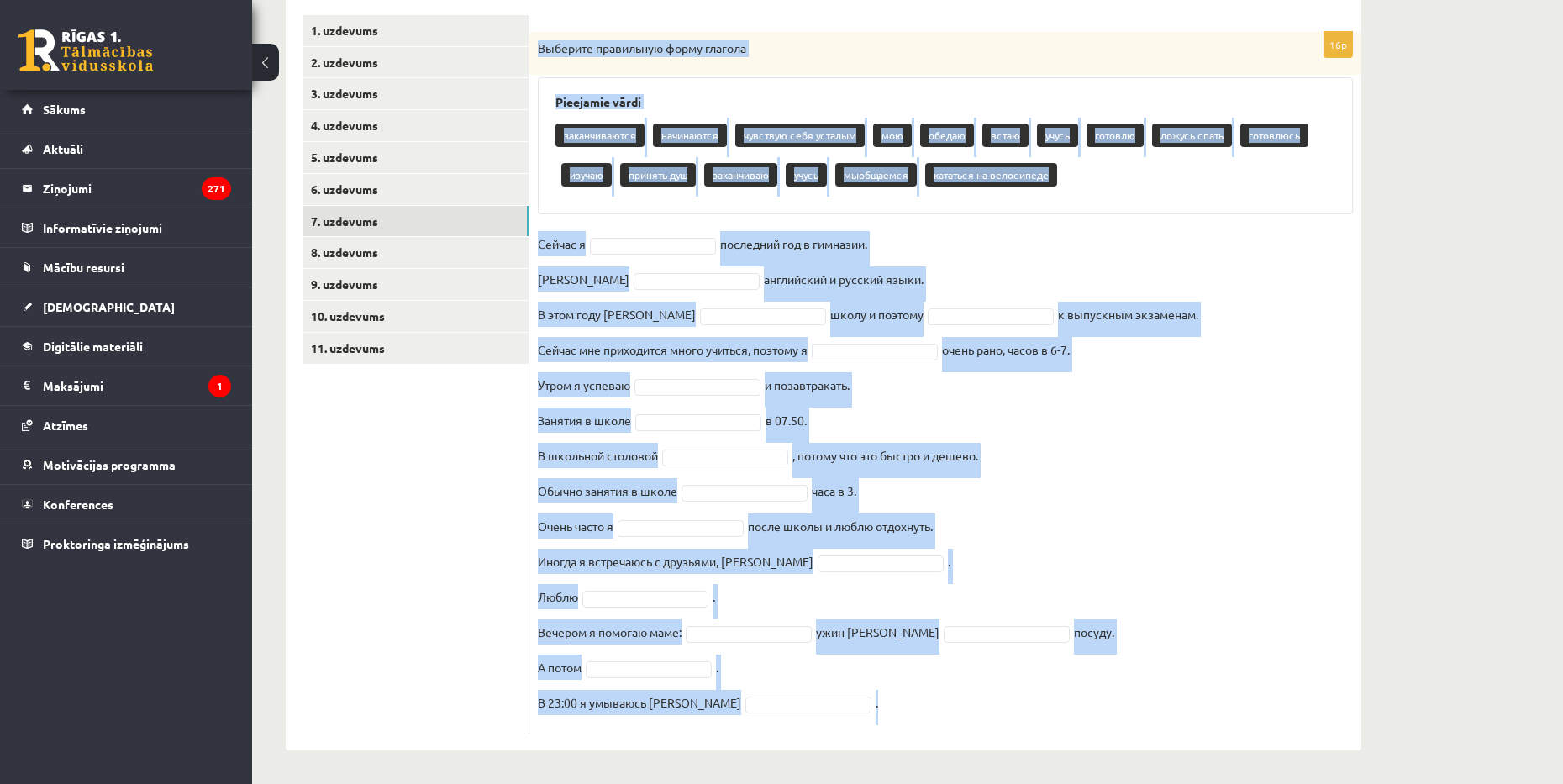
drag, startPoint x: 538, startPoint y: 79, endPoint x: 890, endPoint y: 702, distance: 715.6
click at [890, 702] on div "16p Выберите правильную форму глагола Pieejamie vārdi заканчиваются начинаются …" at bounding box center [945, 382] width 832 height 701
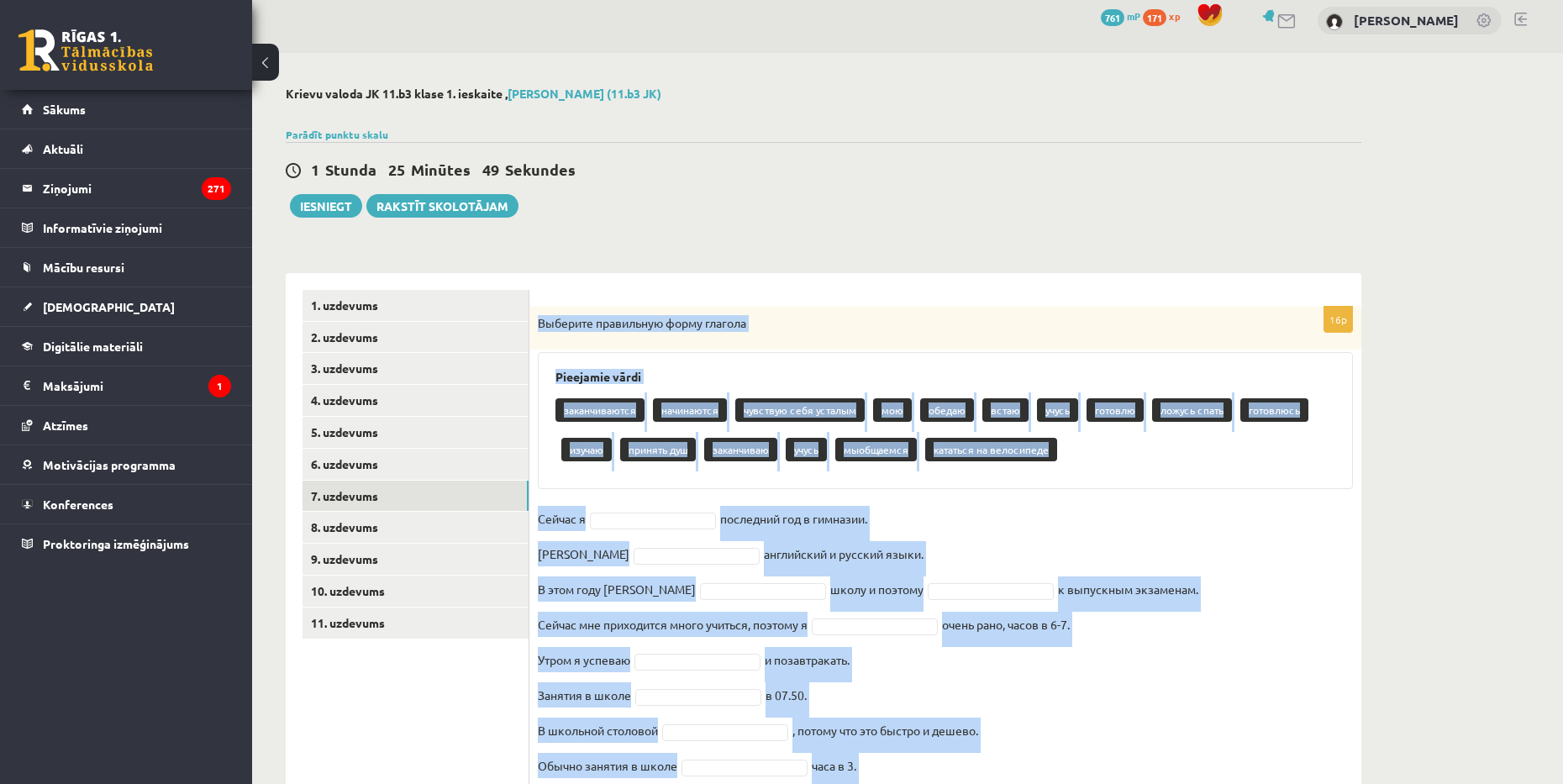
scroll to position [0, 0]
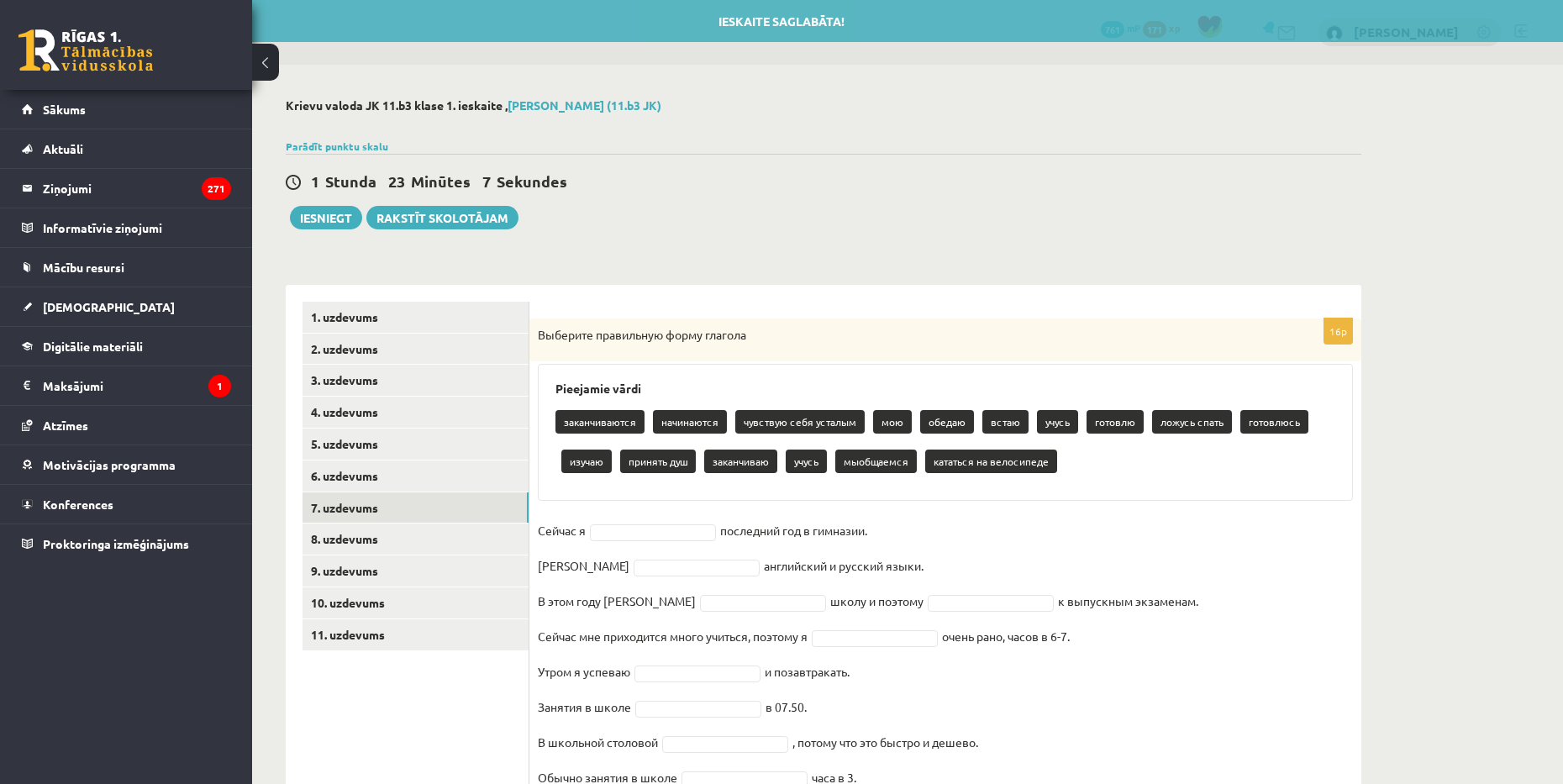
click at [842, 210] on div "1 Stunda 23 Minūtes 7 Sekundes Ieskaite saglabāta! Iesniegt Rakstīt skolotājam" at bounding box center [823, 191] width 1076 height 76
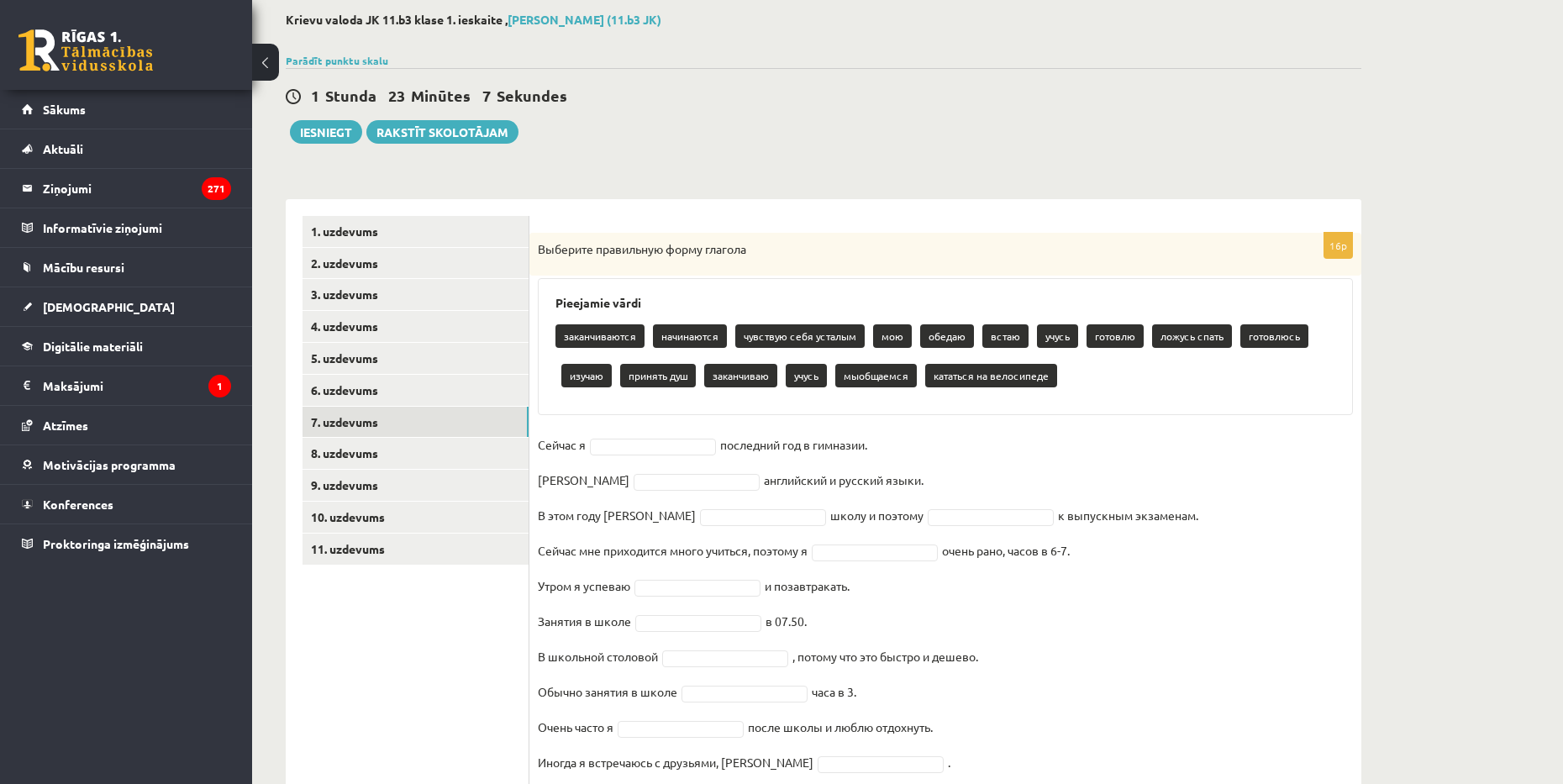
scroll to position [168, 0]
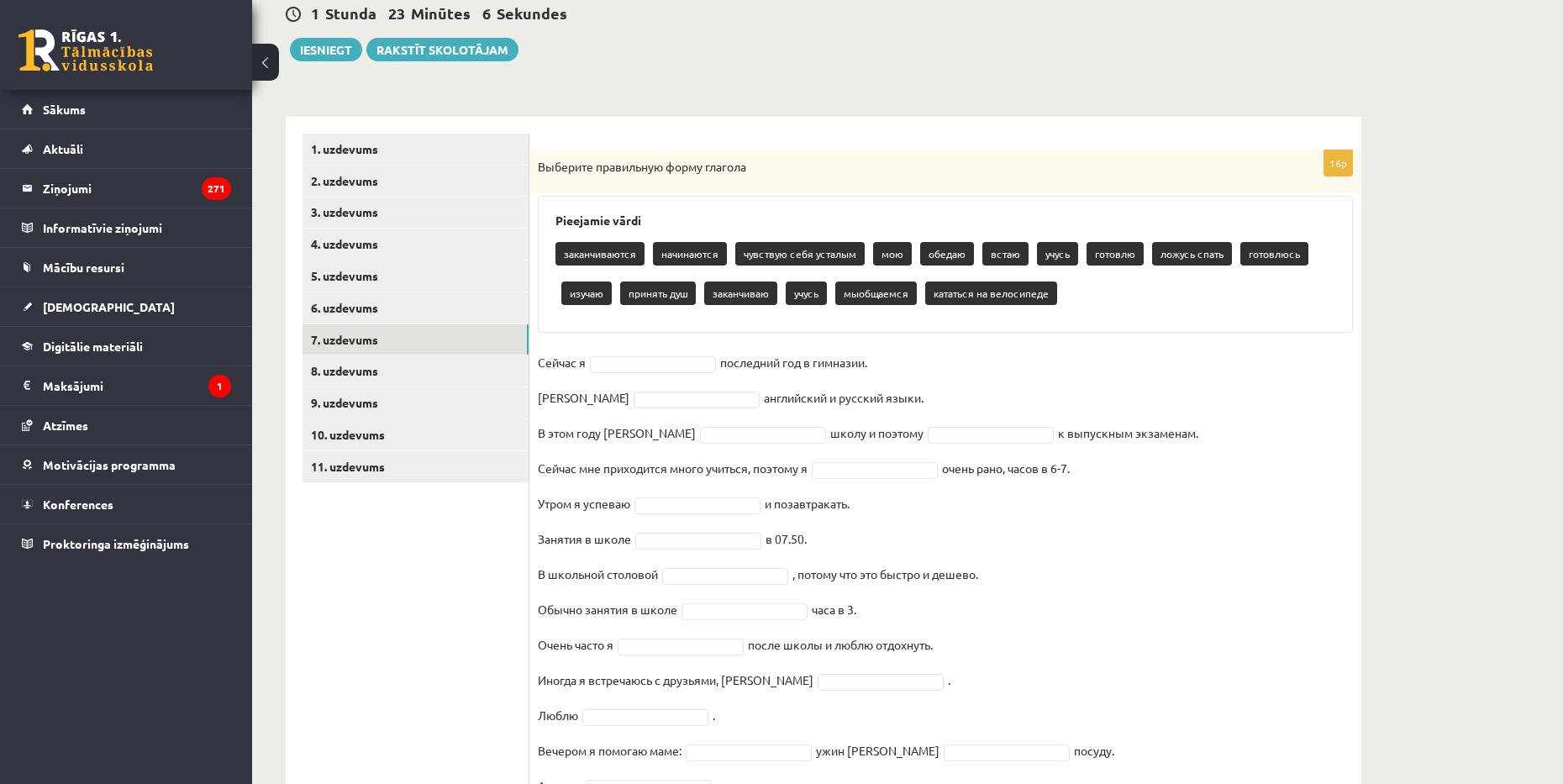
click at [673, 353] on fieldset "Сейчас я последний год в гимназии. Я английский и русский языки. В этом году я …" at bounding box center [945, 596] width 815 height 494
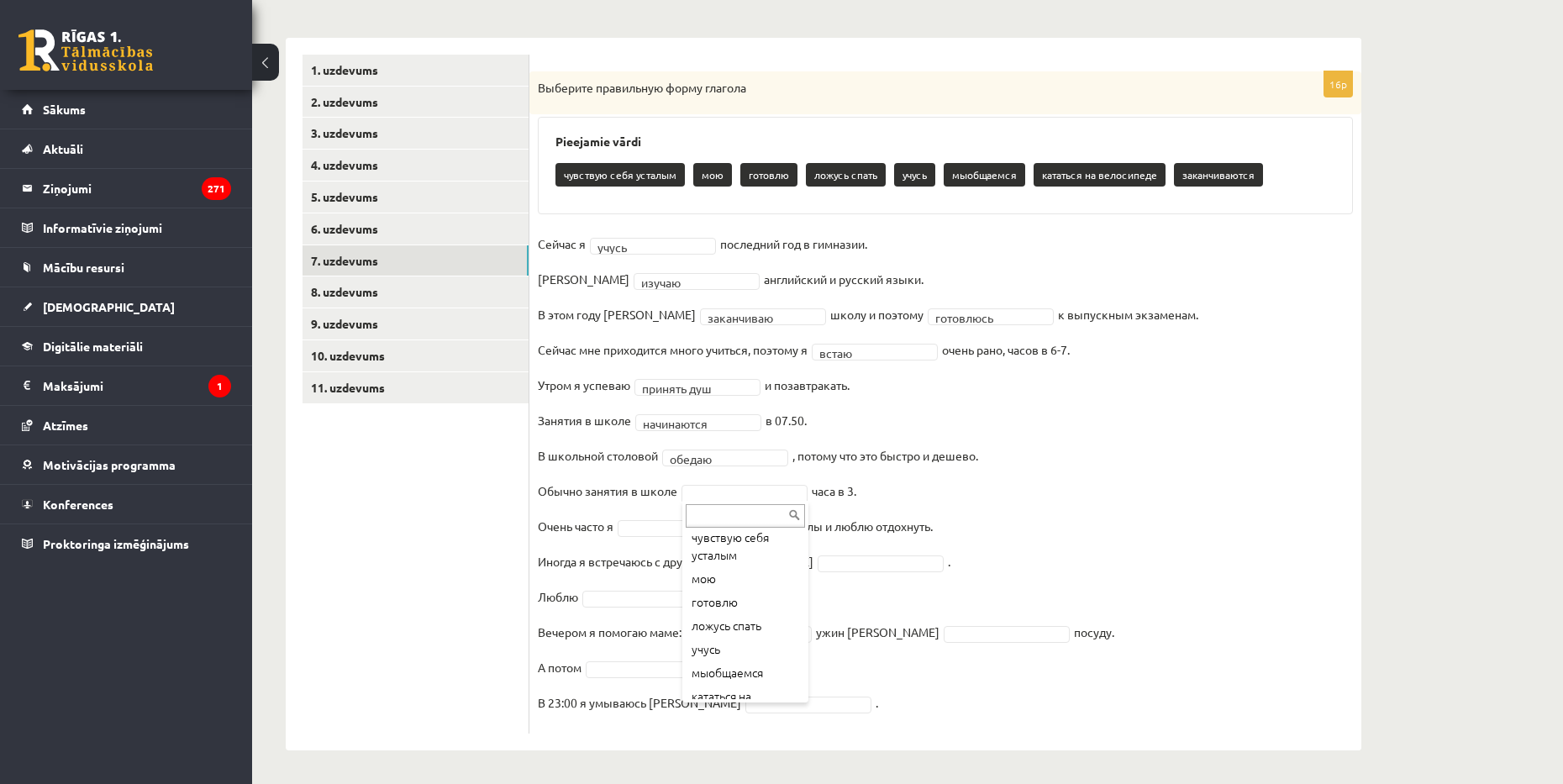
scroll to position [79, 0]
click at [692, 543] on fieldset "**********" at bounding box center [945, 478] width 815 height 494
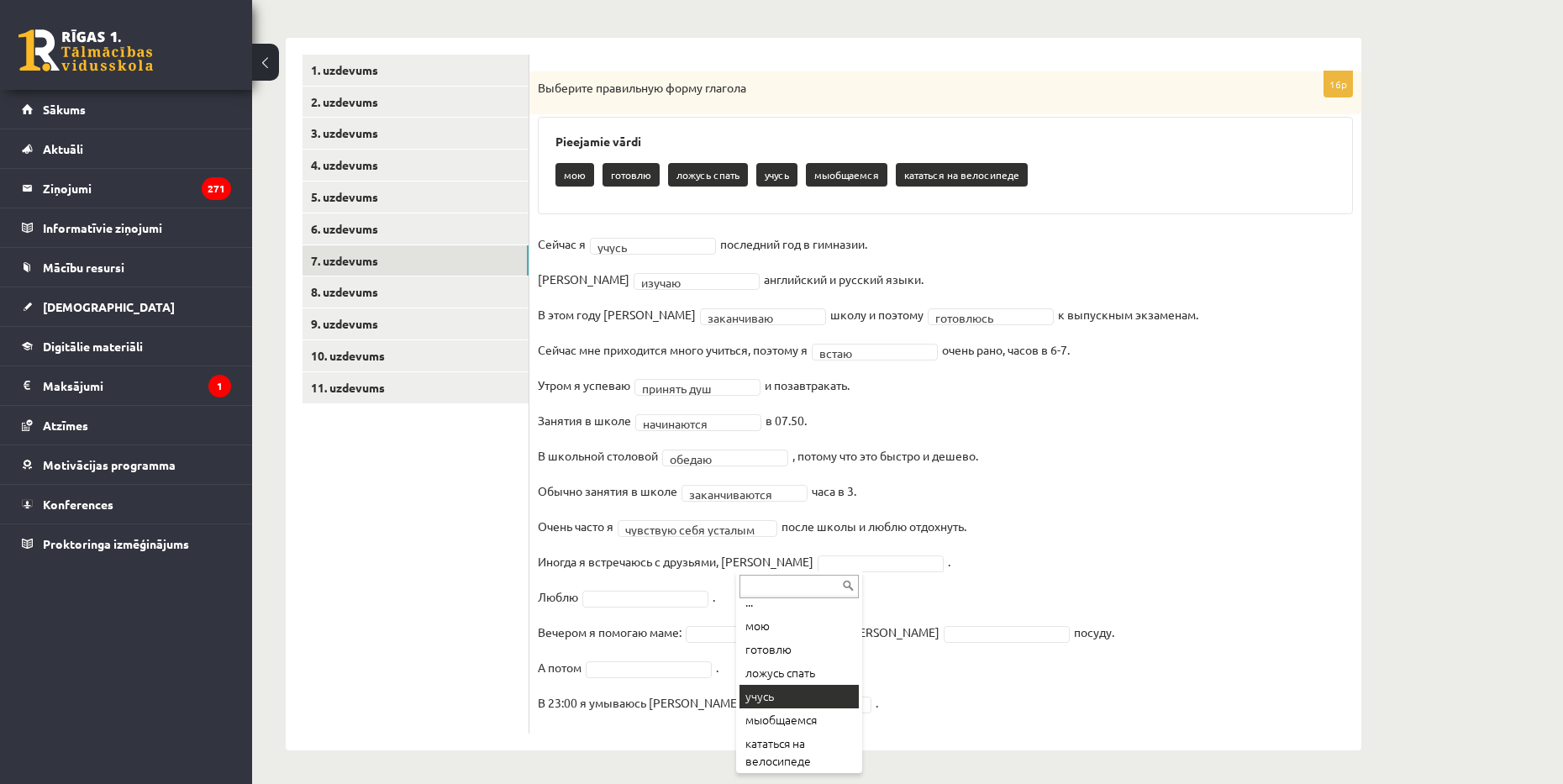
scroll to position [14, 0]
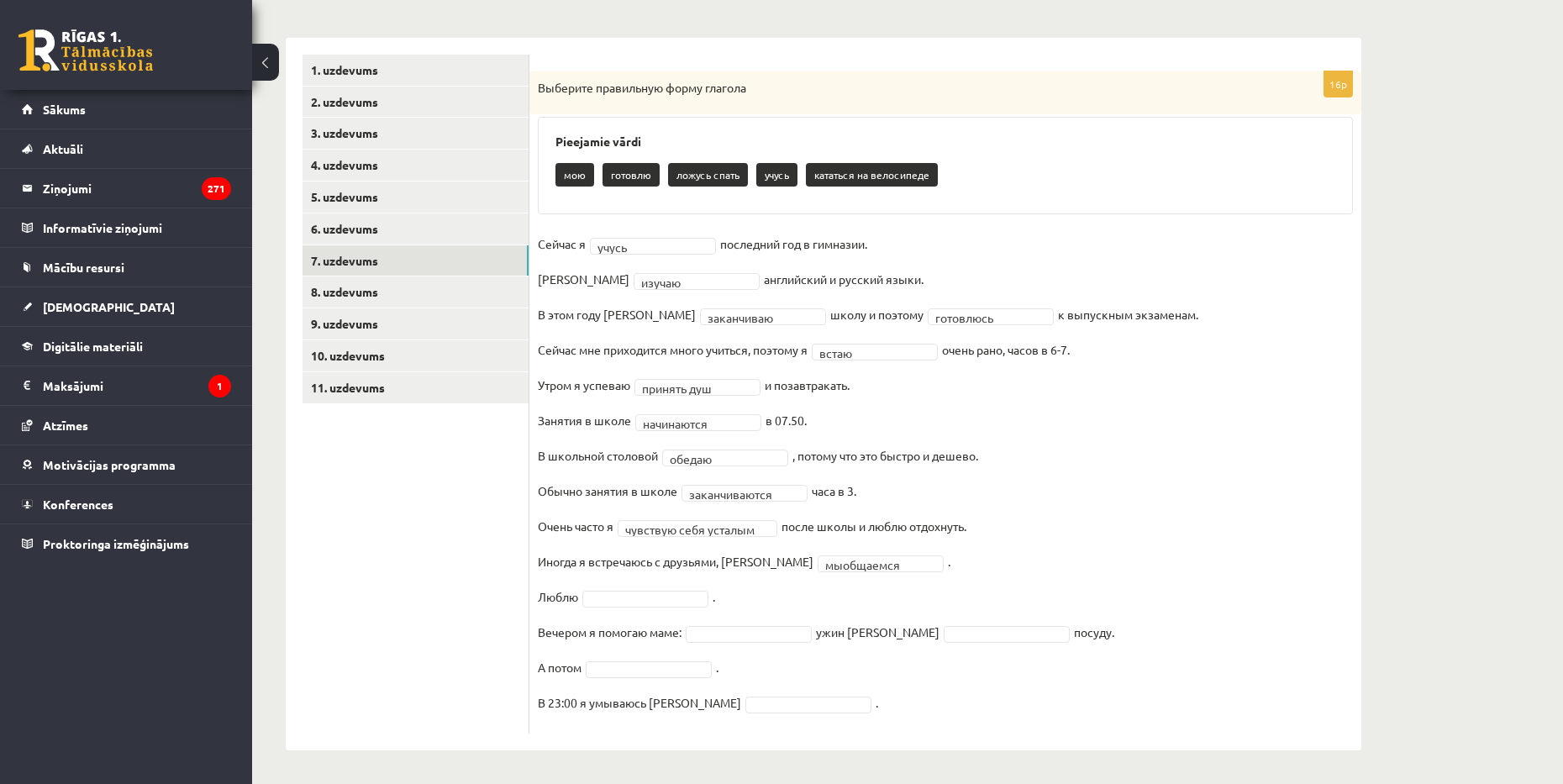
click at [677, 588] on fieldset "**********" at bounding box center [945, 478] width 815 height 494
click at [730, 641] on fieldset "**********" at bounding box center [945, 478] width 815 height 494
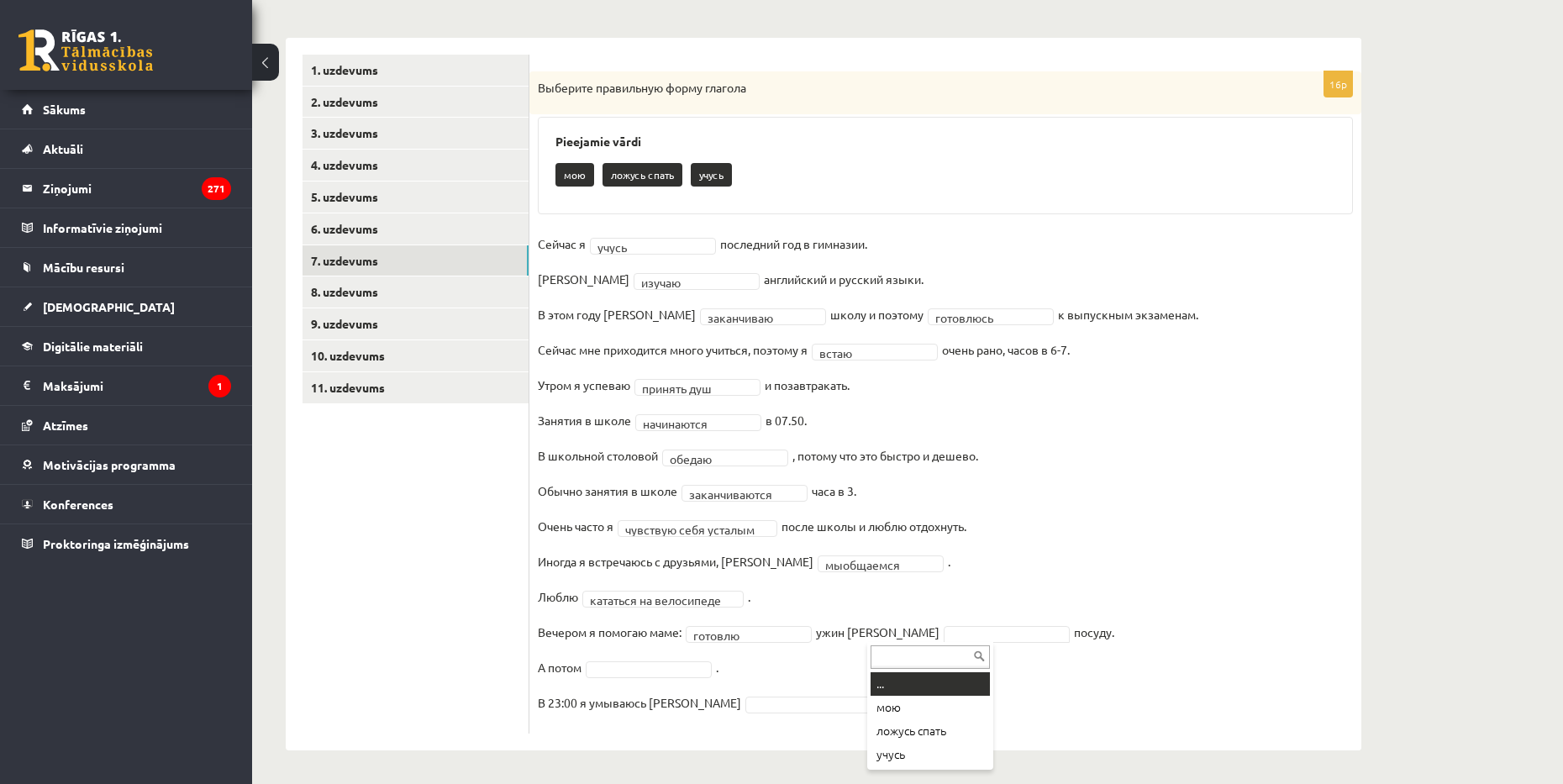
drag, startPoint x: 933, startPoint y: 629, endPoint x: 926, endPoint y: 664, distance: 35.7
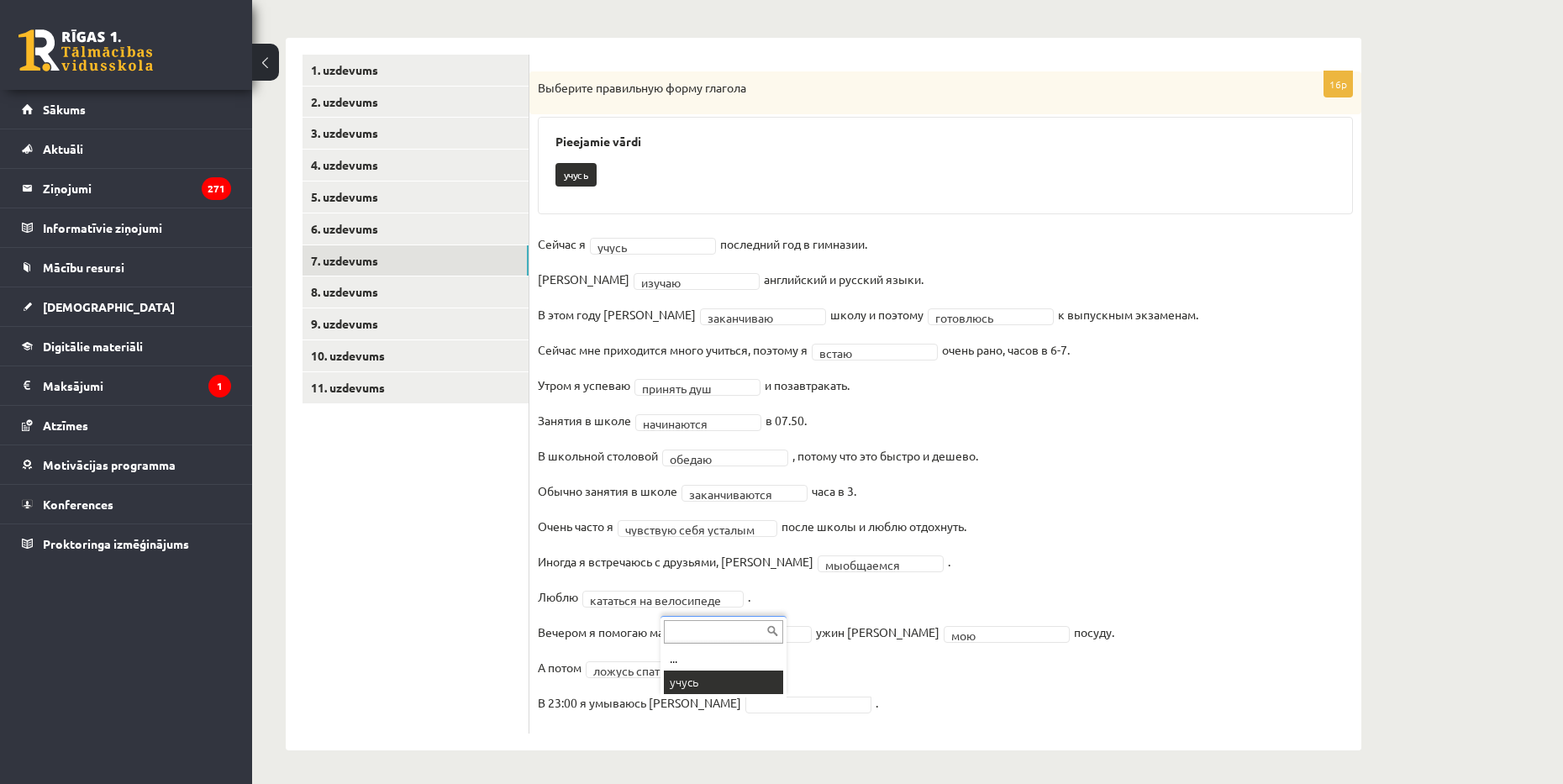
scroll to position [209, 0]
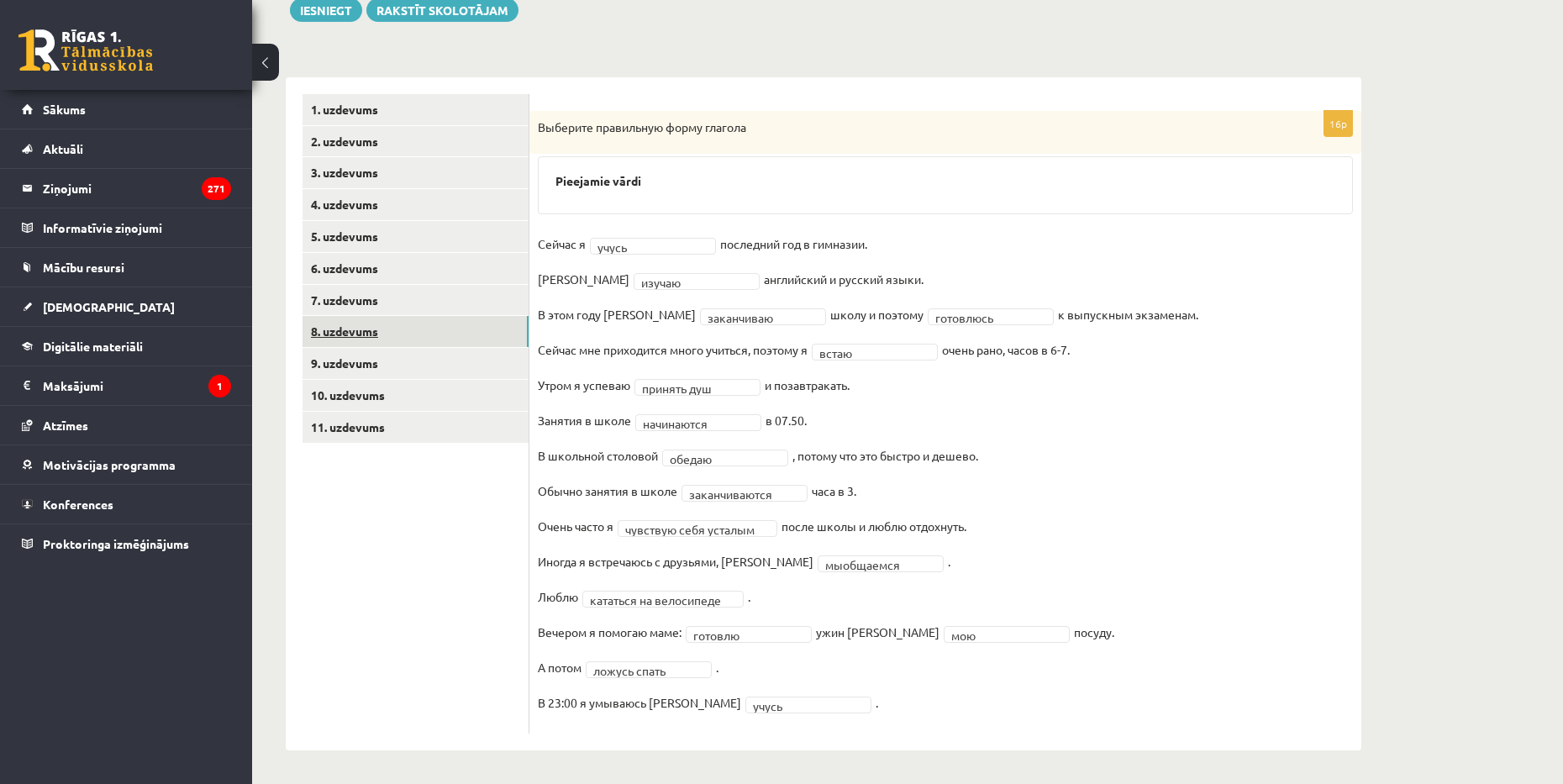
click at [360, 324] on link "8. uzdevums" at bounding box center [415, 332] width 226 height 31
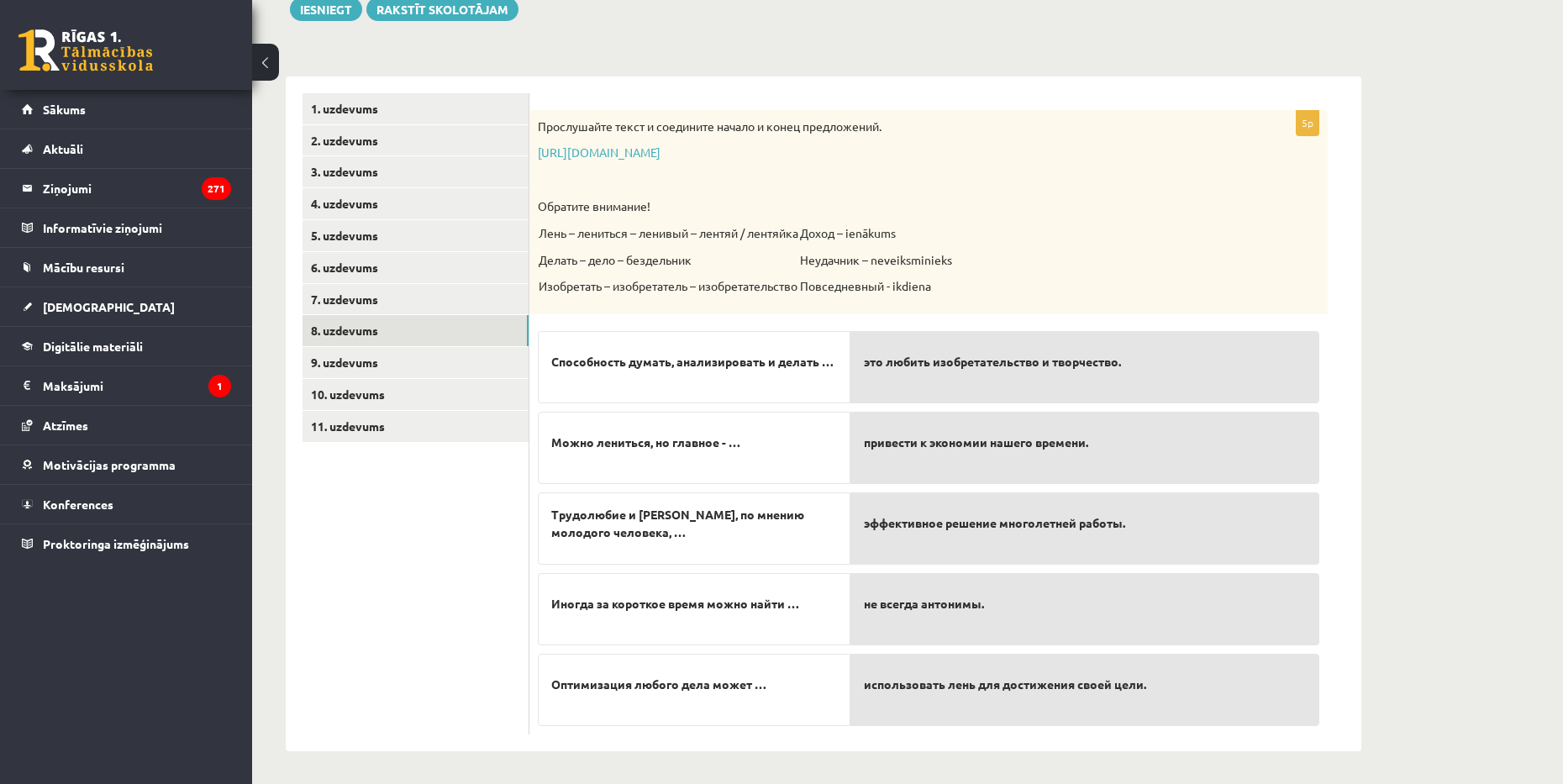
scroll to position [210, 0]
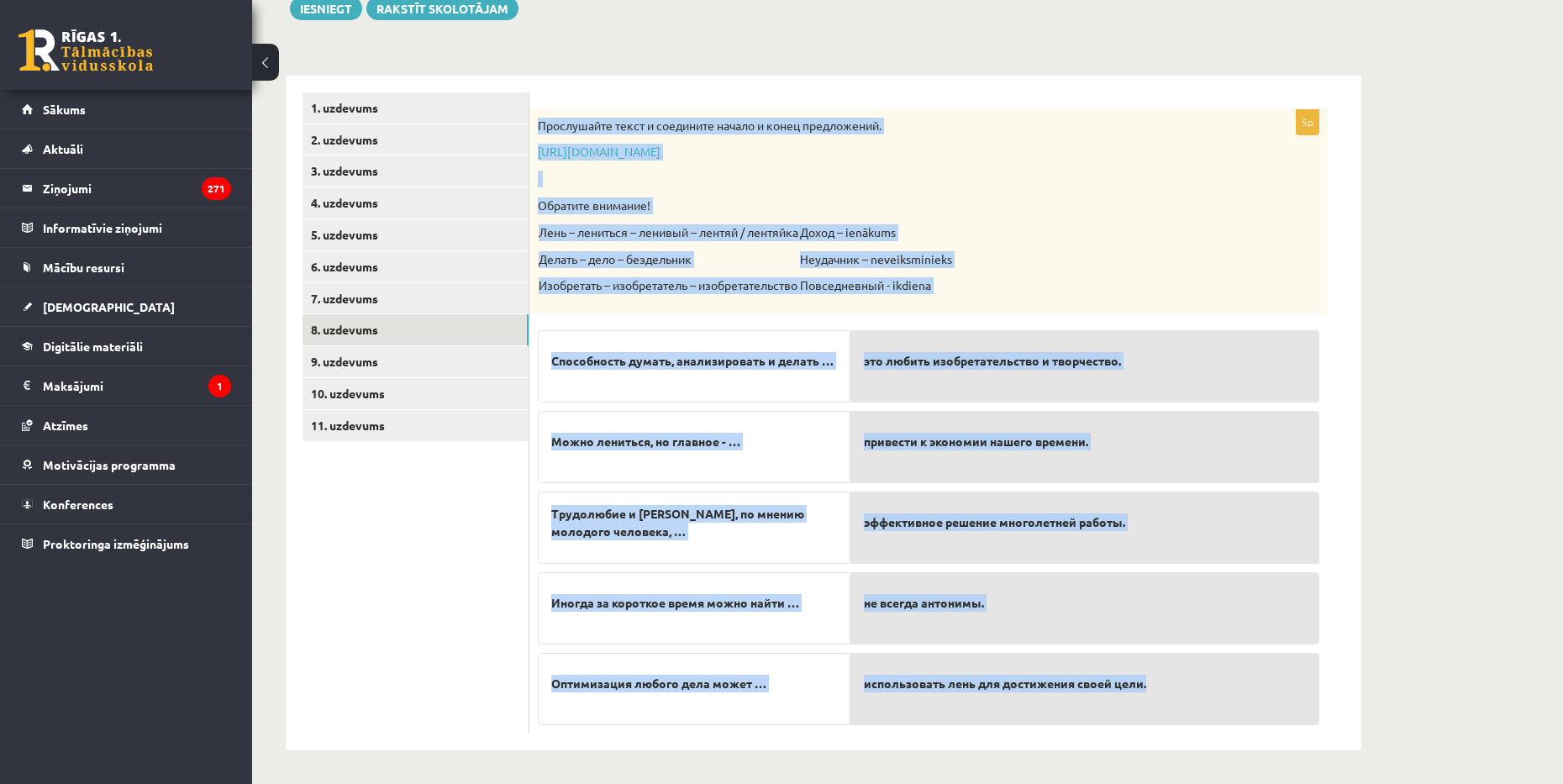
drag, startPoint x: 538, startPoint y: 120, endPoint x: 1259, endPoint y: 672, distance: 908.0
click at [1259, 672] on div "5p Прослушайте текст и соедините начало и конец предложений. https://www.zvaigz…" at bounding box center [928, 421] width 798 height 624
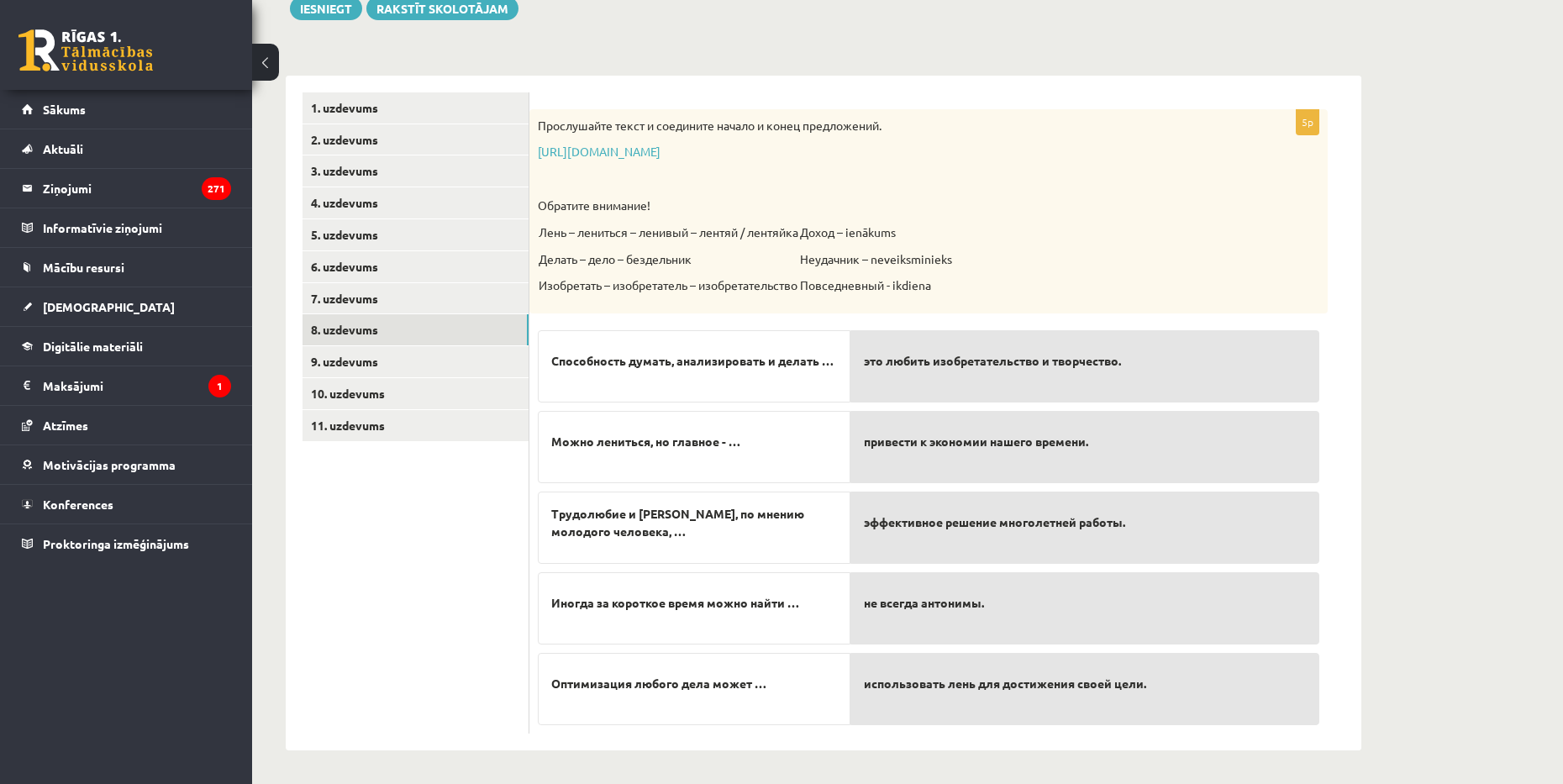
click at [1279, 356] on p "это любить изобретательство и творчество." at bounding box center [1084, 361] width 442 height 35
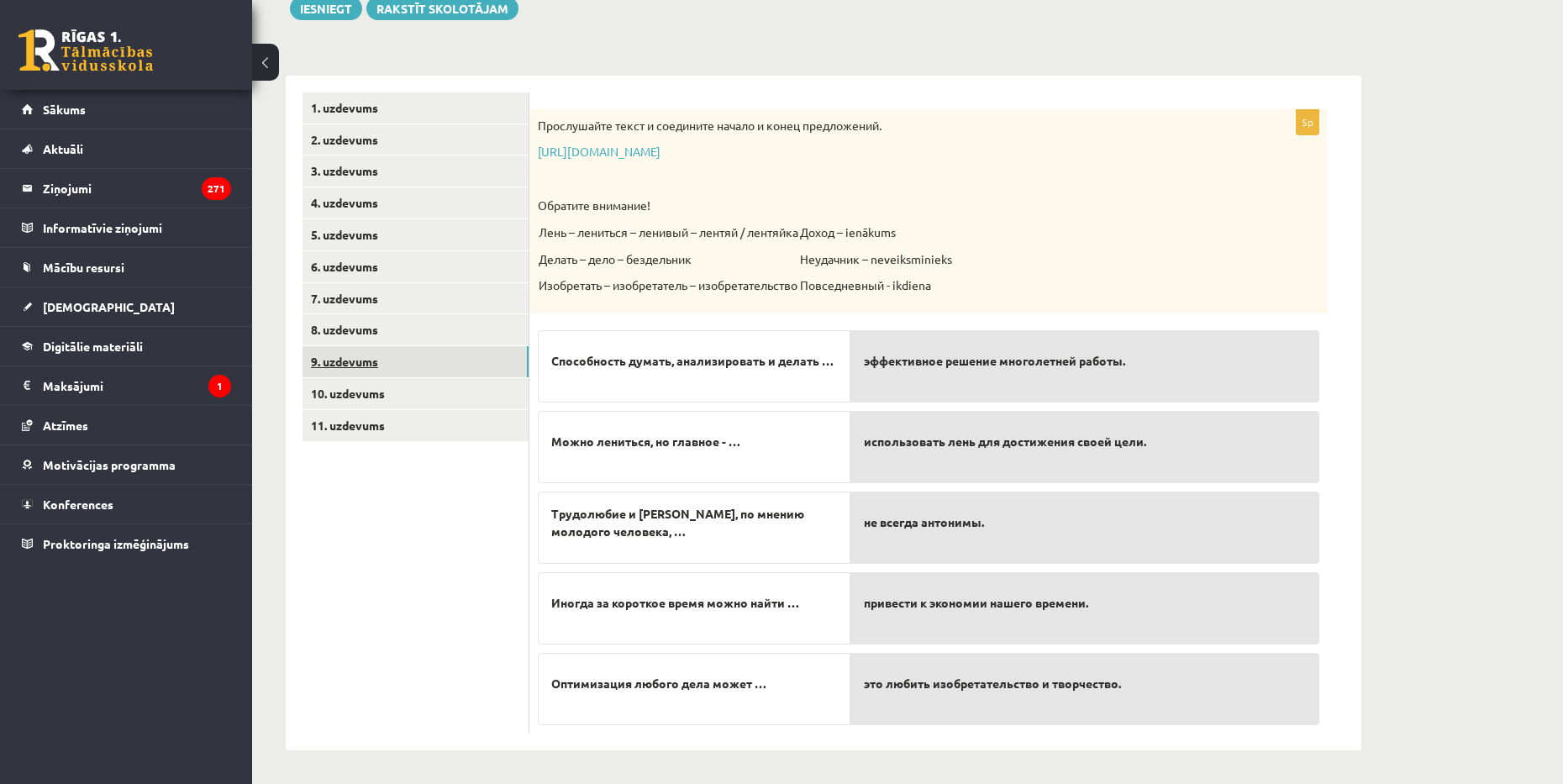
click at [356, 350] on link "9. uzdevums" at bounding box center [415, 361] width 226 height 31
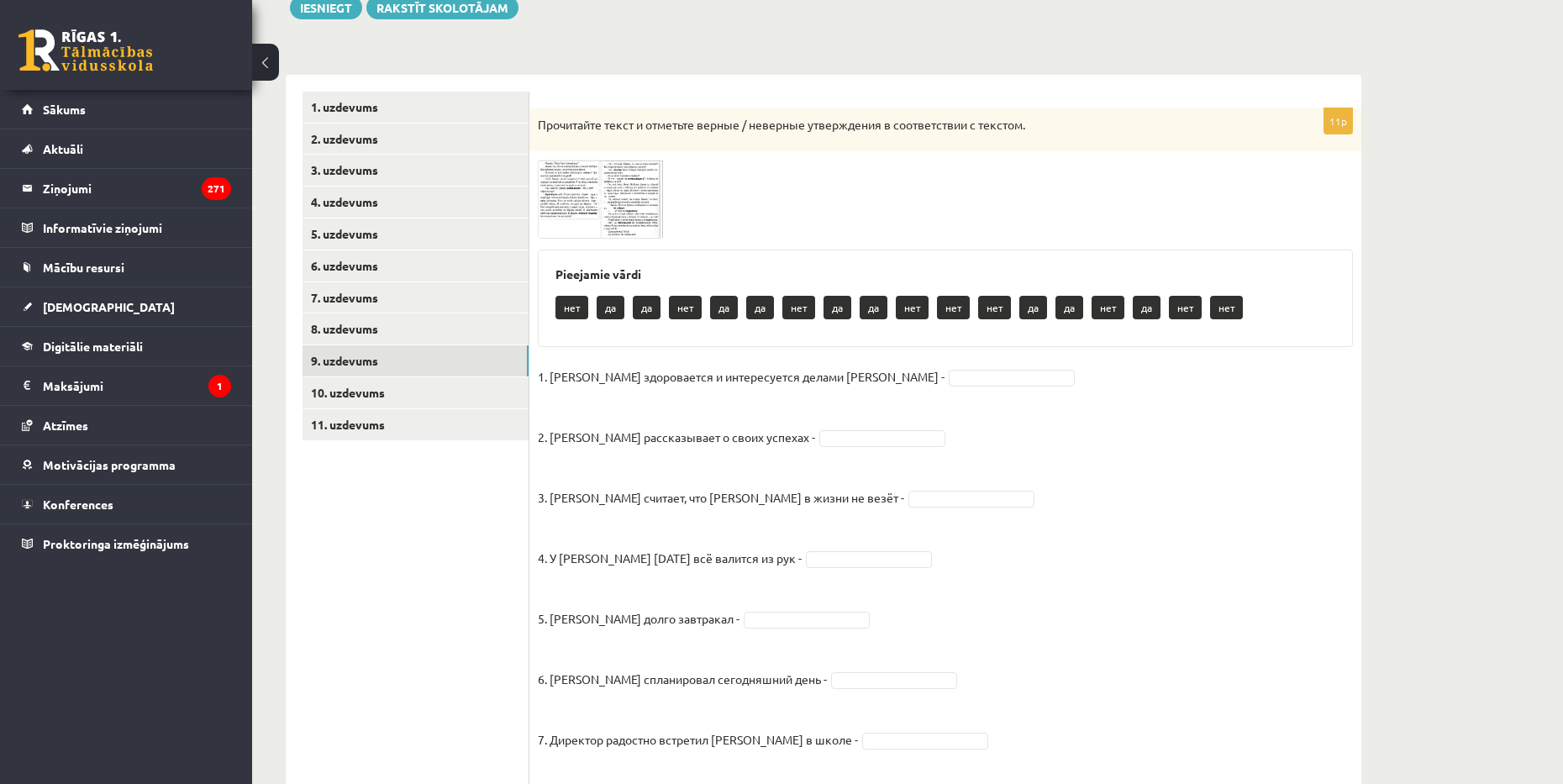
click at [585, 189] on img at bounding box center [601, 198] width 126 height 78
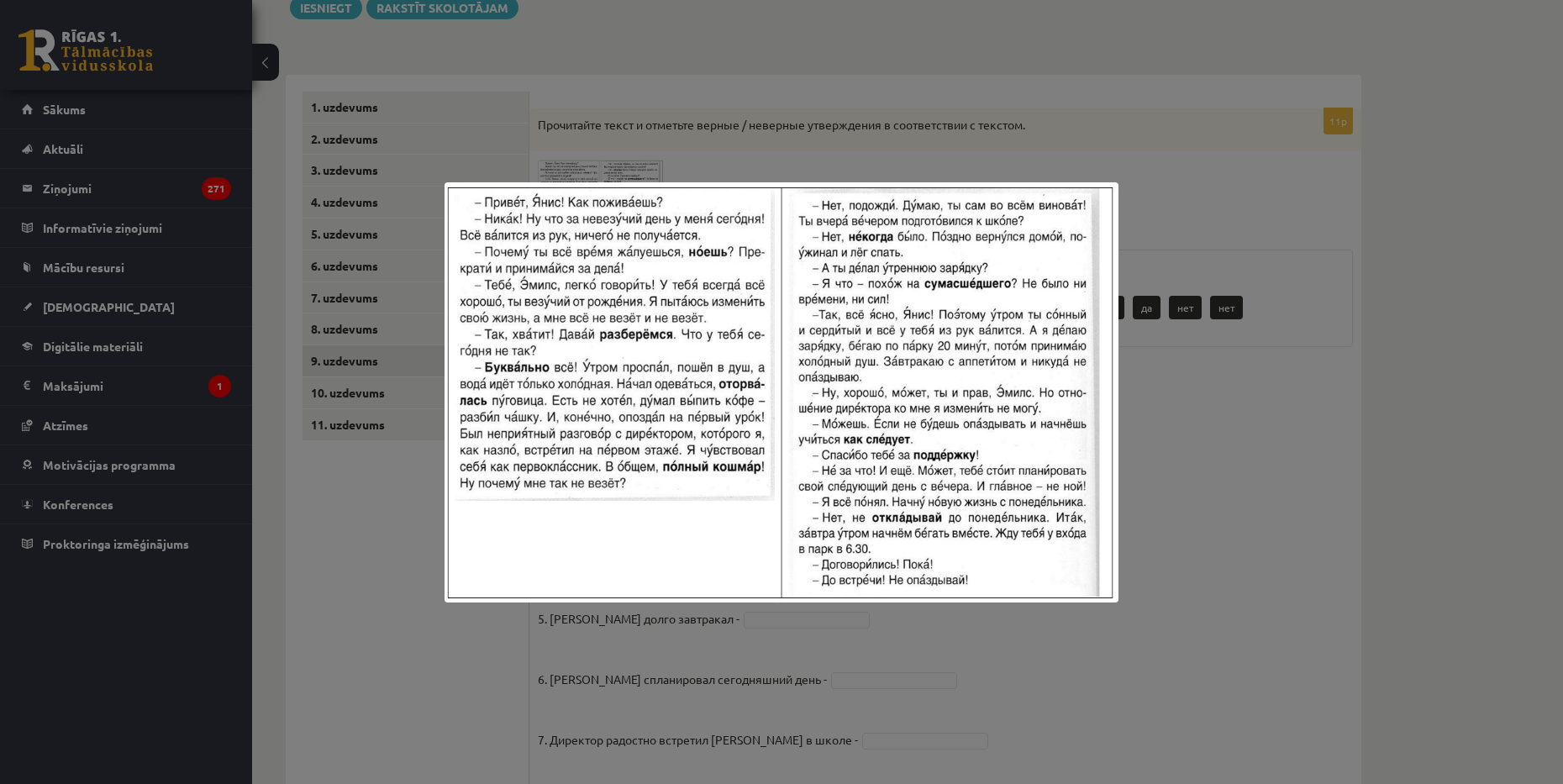
click at [694, 88] on div at bounding box center [782, 392] width 1563 height 784
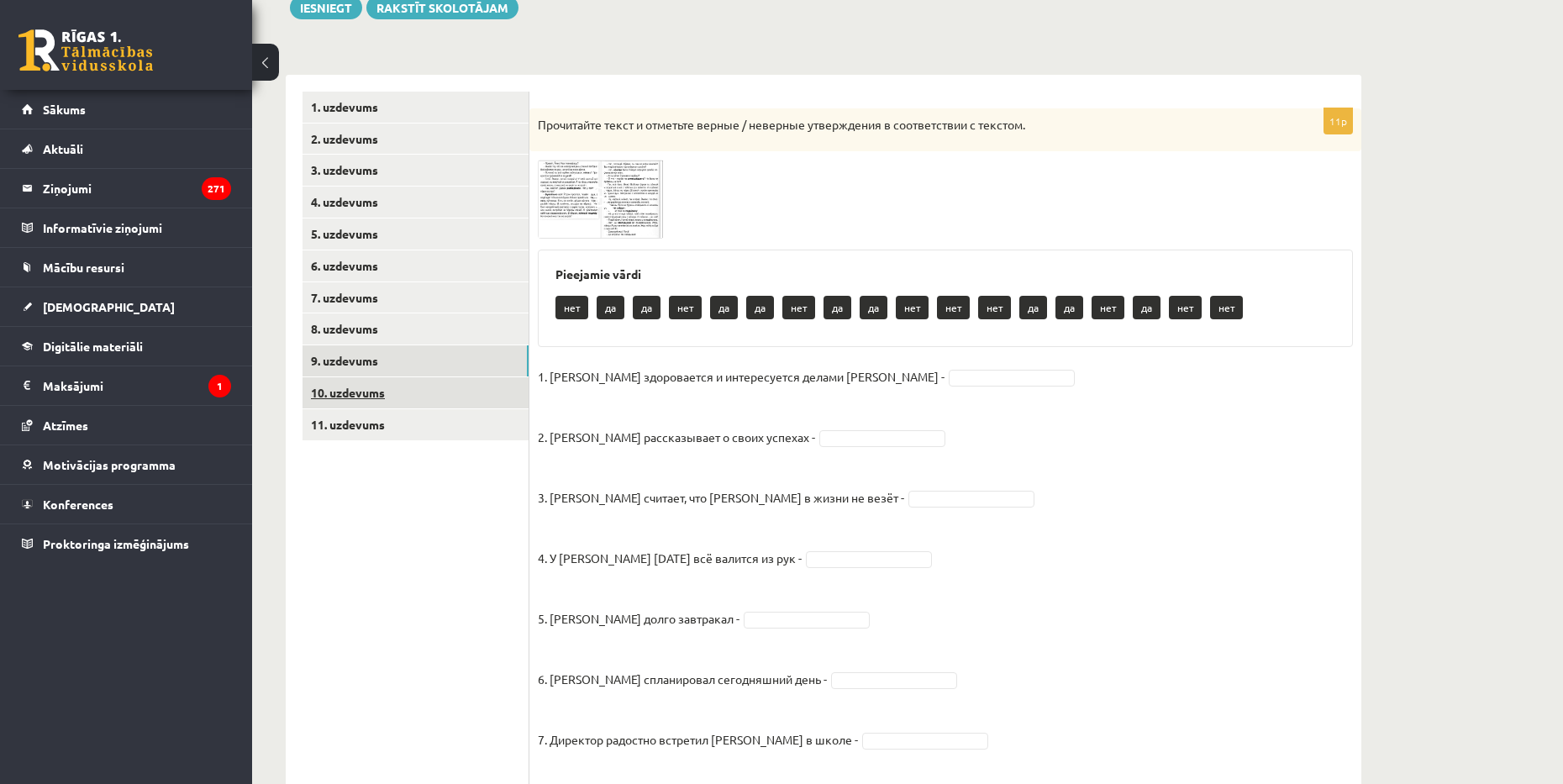
click at [418, 407] on link "10. uzdevums" at bounding box center [415, 393] width 226 height 31
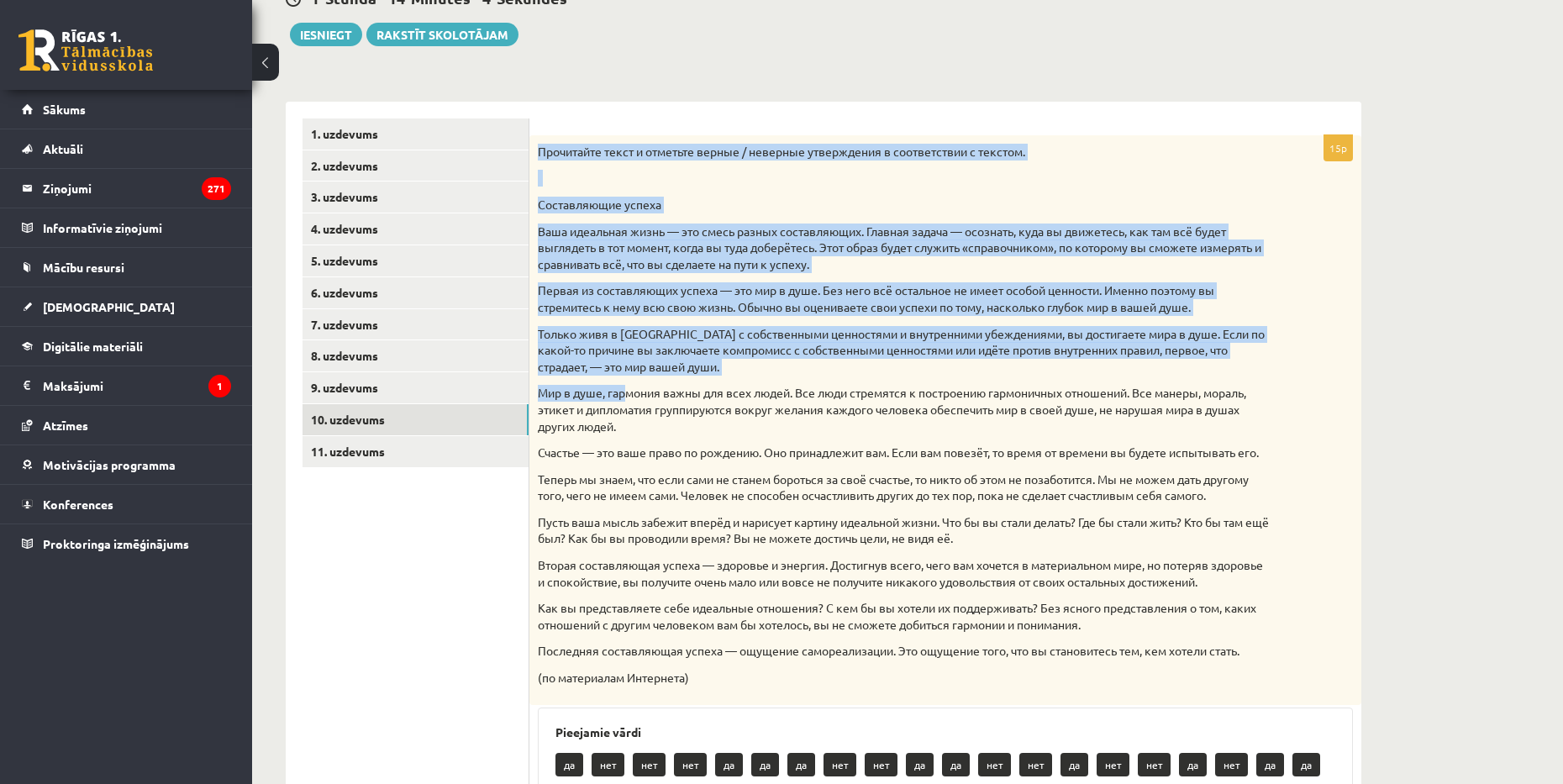
scroll to position [294, 0]
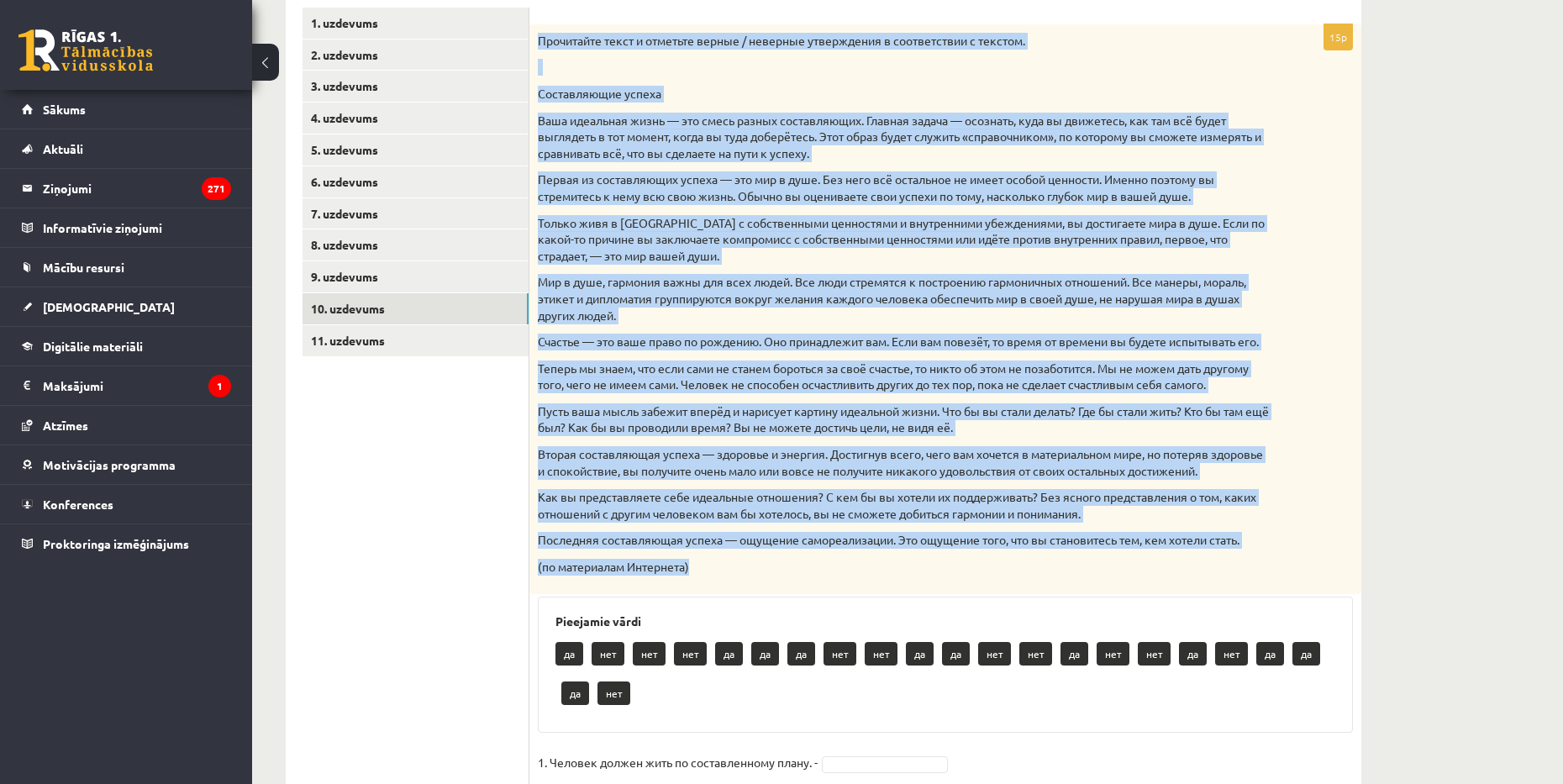
drag, startPoint x: 539, startPoint y: 206, endPoint x: 711, endPoint y: 582, distance: 413.5
click at [711, 582] on div "Прочитайте текст и отметьте верные / неверные утверждения в соответствии с текс…" at bounding box center [945, 309] width 832 height 569
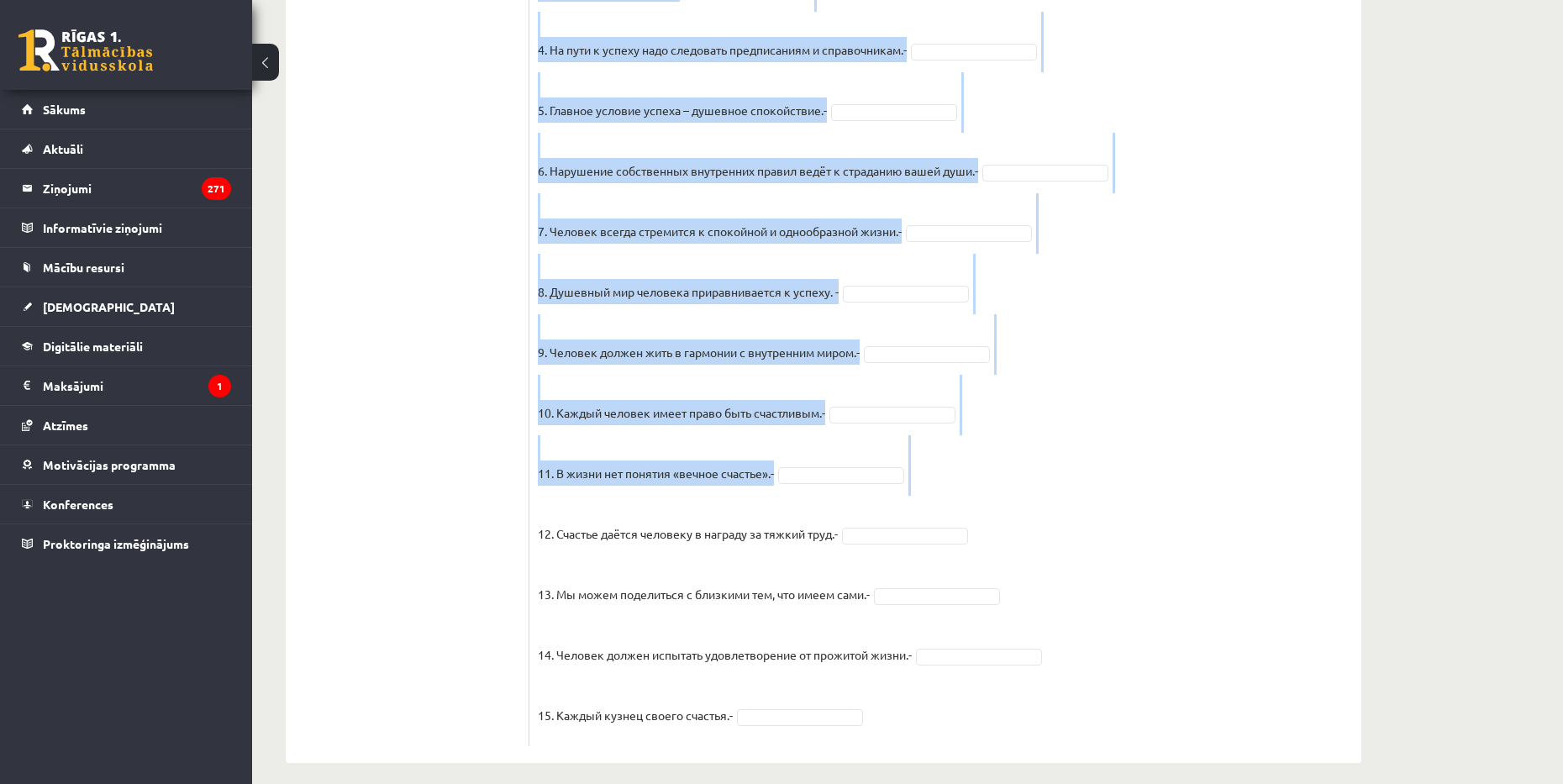
scroll to position [1218, 0]
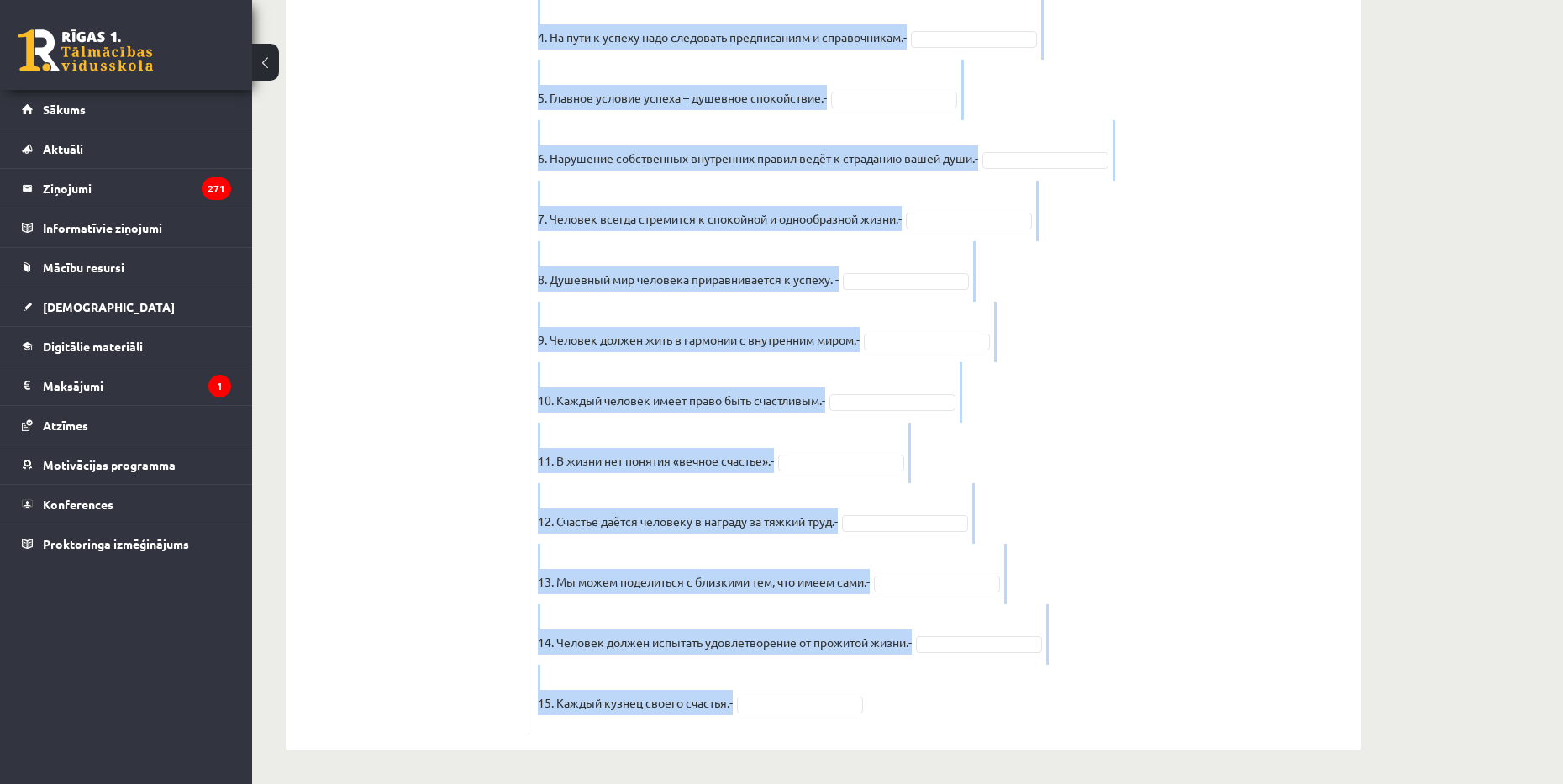
drag, startPoint x: 532, startPoint y: 357, endPoint x: 916, endPoint y: 701, distance: 515.6
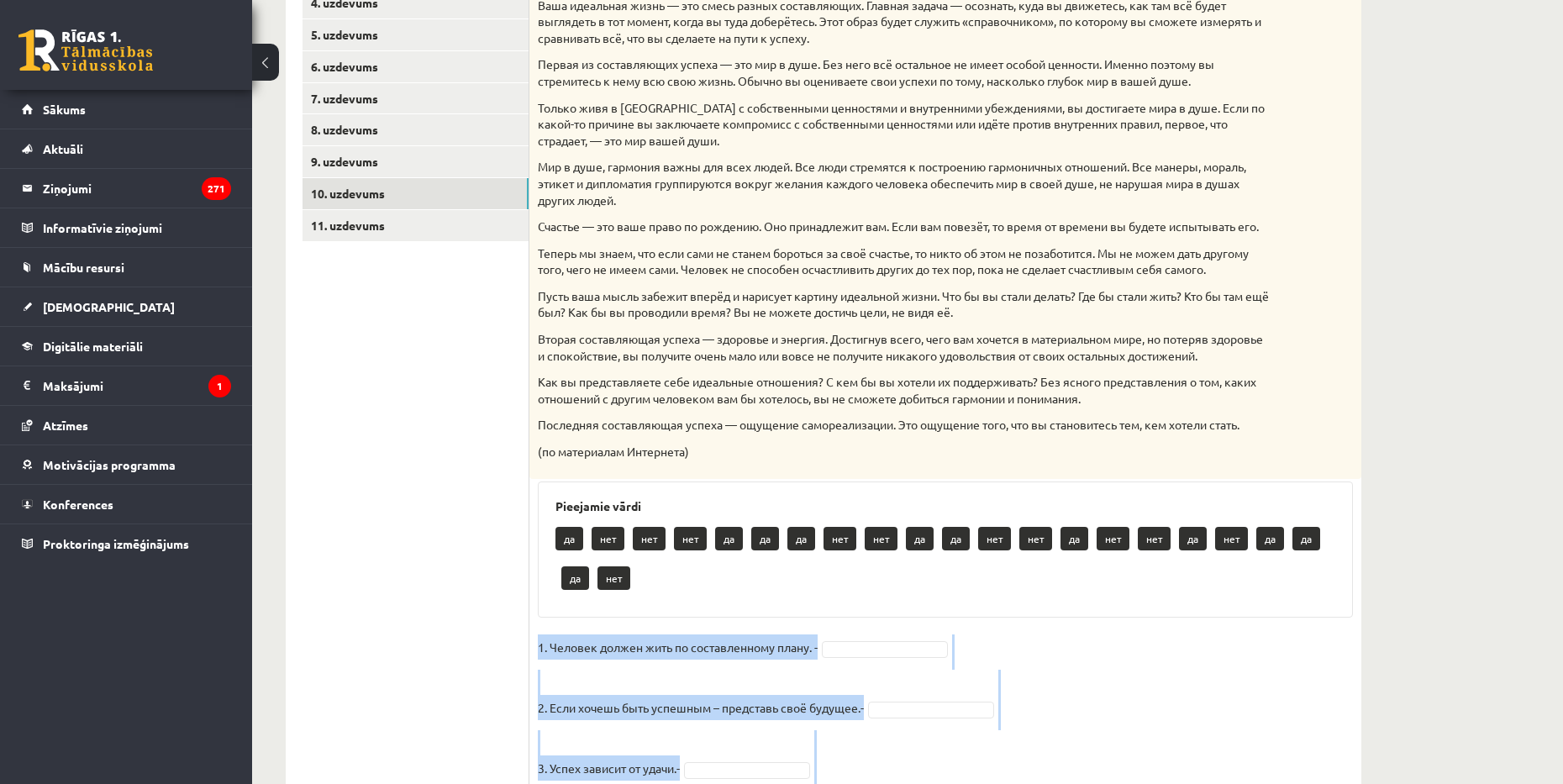
scroll to position [672, 0]
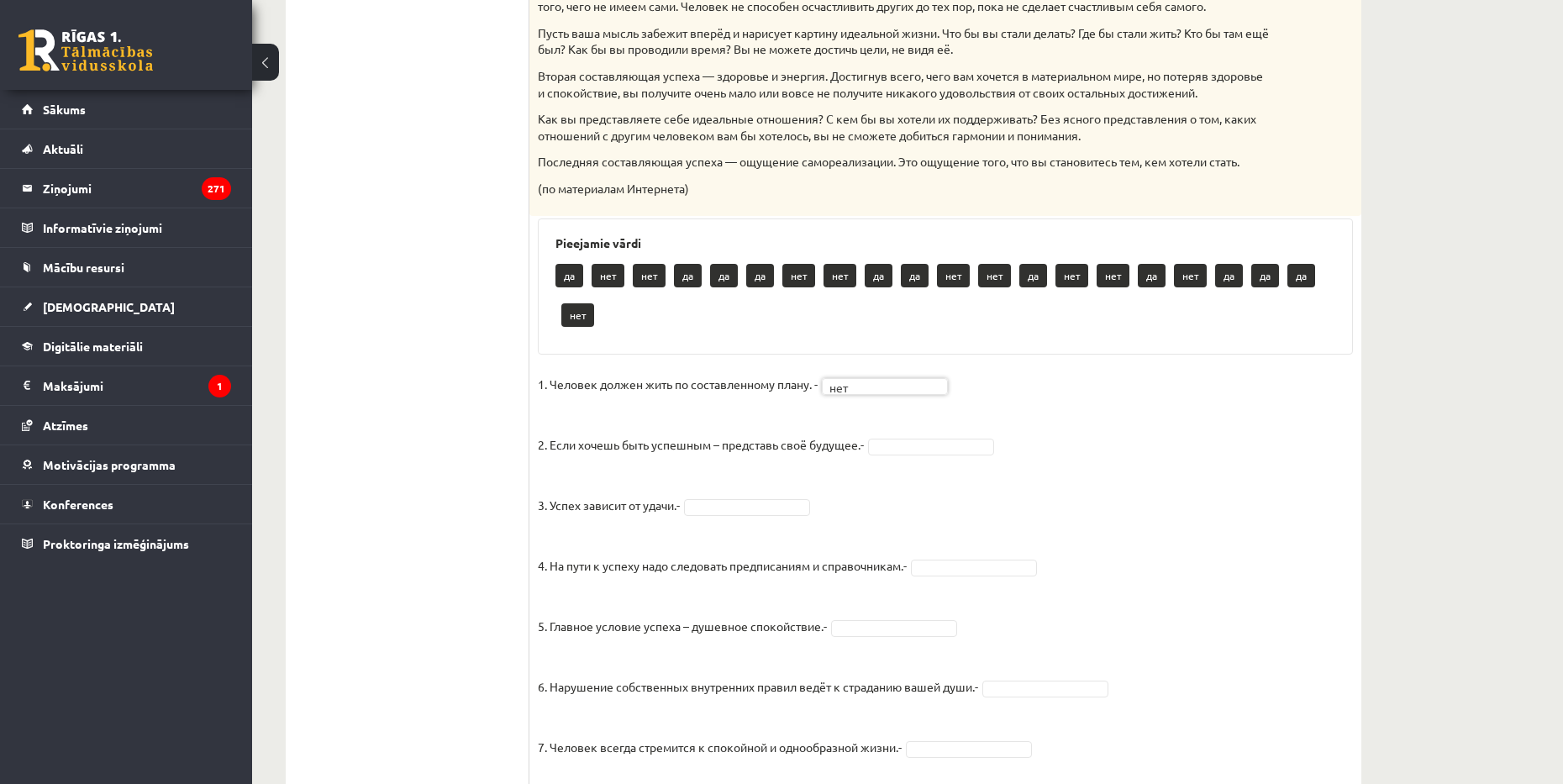
click at [853, 457] on p "2. Если хочешь быть успешным – представь своё будущее.-" at bounding box center [700, 432] width 326 height 51
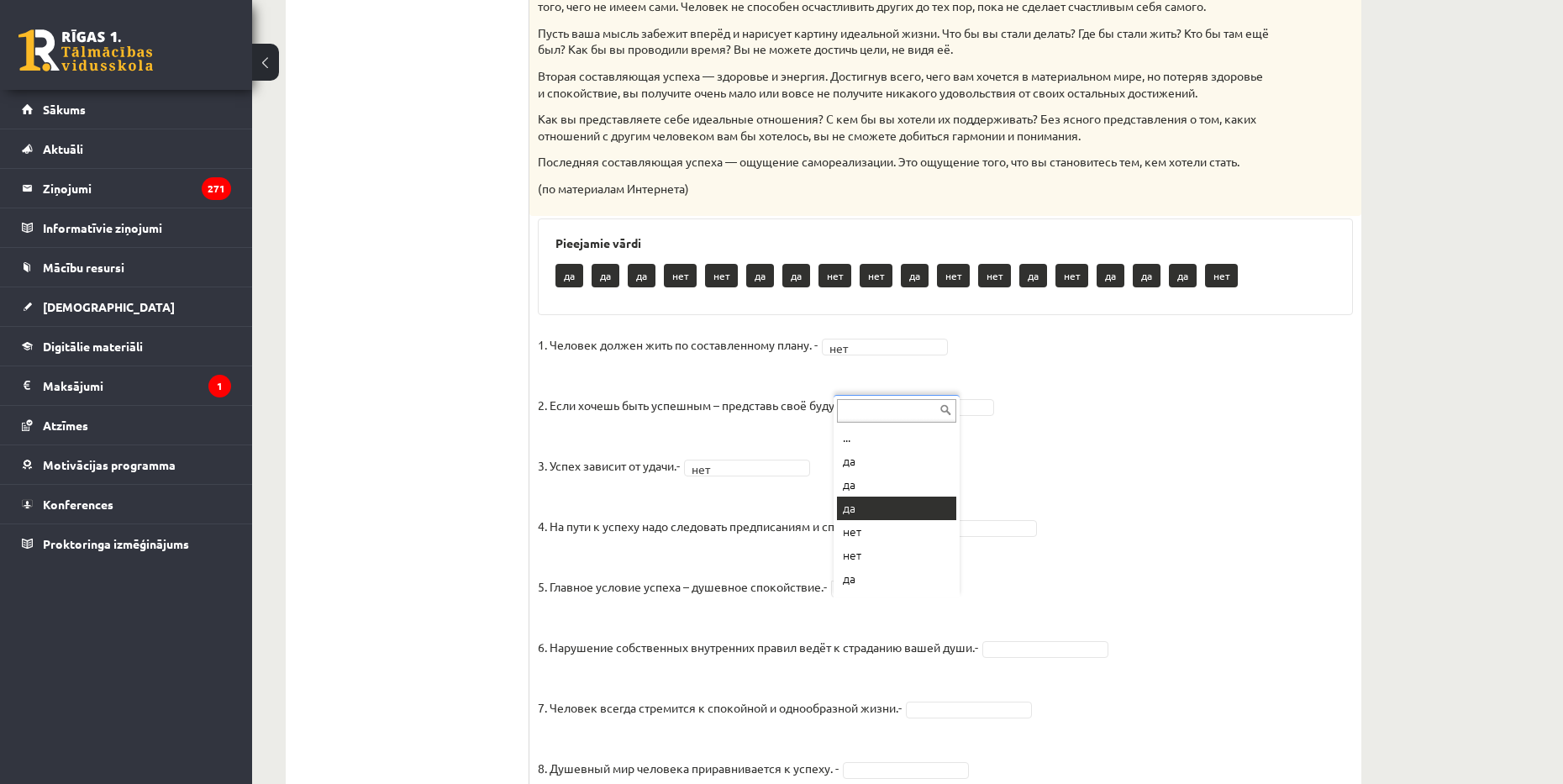
drag, startPoint x: 864, startPoint y: 512, endPoint x: 900, endPoint y: 565, distance: 64.1
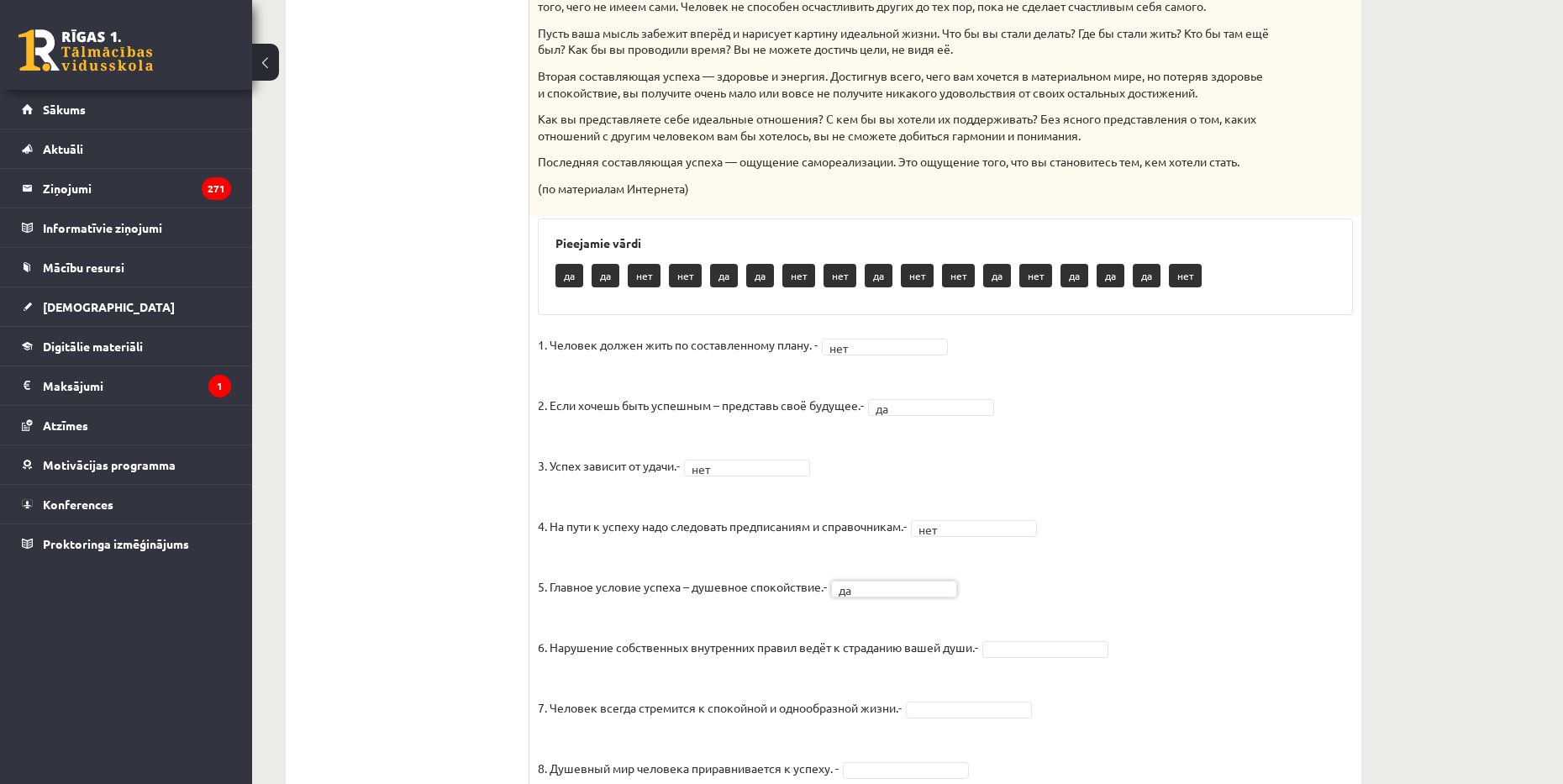
click at [1008, 657] on fieldset "1. Человек должен жить по составленному плану. - нет *** 2. Если хочешь быть ус…" at bounding box center [945, 773] width 815 height 882
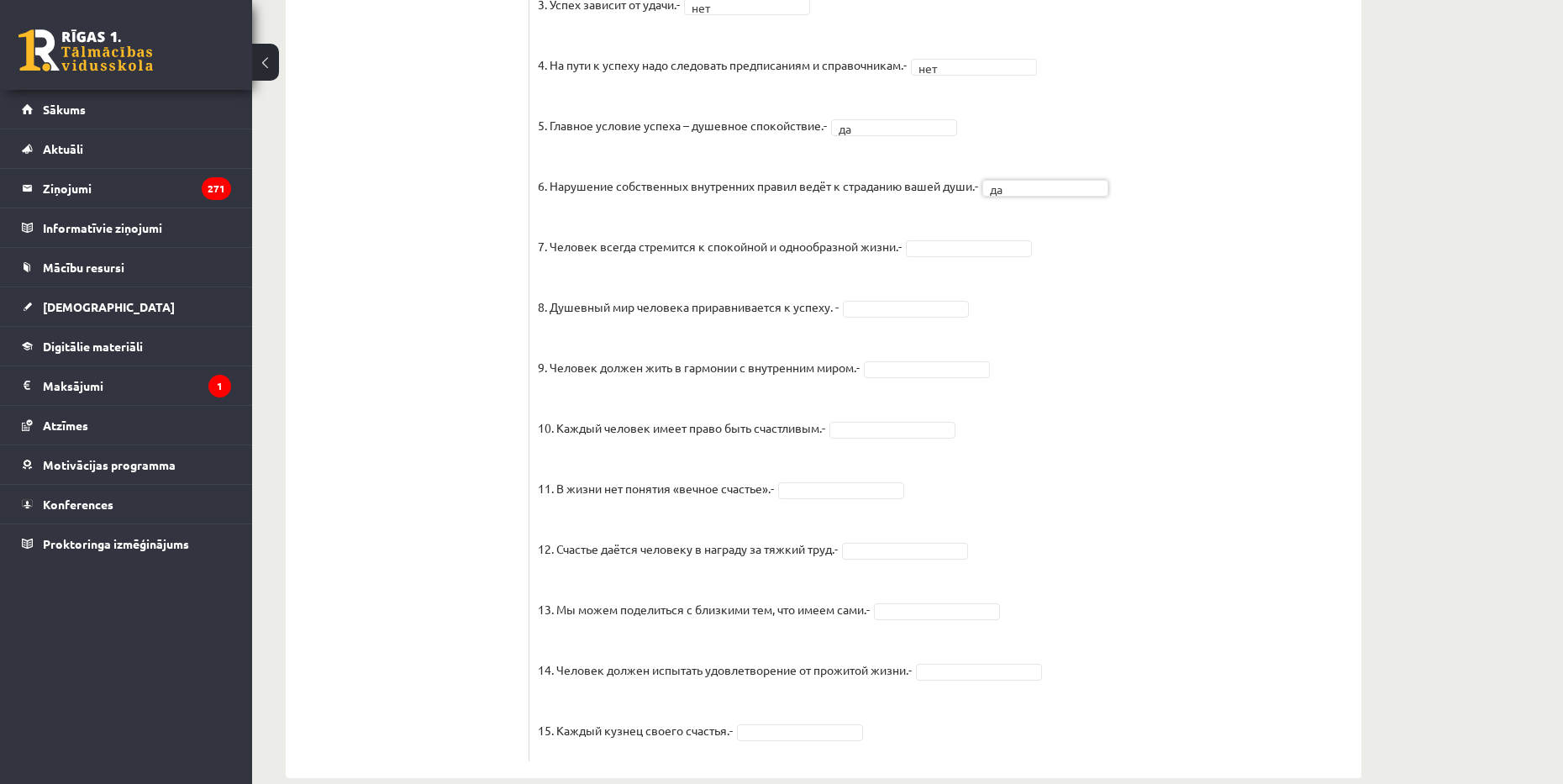
scroll to position [1176, 0]
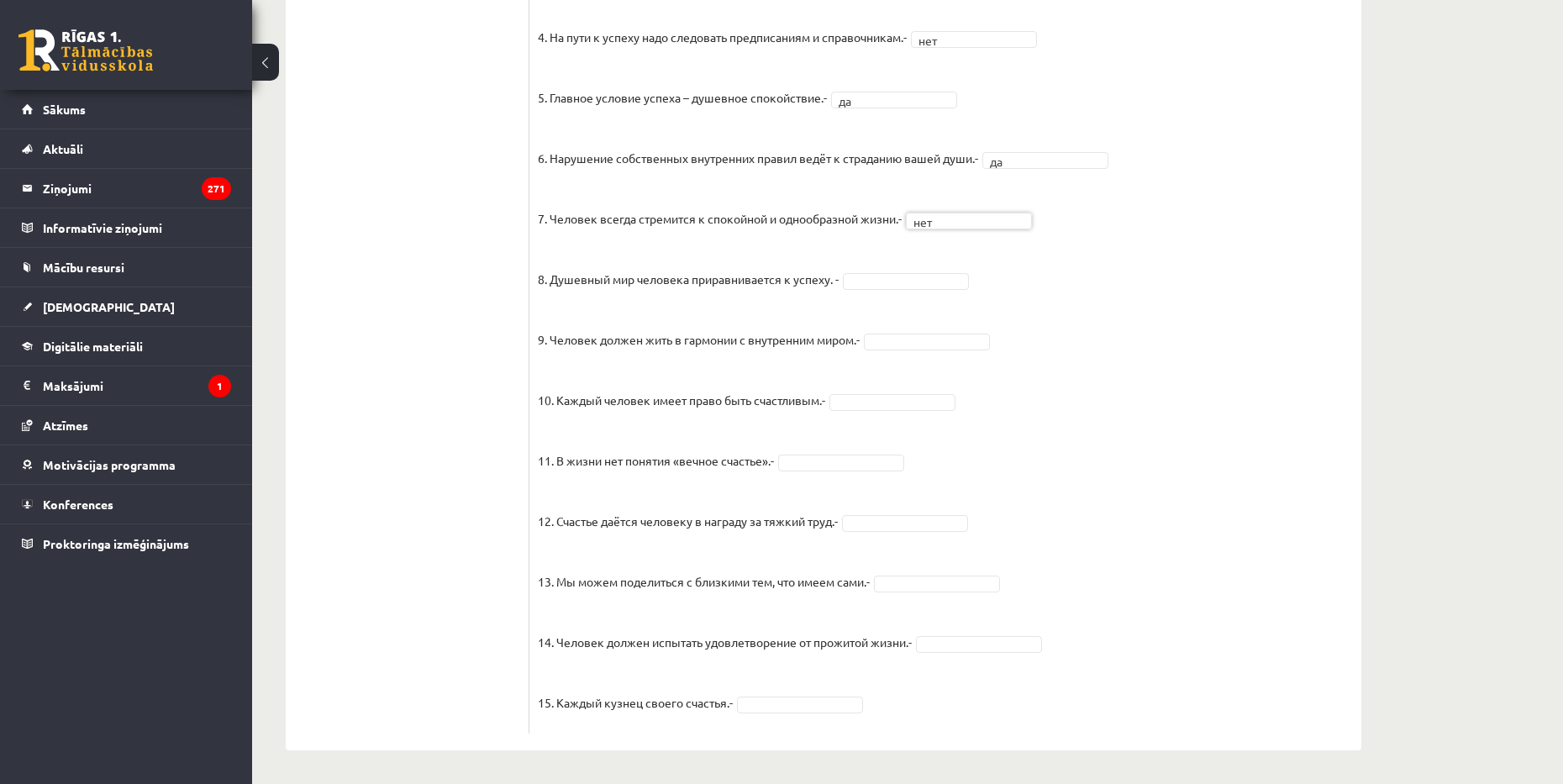
drag, startPoint x: 921, startPoint y: 279, endPoint x: 926, endPoint y: 305, distance: 26.5
drag, startPoint x: 839, startPoint y: 457, endPoint x: 833, endPoint y: 473, distance: 17.1
drag, startPoint x: 940, startPoint y: 524, endPoint x: 938, endPoint y: 560, distance: 36.1
click at [936, 633] on fieldset "1. Человек должен жить по составленному плану. - нет *** 2. Если хочешь быть ус…" at bounding box center [945, 284] width 815 height 882
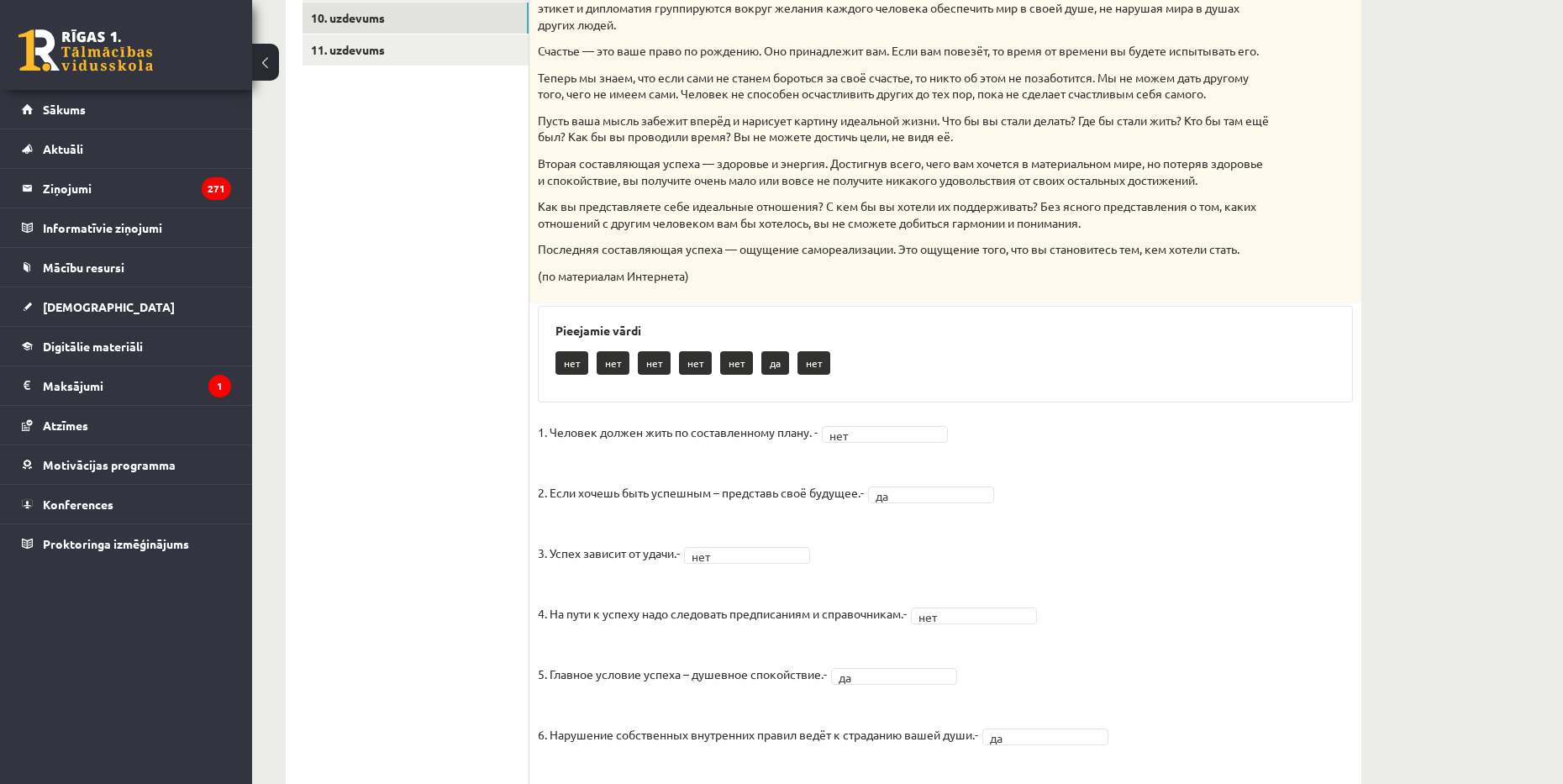
scroll to position [339, 0]
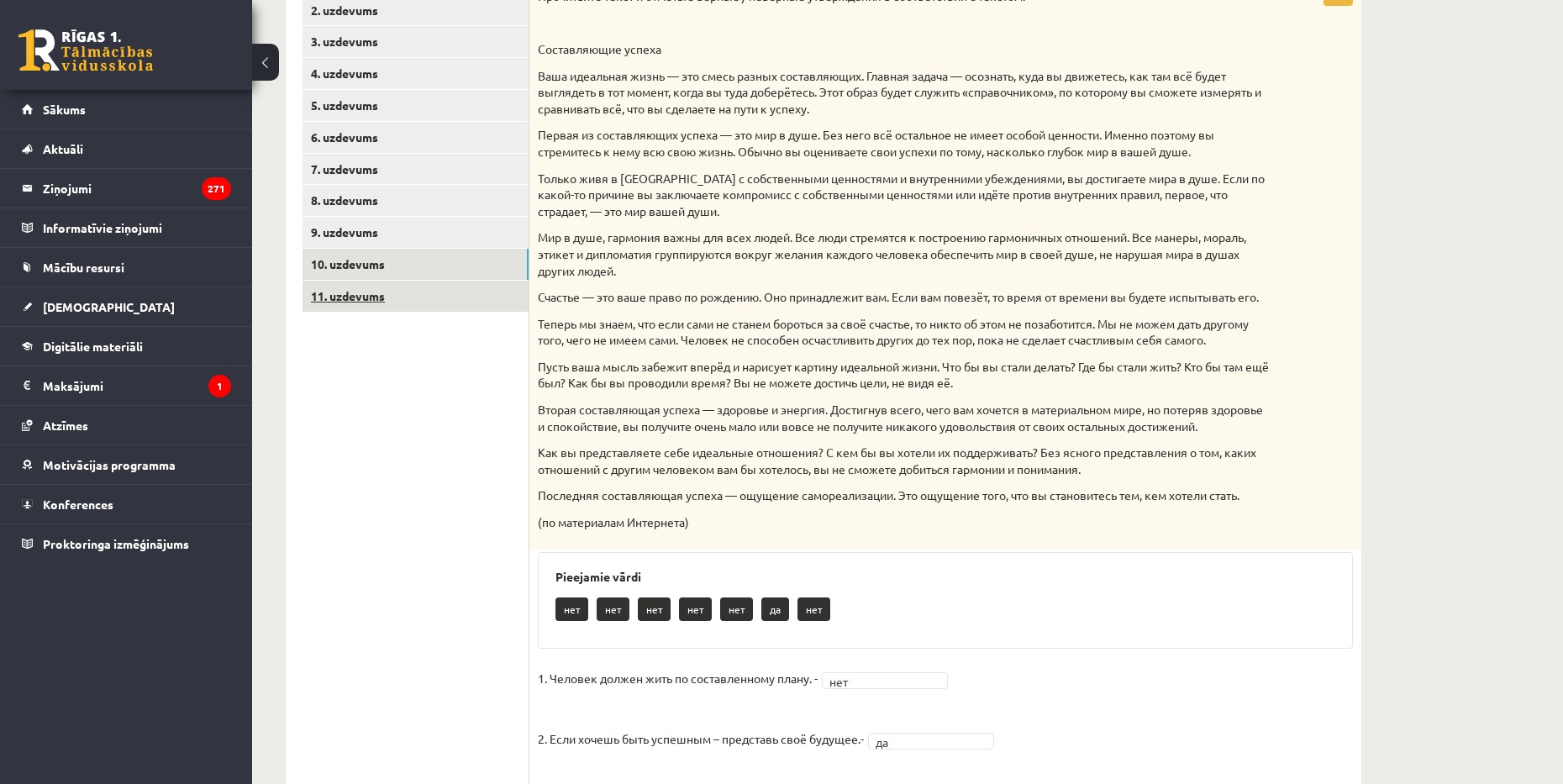
click at [397, 308] on link "11. uzdevums" at bounding box center [415, 296] width 226 height 31
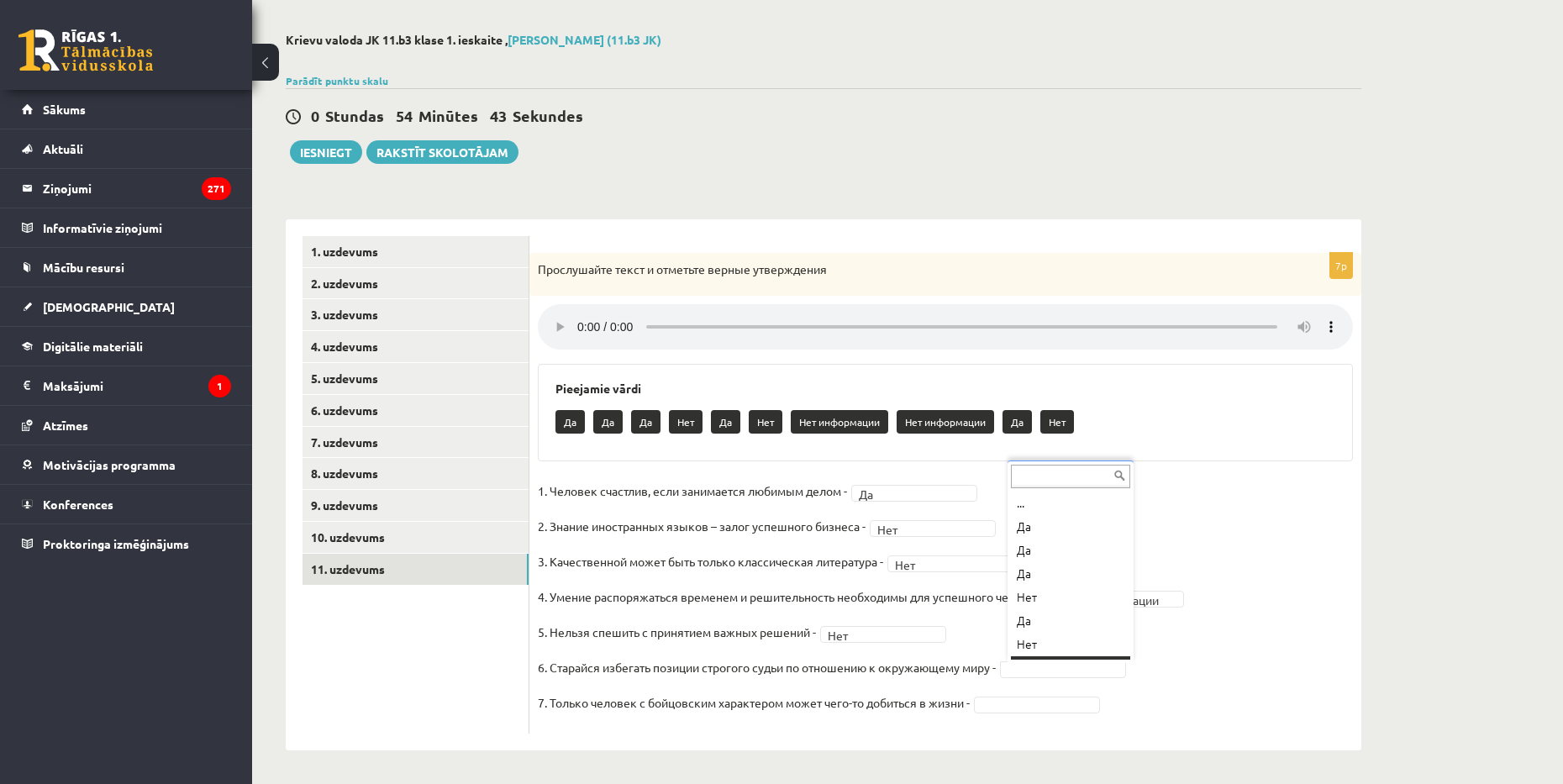
scroll to position [20, 0]
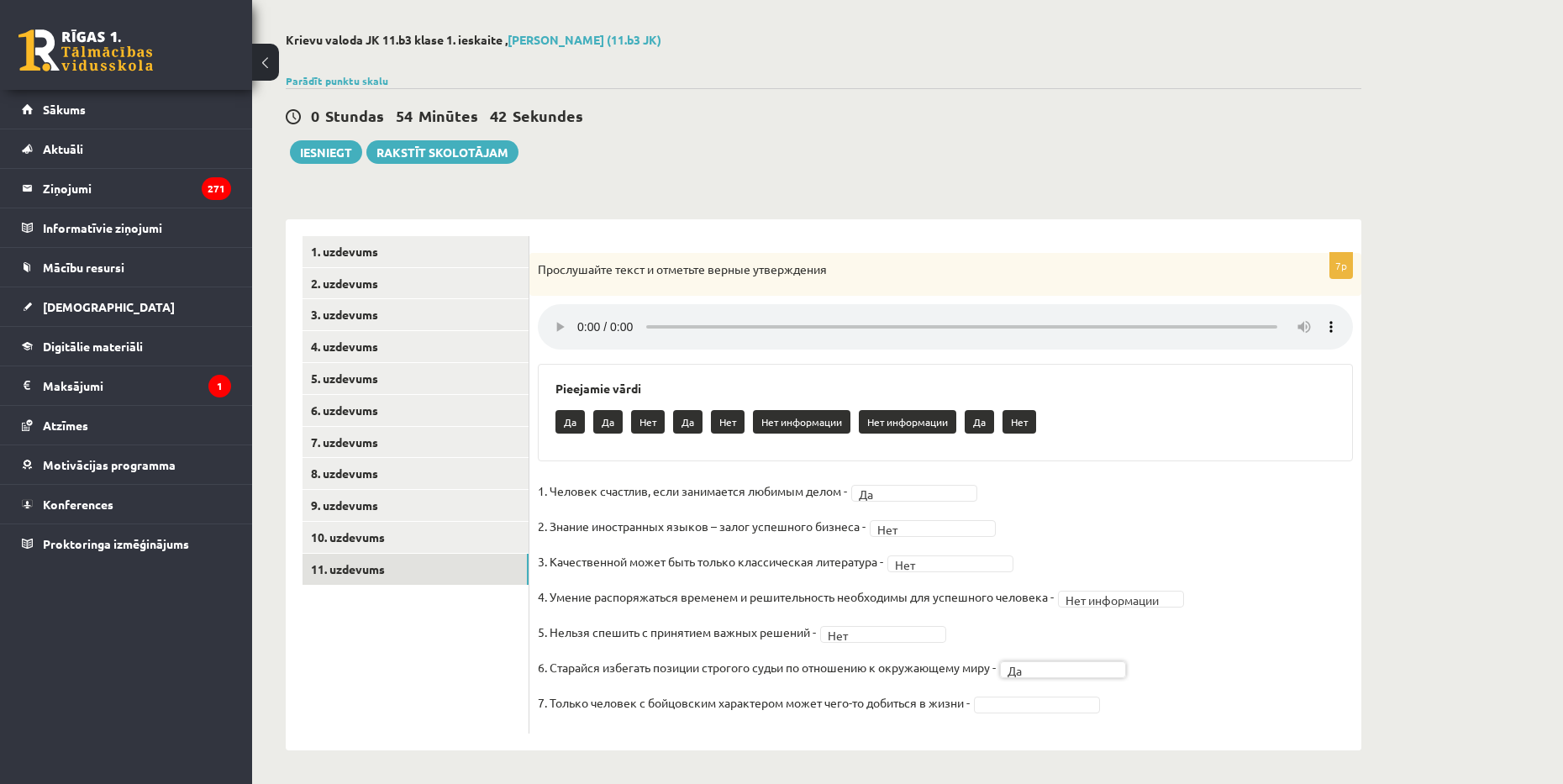
click at [1038, 712] on fieldset "**********" at bounding box center [945, 601] width 815 height 247
click at [417, 427] on link "7. uzdevums" at bounding box center [415, 443] width 226 height 31
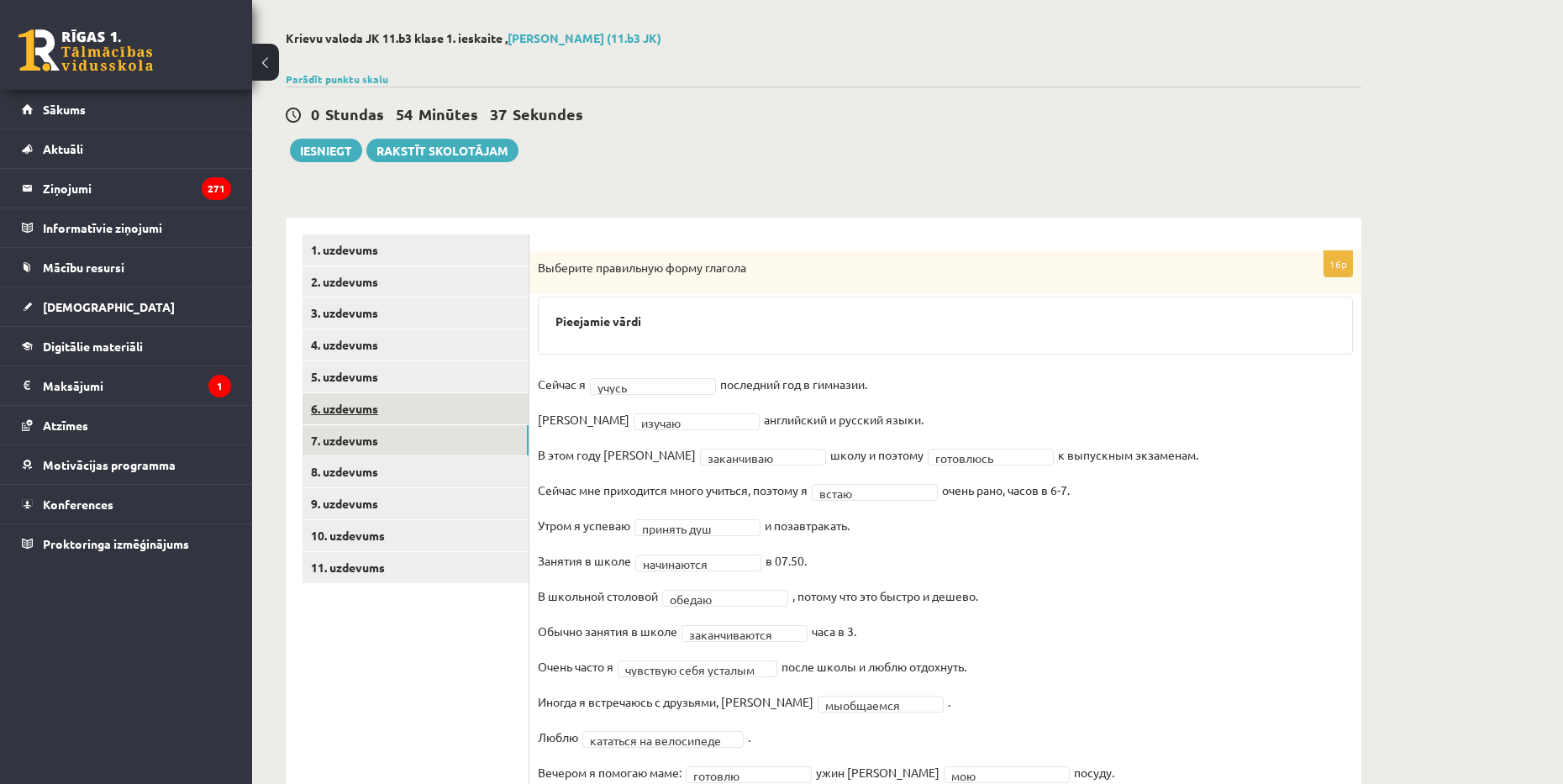
click at [419, 404] on link "6. uzdevums" at bounding box center [415, 409] width 226 height 31
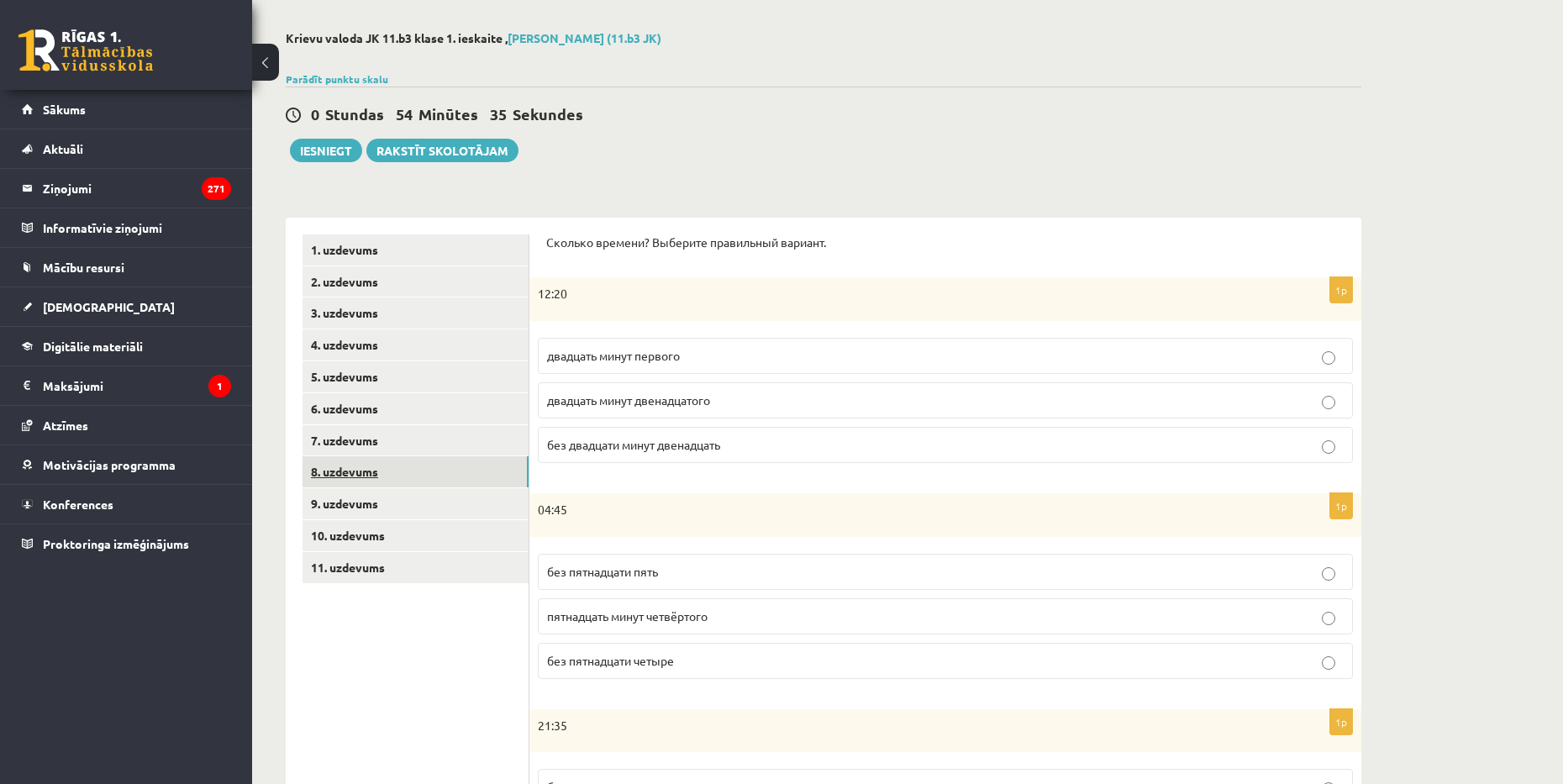
click at [423, 477] on link "8. uzdevums" at bounding box center [415, 471] width 226 height 31
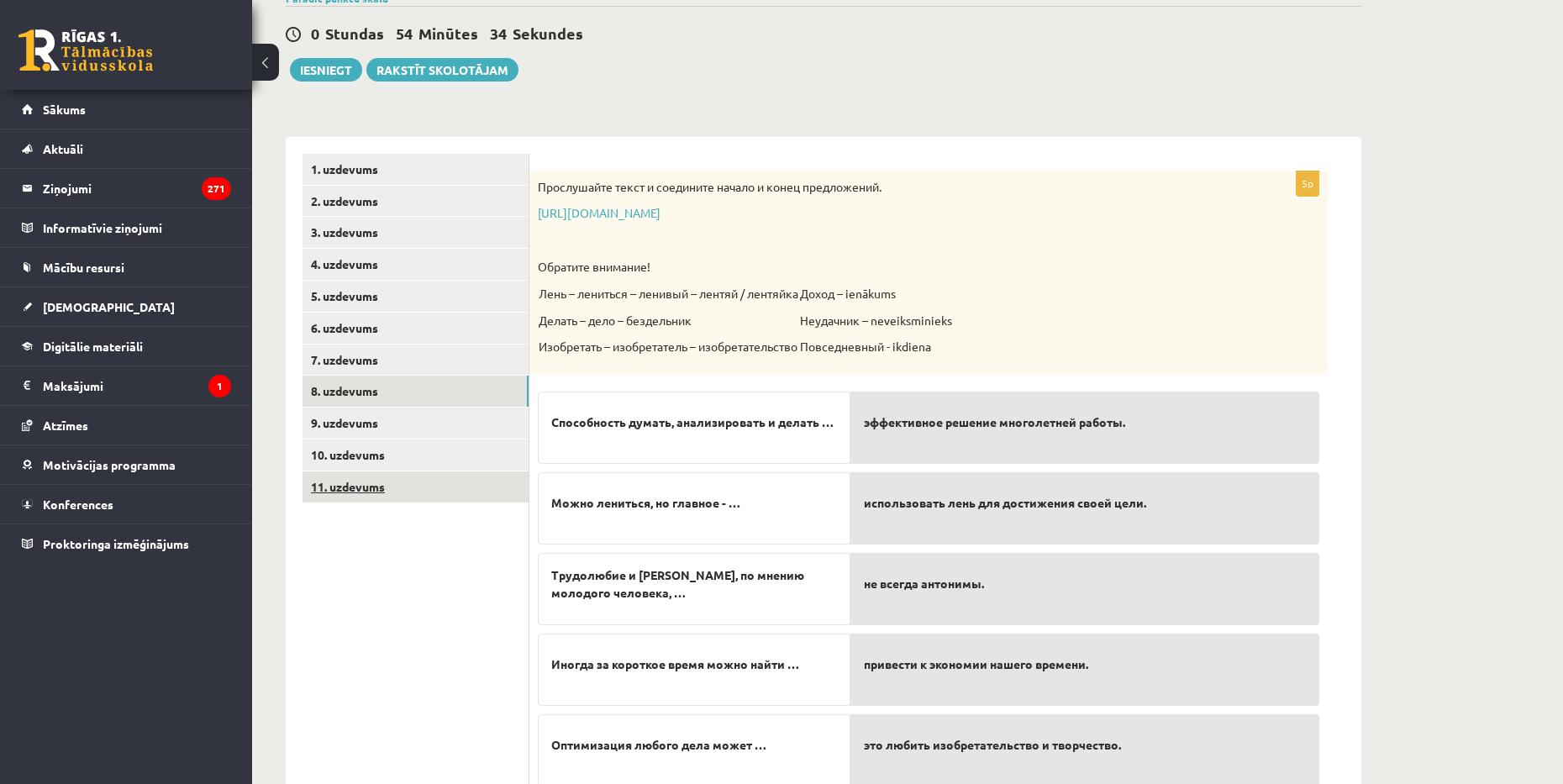
scroll to position [210, 0]
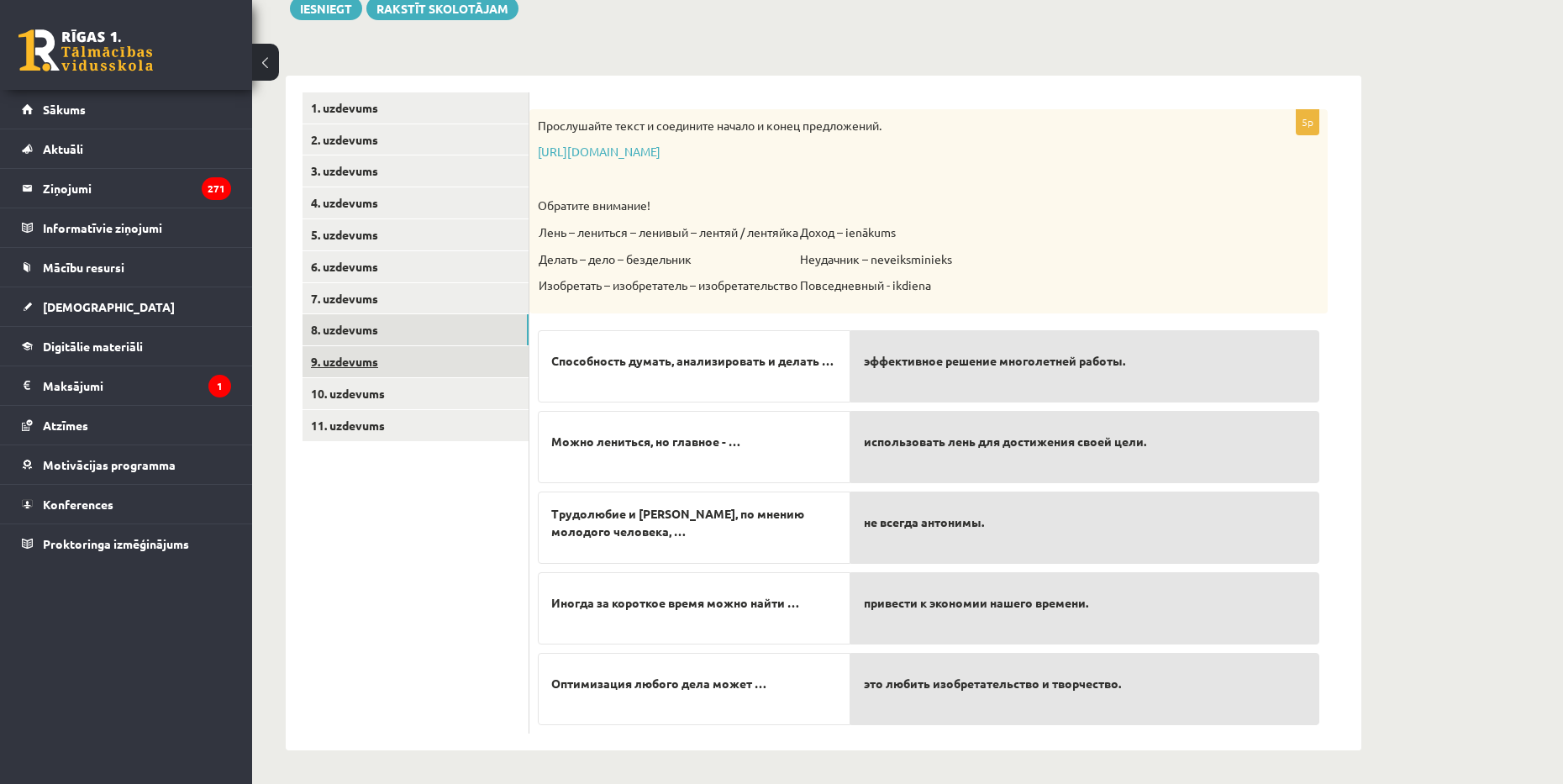
click at [392, 373] on link "9. uzdevums" at bounding box center [415, 361] width 226 height 31
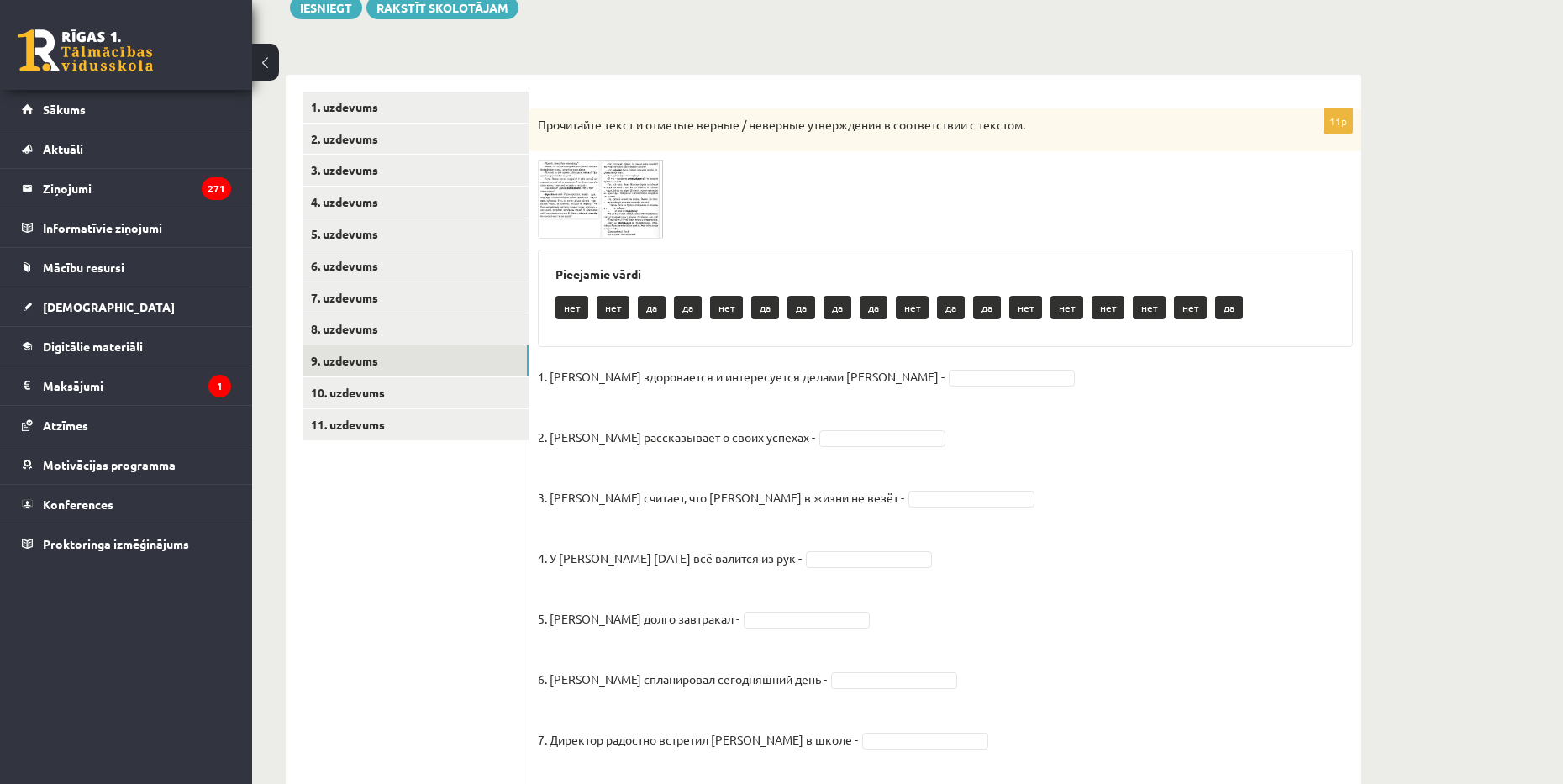
drag, startPoint x: 863, startPoint y: 378, endPoint x: 871, endPoint y: 395, distance: 18.8
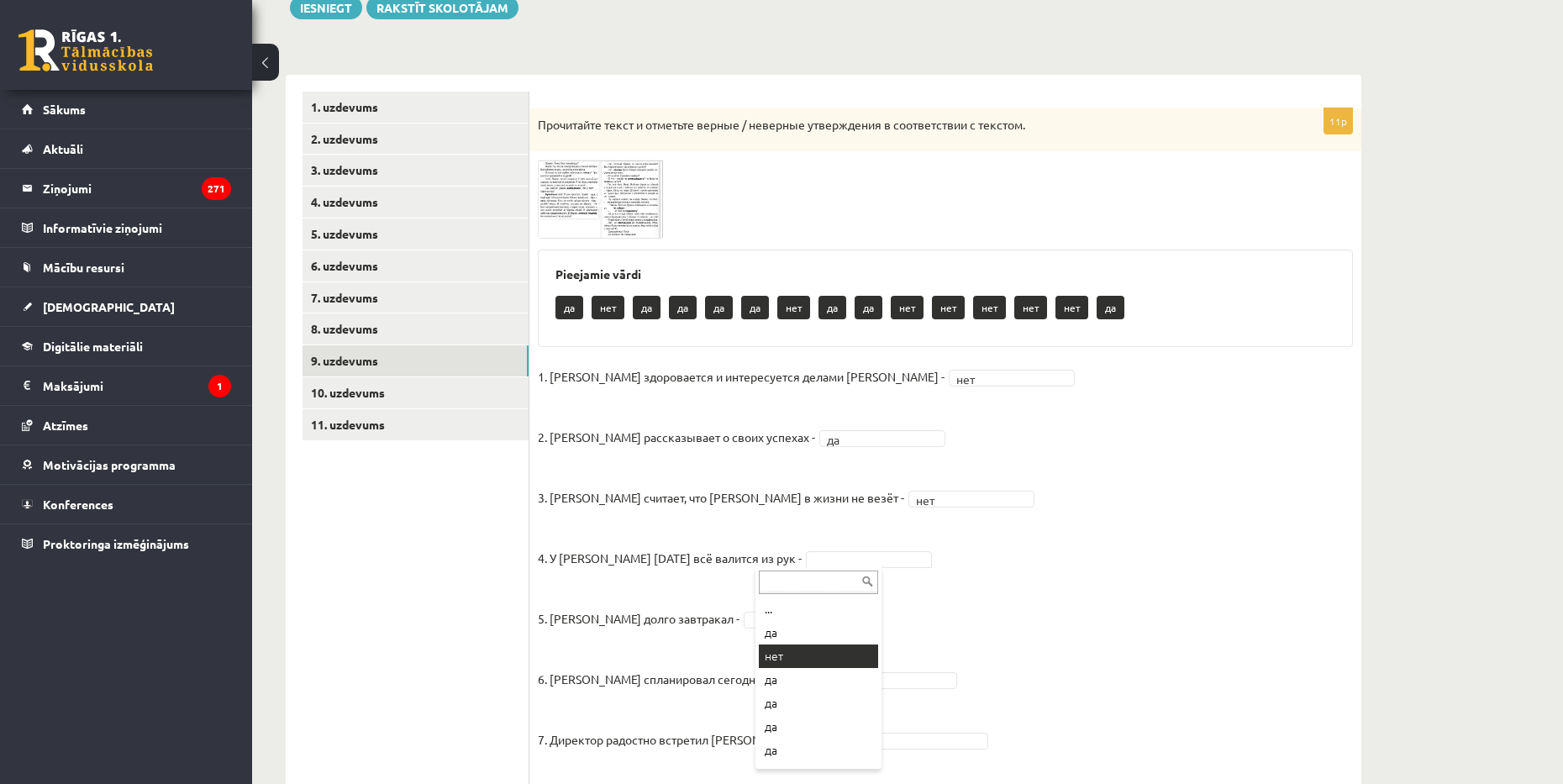
drag, startPoint x: 801, startPoint y: 649, endPoint x: 793, endPoint y: 602, distance: 47.7
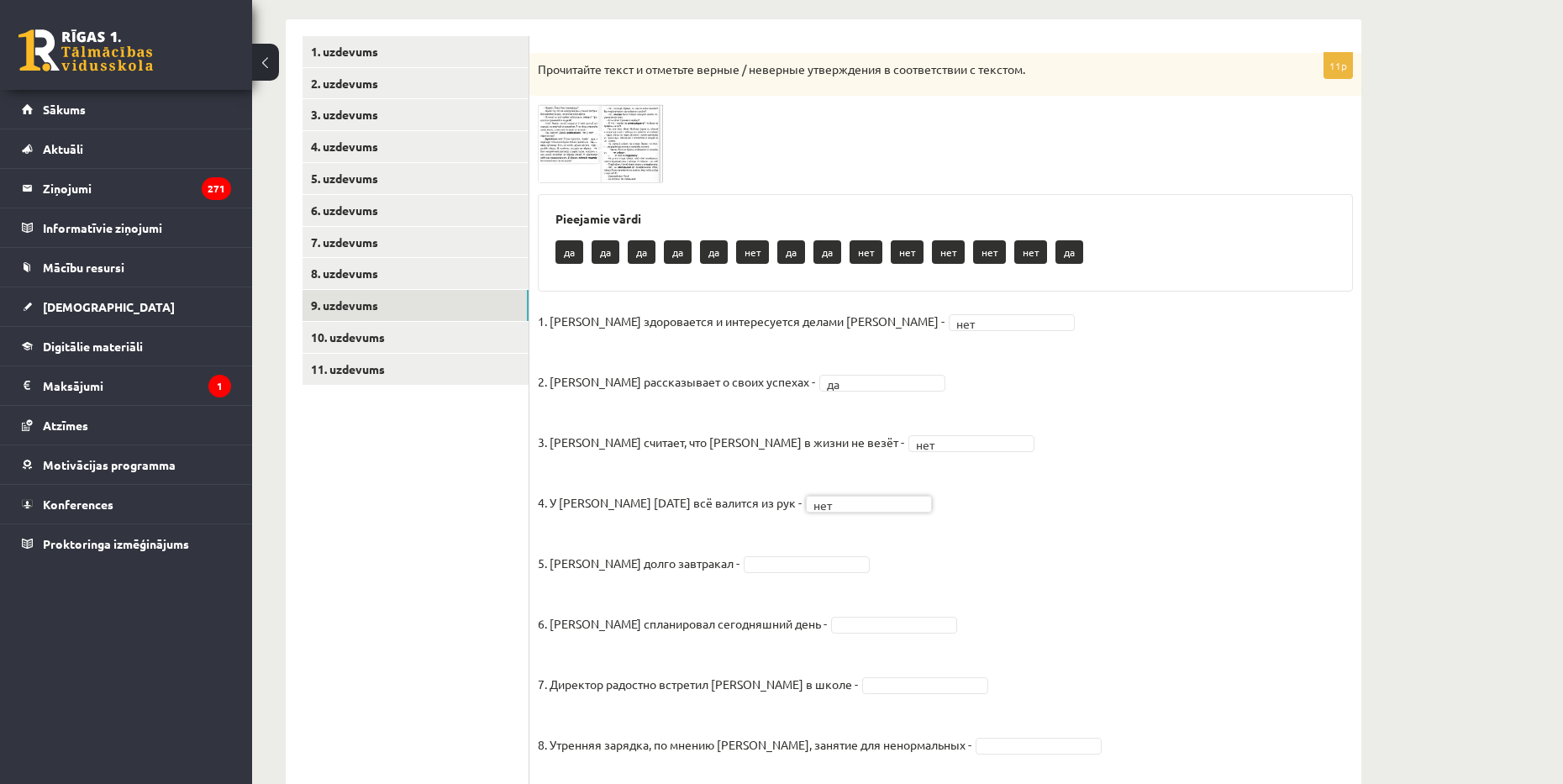
scroll to position [515, 0]
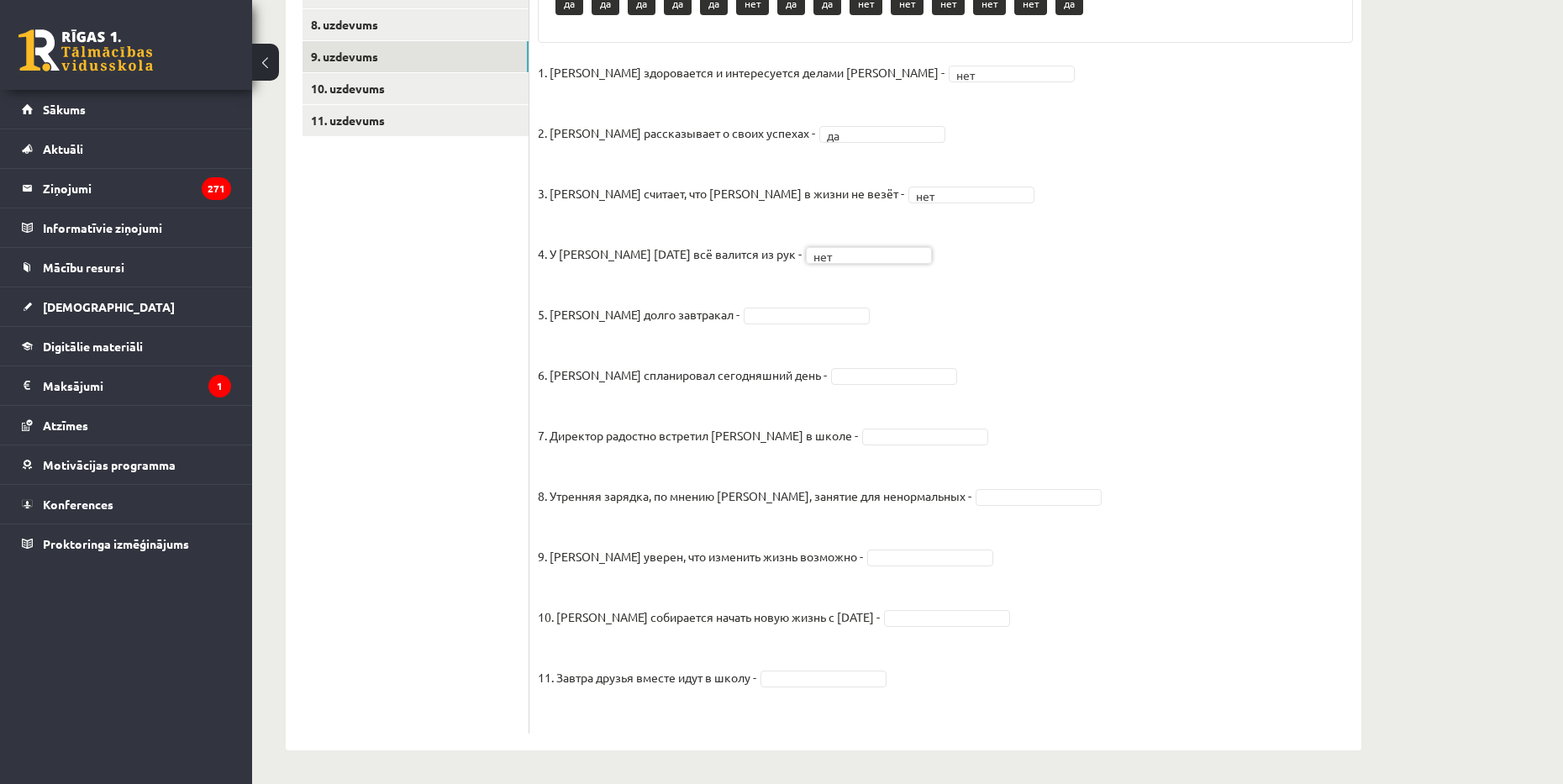
click at [768, 305] on fieldset "1. Эмилс здоровается и интересуется делами Яниса - нет *** 2. Янис рассказывает…" at bounding box center [945, 392] width 815 height 665
click at [837, 393] on fieldset "1. Эмилс здоровается и интересуется делами Яниса - нет *** 2. Янис рассказывает…" at bounding box center [945, 392] width 815 height 665
drag, startPoint x: 959, startPoint y: 492, endPoint x: 927, endPoint y: 533, distance: 52.0
drag, startPoint x: 896, startPoint y: 607, endPoint x: 899, endPoint y: 619, distance: 12.4
click at [894, 608] on fieldset "1. Эмилс здоровается и интересуется делами Яниса - нет *** 2. Янис рассказывает…" at bounding box center [945, 392] width 815 height 665
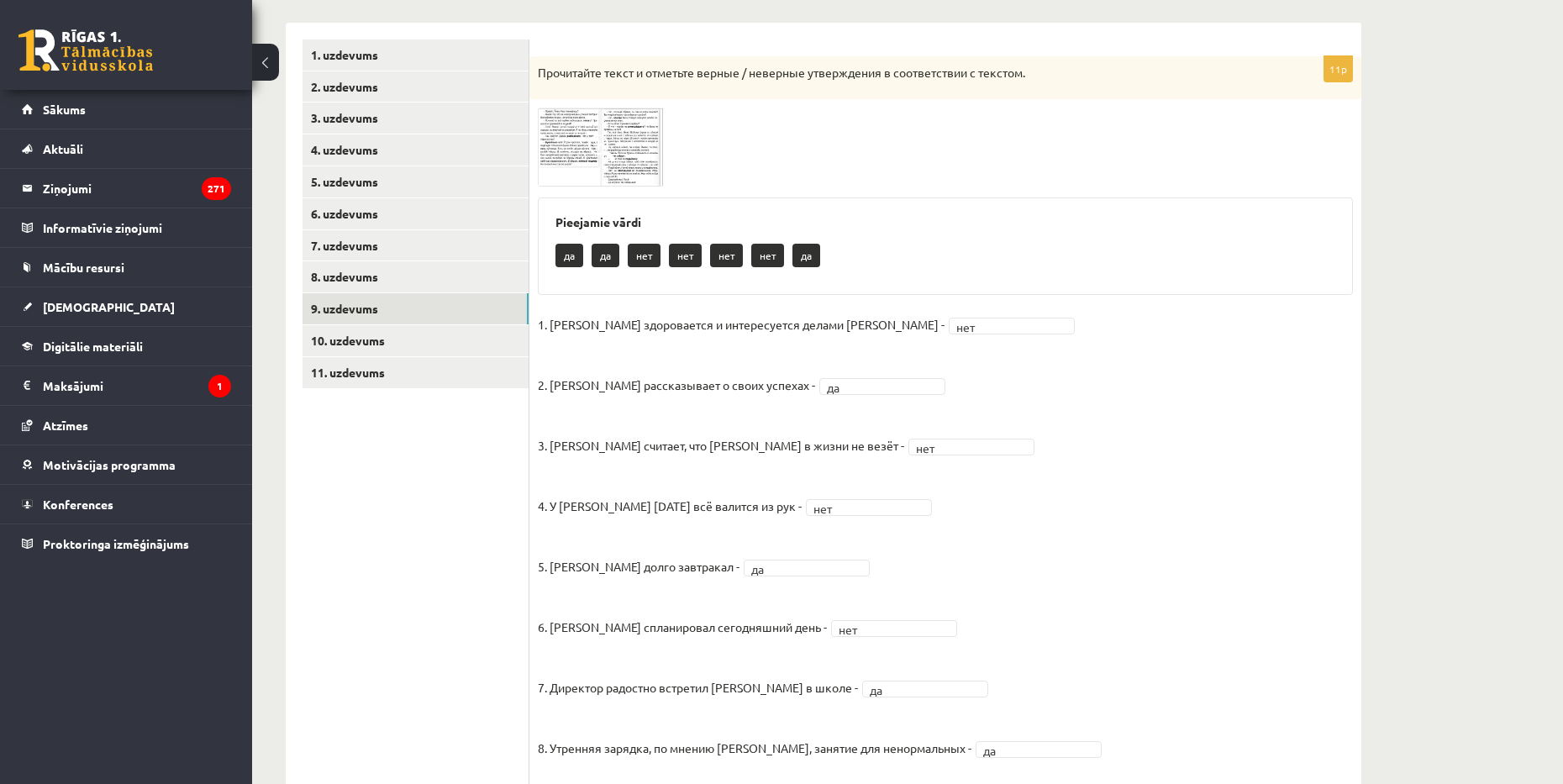
scroll to position [0, 0]
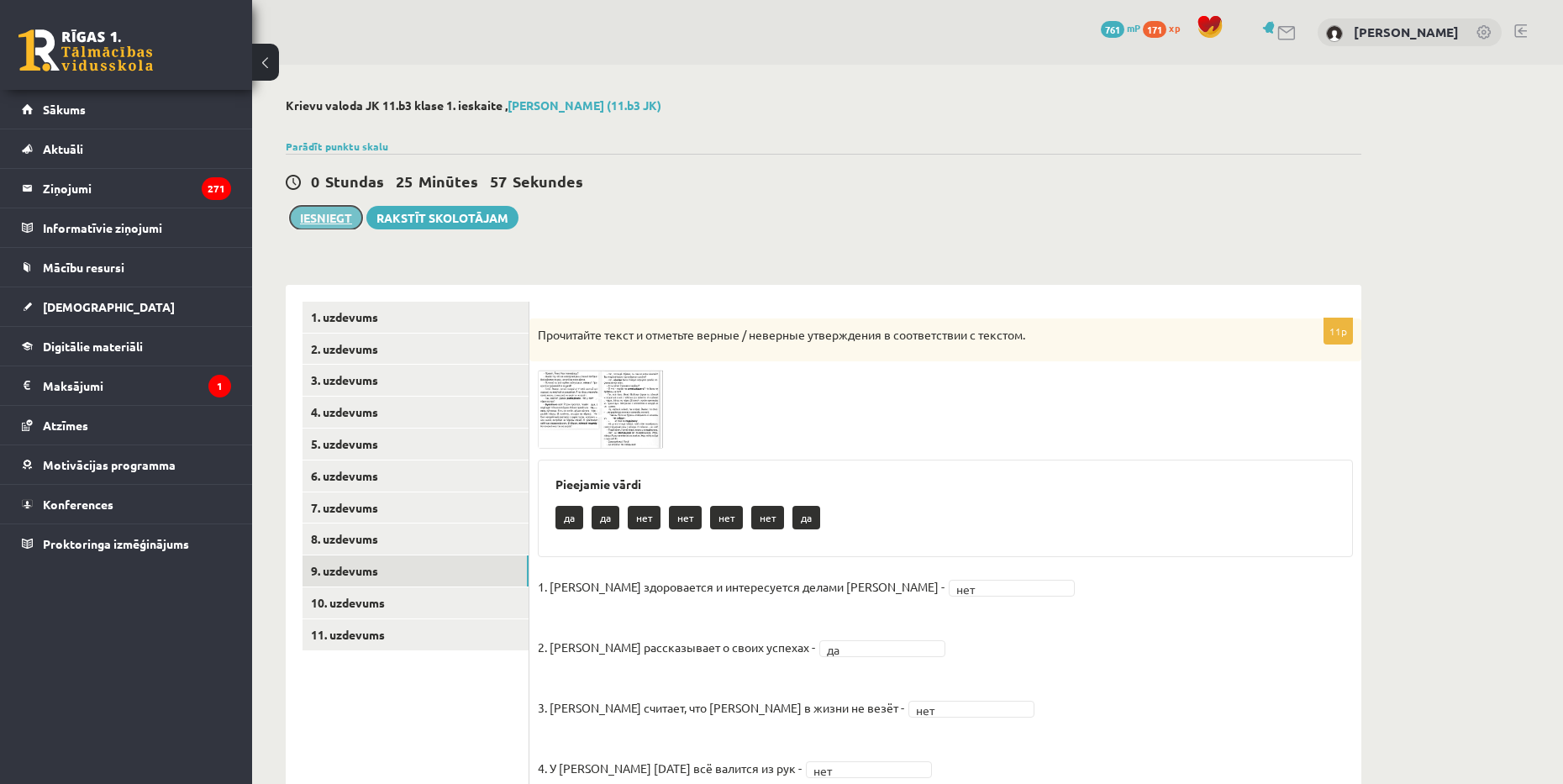
click at [327, 224] on button "Iesniegt" at bounding box center [326, 217] width 72 height 24
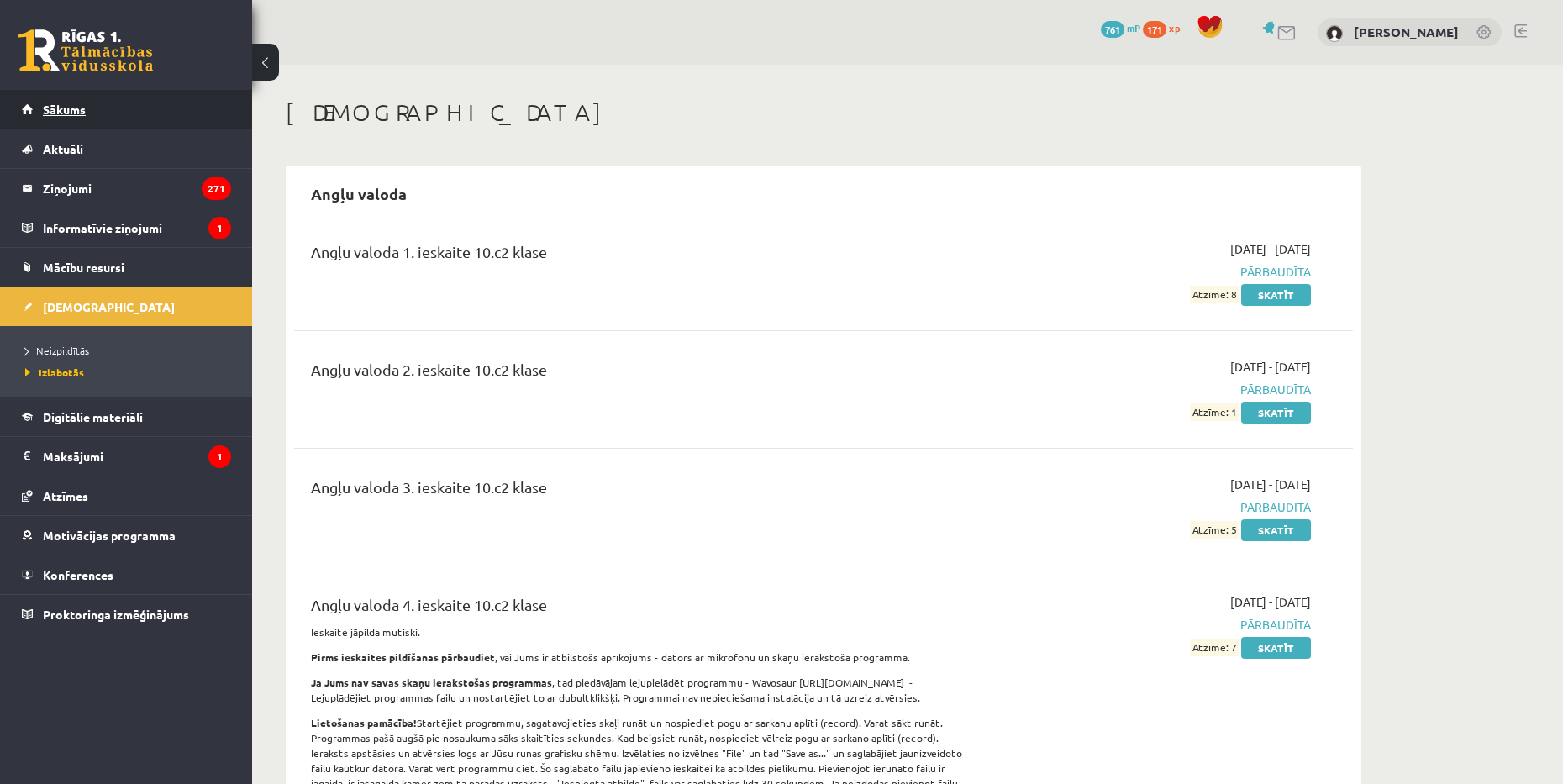
click at [166, 109] on link "Sākums" at bounding box center [127, 109] width 210 height 38
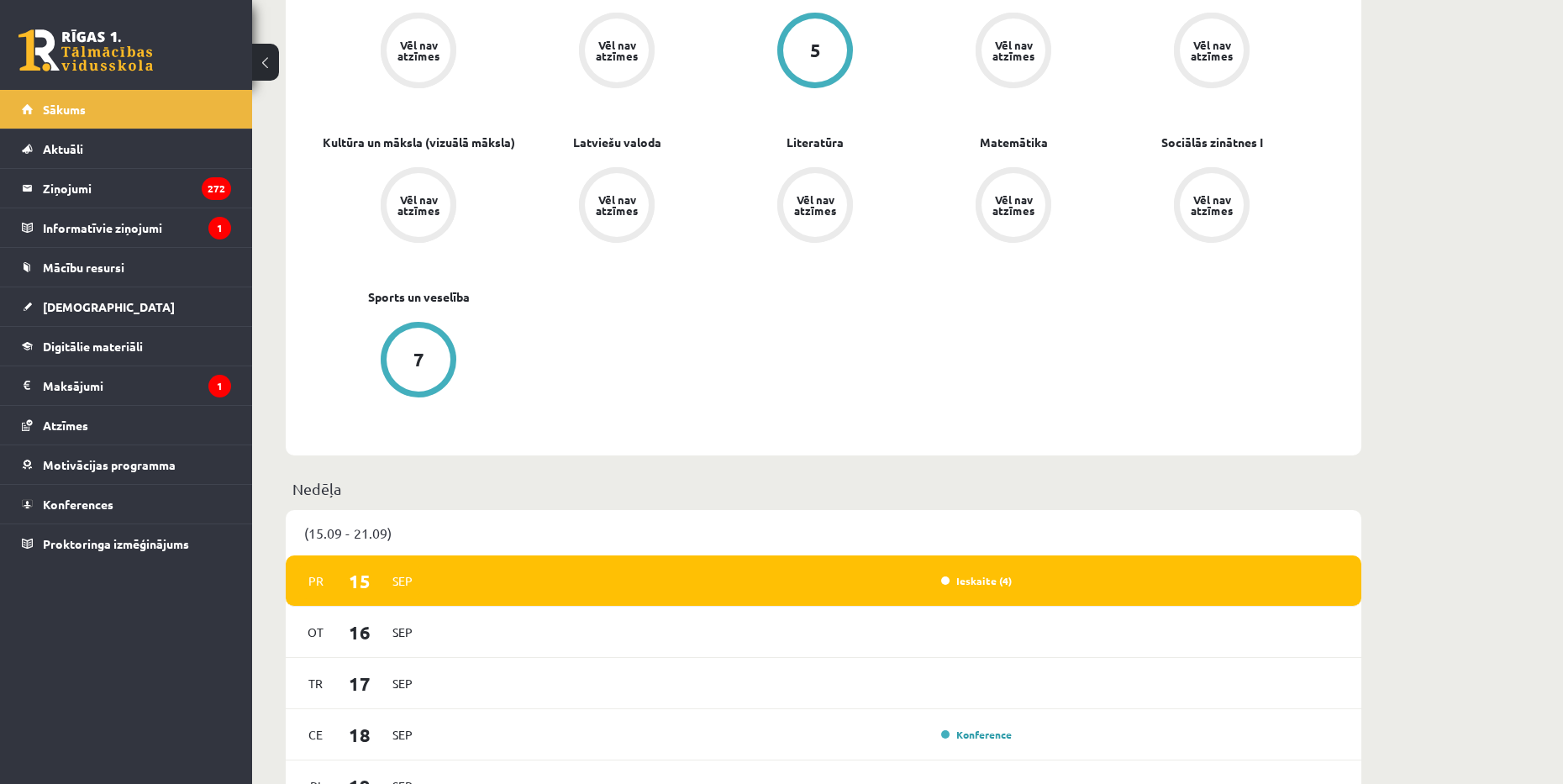
scroll to position [1176, 0]
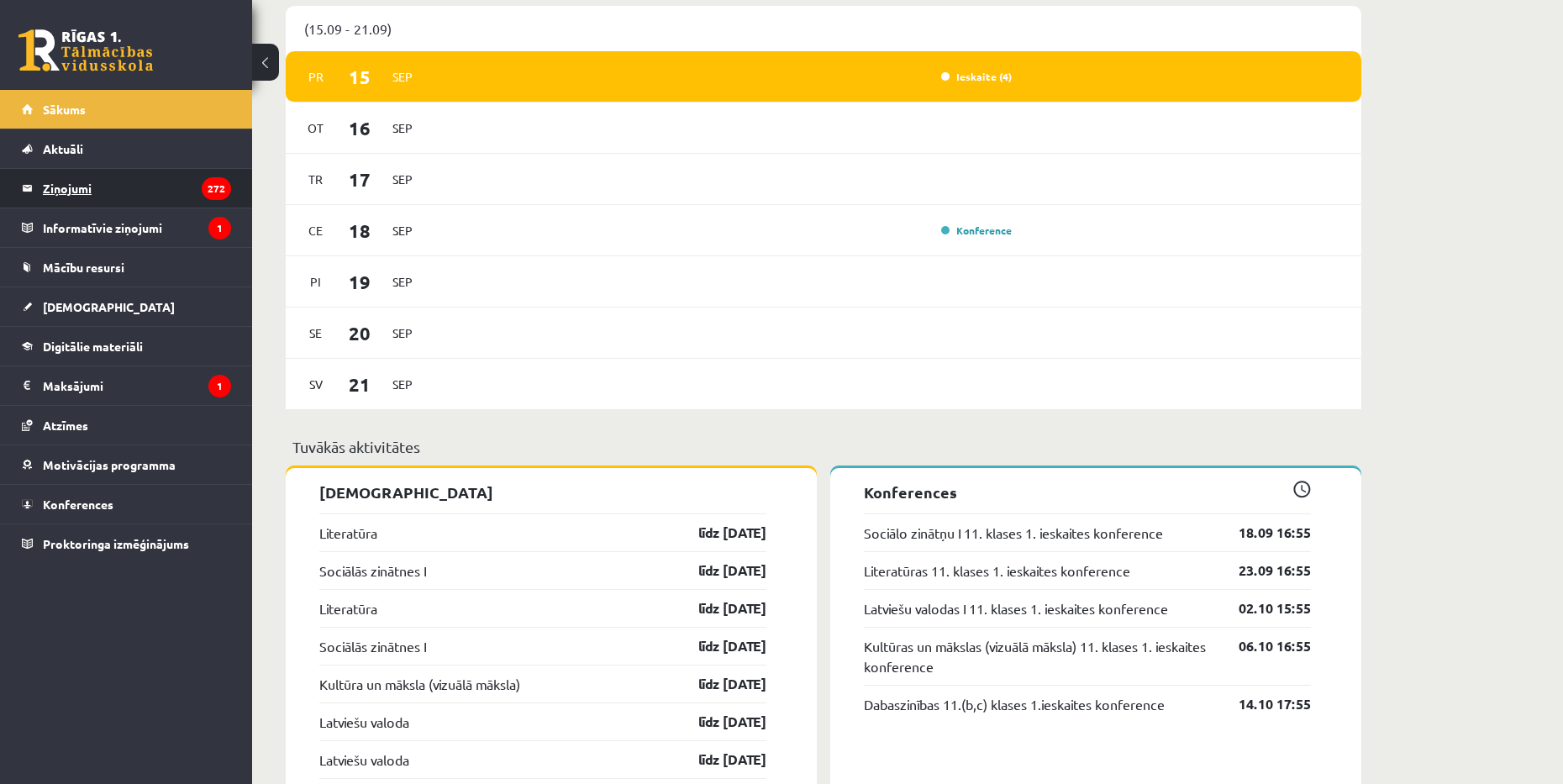
click at [180, 177] on legend "Ziņojumi 272" at bounding box center [137, 188] width 189 height 38
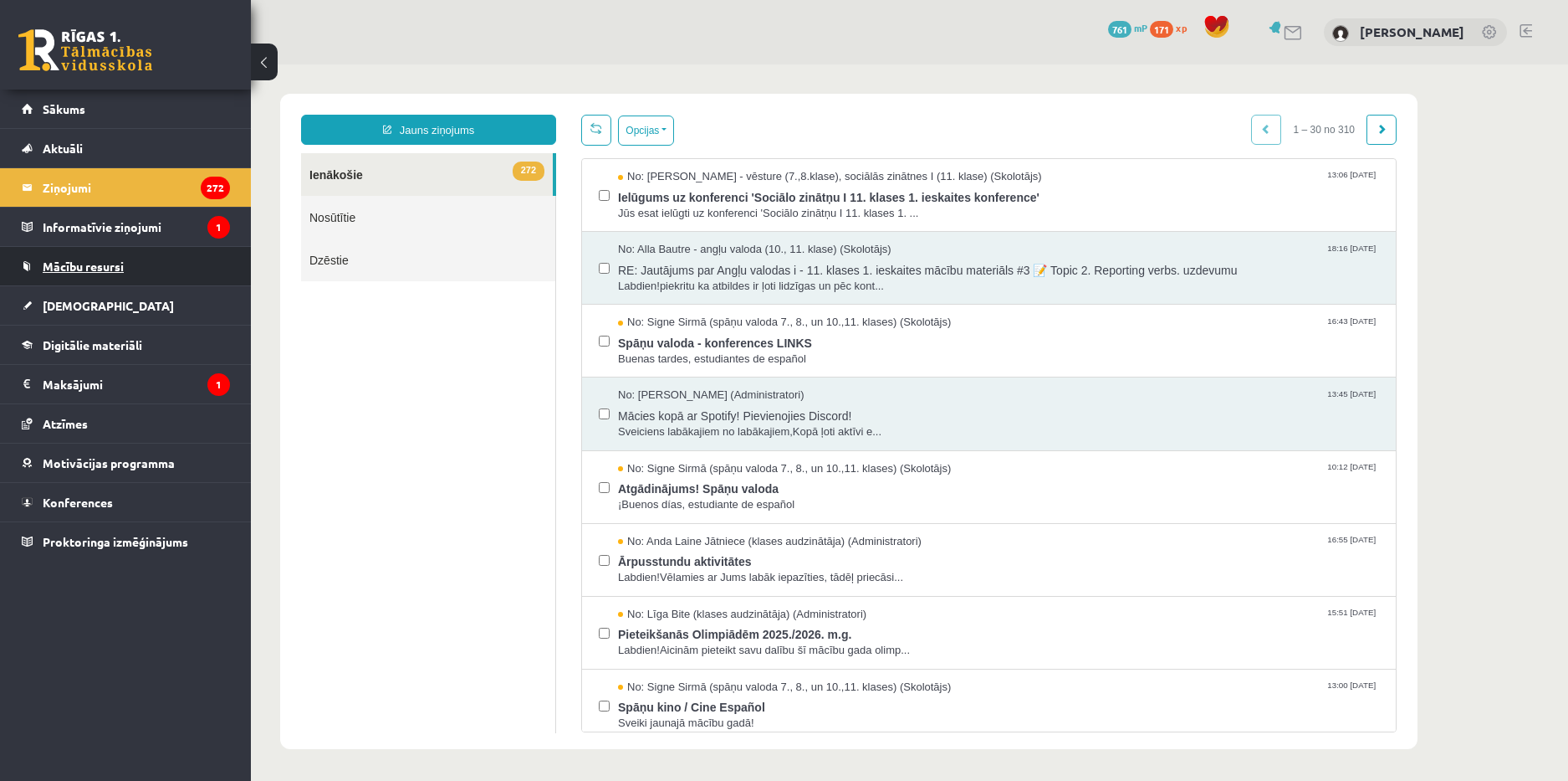
click at [95, 271] on span "Mācību resursi" at bounding box center [83, 265] width 81 height 15
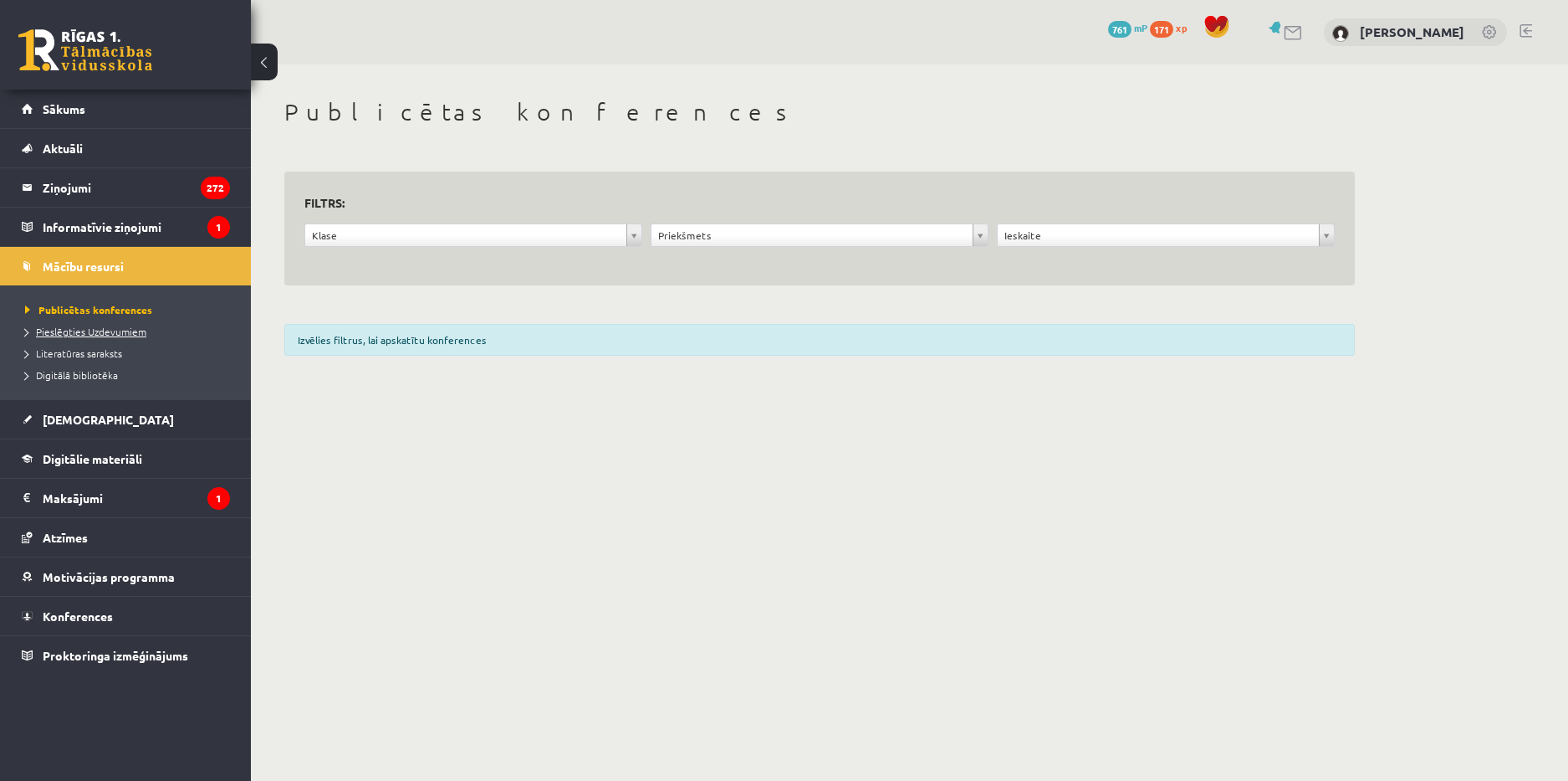
click at [111, 331] on span "Pieslēgties Uzdevumiem" at bounding box center [86, 330] width 122 height 13
click at [87, 347] on span "Literatūras saraksts" at bounding box center [74, 352] width 97 height 13
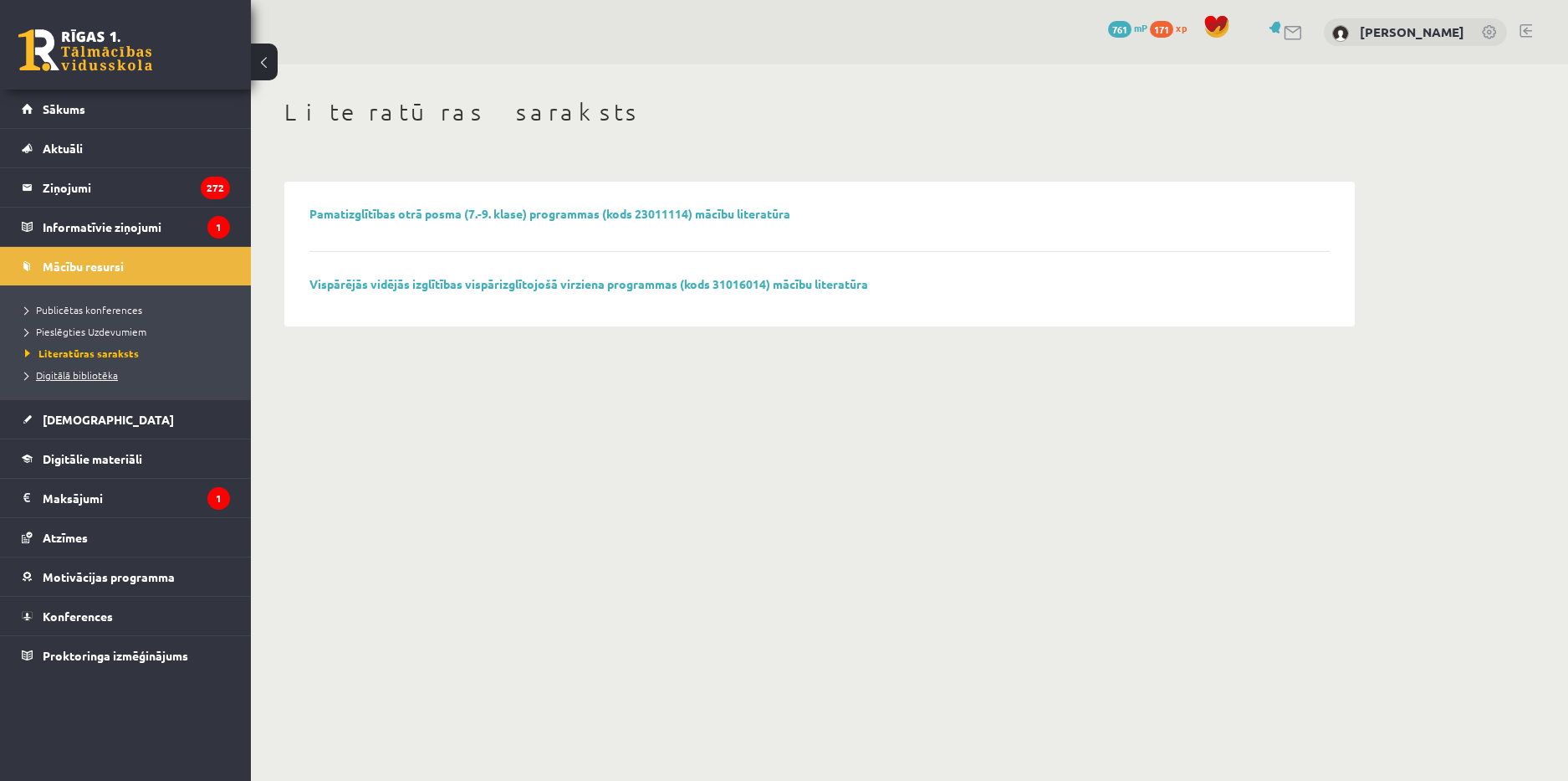
click at [82, 377] on span "Digitālā bibliotēka" at bounding box center [71, 374] width 93 height 13
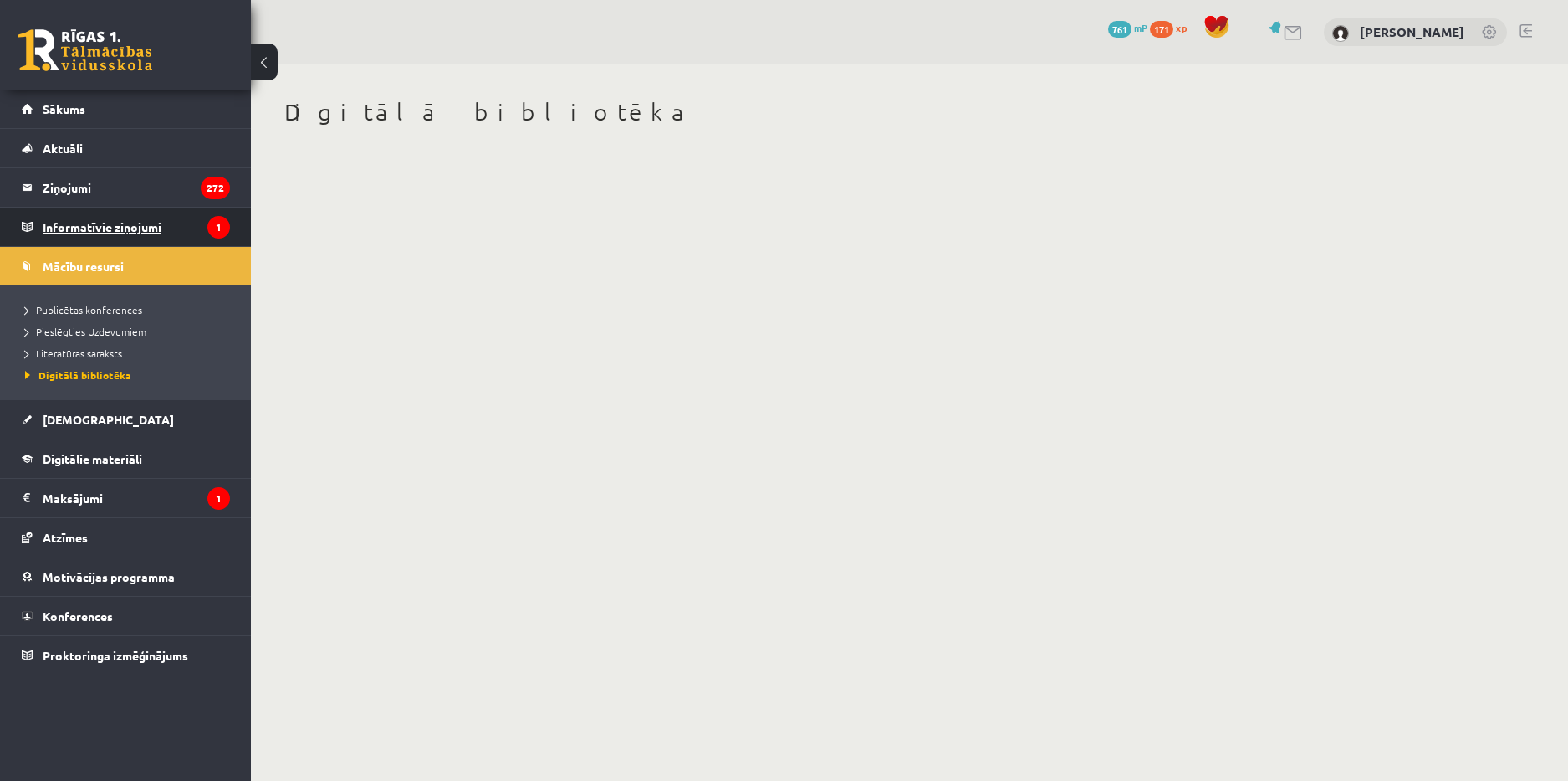
click at [85, 230] on legend "Informatīvie ziņojumi 1" at bounding box center [136, 227] width 188 height 38
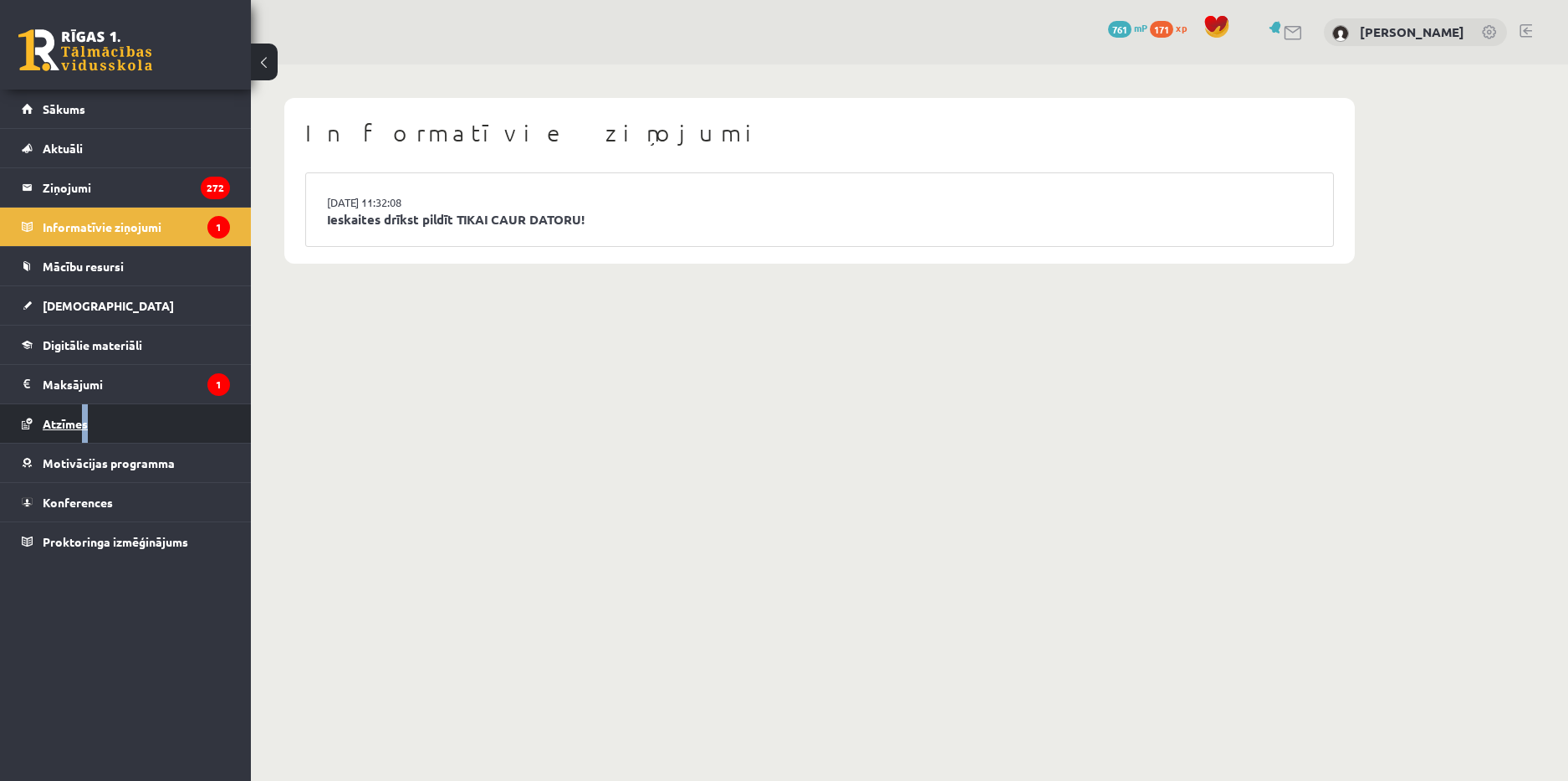
click at [111, 418] on link "Atzīmes" at bounding box center [126, 424] width 209 height 38
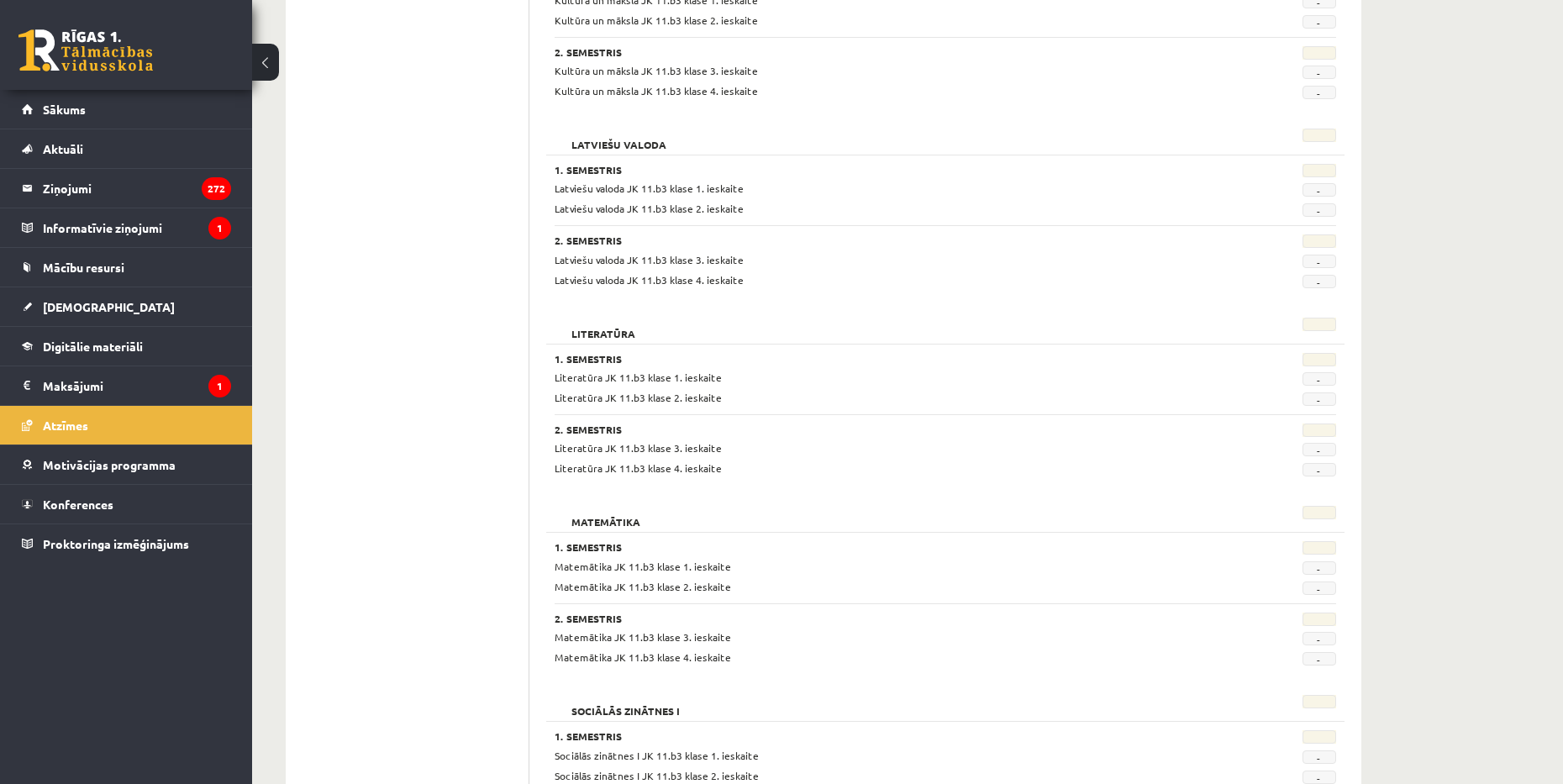
scroll to position [1423, 0]
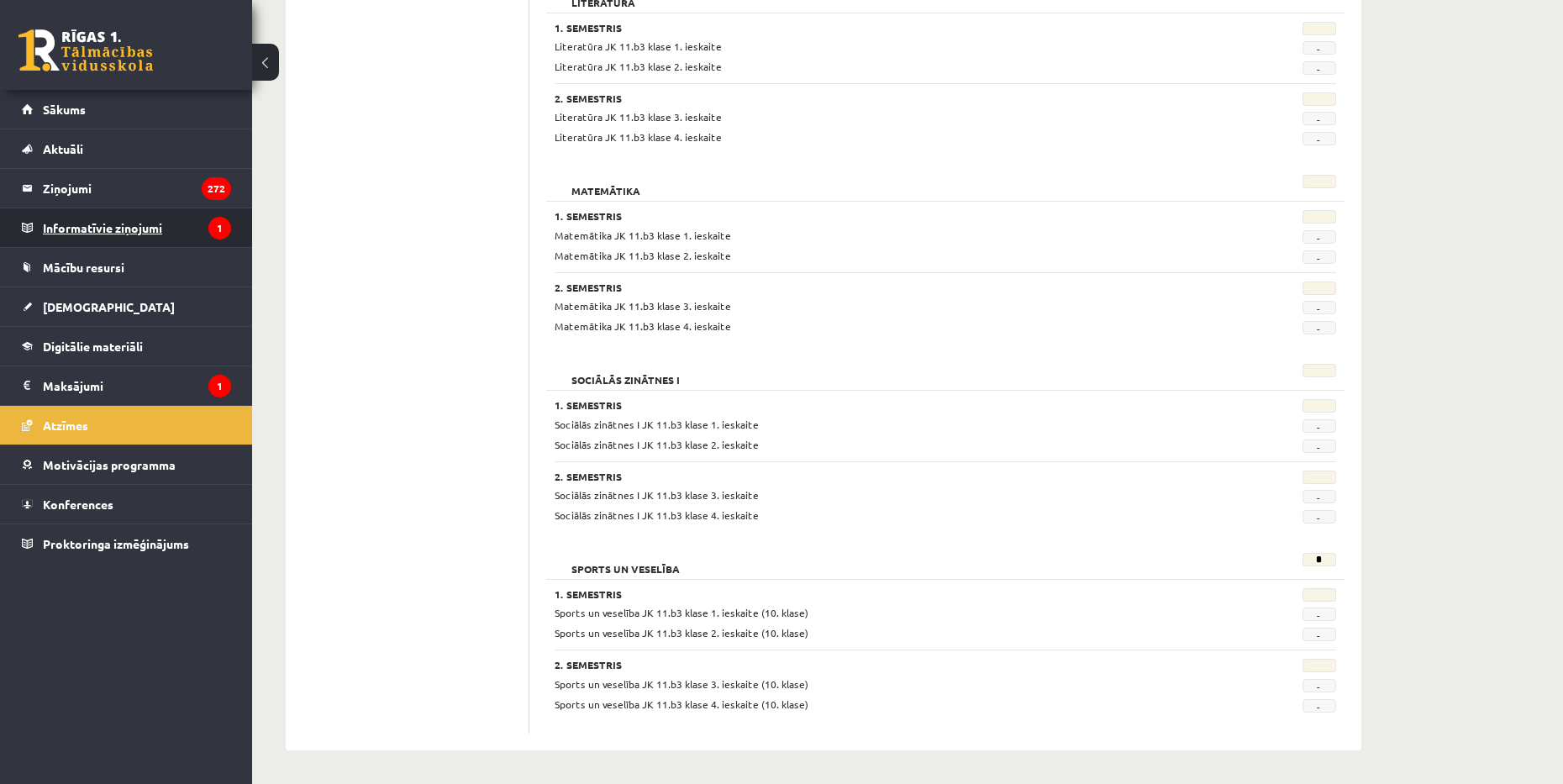
click at [138, 224] on legend "Informatīvie ziņojumi 1" at bounding box center [137, 228] width 189 height 38
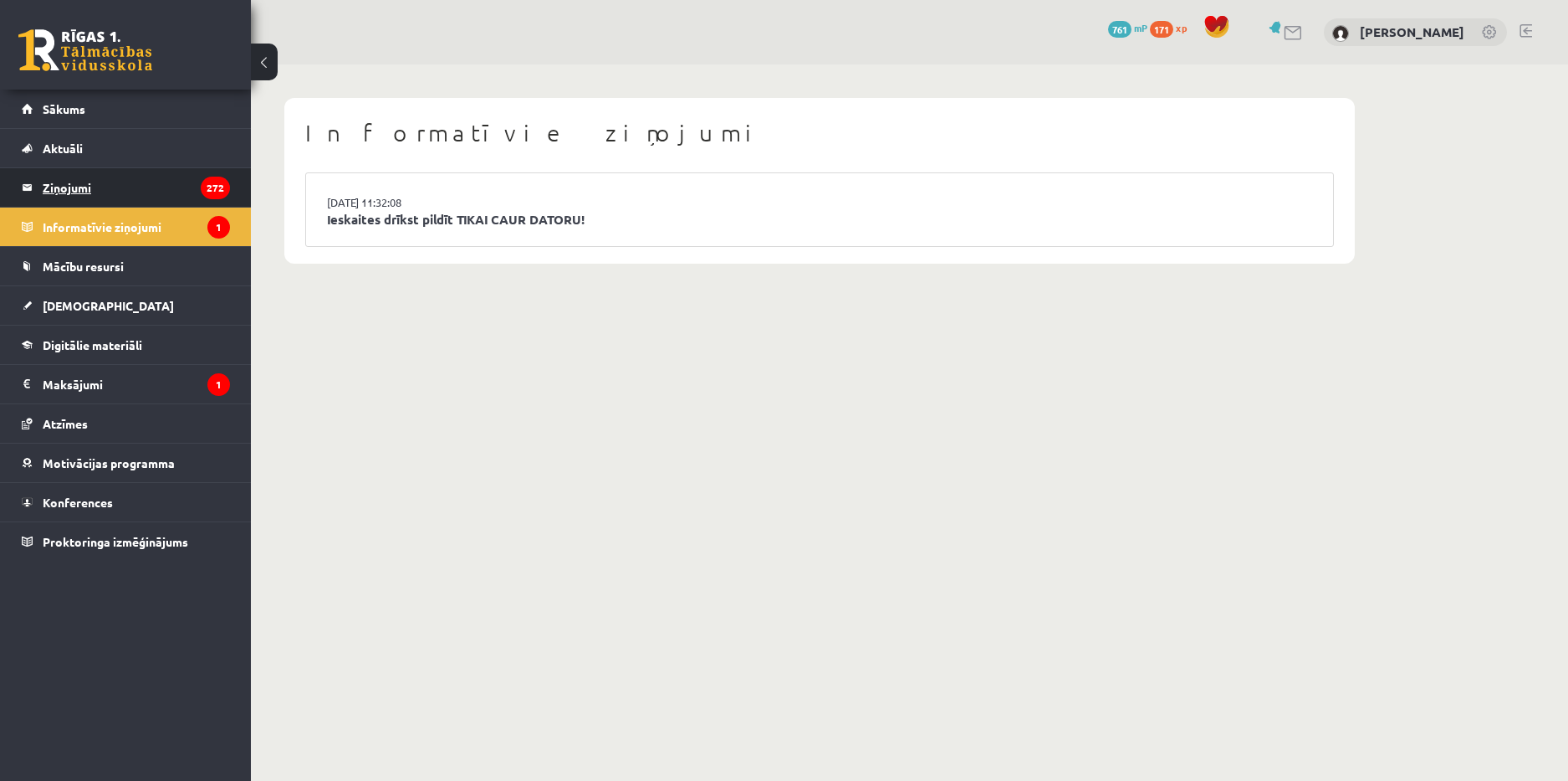
click at [139, 198] on legend "Ziņojumi 272" at bounding box center [136, 187] width 188 height 38
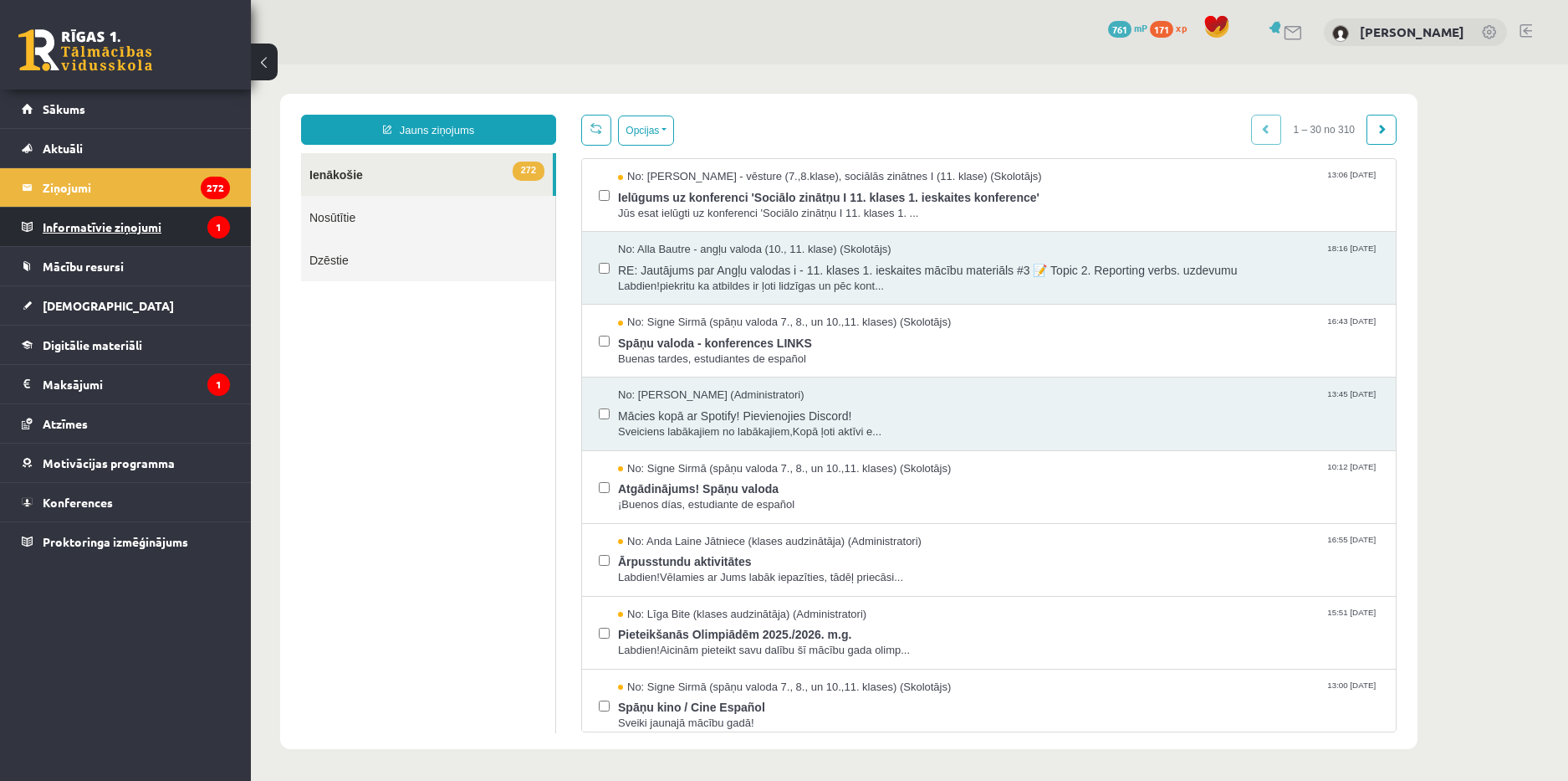
click at [110, 236] on legend "Informatīvie ziņojumi 1" at bounding box center [136, 227] width 188 height 38
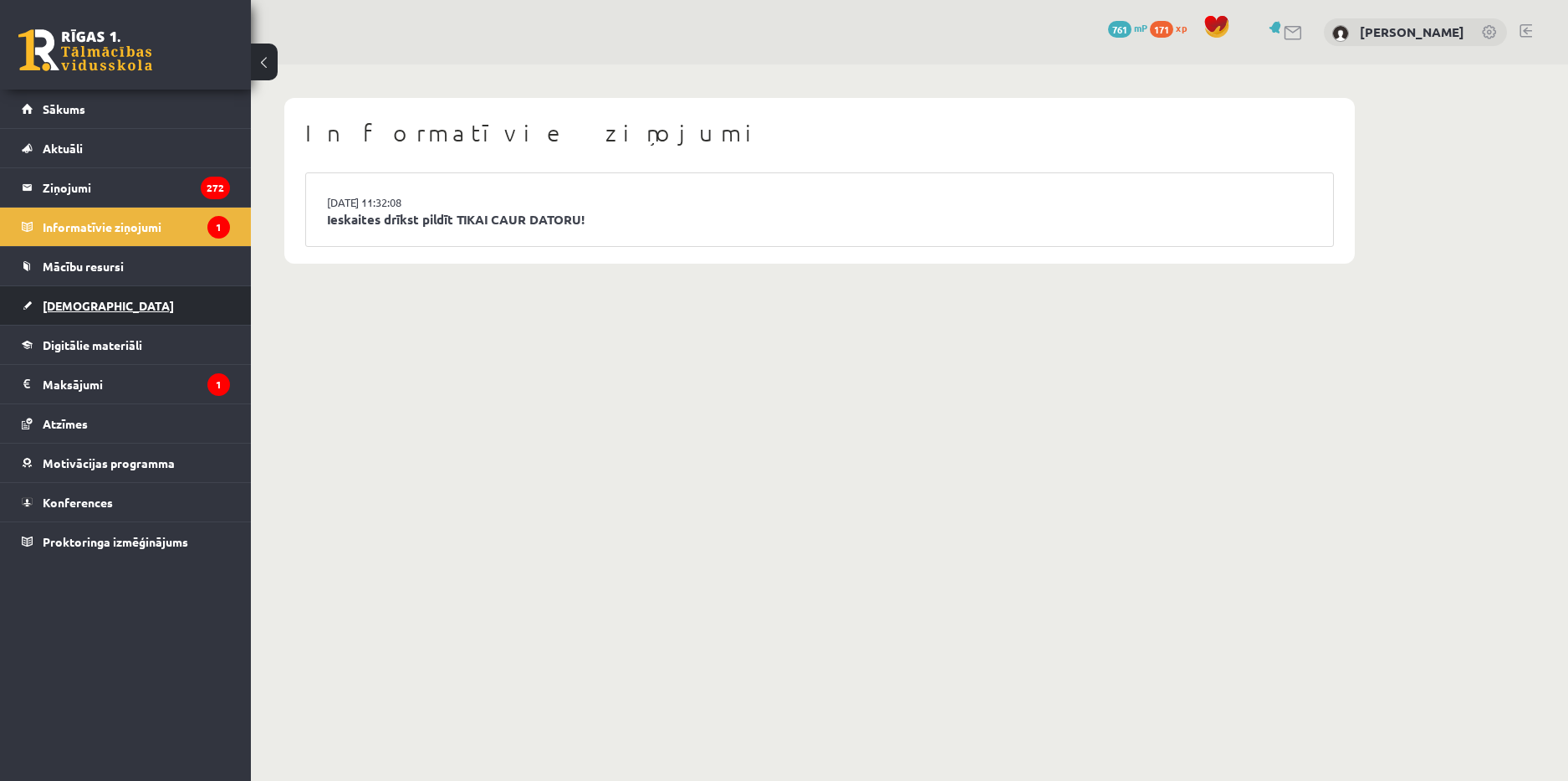
click at [92, 296] on link "[DEMOGRAPHIC_DATA]" at bounding box center [126, 305] width 209 height 38
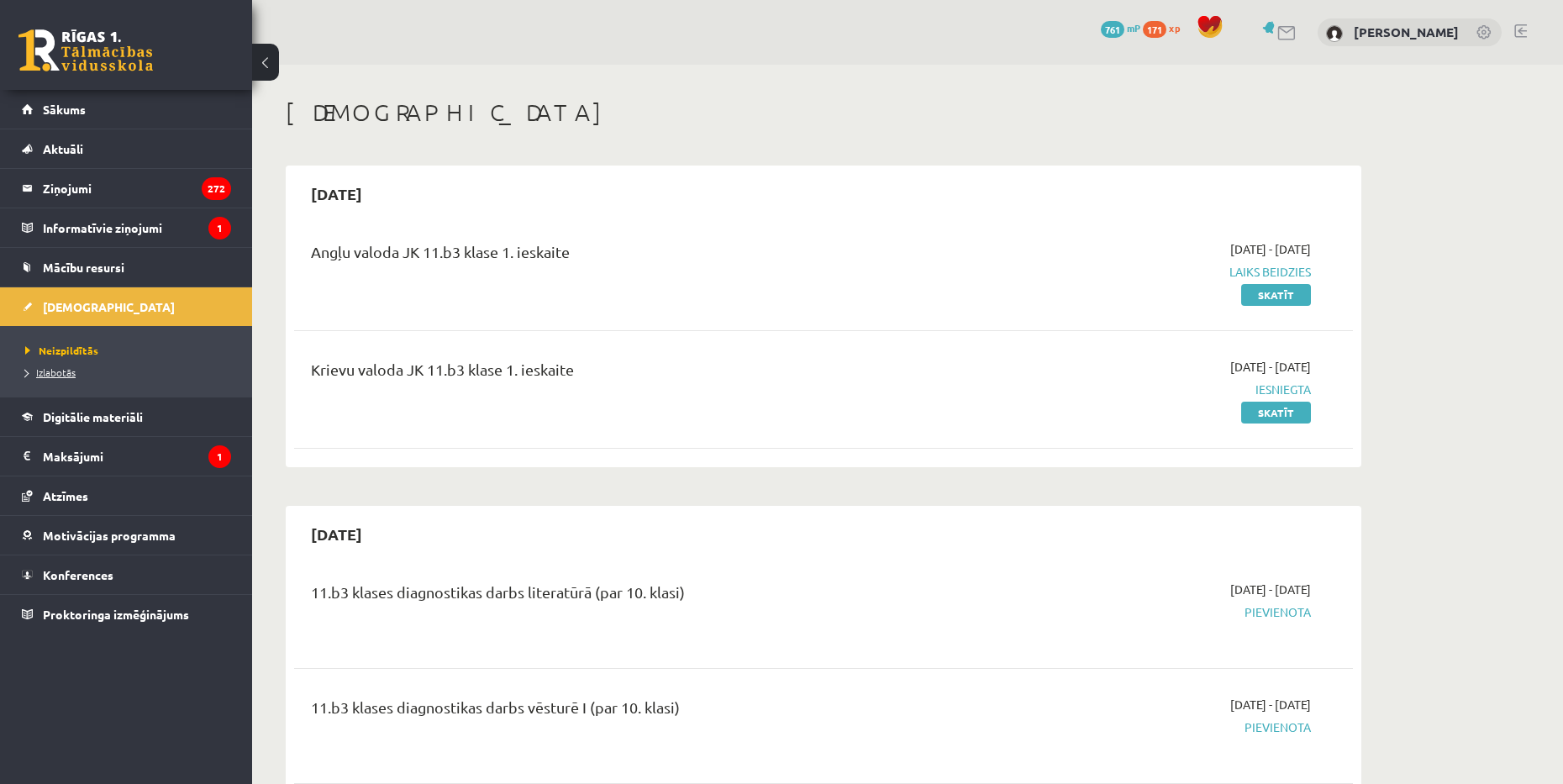
click at [103, 370] on link "Izlabotās" at bounding box center [130, 372] width 210 height 15
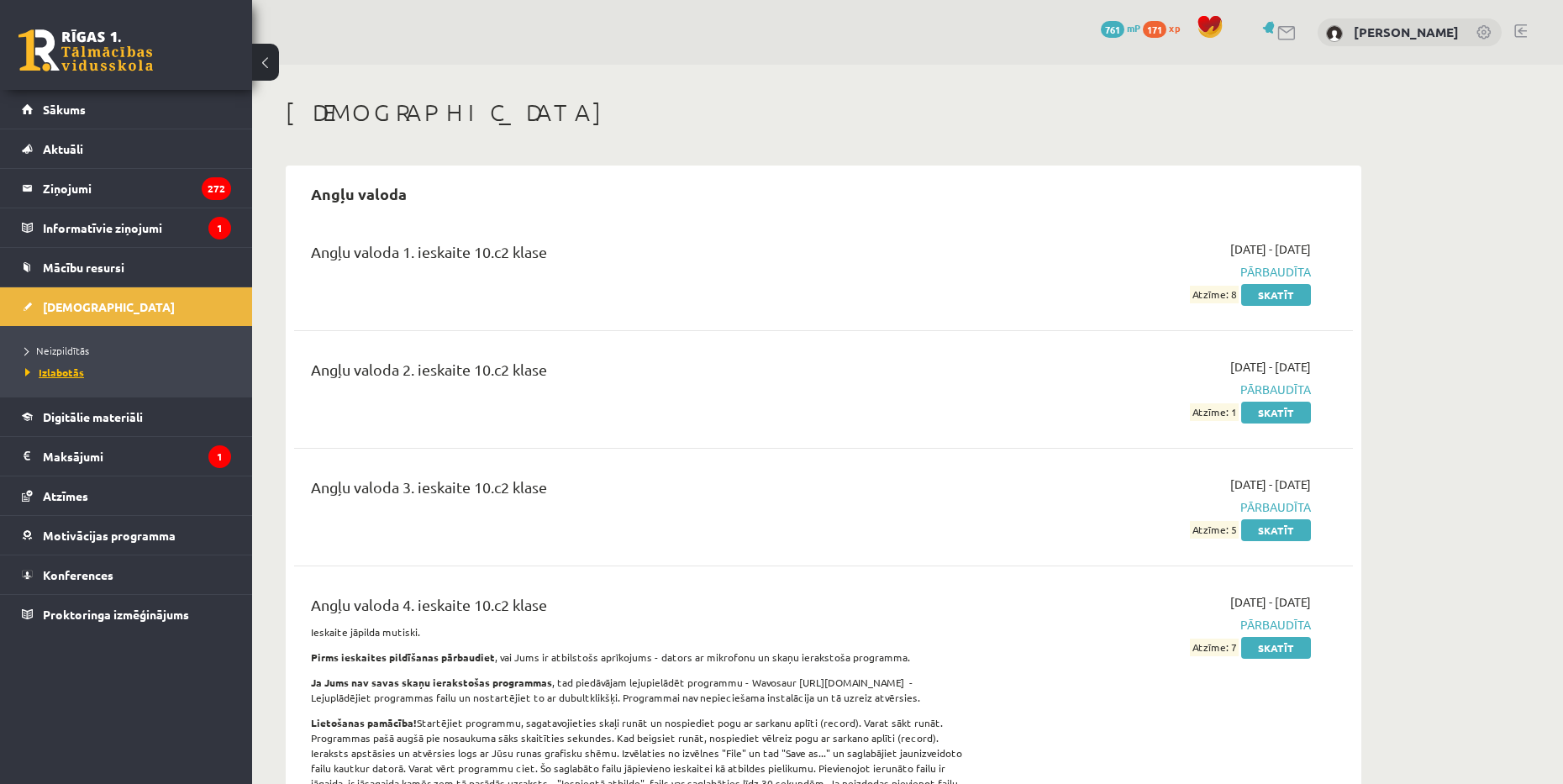
click at [79, 370] on span "Izlabotās" at bounding box center [54, 372] width 59 height 13
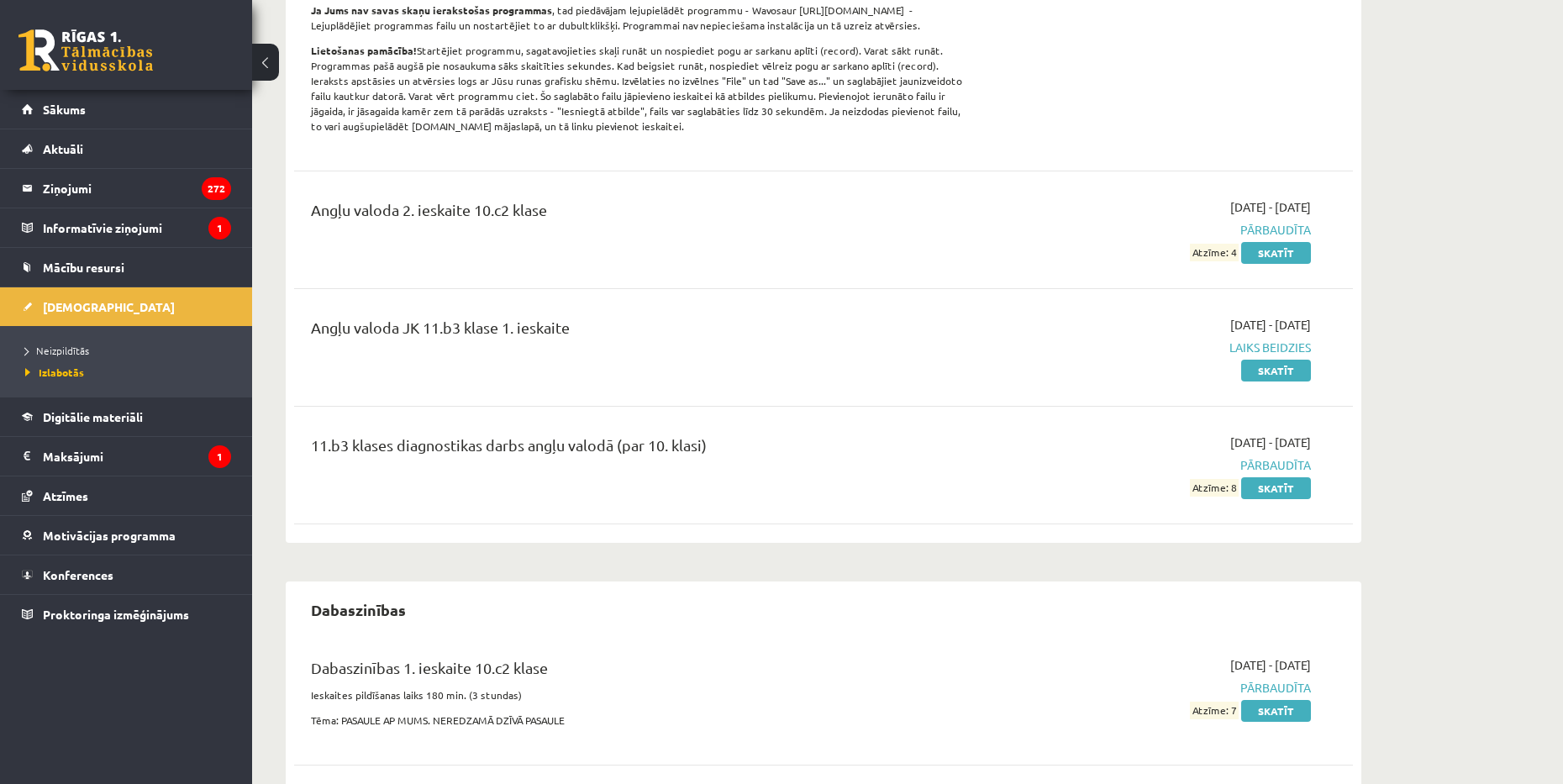
scroll to position [168, 0]
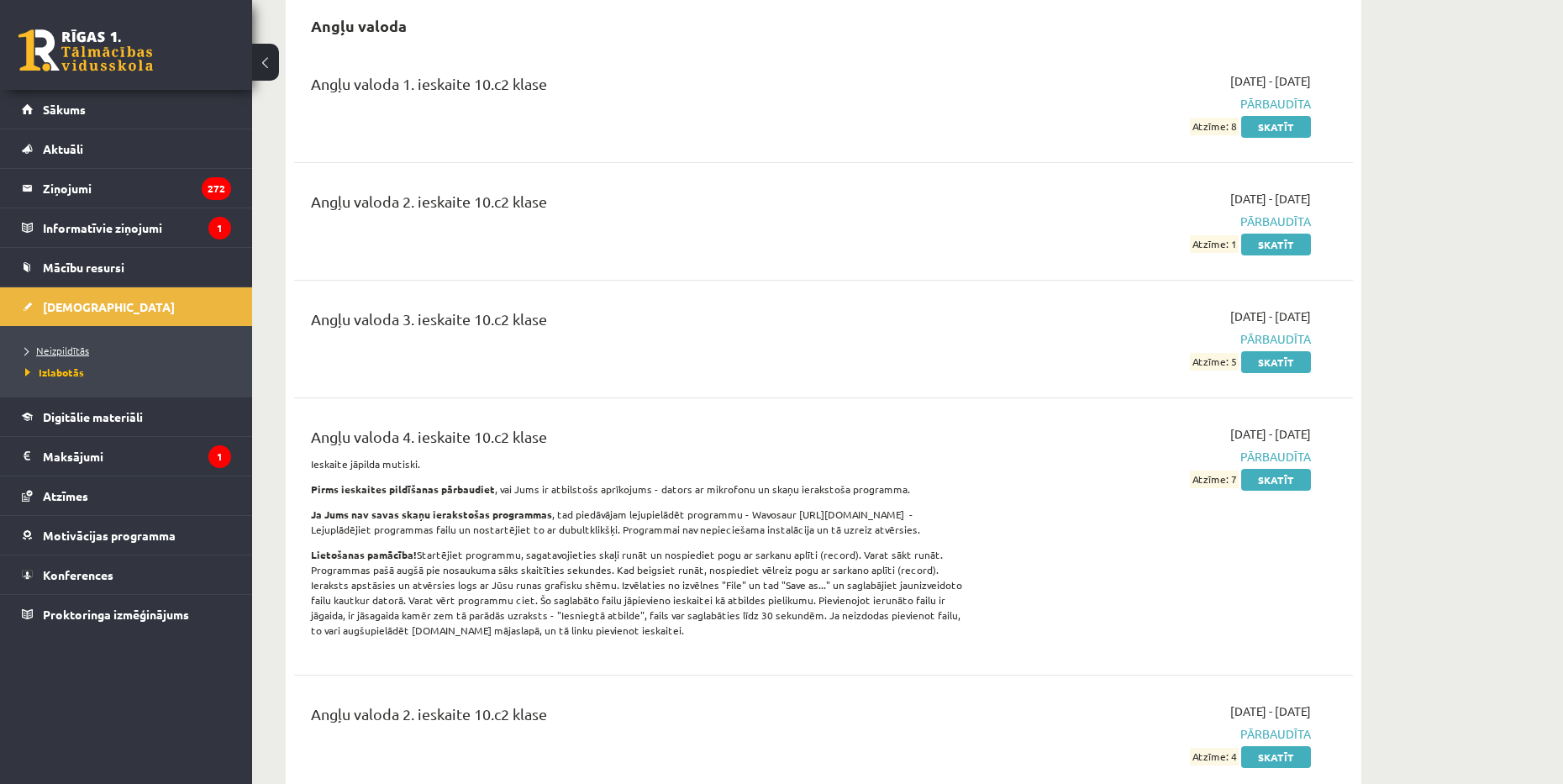
click at [71, 348] on span "Neizpildītās" at bounding box center [57, 350] width 64 height 13
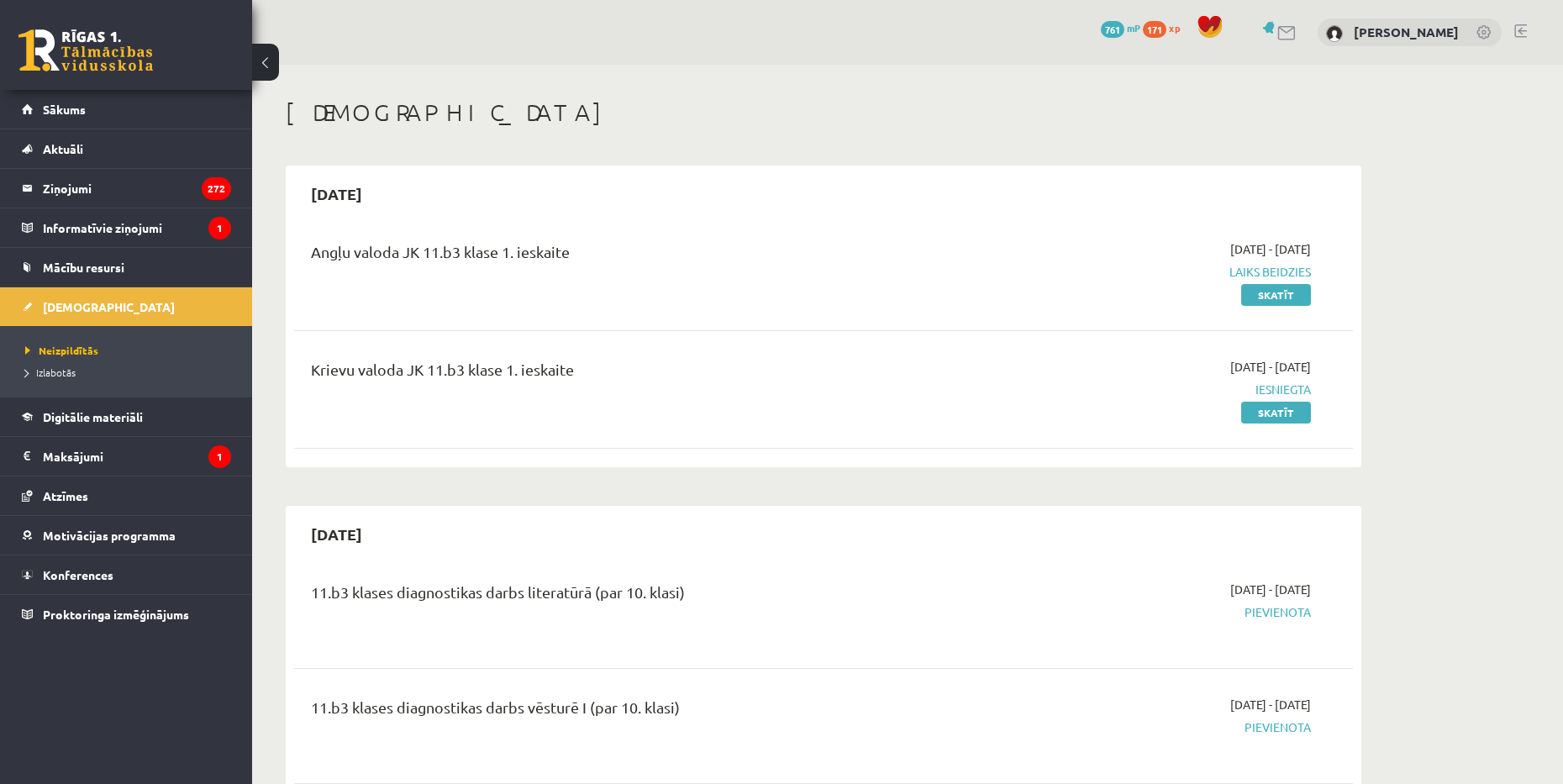
click at [1298, 32] on link at bounding box center [1287, 33] width 20 height 14
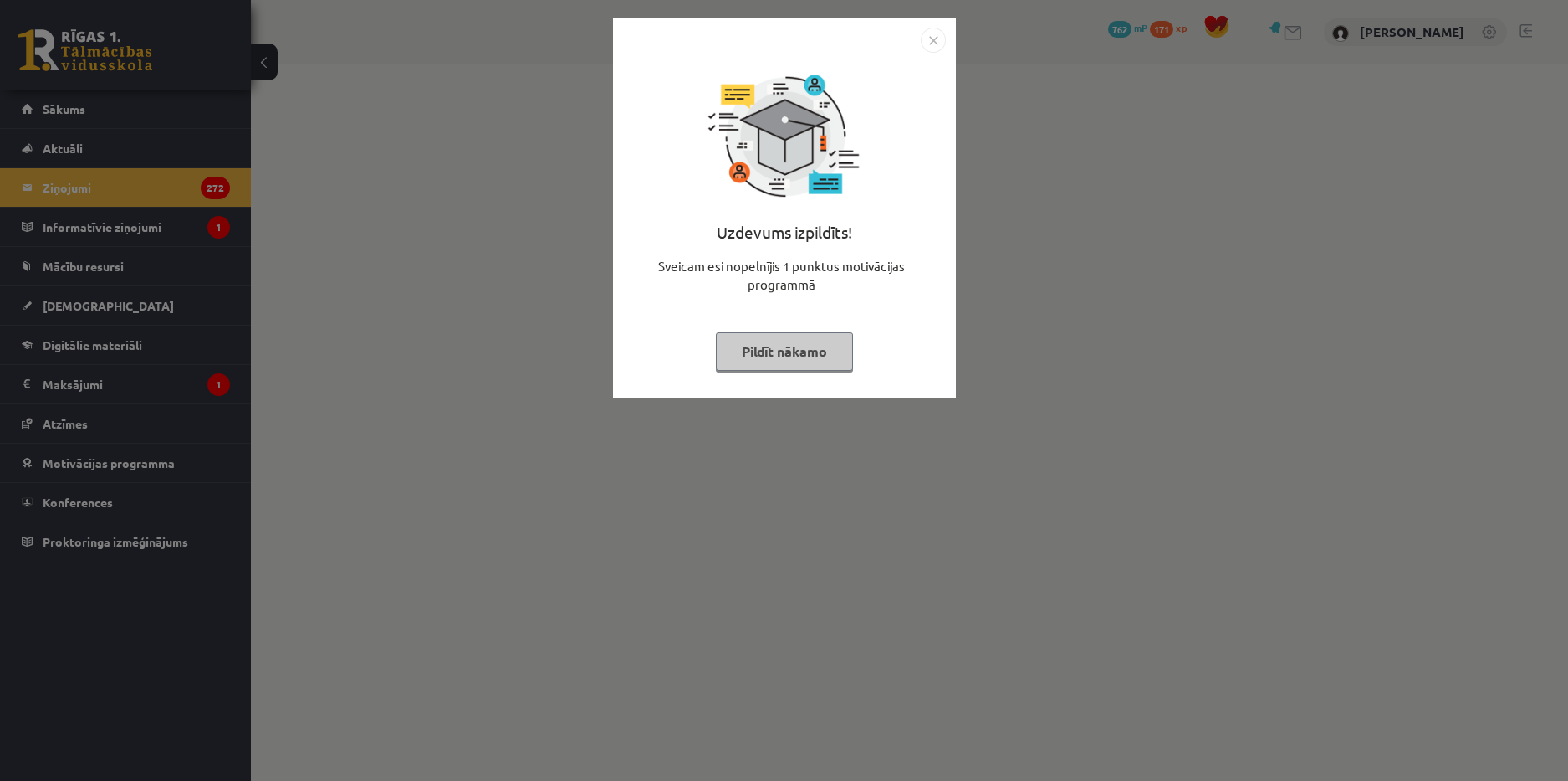
click at [929, 35] on img "Close" at bounding box center [933, 40] width 25 height 25
